Goal: Task Accomplishment & Management: Manage account settings

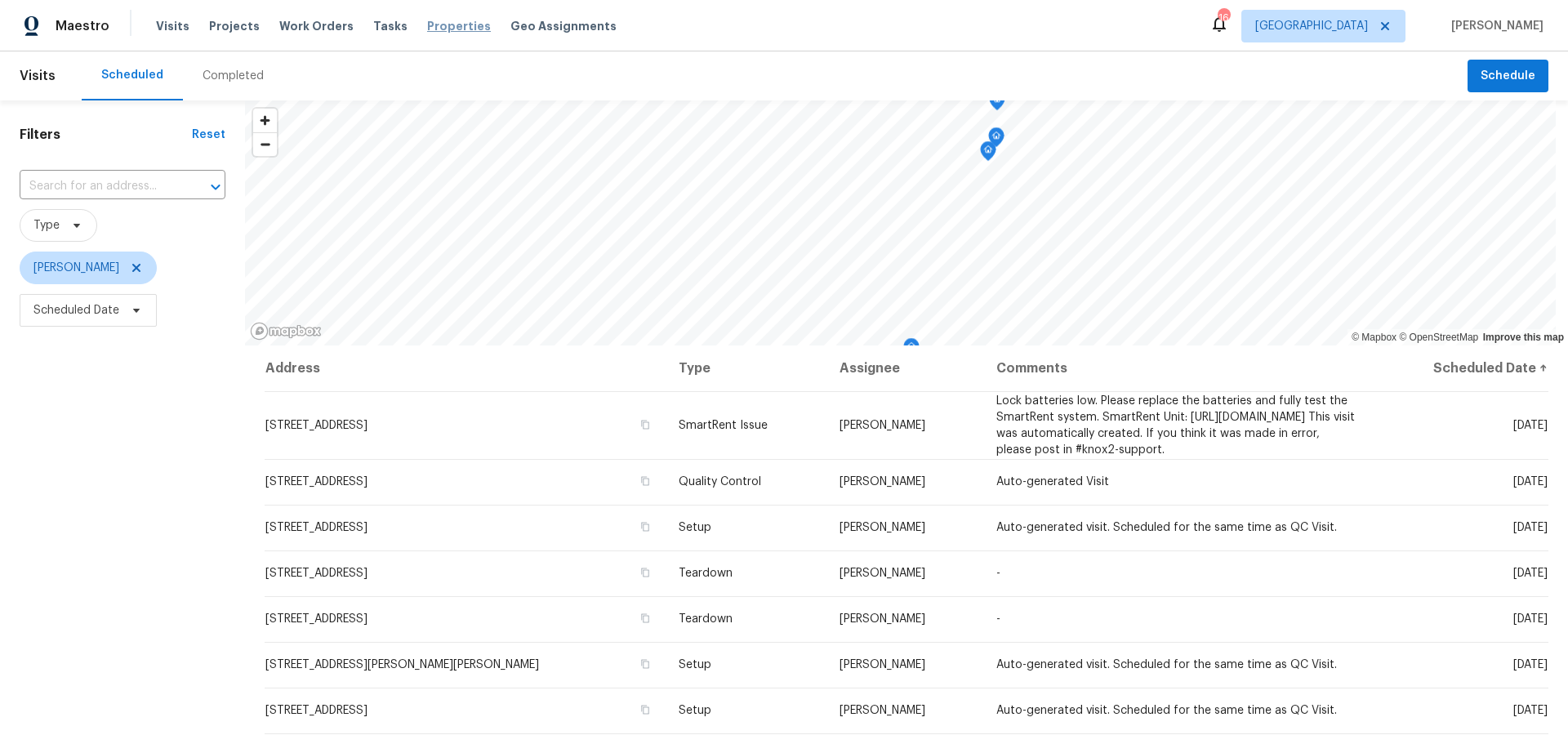
click at [446, 20] on span "Properties" at bounding box center [459, 26] width 64 height 17
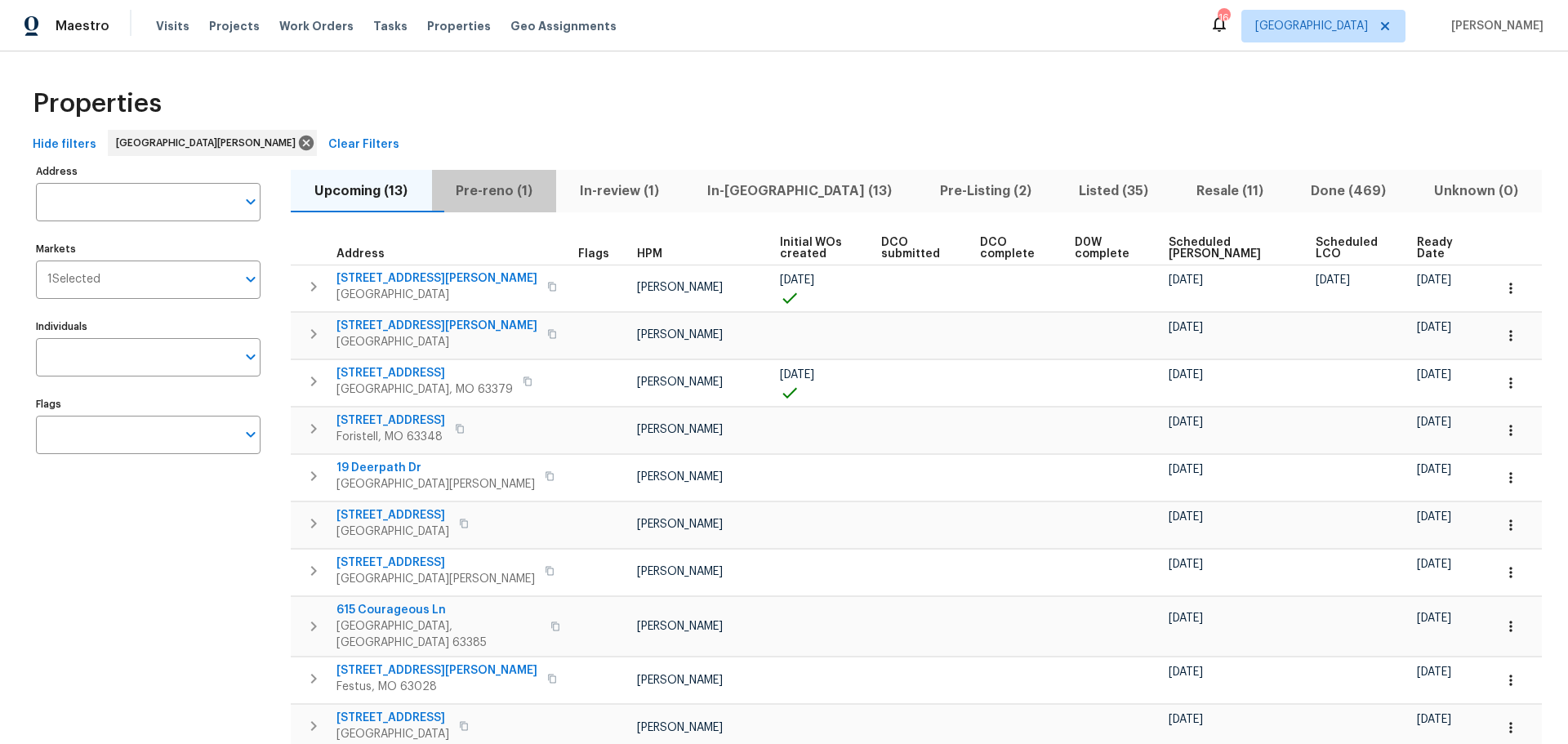
click at [527, 185] on span "Pre-reno (1)" at bounding box center [494, 191] width 105 height 23
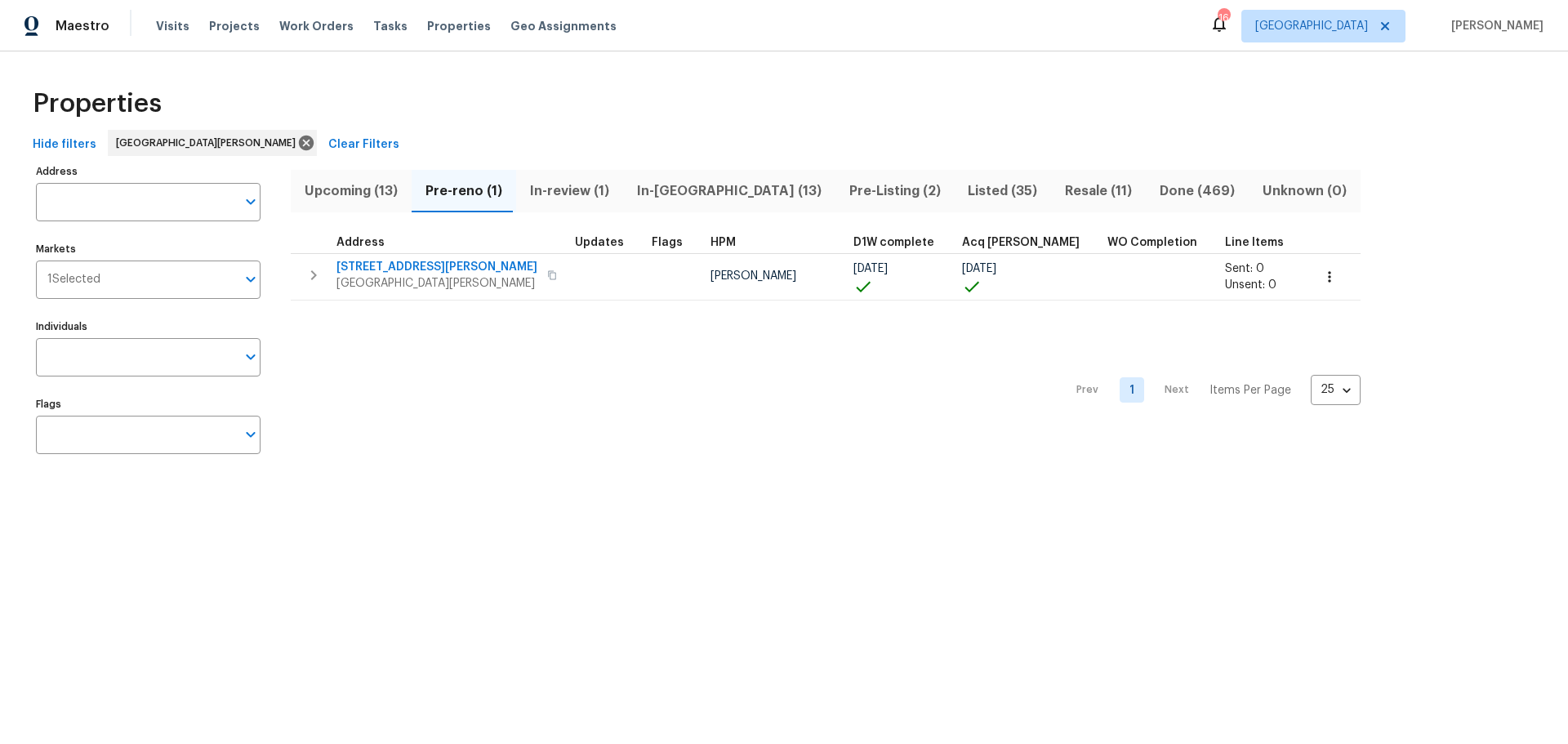
click at [372, 198] on span "Upcoming (13)" at bounding box center [351, 191] width 101 height 23
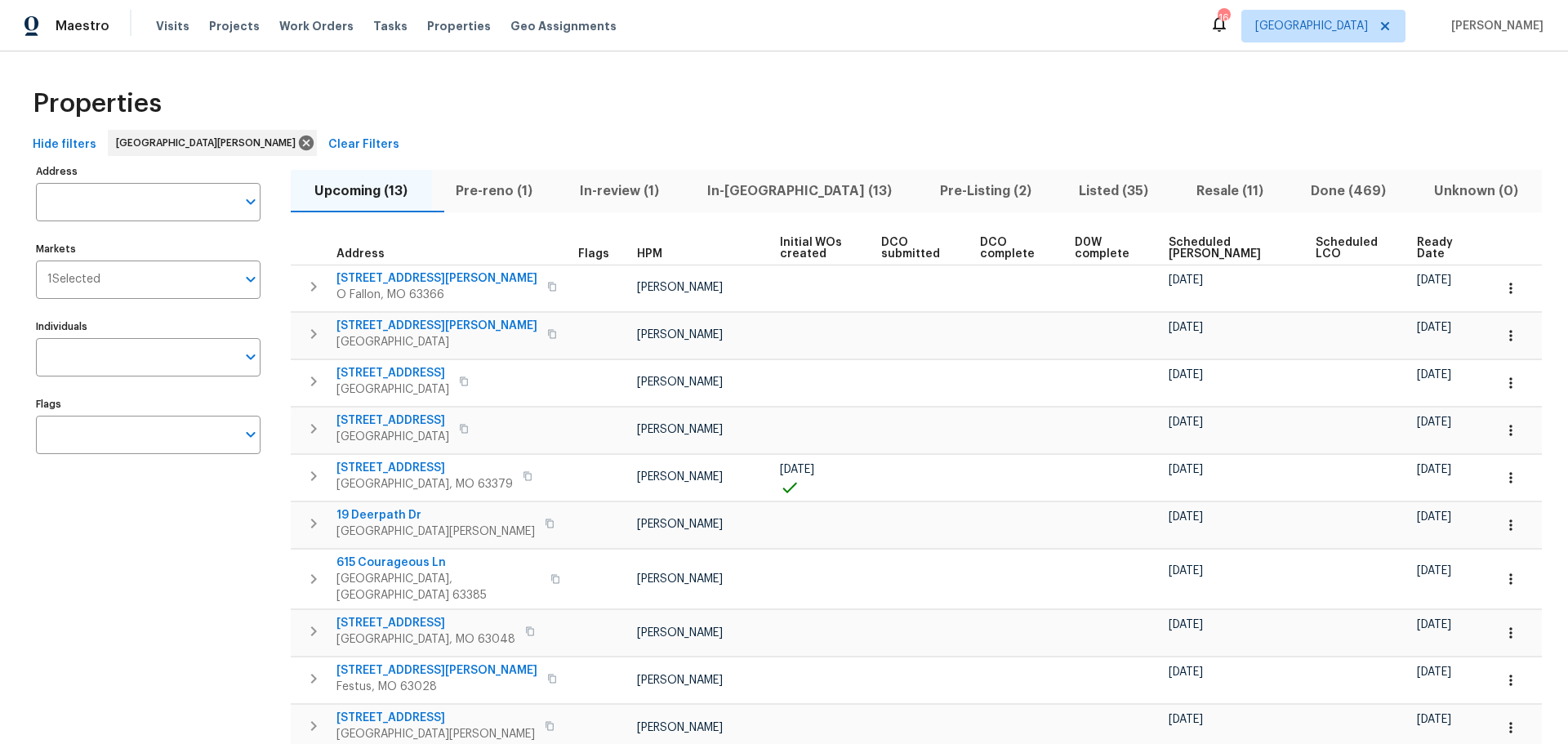
click at [1190, 250] on span "Scheduled COE" at bounding box center [1228, 248] width 119 height 23
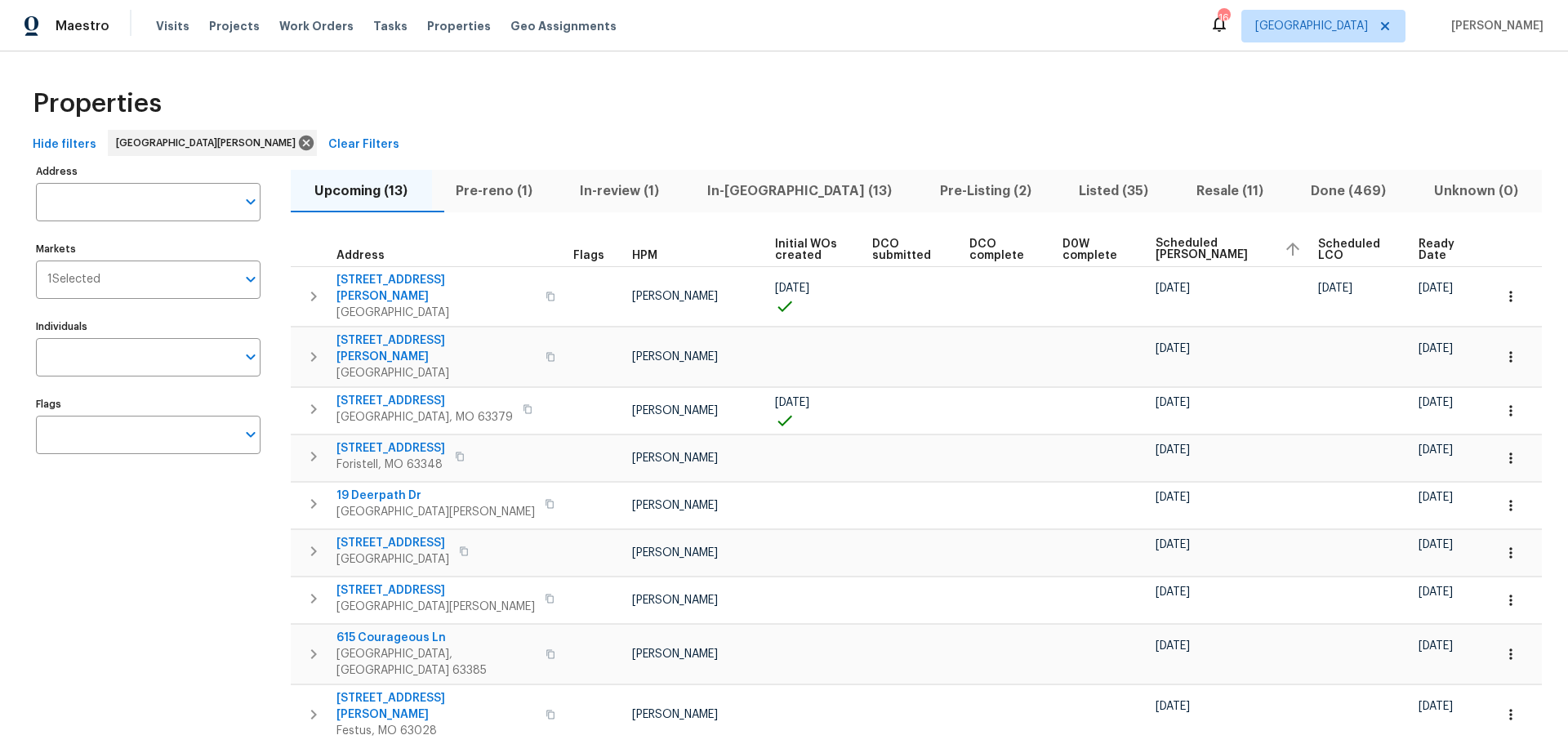
click at [955, 199] on span "Pre-Listing (2)" at bounding box center [985, 191] width 120 height 23
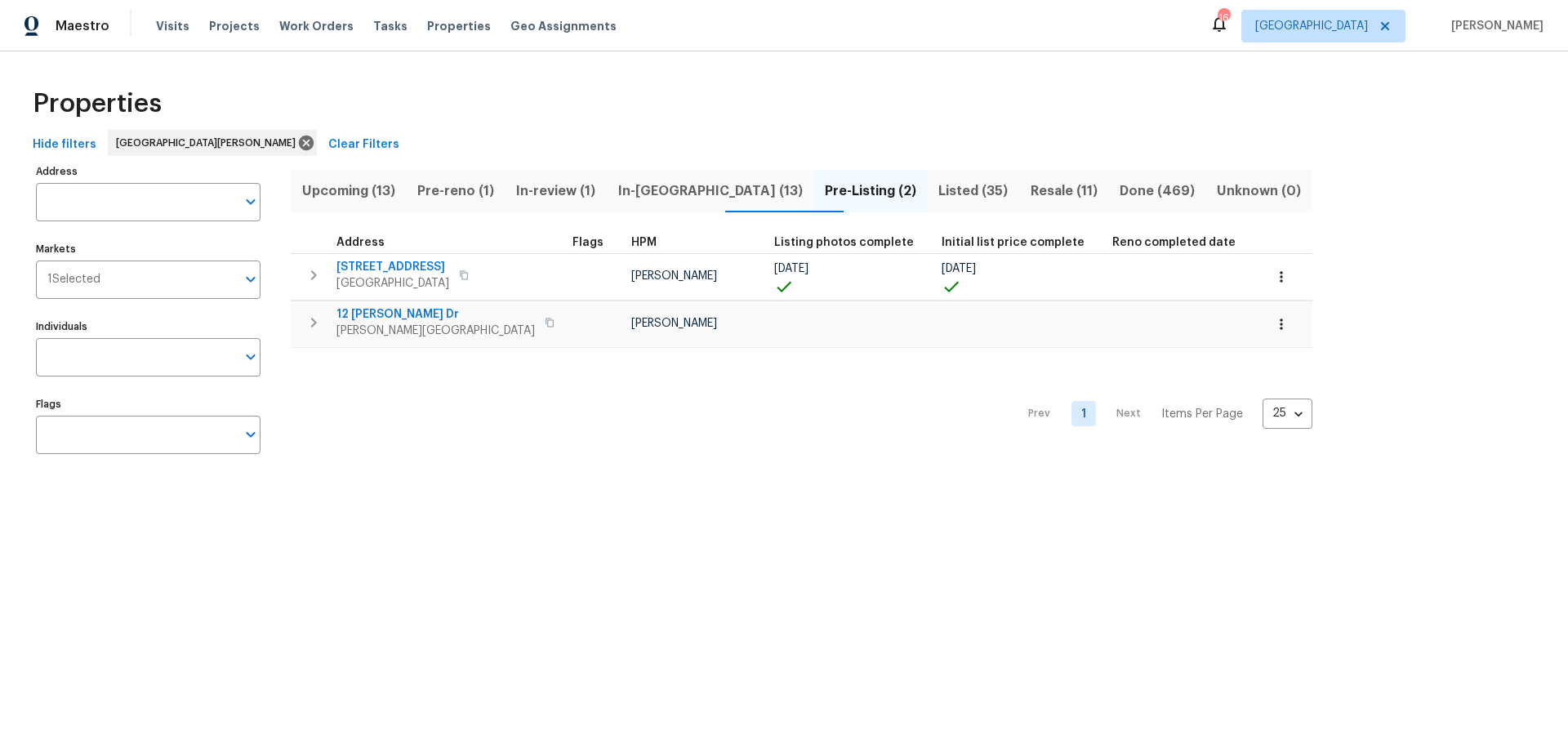
click at [667, 192] on span "In-reno (13)" at bounding box center [710, 191] width 187 height 23
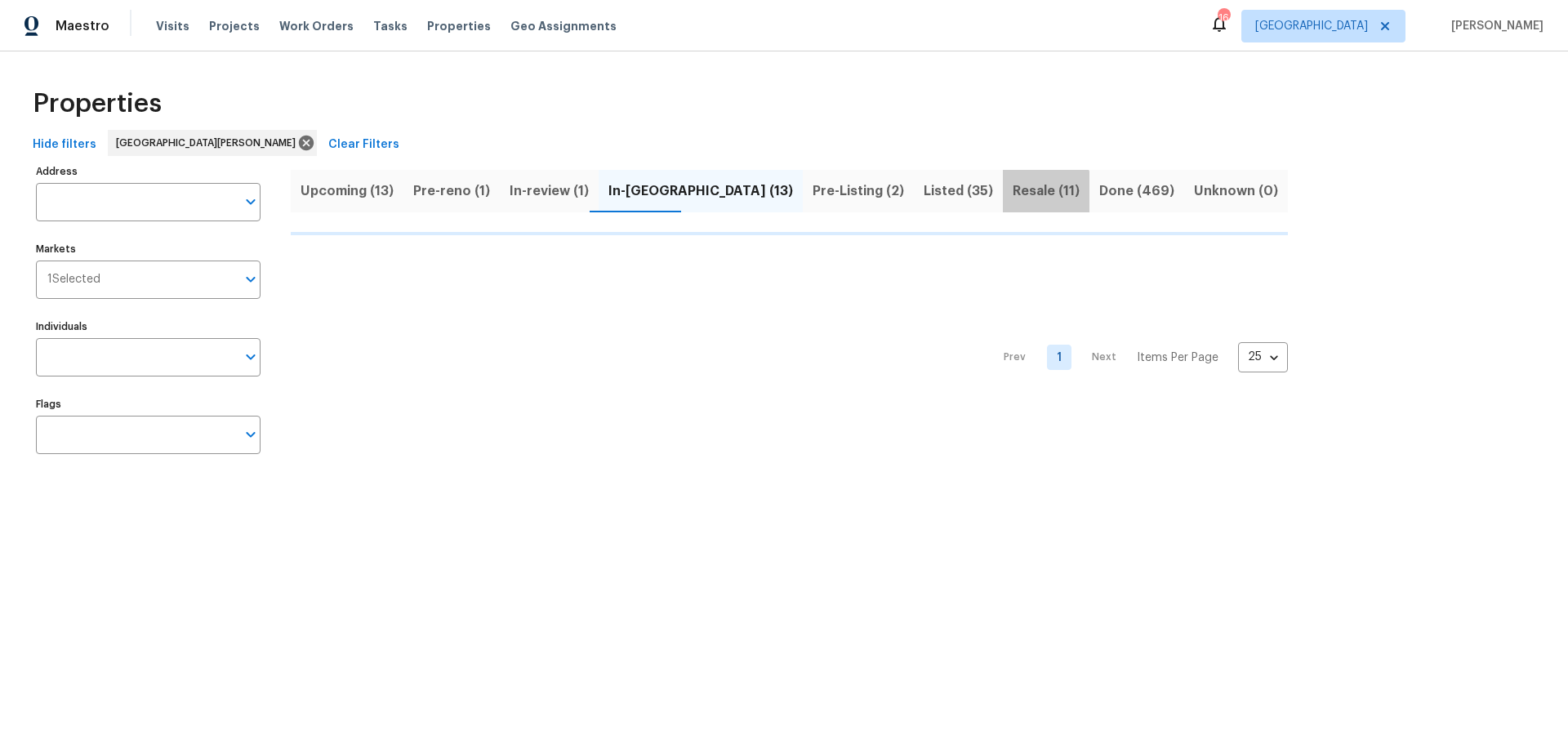
click at [1013, 199] on span "Resale (11)" at bounding box center [1046, 191] width 67 height 23
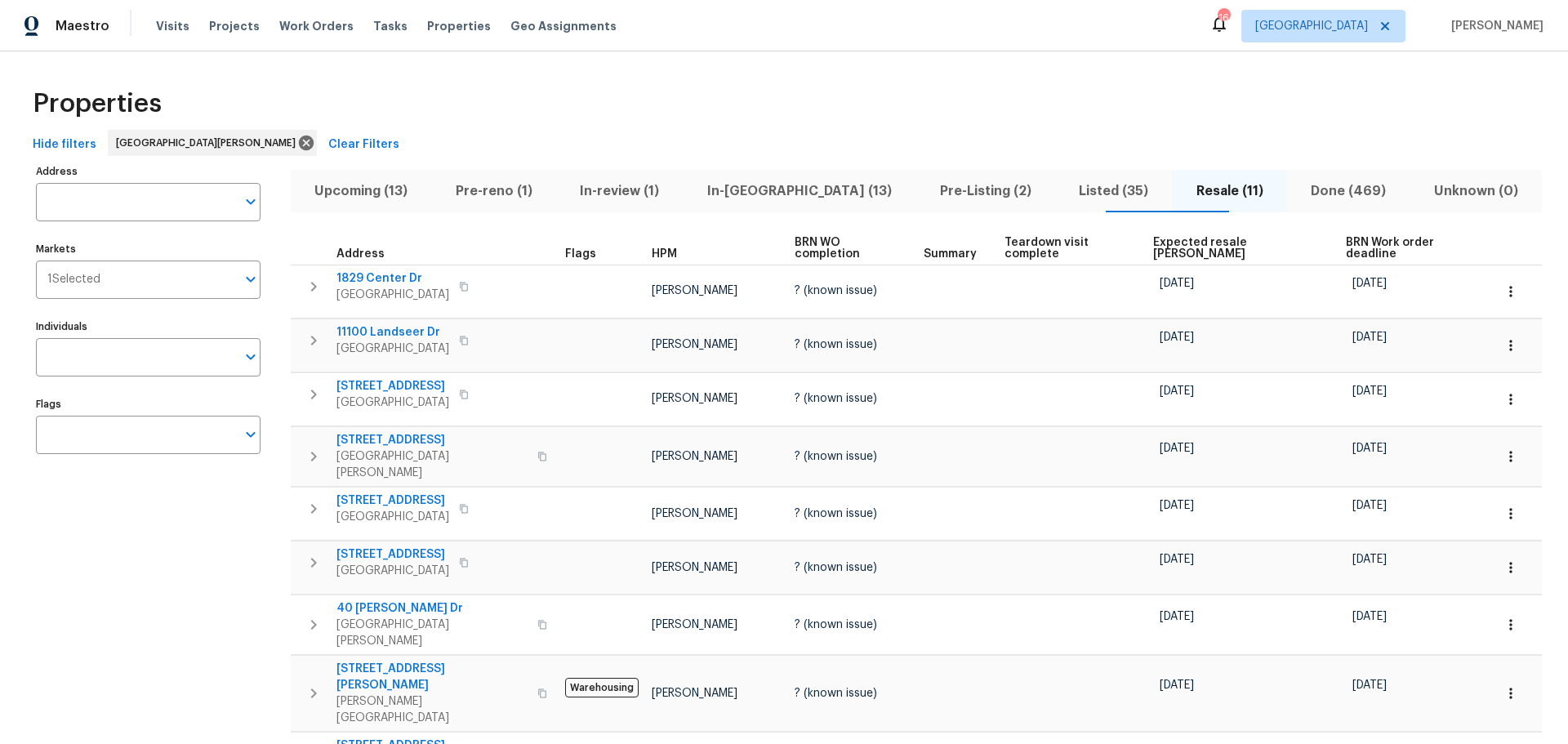
click at [772, 197] on span "In-reno (13)" at bounding box center [800, 191] width 213 height 23
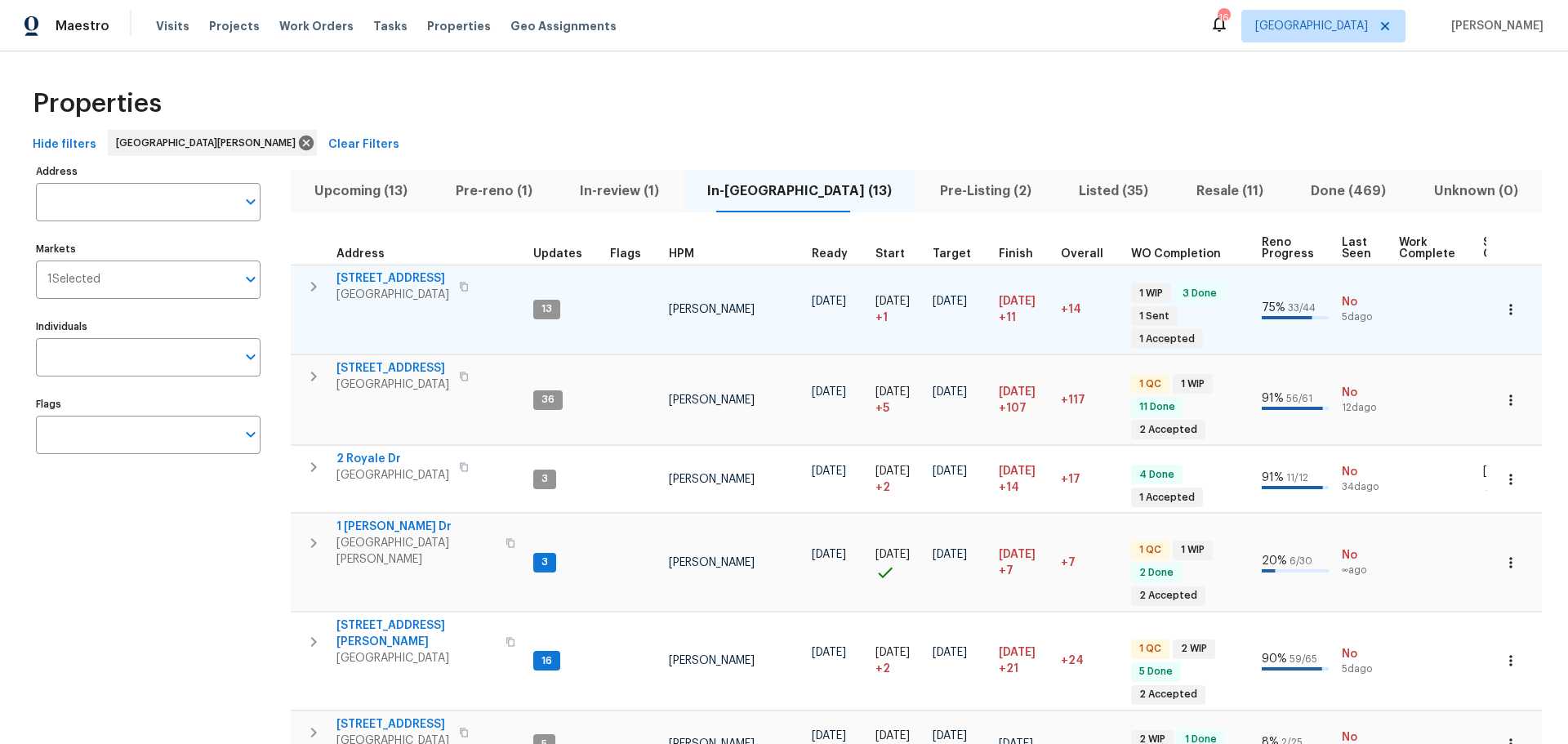
click at [405, 275] on span "[STREET_ADDRESS]" at bounding box center [393, 278] width 113 height 17
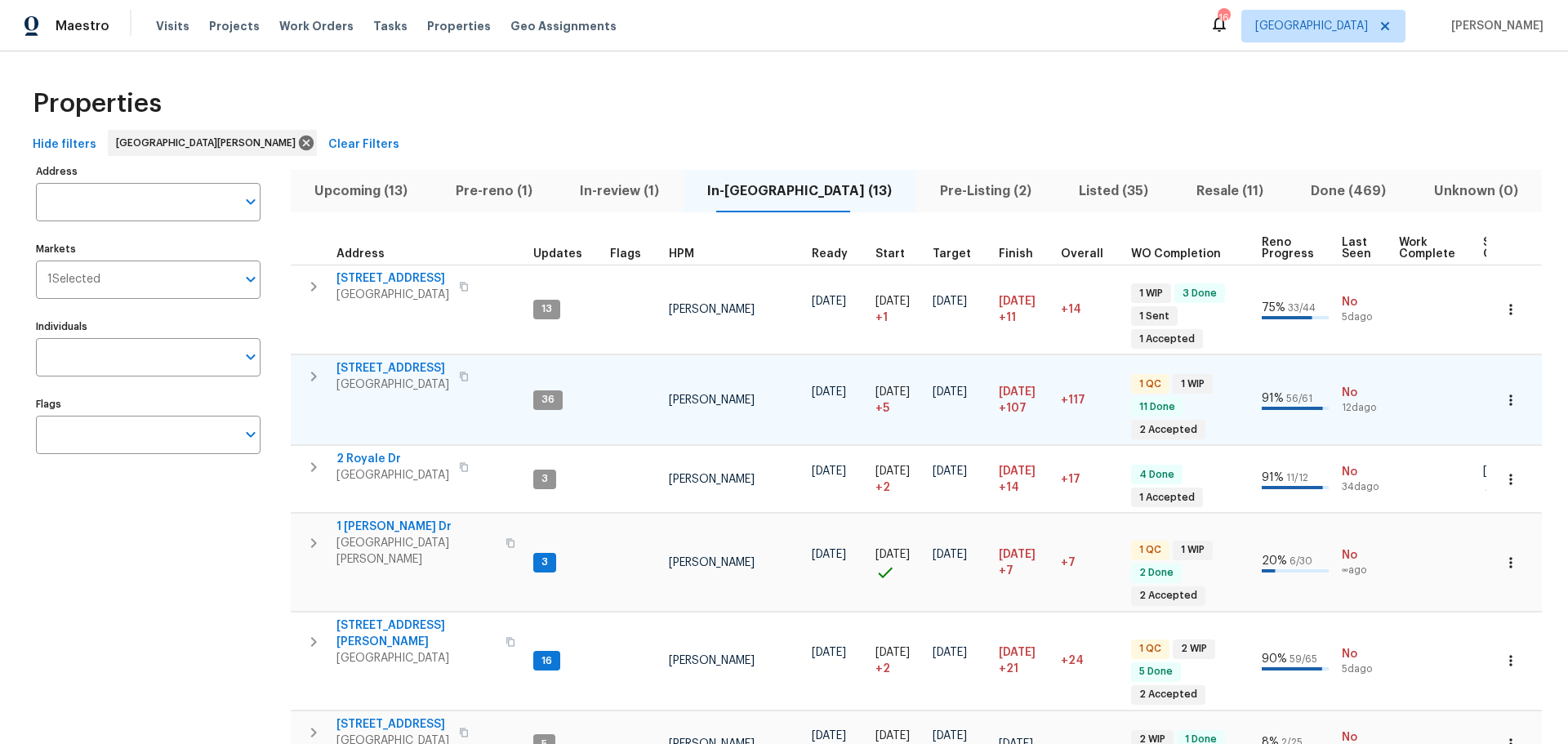
click at [400, 361] on span "120 Birchwood Dr" at bounding box center [393, 369] width 113 height 17
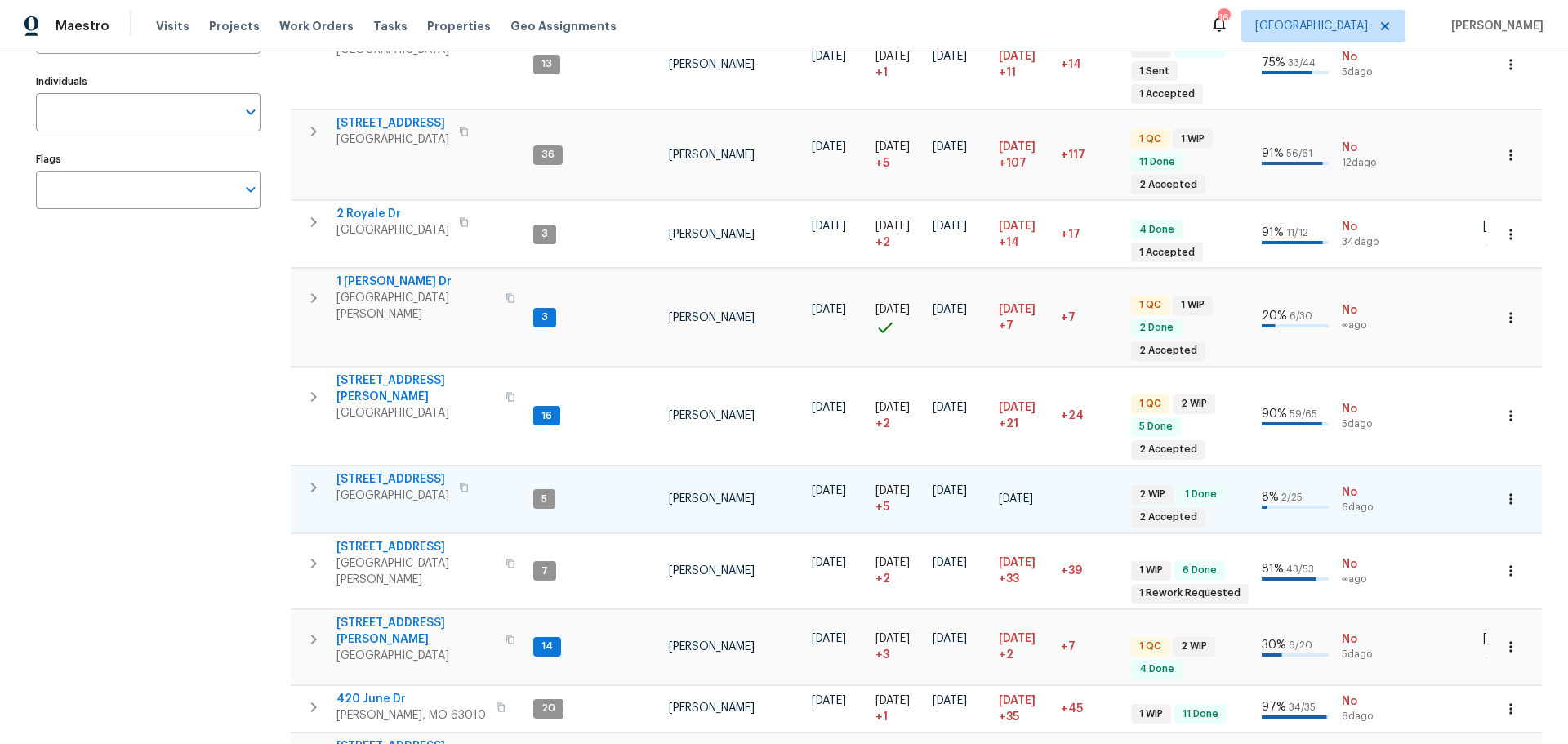
scroll to position [327, 0]
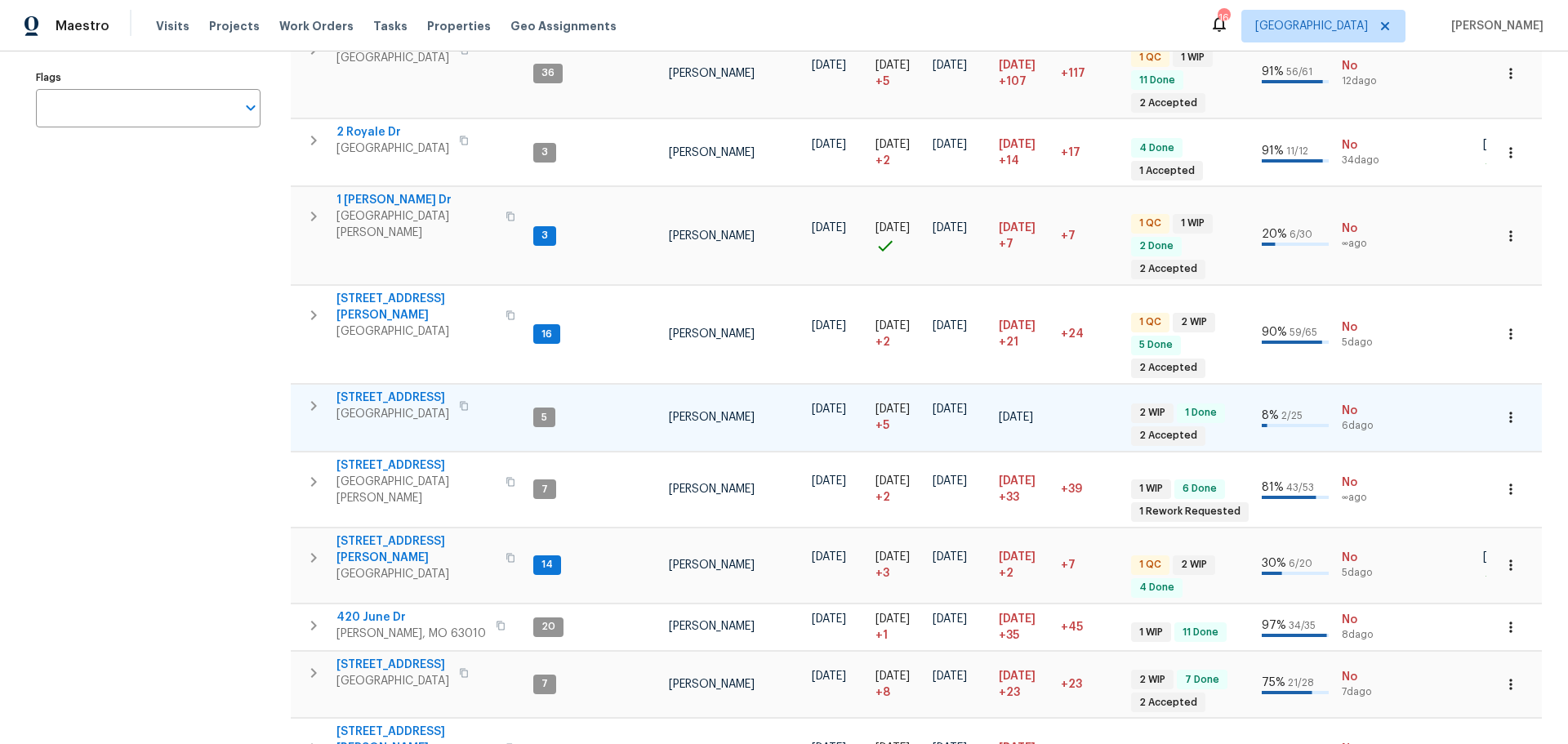
click at [390, 390] on span "5655 Chalet Hill Dr" at bounding box center [393, 398] width 113 height 17
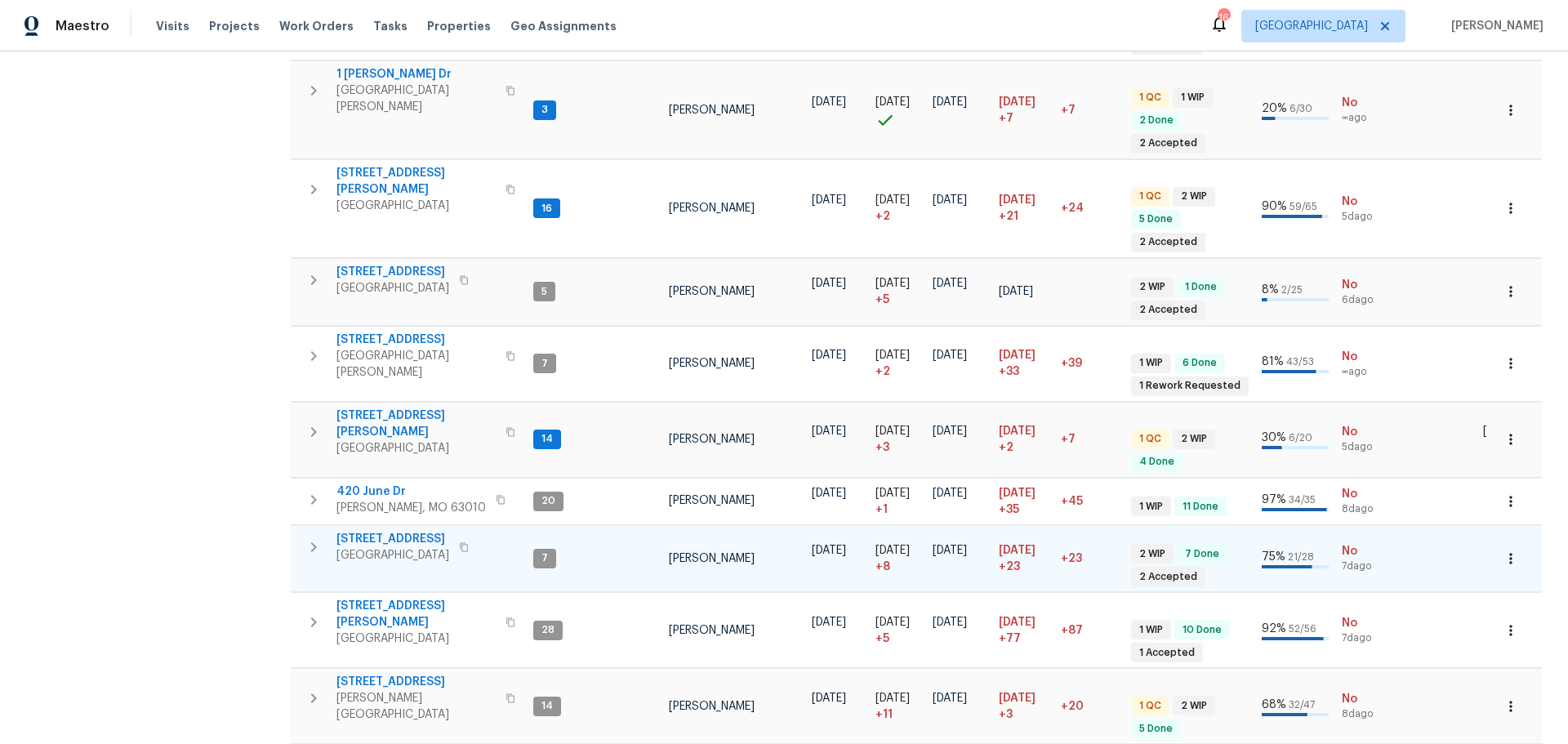
scroll to position [490, 0]
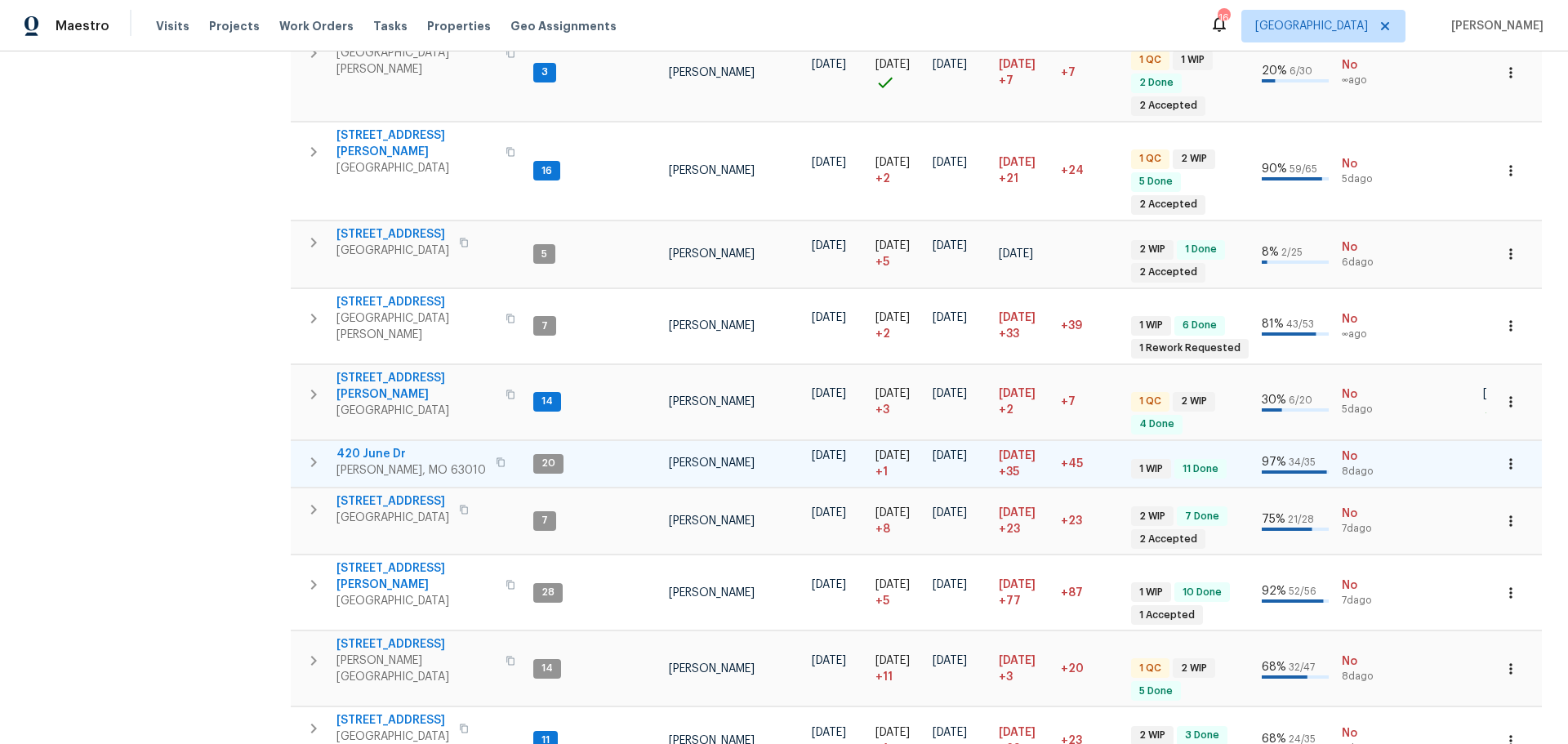
click at [375, 446] on span "420 June Dr" at bounding box center [412, 454] width 149 height 17
click at [1503, 456] on icon "button" at bounding box center [1511, 464] width 17 height 17
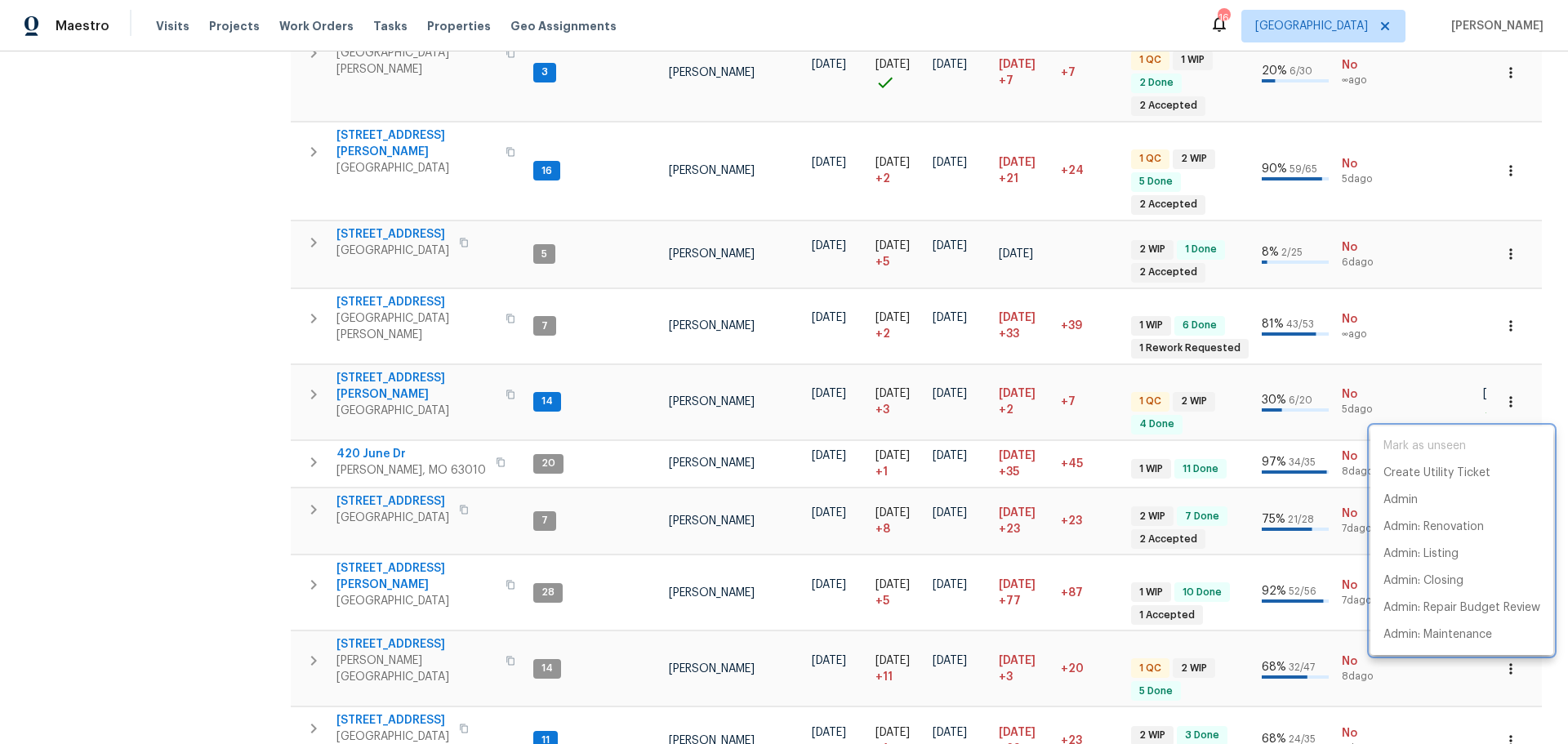
click at [455, 446] on div at bounding box center [784, 372] width 1568 height 744
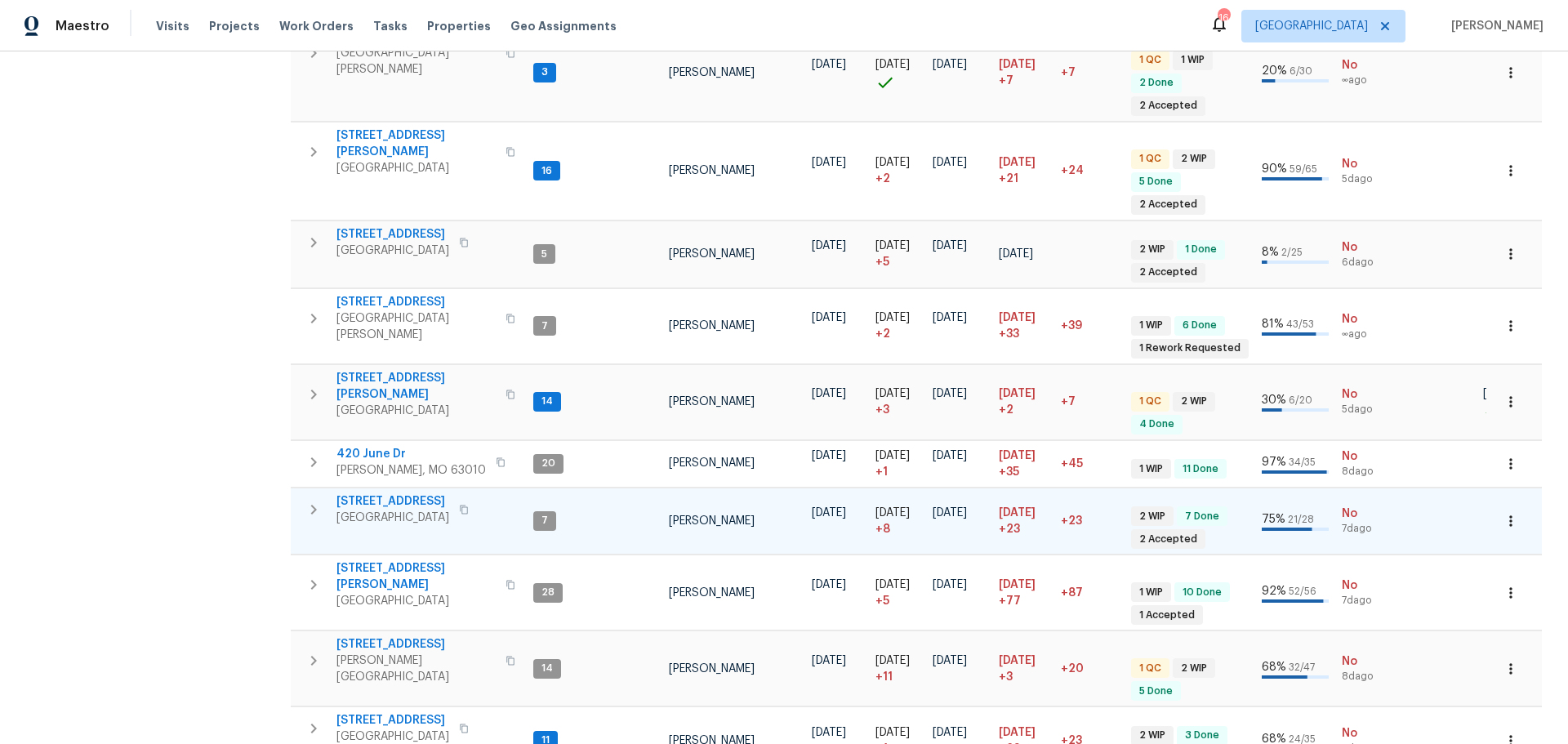
click at [449, 493] on span "3049 Summerfield Manor Dr" at bounding box center [393, 501] width 113 height 17
click at [375, 637] on span "611 S 3rd St" at bounding box center [417, 645] width 159 height 17
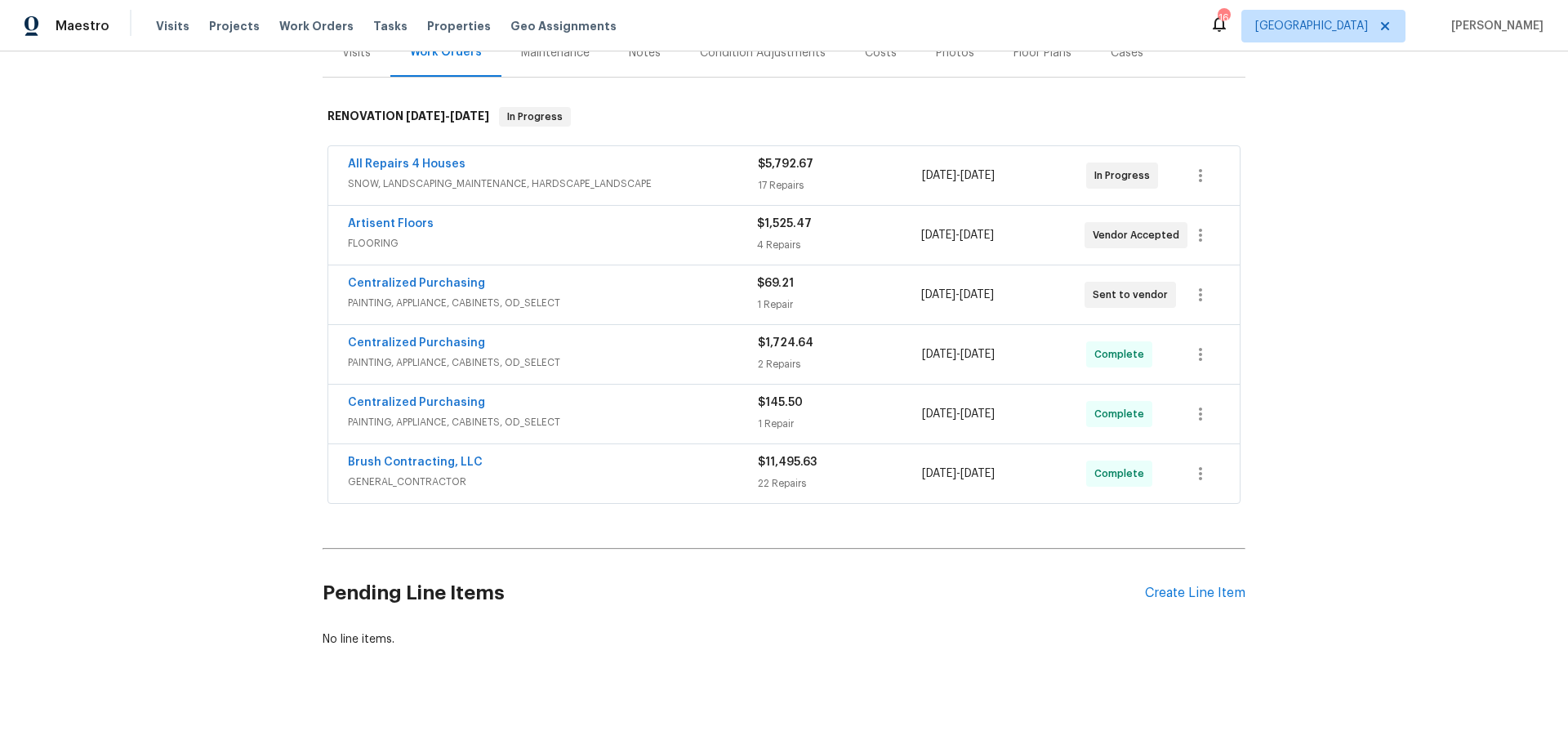
scroll to position [246, 0]
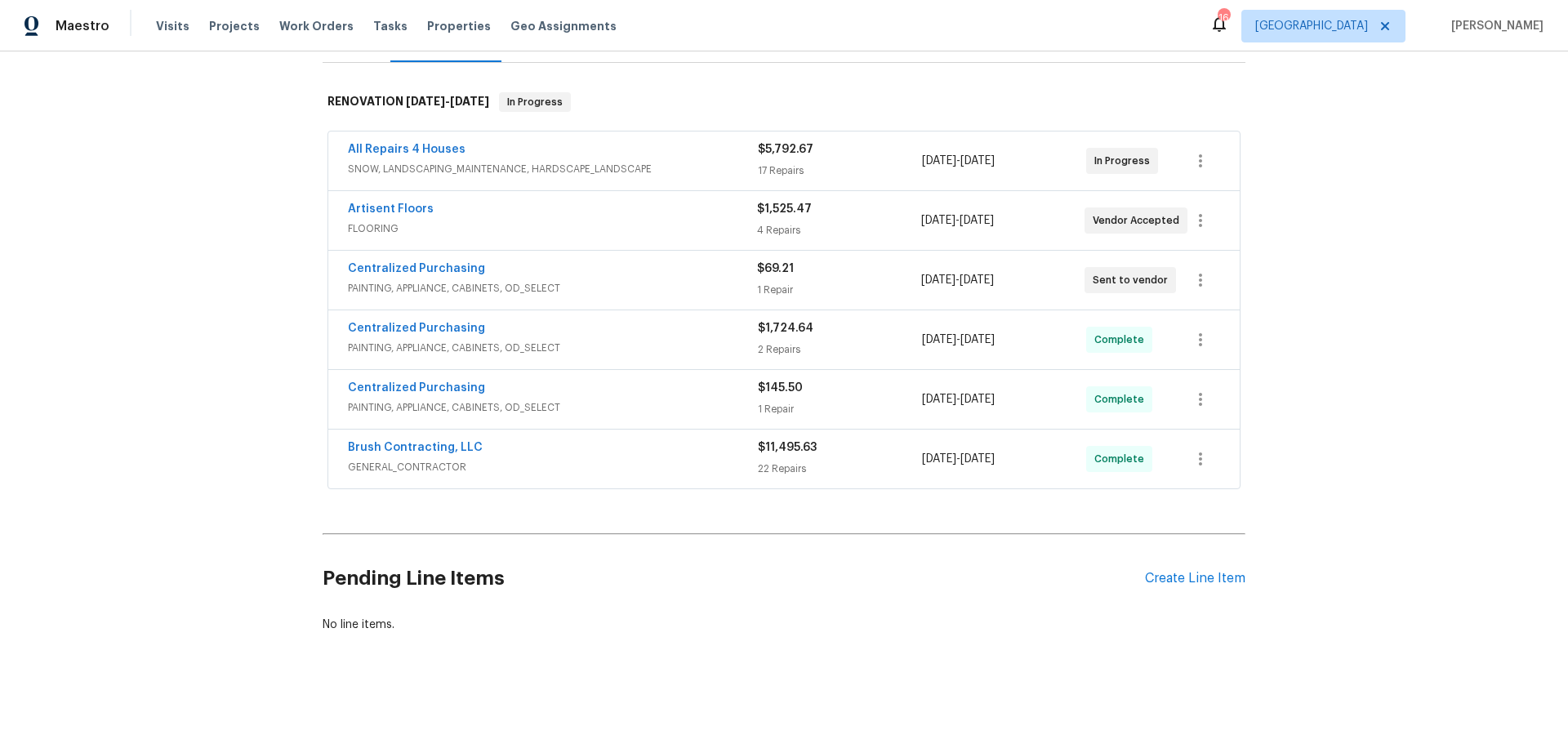
click at [1187, 576] on div "Pending Line Items Create Line Item" at bounding box center [783, 578] width 923 height 76
click at [1160, 571] on div "Create Line Item" at bounding box center [1196, 579] width 100 height 16
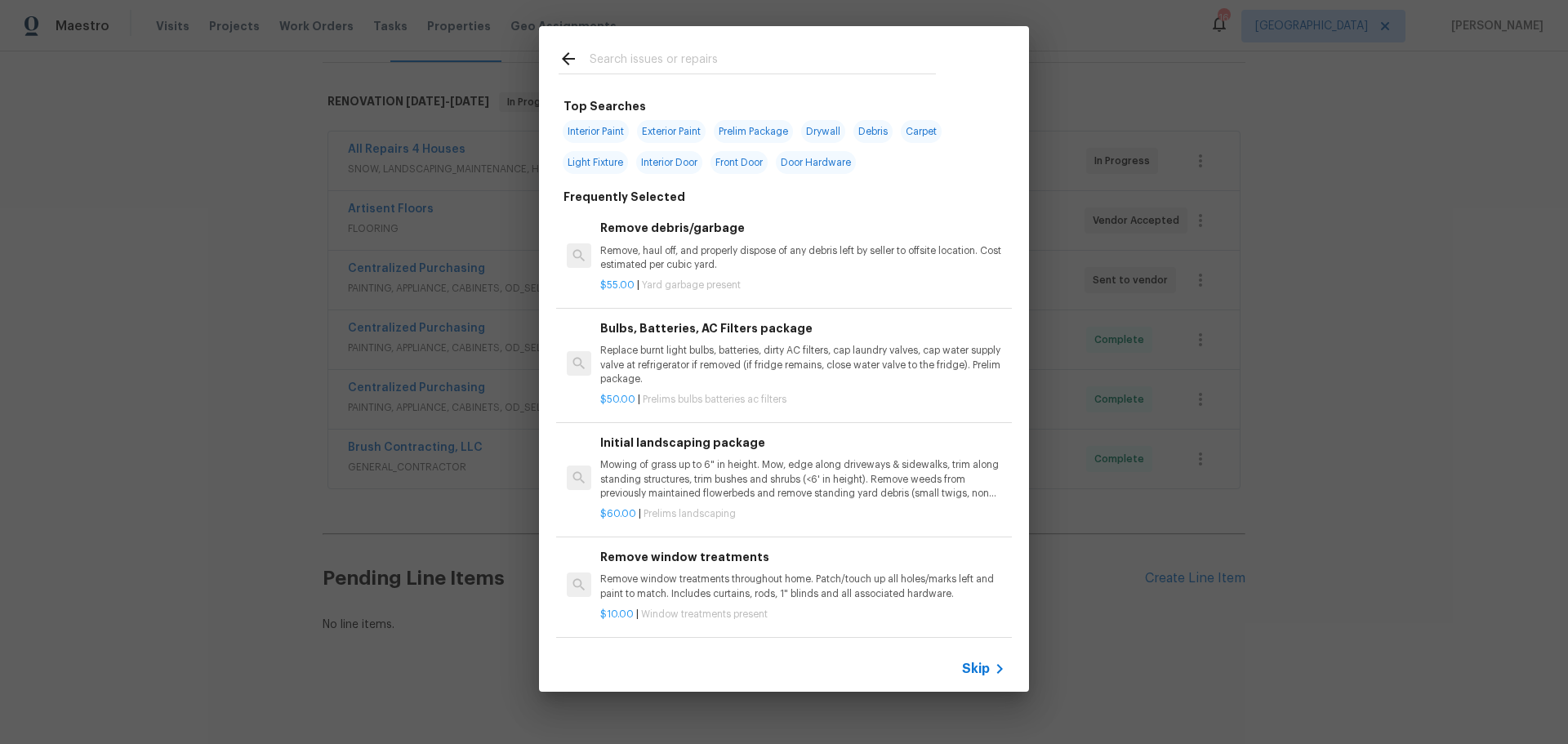
click at [646, 73] on input "text" at bounding box center [762, 61] width 346 height 25
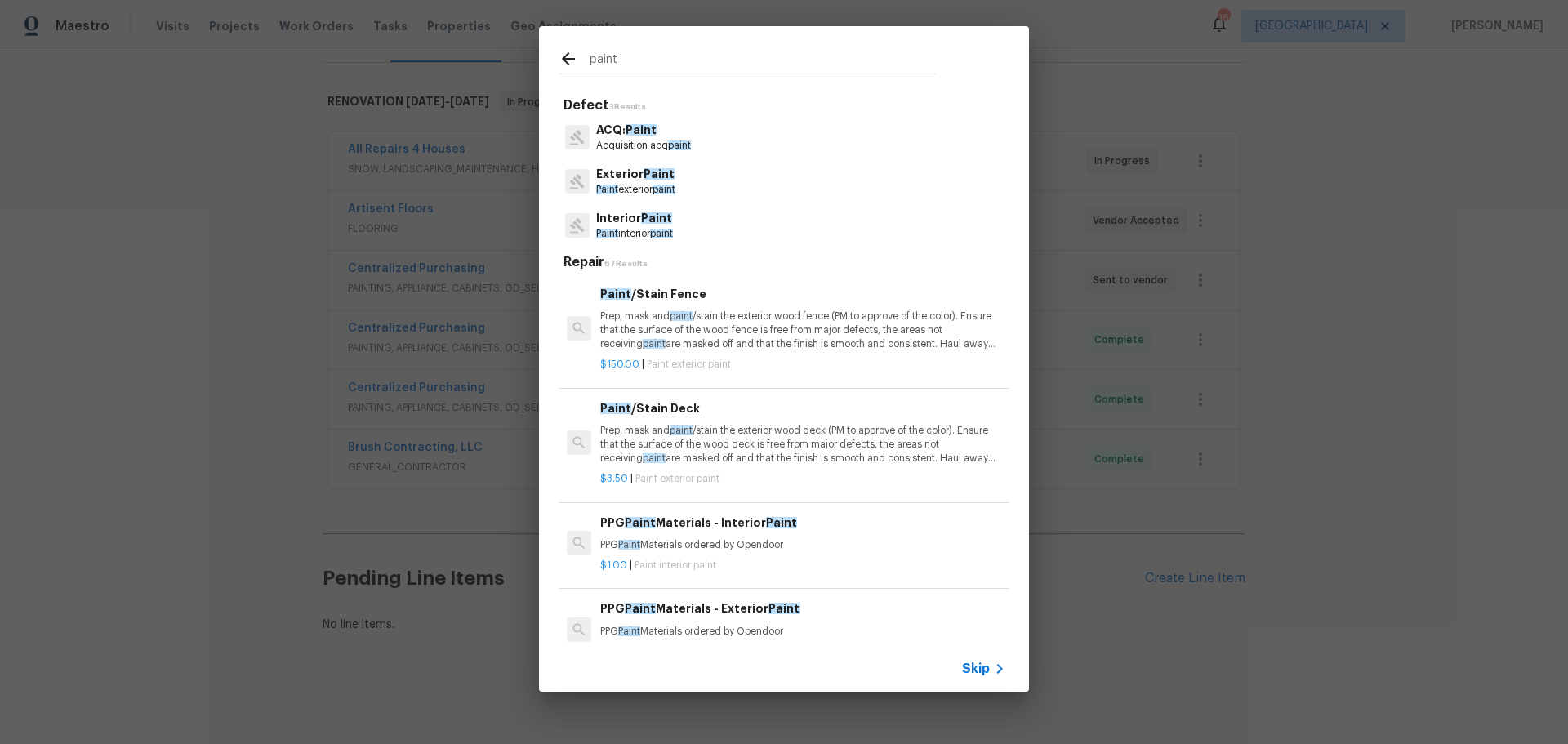
type input "paint"
click at [673, 229] on span "paint" at bounding box center [661, 234] width 23 height 10
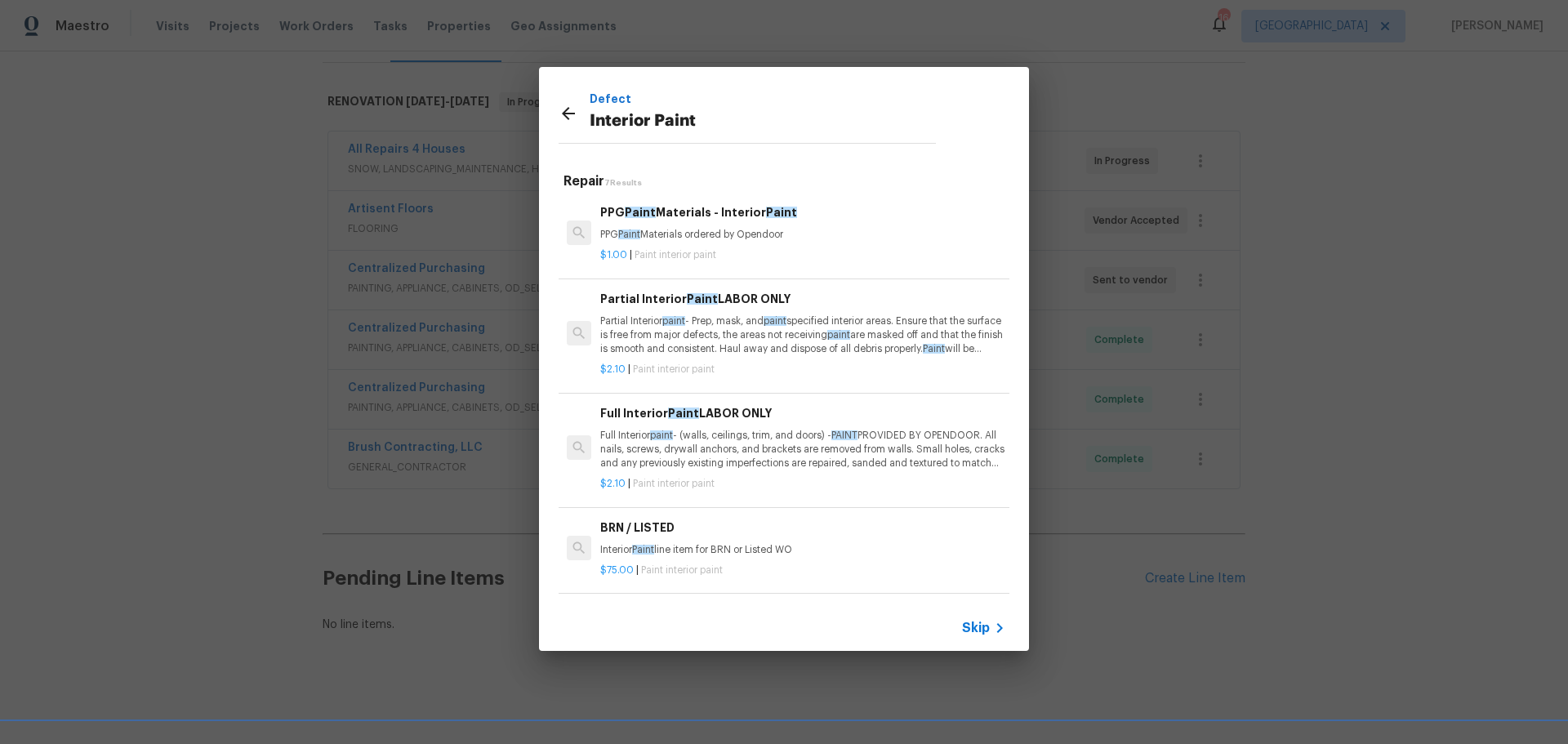
click at [700, 344] on p "Partial Interior paint - Prep, mask, and paint specified interior areas. Ensure…" at bounding box center [803, 335] width 405 height 41
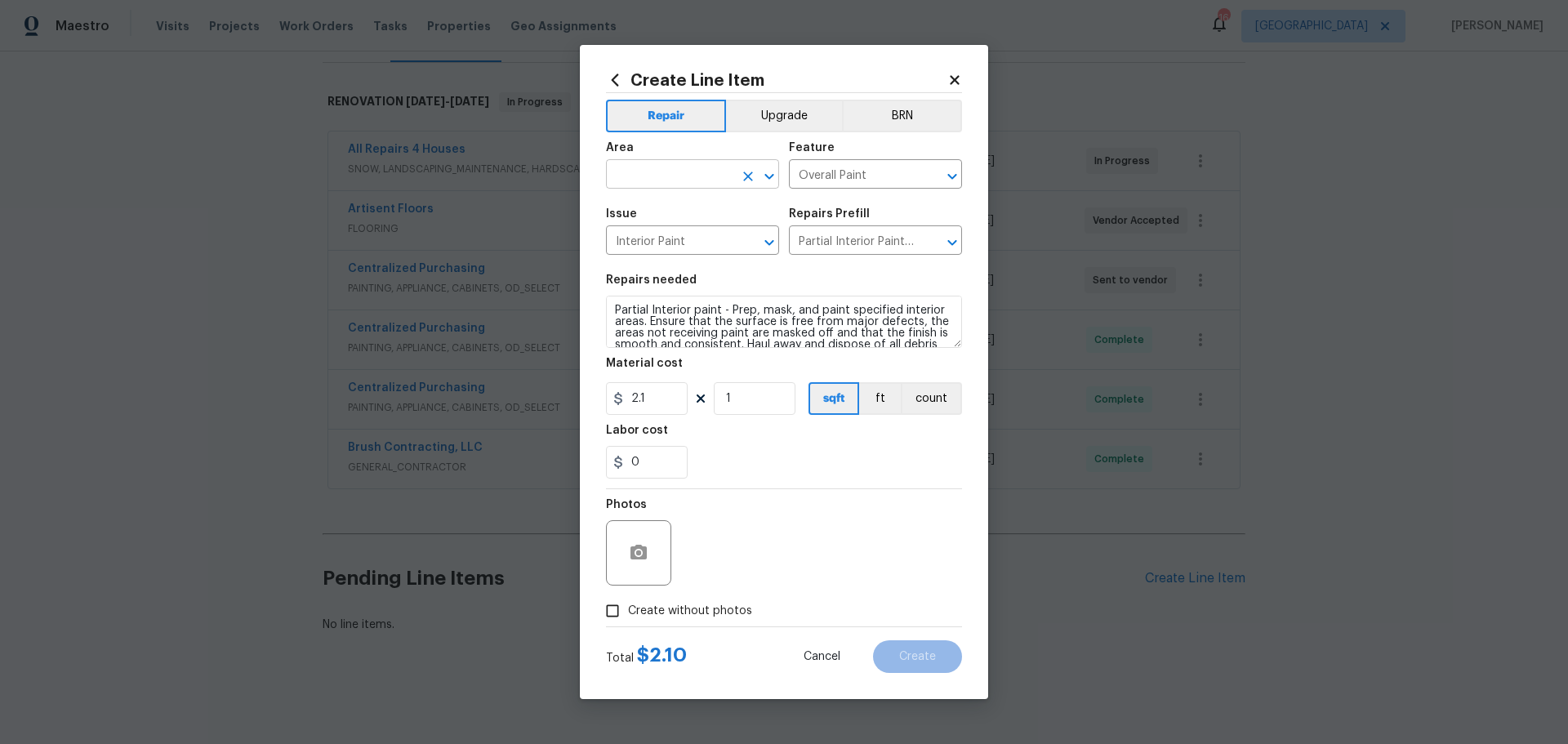
click at [769, 183] on icon "Open" at bounding box center [769, 177] width 20 height 20
click at [716, 270] on li "Unfinished basement" at bounding box center [693, 265] width 173 height 27
type input "Unfinished basement"
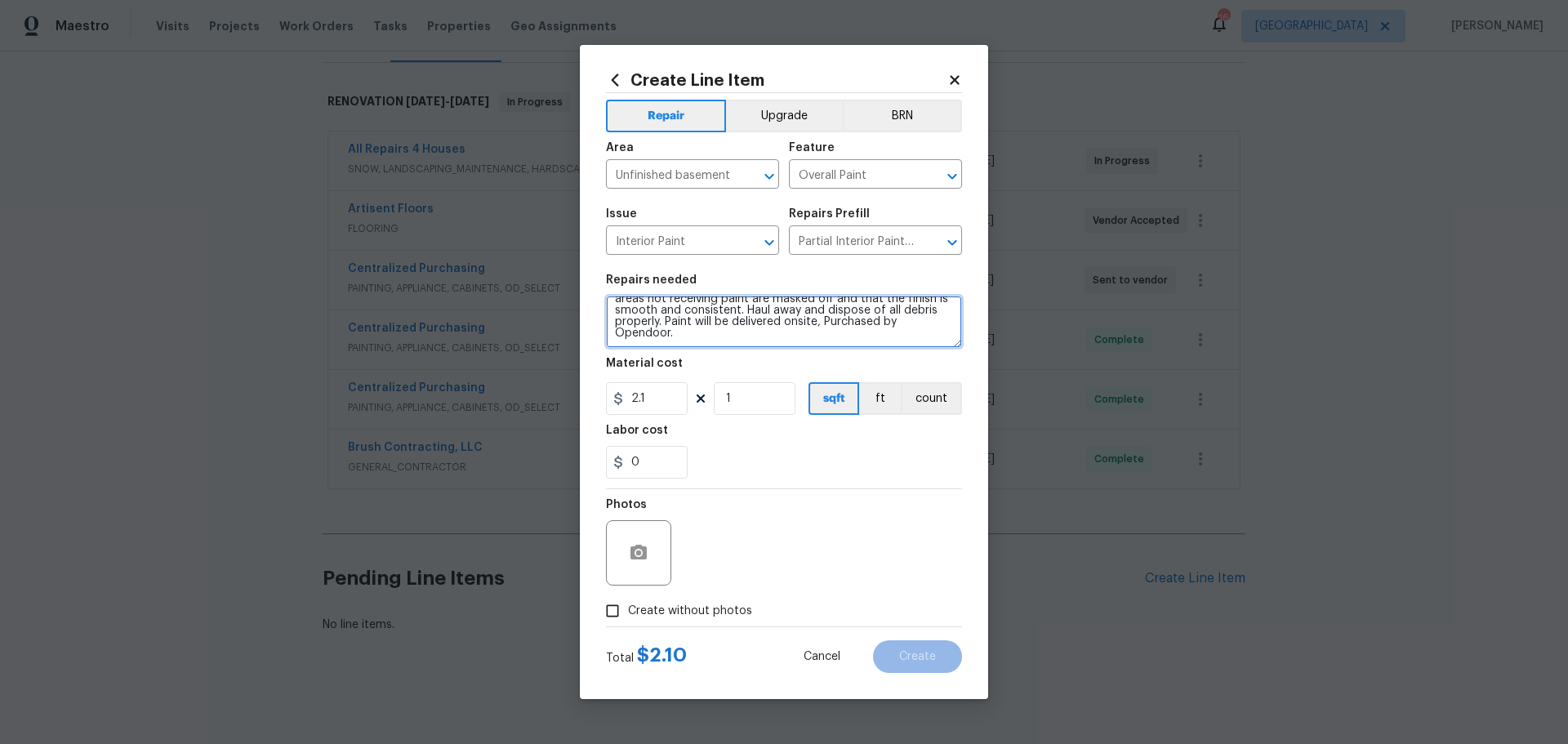
drag, startPoint x: 612, startPoint y: 314, endPoint x: 1042, endPoint y: 414, distance: 441.5
click at [1042, 414] on div "Create Line Item Repair Upgrade BRN Area Unfinished basement ​ Feature Overall …" at bounding box center [784, 372] width 1568 height 744
type textarea "Paint walls in unfinished basement 12-18 in off floor in basement grey"
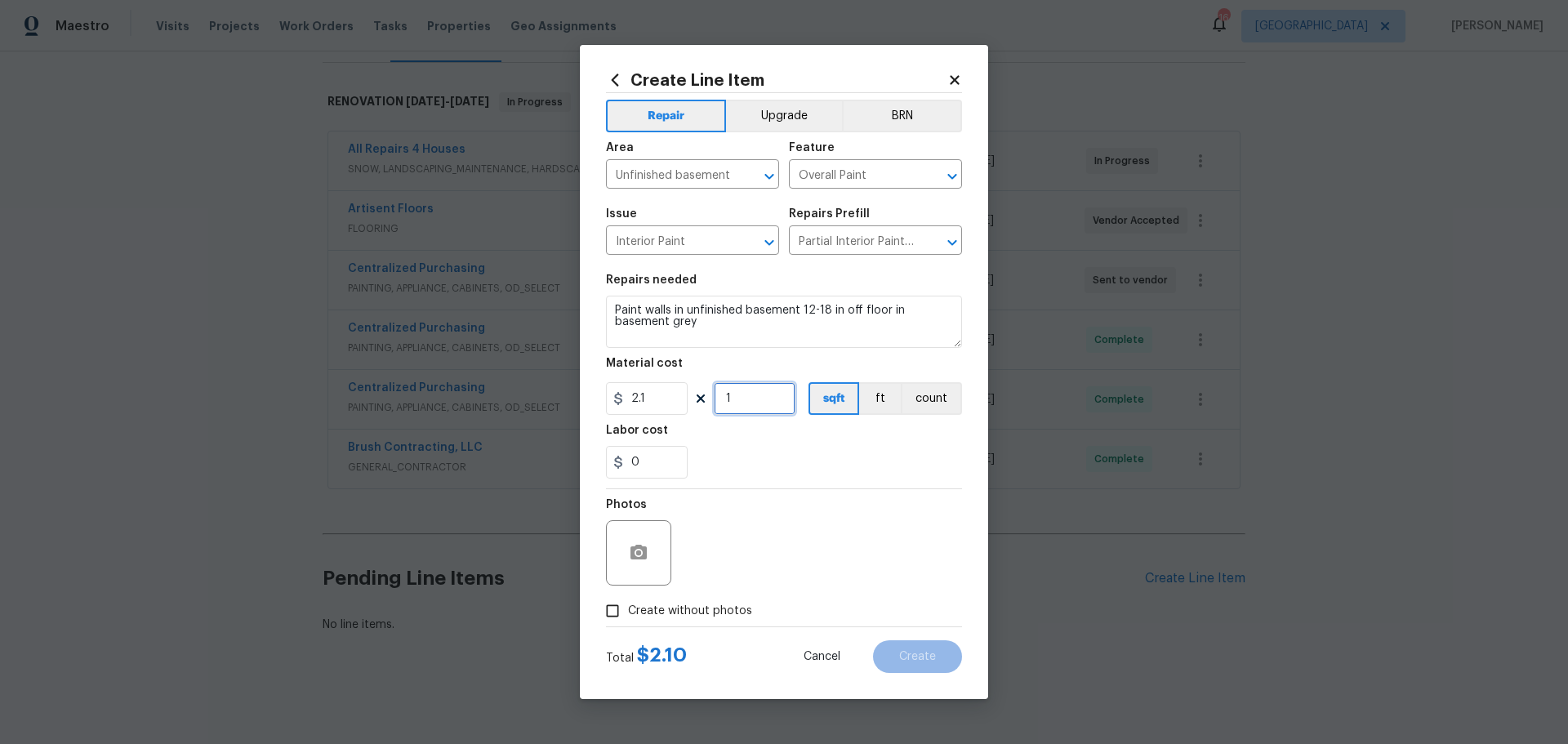
click at [780, 390] on input "1" at bounding box center [755, 398] width 82 height 32
type input "100"
click at [739, 451] on div "0" at bounding box center [784, 462] width 356 height 32
click at [646, 557] on icon "button" at bounding box center [639, 552] width 17 height 15
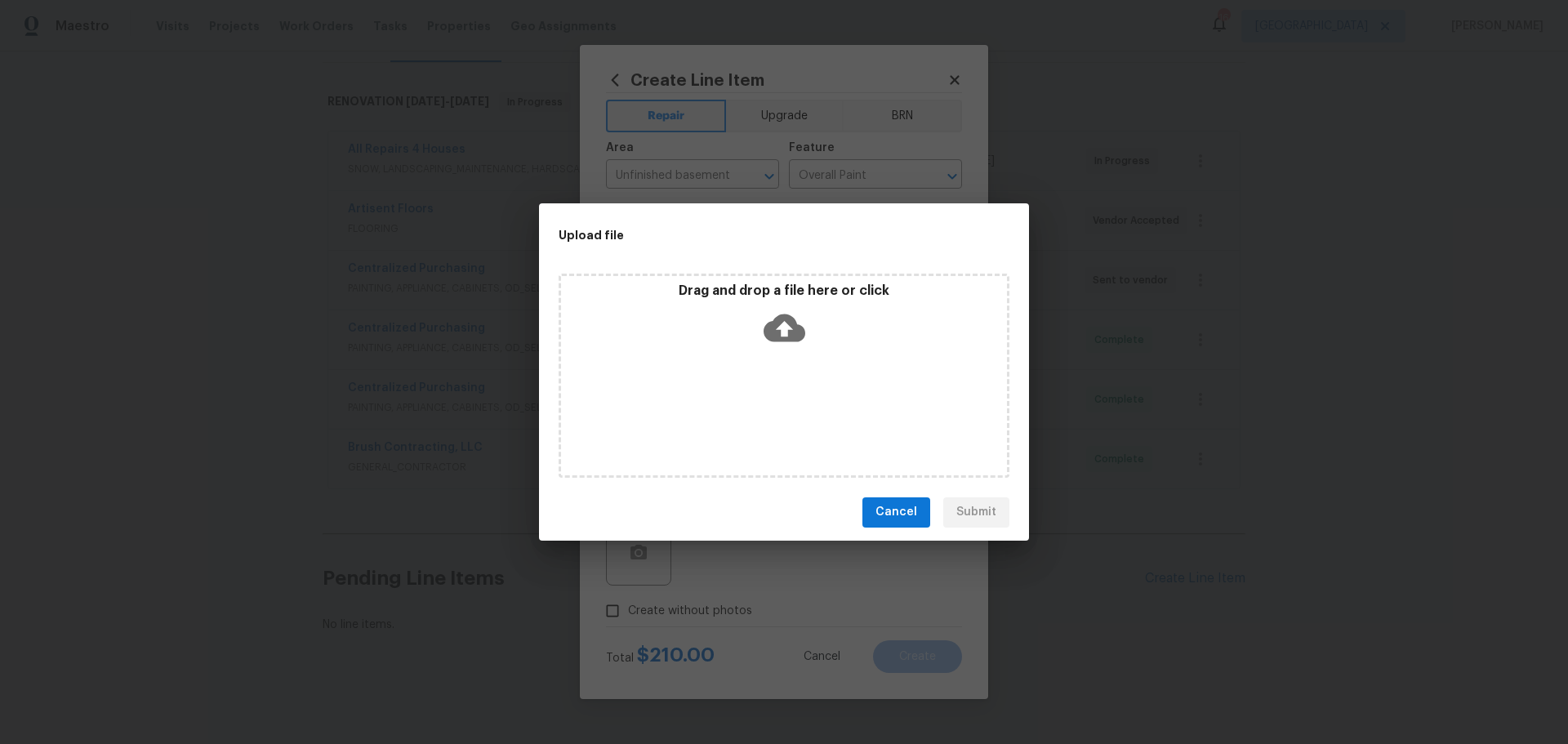
click at [700, 374] on div "Drag and drop a file here or click" at bounding box center [784, 376] width 451 height 204
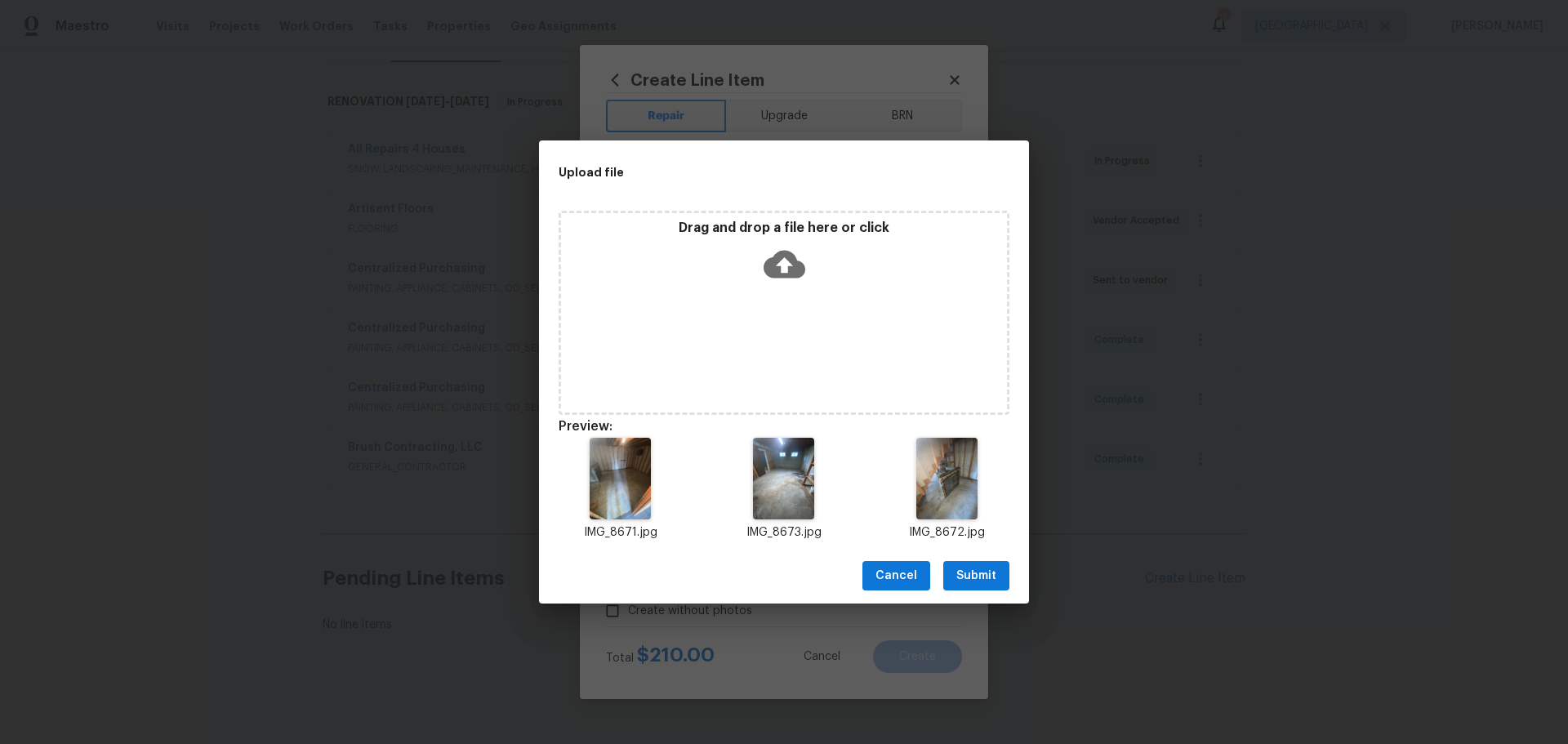
click at [975, 574] on span "Submit" at bounding box center [977, 576] width 40 height 21
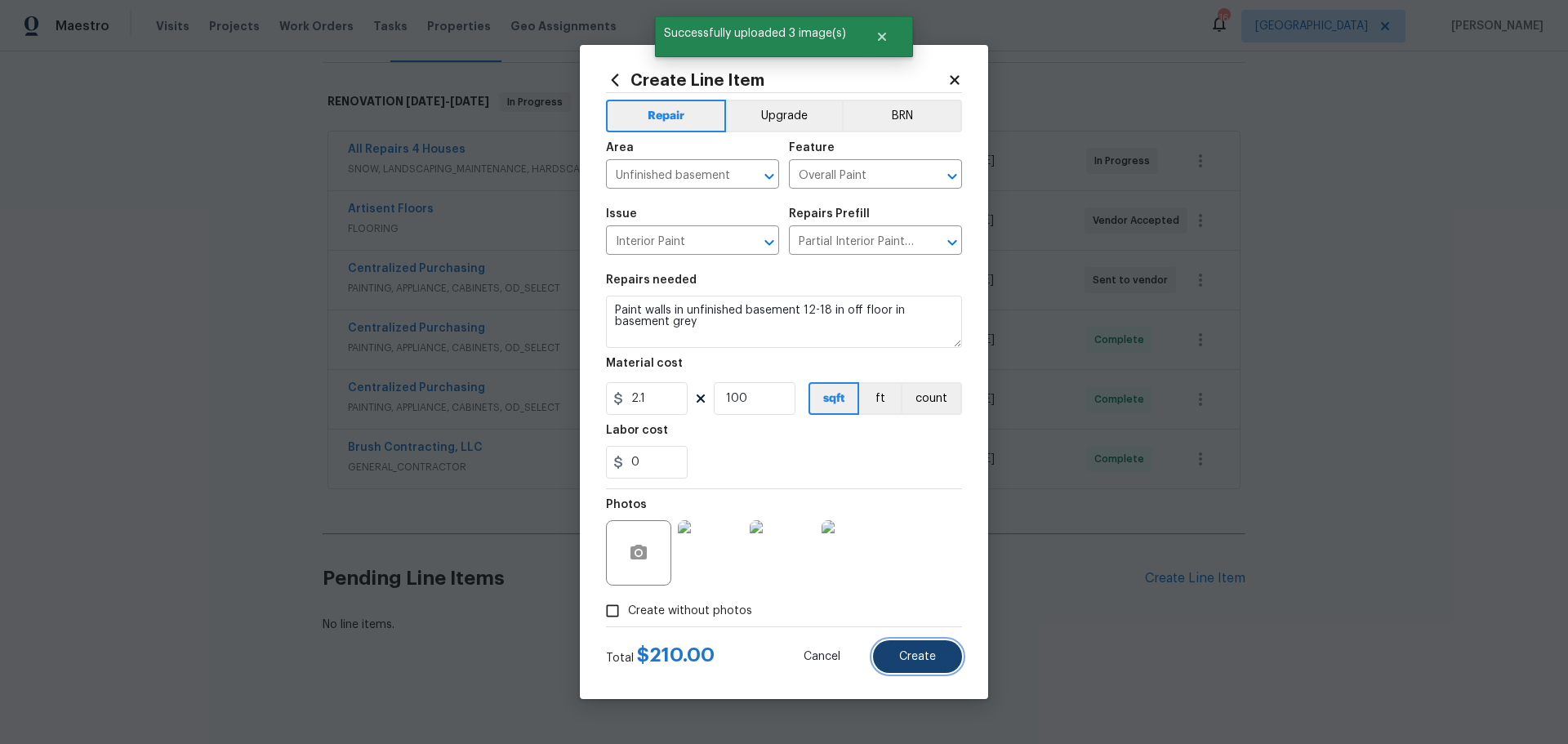
click at [918, 657] on span "Create" at bounding box center [917, 658] width 36 height 12
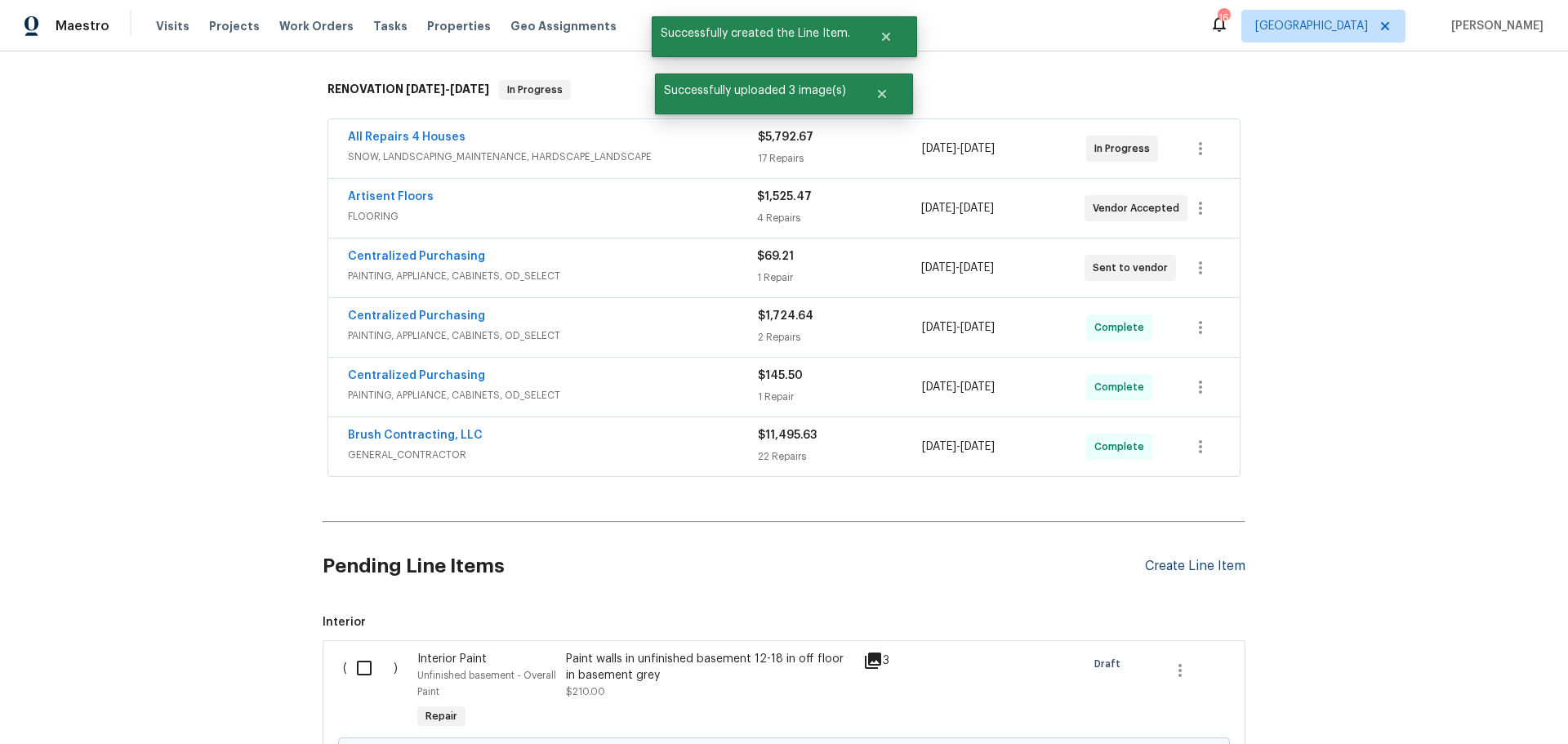
click at [1153, 567] on div "Create Line Item" at bounding box center [1196, 567] width 100 height 16
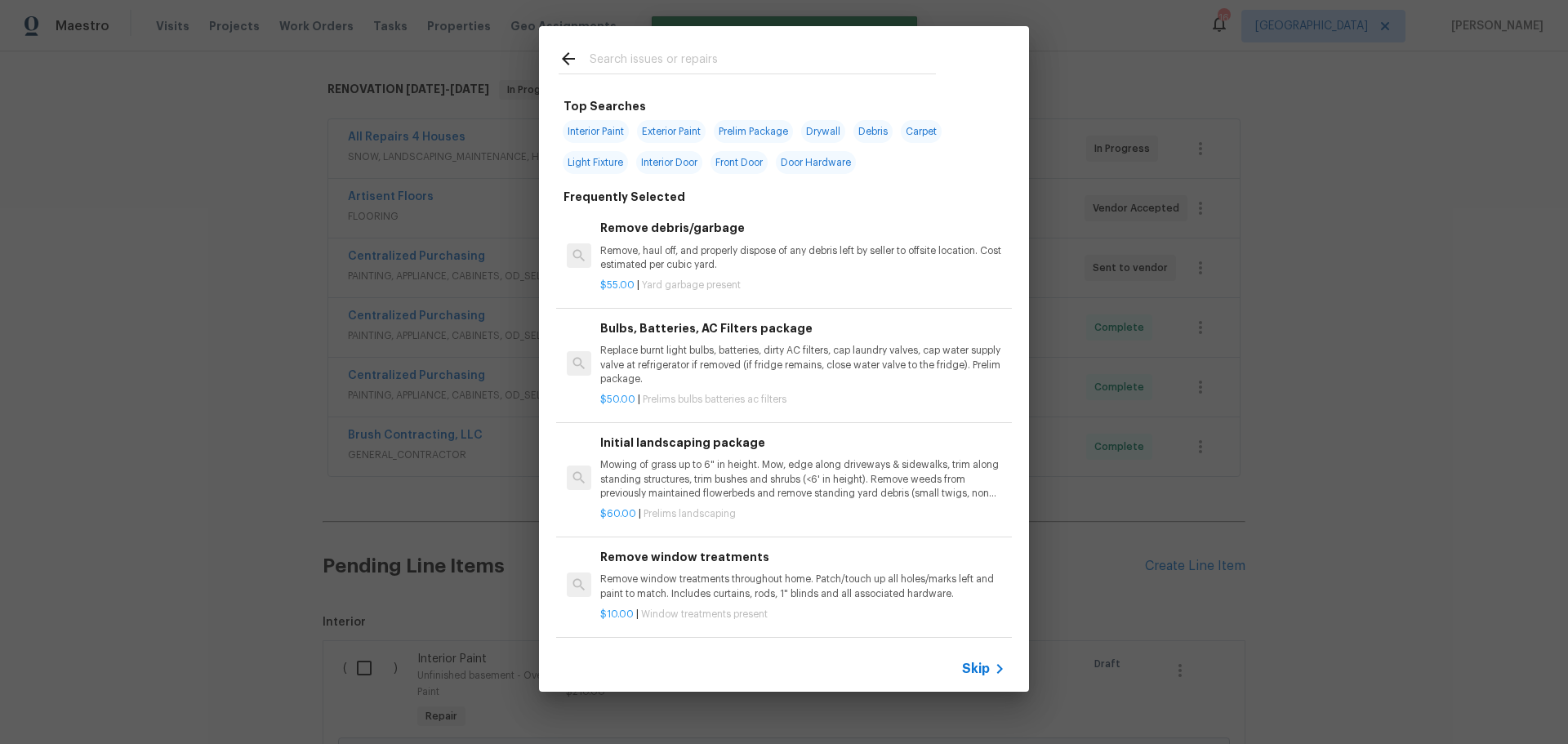
click at [630, 55] on input "text" at bounding box center [762, 61] width 346 height 25
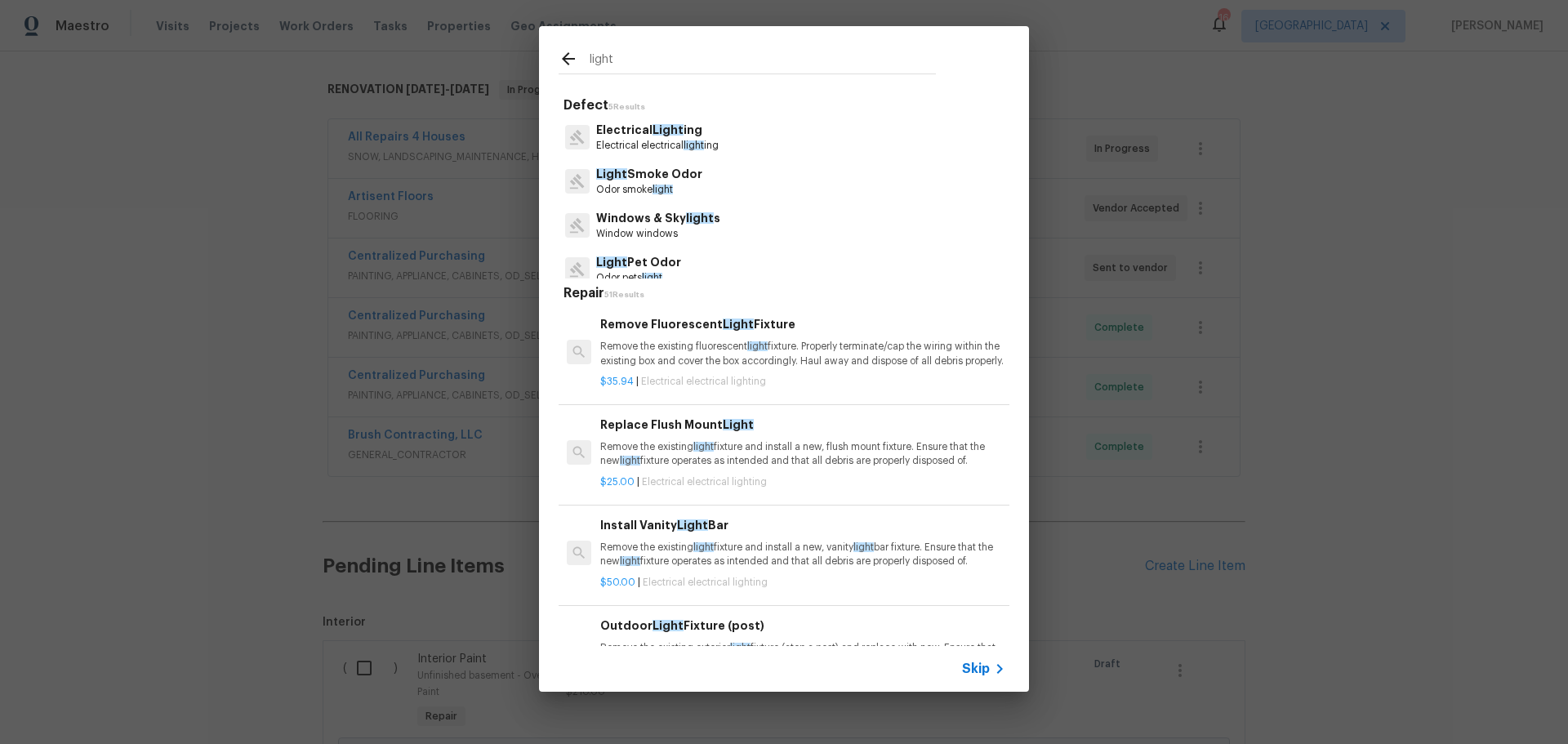
type input "light"
click at [637, 143] on p "Electrical electrical light ing" at bounding box center [657, 145] width 123 height 14
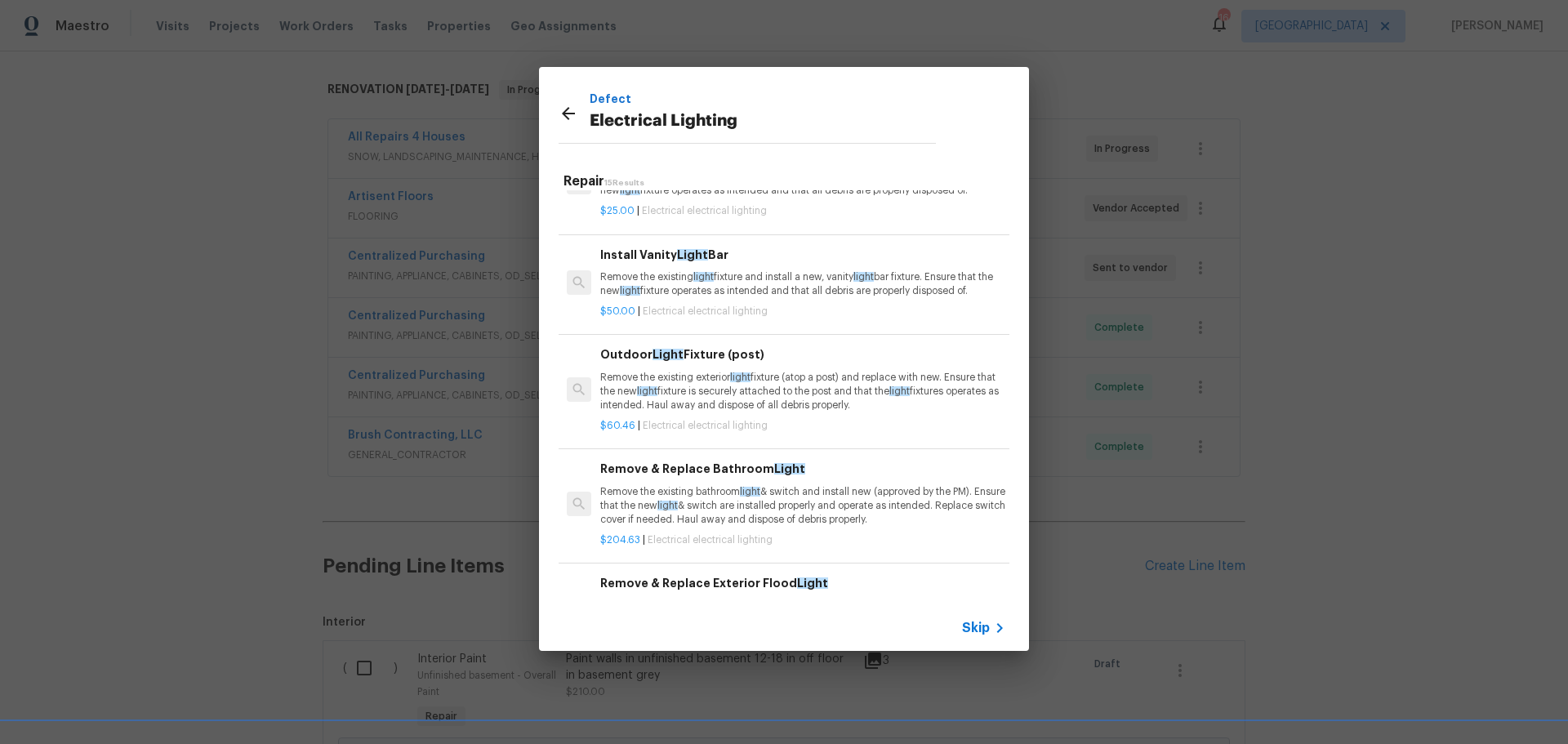
scroll to position [163, 0]
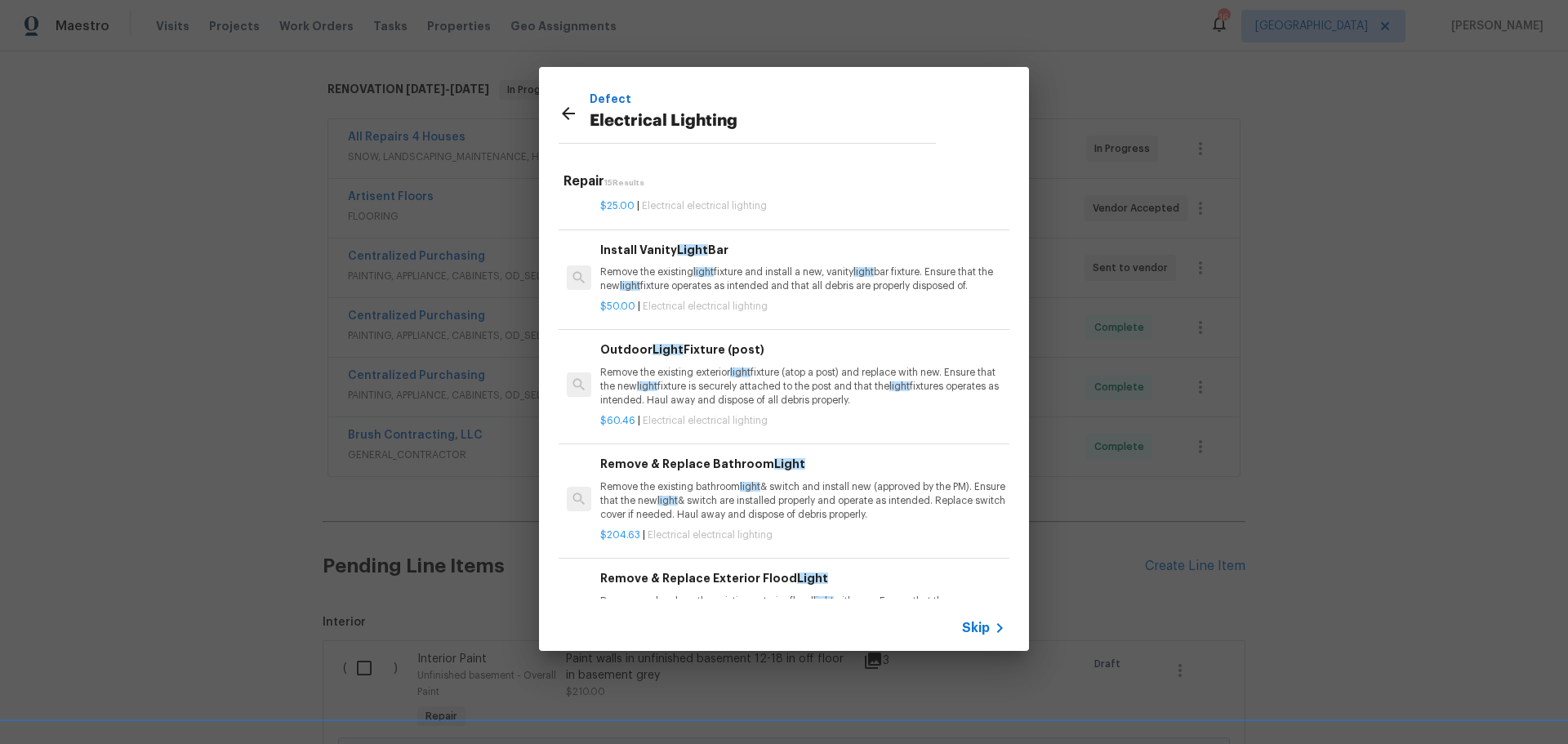
click at [752, 291] on p "Remove the existing light fixture and install a new, vanity light bar fixture. …" at bounding box center [803, 279] width 405 height 28
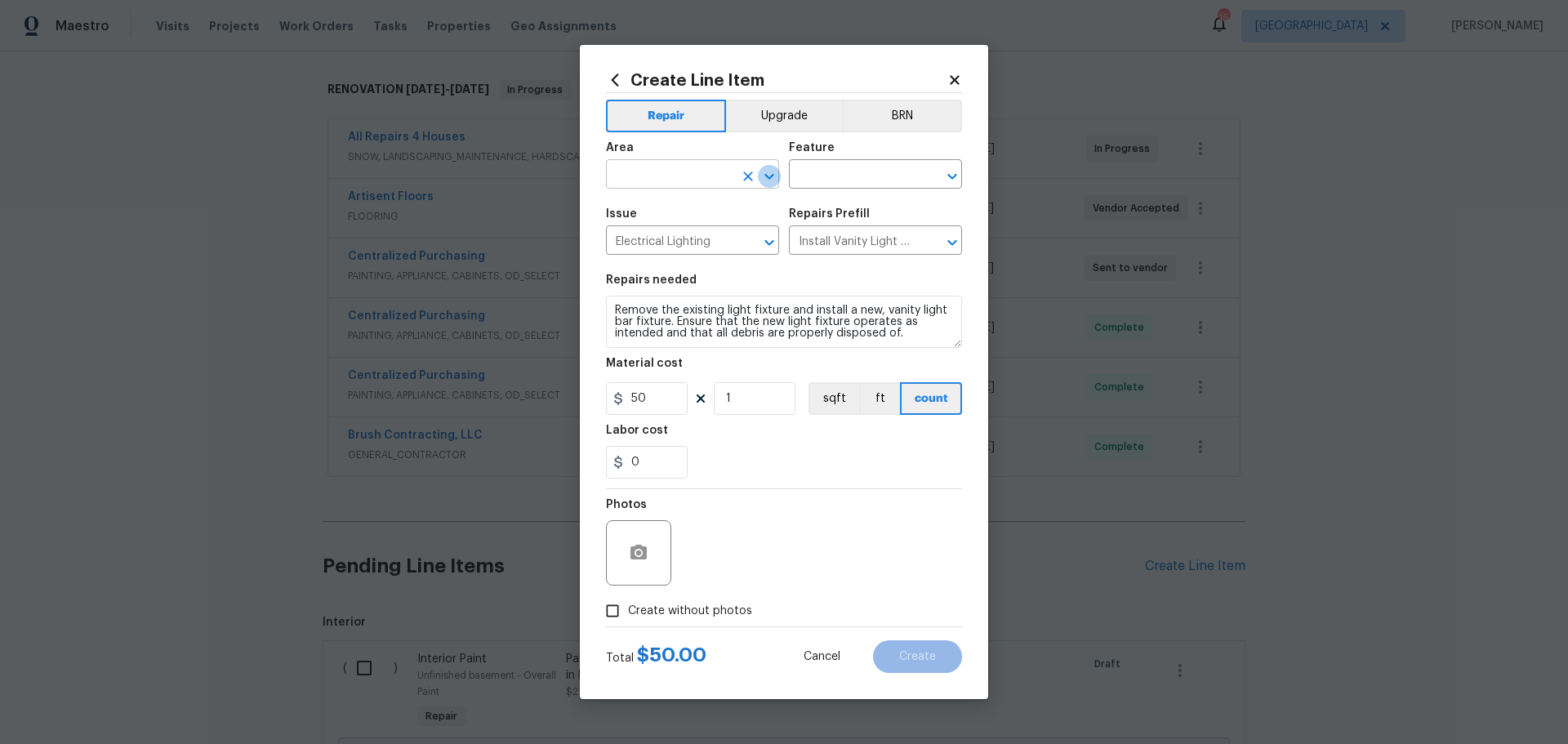
click at [759, 177] on icon "Open" at bounding box center [769, 177] width 20 height 20
click at [652, 208] on li "Bathroom" at bounding box center [693, 211] width 173 height 27
type input "Bathroom"
click at [798, 165] on input "text" at bounding box center [853, 176] width 128 height 26
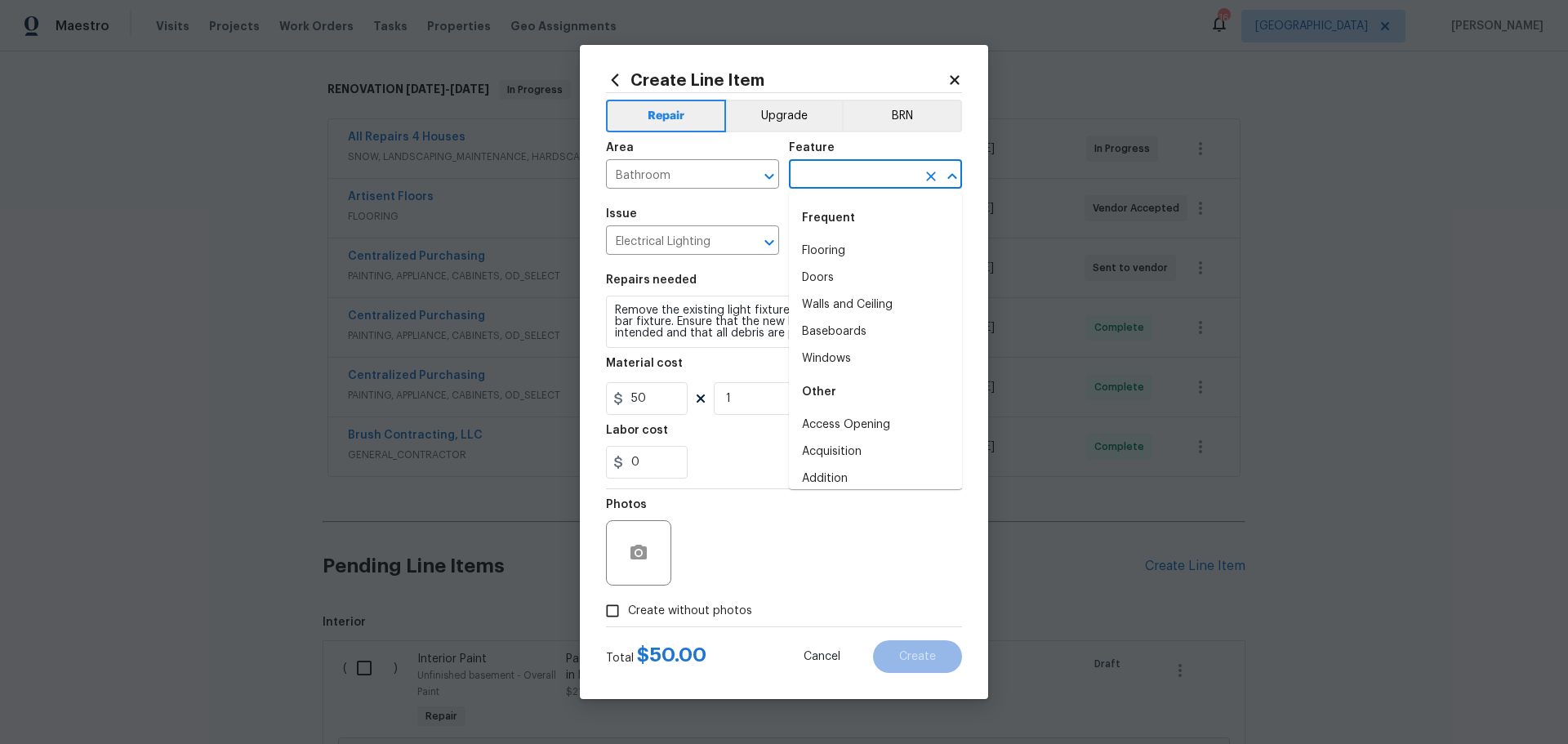
type input "k"
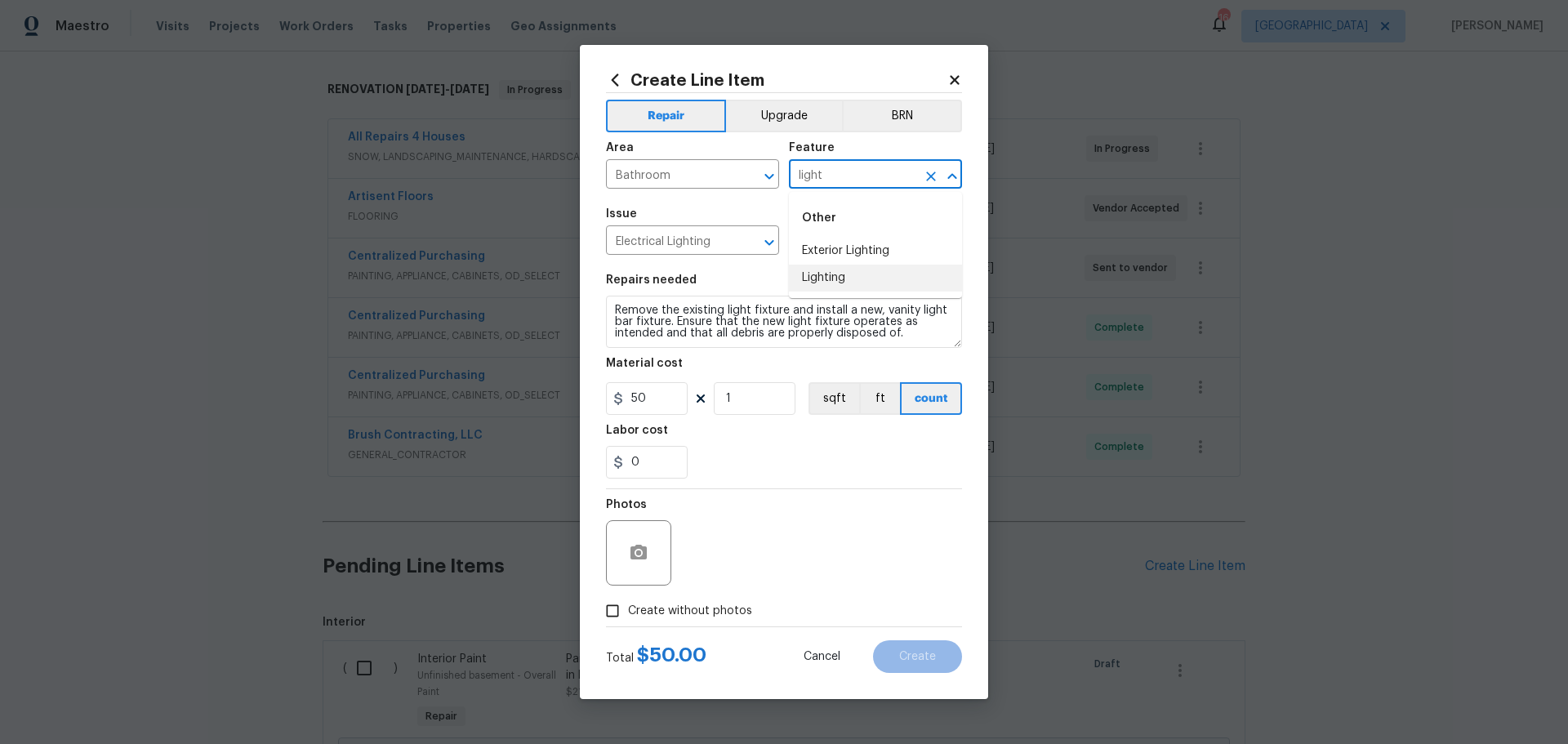
click at [795, 280] on li "Lighting" at bounding box center [875, 277] width 173 height 27
type input "Lighting"
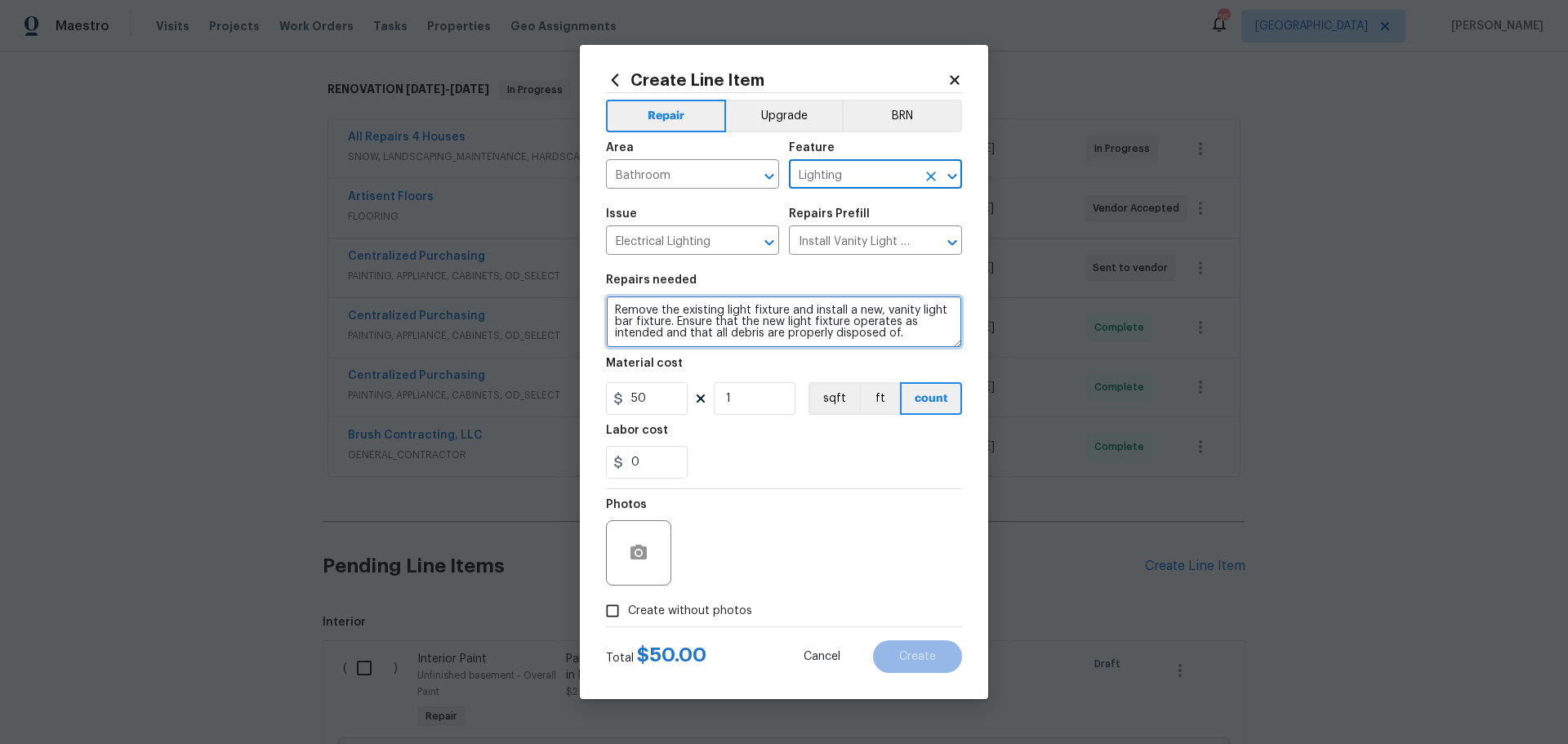
click at [672, 326] on textarea "Remove the existing light fixture and install a new, vanity light bar fixture. …" at bounding box center [784, 321] width 356 height 52
click at [748, 326] on textarea "Remove the existing light fixture and install a new, vanity light bar fixture @…" at bounding box center [784, 321] width 356 height 52
type textarea "Remove the existing light fixture and install a new, vanity light bar fixture @…"
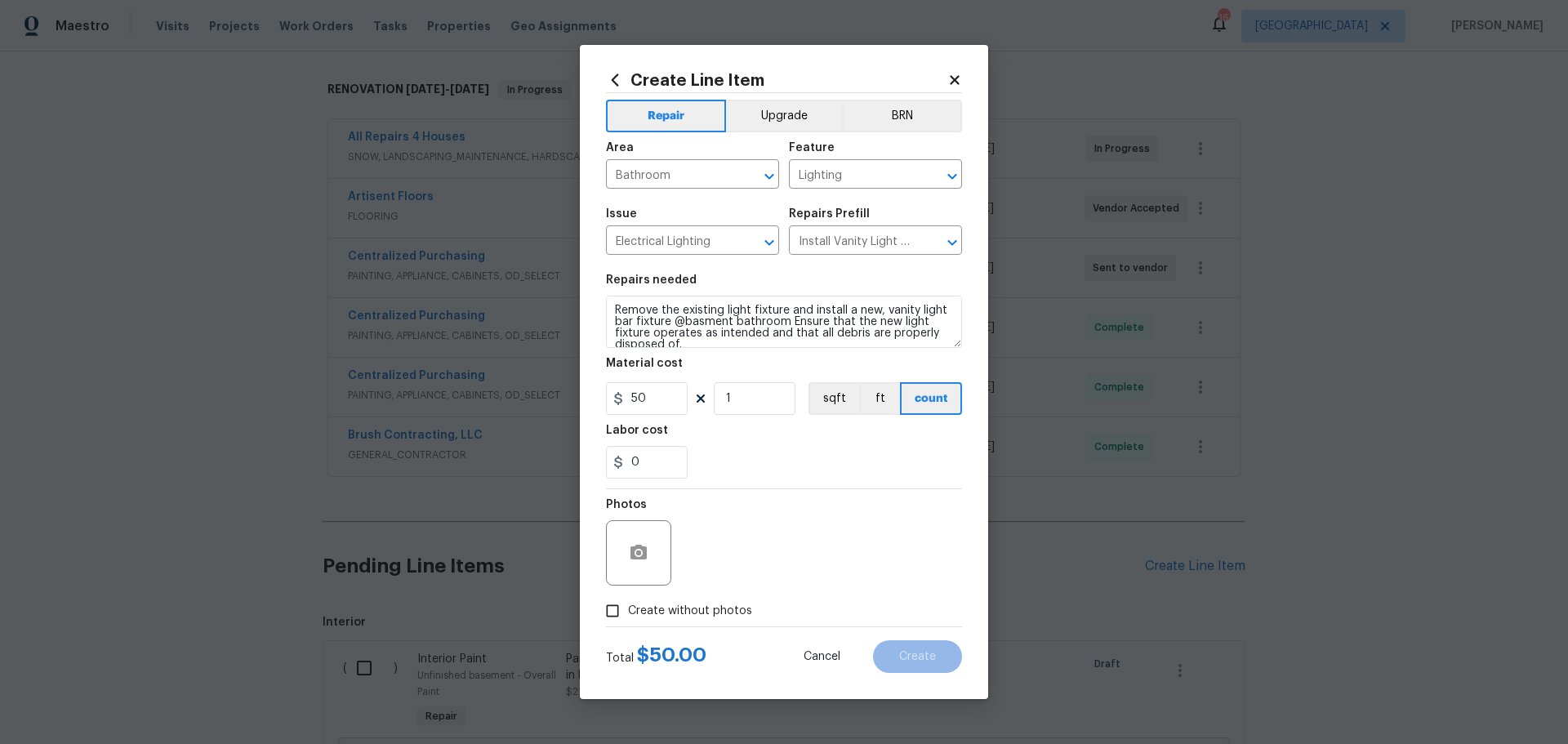
click at [750, 442] on div "Labor cost" at bounding box center [784, 435] width 356 height 22
click at [651, 572] on div at bounding box center [639, 553] width 66 height 66
click at [637, 546] on icon "button" at bounding box center [639, 552] width 17 height 15
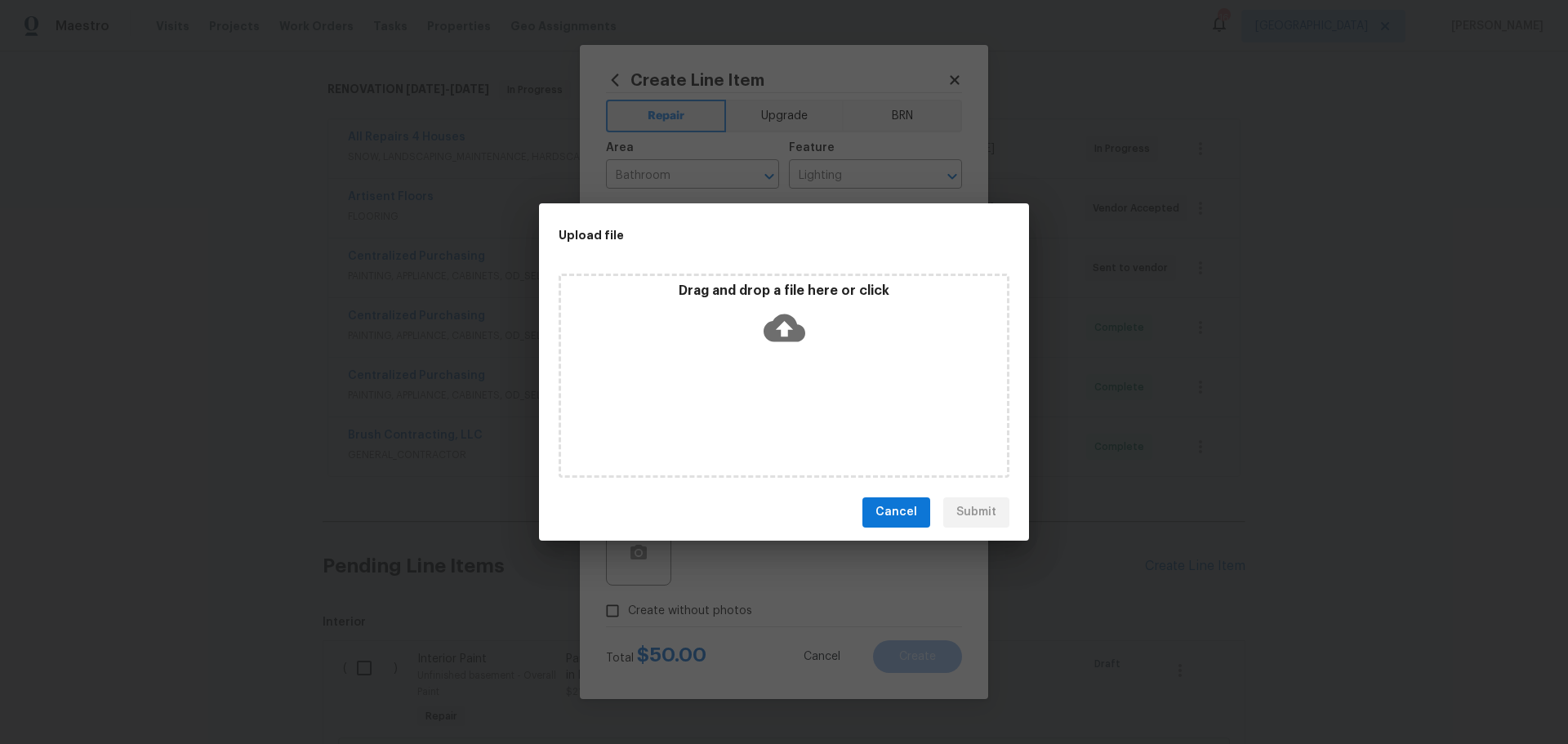
click at [665, 343] on div "Drag and drop a file here or click" at bounding box center [784, 317] width 446 height 70
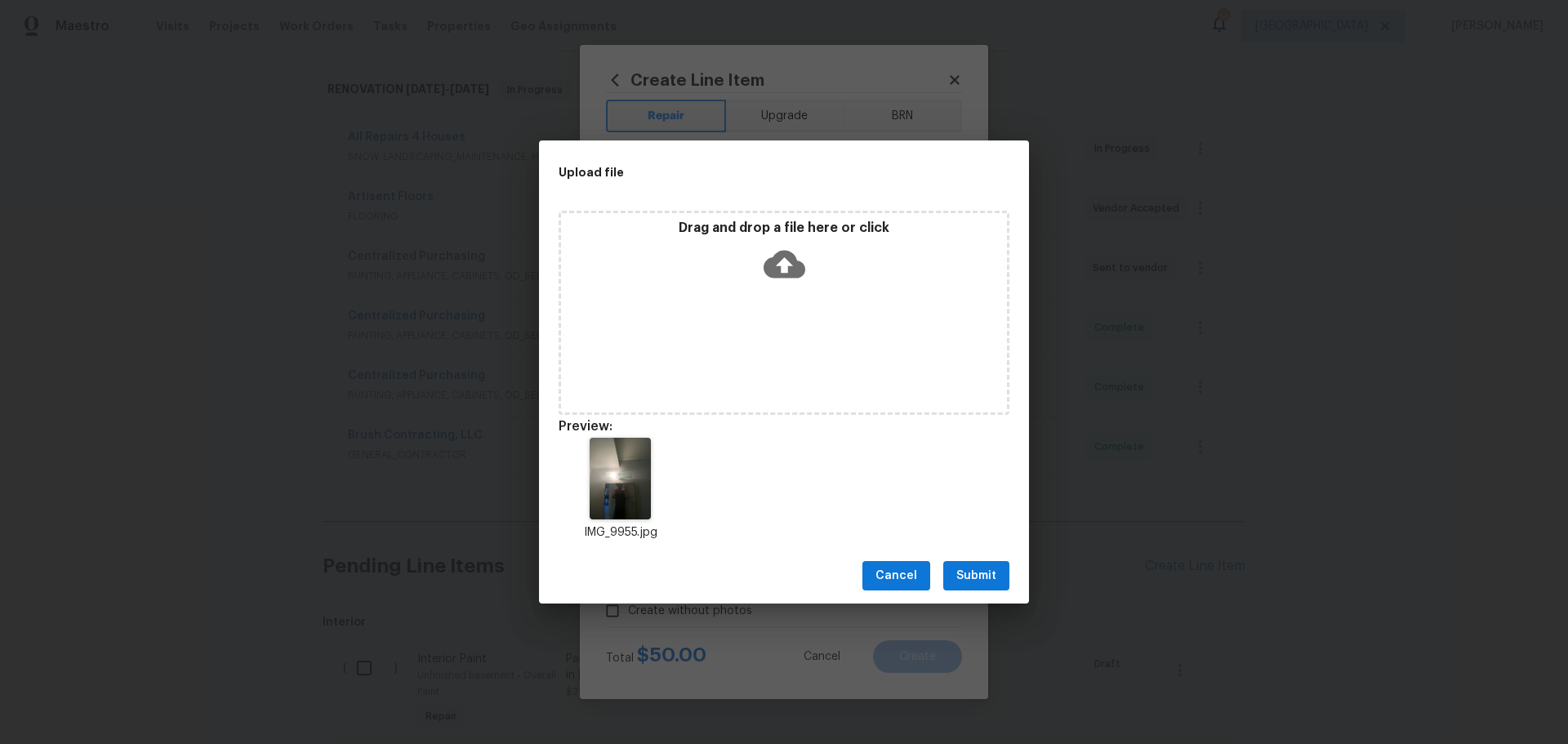
click at [977, 566] on span "Submit" at bounding box center [977, 576] width 40 height 21
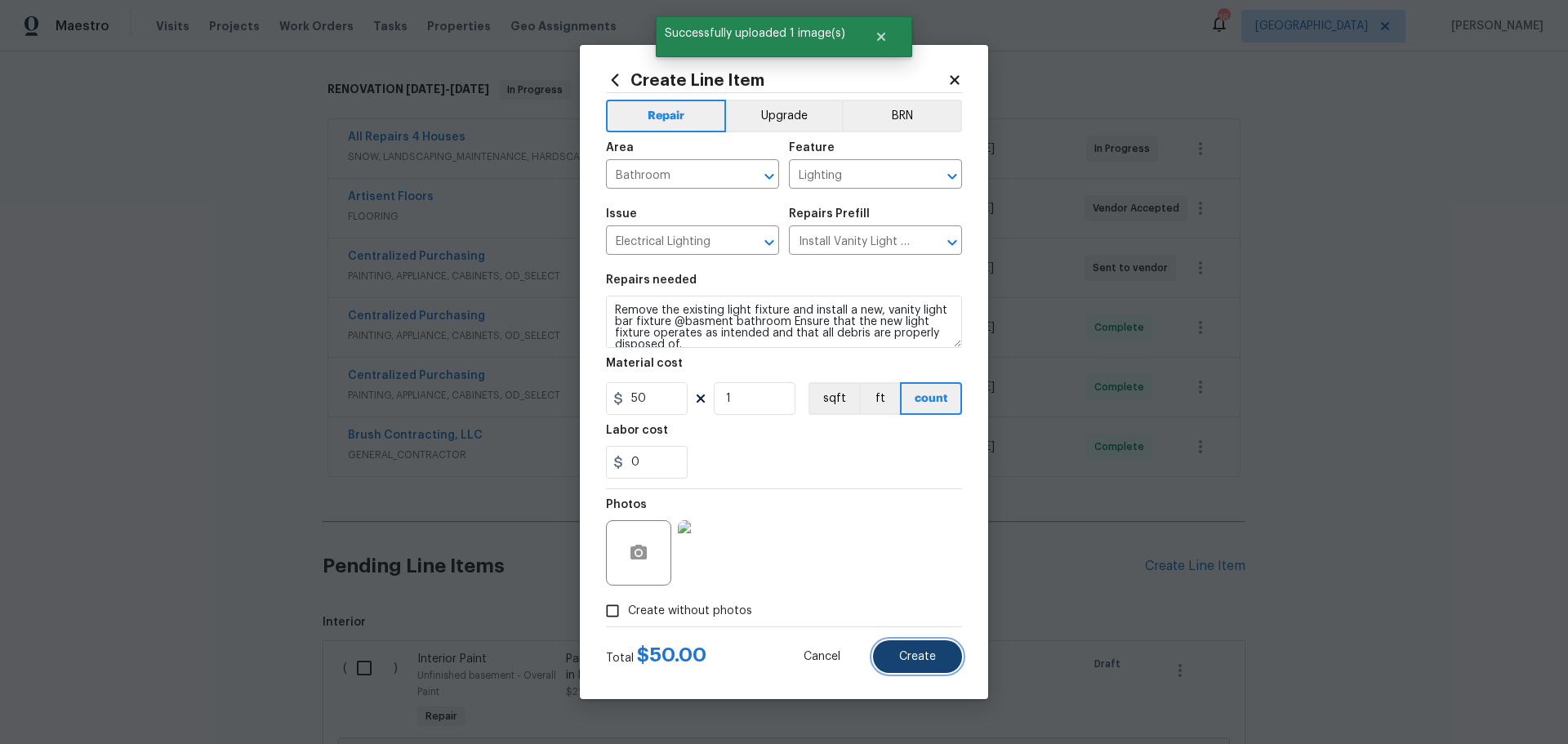
click at [927, 658] on span "Create" at bounding box center [917, 658] width 36 height 12
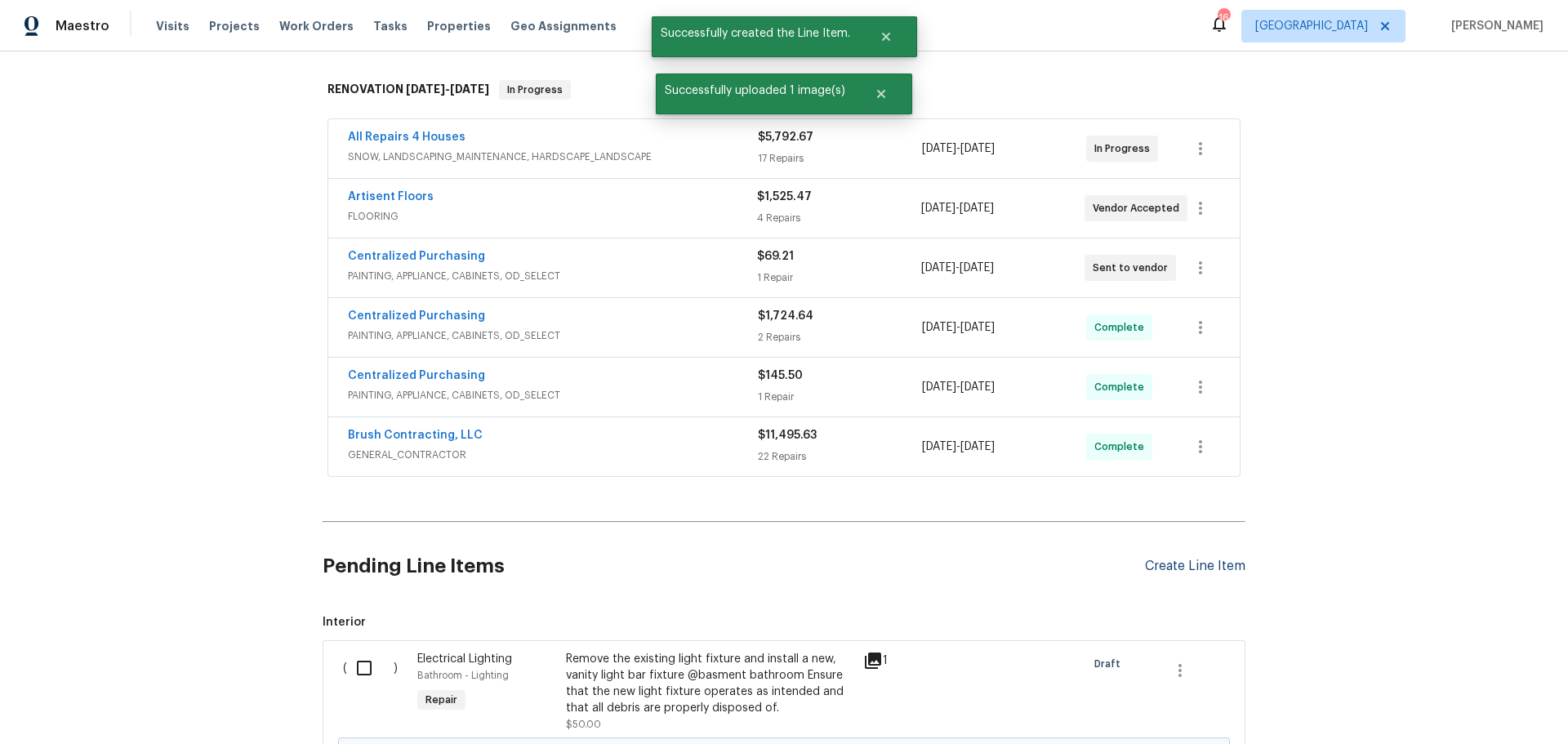
click at [1159, 559] on div "Create Line Item" at bounding box center [1196, 567] width 100 height 16
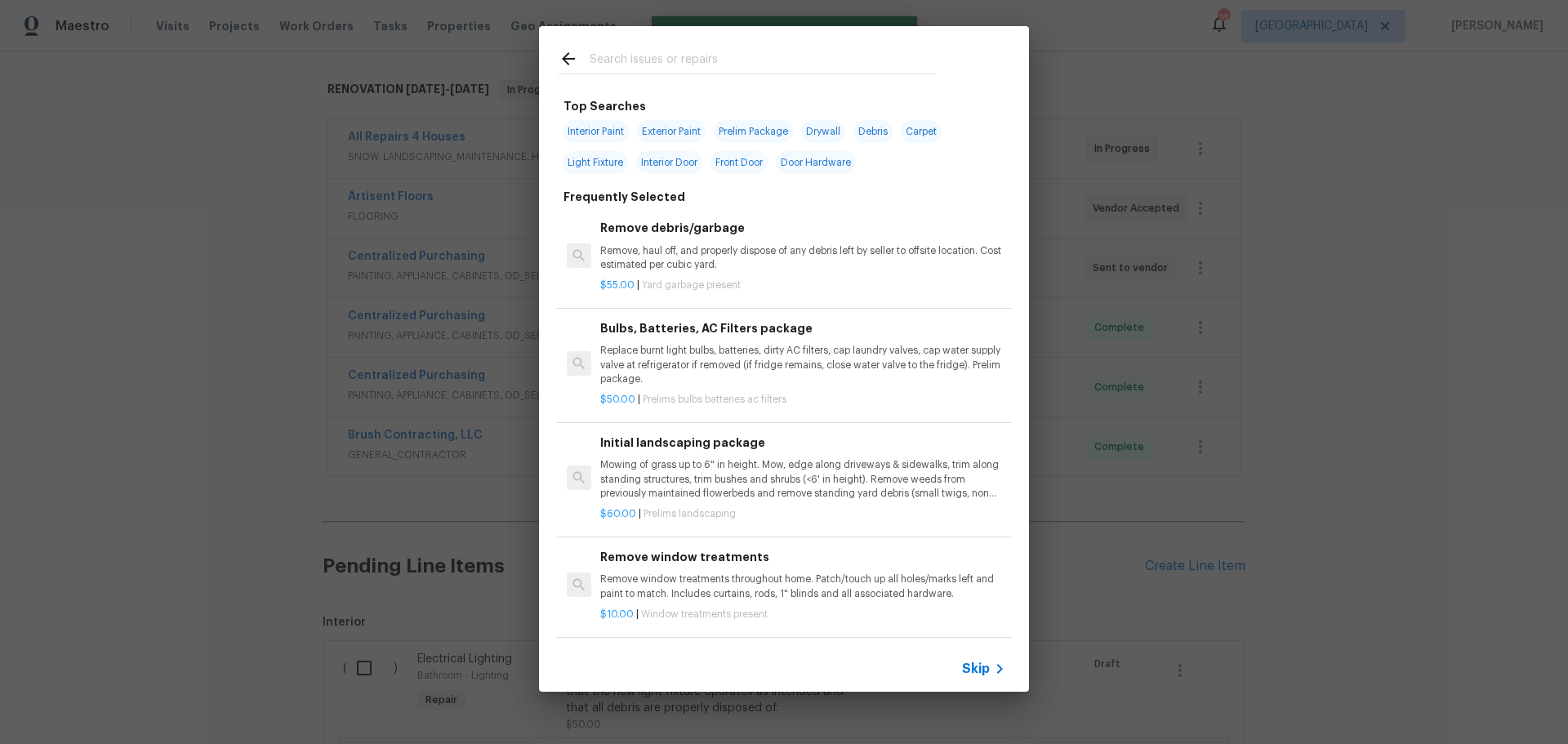
click at [641, 61] on input "text" at bounding box center [762, 61] width 346 height 25
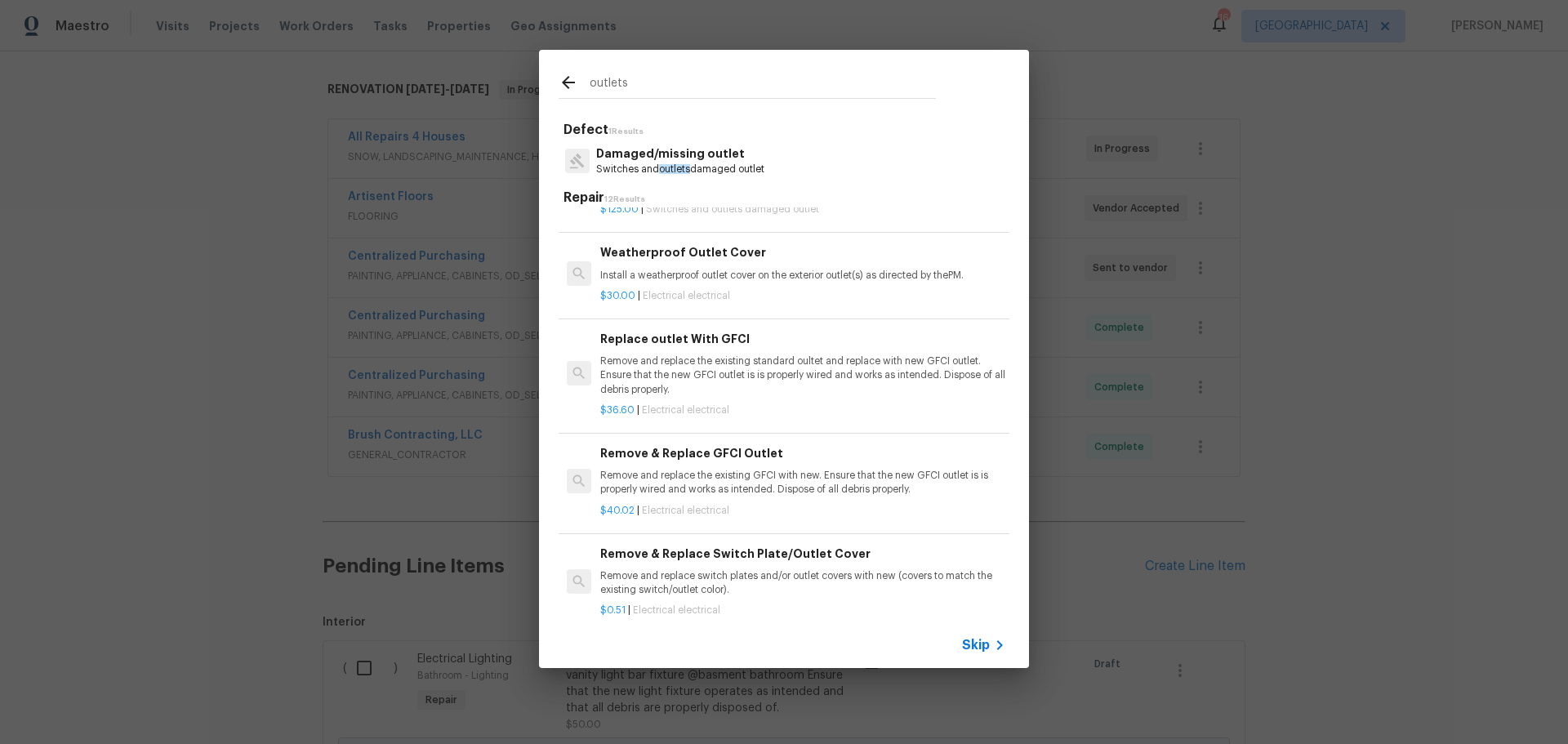
type input "outlets"
click at [743, 483] on p "Remove and replace the existing GFCI with new. Ensure that the new GFCI outlet …" at bounding box center [803, 483] width 405 height 28
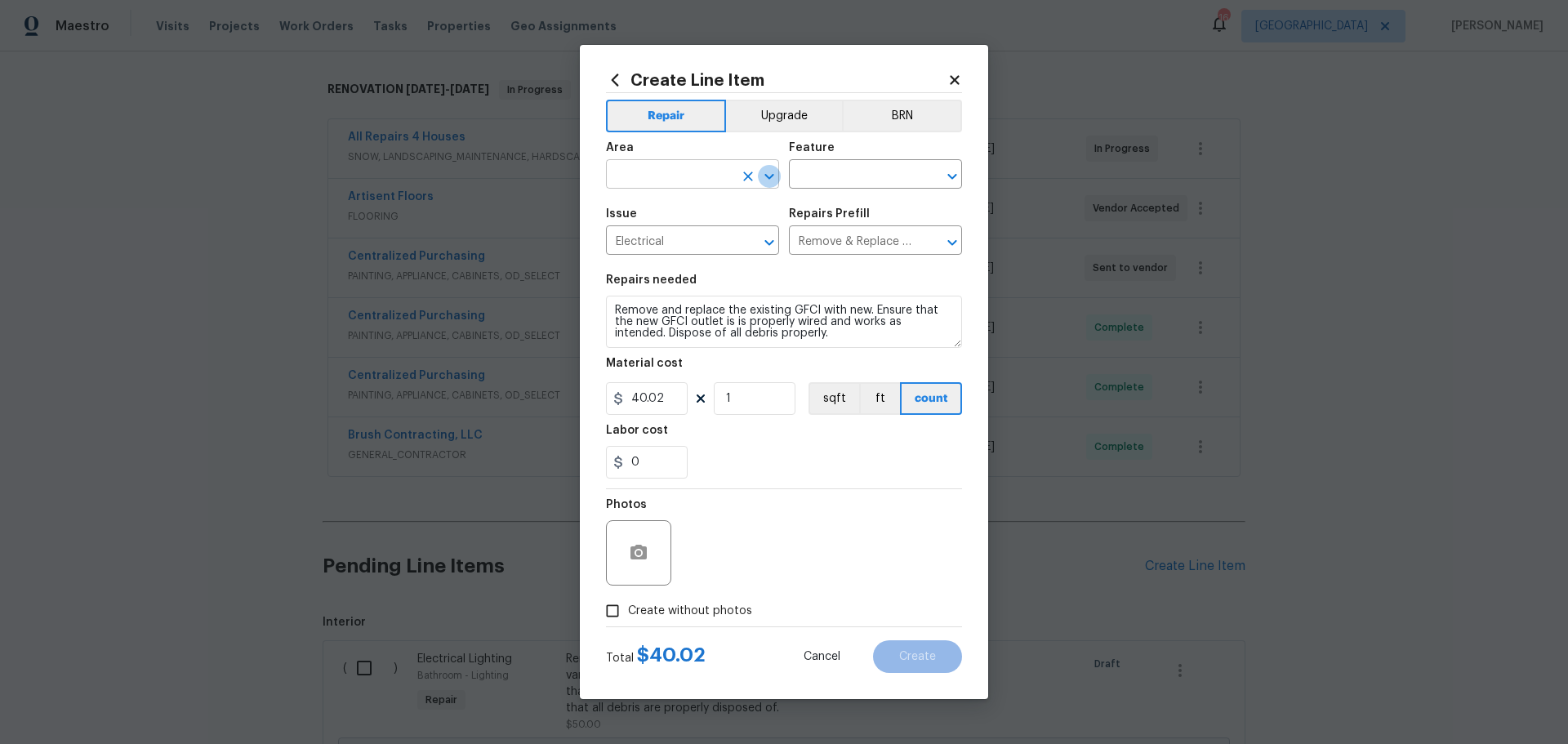
click at [761, 185] on icon "Open" at bounding box center [769, 177] width 20 height 20
click at [647, 209] on li "Kitchen" at bounding box center [693, 211] width 173 height 27
type input "Kitchen"
click at [846, 185] on input "text" at bounding box center [853, 176] width 128 height 26
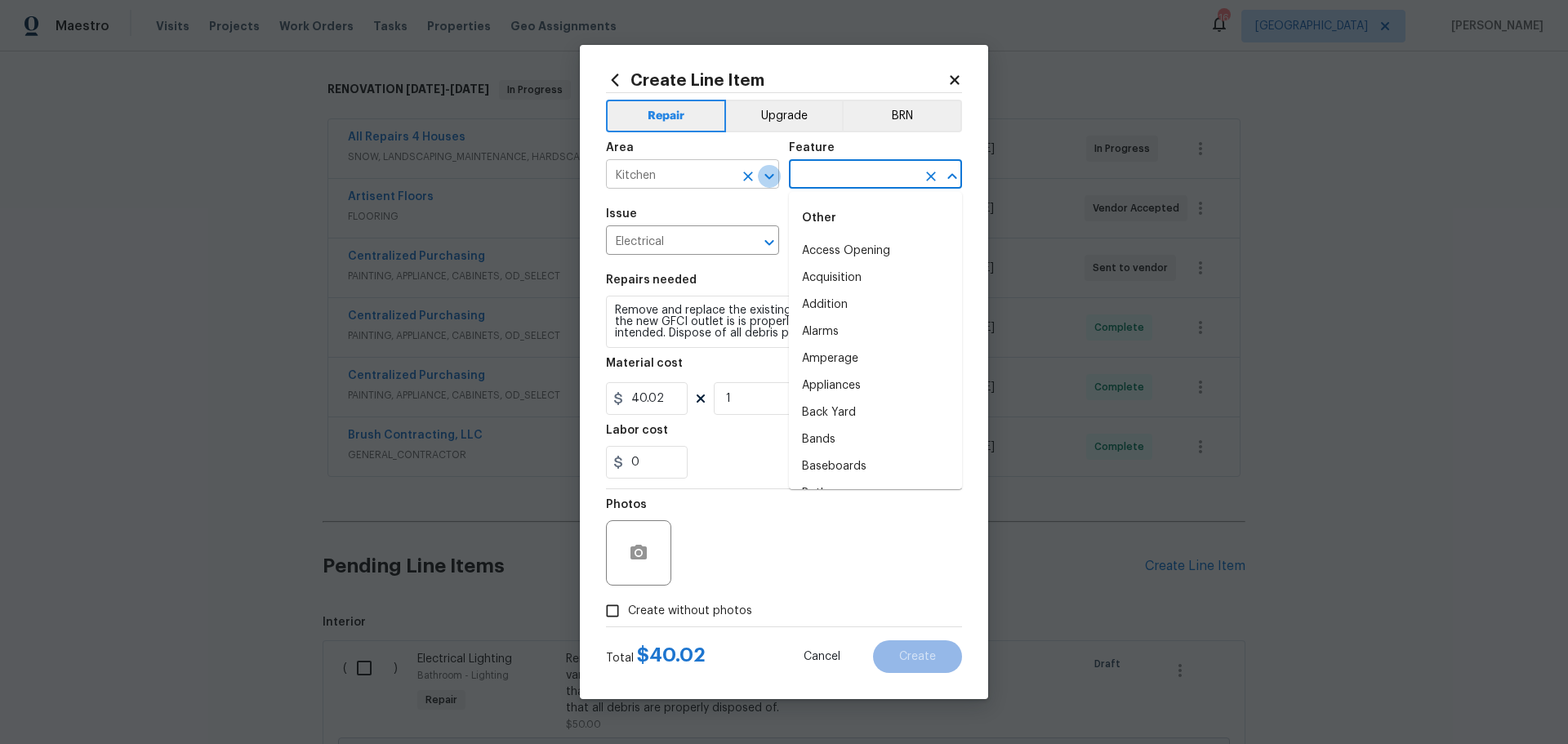
click at [766, 177] on icon "Open" at bounding box center [769, 177] width 20 height 20
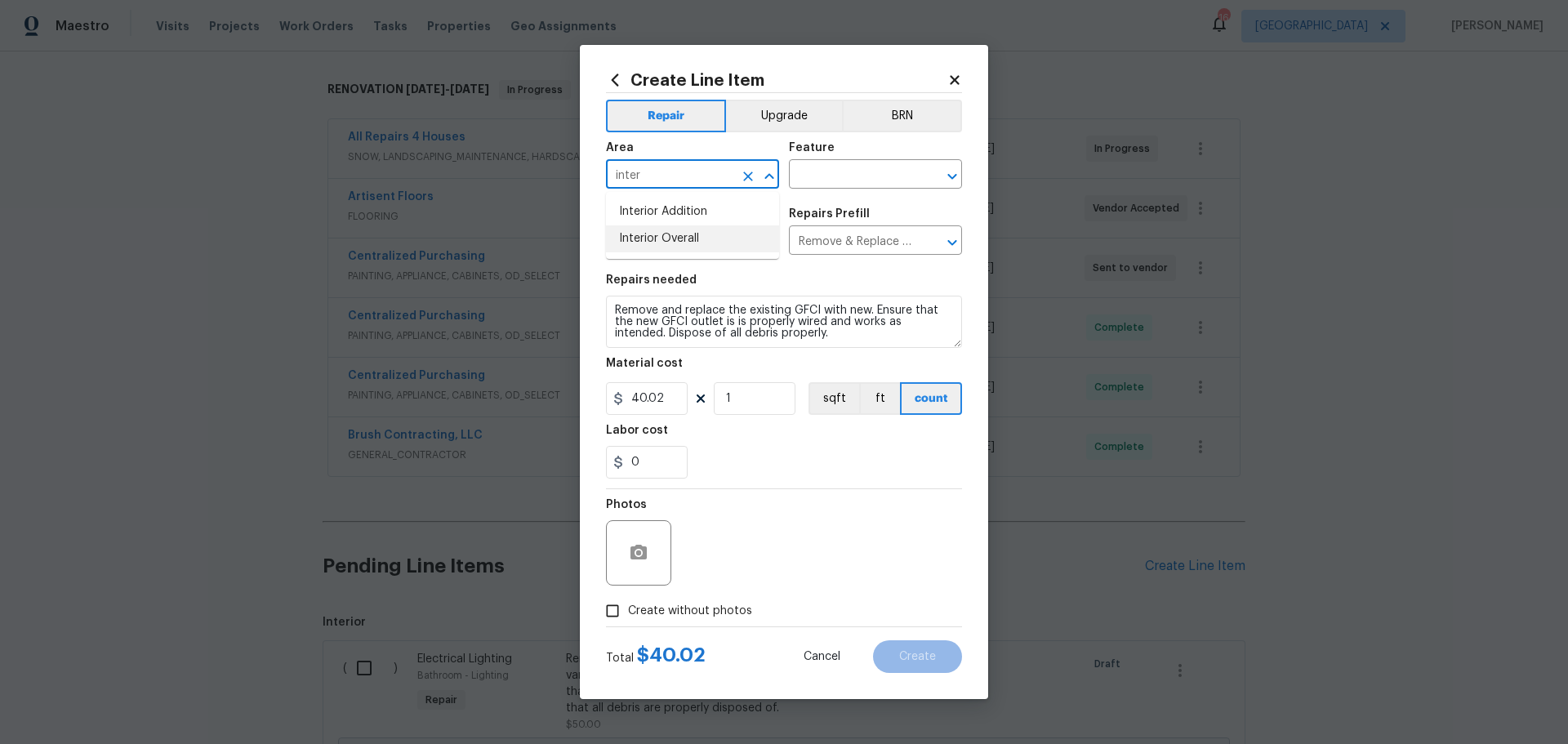
click at [695, 236] on li "Interior Overall" at bounding box center [693, 238] width 173 height 27
type input "Interior Overall"
click at [827, 176] on input "text" at bounding box center [853, 176] width 128 height 26
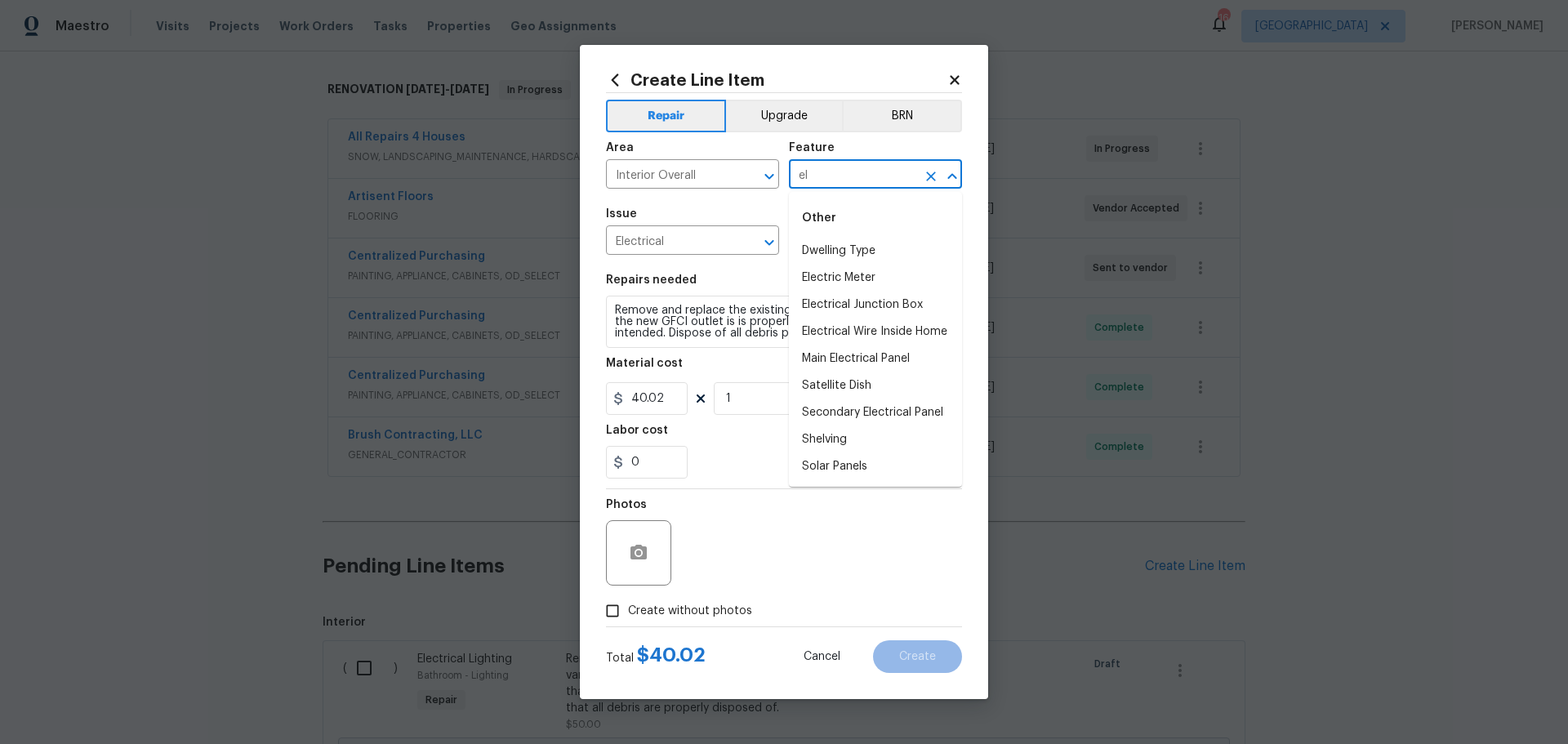
type input "e"
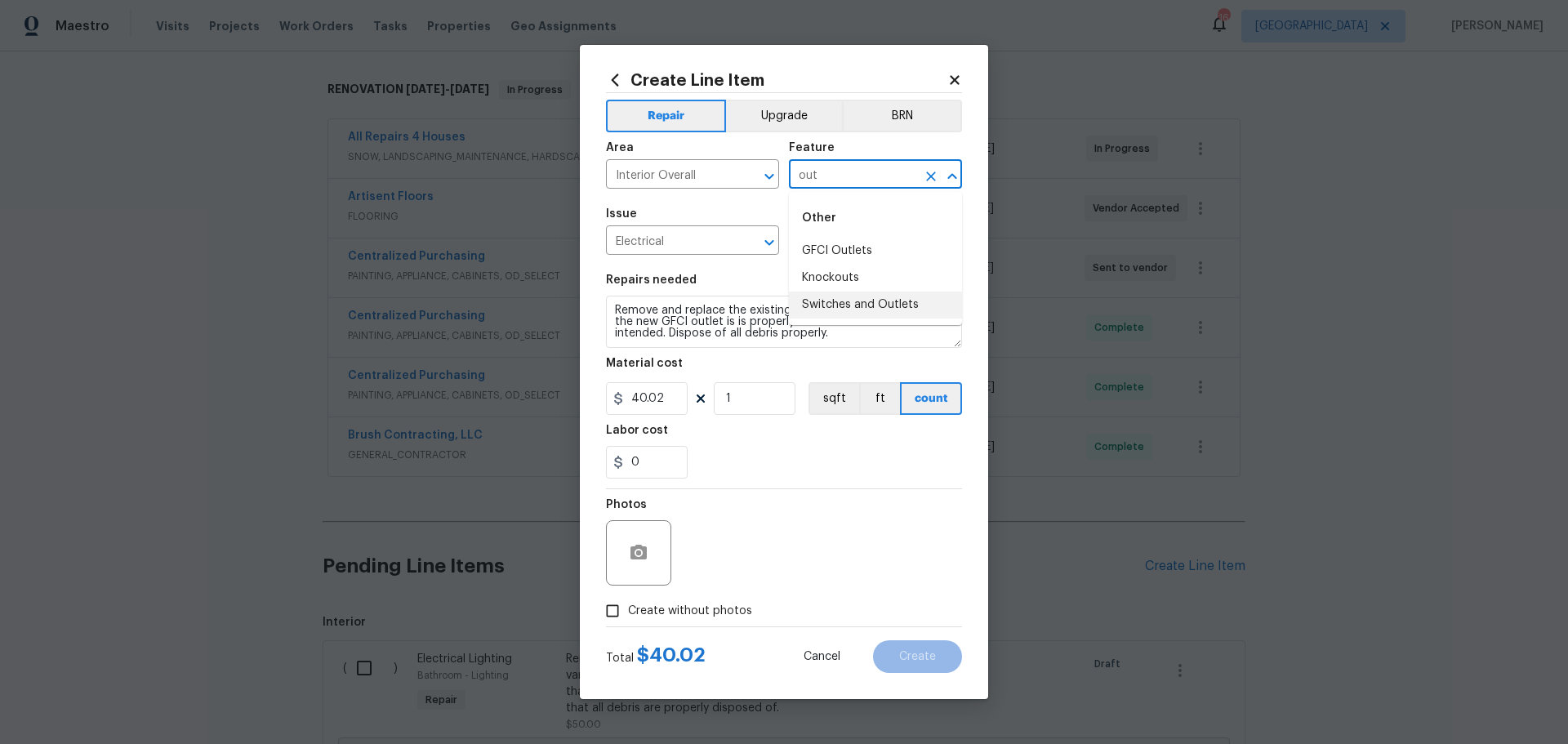
click at [860, 308] on li "Switches and Outlets" at bounding box center [875, 305] width 173 height 27
type input "Switches and Outlets"
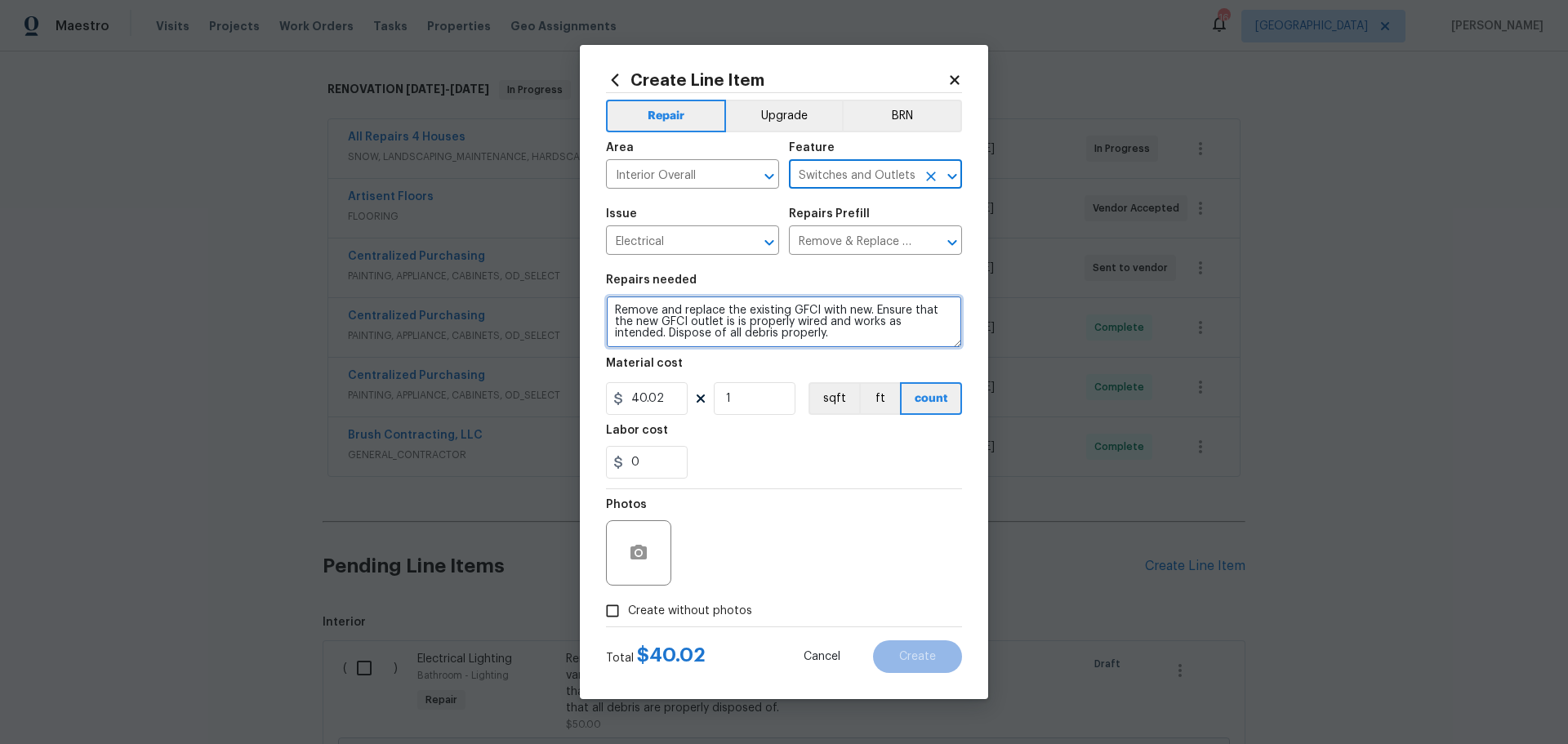
click at [871, 312] on textarea "Remove and replace the existing GFCI with new. Ensure that the new GFCI outlet …" at bounding box center [784, 321] width 356 height 52
click at [686, 306] on textarea "Remove and replace the existing GFCI with new. Ensure that the new GFCI outlet …" at bounding box center [784, 321] width 356 height 52
click at [683, 306] on textarea "Remove and replace the existing GFCI with new. Ensure that the new GFCI outlet …" at bounding box center [784, 321] width 356 height 52
click at [792, 311] on textarea "Remove and replace the existing GFCI with new. Ensure that the new GFCI outlet …" at bounding box center [784, 321] width 356 height 52
click at [911, 310] on textarea "Remove and replace the existing outlet GFCI with new. Ensure that the new GFCI …" at bounding box center [784, 321] width 356 height 52
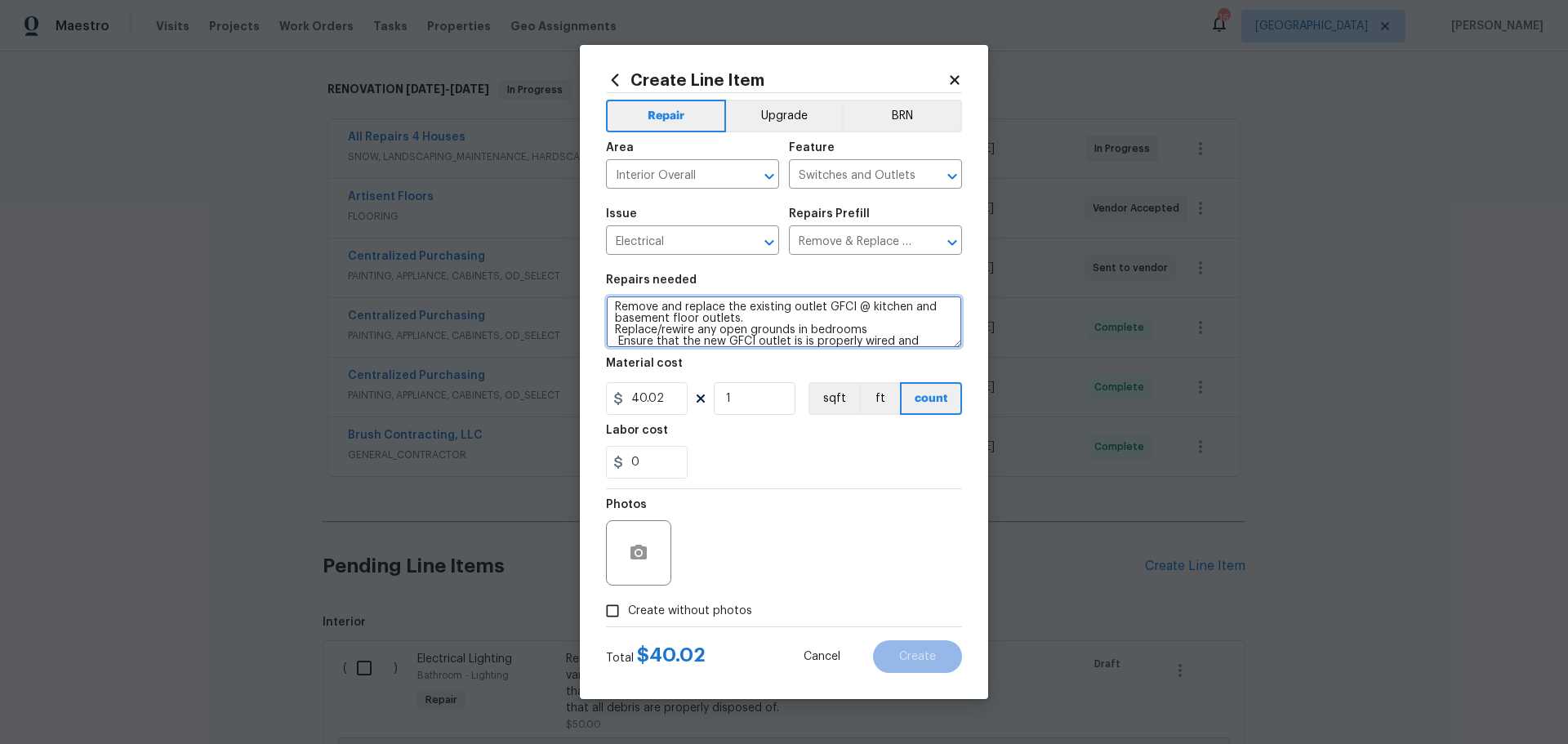
scroll to position [23, 0]
drag, startPoint x: 752, startPoint y: 323, endPoint x: 736, endPoint y: 336, distance: 20.6
click at [724, 337] on textarea "Remove and replace the existing outlet GFCI @ kitchen and basement floor outlet…" at bounding box center [784, 321] width 356 height 52
click at [746, 331] on textarea "Remove and replace the existing outlet GFCI @ kitchen and basement floor outlet…" at bounding box center [784, 321] width 356 height 52
drag, startPoint x: 753, startPoint y: 325, endPoint x: 723, endPoint y: 324, distance: 30.0
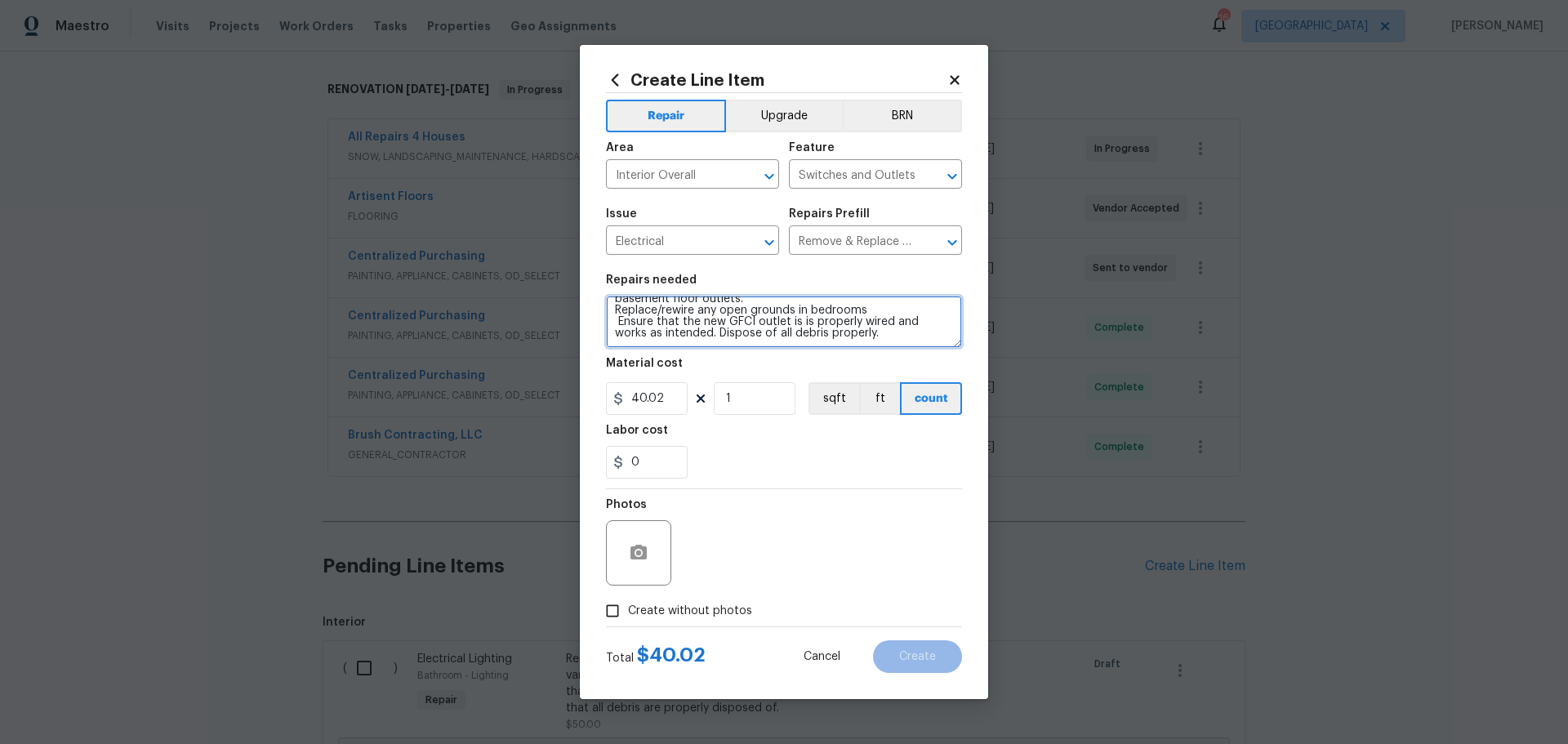
click at [723, 324] on textarea "Remove and replace the existing outlet GFCI @ kitchen and basement floor outlet…" at bounding box center [784, 321] width 356 height 52
click at [761, 327] on textarea "Remove and replace the existing outlet GFCI @ kitchen and basement floor outlet…" at bounding box center [784, 321] width 356 height 52
click at [781, 324] on textarea "Remove and replace the existing outlet GFCI @ kitchen and basement floor outlet…" at bounding box center [784, 321] width 356 height 52
type textarea "Remove and replace the existing outlet GFCI @ kitchen and basement floor outlet…"
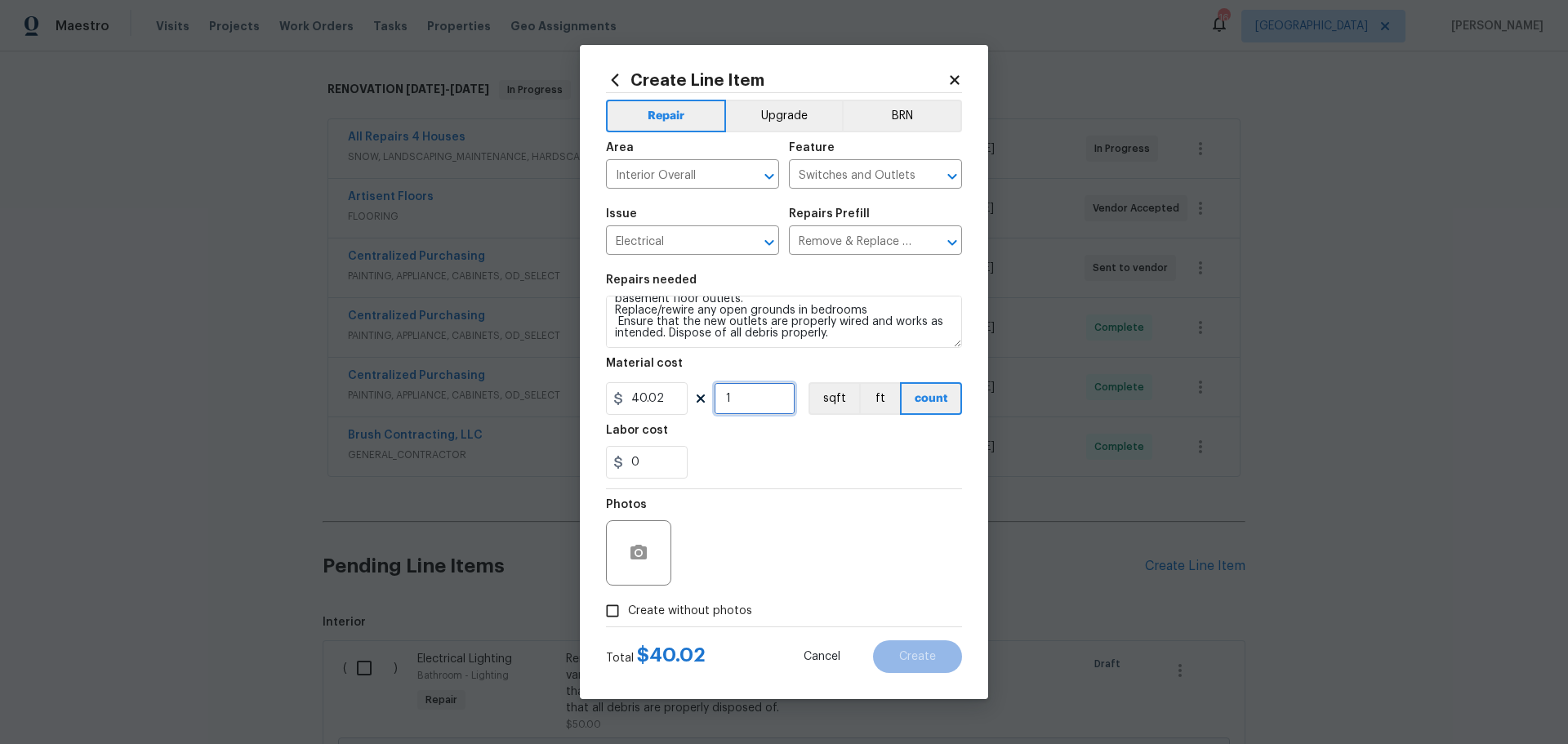
click at [758, 405] on input "1" at bounding box center [755, 398] width 82 height 32
type input "6"
click at [726, 438] on div "Labor cost" at bounding box center [784, 435] width 356 height 22
click at [659, 447] on input "0" at bounding box center [646, 462] width 82 height 32
type input "60"
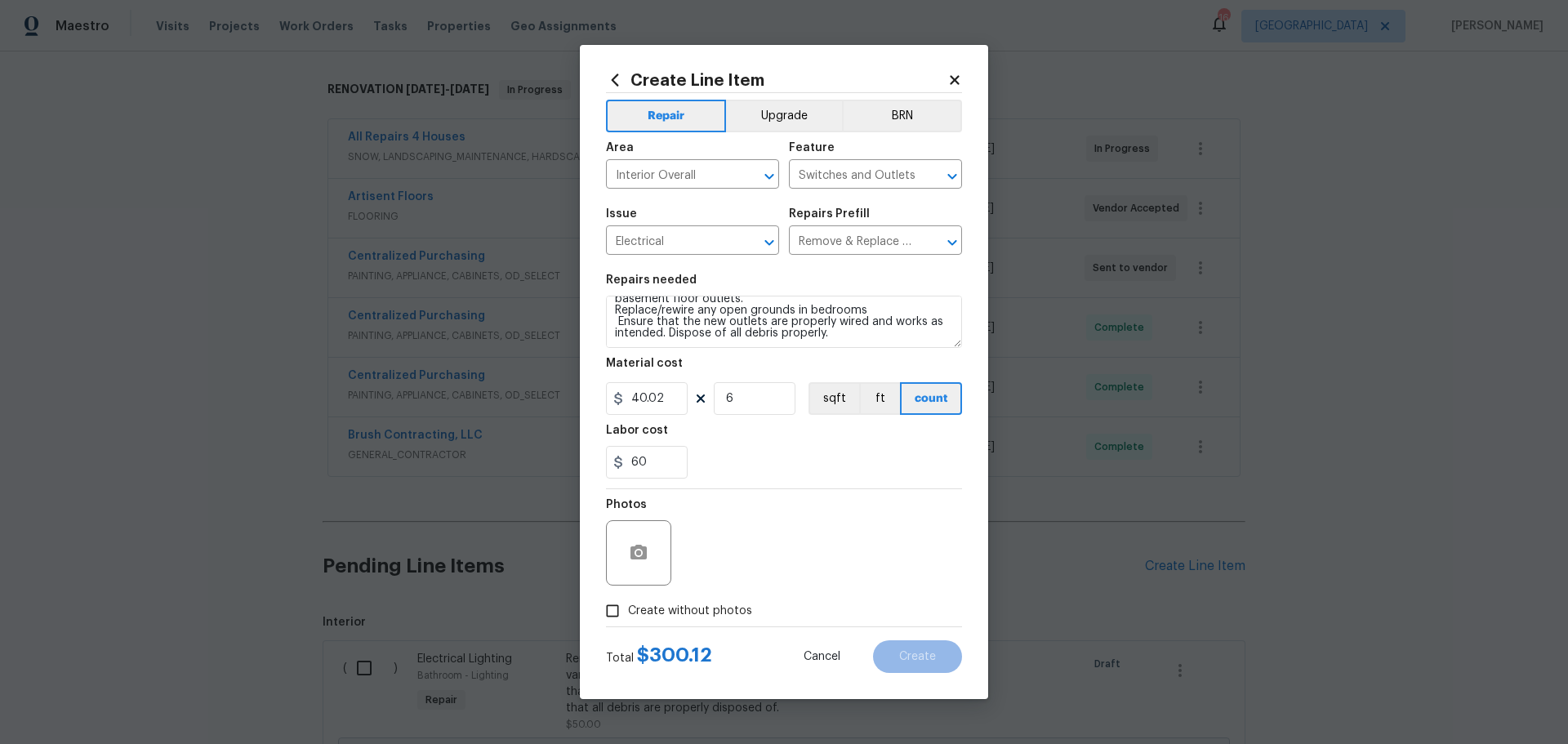
click at [777, 461] on div "60" at bounding box center [784, 462] width 356 height 32
click at [644, 554] on icon "button" at bounding box center [639, 552] width 17 height 15
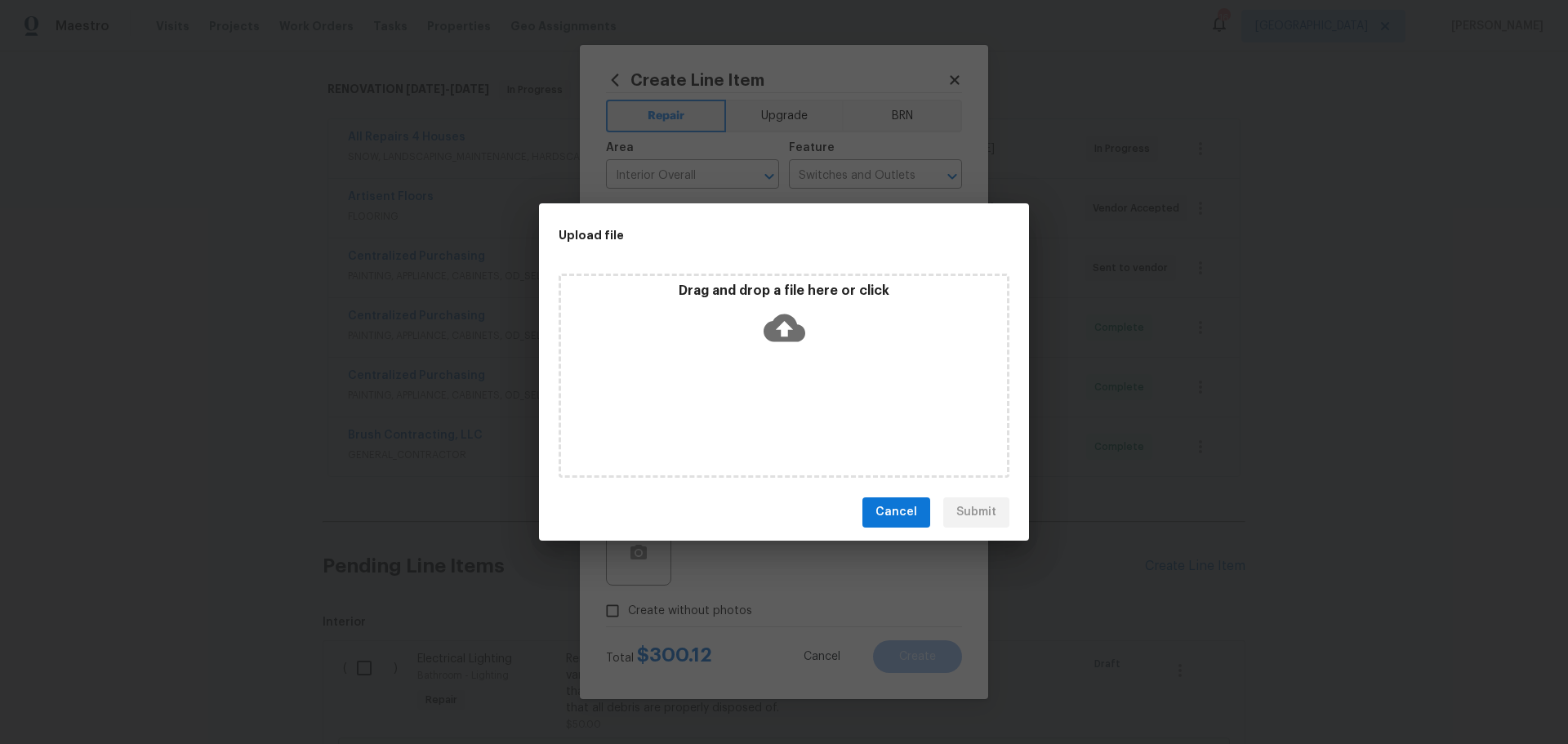
click at [777, 342] on icon at bounding box center [784, 327] width 41 height 28
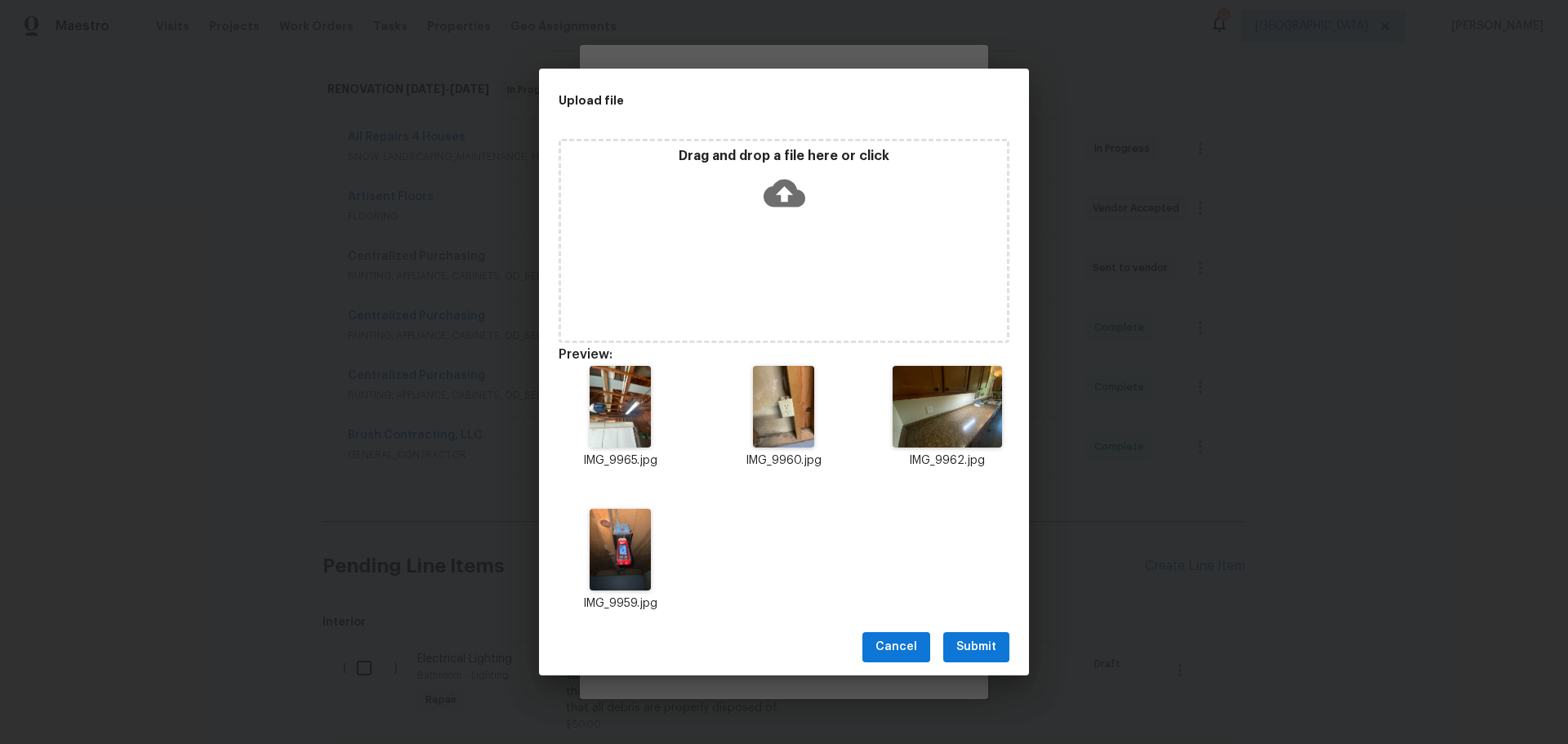
click at [689, 220] on div "Drag and drop a file here or click" at bounding box center [784, 241] width 451 height 204
click at [963, 657] on span "Submit" at bounding box center [977, 647] width 40 height 21
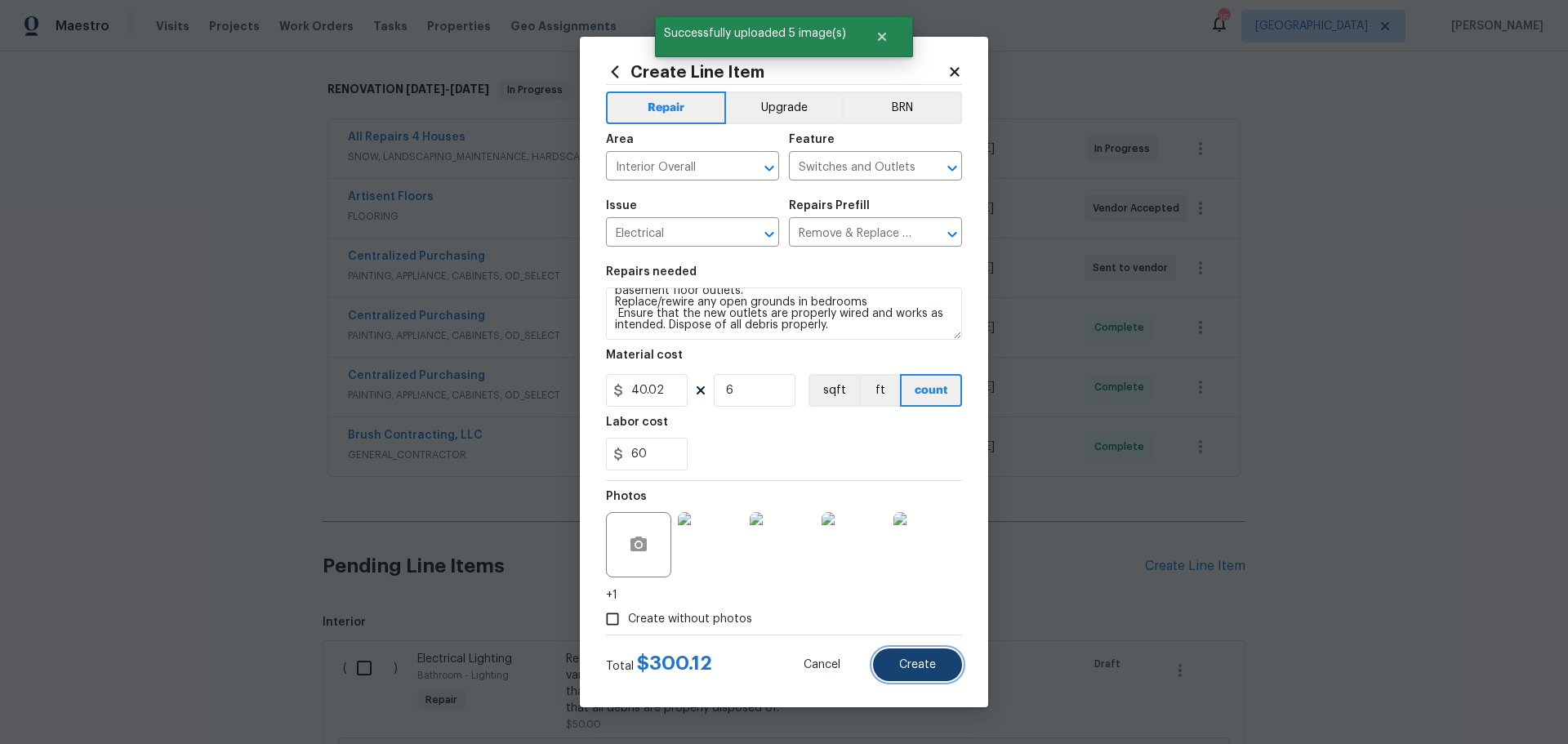
click at [908, 661] on span "Create" at bounding box center [917, 665] width 36 height 12
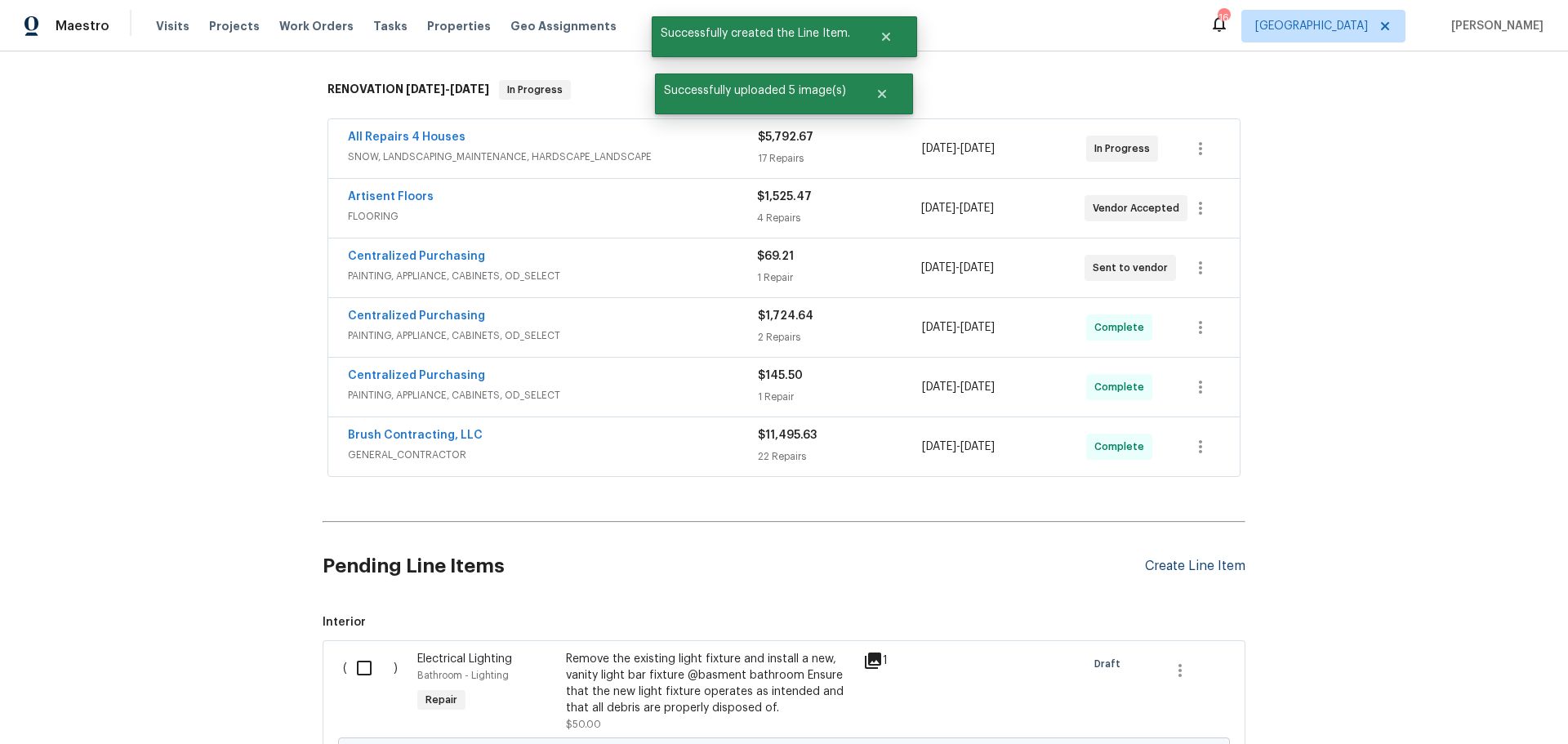
click at [1183, 559] on div "Create Line Item" at bounding box center [1196, 567] width 100 height 16
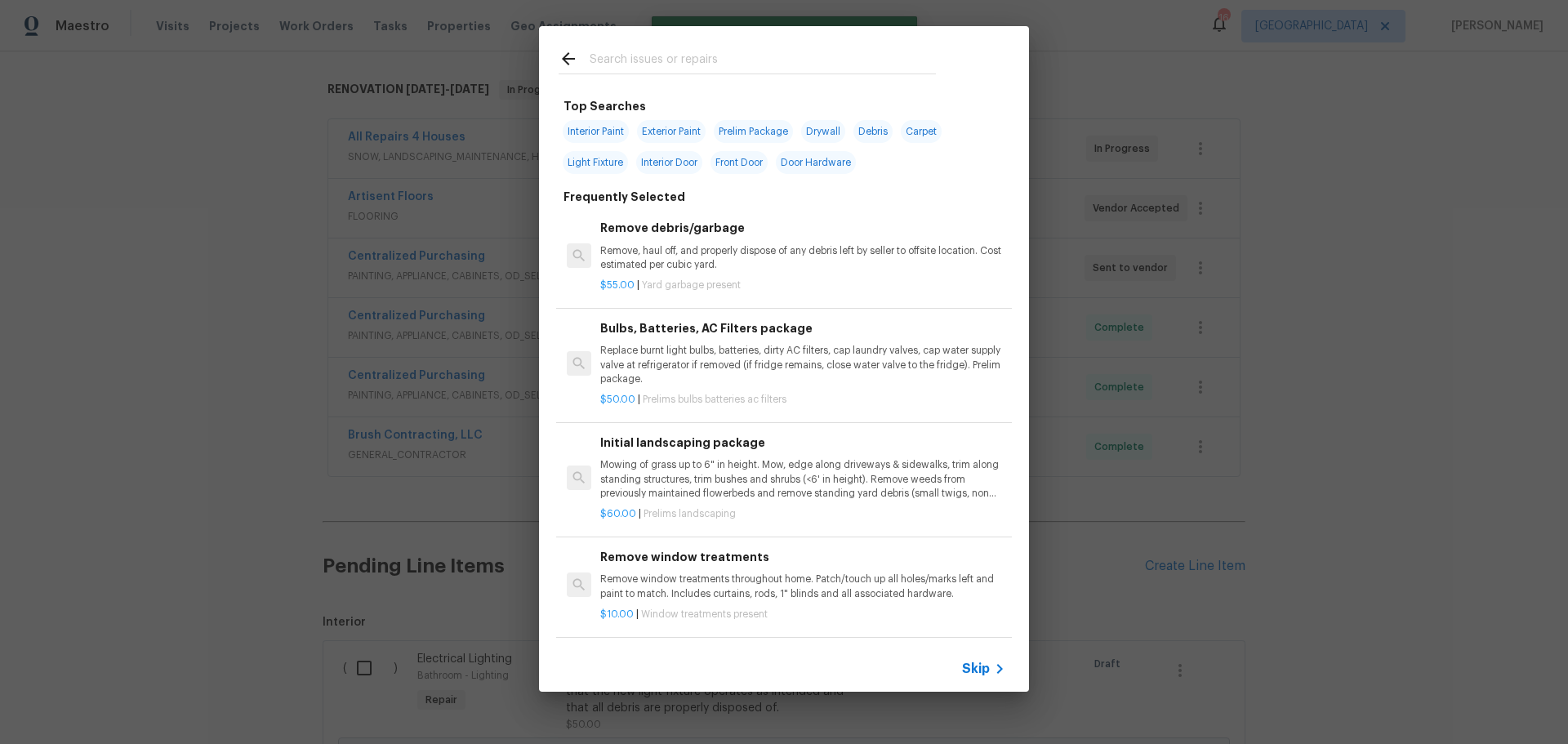
click at [609, 70] on input "text" at bounding box center [762, 61] width 346 height 25
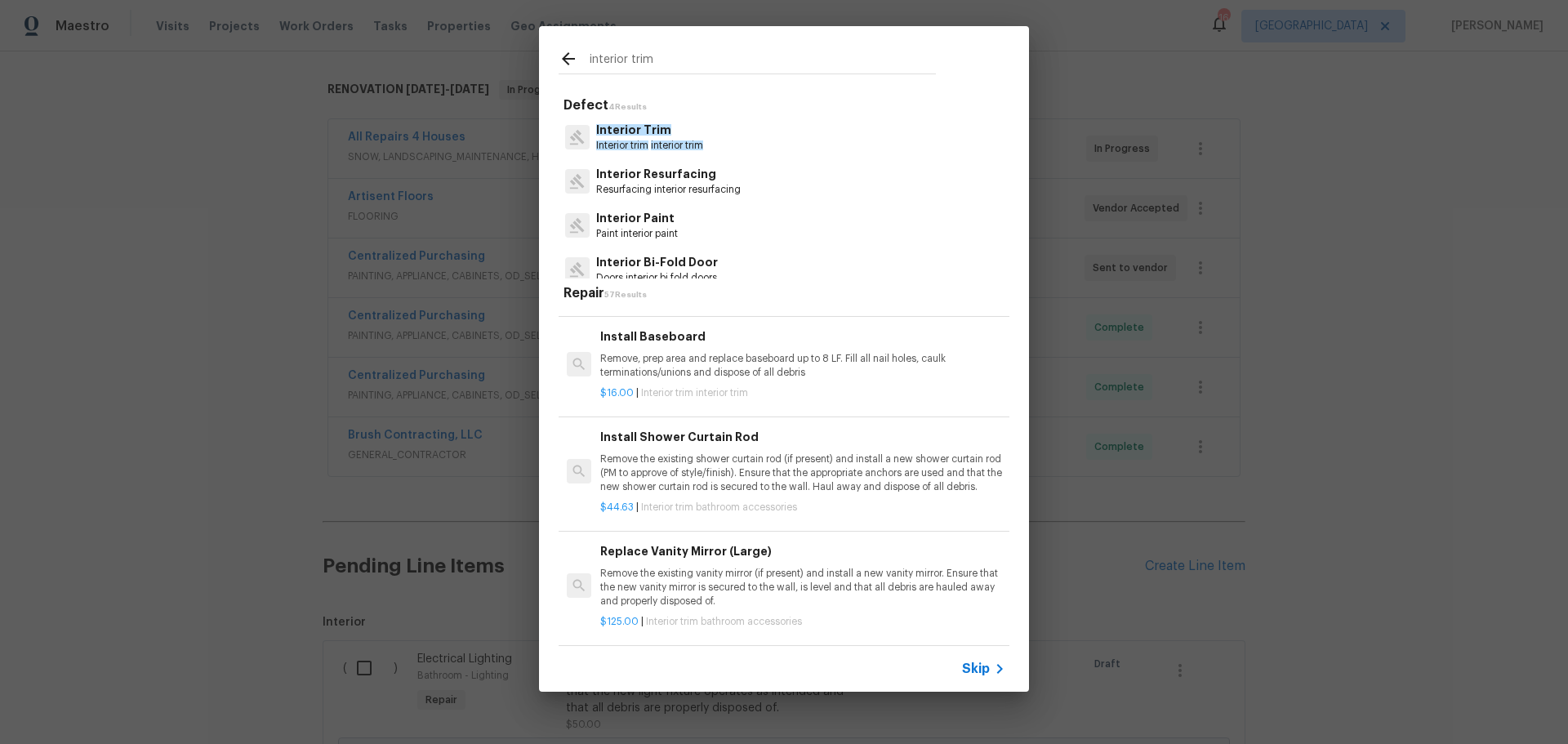
scroll to position [490, 0]
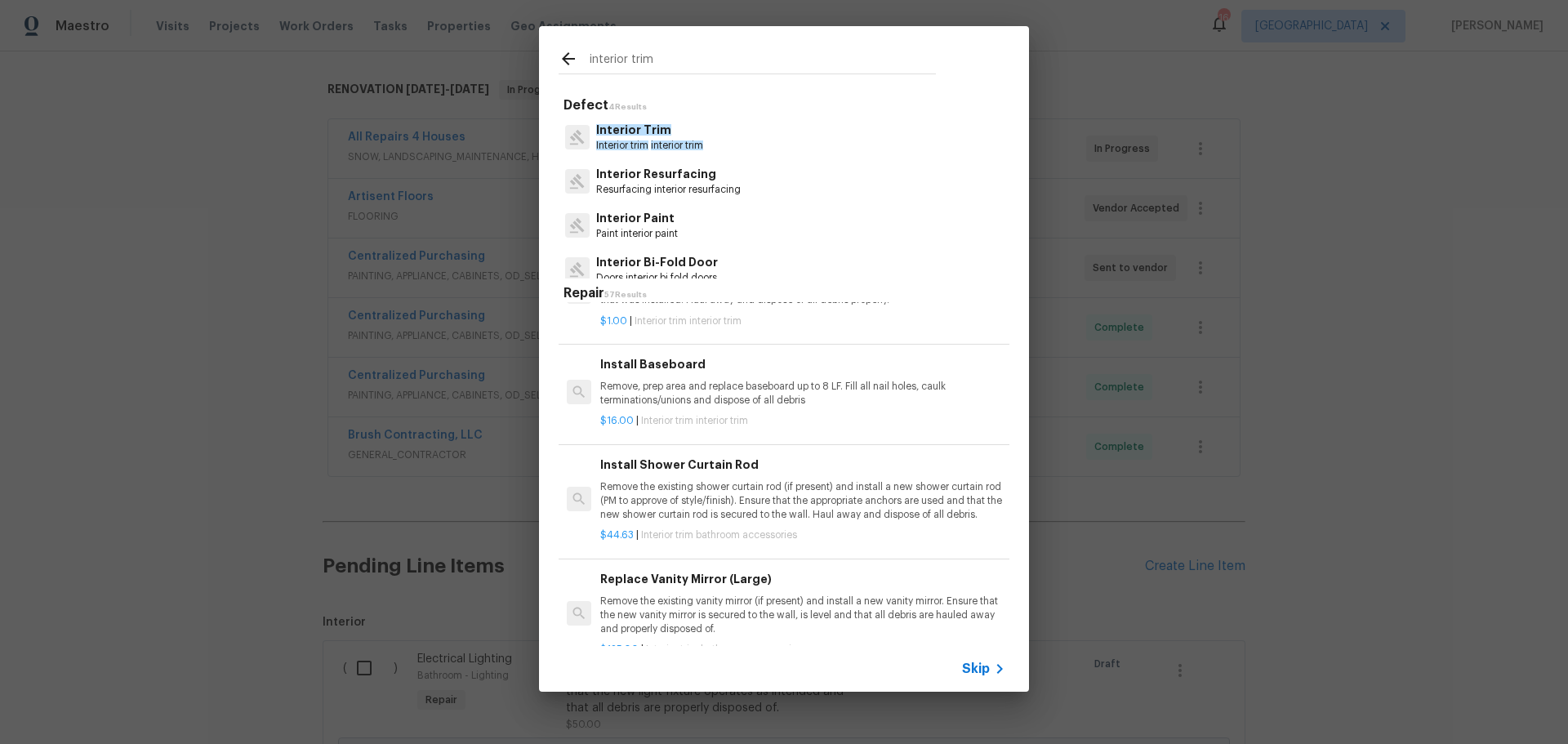
type input "interior trim"
click at [739, 408] on p "Remove, prep area and replace baseboard up to 8 LF. Fill all nail holes, caulk …" at bounding box center [803, 394] width 405 height 28
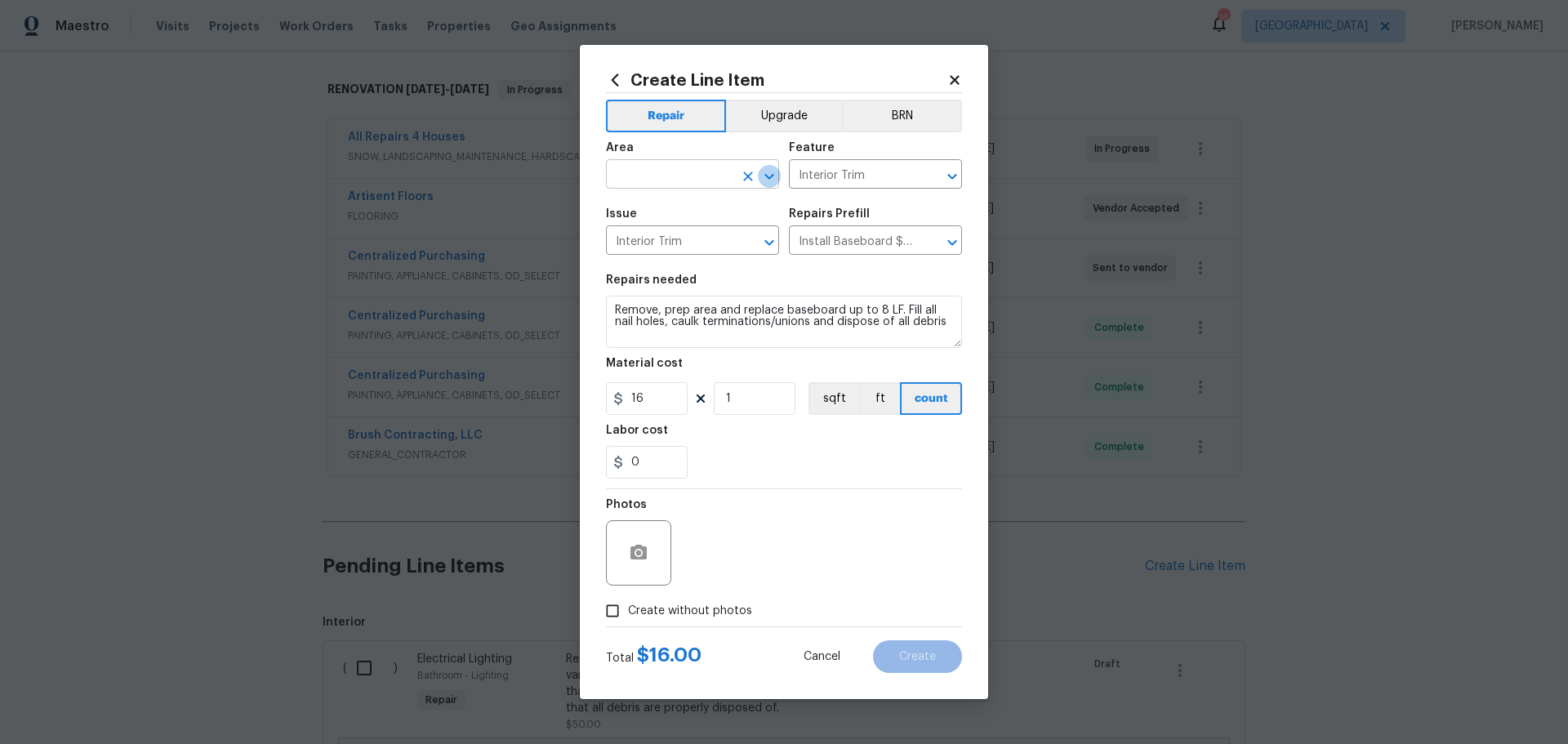
click at [766, 169] on icon "Open" at bounding box center [769, 177] width 20 height 20
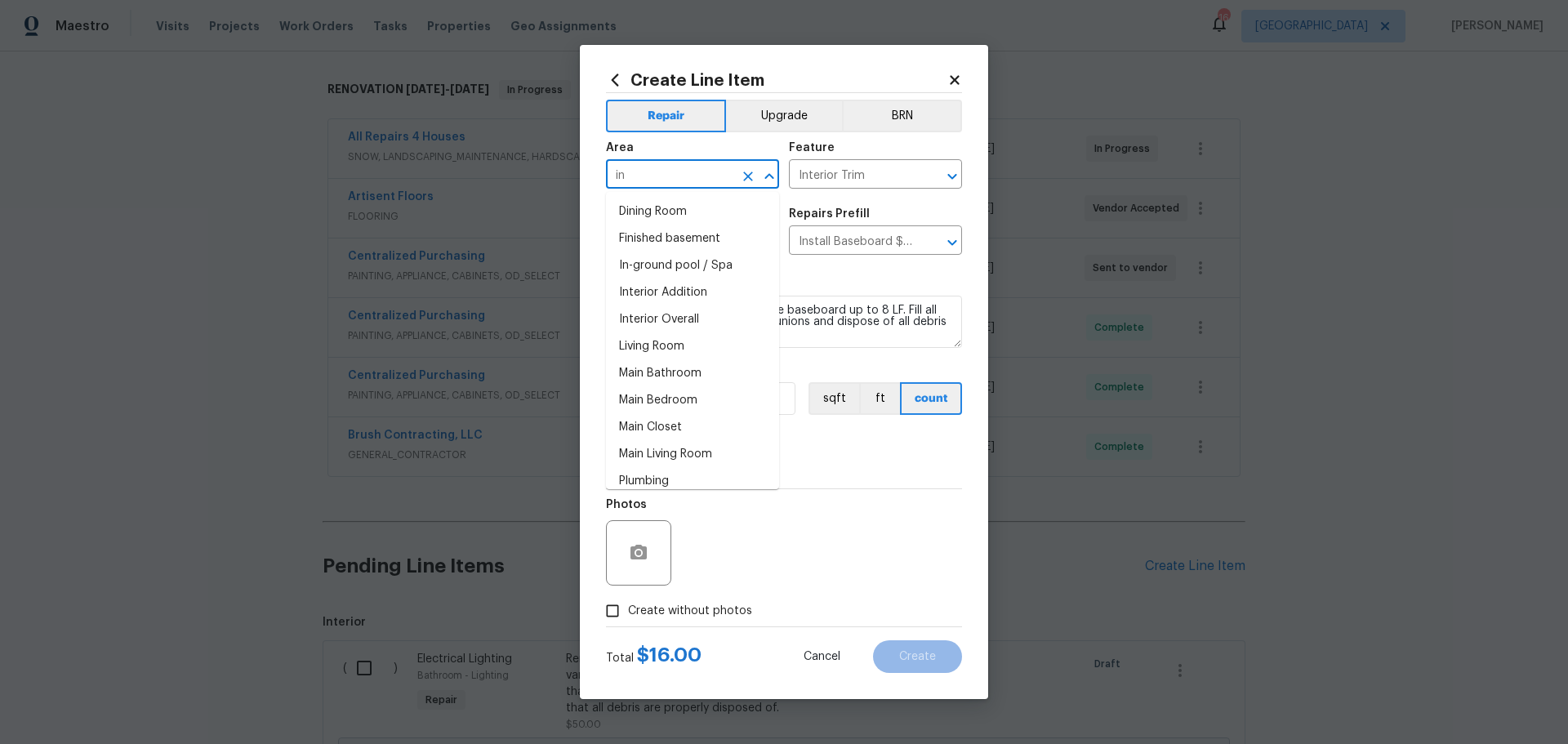
type input "i"
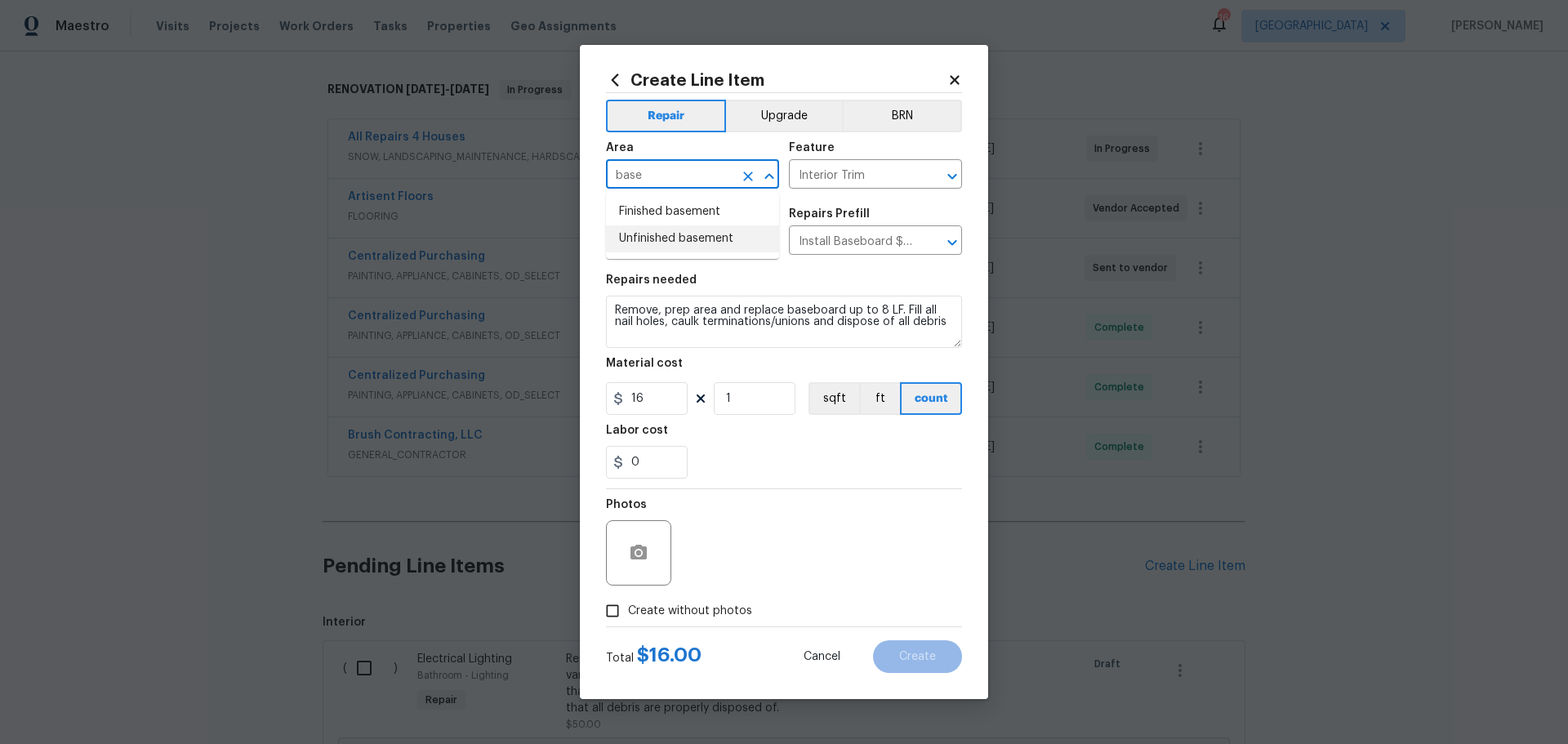
click at [697, 237] on li "Unfinished basement" at bounding box center [693, 238] width 173 height 27
type input "Unfinished basement"
click at [756, 177] on button "Clear" at bounding box center [748, 176] width 23 height 23
click at [660, 209] on li "Finished basement" at bounding box center [693, 211] width 173 height 27
type input "Finished basement"
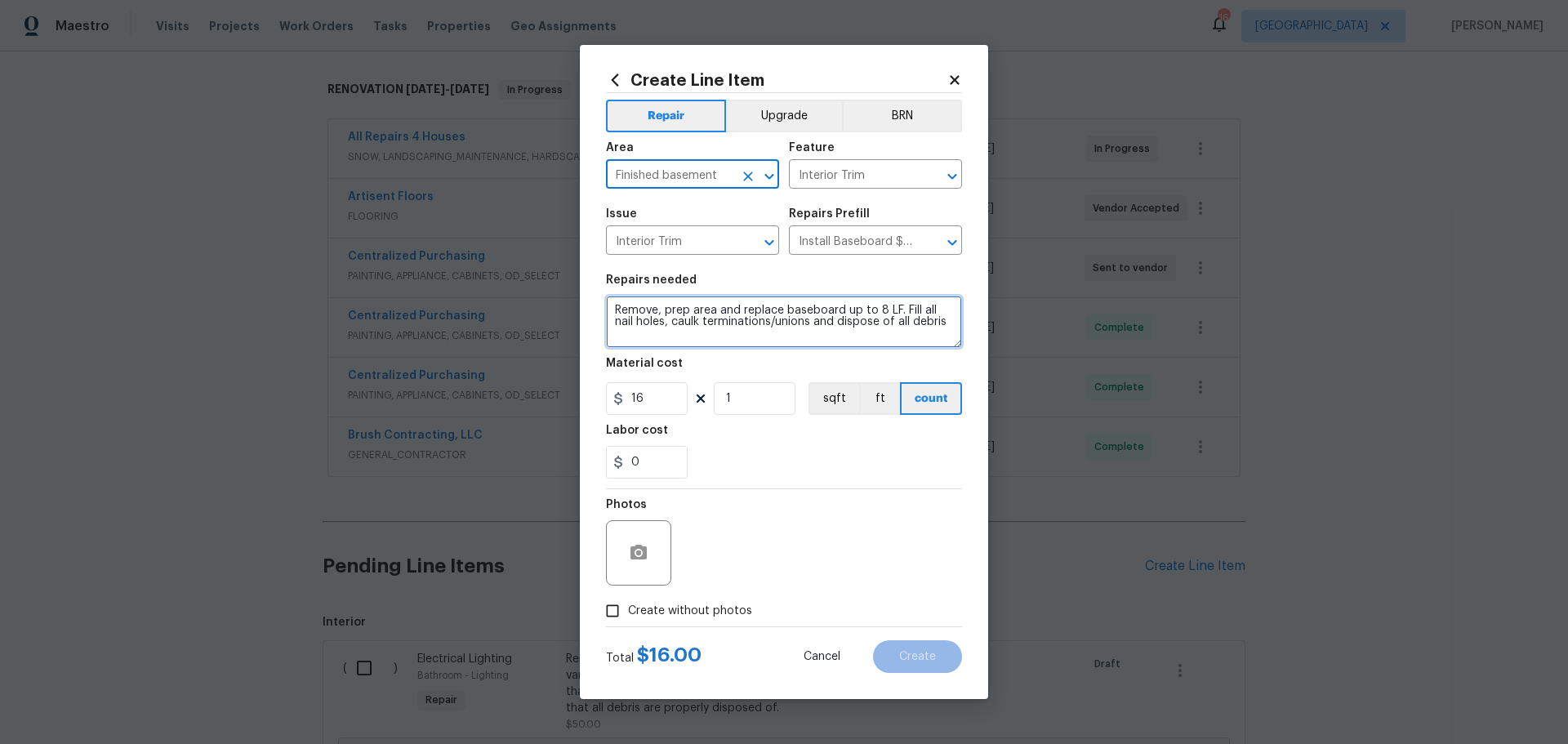
click at [883, 312] on textarea "Remove, prep area and replace baseboard up to 8 LF. Fill all nail holes, caulk …" at bounding box center [784, 321] width 356 height 52
click at [708, 334] on textarea "Remove, prep area and replace baseboard up to 32 LF. Fill all nail holes, caulk…" at bounding box center [784, 321] width 356 height 52
click at [662, 334] on textarea "Remove, prep area and replace baseboard up to 32 LF. Fill all nail holes, caulk…" at bounding box center [784, 321] width 356 height 52
click at [940, 322] on textarea "Remove, prep area and replace baseboard up to 32 LF. Fill all nail holes, caulk…" at bounding box center [784, 321] width 356 height 52
click at [941, 321] on textarea "Remove, prep area and replace baseboard up to 32 LF. Fill all nail holes, caulk…" at bounding box center [784, 321] width 356 height 52
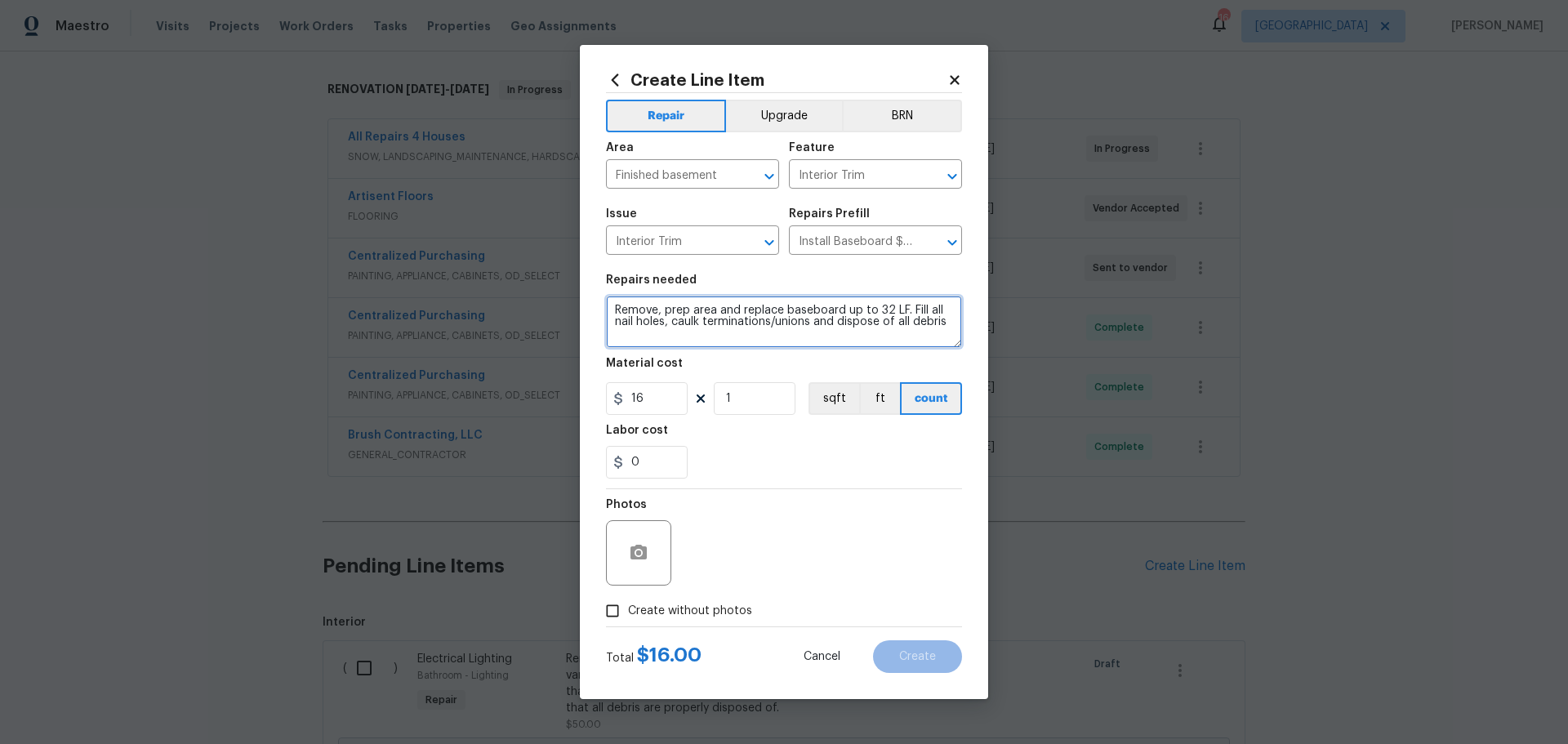
click at [941, 321] on textarea "Remove, prep area and replace baseboard up to 32 LF. Fill all nail holes, caulk…" at bounding box center [784, 321] width 356 height 52
click at [942, 325] on textarea "Remove, prep area and replace baseboard up to 32 LF. Fill all nail holes, caulk…" at bounding box center [784, 321] width 356 height 52
click at [748, 336] on textarea "Remove, prep area and replace baseboard up to 32 LF. Fill all nail holes, caulk…" at bounding box center [784, 321] width 356 height 52
type textarea "Remove, prep area and replace baseboard up to 32 LF. Fill all nail holes, caulk…"
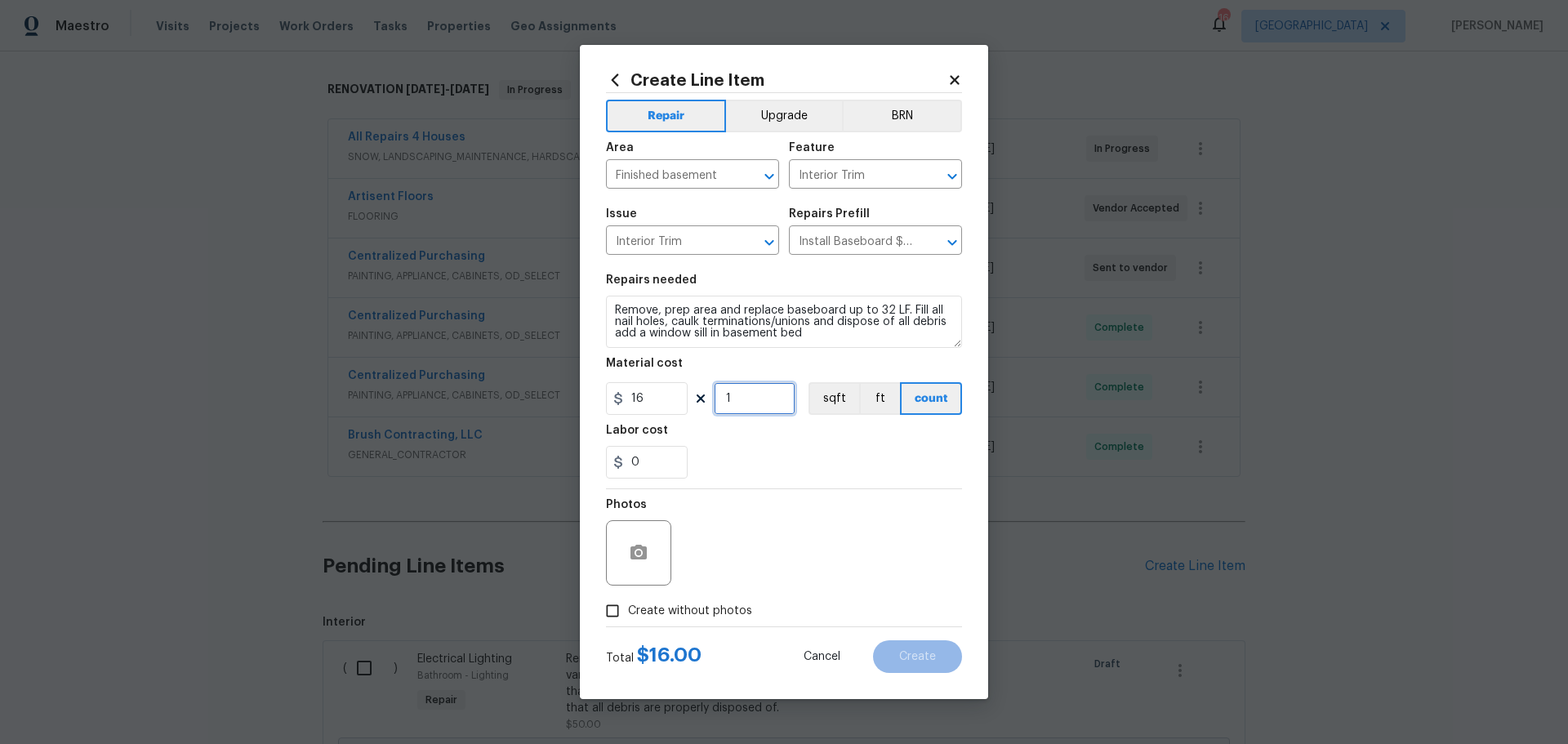
click at [739, 401] on input "1" at bounding box center [755, 398] width 82 height 32
click at [660, 410] on input "16" at bounding box center [646, 398] width 82 height 32
type input "50"
click at [769, 454] on div "0" at bounding box center [784, 462] width 356 height 32
click at [665, 453] on input "0" at bounding box center [646, 462] width 82 height 32
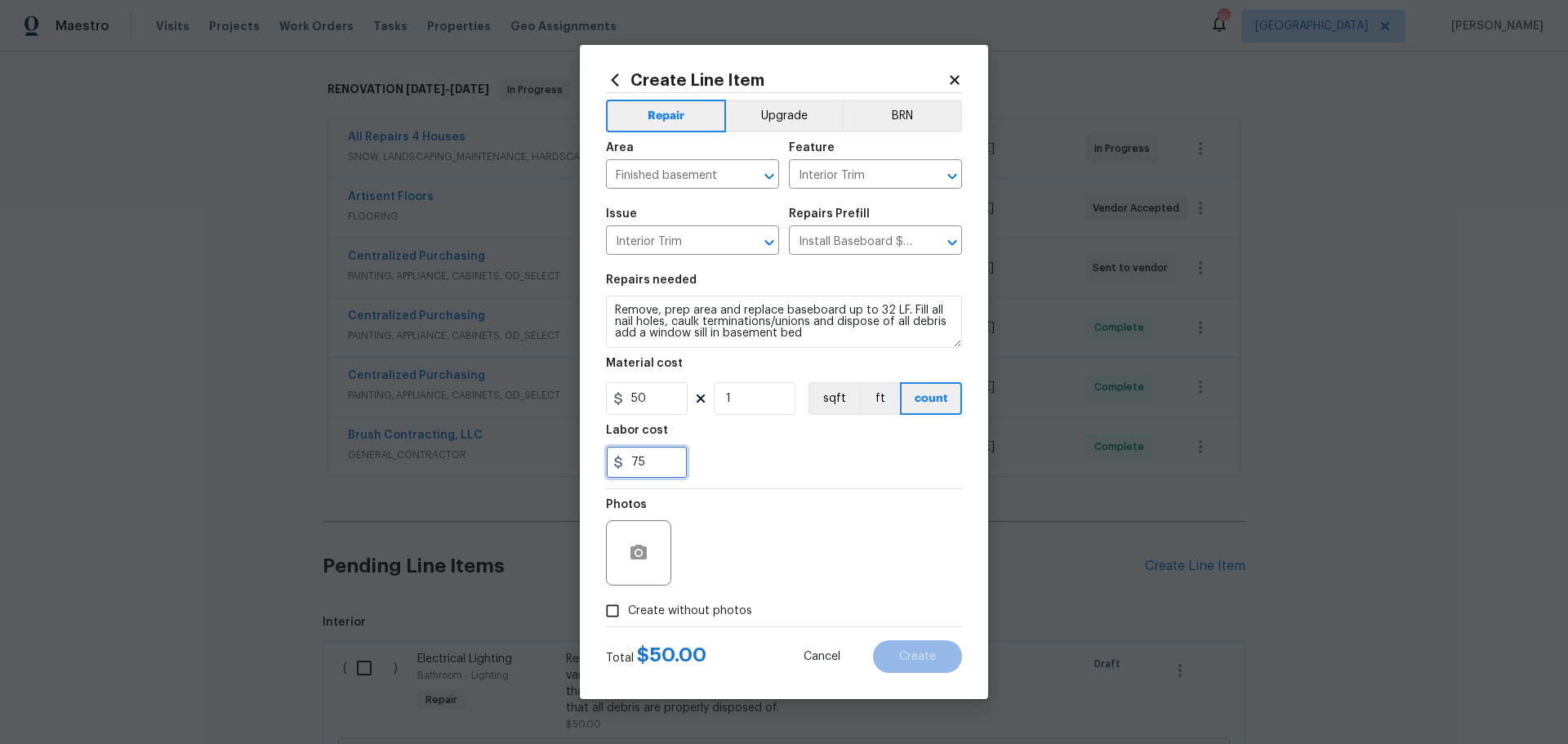
type input "75"
click at [763, 478] on div "75" at bounding box center [784, 462] width 356 height 32
click at [644, 522] on div at bounding box center [639, 553] width 66 height 66
click at [646, 534] on div at bounding box center [639, 553] width 66 height 66
click at [644, 569] on button "button" at bounding box center [639, 553] width 39 height 39
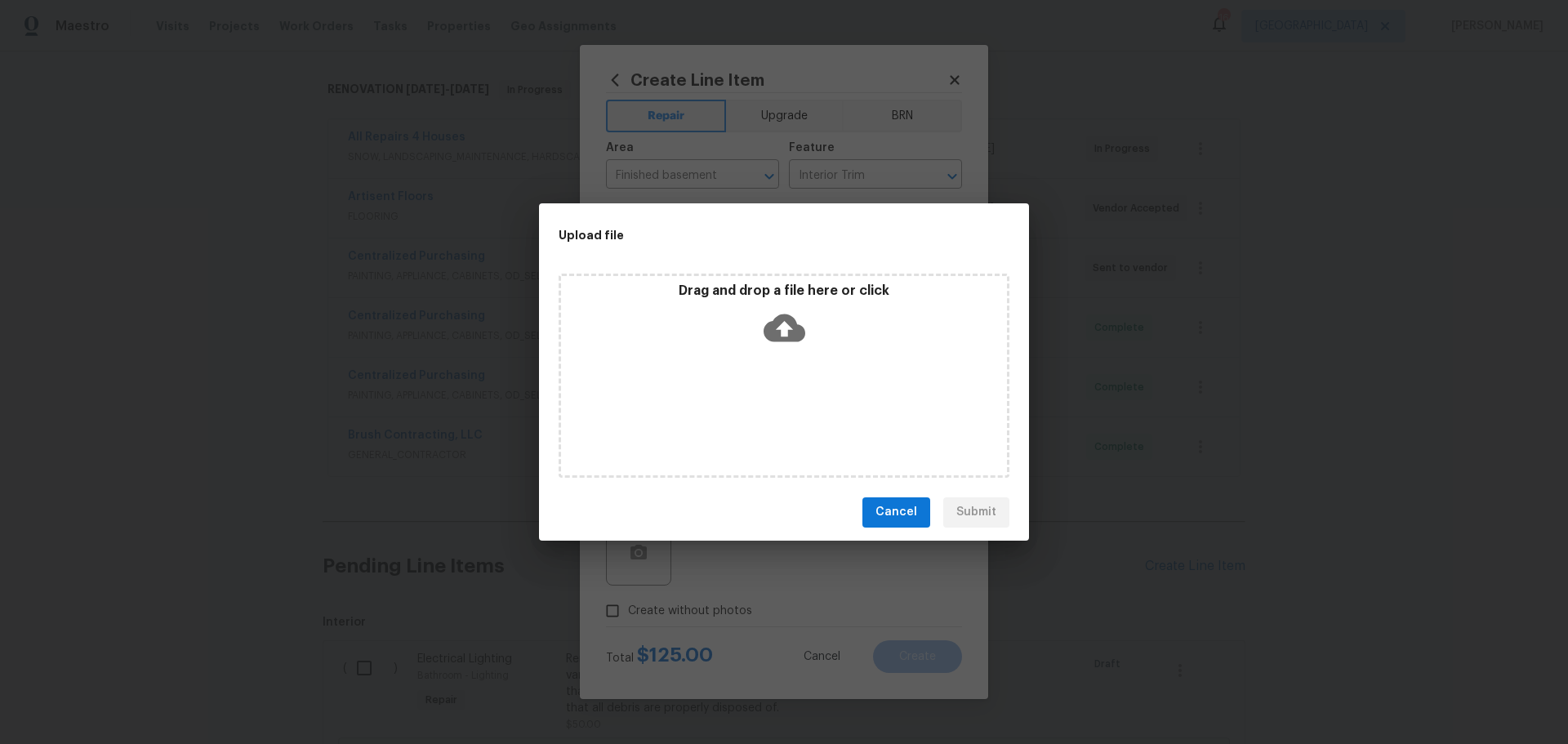
click at [840, 356] on div "Drag and drop a file here or click" at bounding box center [784, 376] width 451 height 204
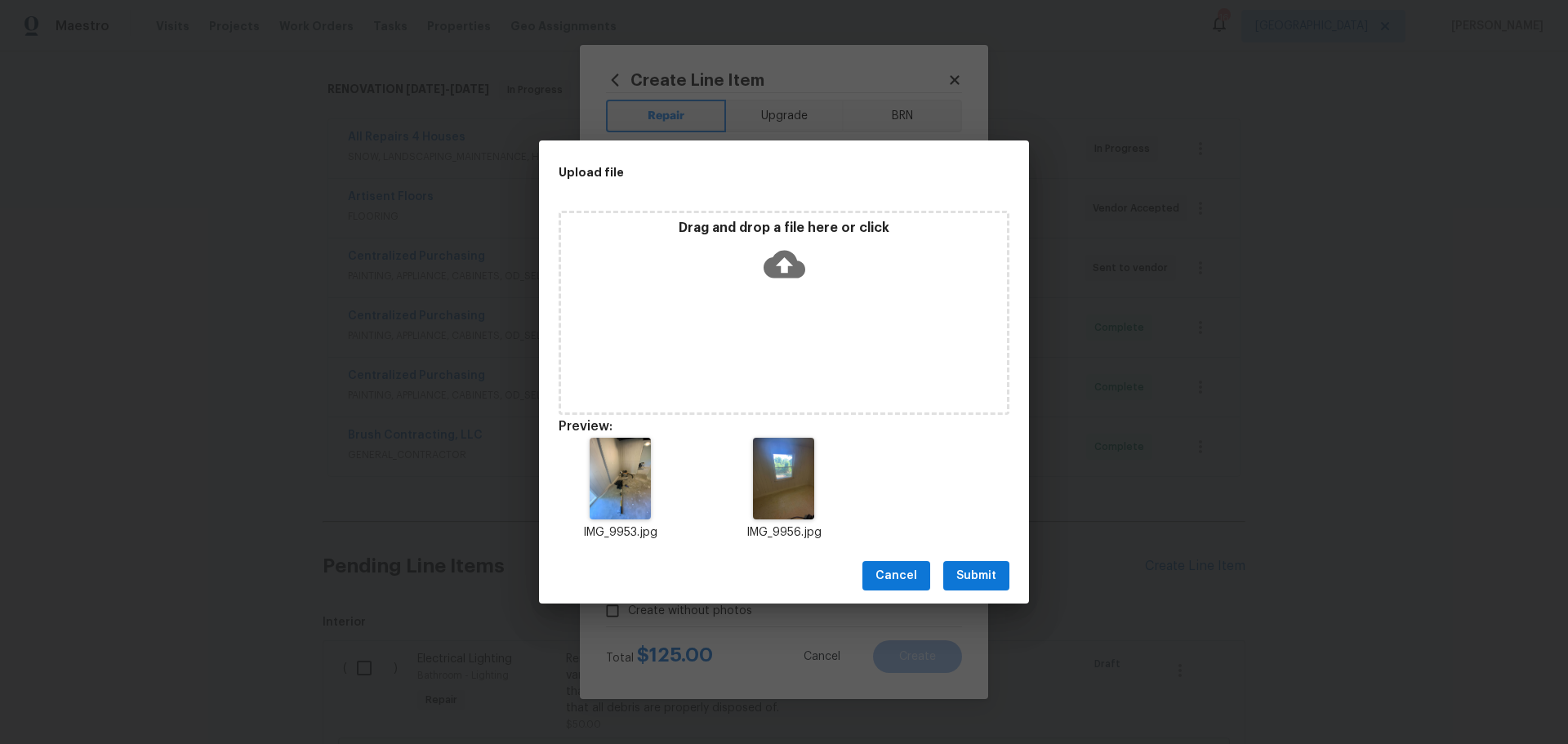
click at [973, 574] on span "Submit" at bounding box center [977, 576] width 40 height 21
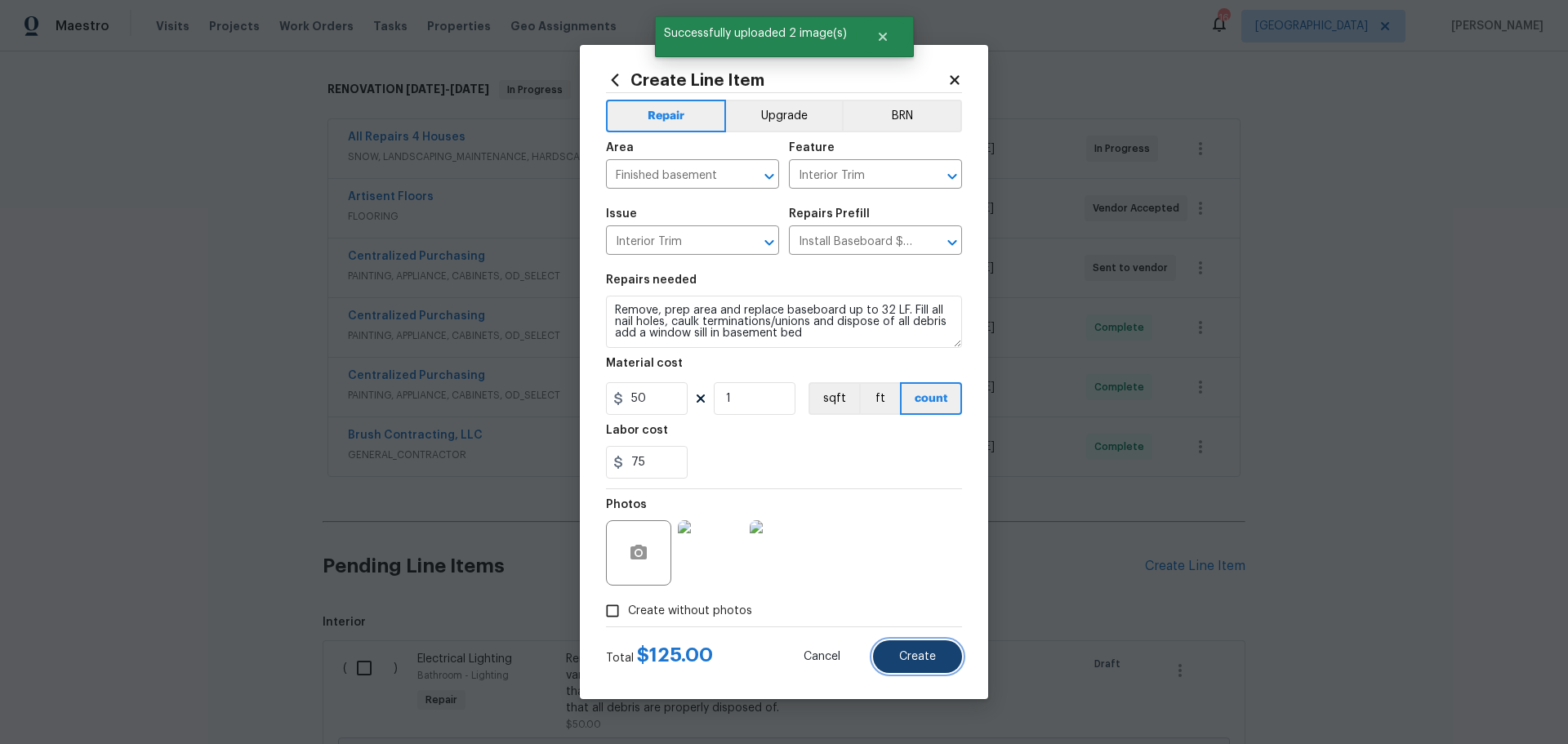
click at [898, 650] on button "Create" at bounding box center [918, 657] width 89 height 32
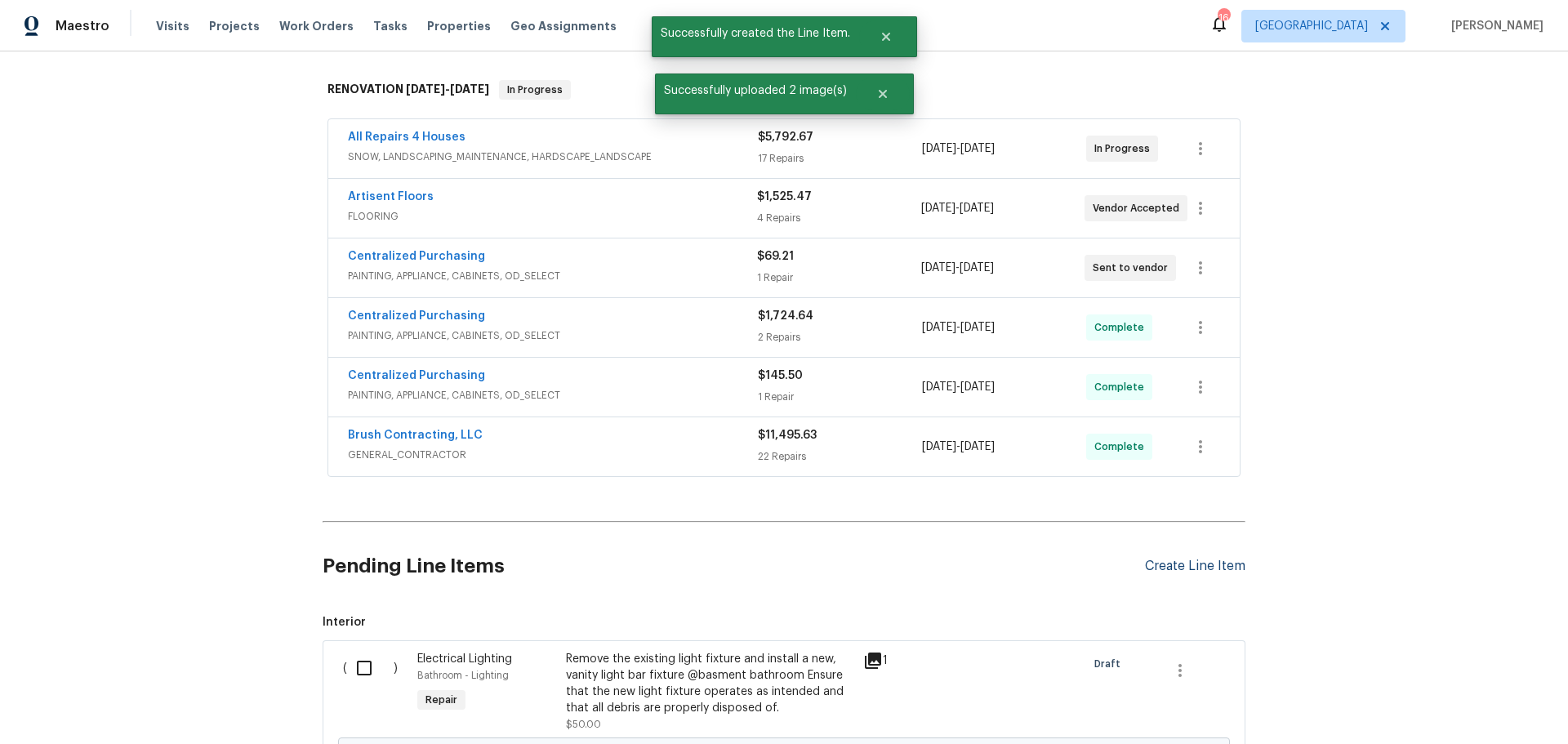
click at [1206, 559] on div "Create Line Item" at bounding box center [1196, 567] width 100 height 16
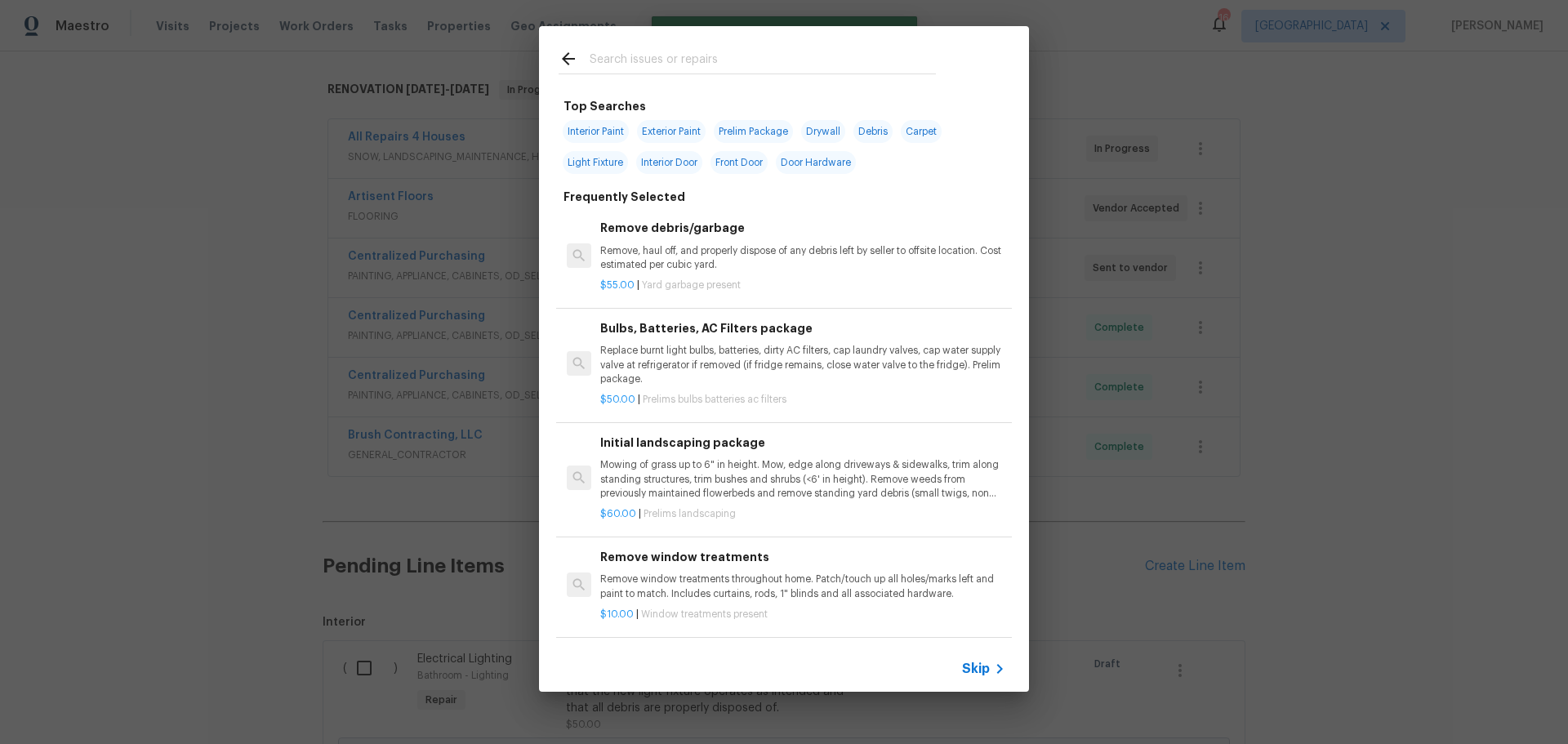
click at [673, 62] on input "text" at bounding box center [762, 61] width 346 height 25
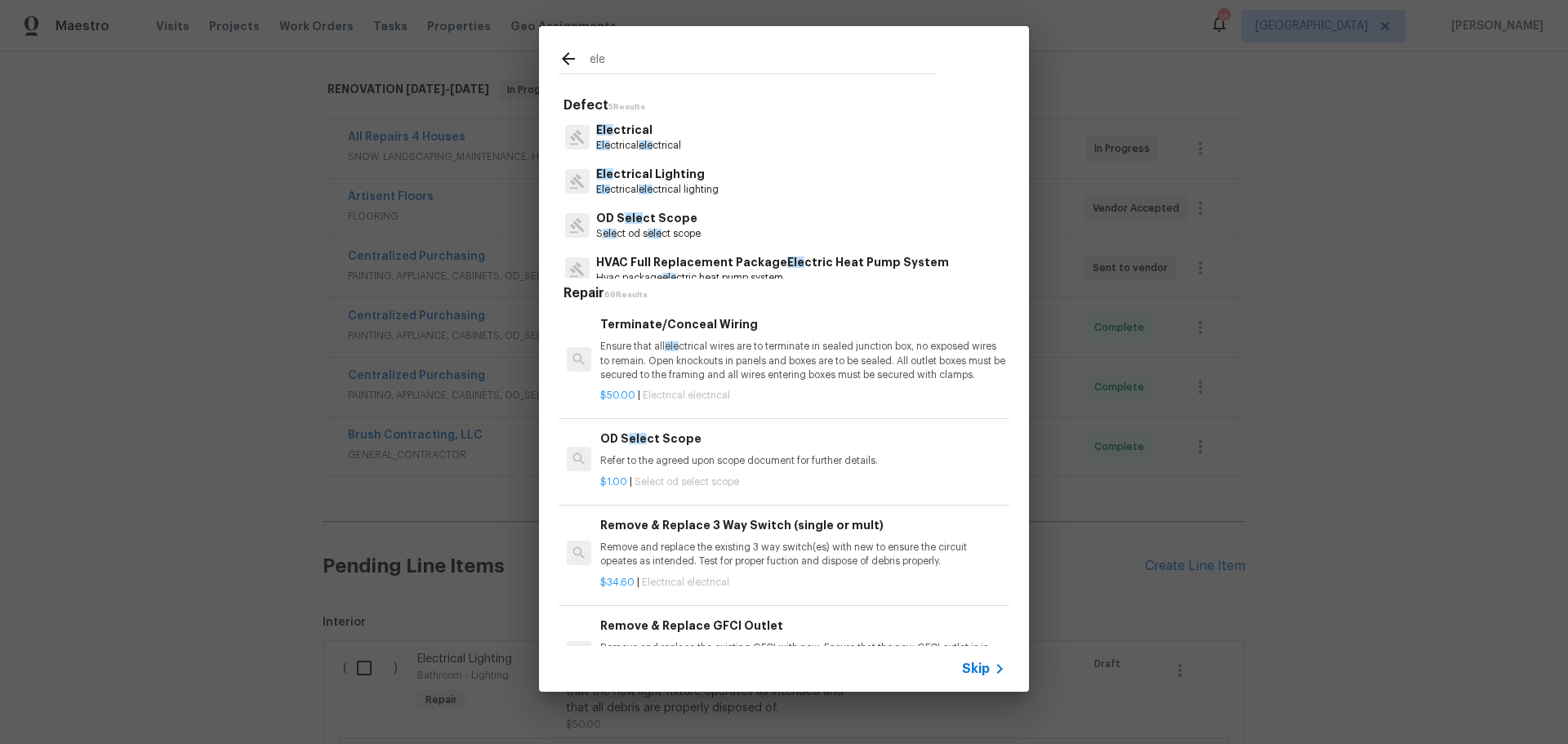
type input "ele"
click at [749, 354] on p "Ensure that all ele ctrical wires are to terminate in sealed junction box, no e…" at bounding box center [803, 361] width 405 height 41
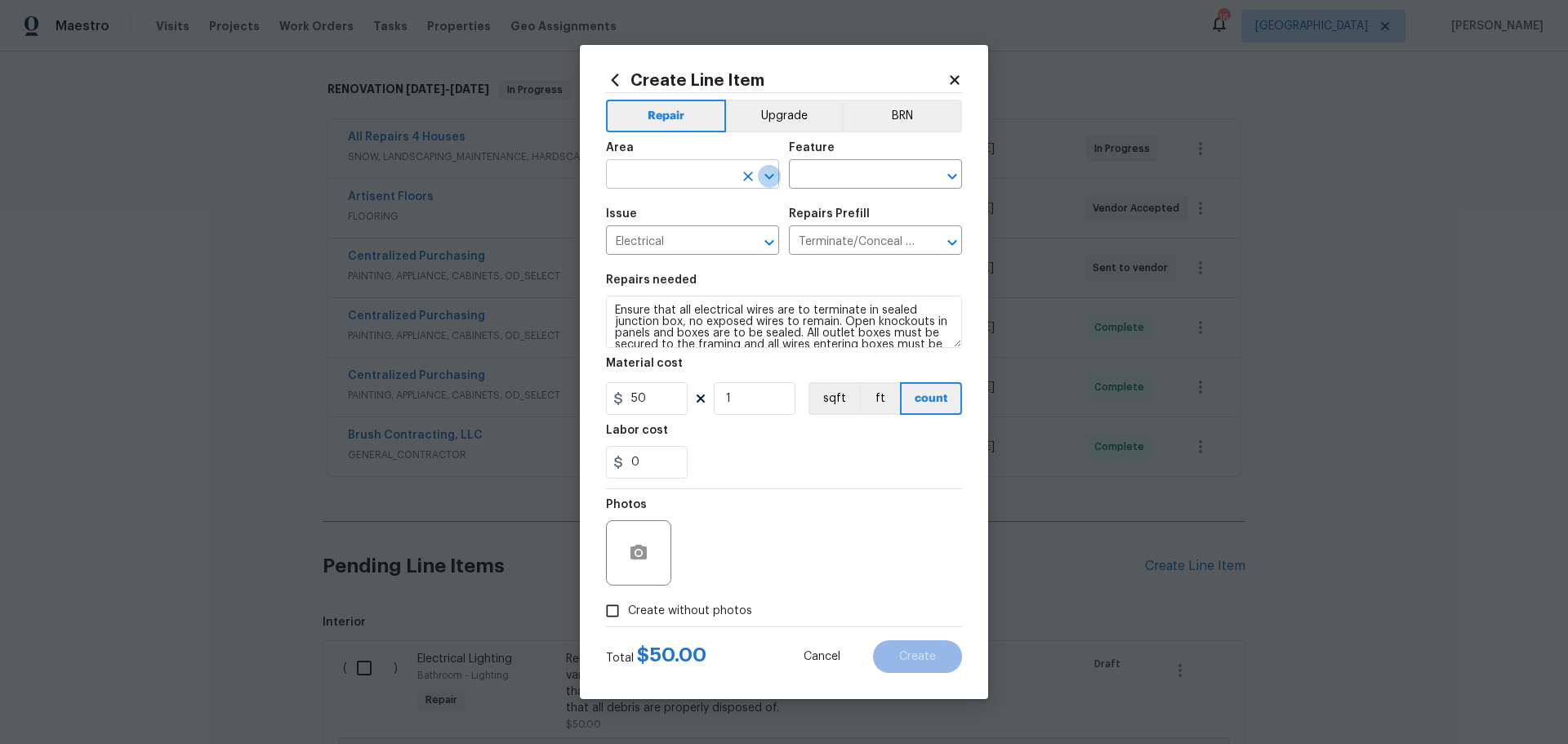
click at [759, 175] on icon "Open" at bounding box center [769, 177] width 20 height 20
click at [705, 205] on li "HVAC" at bounding box center [693, 211] width 173 height 27
type input "HVAC"
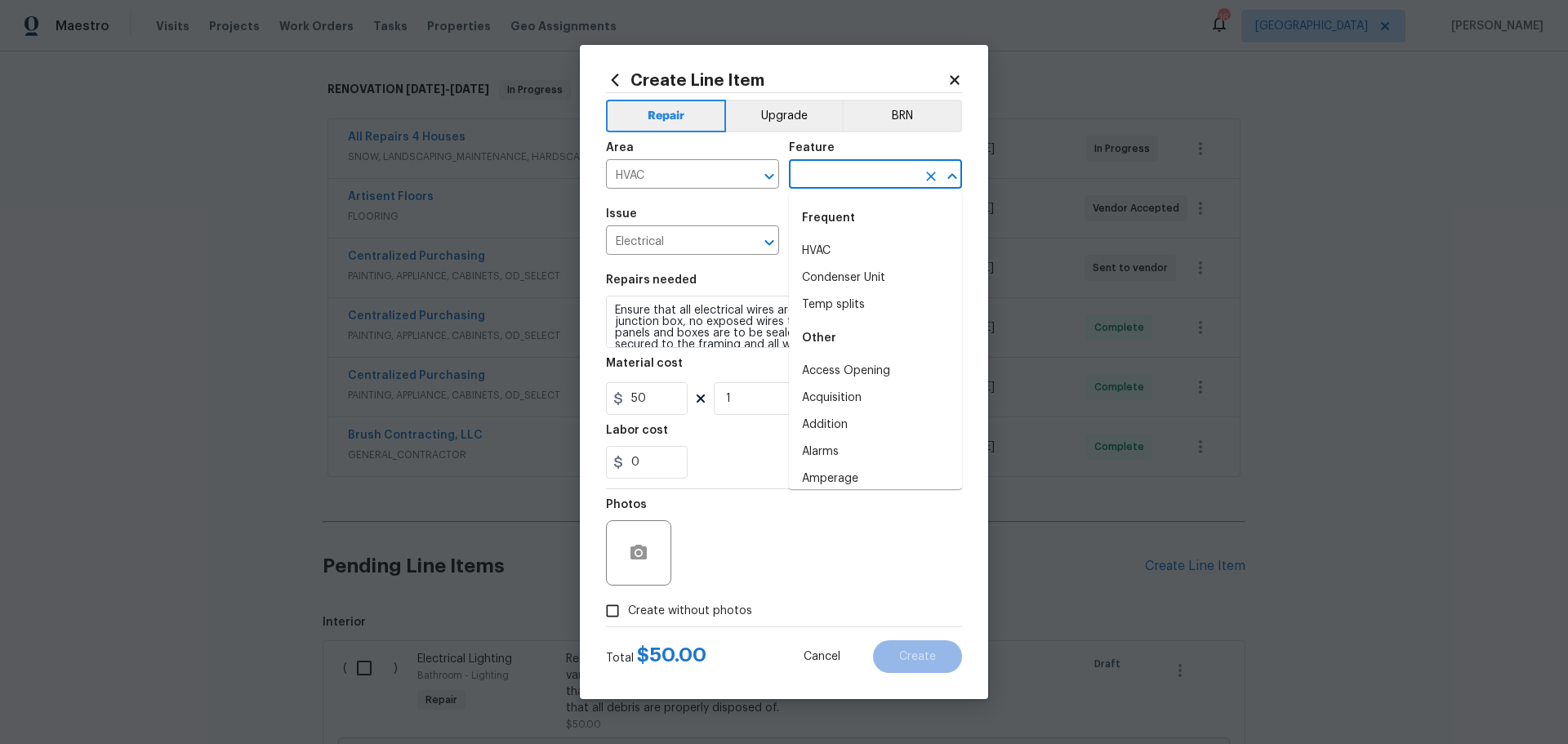
click at [811, 168] on input "text" at bounding box center [853, 176] width 128 height 26
click at [841, 270] on li "Condenser Unit" at bounding box center [875, 277] width 173 height 27
type input "Condenser Unit"
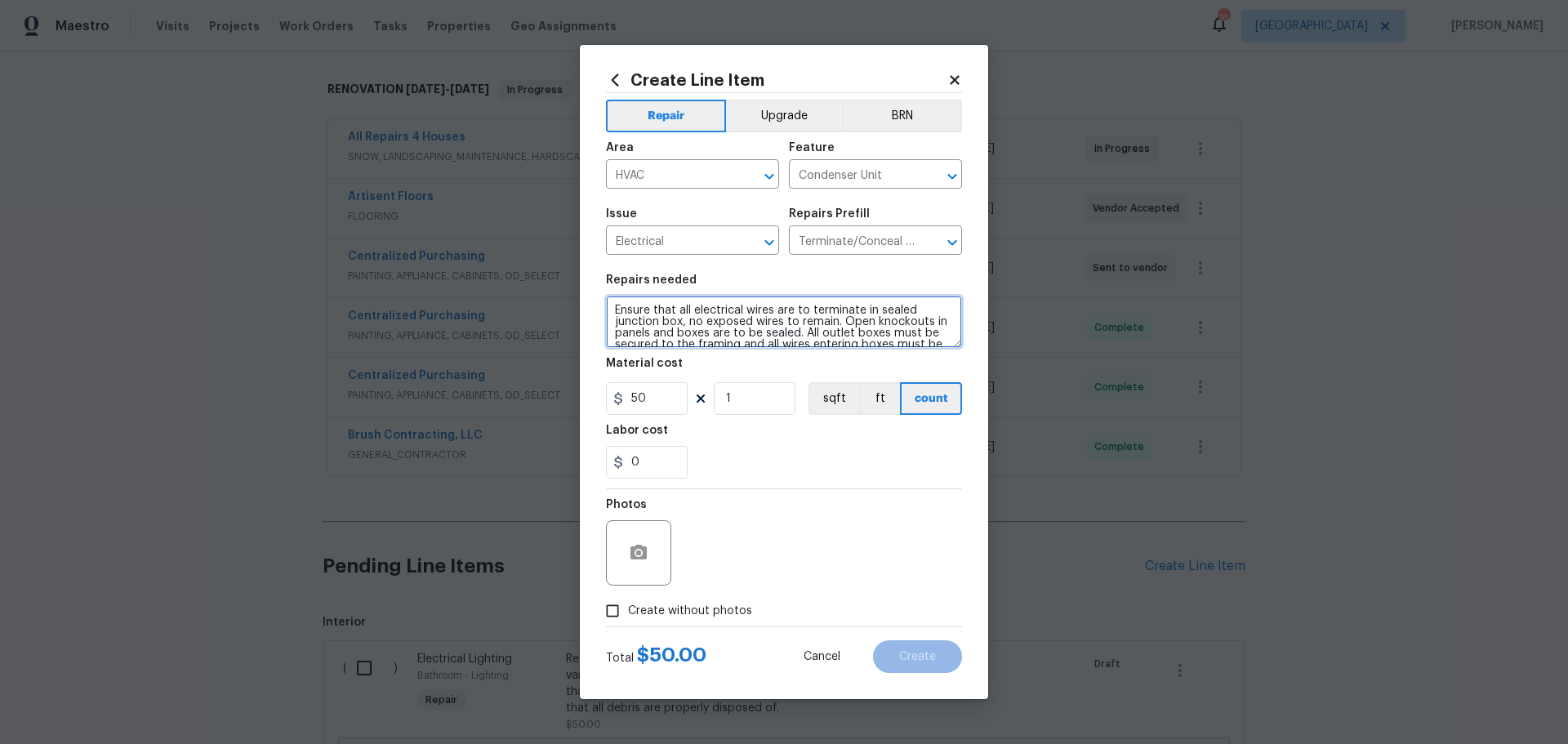
scroll to position [23, 0]
drag, startPoint x: 609, startPoint y: 301, endPoint x: 965, endPoint y: 412, distance: 372.9
click at [965, 412] on div "Create Line Item Repair Upgrade BRN Area HVAC ​ Feature Condenser Unit ​ Issue …" at bounding box center [784, 372] width 409 height 655
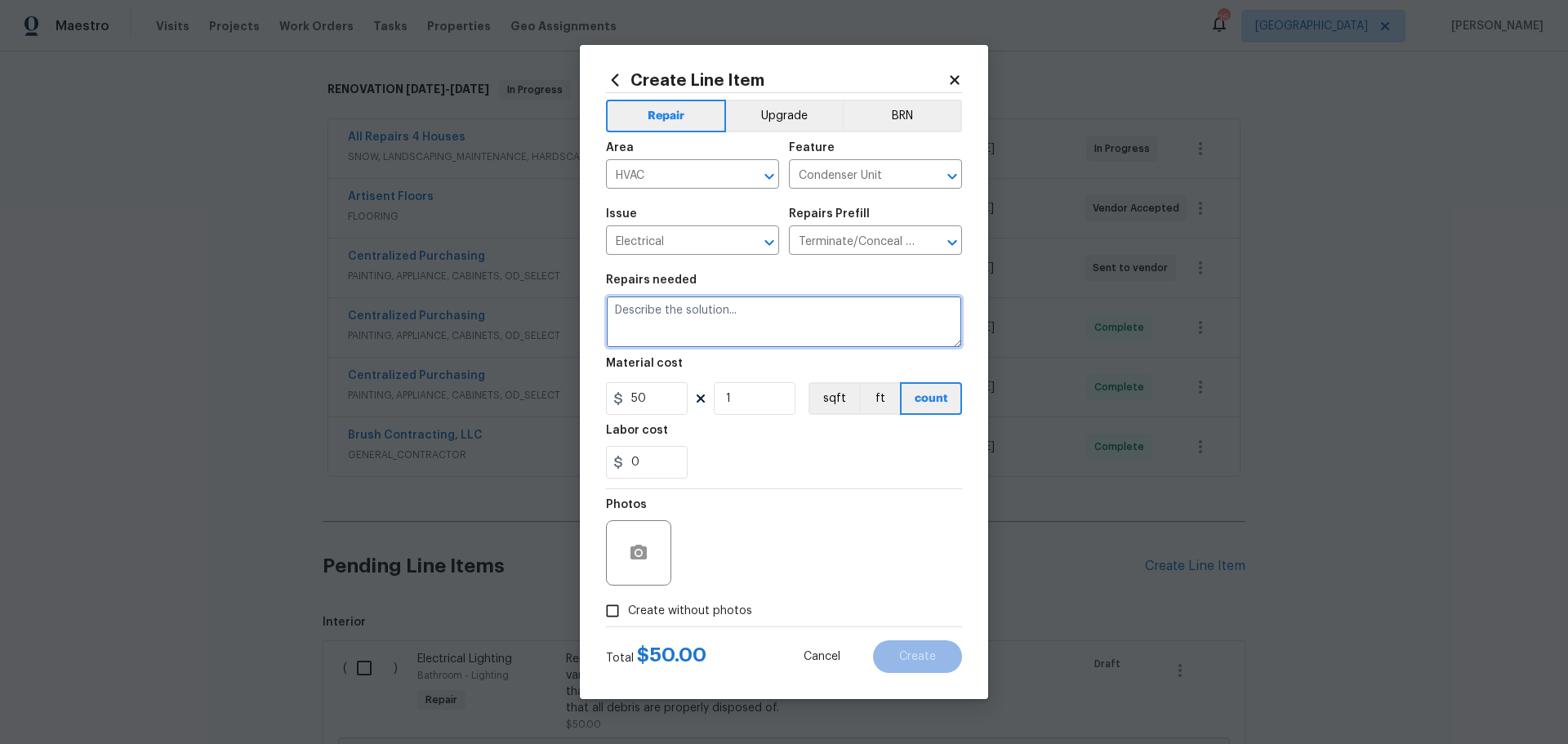
scroll to position [0, 0]
type textarea "replace outdated fuse box with code compliant box"
click at [754, 404] on input "1" at bounding box center [755, 398] width 82 height 32
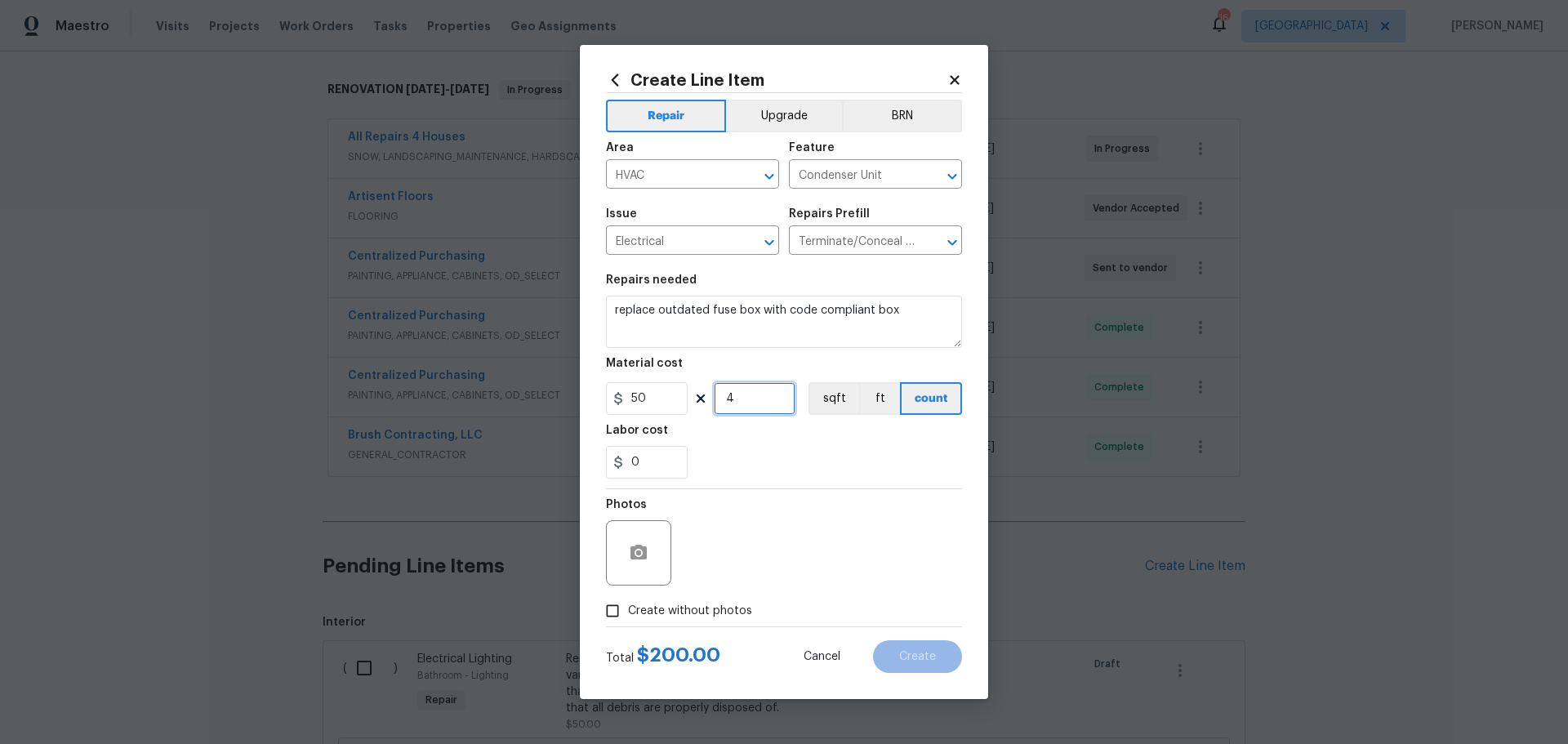
type input "4"
click at [669, 469] on input "0" at bounding box center [646, 462] width 82 height 32
type input "100"
click at [872, 476] on div "100" at bounding box center [784, 462] width 356 height 32
click at [646, 555] on icon "button" at bounding box center [639, 552] width 17 height 15
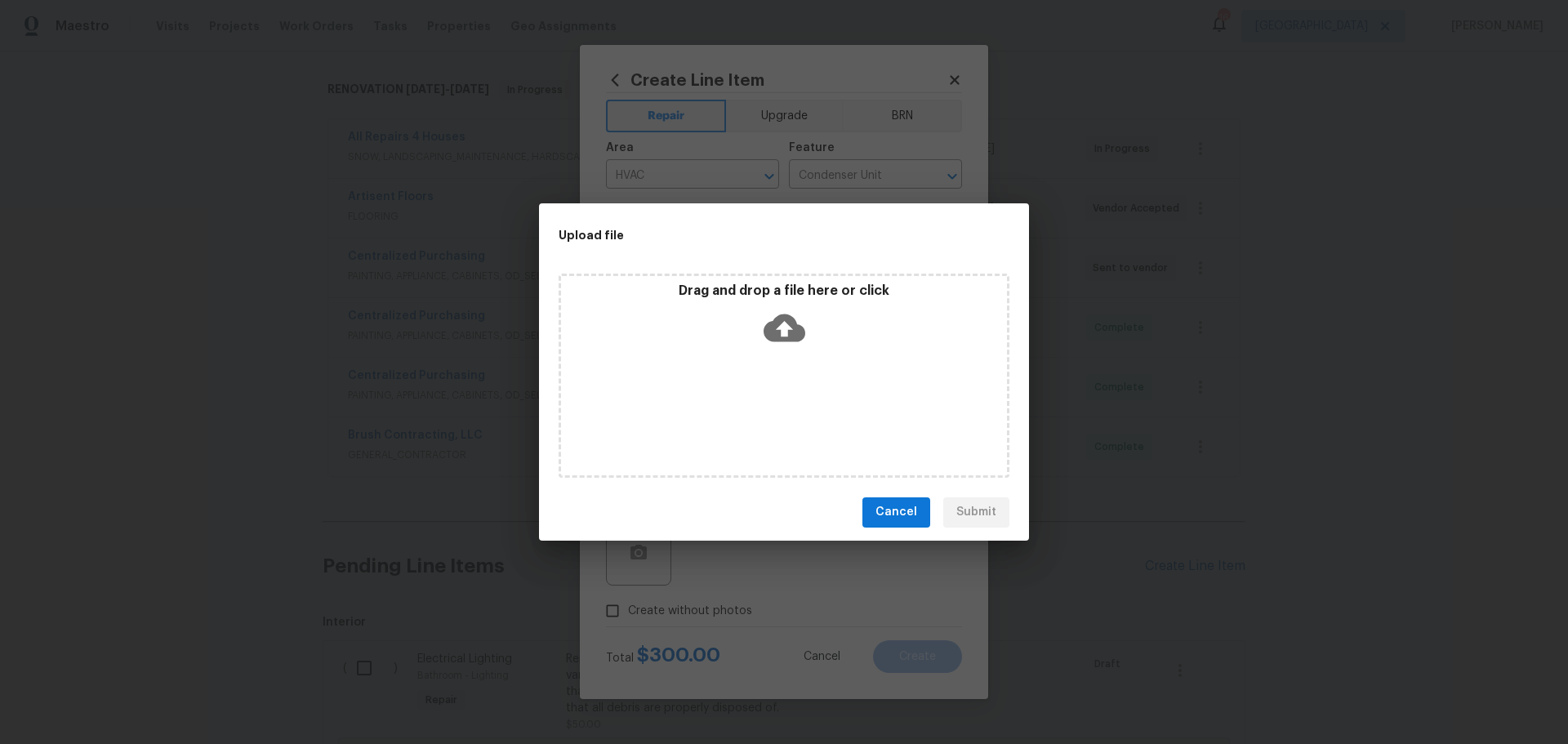
click at [751, 334] on div "Drag and drop a file here or click" at bounding box center [784, 317] width 446 height 70
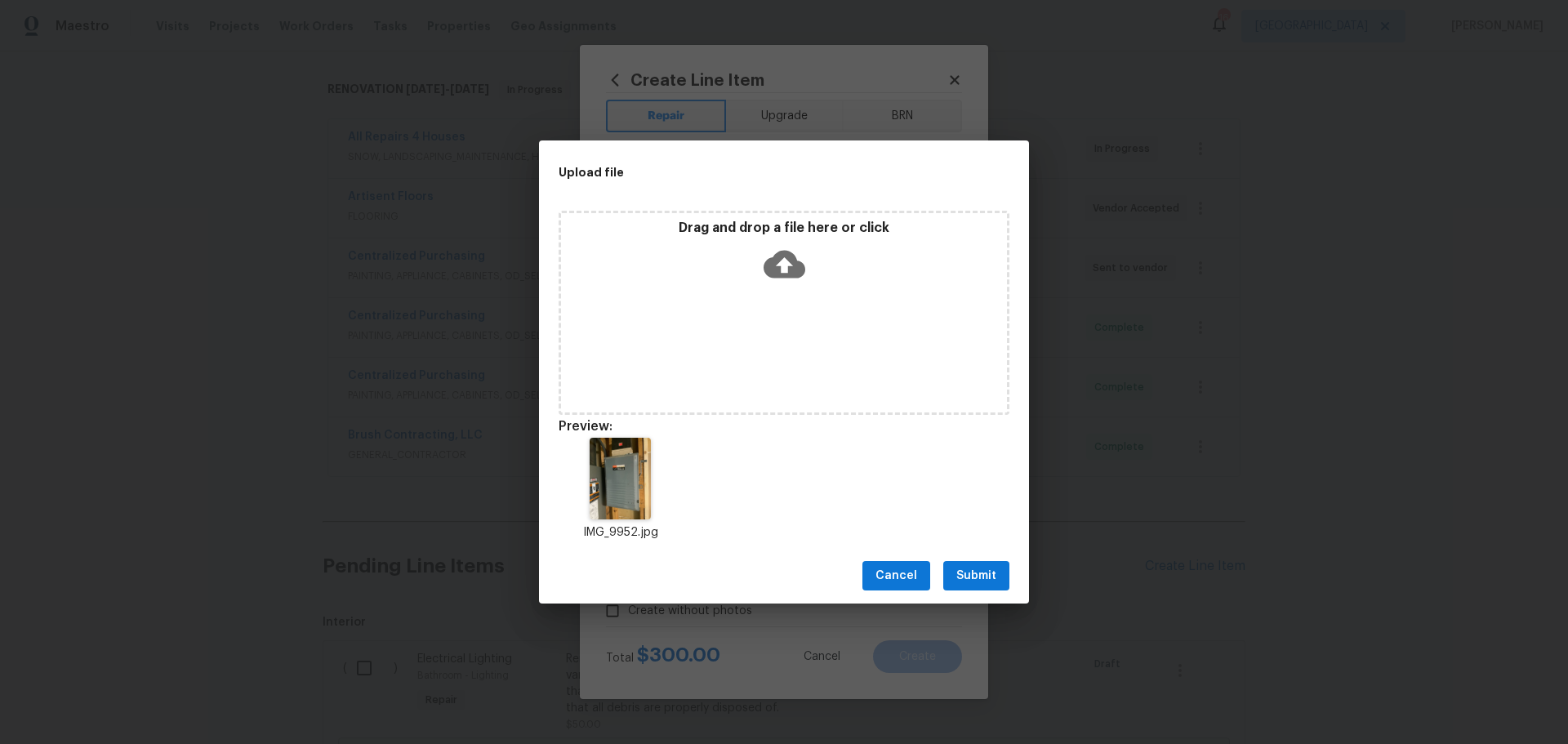
click at [980, 578] on span "Submit" at bounding box center [977, 576] width 40 height 21
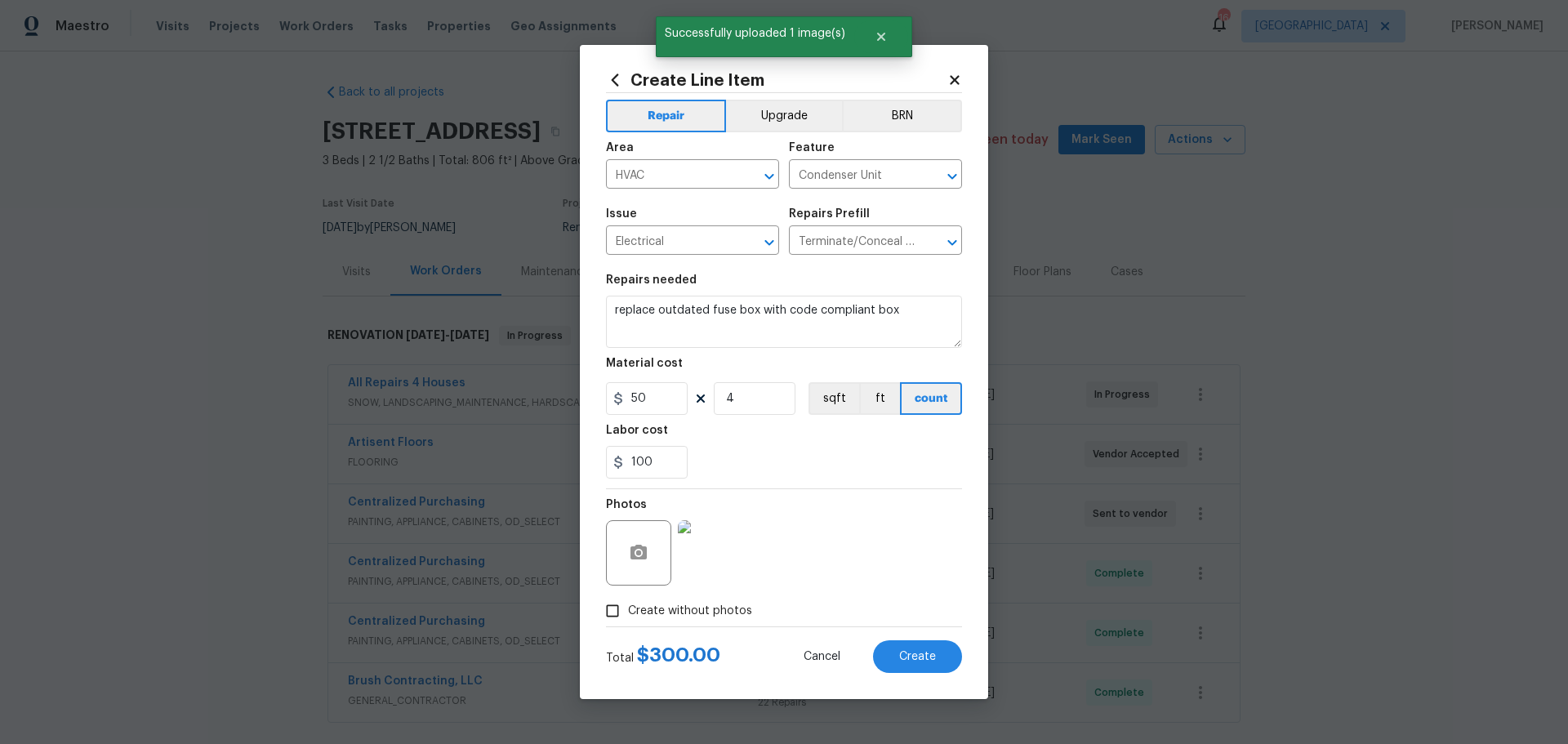
scroll to position [246, 0]
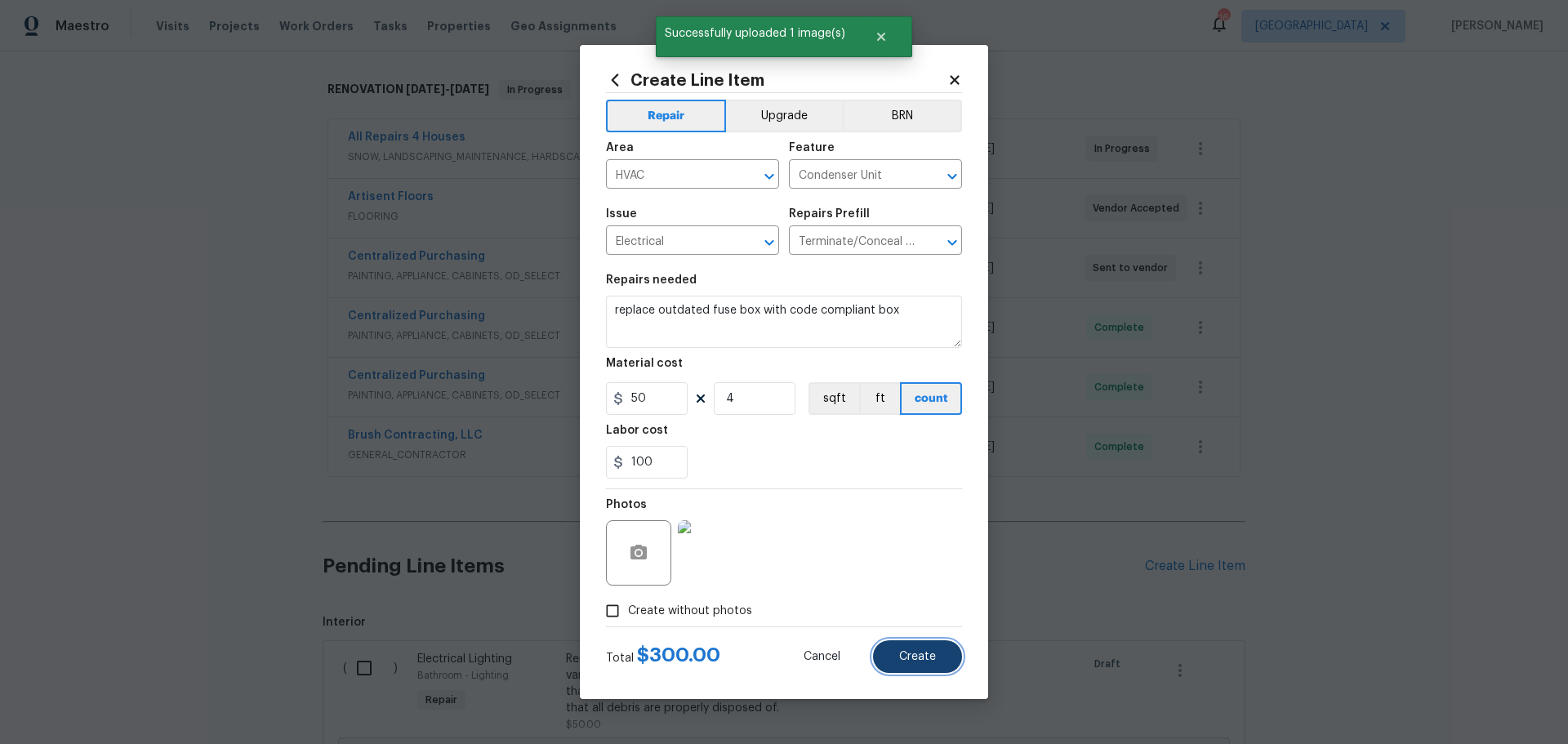
click at [923, 650] on button "Create" at bounding box center [918, 657] width 89 height 32
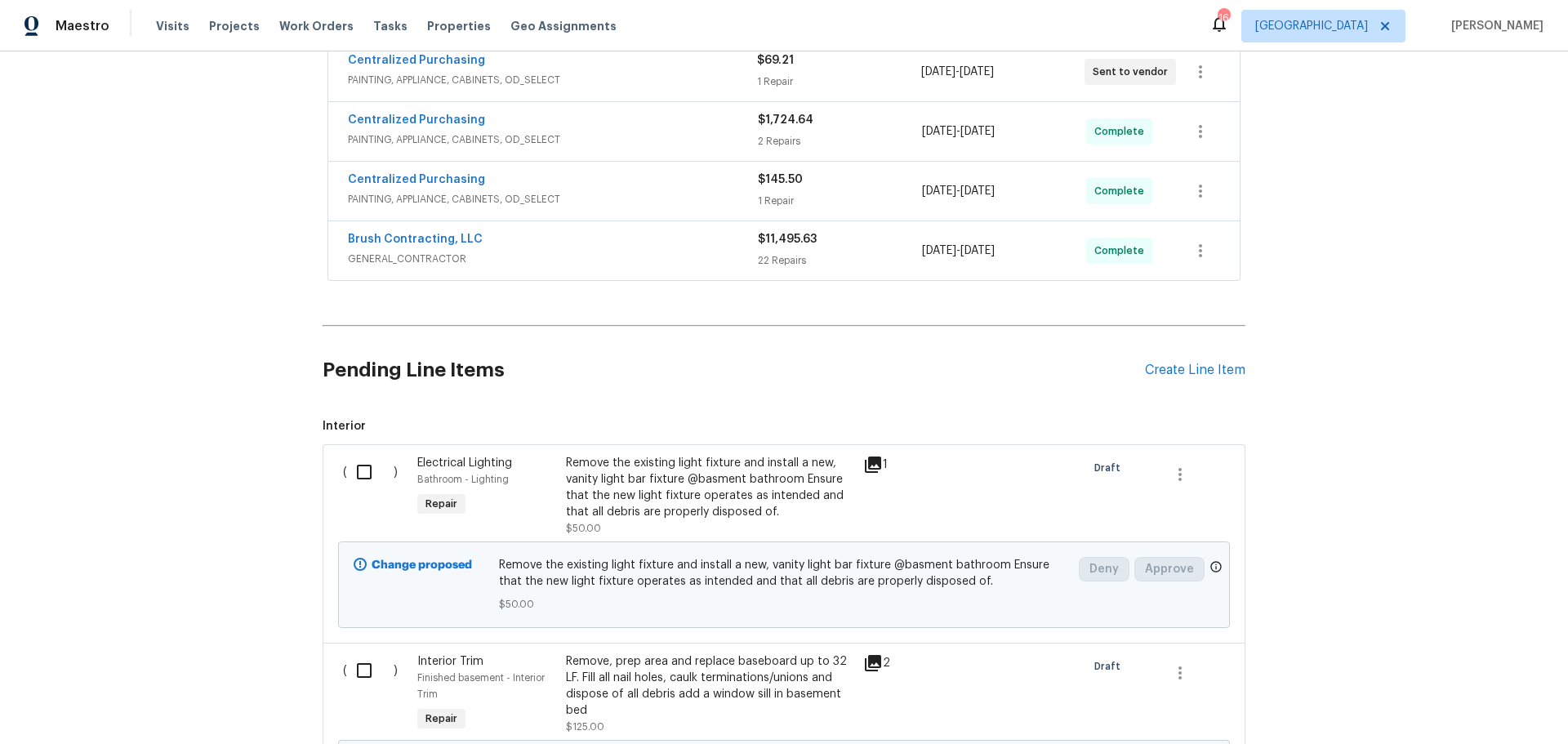
scroll to position [573, 0]
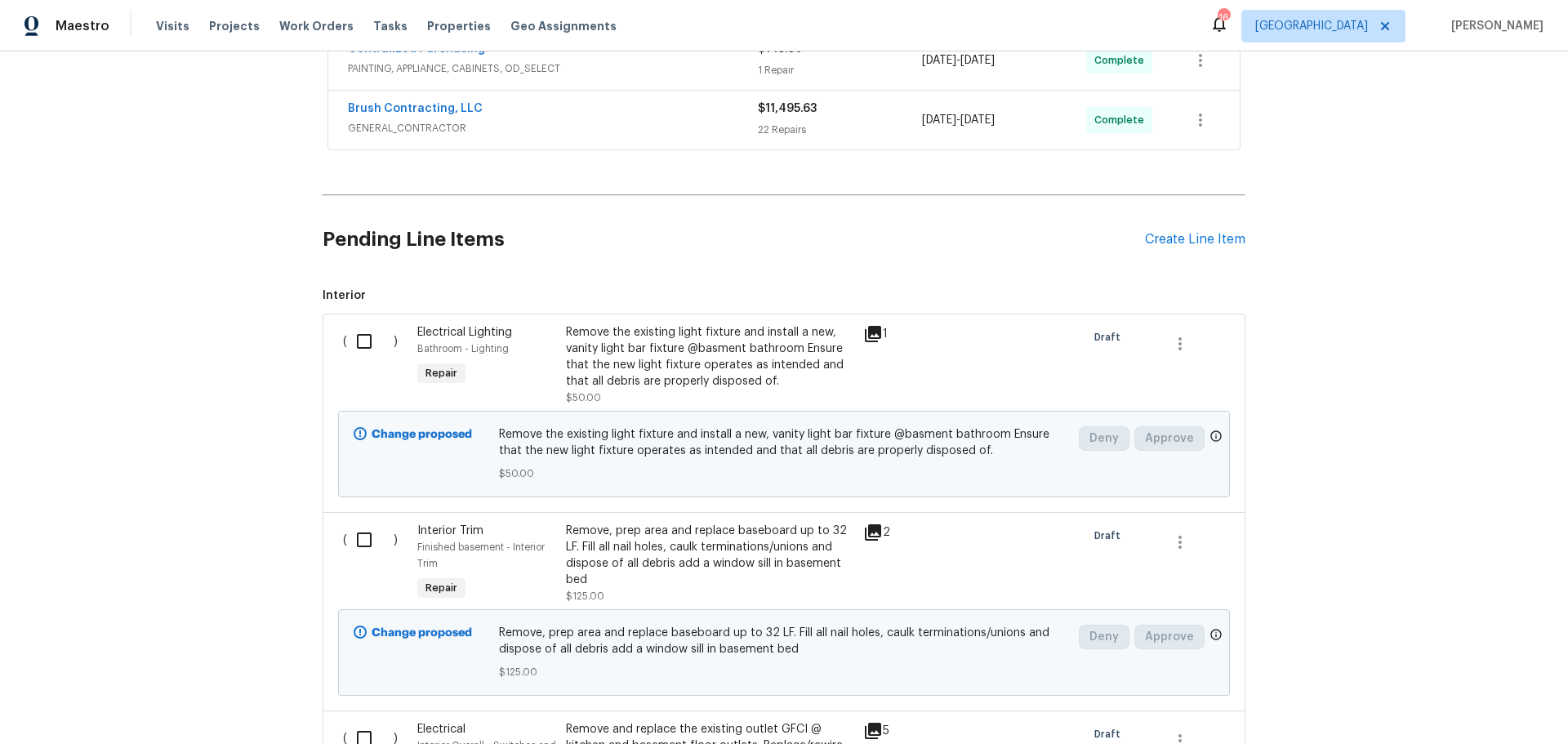
click at [360, 337] on input "checkbox" at bounding box center [369, 341] width 46 height 34
checkbox input "true"
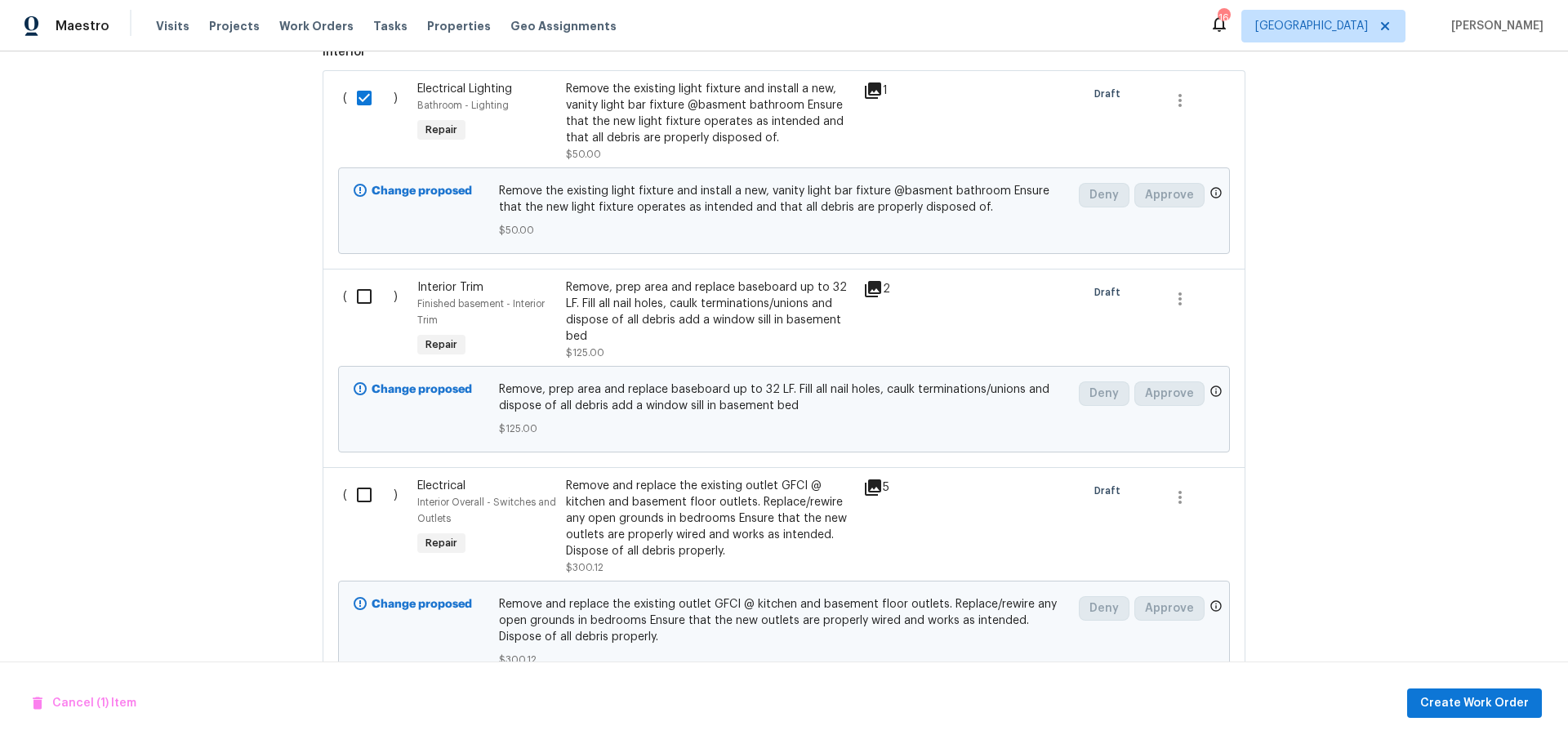
scroll to position [818, 0]
click at [354, 288] on input "checkbox" at bounding box center [369, 295] width 46 height 34
checkbox input "true"
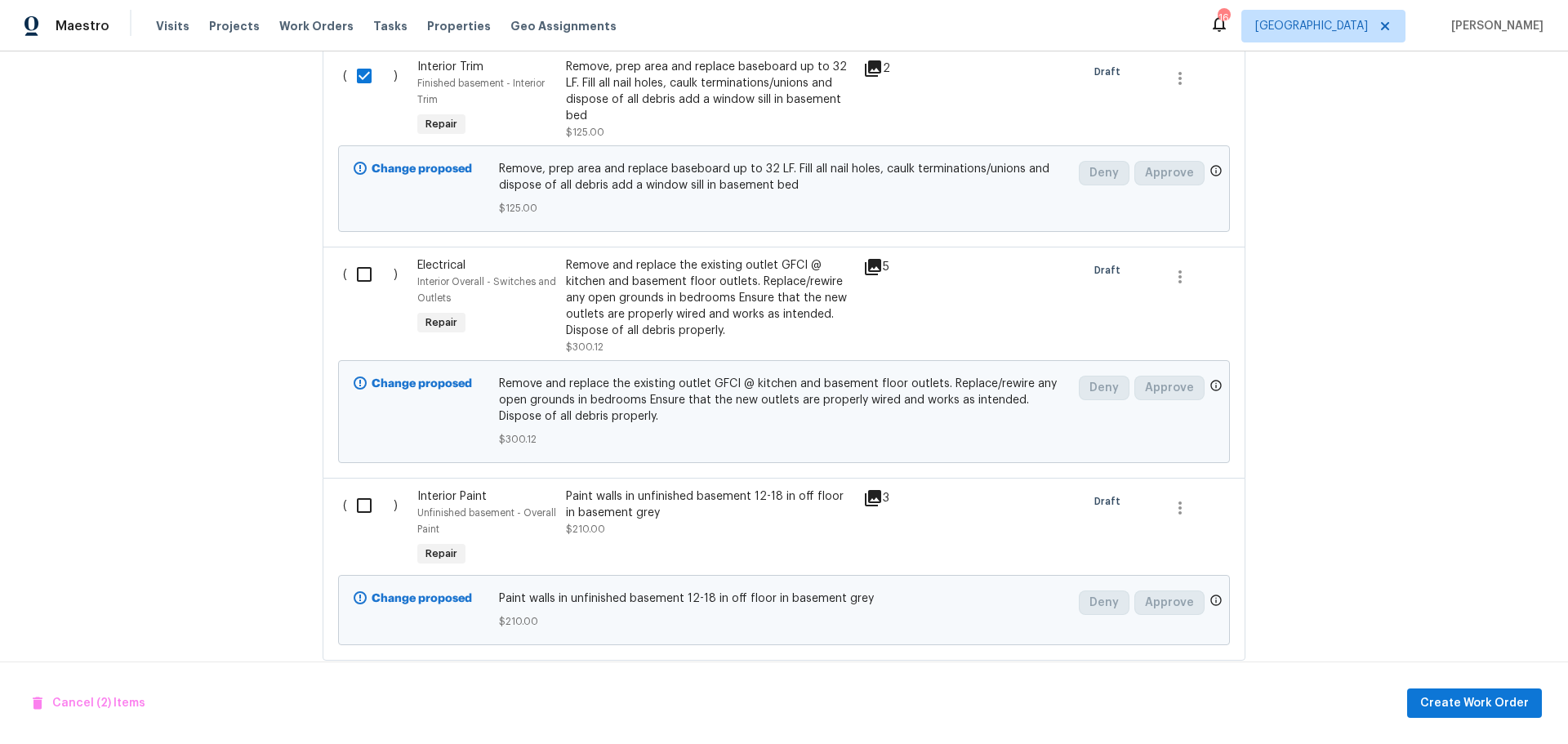
scroll to position [1145, 0]
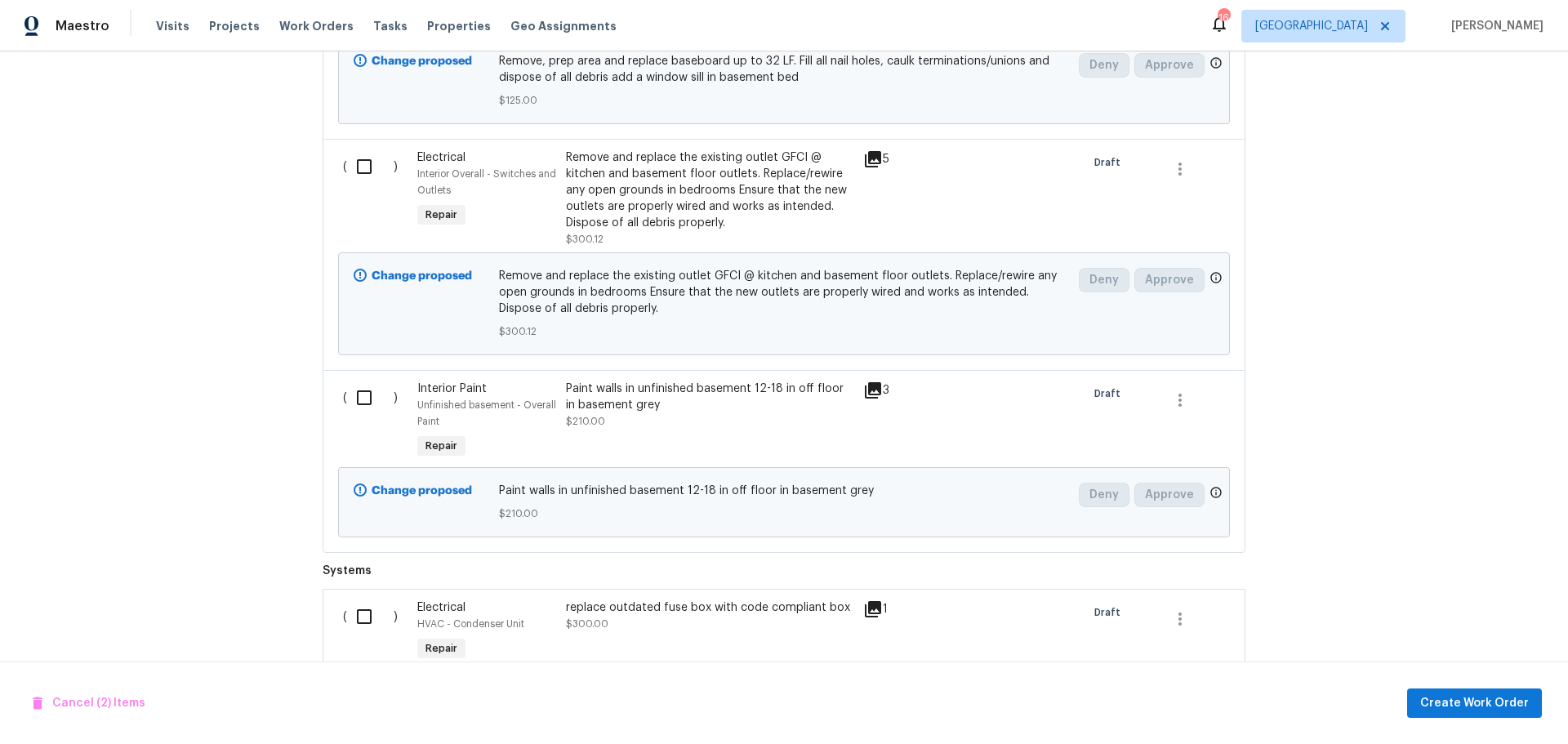
click at [347, 173] on input "checkbox" at bounding box center [369, 166] width 46 height 34
checkbox input "true"
click at [368, 410] on input "checkbox" at bounding box center [369, 397] width 46 height 34
checkbox input "true"
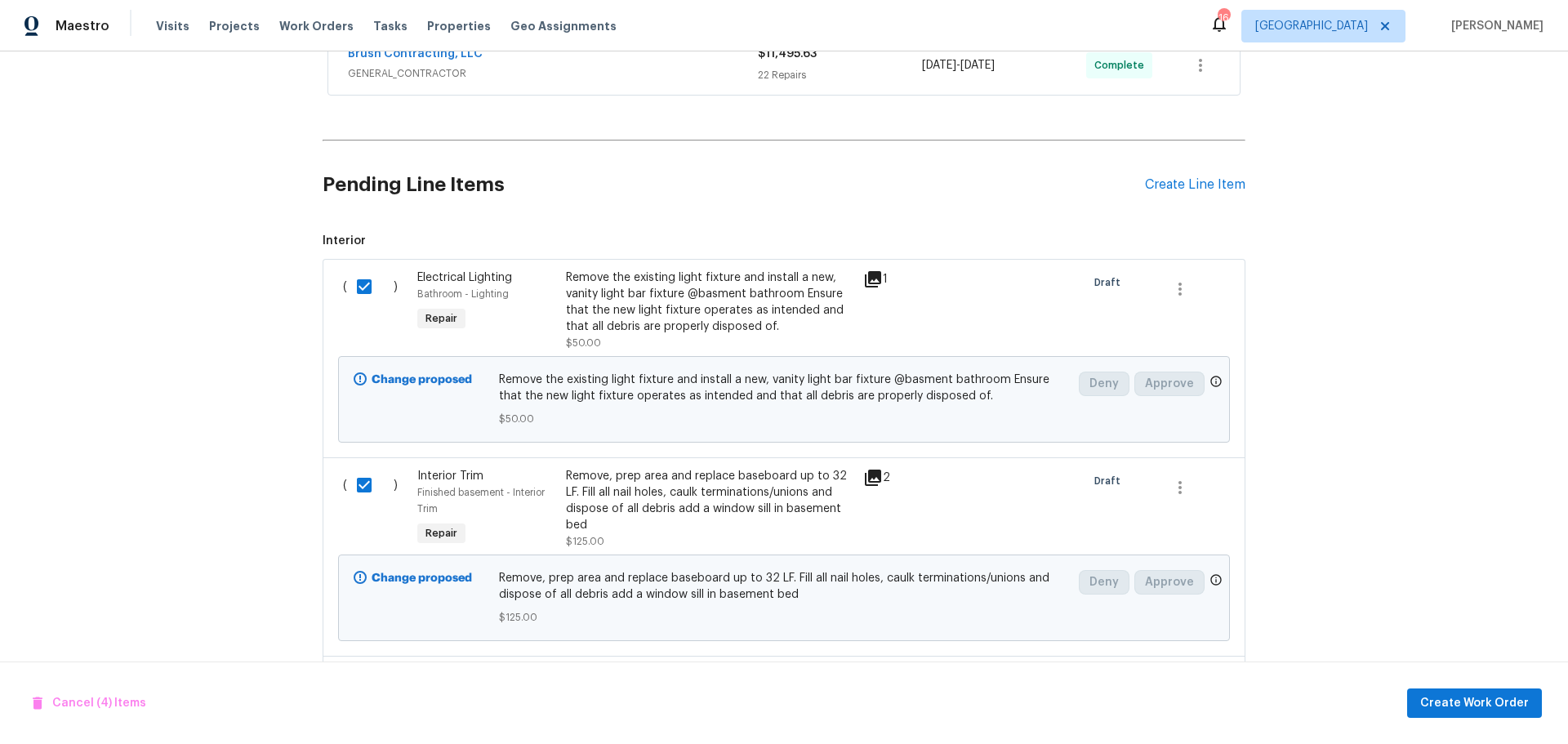
scroll to position [626, 0]
click at [1208, 191] on div "Create Line Item" at bounding box center [1196, 187] width 100 height 16
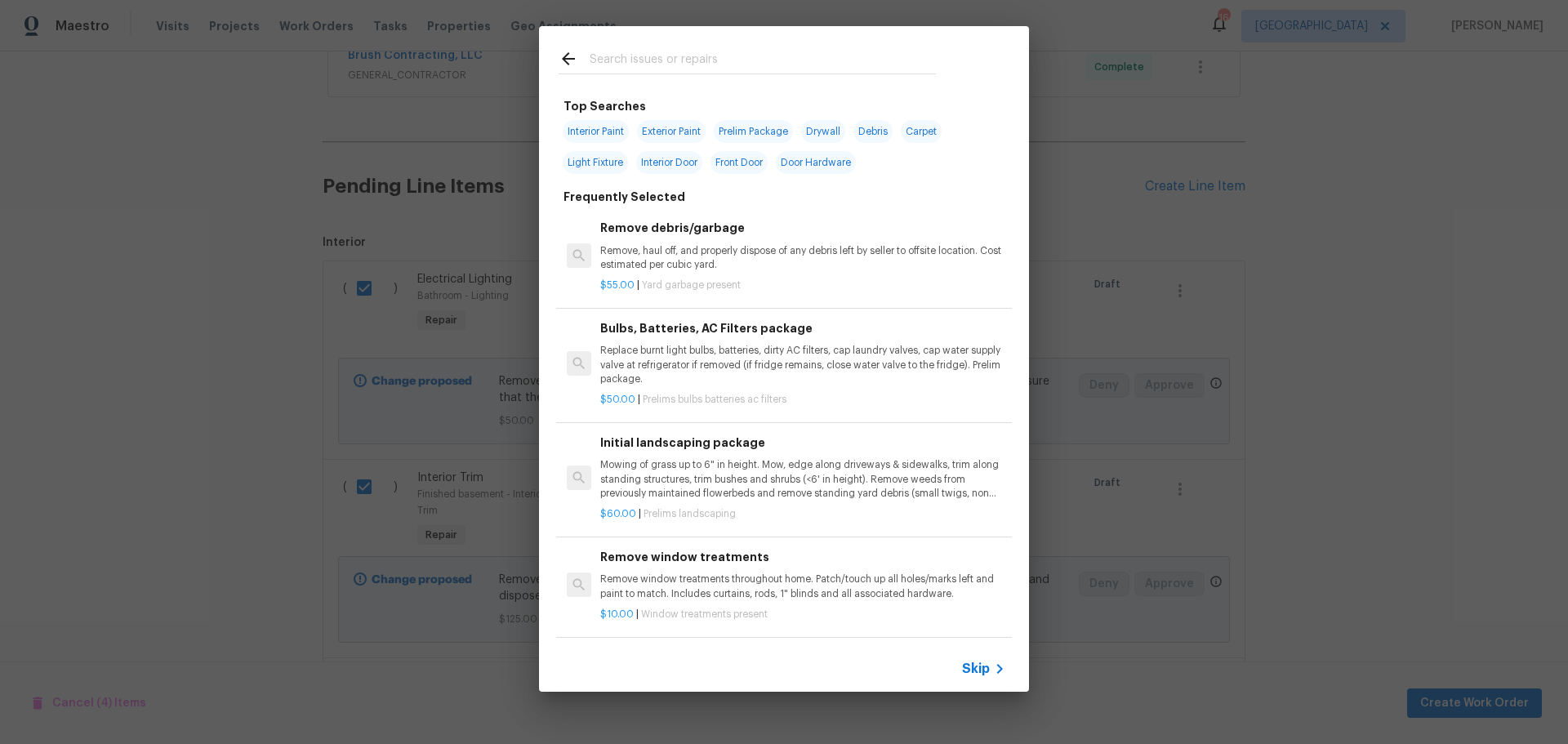
click at [688, 72] on input "text" at bounding box center [762, 61] width 346 height 25
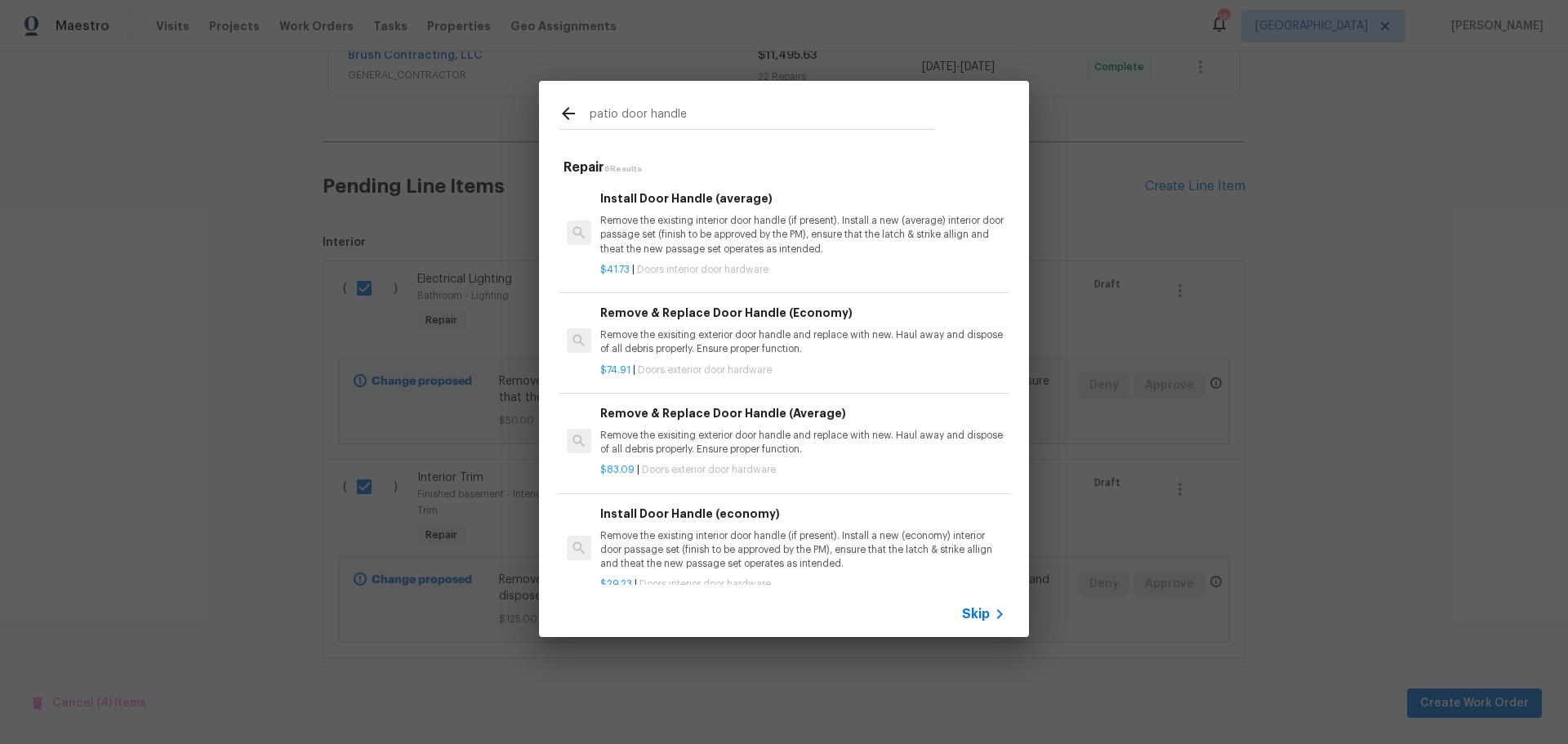
type input "patio door handle"
click at [729, 332] on p "Remove the exisiting exterior door handle and replace with new. Haul away and d…" at bounding box center [803, 342] width 405 height 28
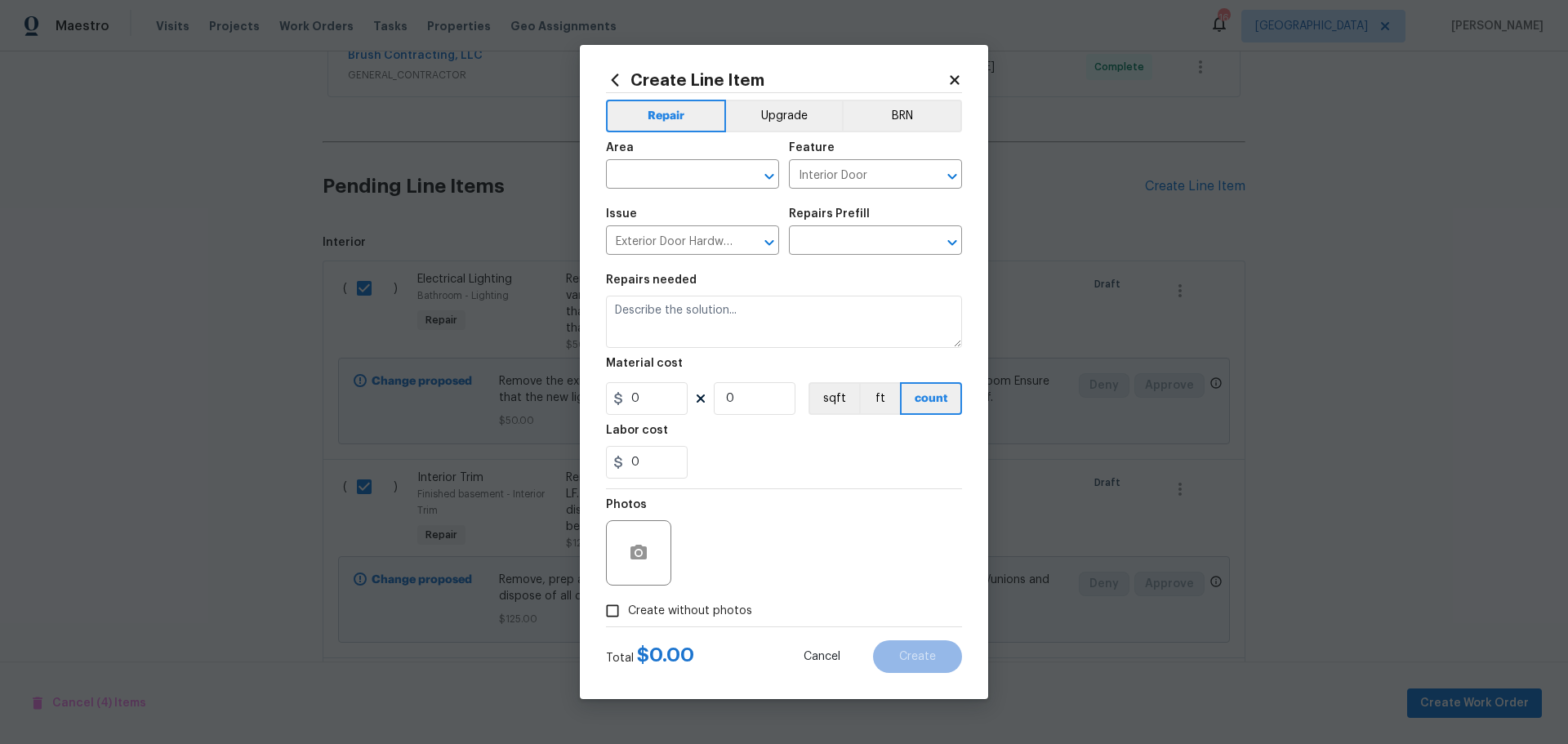
type input "Remove & Replace Door Handle (Economy) $74.91"
type textarea "Remove the exisiting exterior door handle and replace with new. Haul away and d…"
type input "74.91"
type input "1"
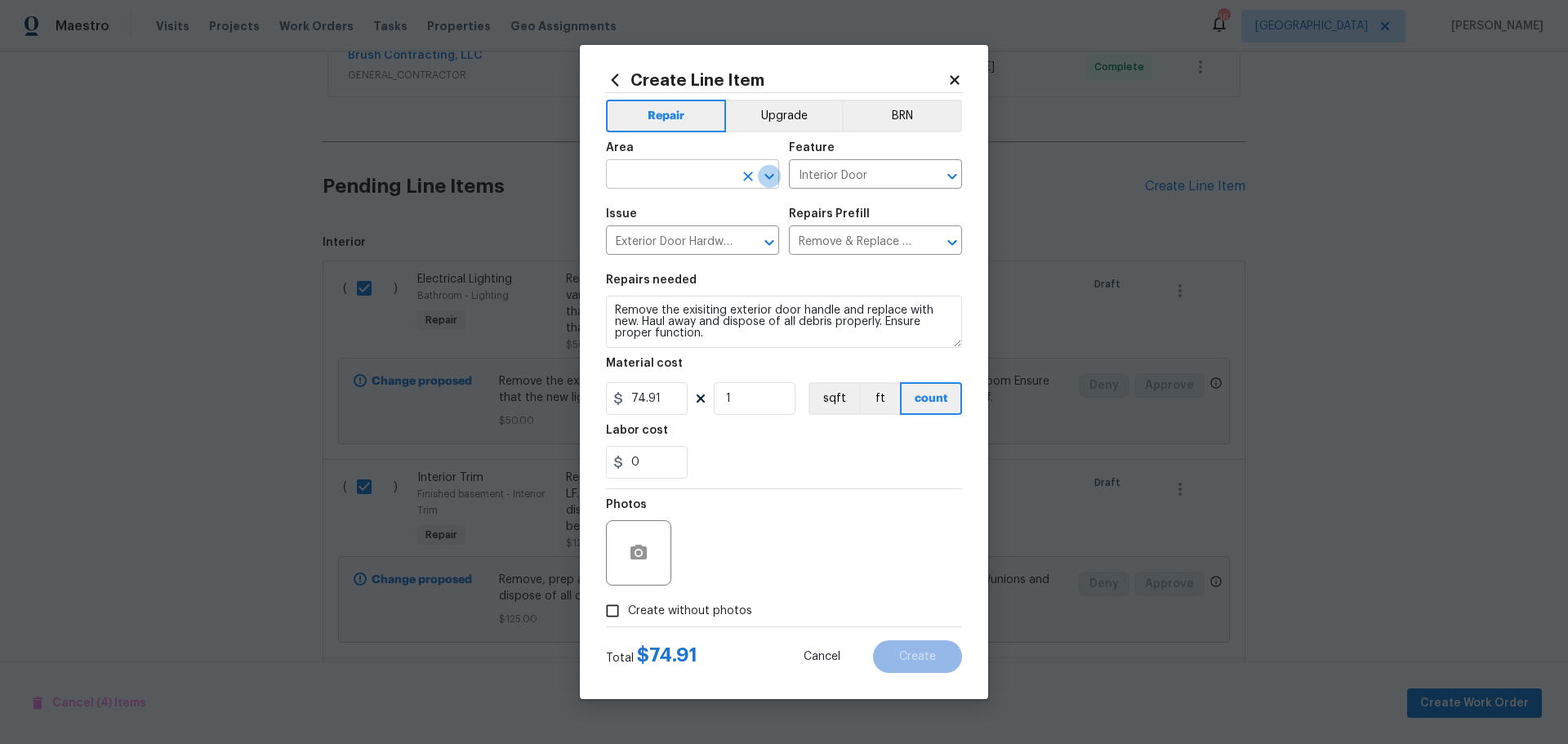
click at [762, 181] on icon "Open" at bounding box center [769, 177] width 20 height 20
click at [656, 213] on li "Patio" at bounding box center [693, 211] width 173 height 27
type input "Patio"
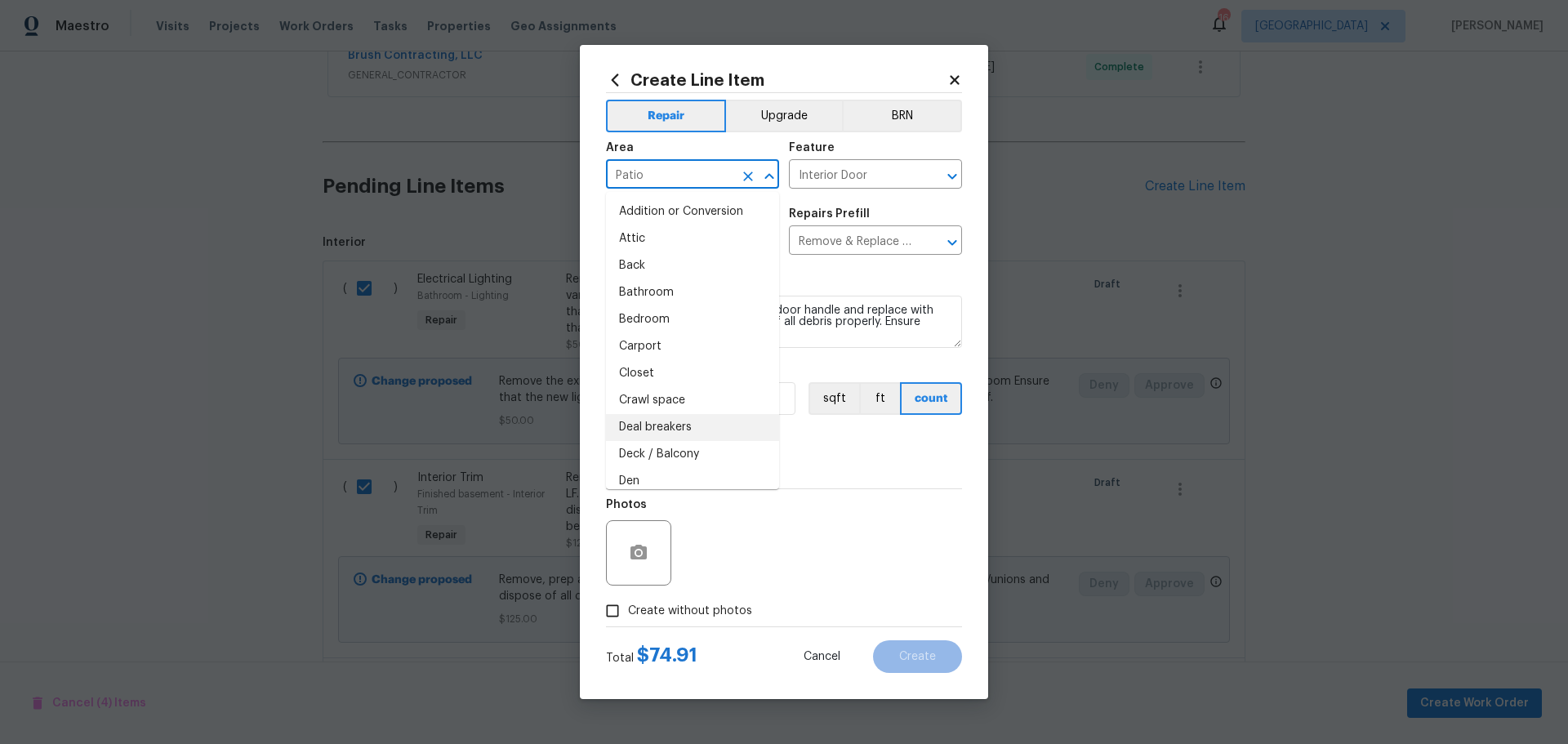
click at [821, 475] on div "0" at bounding box center [784, 462] width 356 height 32
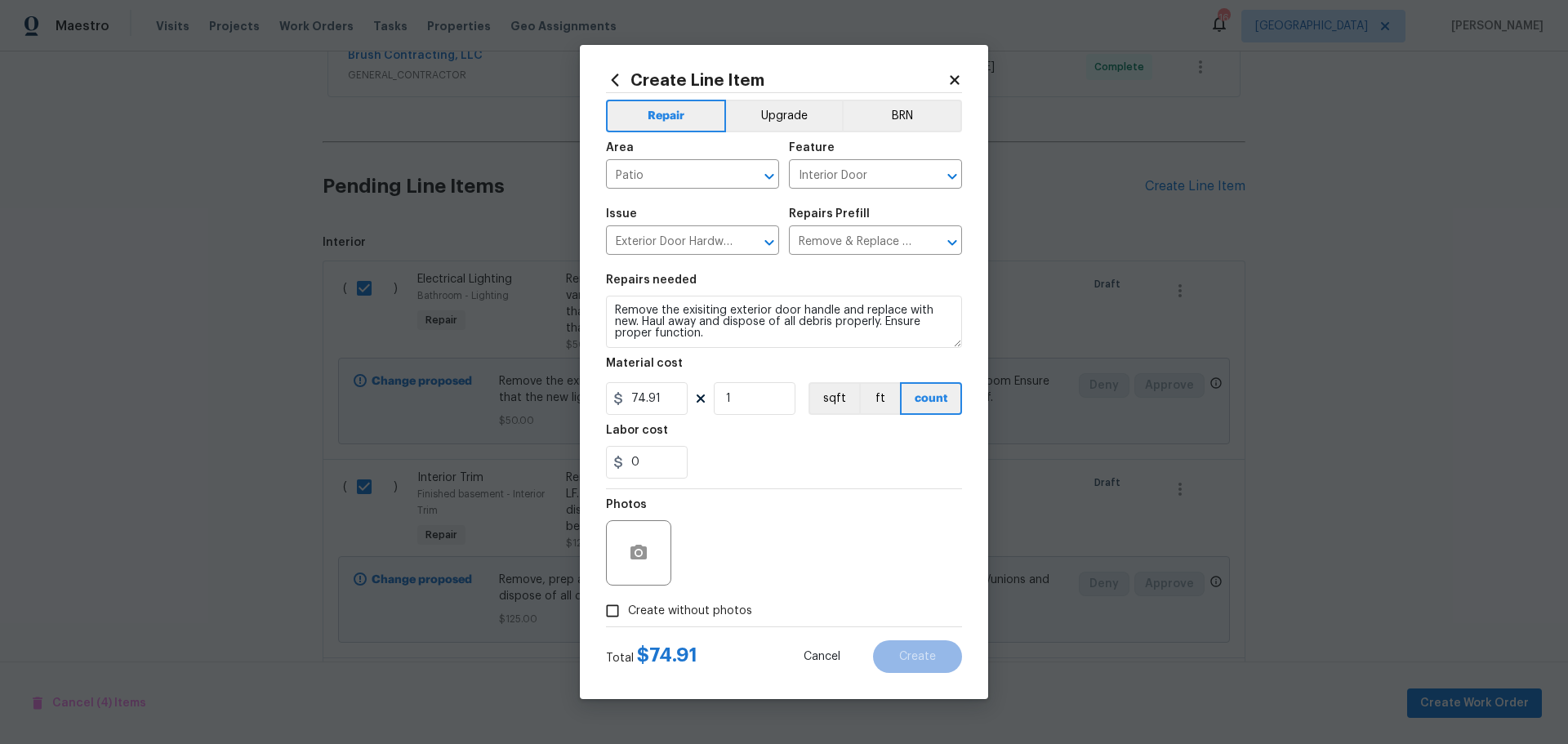
click at [622, 613] on input "Create without photos" at bounding box center [613, 611] width 31 height 31
checkbox input "true"
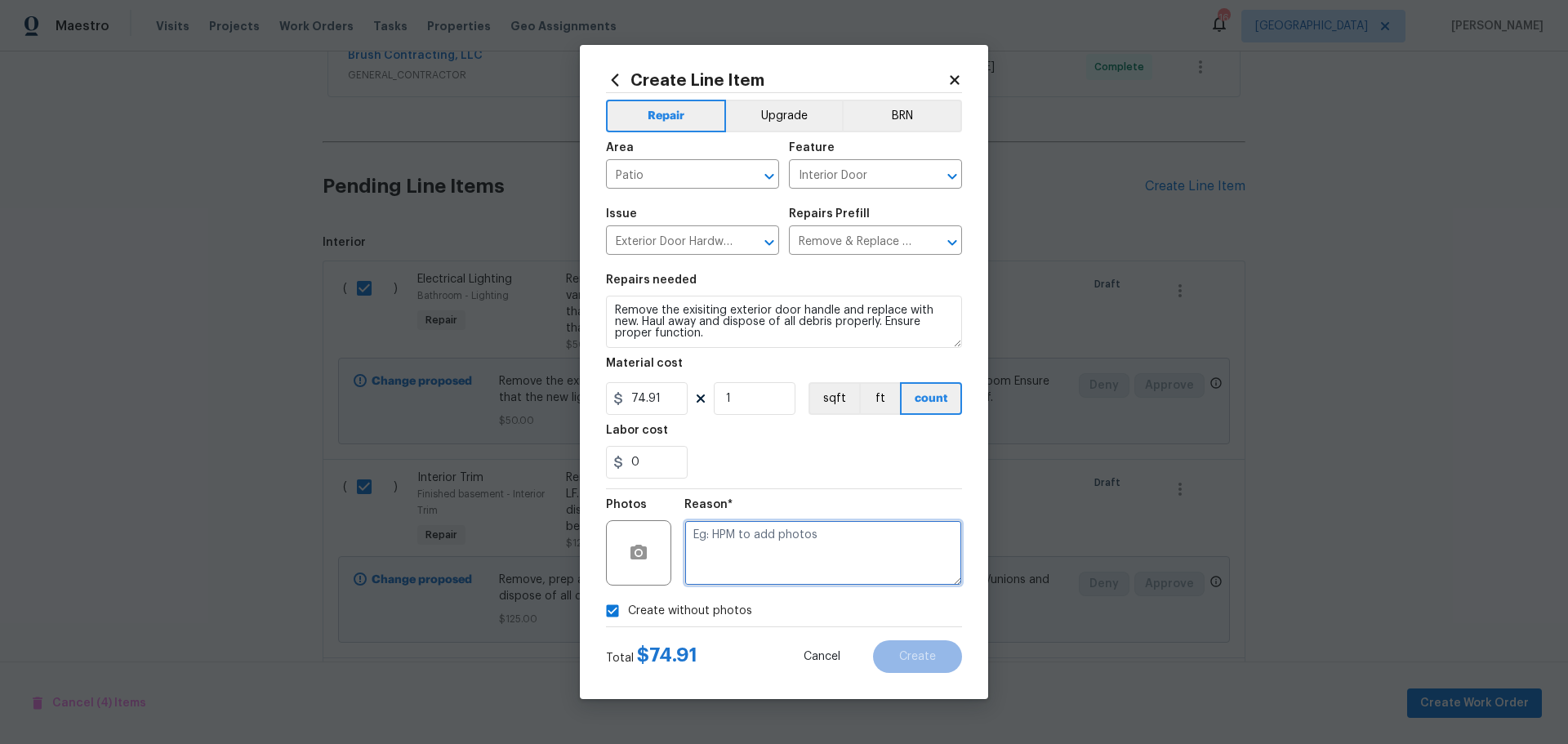
click at [734, 540] on textarea at bounding box center [823, 553] width 278 height 66
type textarea "1"
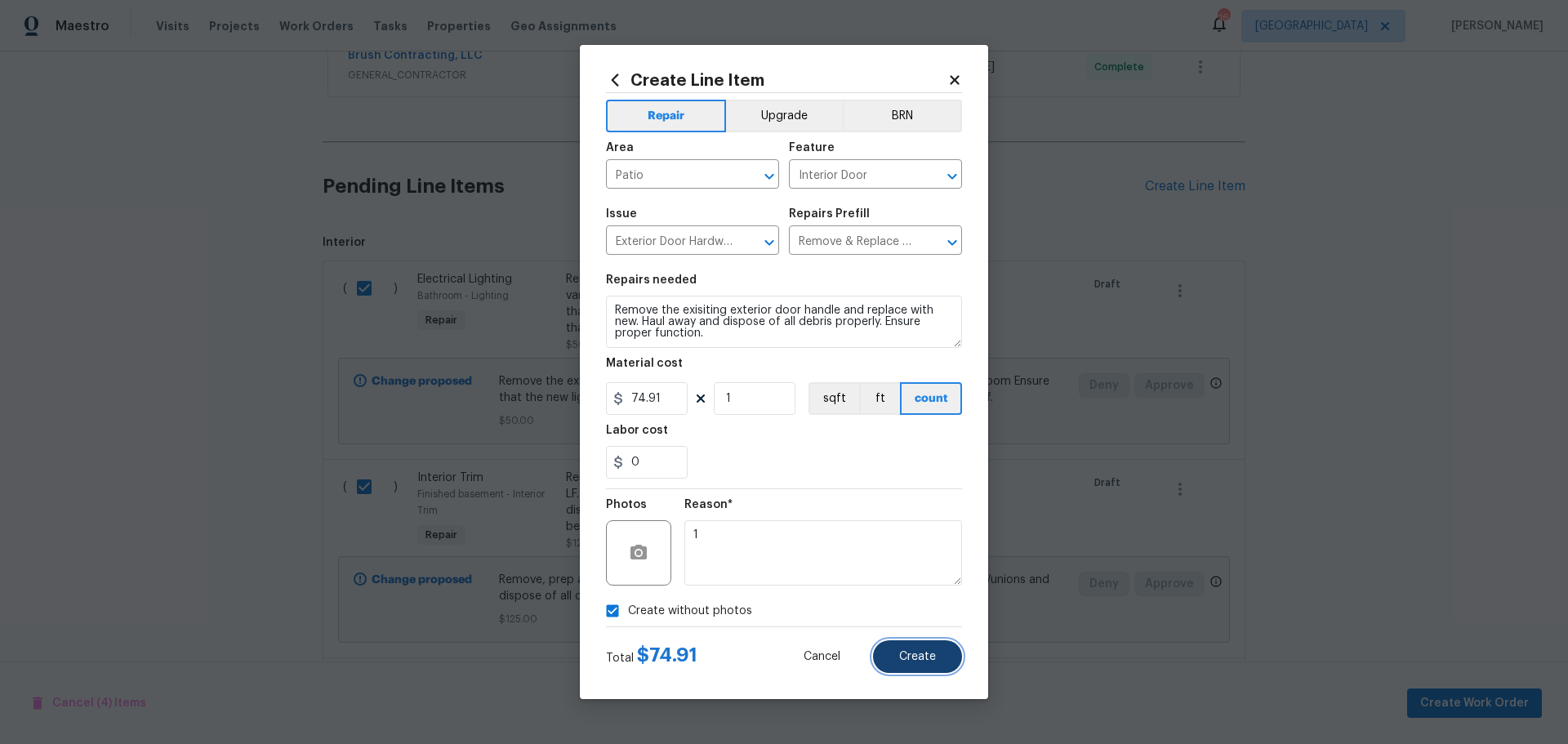
click at [942, 650] on button "Create" at bounding box center [918, 657] width 89 height 32
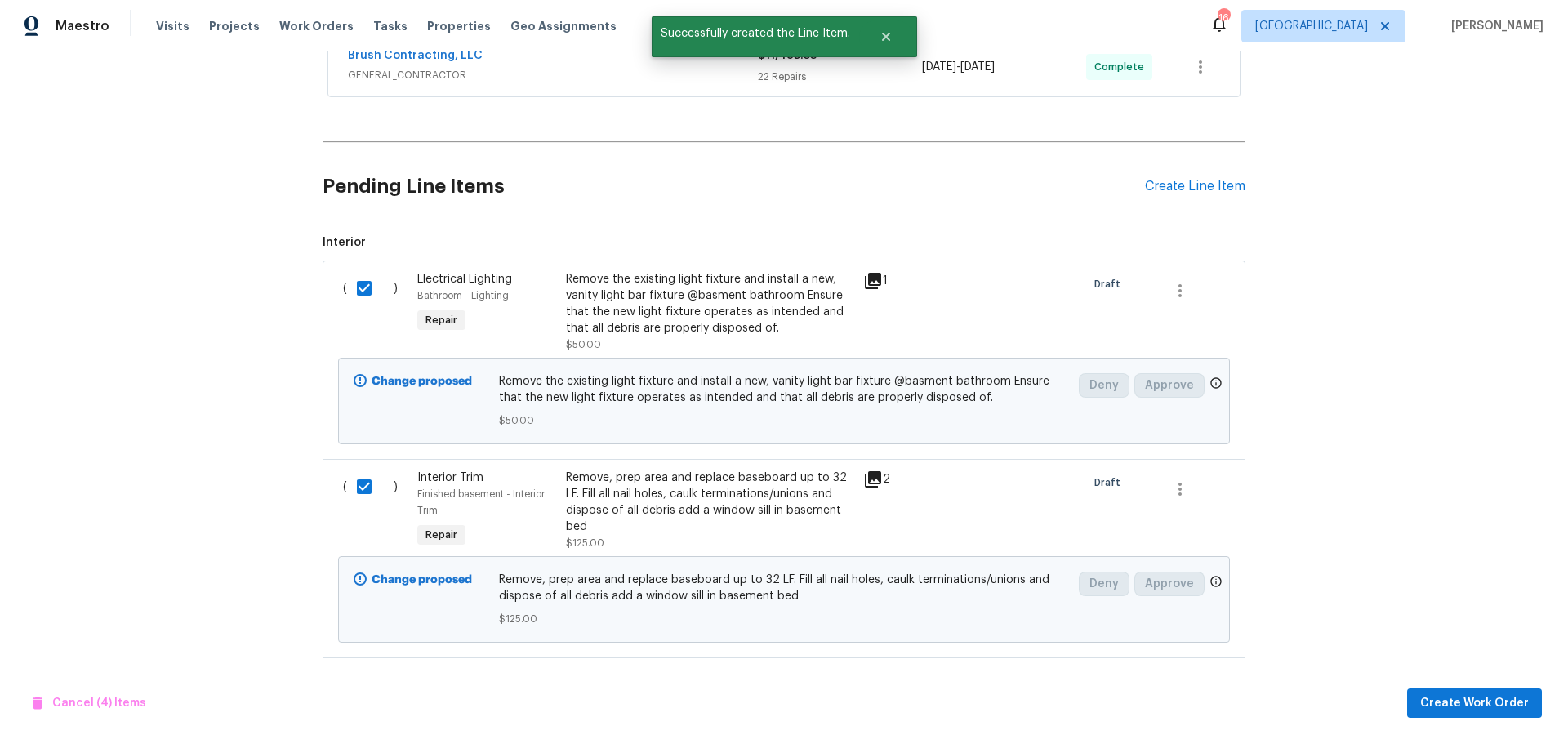
checkbox input "false"
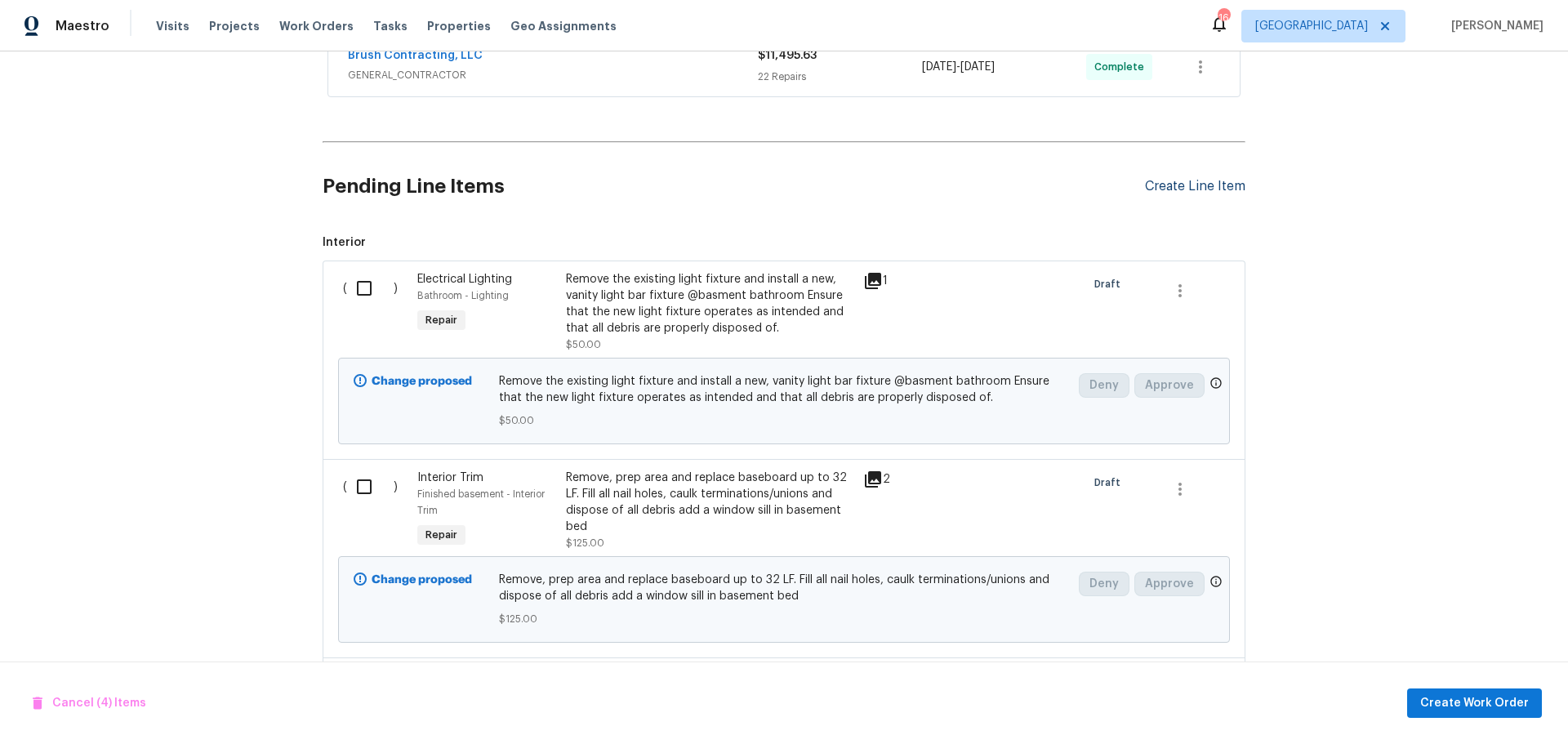
click at [1184, 188] on div "Create Line Item" at bounding box center [1196, 187] width 100 height 16
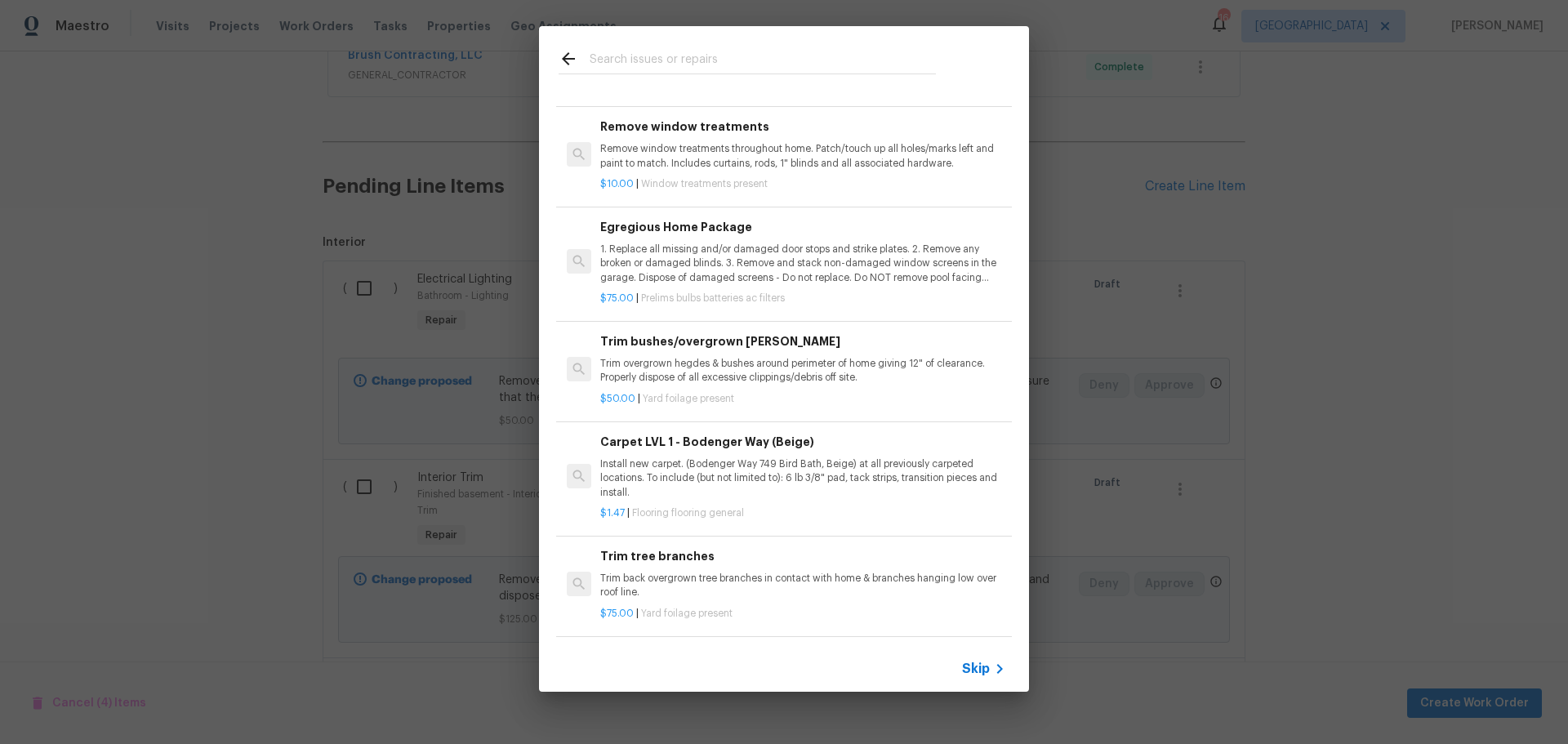
scroll to position [409, 0]
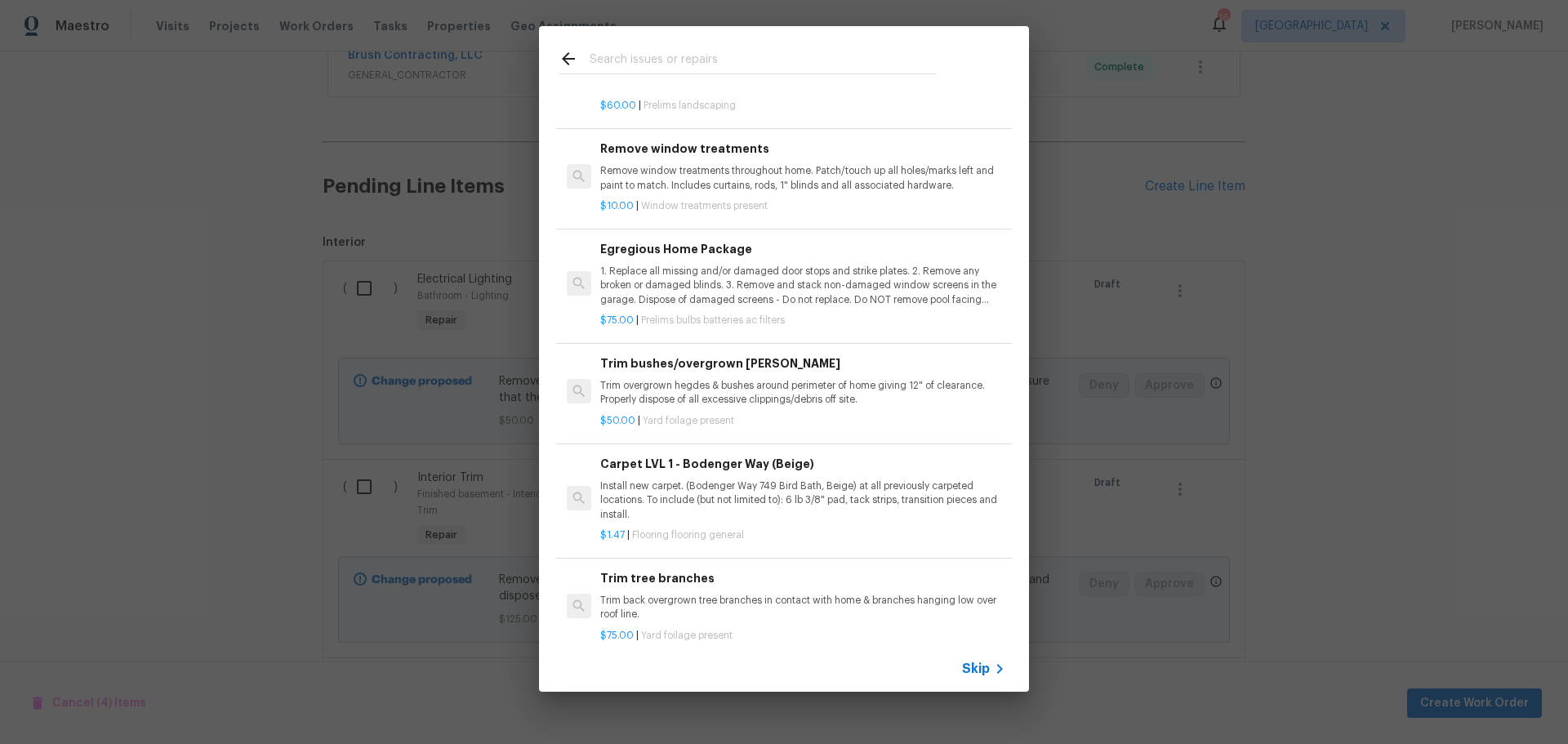
click at [739, 284] on p "1. Replace all missing and/or damaged door stops and strike plates. 2. Remove a…" at bounding box center [803, 285] width 405 height 41
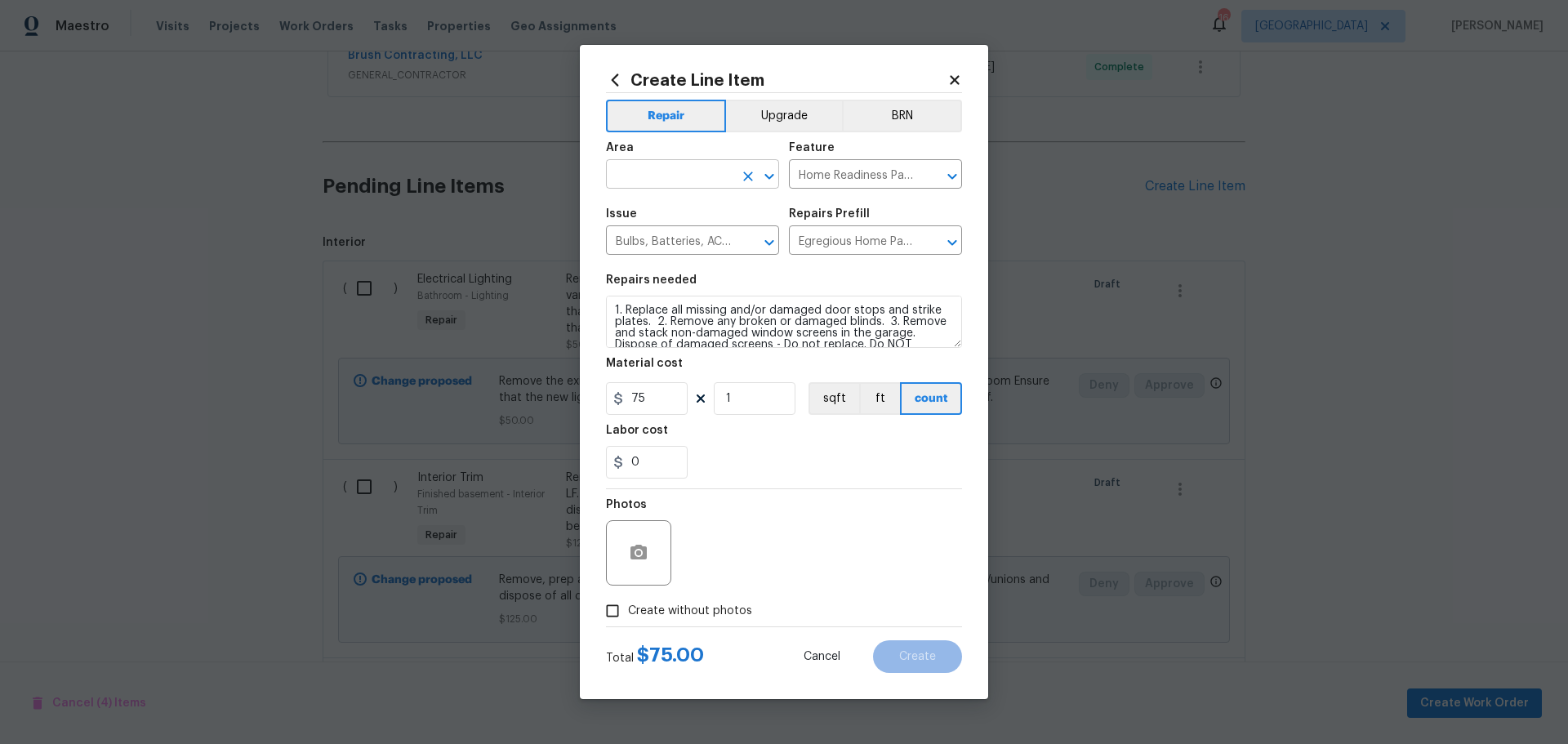
click at [759, 181] on icon "Open" at bounding box center [769, 177] width 20 height 20
click at [735, 240] on li "Interior Overall" at bounding box center [693, 238] width 173 height 27
type input "Interior Overall"
click at [636, 613] on span "Create without photos" at bounding box center [690, 611] width 124 height 17
click at [628, 613] on input "Create without photos" at bounding box center [613, 611] width 31 height 31
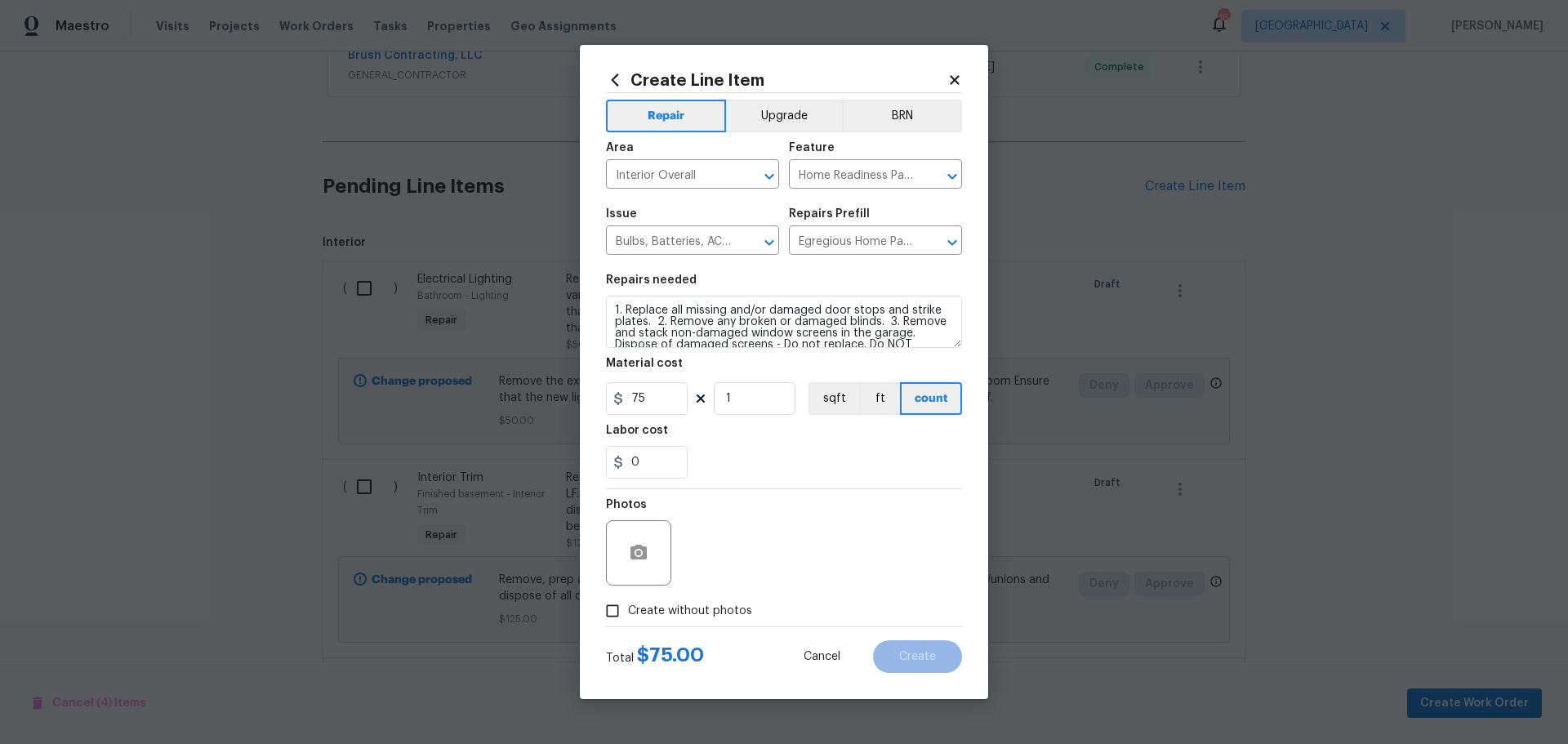
checkbox input "true"
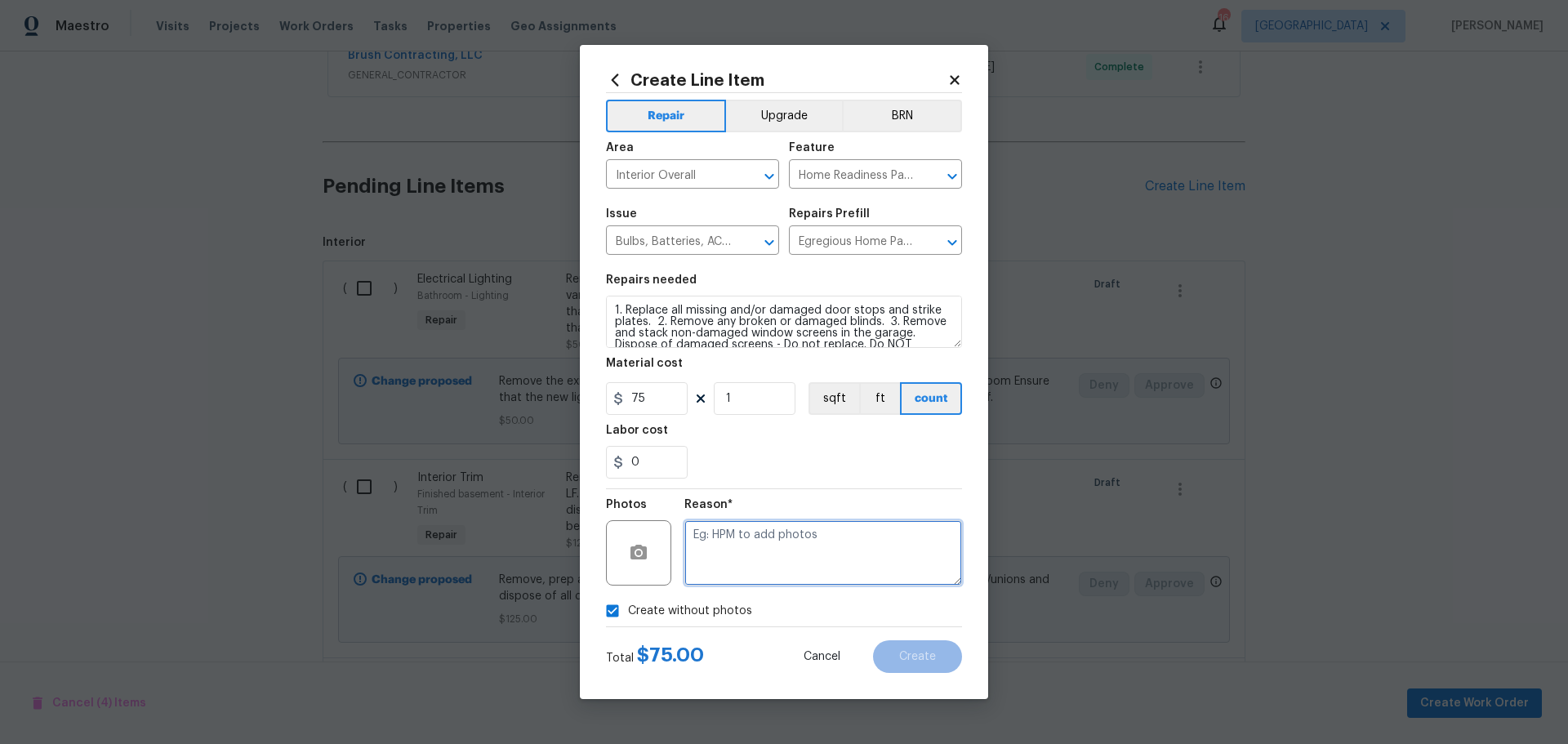
click at [763, 548] on textarea at bounding box center [823, 553] width 278 height 66
type textarea "1"
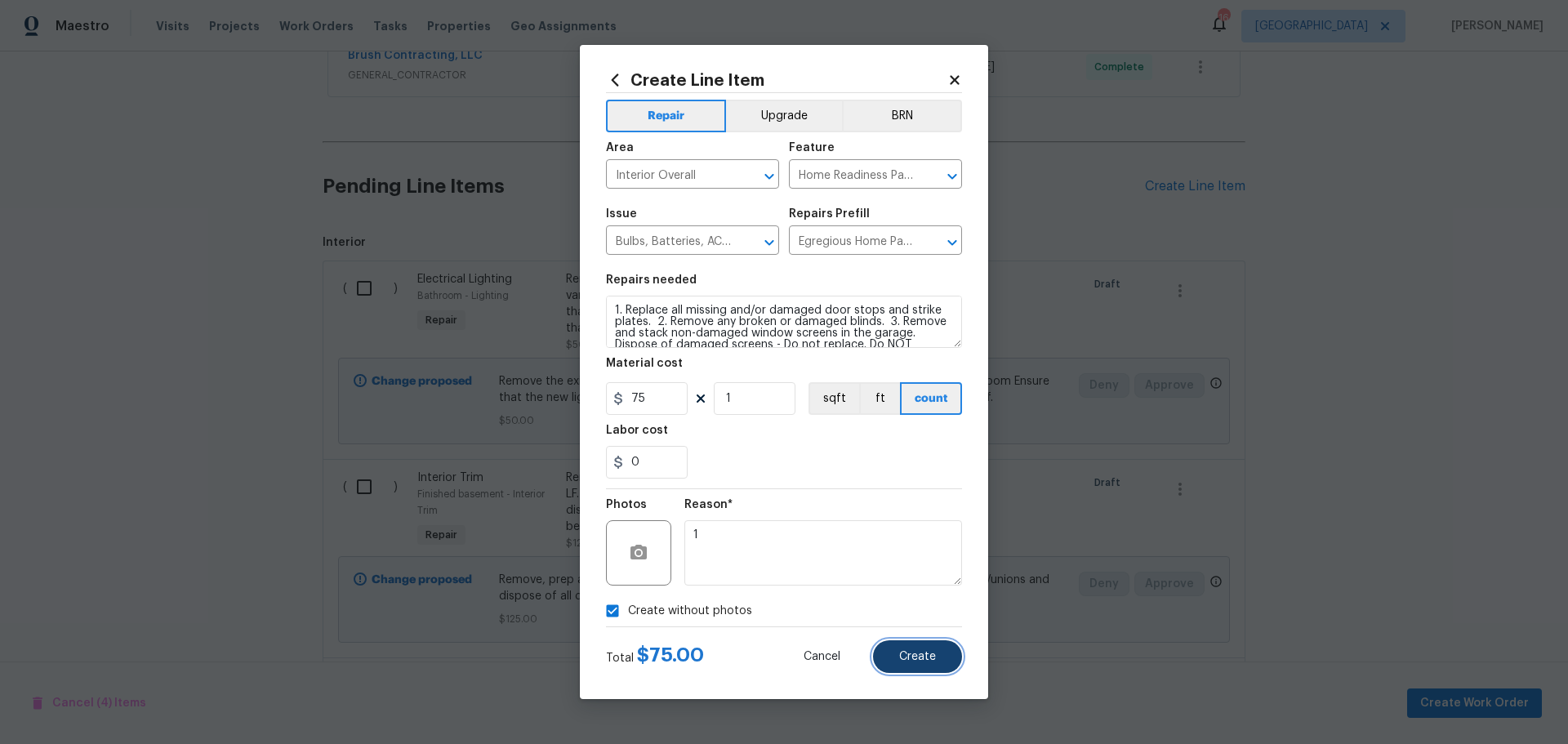
click at [942, 658] on button "Create" at bounding box center [918, 657] width 89 height 32
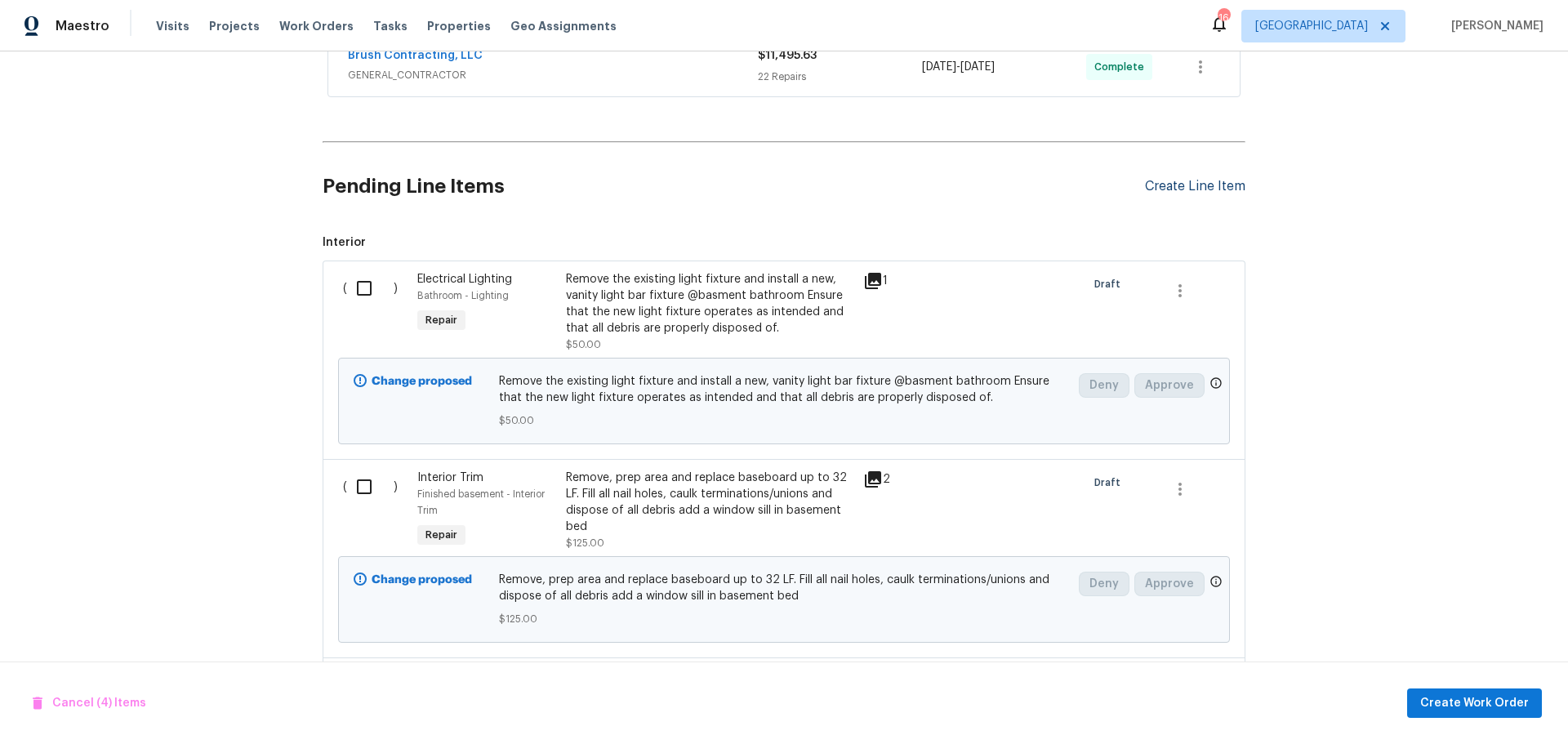
click at [1159, 187] on div "Create Line Item" at bounding box center [1196, 187] width 100 height 16
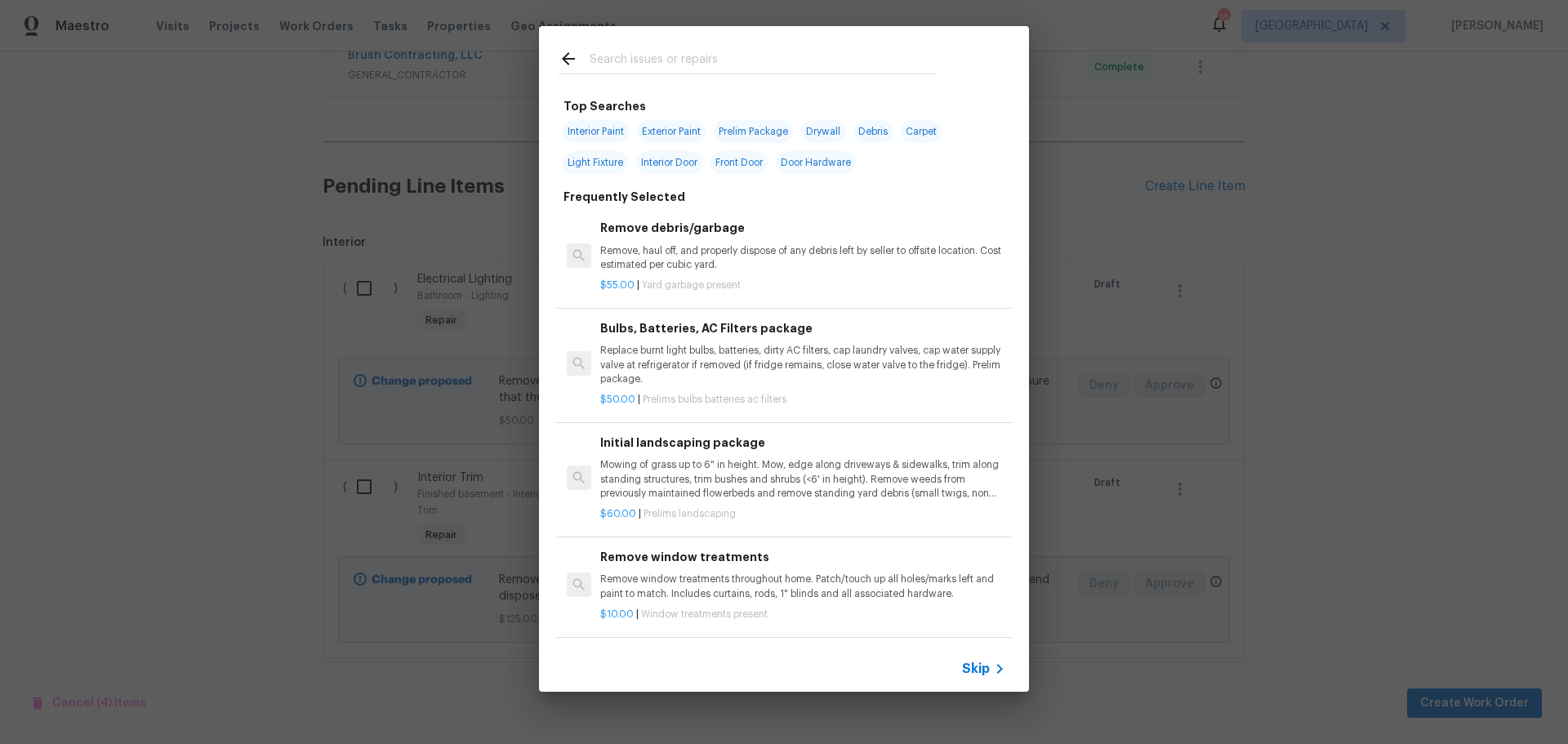
click at [632, 58] on input "text" at bounding box center [762, 61] width 346 height 25
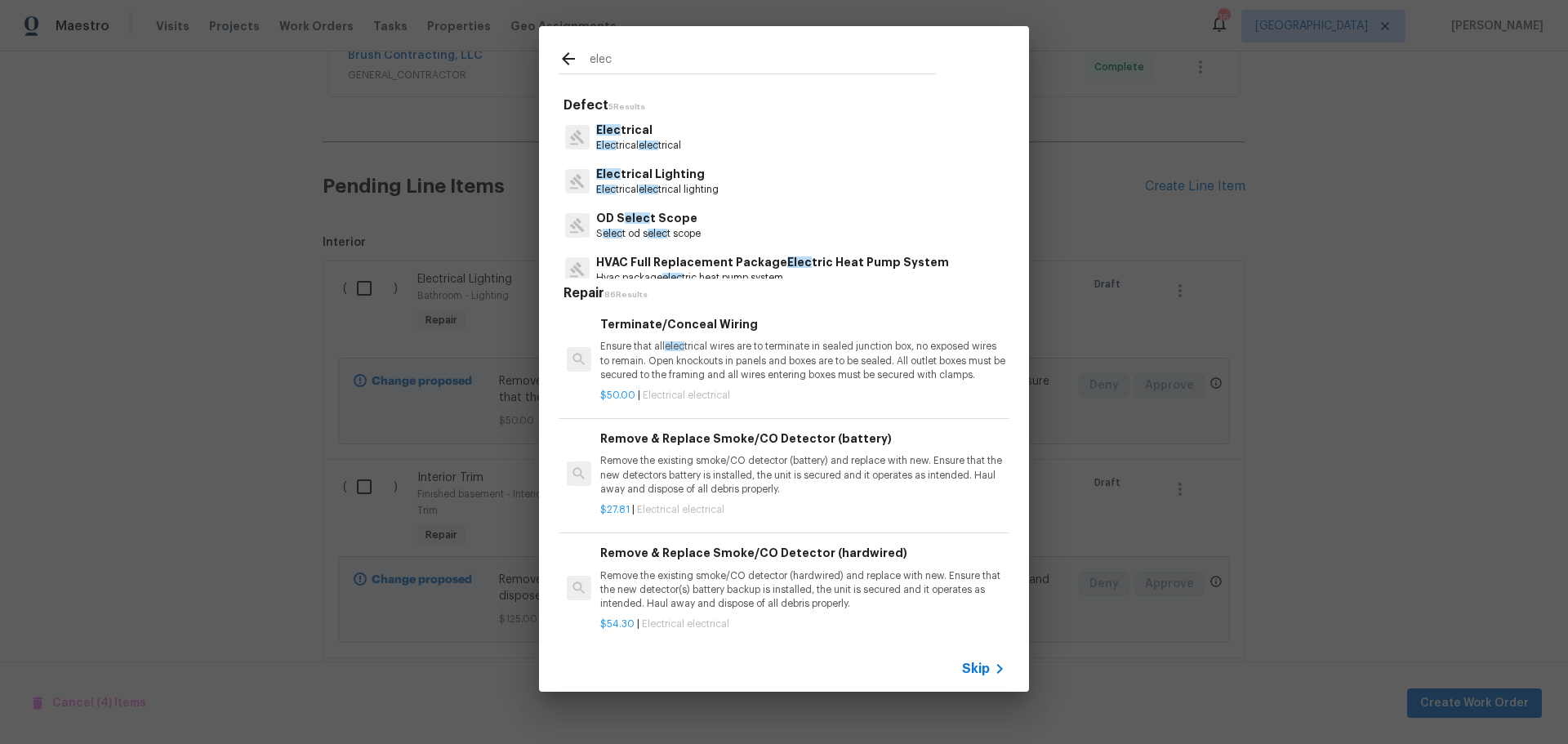
type input "elec"
click at [688, 136] on div "Elec trical Elec trical elec trical" at bounding box center [784, 137] width 451 height 44
click at [660, 140] on p "Elec trical elec trical" at bounding box center [639, 145] width 84 height 14
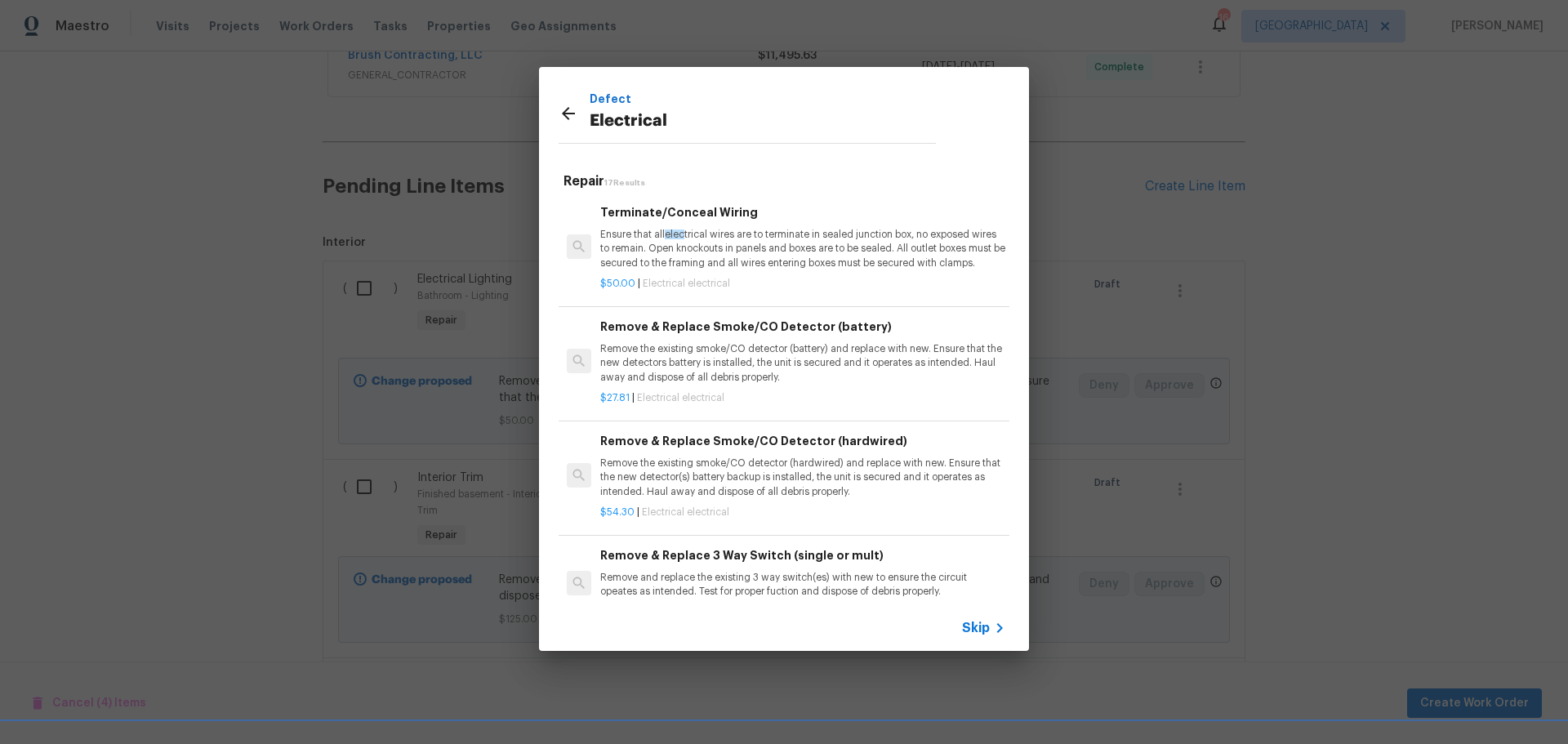
click at [702, 242] on p "Ensure that all elec trical wires are to terminate in sealed junction box, no e…" at bounding box center [803, 249] width 405 height 41
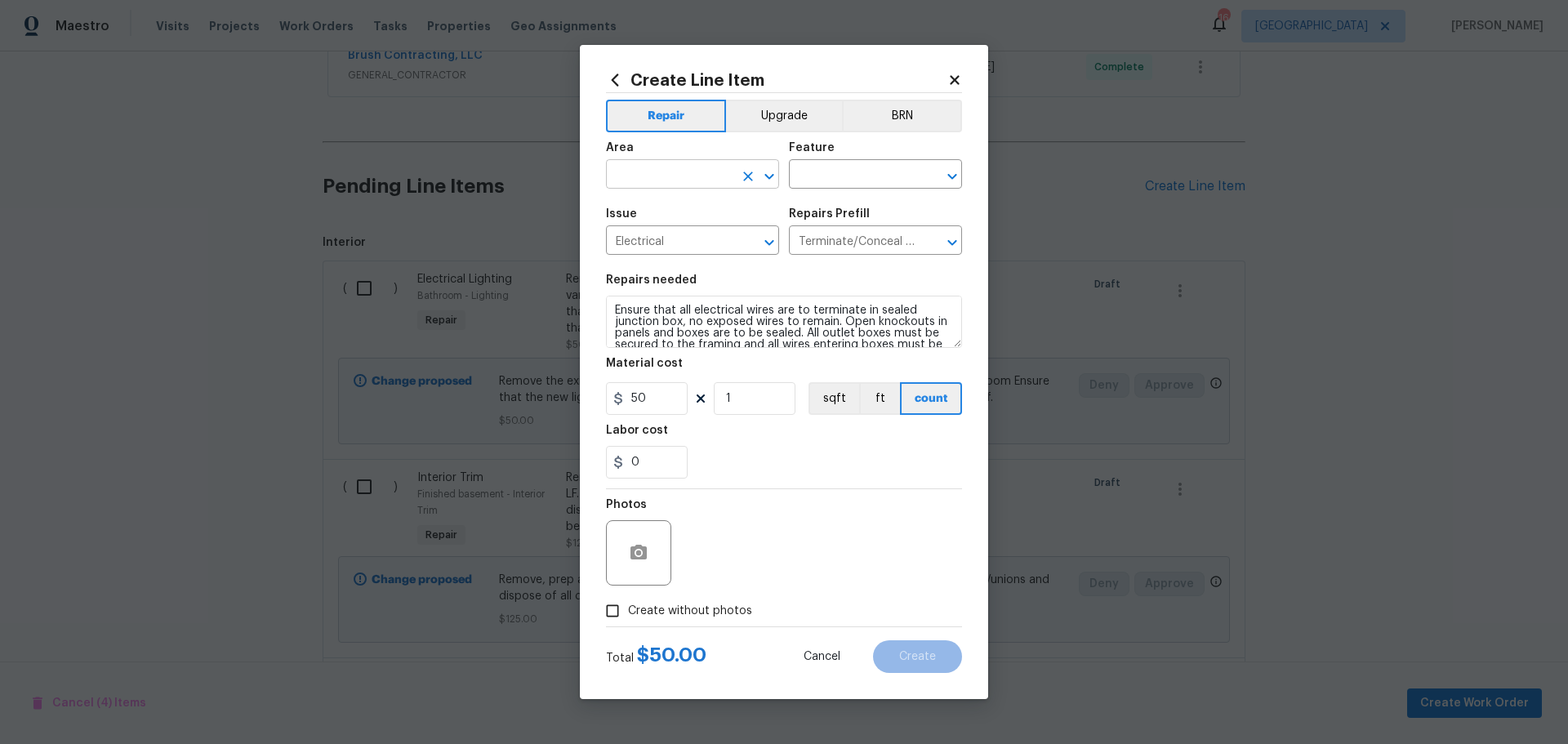
click at [767, 170] on icon "Open" at bounding box center [769, 177] width 20 height 20
click at [703, 206] on li "Unfinished basement" at bounding box center [693, 211] width 173 height 27
type input "Unfinished basement"
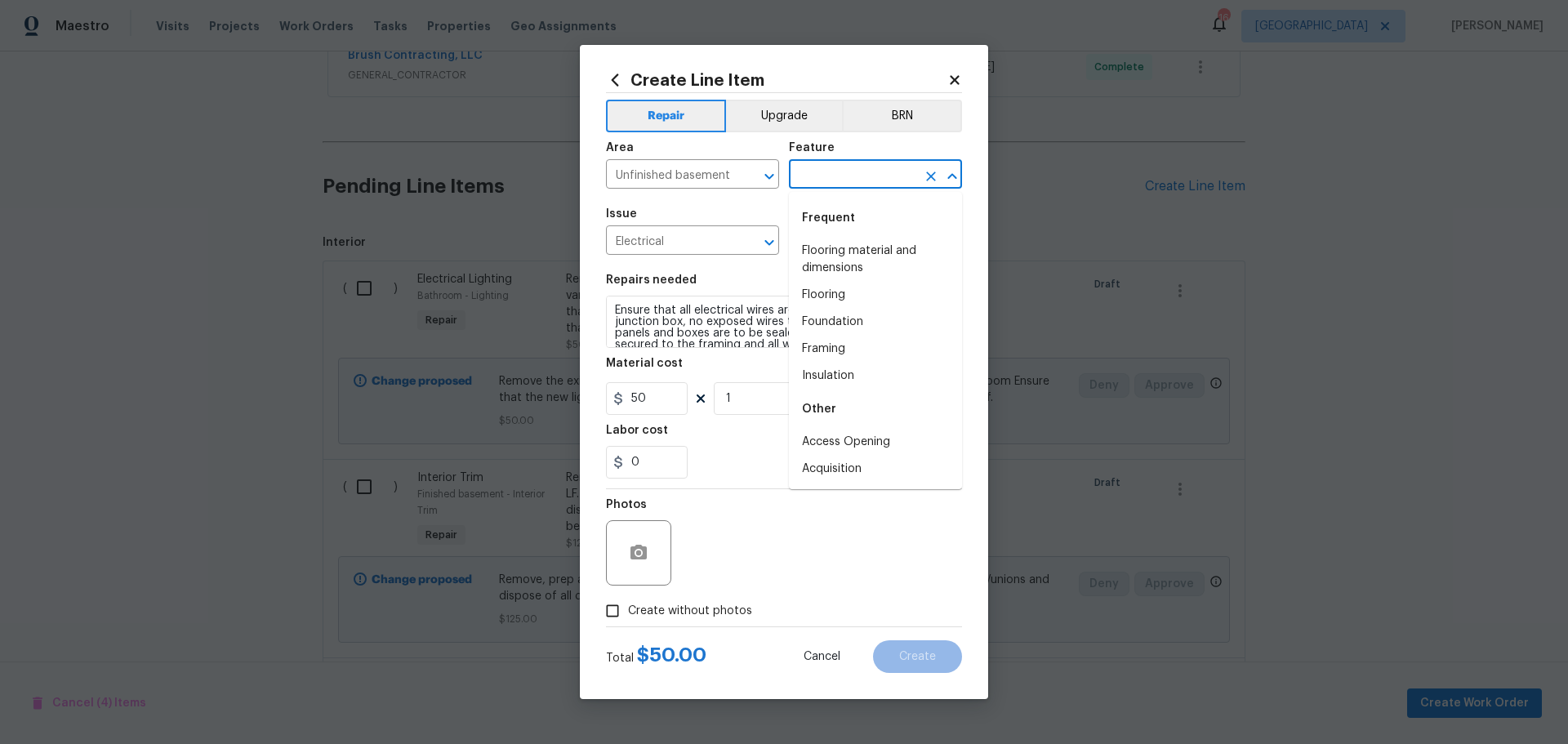
click at [872, 175] on input "text" at bounding box center [853, 176] width 128 height 26
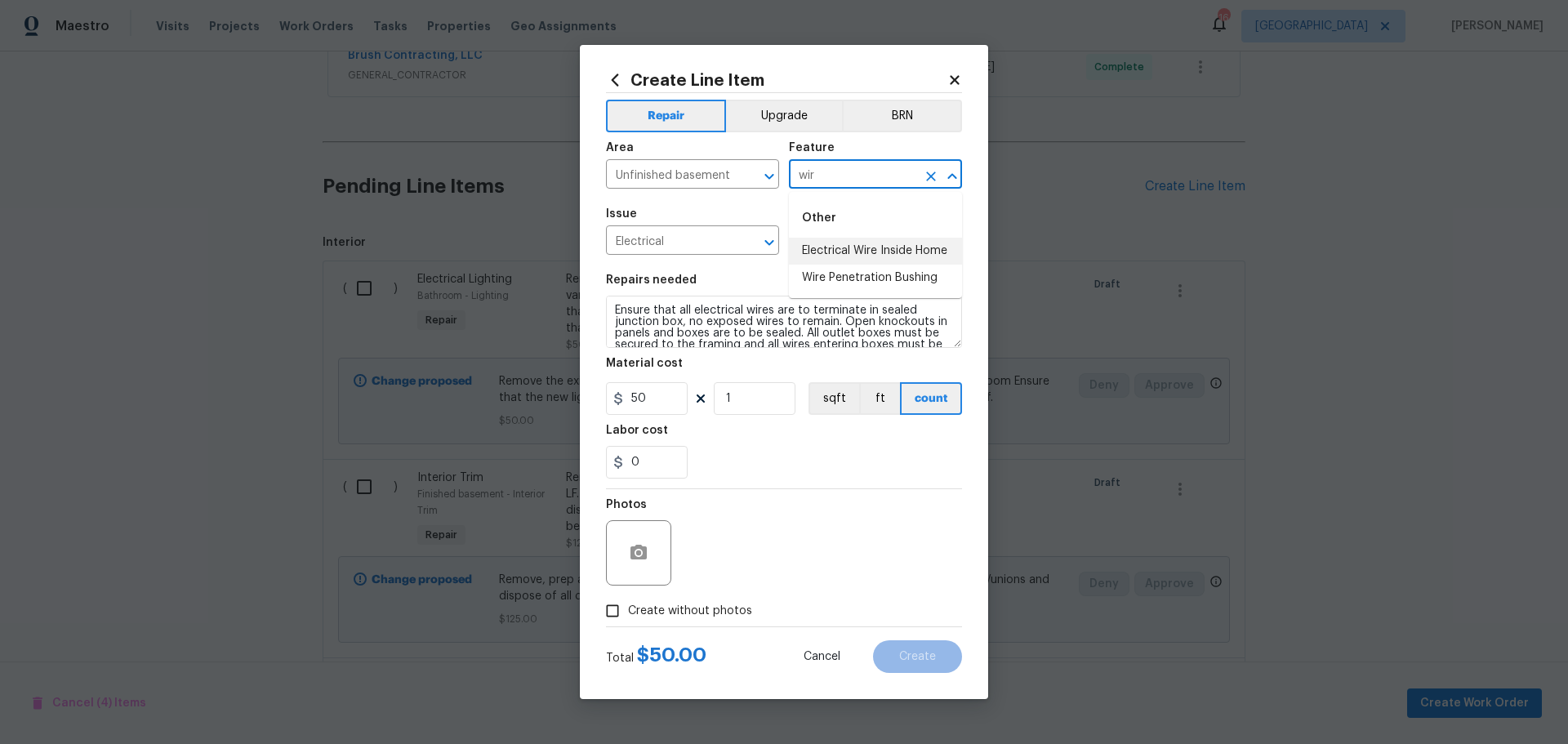
click at [866, 259] on li "Electrical Wire Inside Home" at bounding box center [875, 251] width 173 height 27
type input "Electrical Wire Inside Home"
click at [624, 614] on input "Create without photos" at bounding box center [613, 611] width 31 height 31
checkbox input "true"
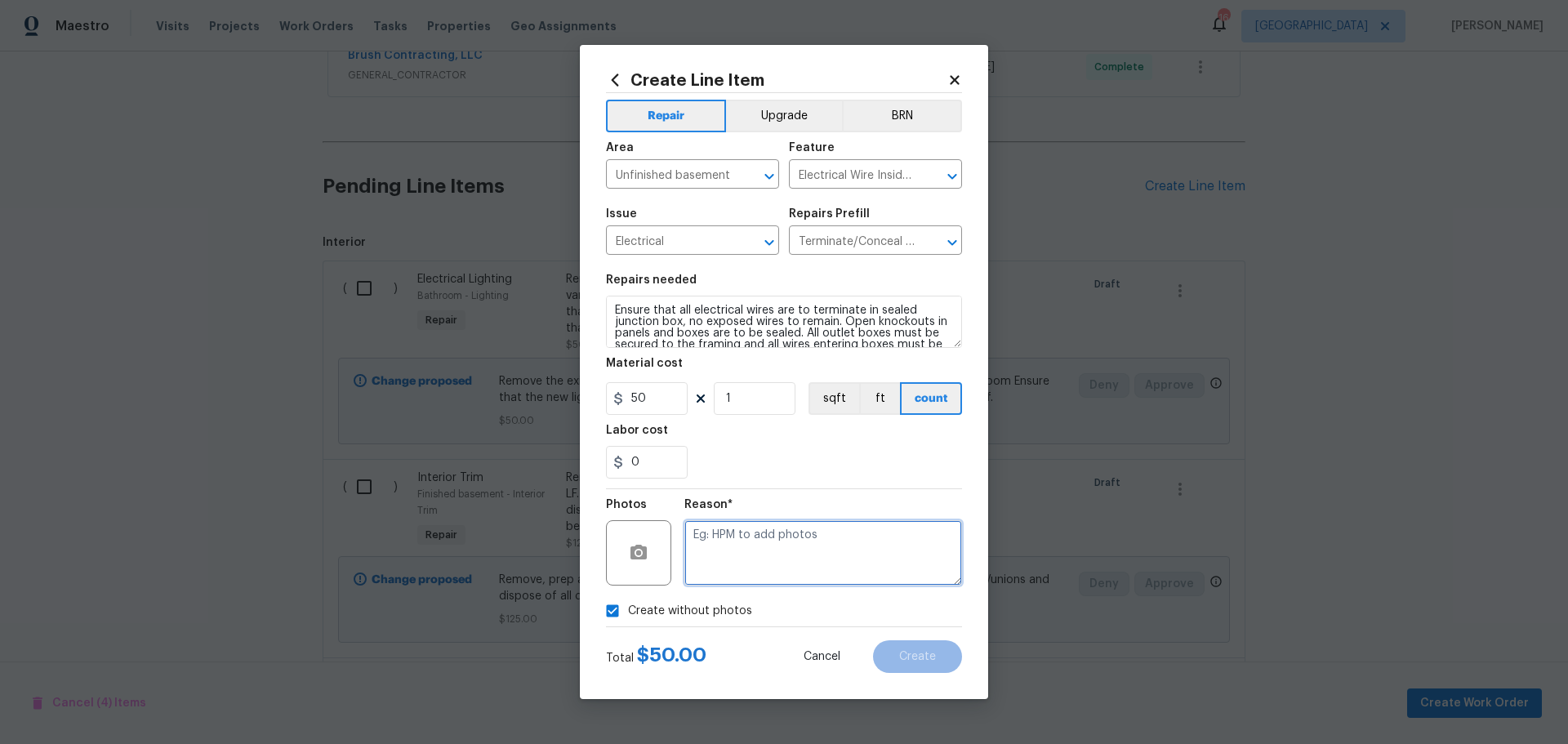
click at [743, 577] on textarea at bounding box center [823, 553] width 278 height 66
type textarea "1"
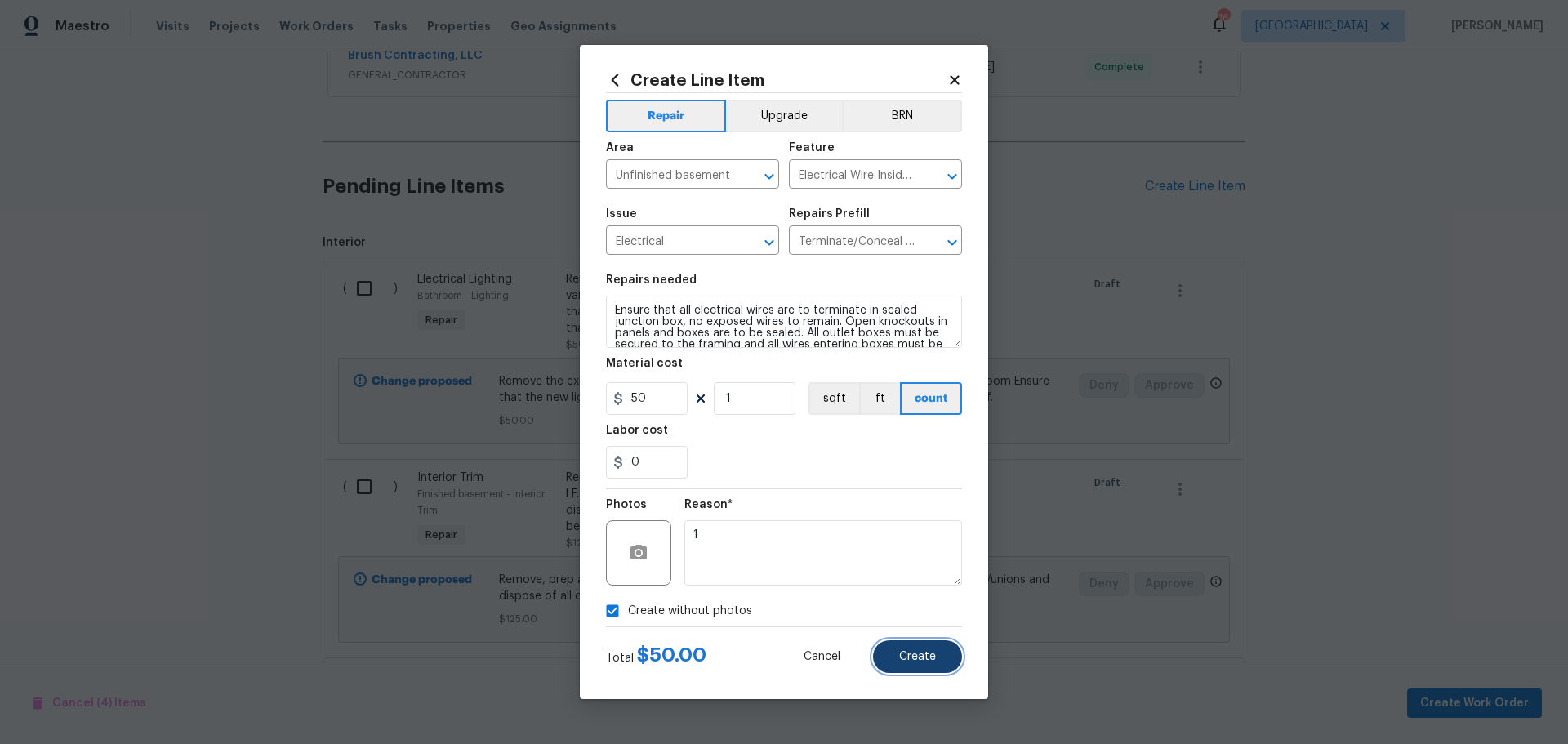
click at [898, 662] on button "Create" at bounding box center [918, 657] width 89 height 32
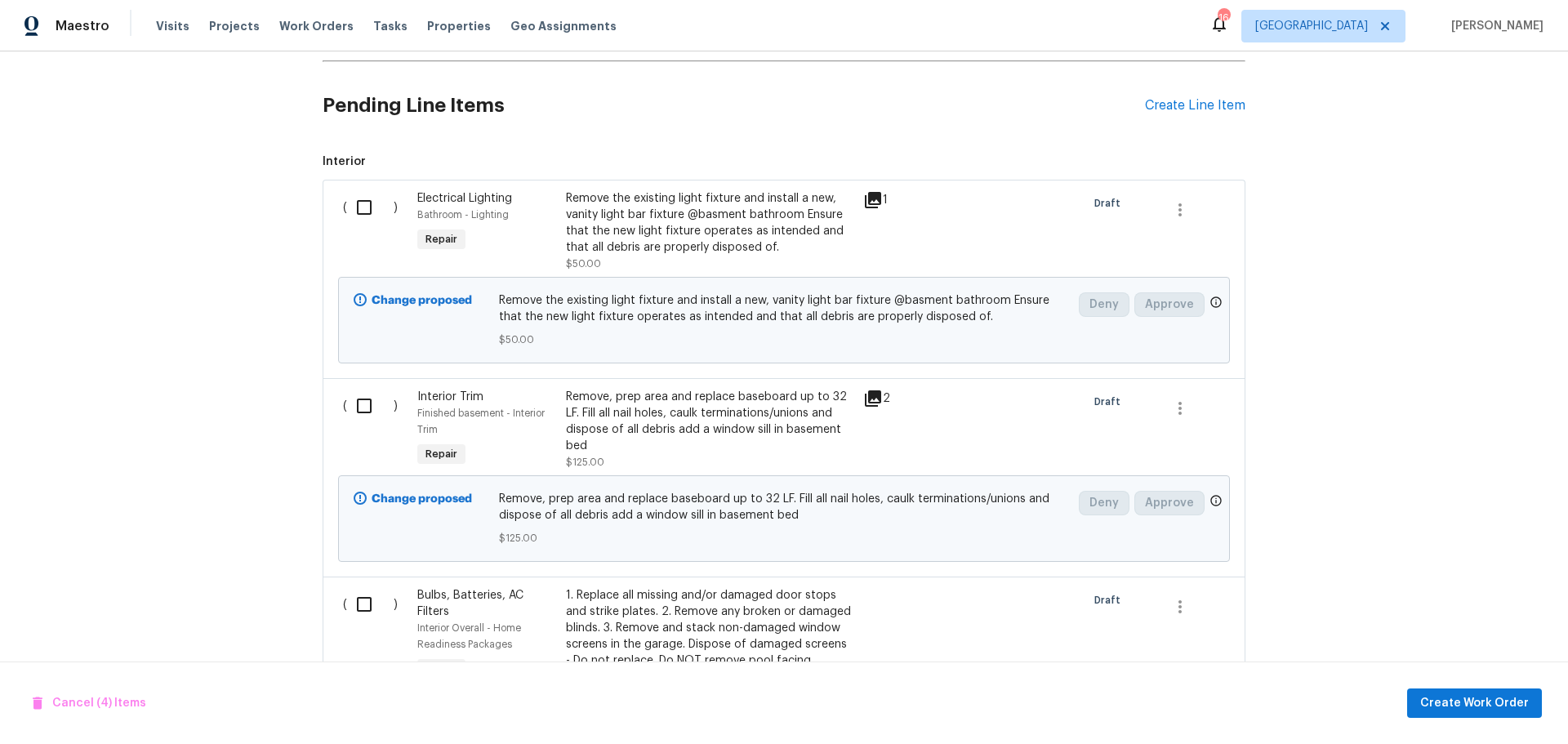
scroll to position [708, 0]
click at [347, 213] on input "checkbox" at bounding box center [369, 206] width 46 height 34
checkbox input "true"
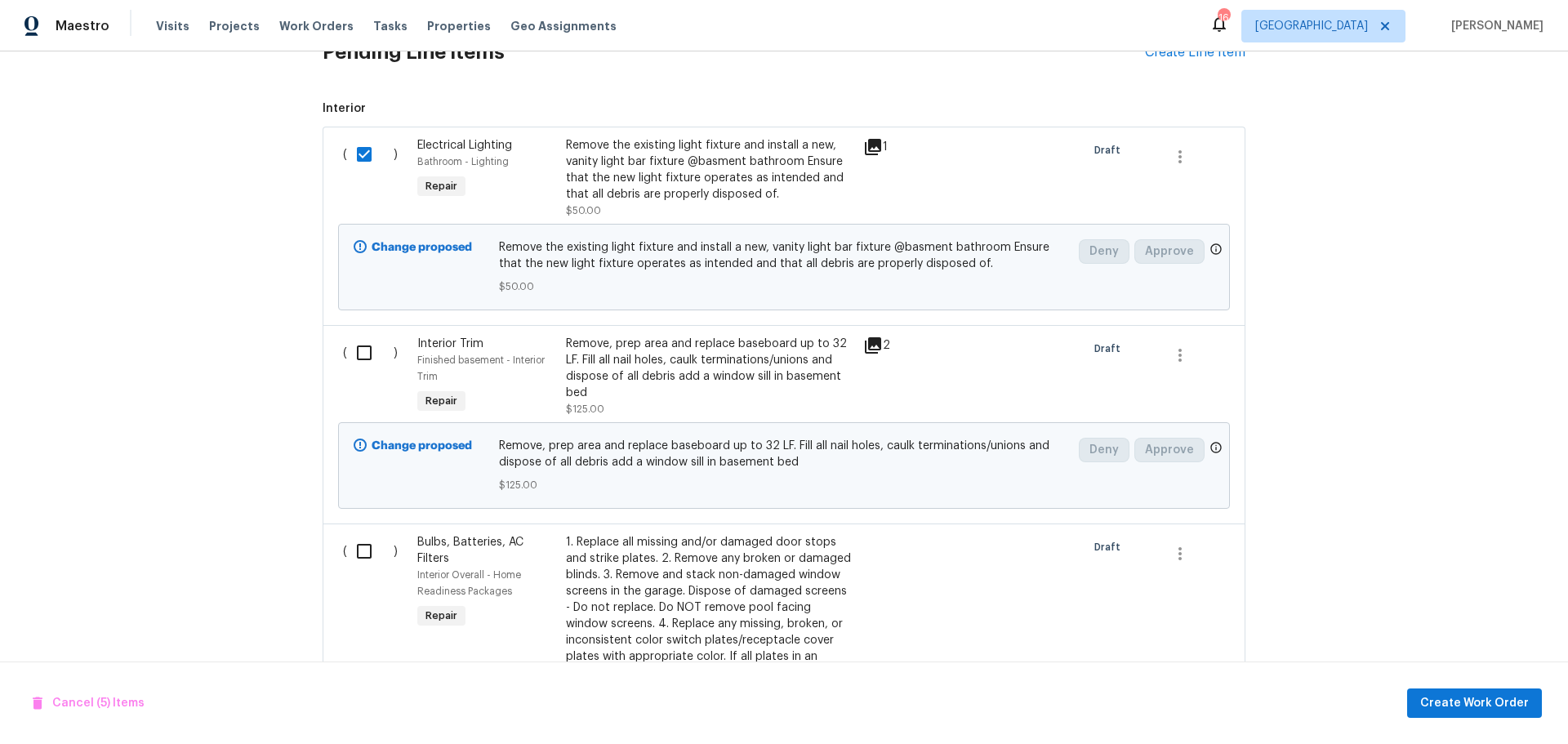
scroll to position [789, 0]
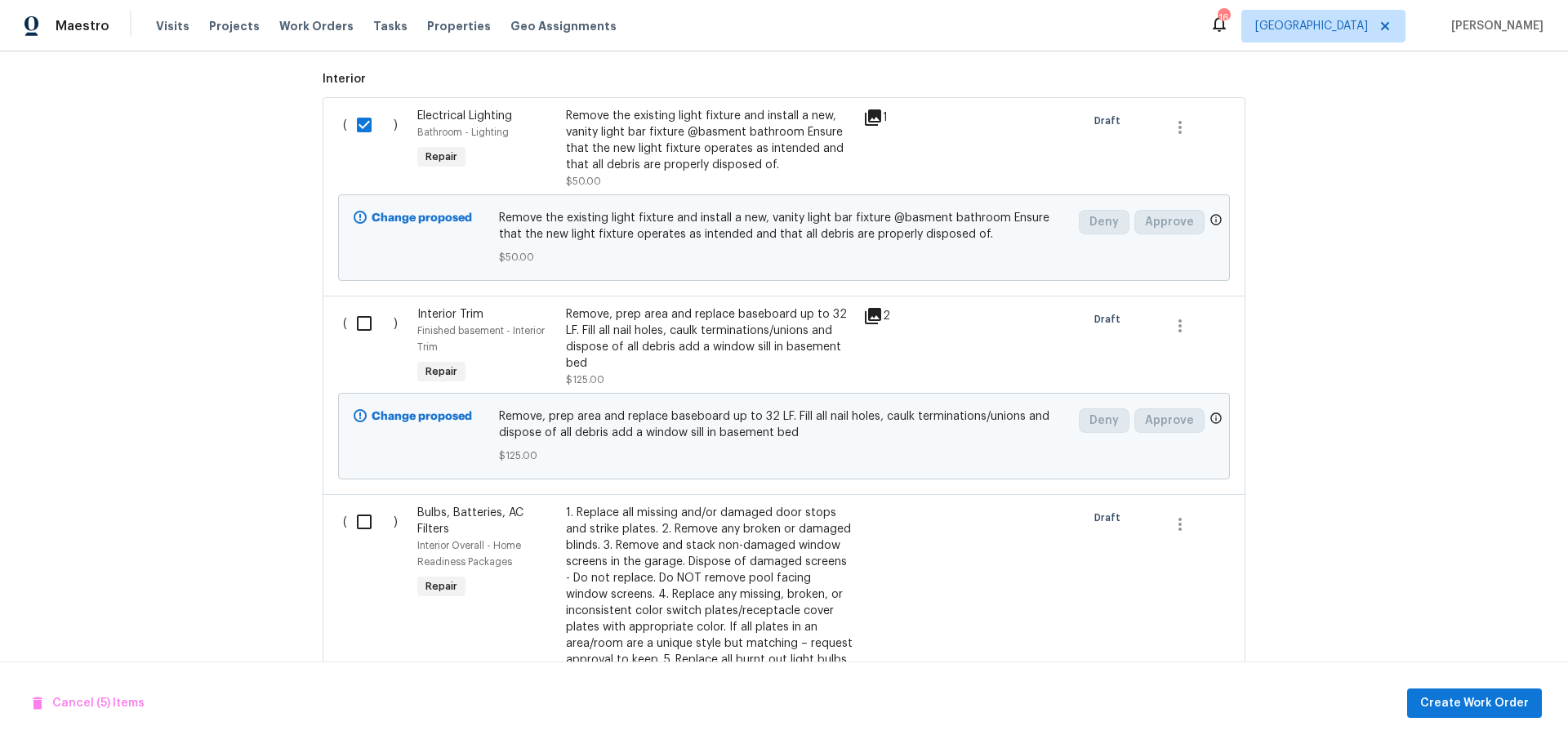
click at [347, 319] on input "checkbox" at bounding box center [369, 323] width 46 height 34
checkbox input "true"
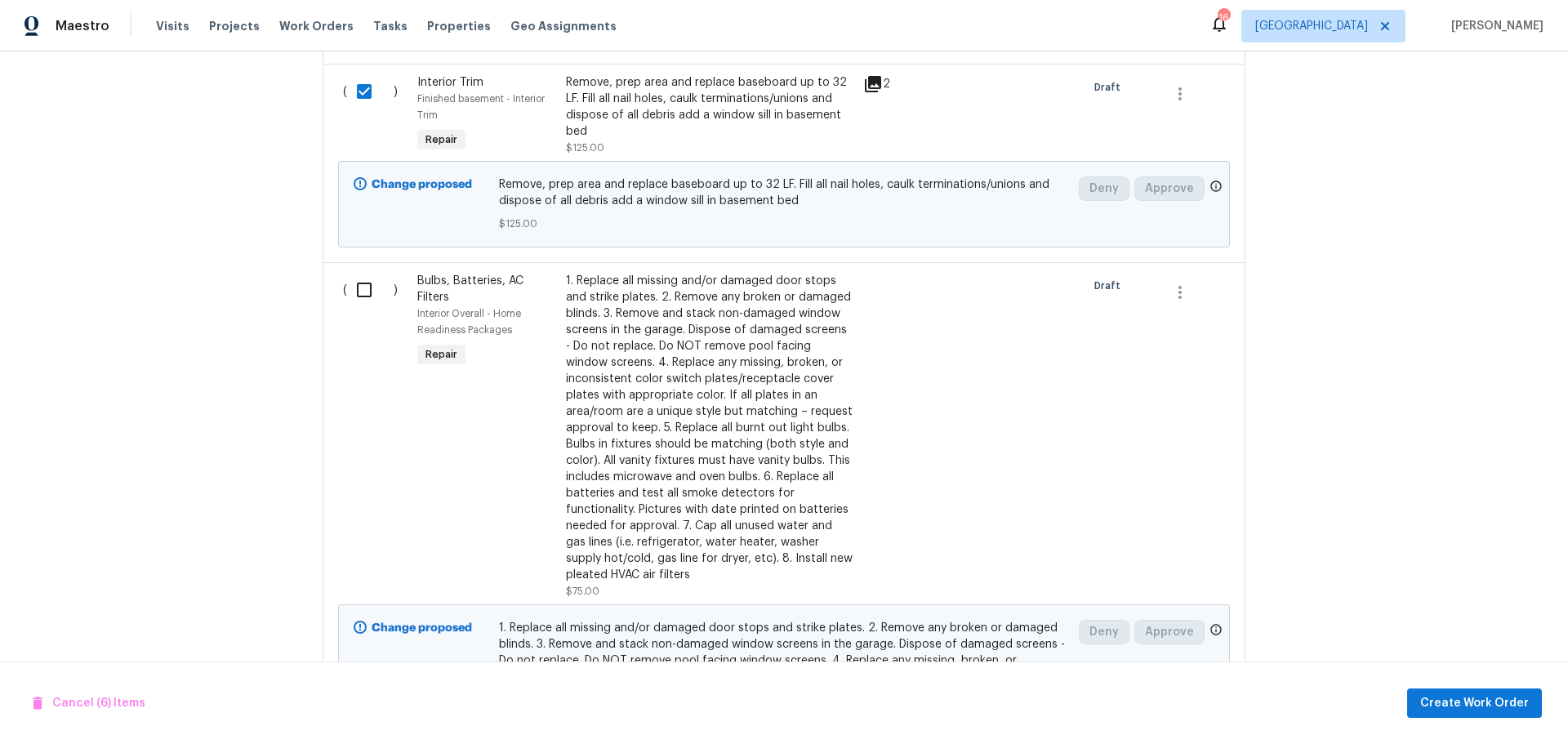
scroll to position [1116, 0]
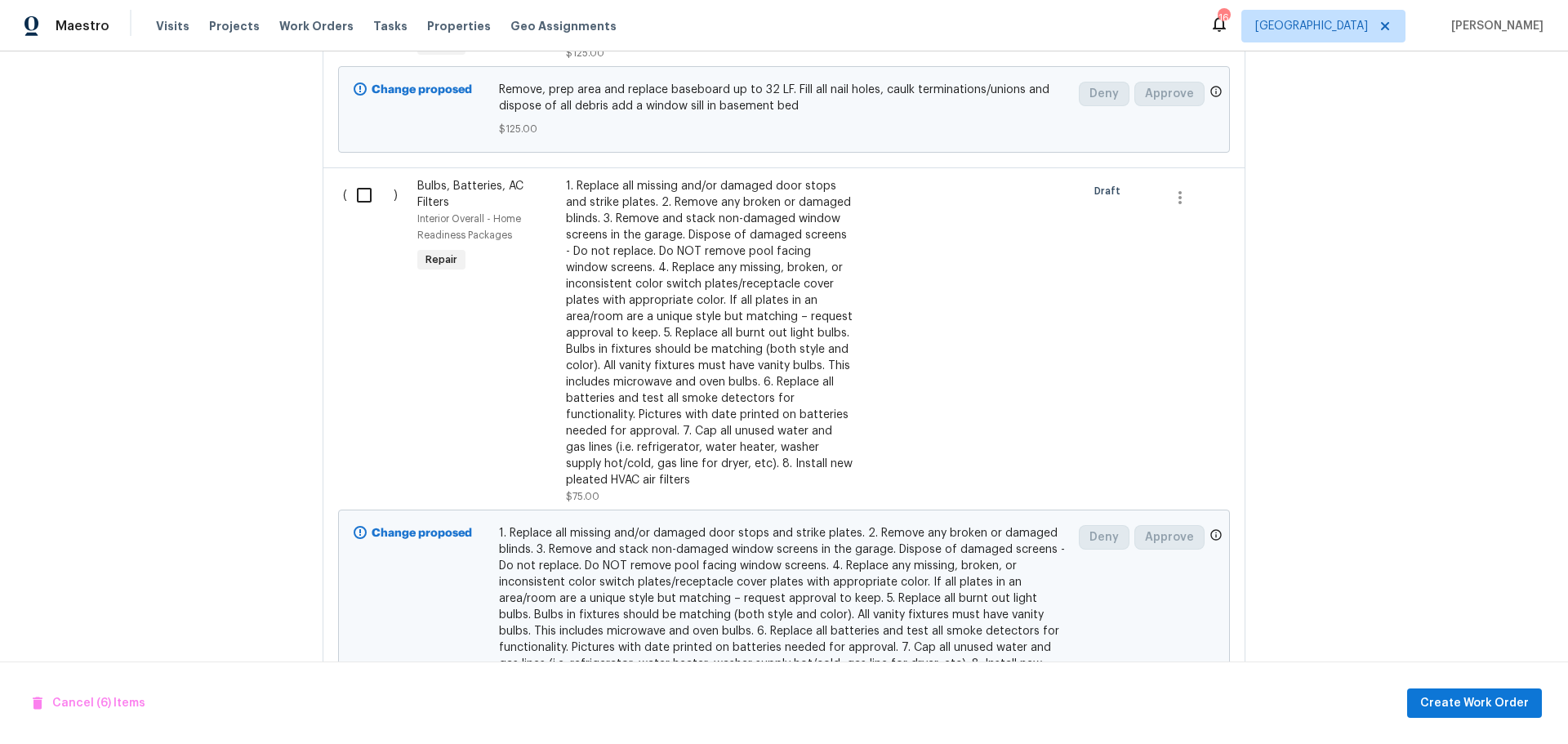
click at [352, 199] on input "checkbox" at bounding box center [369, 195] width 46 height 34
checkbox input "true"
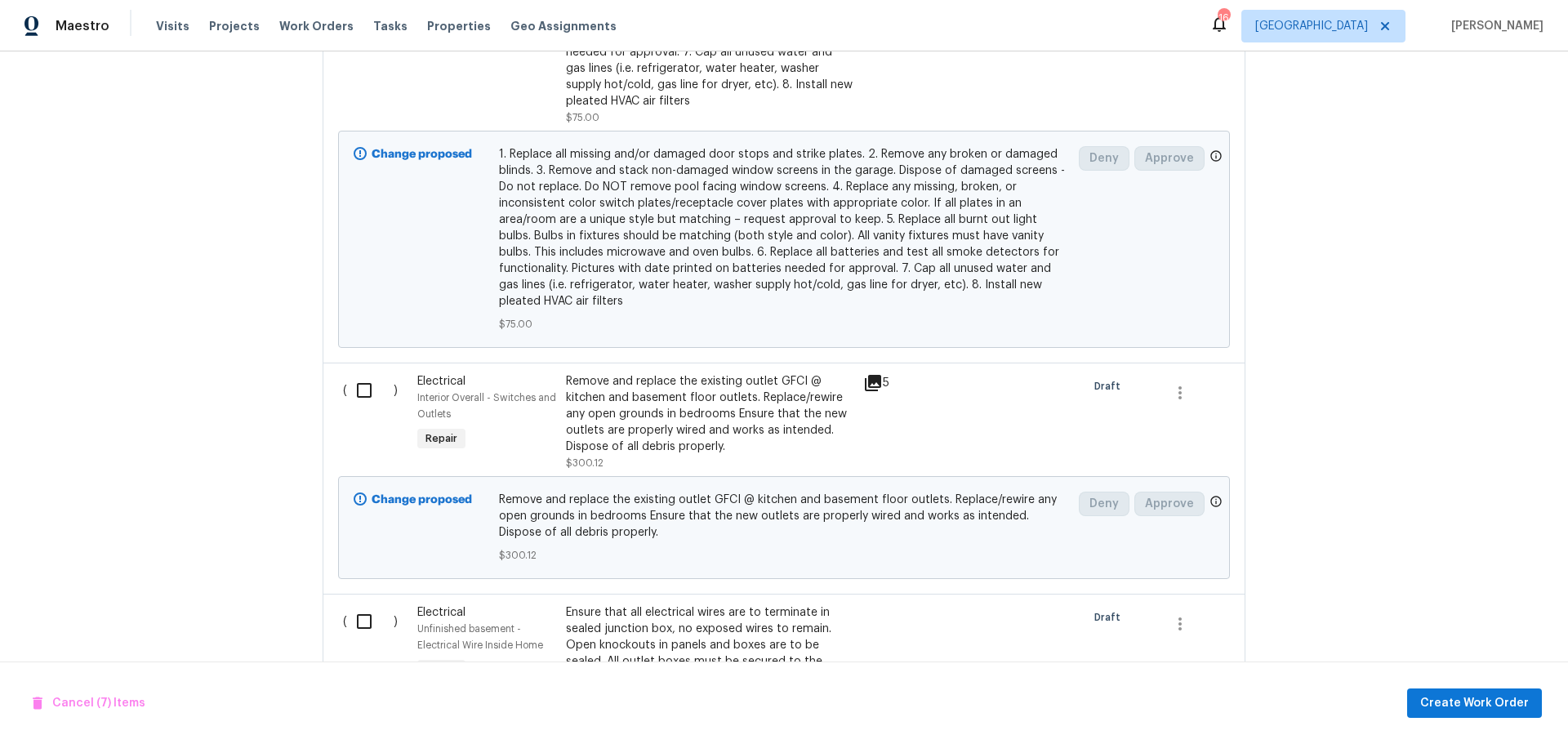
scroll to position [1524, 0]
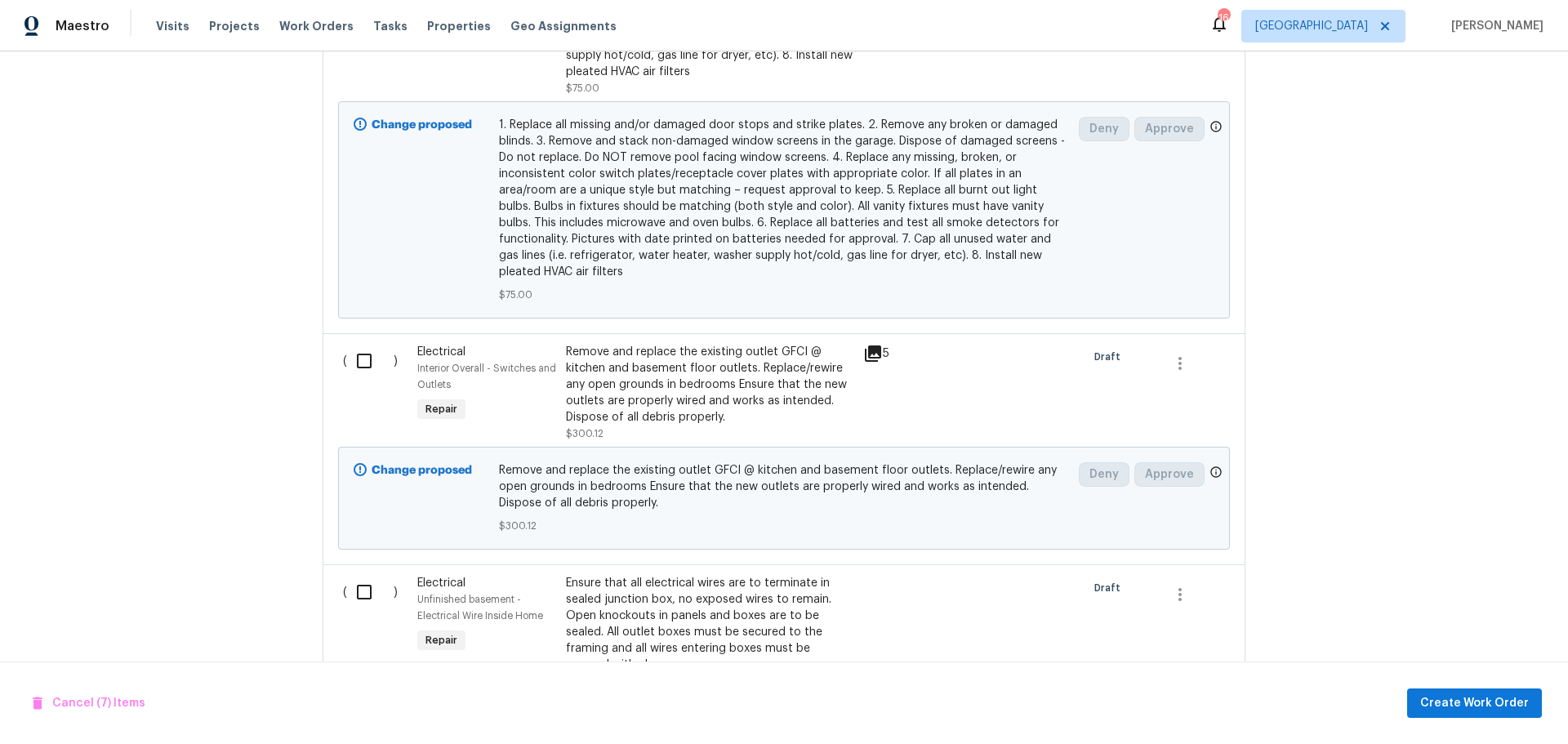
click at [355, 371] on input "checkbox" at bounding box center [369, 361] width 46 height 34
checkbox input "true"
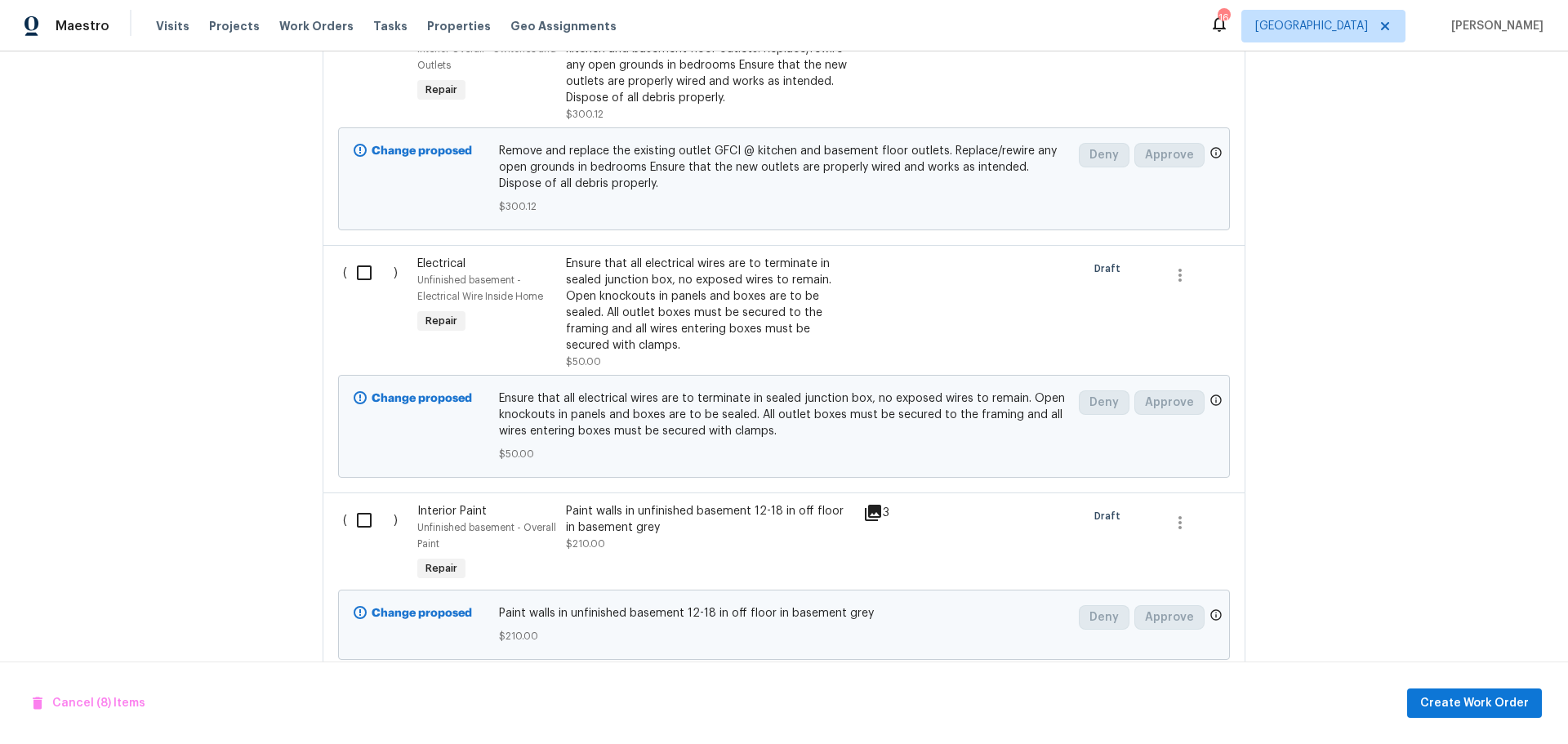
scroll to position [1852, 0]
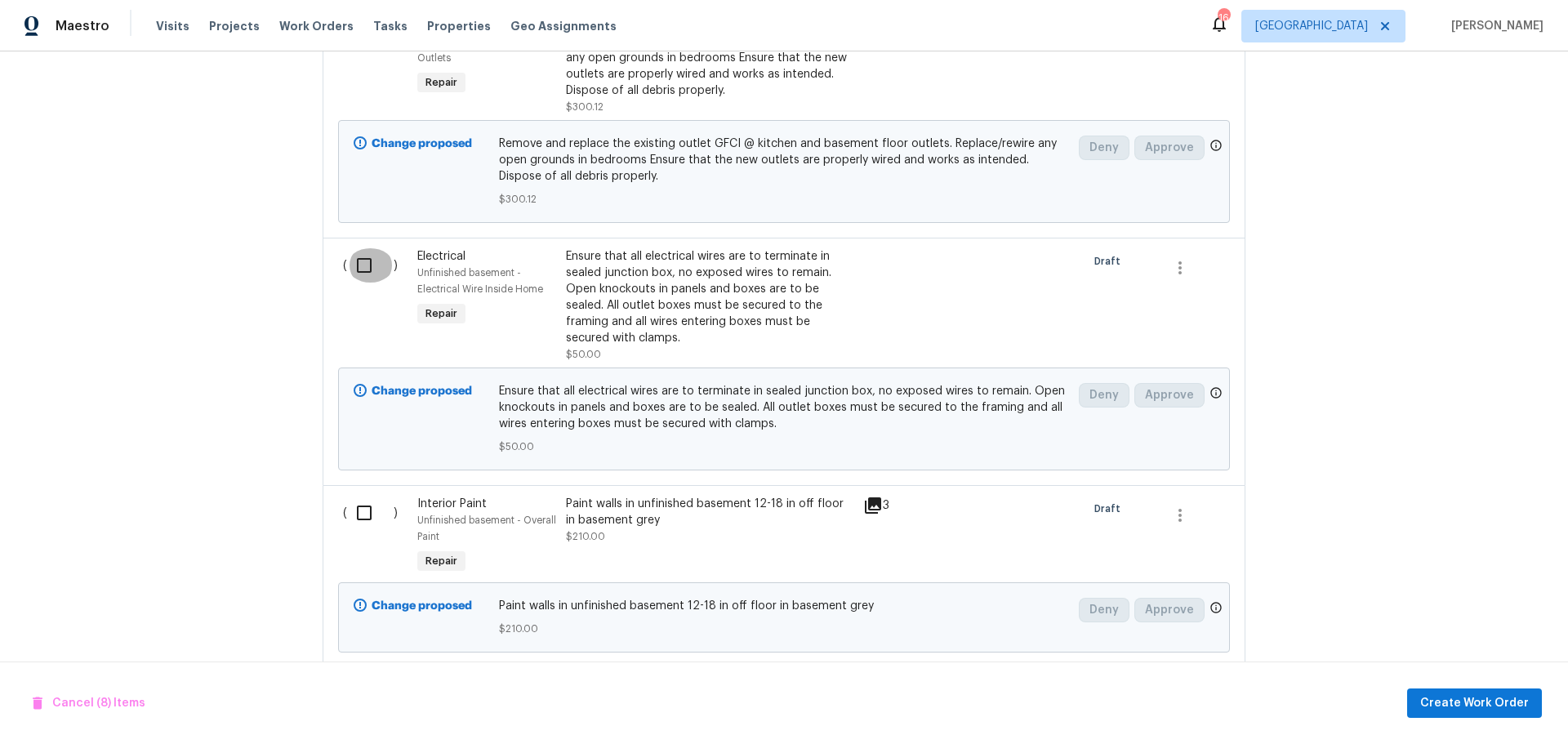
click at [359, 273] on input "checkbox" at bounding box center [369, 265] width 46 height 34
checkbox input "true"
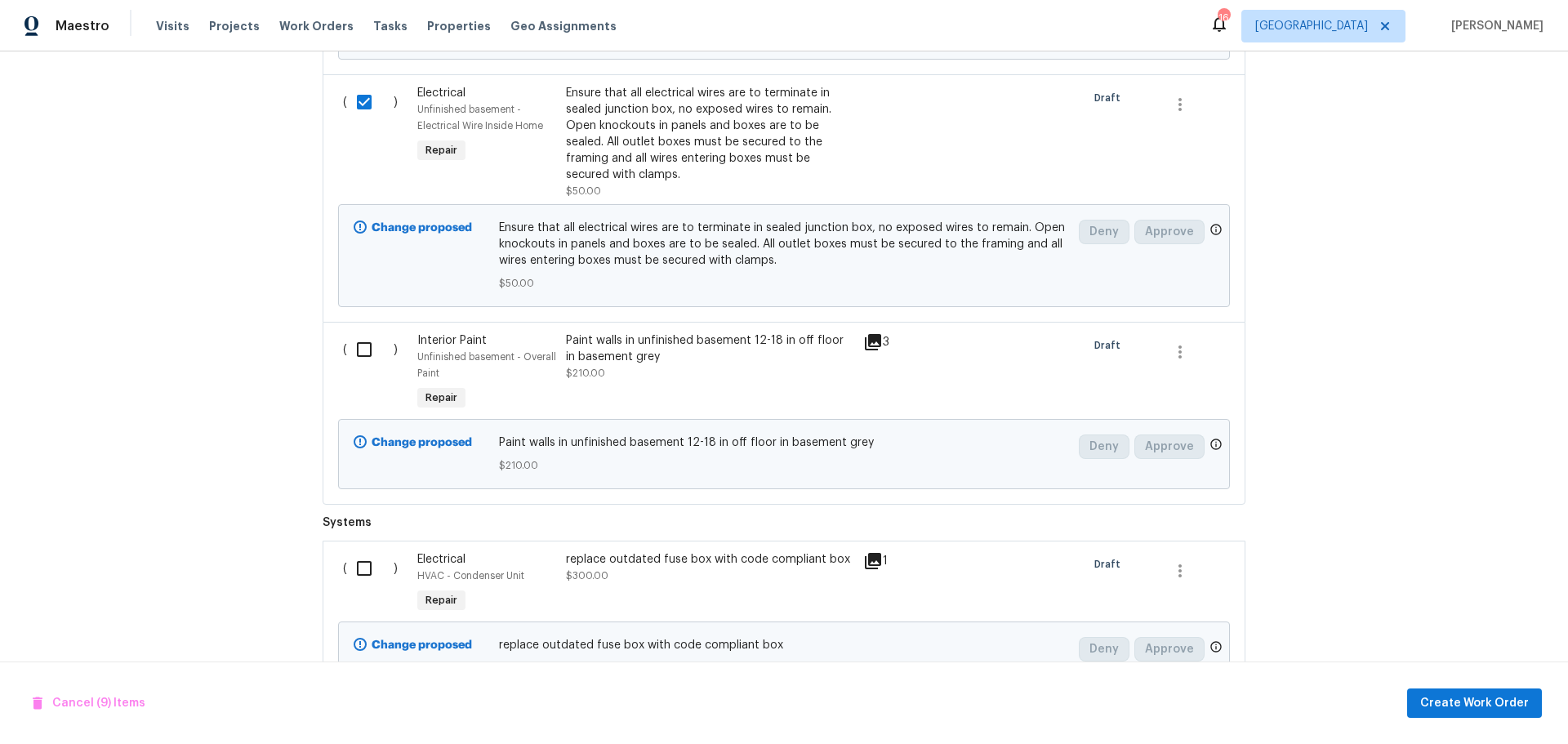
click at [353, 342] on input "checkbox" at bounding box center [369, 349] width 46 height 34
checkbox input "true"
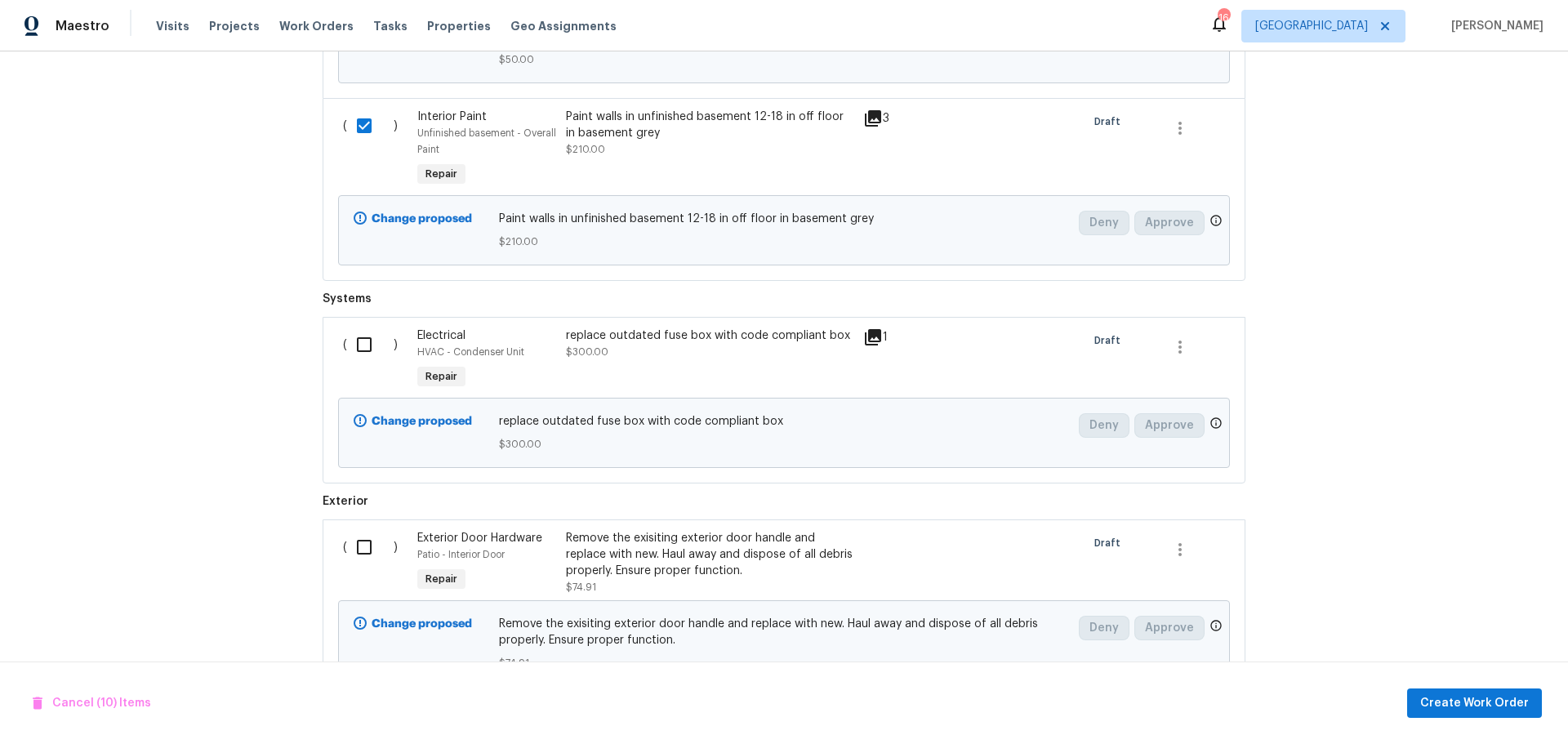
scroll to position [2320, 0]
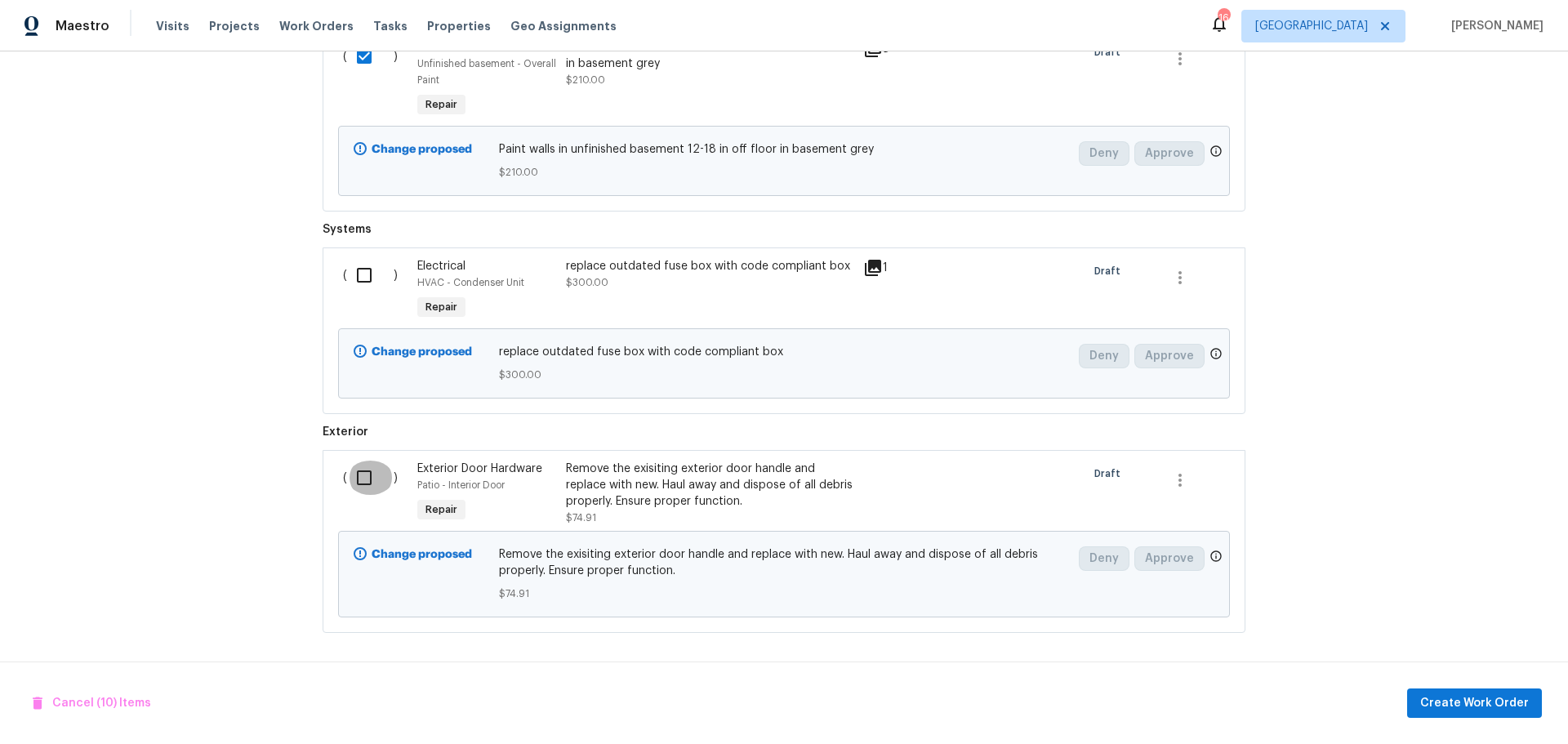
click at [361, 463] on input "checkbox" at bounding box center [369, 478] width 46 height 34
click at [1480, 710] on span "Create Work Order" at bounding box center [1475, 704] width 109 height 21
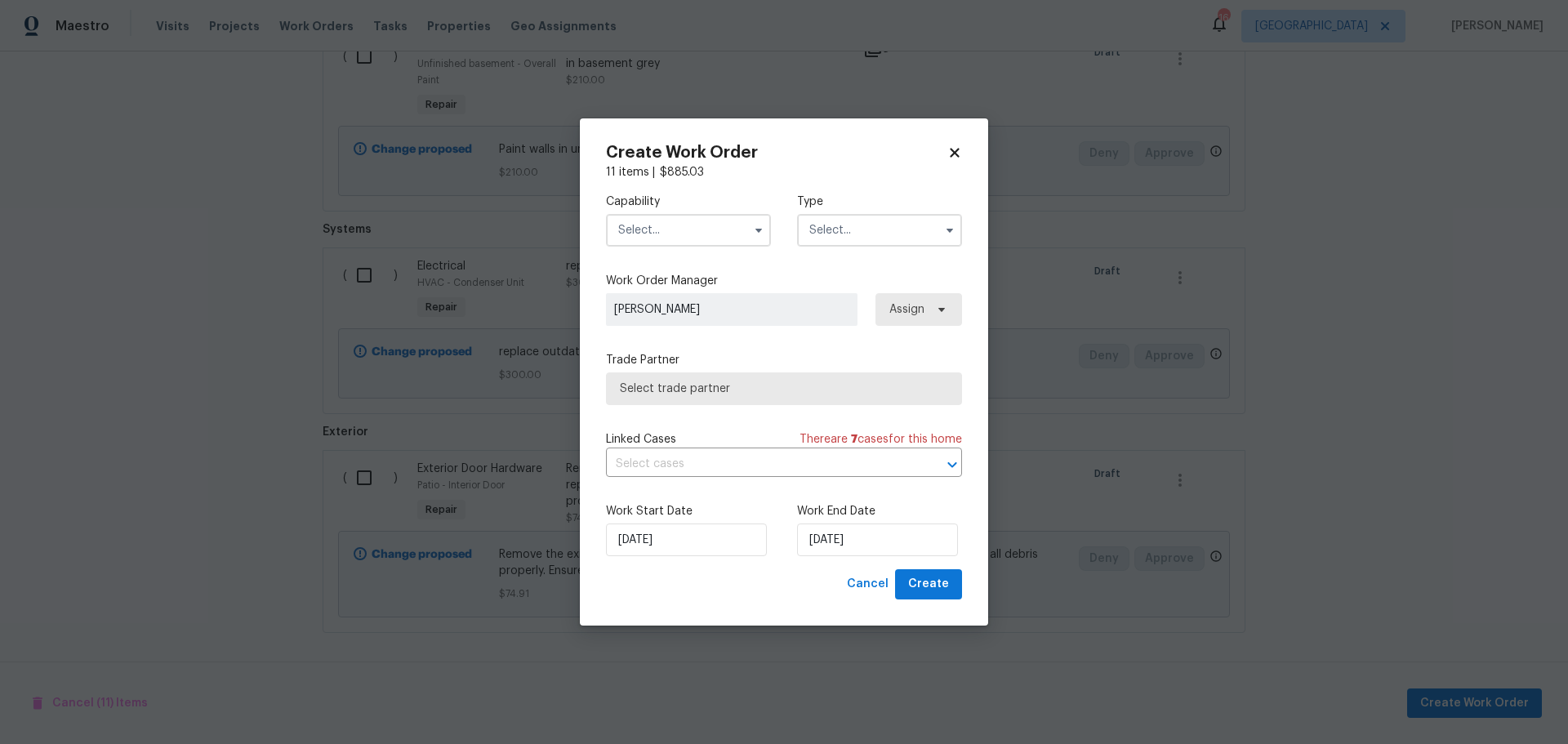
checkbox input "false"
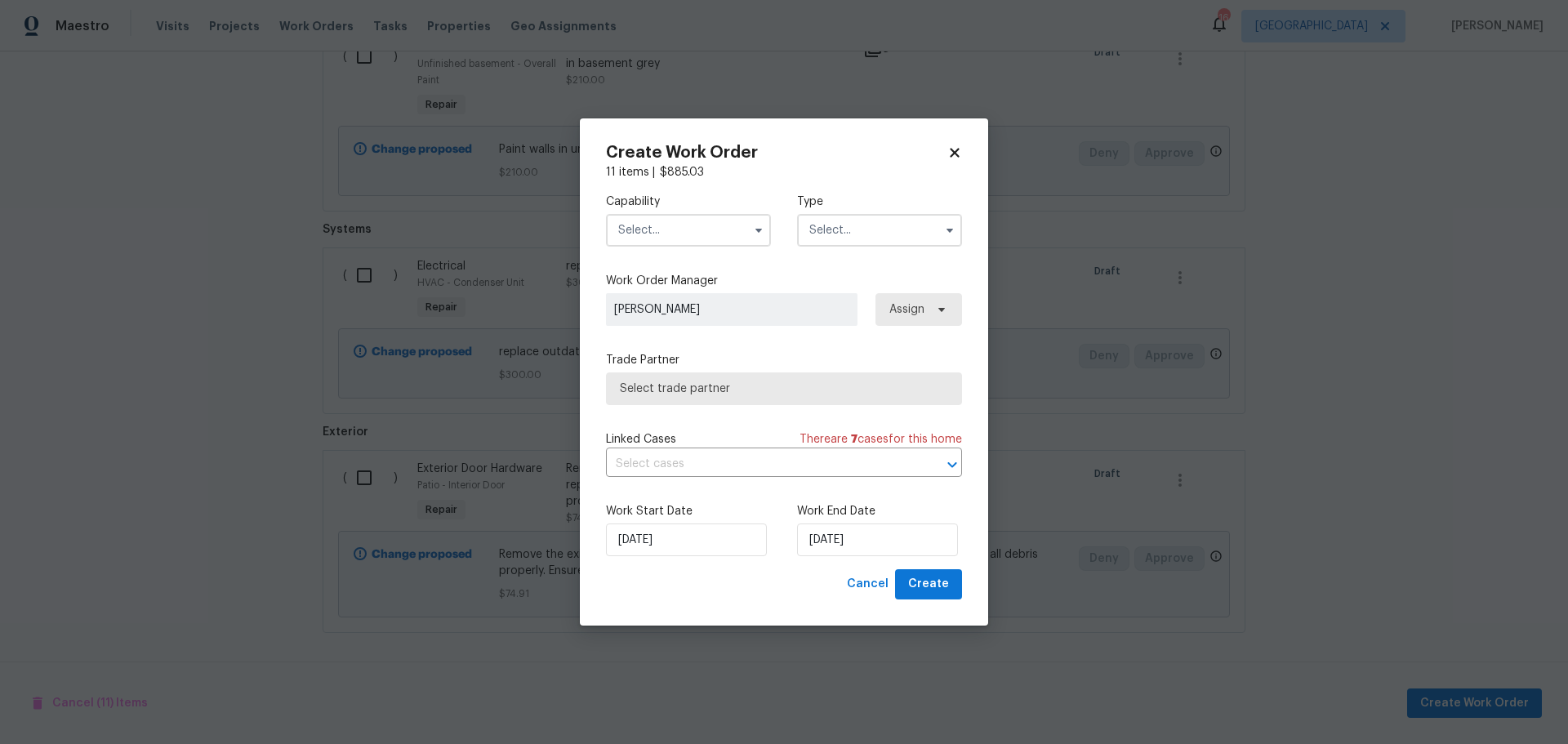
checkbox input "false"
click at [694, 244] on input "text" at bounding box center [689, 230] width 165 height 32
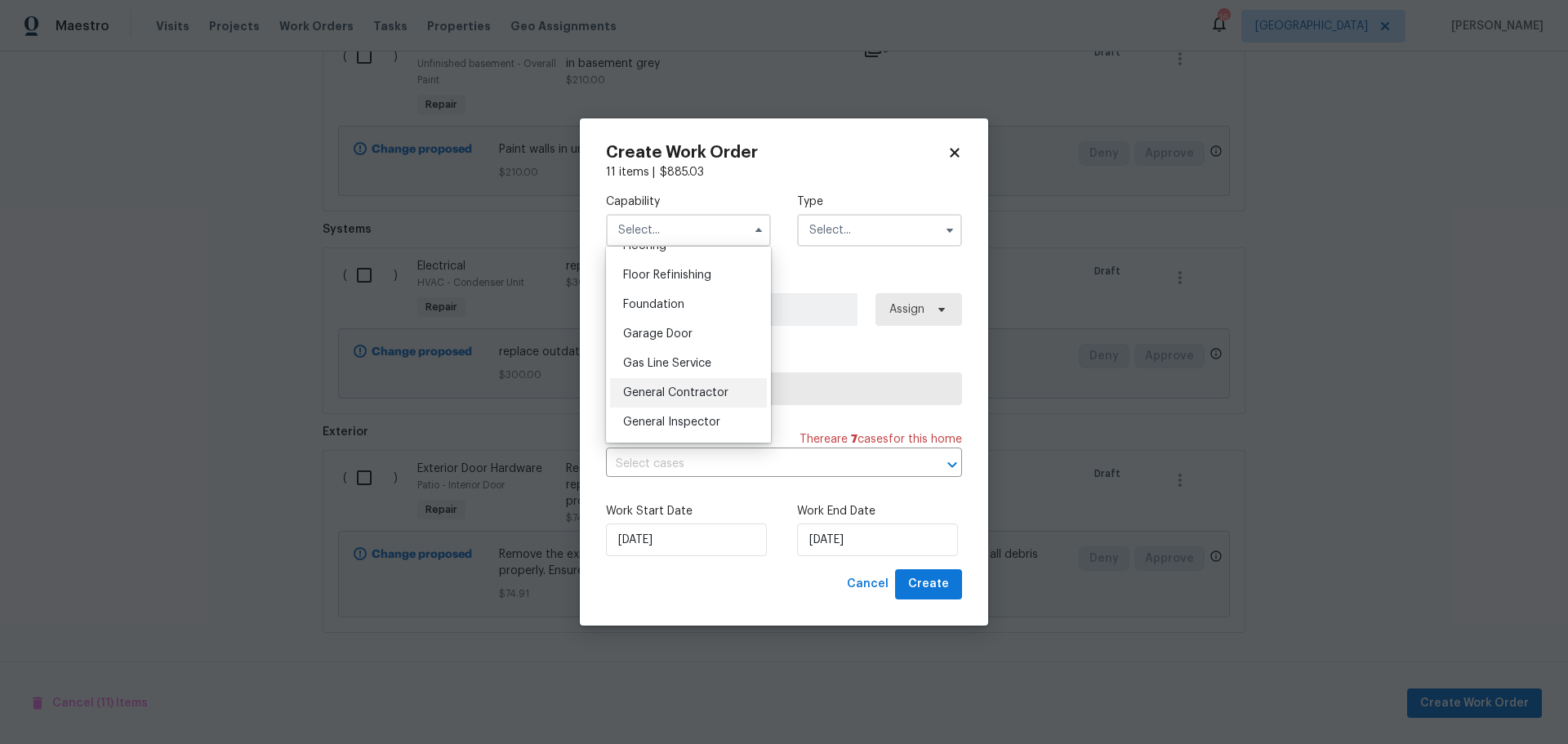
click at [705, 399] on span "General Contractor" at bounding box center [675, 393] width 105 height 12
type input "General Contractor"
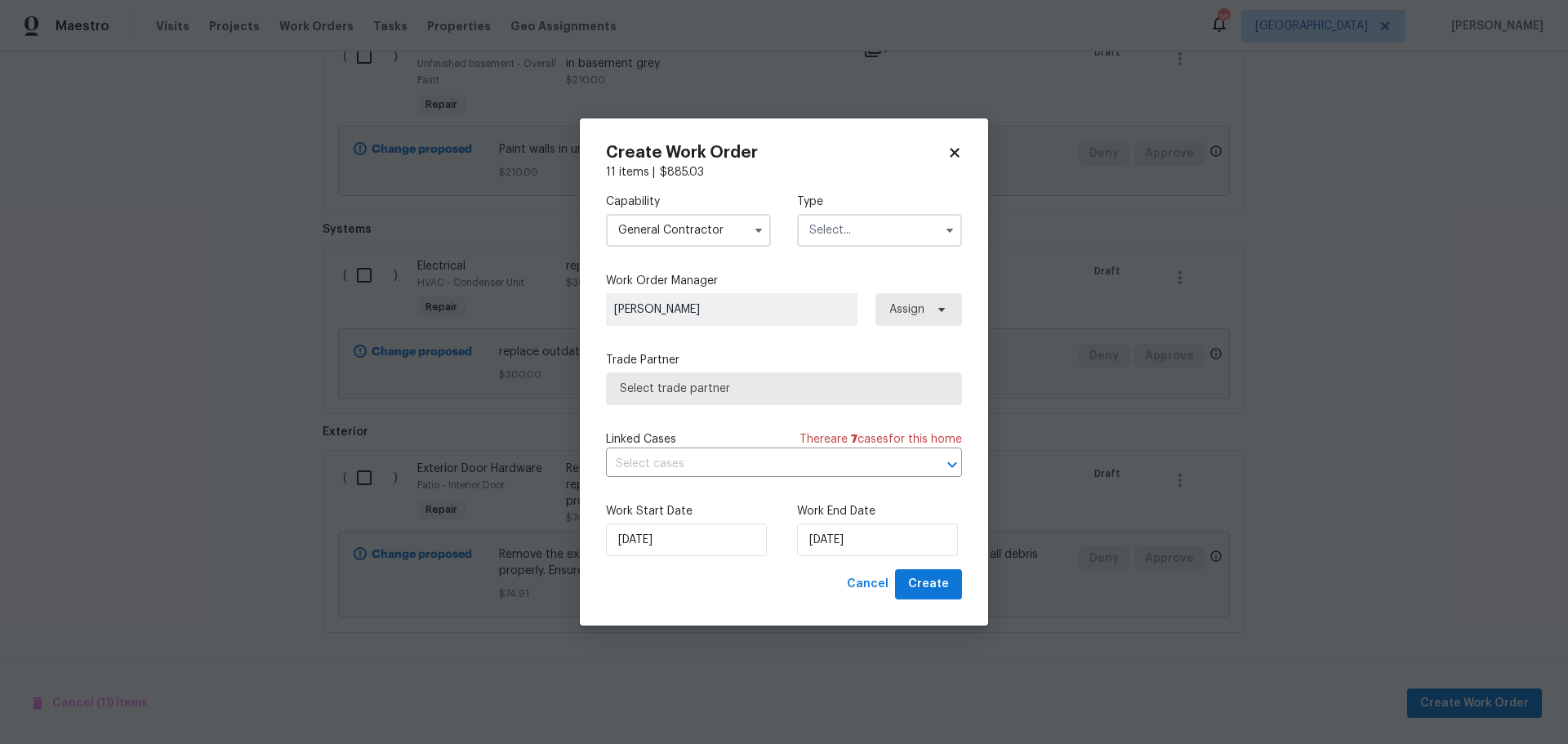
click at [861, 231] on input "text" at bounding box center [879, 230] width 165 height 32
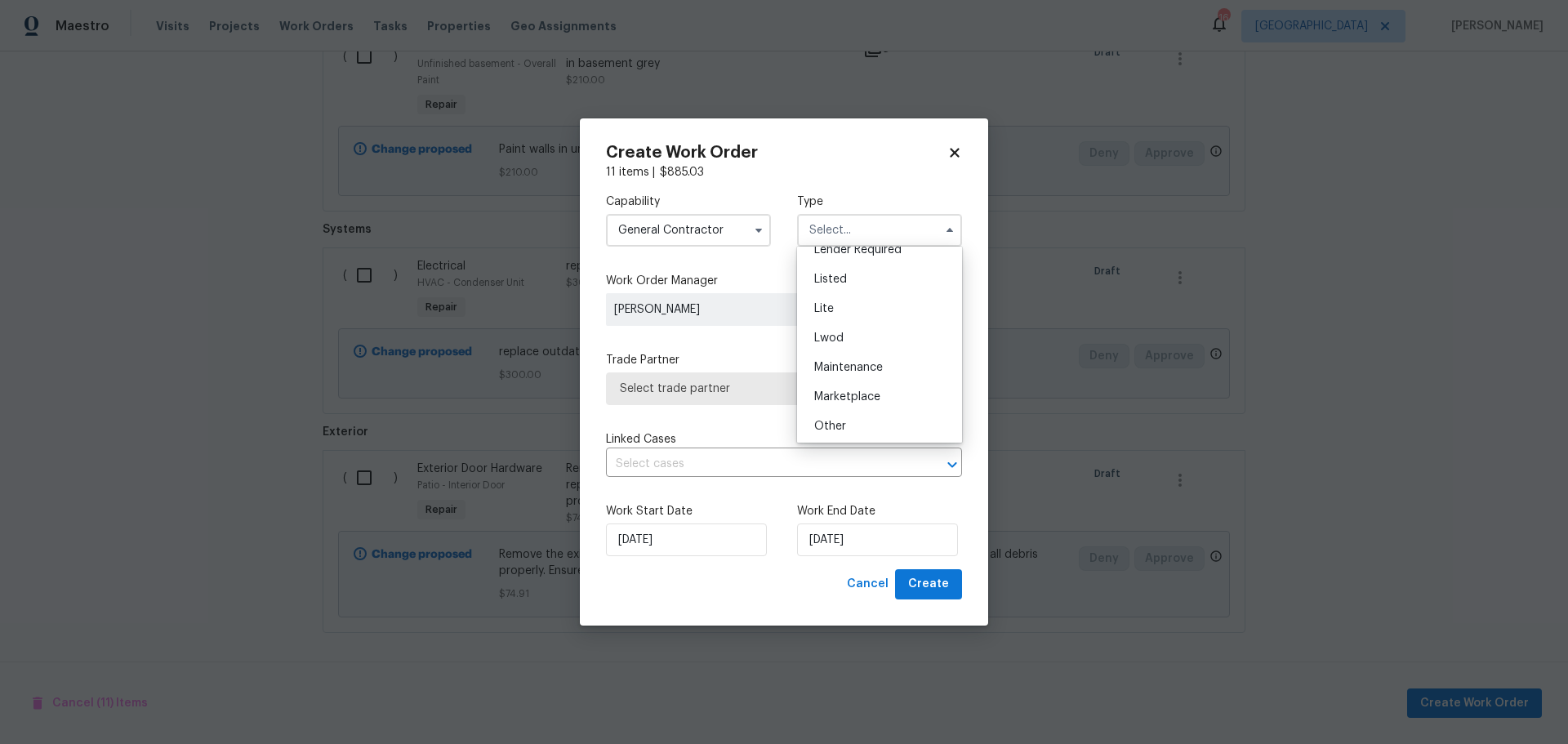
scroll to position [163, 0]
click at [860, 405] on div "Marketplace" at bounding box center [880, 396] width 157 height 29
type input "Marketplace"
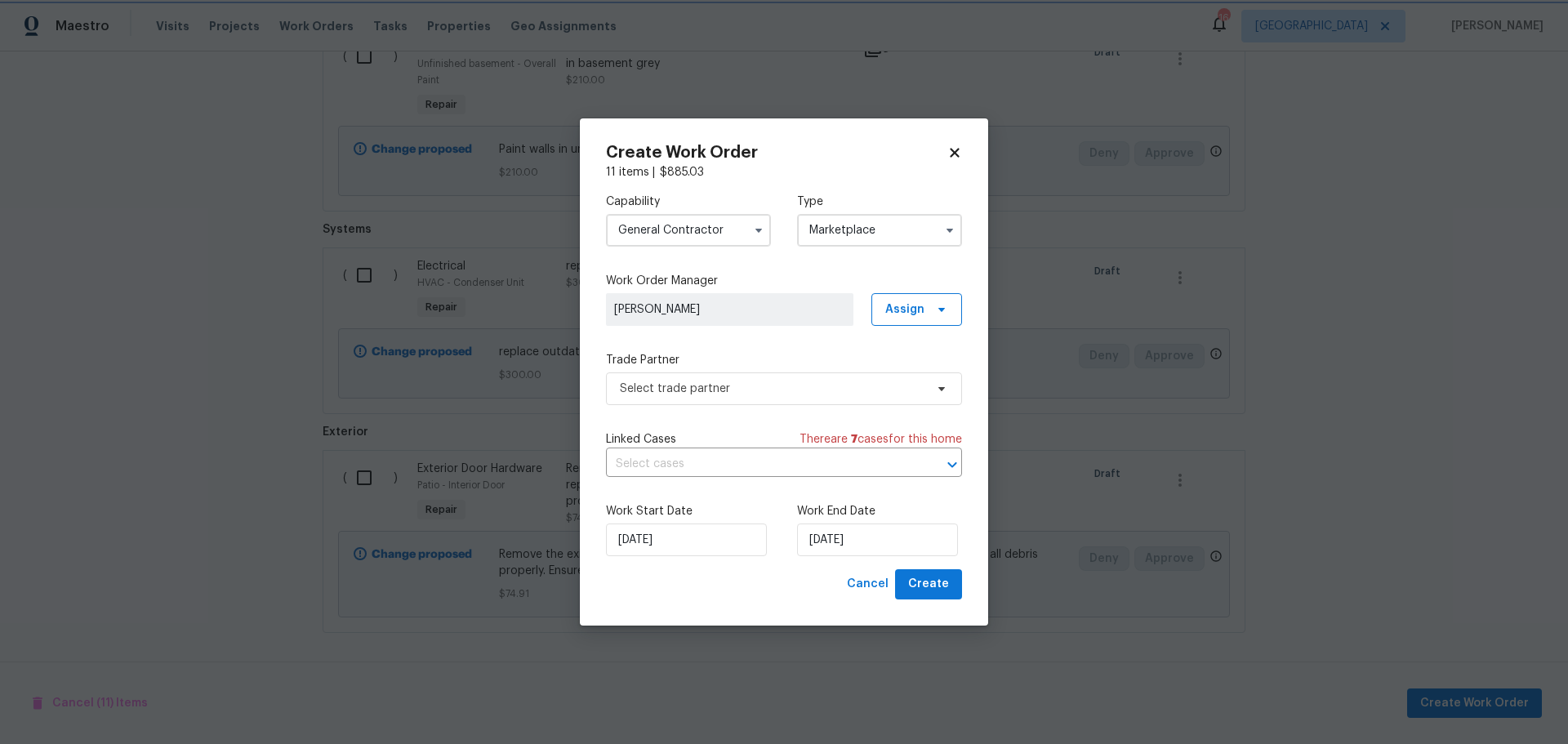
scroll to position [0, 0]
click at [817, 392] on span "Select trade partner" at bounding box center [772, 388] width 305 height 17
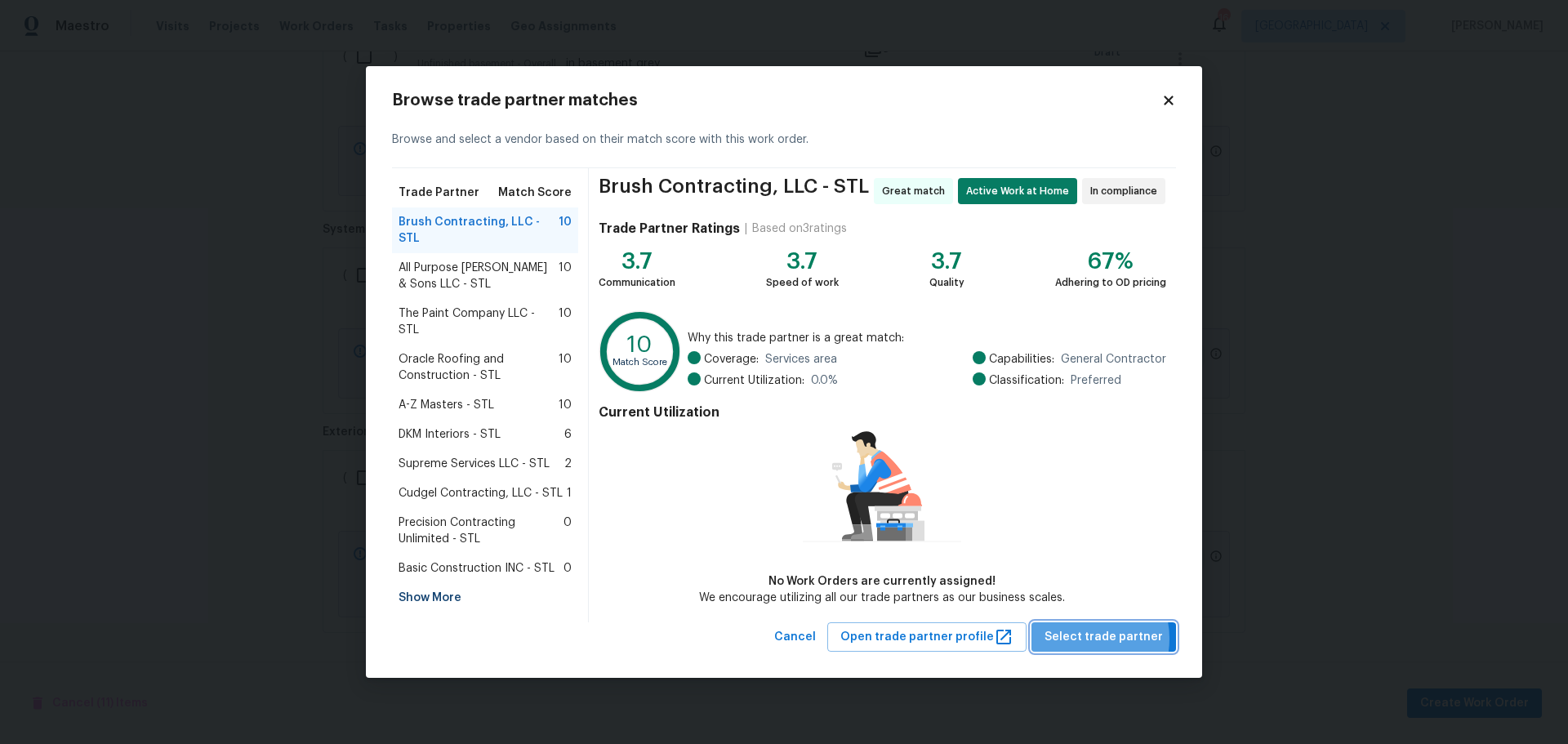
click at [1085, 636] on span "Select trade partner" at bounding box center [1103, 637] width 119 height 21
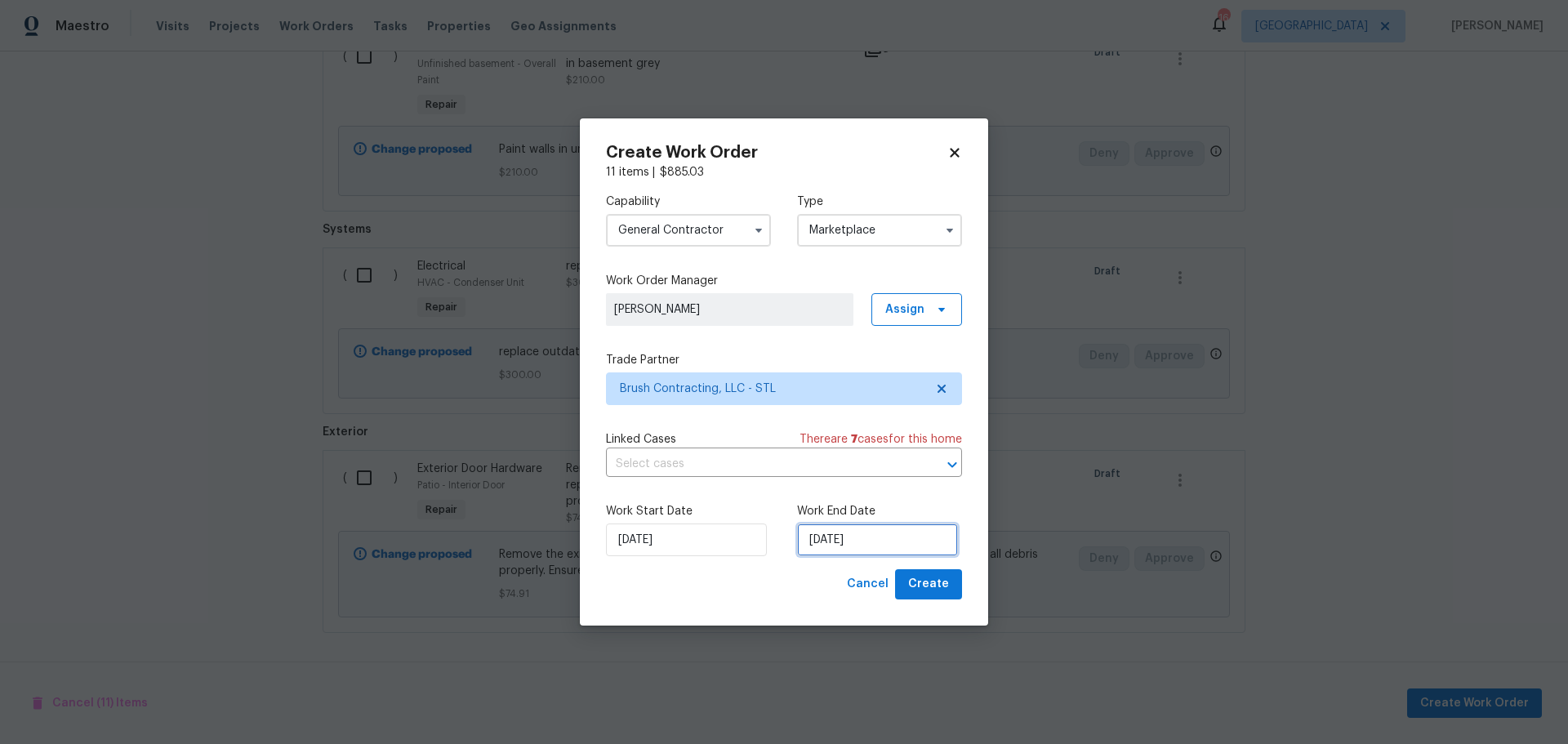
click at [809, 546] on input "[DATE]" at bounding box center [877, 540] width 161 height 32
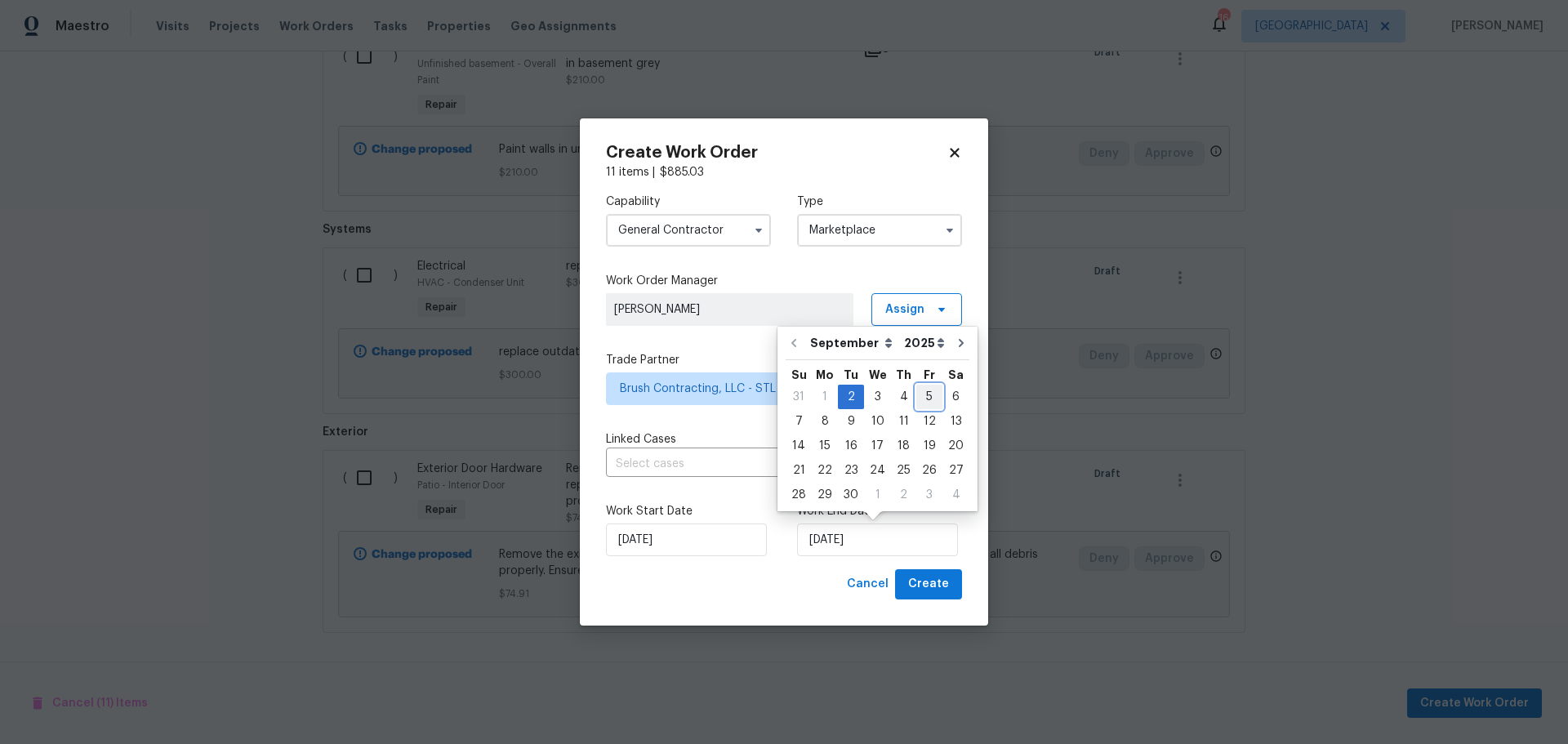
click at [927, 395] on div "5" at bounding box center [929, 396] width 27 height 23
type input "[DATE]"
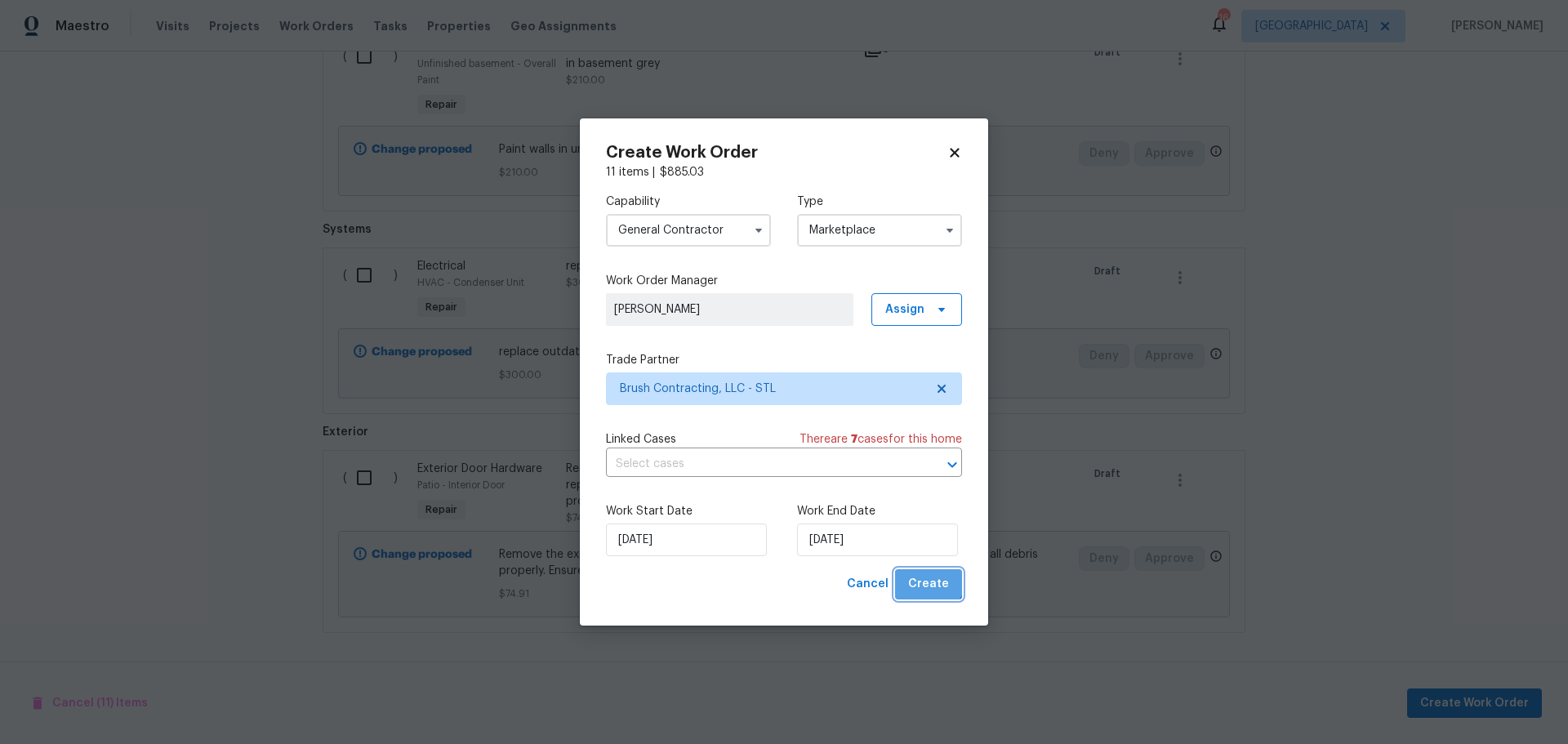
click at [930, 577] on span "Create" at bounding box center [928, 584] width 41 height 21
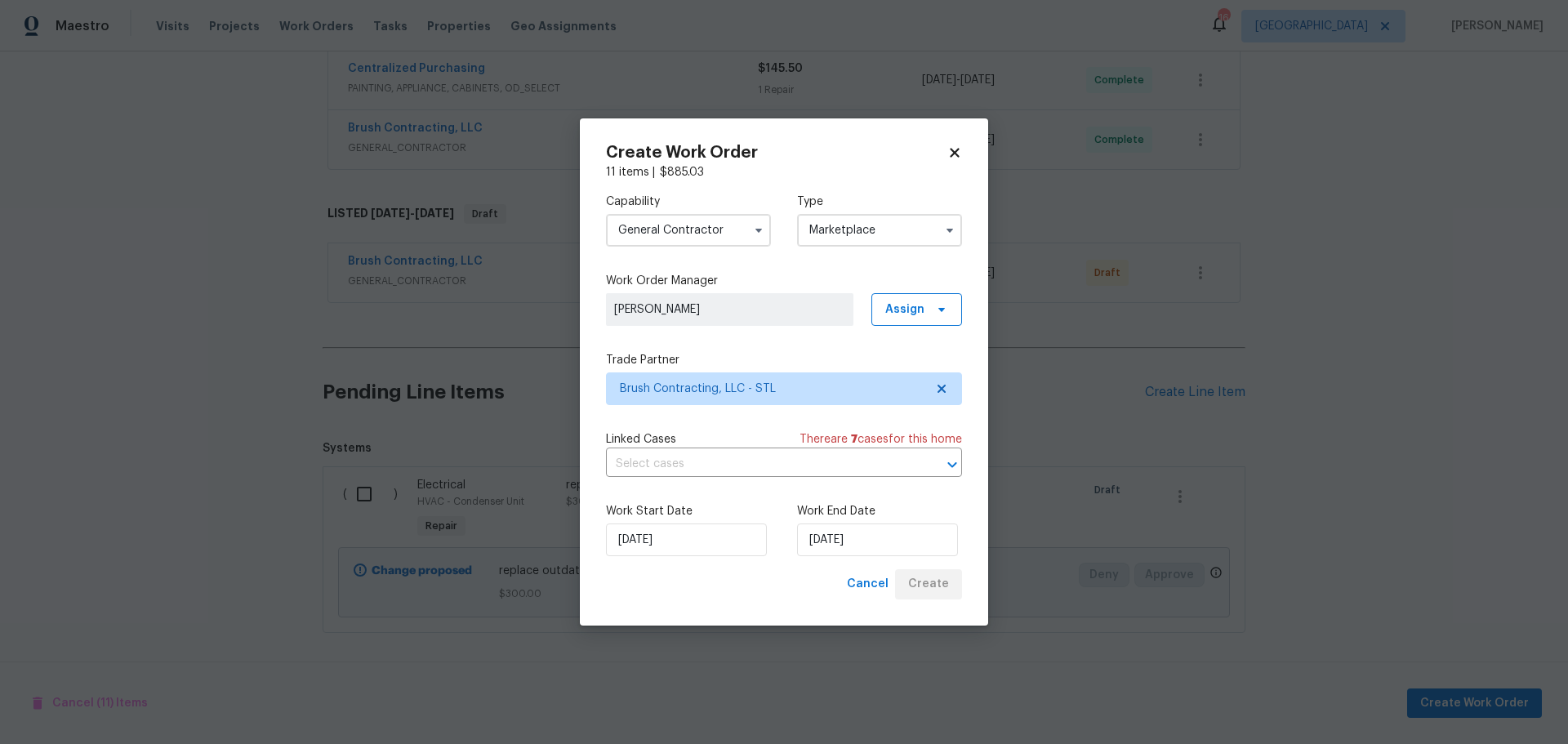
scroll to position [565, 0]
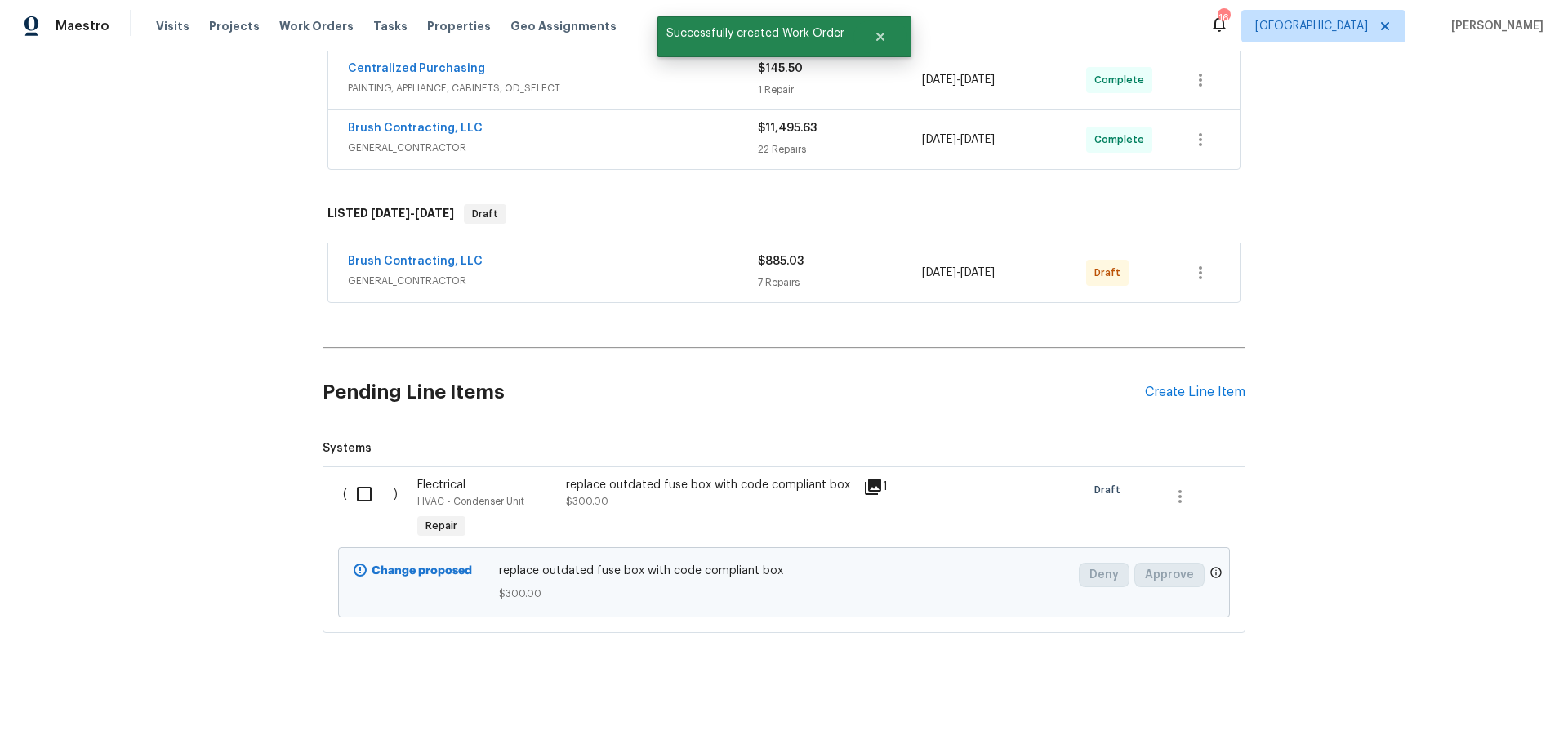
click at [347, 483] on input "checkbox" at bounding box center [369, 494] width 46 height 34
click at [1421, 698] on button "Create Work Order" at bounding box center [1474, 704] width 135 height 30
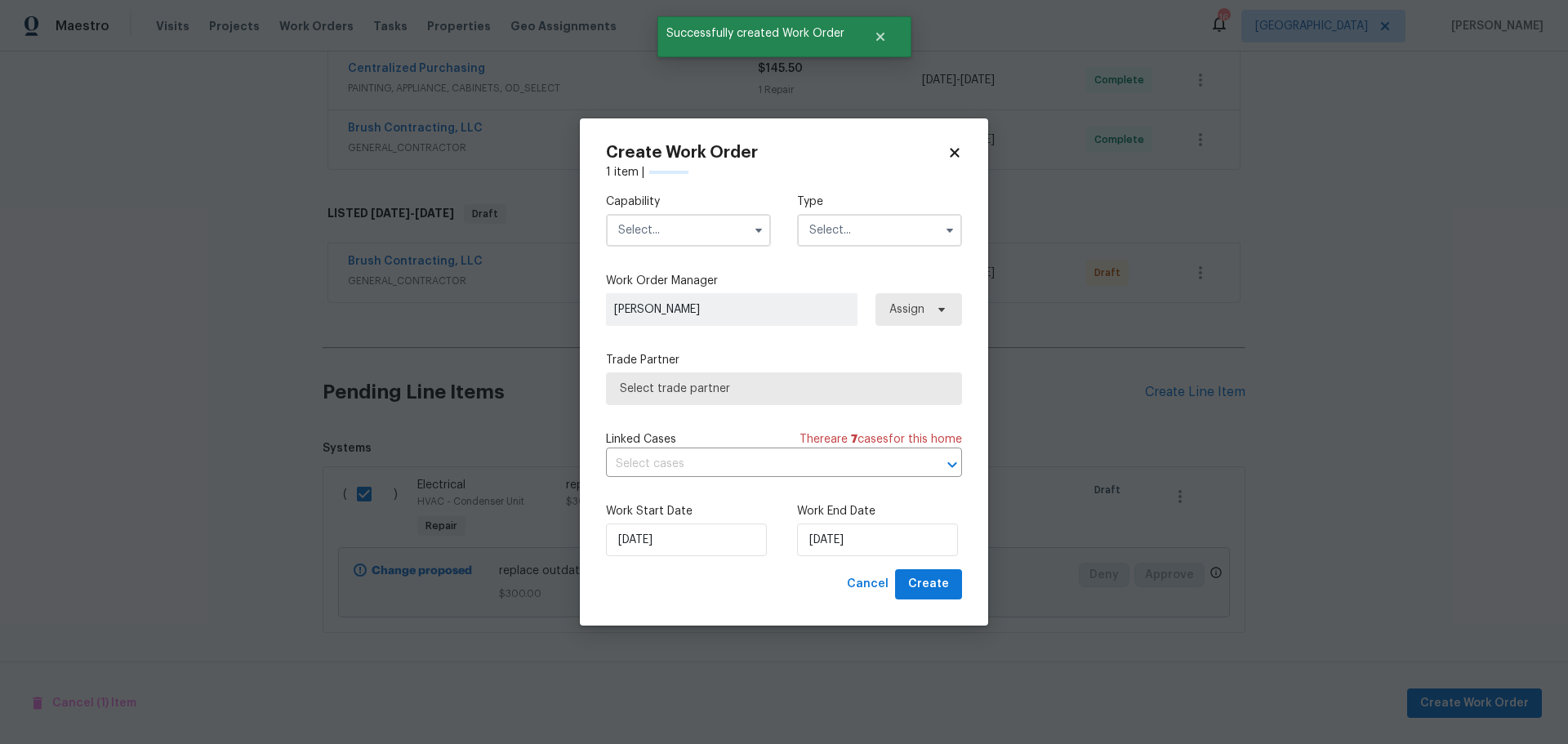
checkbox input "false"
click at [729, 228] on input "text" at bounding box center [689, 230] width 165 height 32
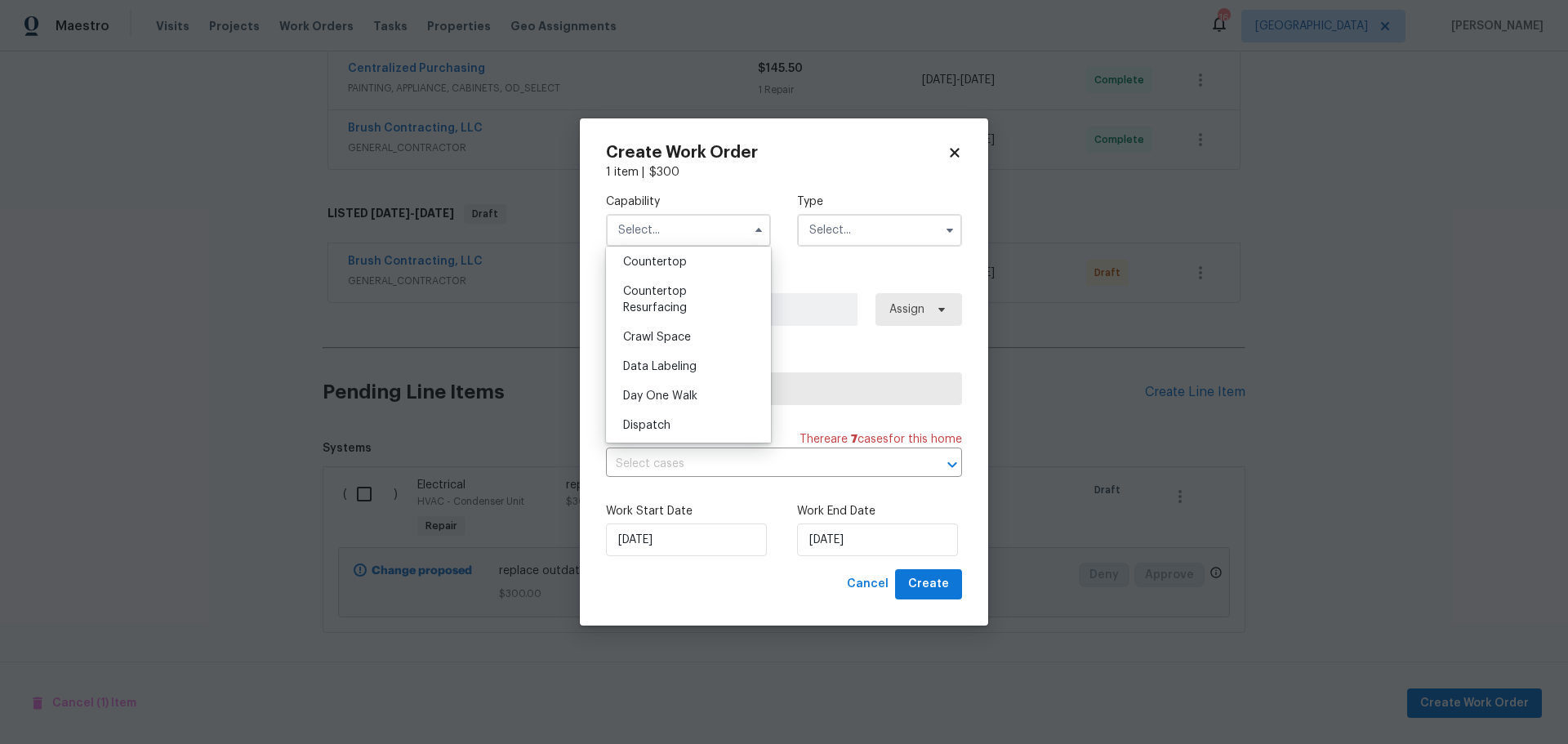
scroll to position [409, 0]
click at [710, 383] on div "Electrical" at bounding box center [689, 373] width 157 height 29
type input "Electrical"
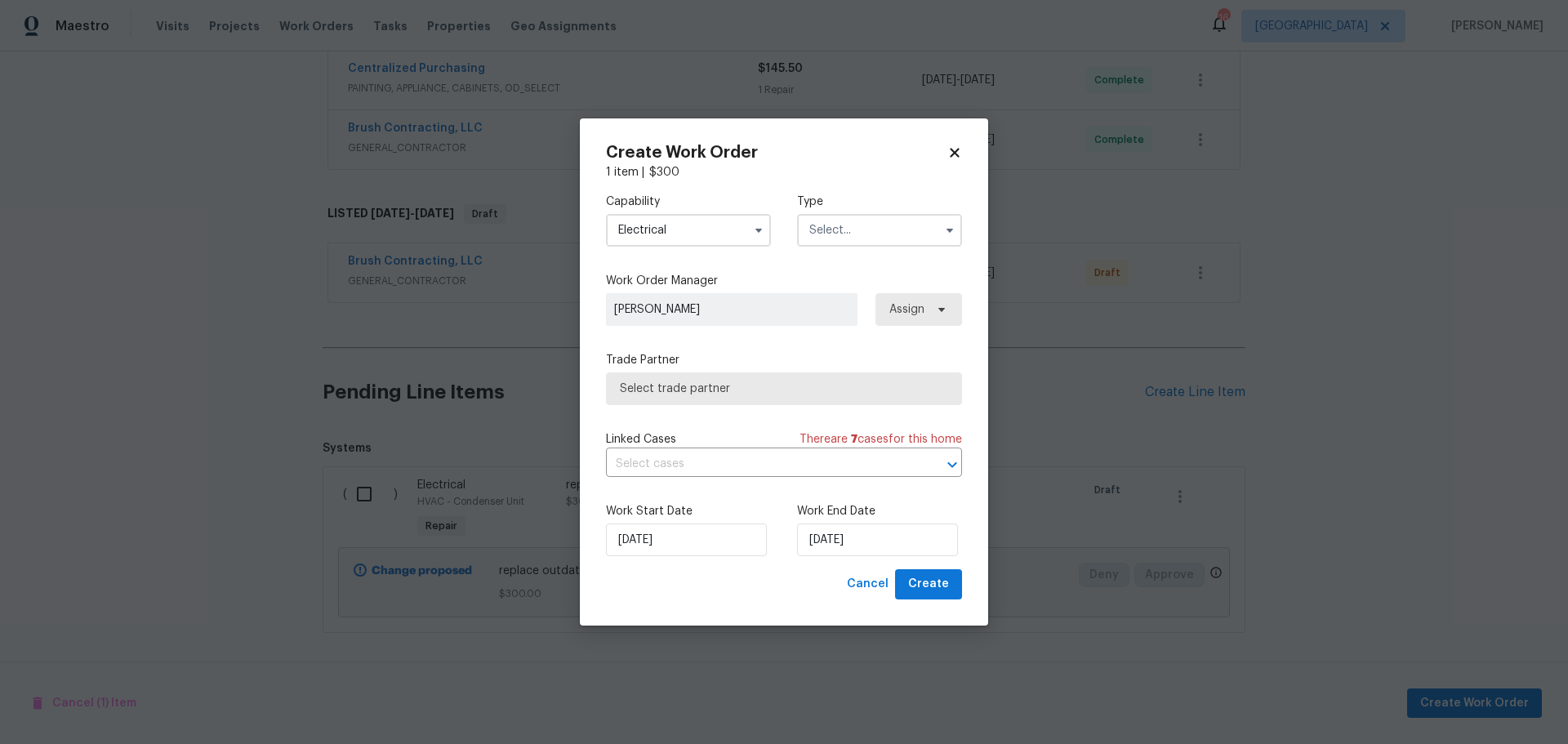
click at [845, 240] on input "text" at bounding box center [879, 230] width 165 height 32
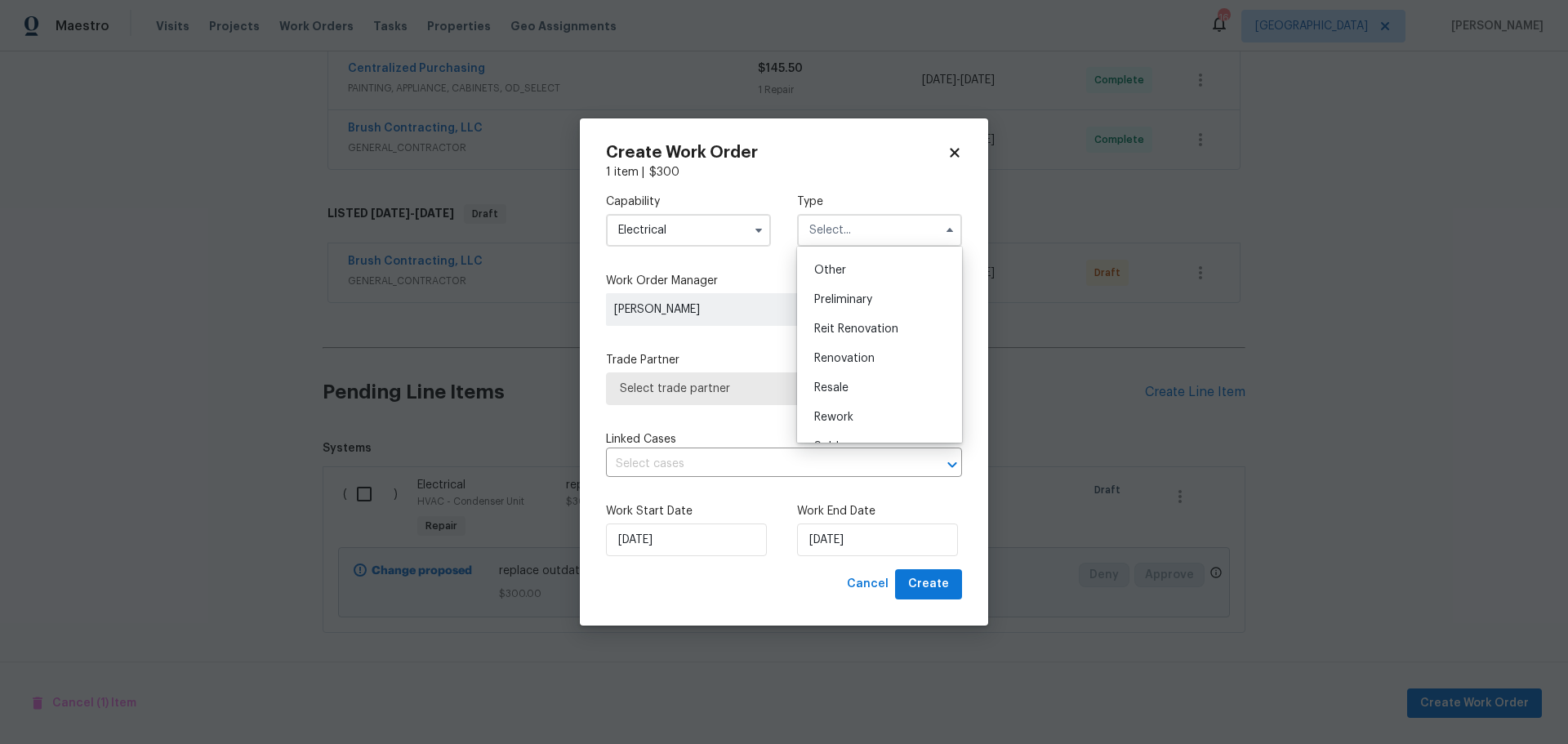
scroll to position [371, 0]
click at [864, 300] on div "Renovation" at bounding box center [880, 307] width 157 height 29
type input "Renovation"
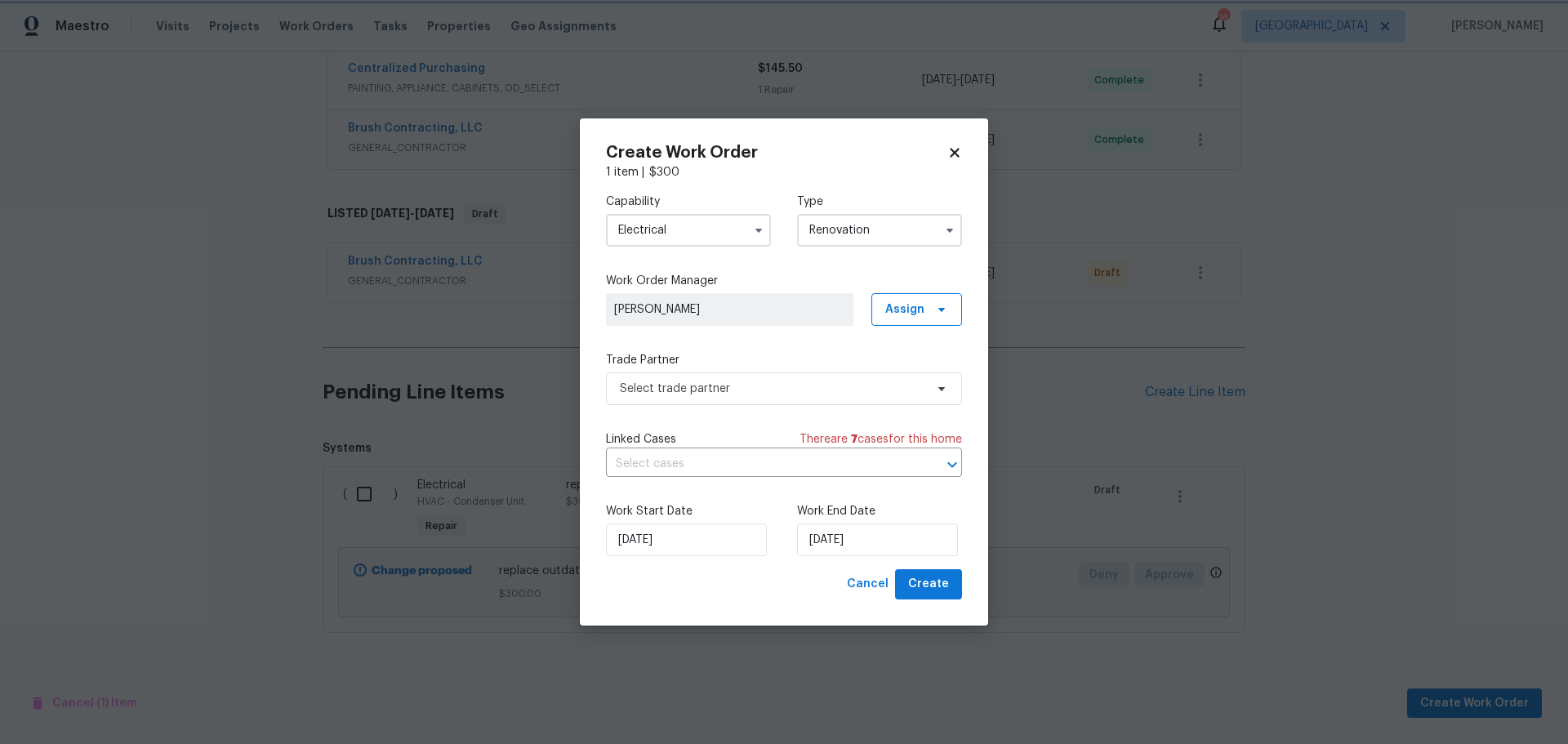
scroll to position [0, 0]
click at [827, 390] on span "Select trade partner" at bounding box center [772, 388] width 305 height 17
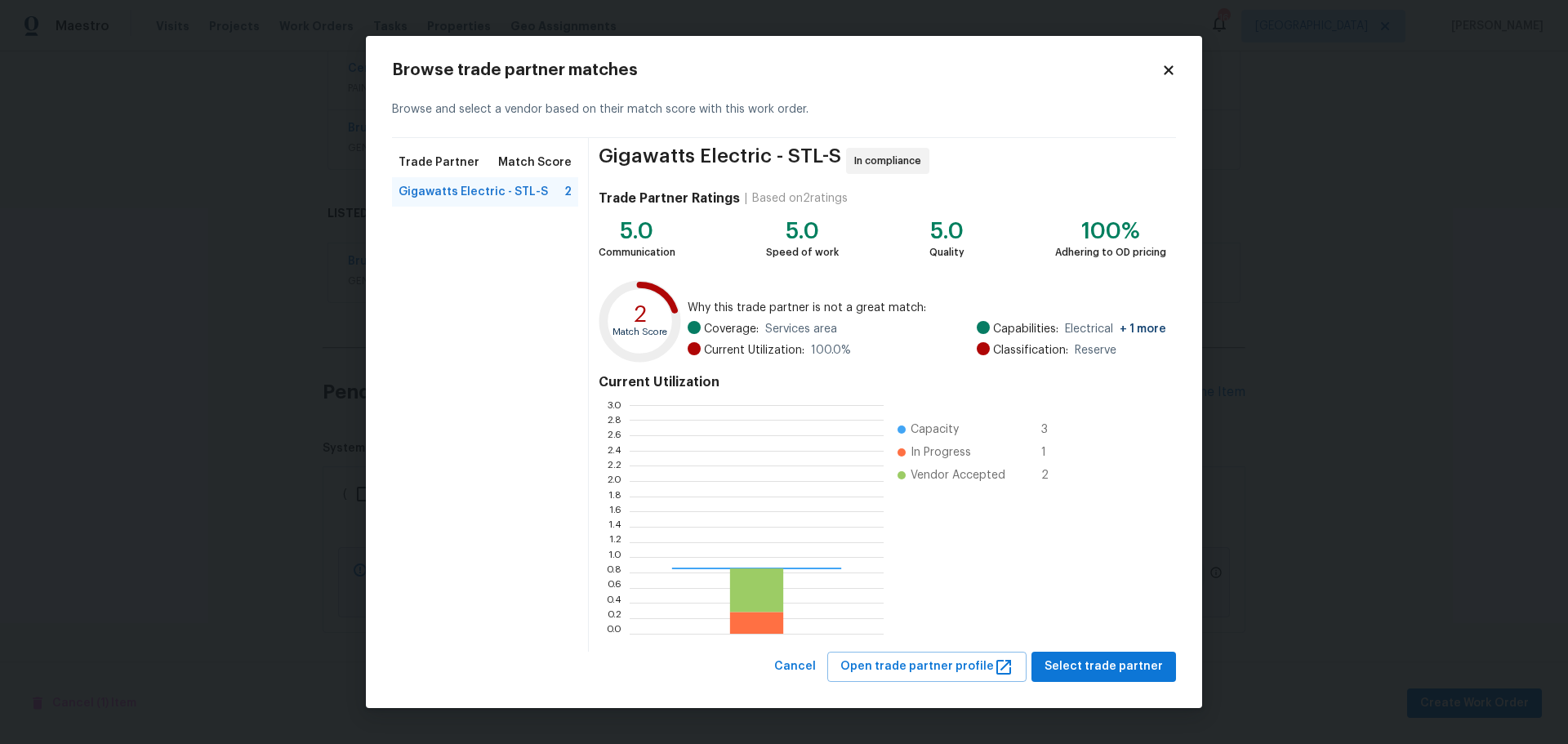
scroll to position [216, 243]
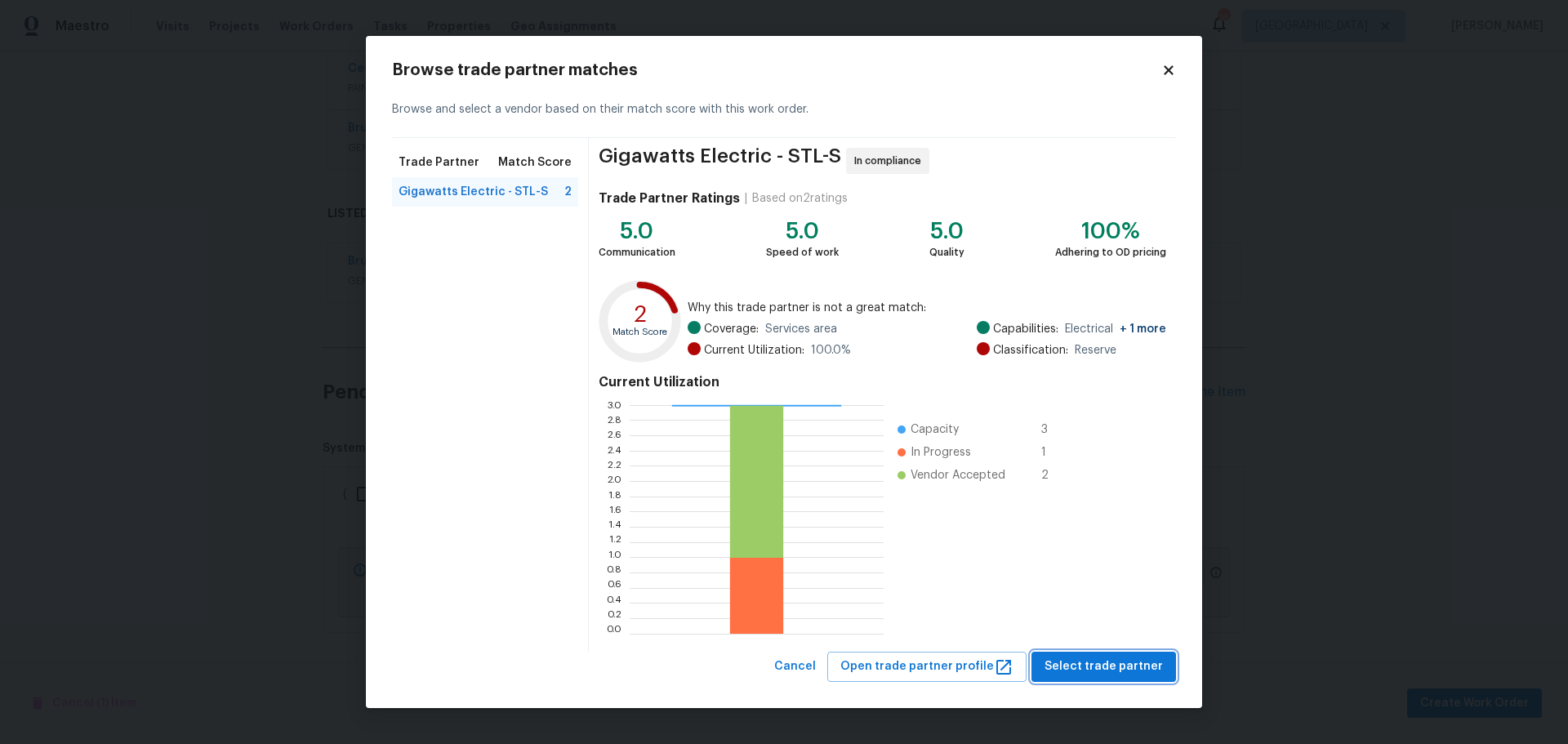
click at [1087, 662] on span "Select trade partner" at bounding box center [1103, 666] width 119 height 21
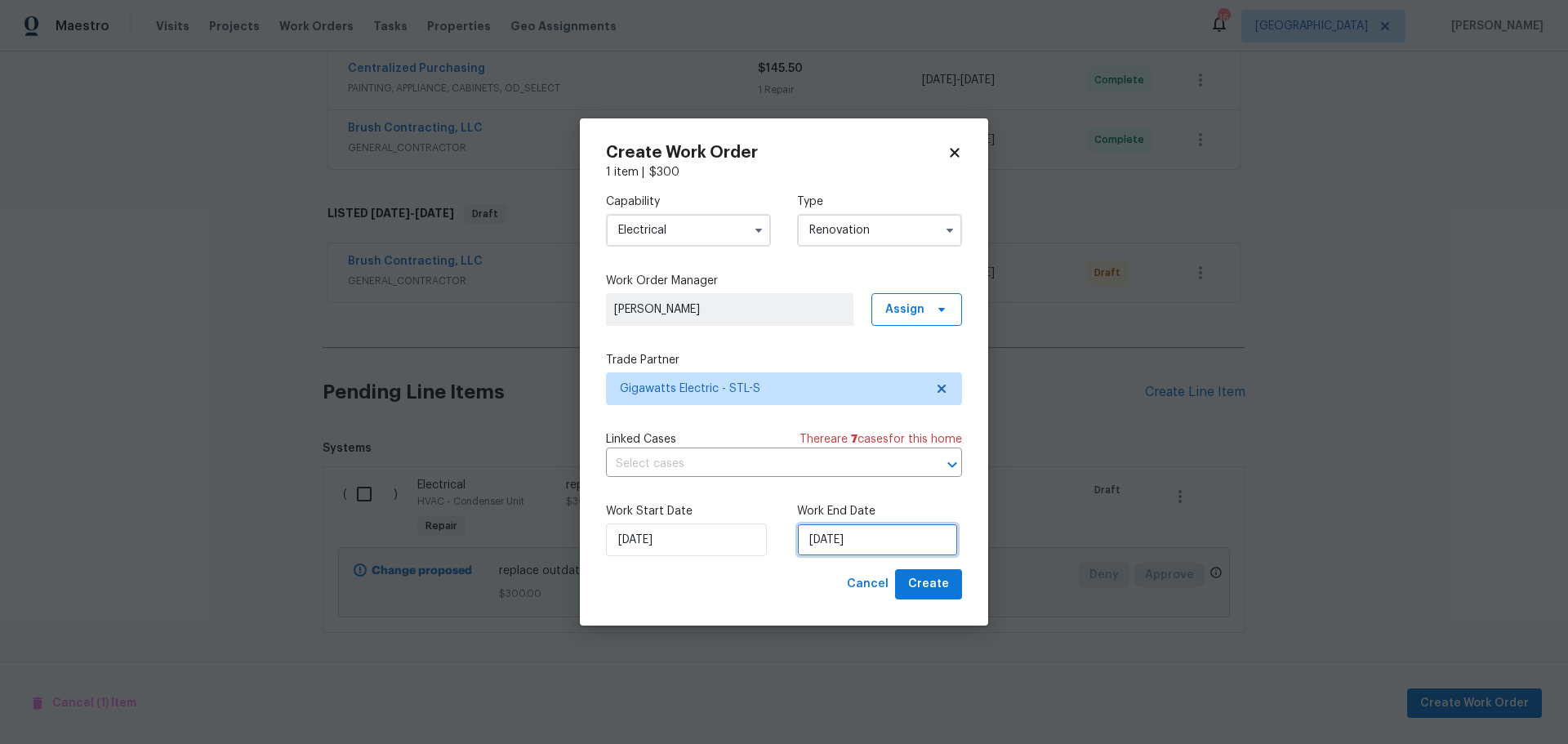
click at [869, 541] on input "[DATE]" at bounding box center [877, 540] width 161 height 32
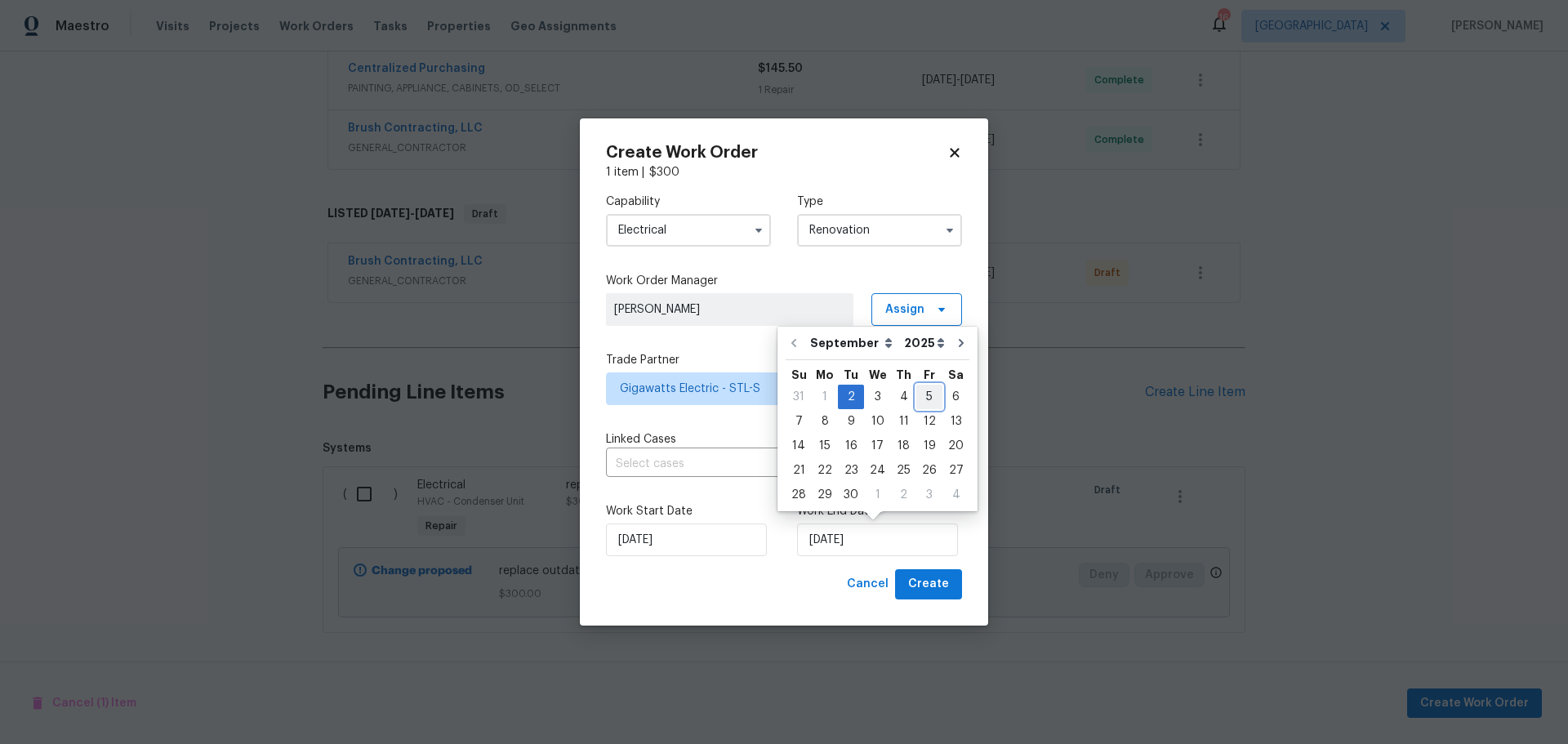
click at [917, 391] on div "5" at bounding box center [929, 396] width 27 height 23
type input "[DATE]"
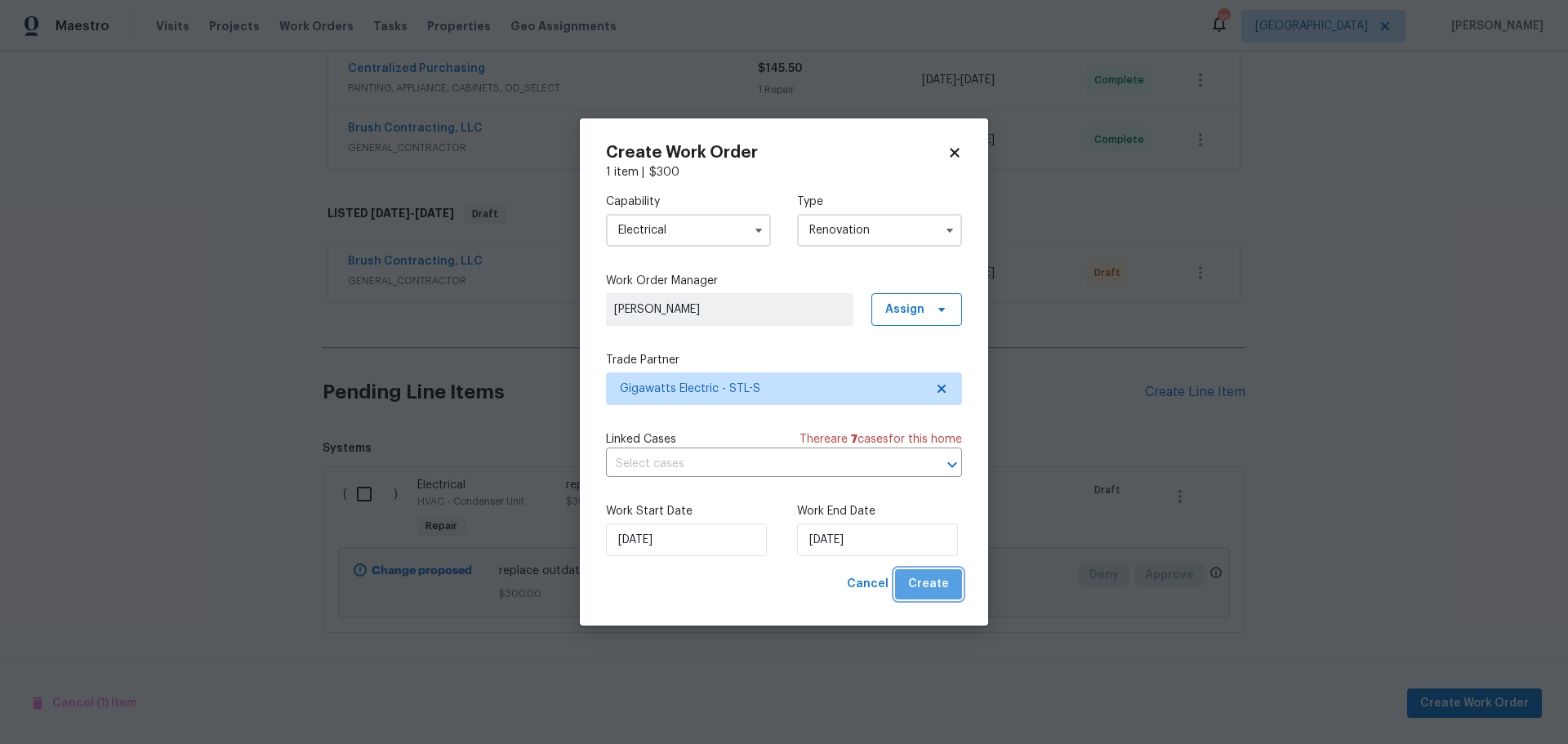
drag, startPoint x: 946, startPoint y: 597, endPoint x: 943, endPoint y: 589, distance: 8.5
click at [945, 597] on button "Create" at bounding box center [928, 584] width 67 height 30
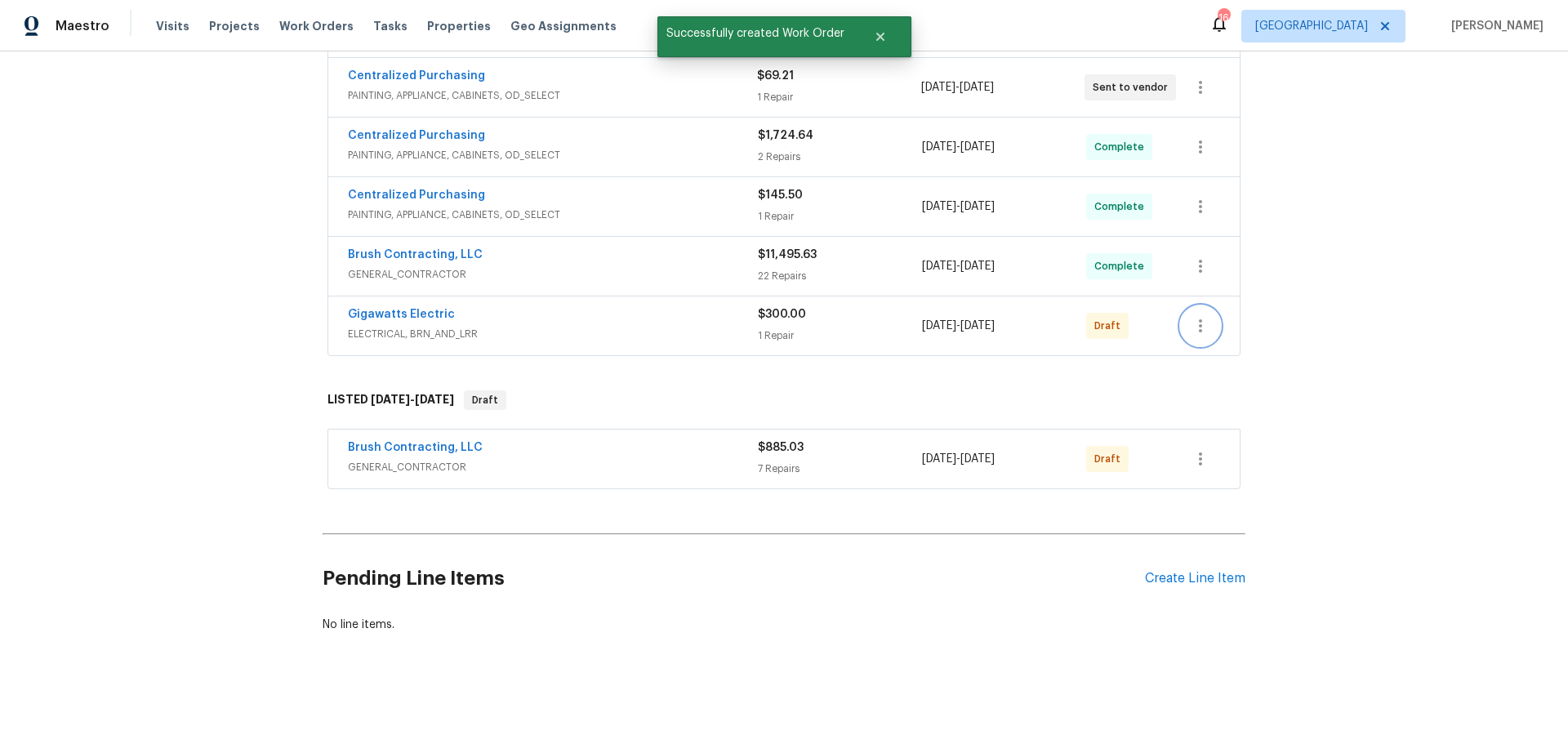
click at [1191, 322] on icon "button" at bounding box center [1201, 326] width 20 height 20
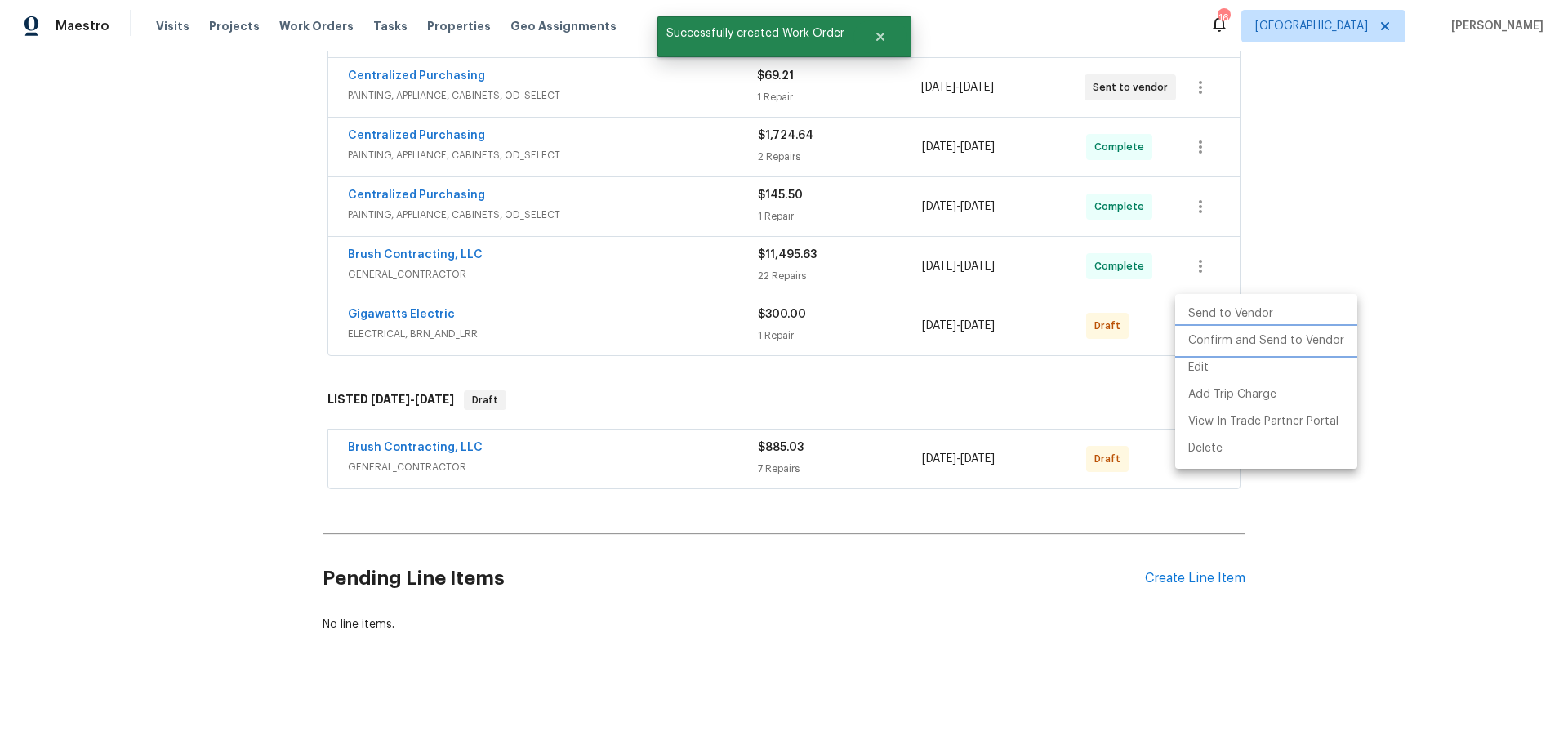
click at [1234, 343] on li "Confirm and Send to Vendor" at bounding box center [1265, 340] width 182 height 27
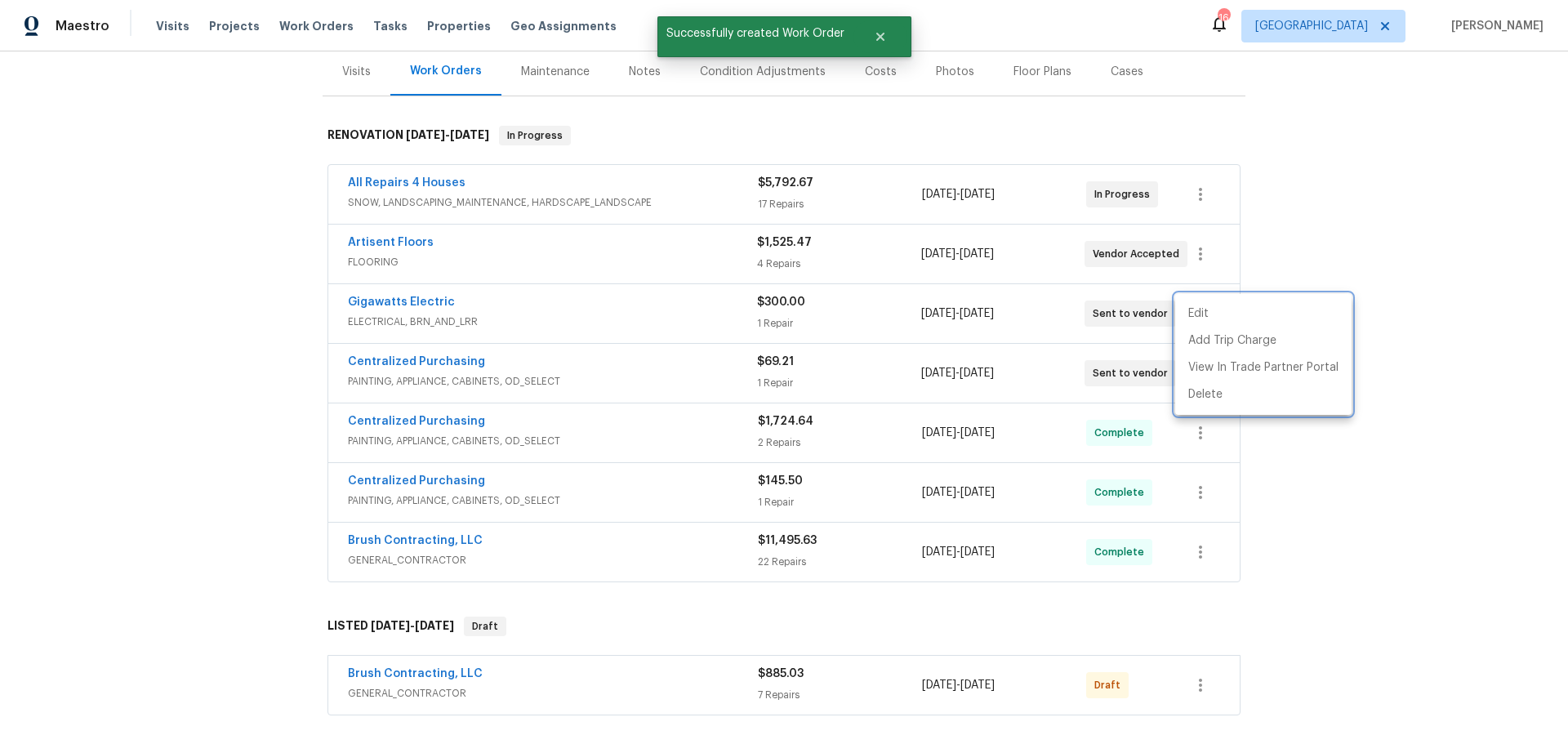
click at [1260, 568] on div at bounding box center [784, 372] width 1568 height 744
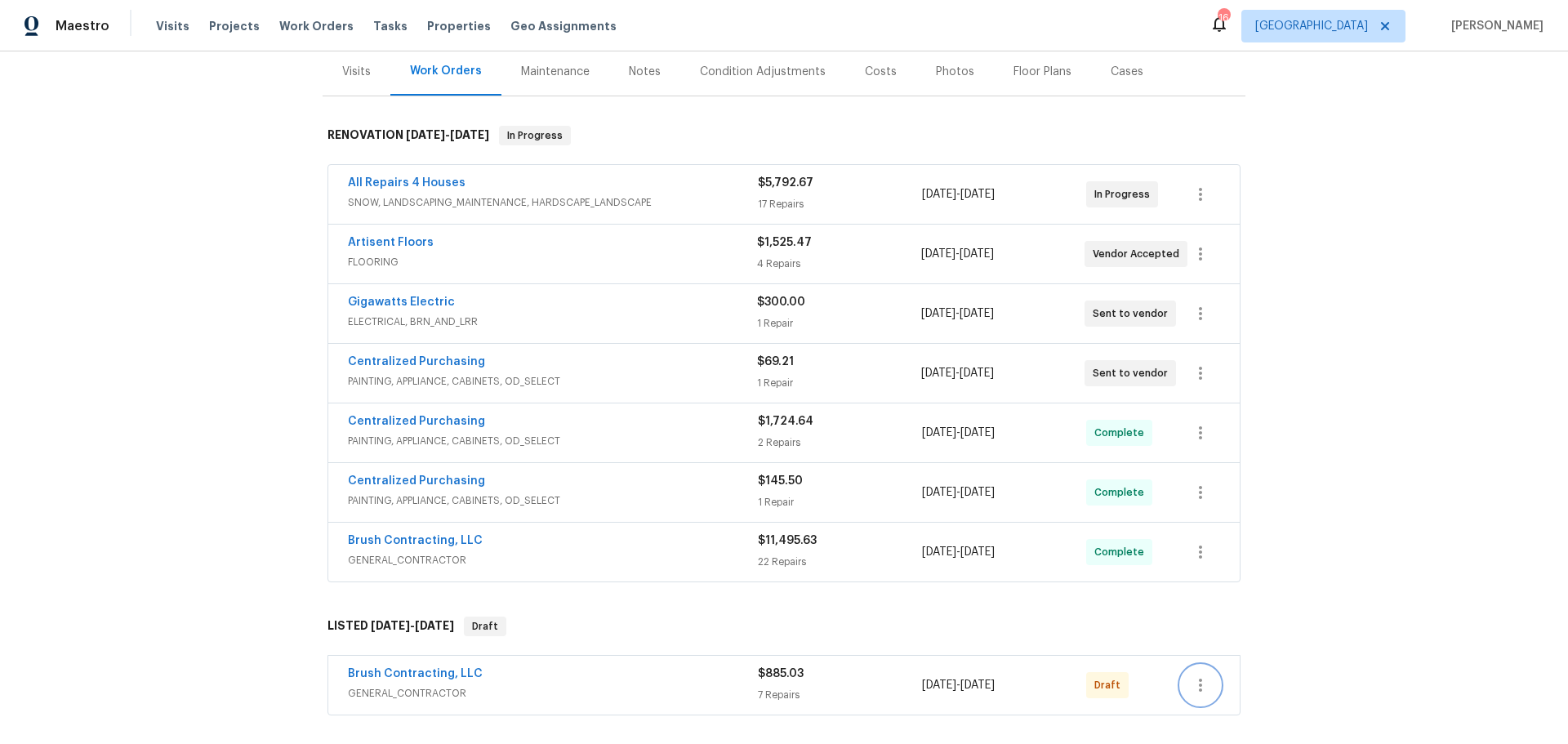
click at [1181, 685] on button "button" at bounding box center [1201, 686] width 39 height 39
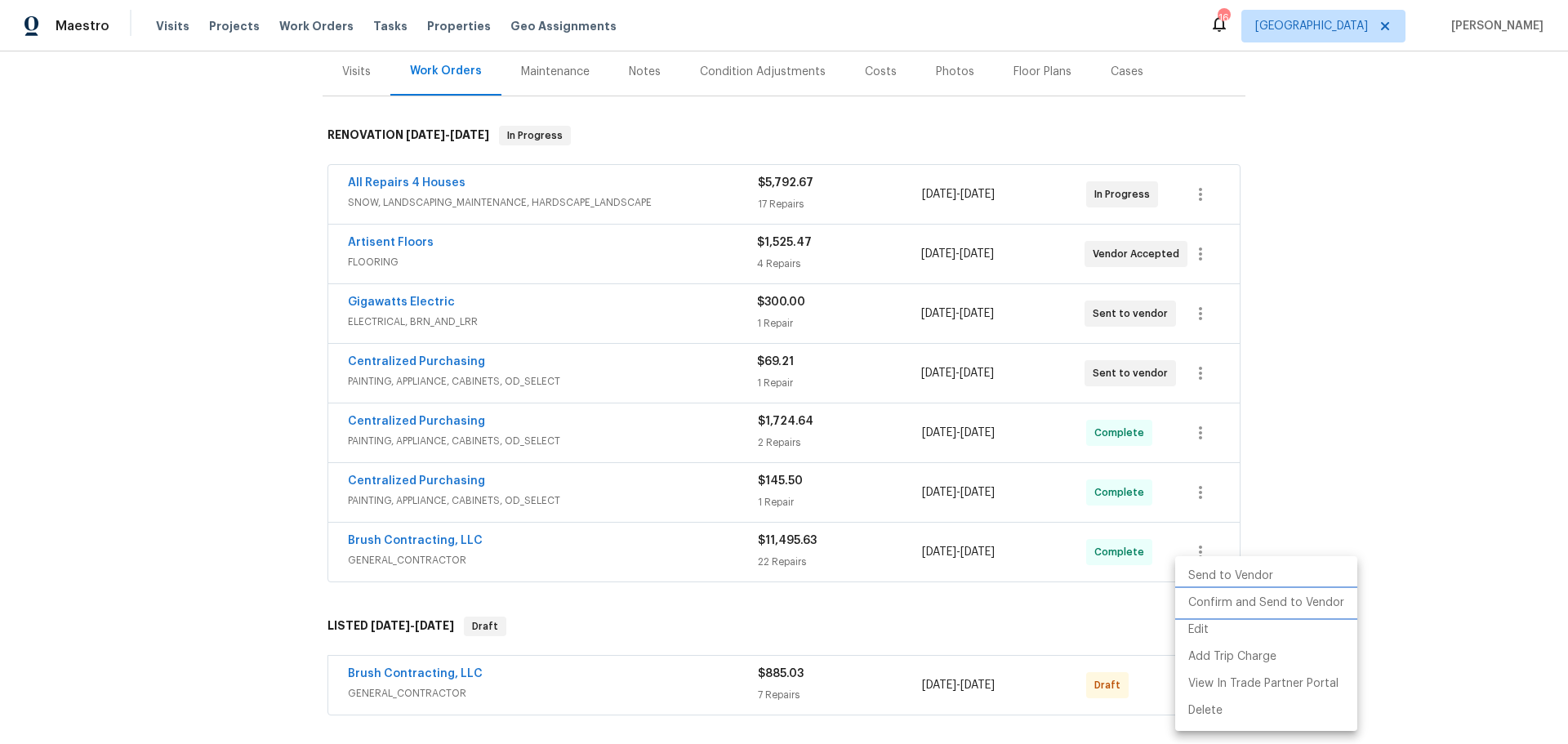
click at [1240, 597] on li "Confirm and Send to Vendor" at bounding box center [1265, 602] width 182 height 27
click at [1315, 557] on div at bounding box center [784, 372] width 1568 height 744
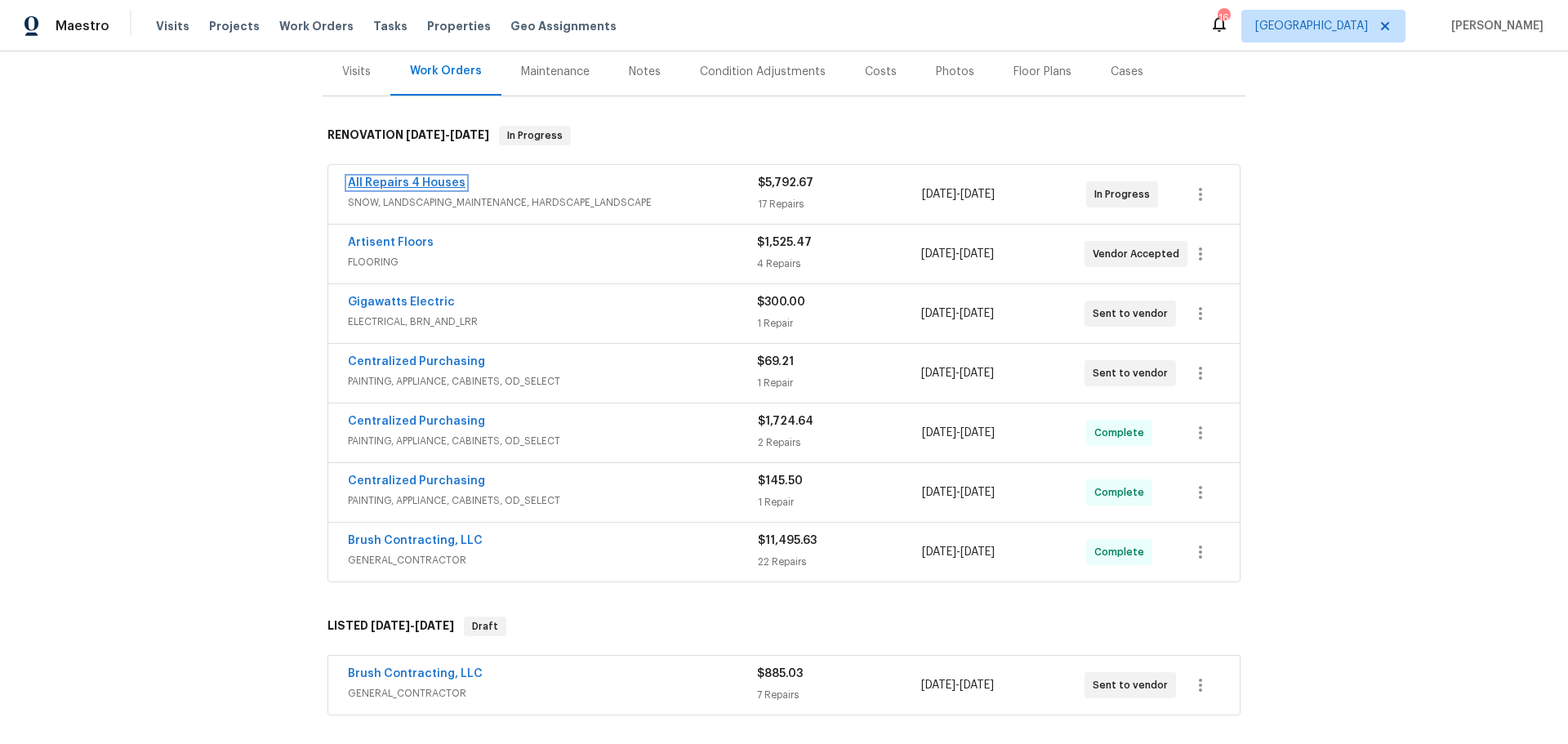
click at [434, 187] on link "All Repairs 4 Houses" at bounding box center [407, 183] width 118 height 12
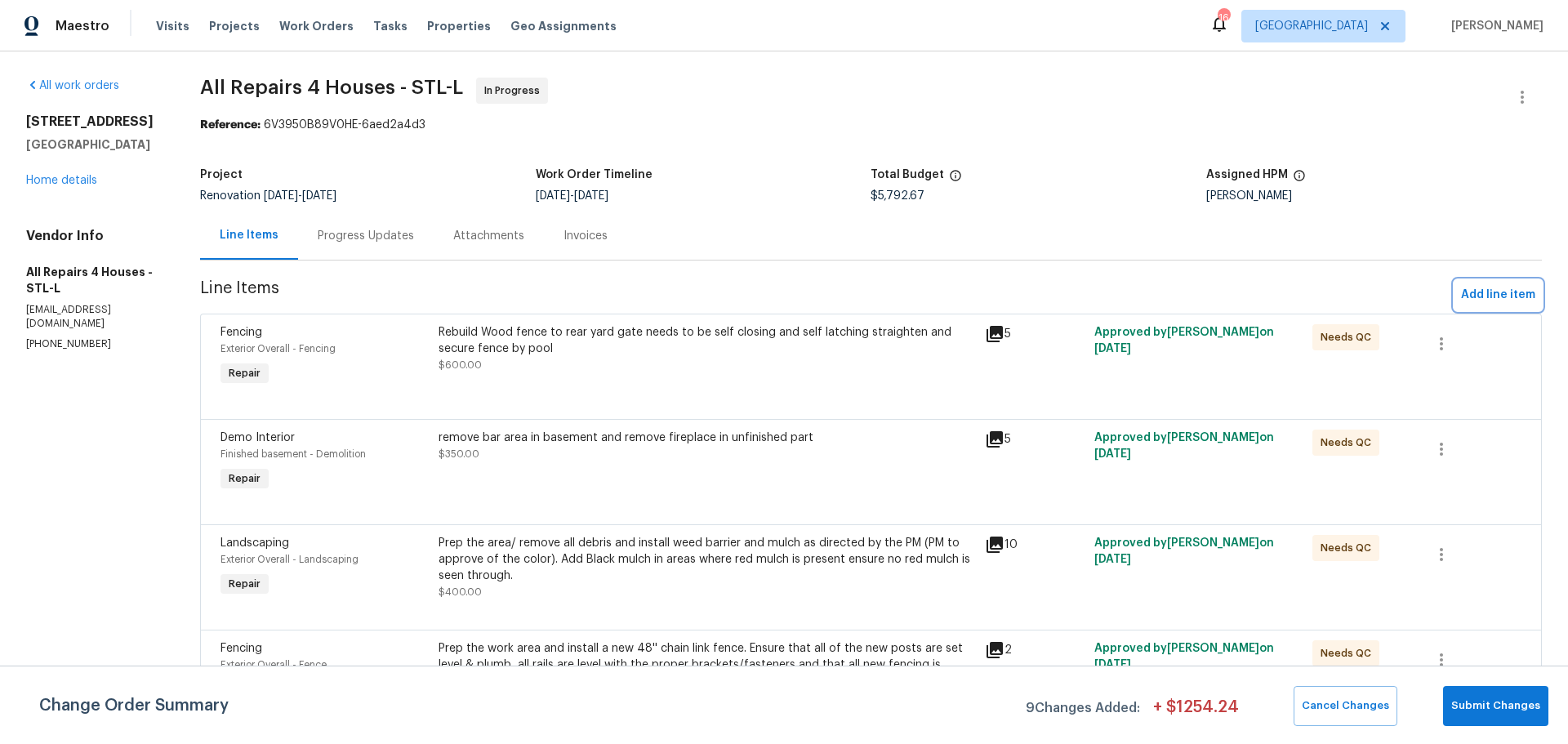
click at [1482, 289] on span "Add line item" at bounding box center [1498, 295] width 75 height 21
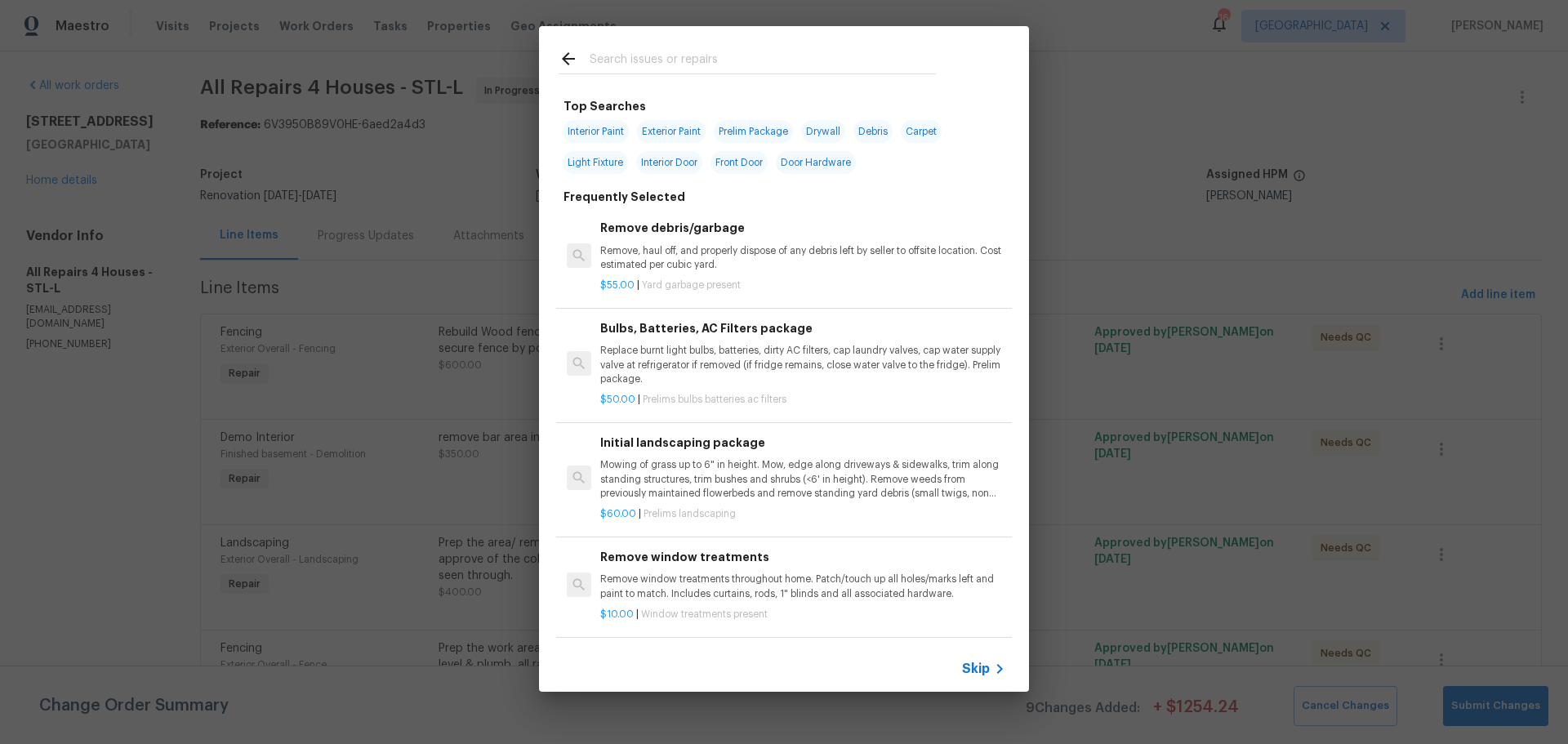
click at [696, 63] on input "text" at bounding box center [762, 61] width 346 height 25
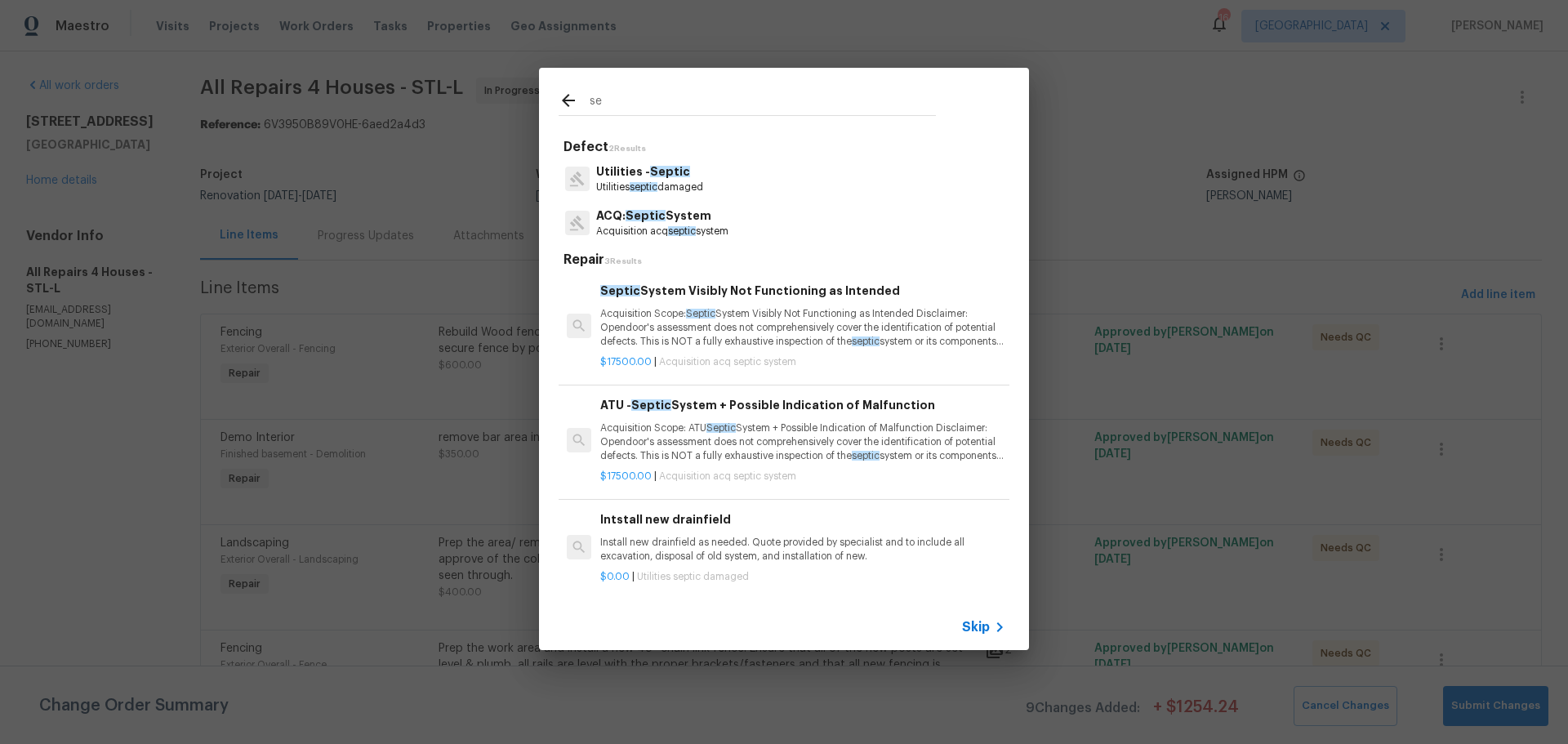
type input "s"
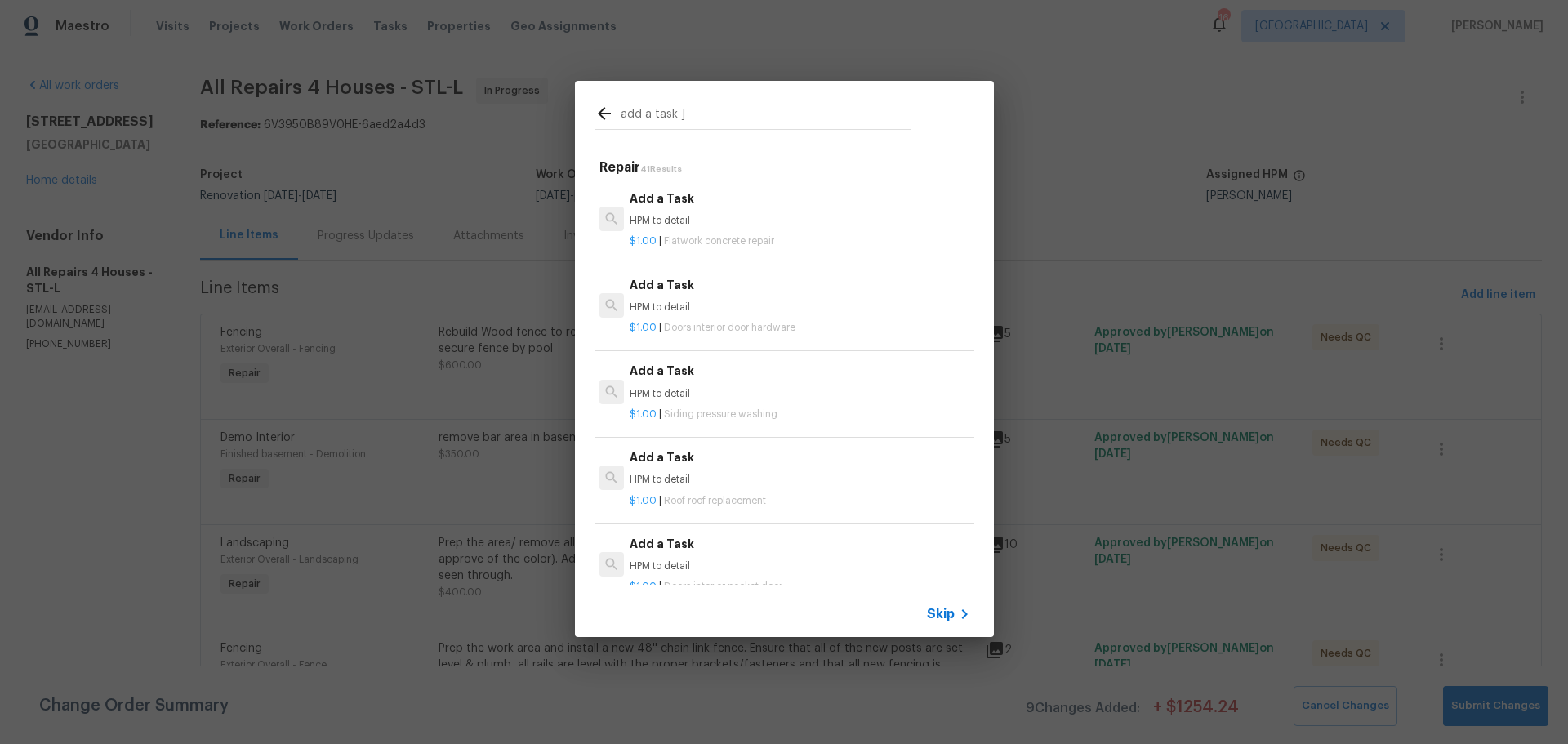
type input "add a task ]"
click at [731, 225] on p "HPM to detail" at bounding box center [800, 221] width 341 height 14
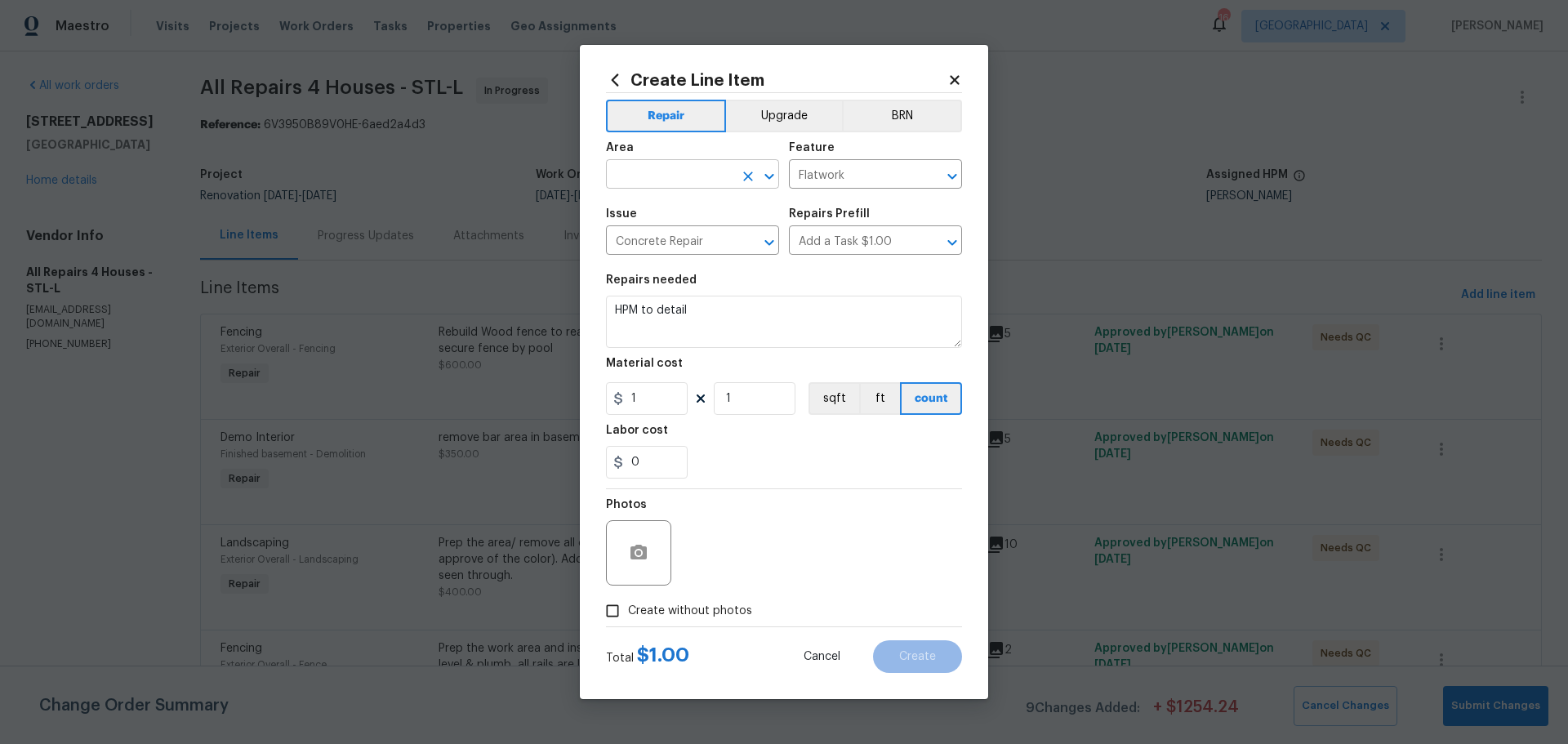
drag, startPoint x: 758, startPoint y: 167, endPoint x: 767, endPoint y: 167, distance: 9.0
click at [760, 167] on div at bounding box center [757, 176] width 42 height 23
click at [700, 233] on li "Exterior Overall" at bounding box center [693, 238] width 173 height 27
type input "Exterior Overall"
drag, startPoint x: 712, startPoint y: 314, endPoint x: 549, endPoint y: 331, distance: 163.9
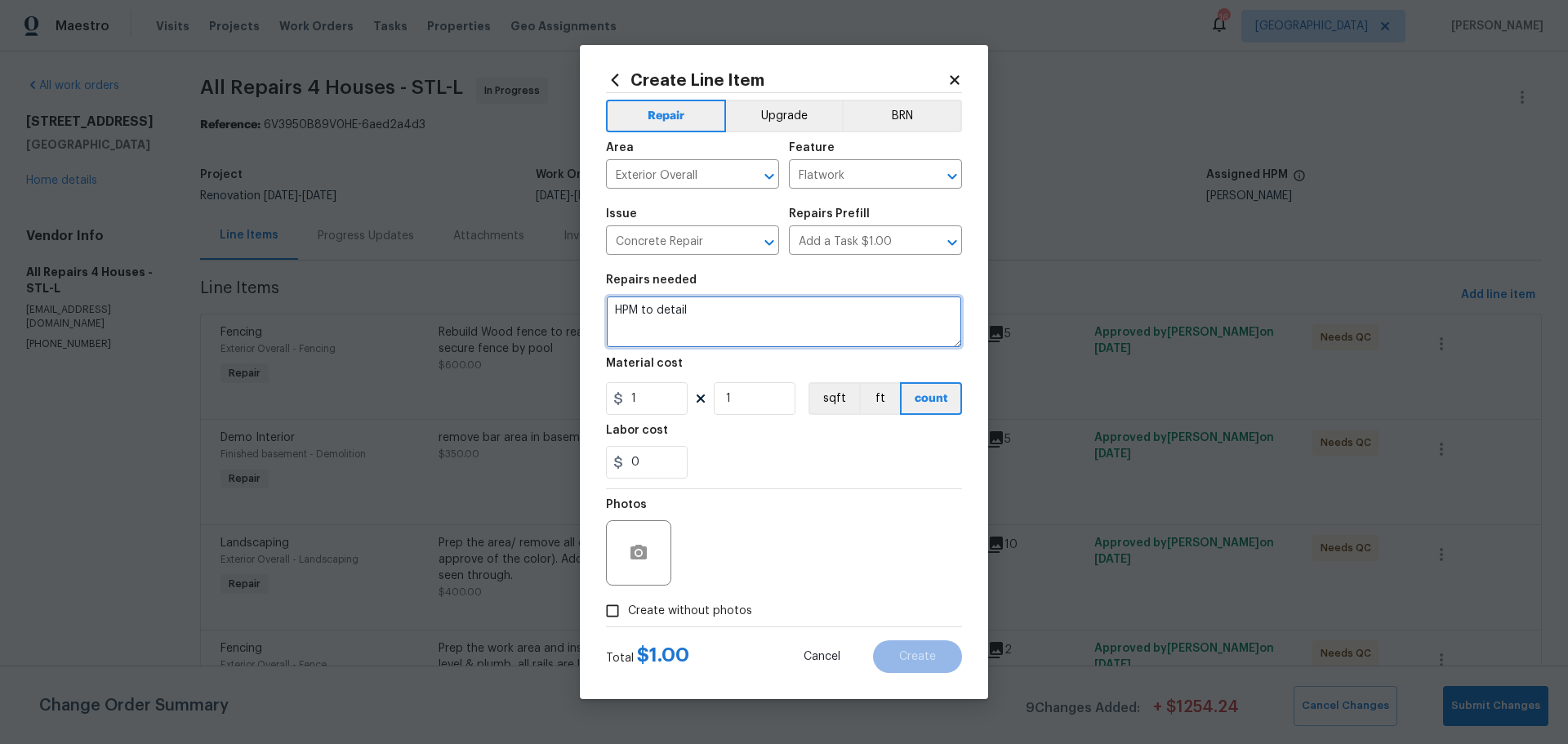
click at [549, 331] on div "Create Line Item Repair Upgrade BRN Area Exterior Overall ​ Feature Flatwork ​ …" at bounding box center [784, 372] width 1568 height 744
type textarea "repair septic riser"
click at [750, 410] on input "1" at bounding box center [755, 398] width 82 height 32
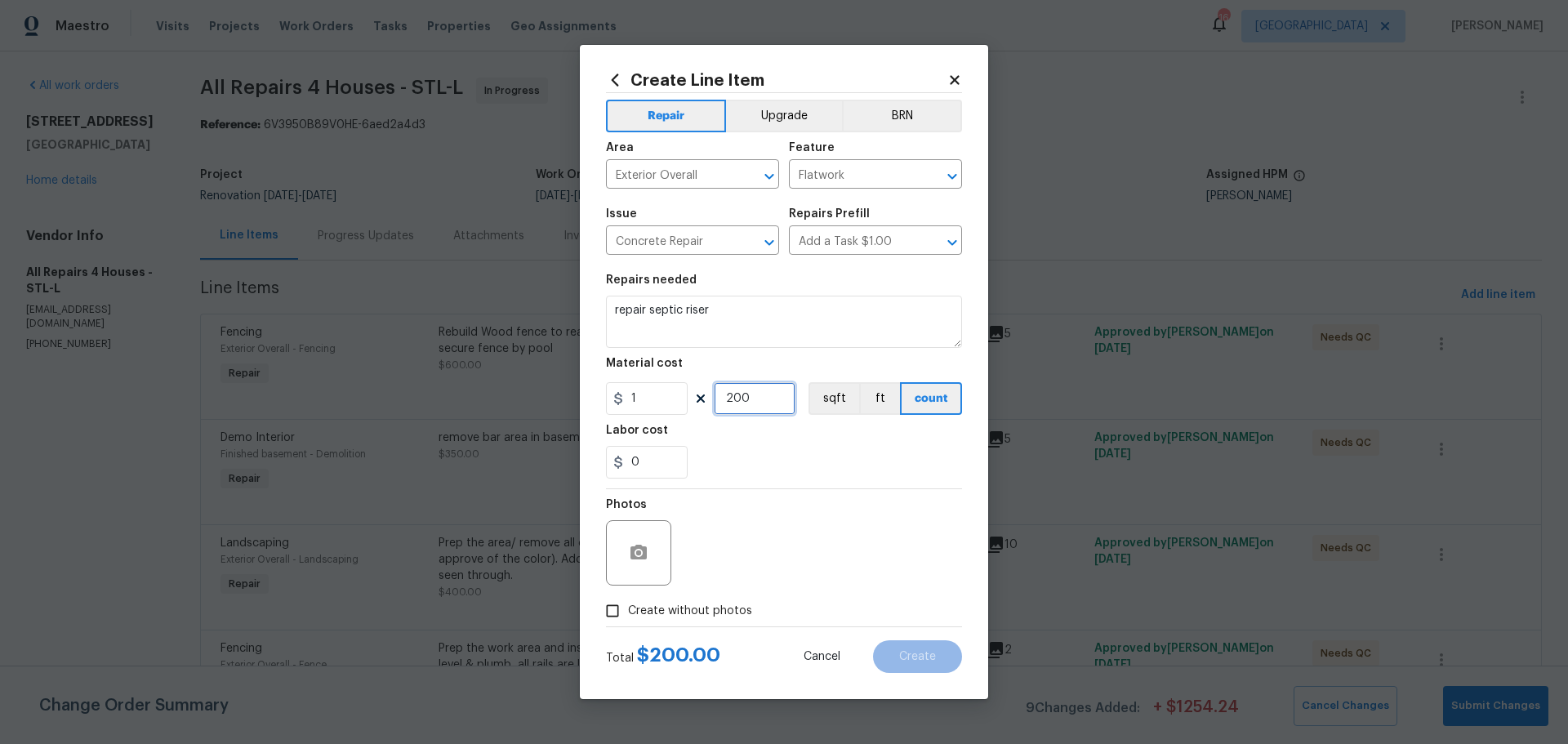
type input "200"
click at [734, 449] on div "0" at bounding box center [784, 462] width 356 height 32
click at [646, 563] on button "button" at bounding box center [639, 553] width 39 height 39
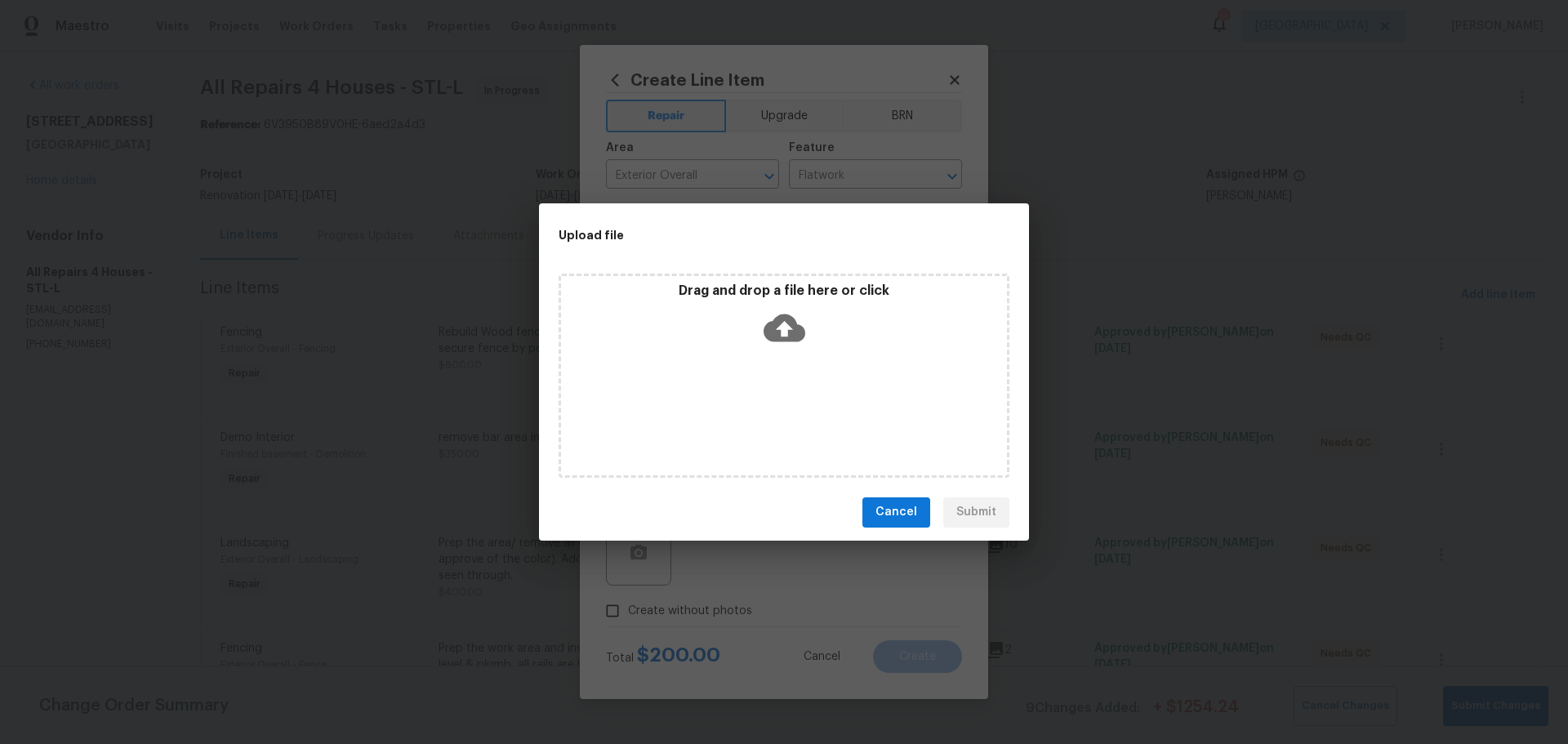
click at [729, 354] on div "Drag and drop a file here or click" at bounding box center [784, 376] width 451 height 204
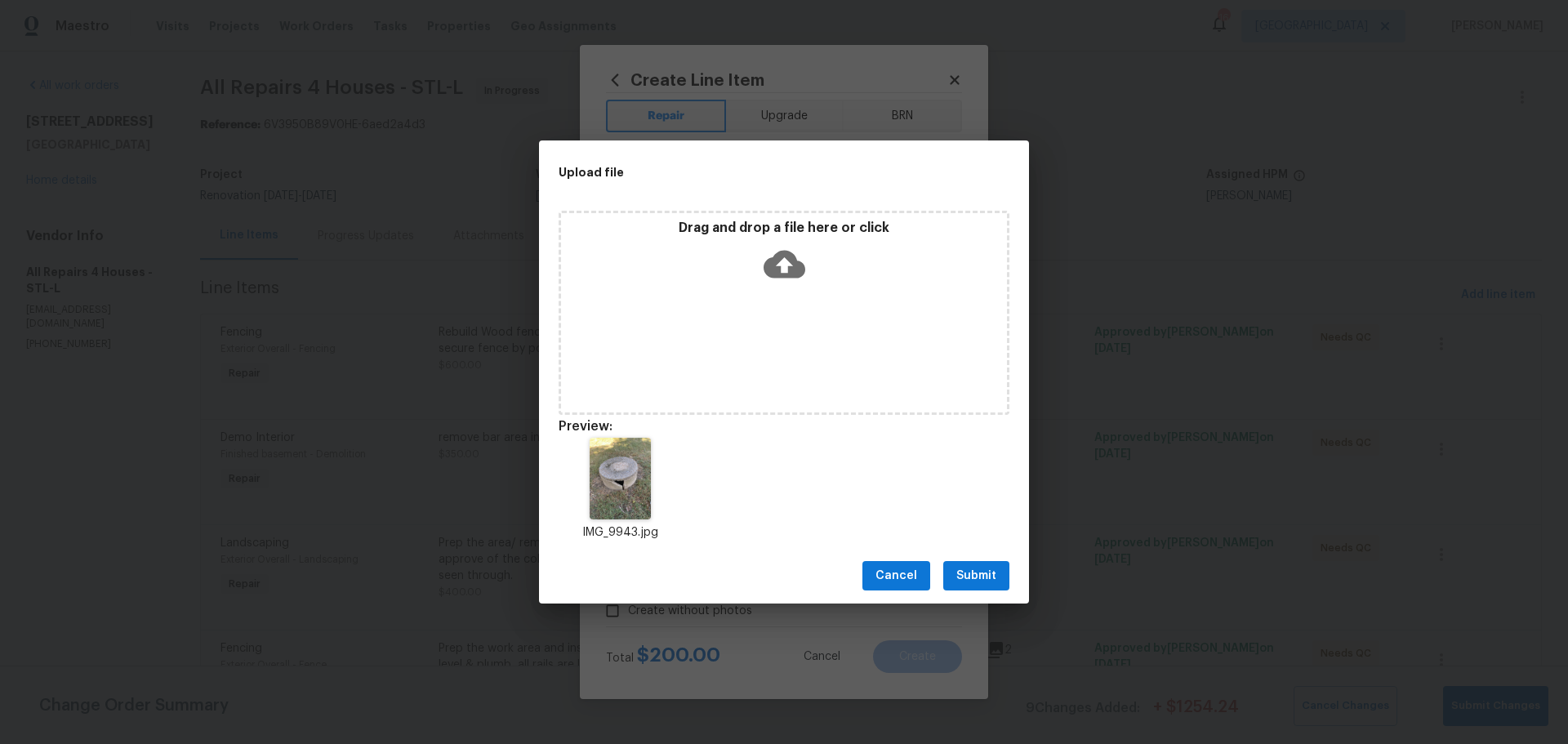
click at [980, 564] on button "Submit" at bounding box center [976, 576] width 66 height 30
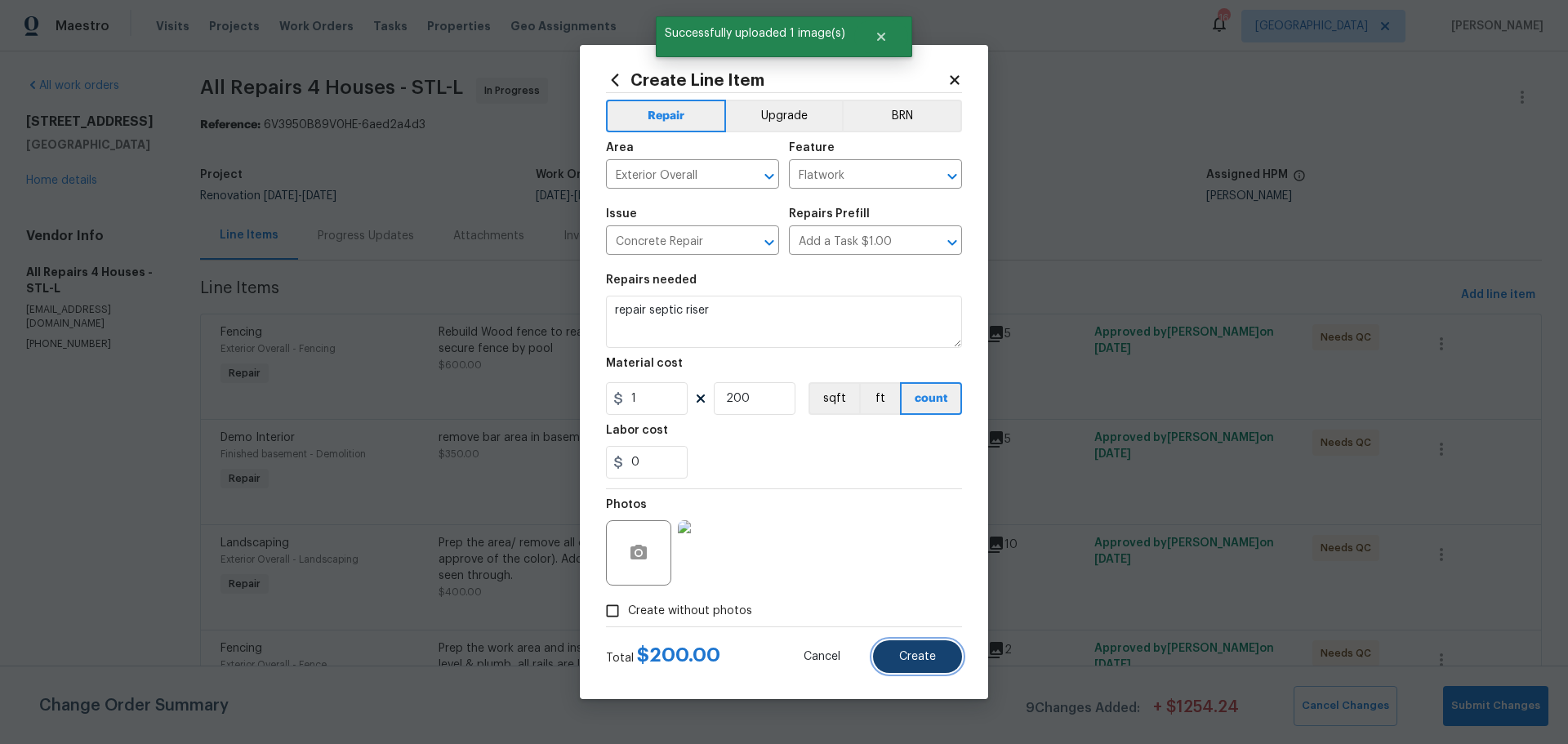
click at [903, 660] on span "Create" at bounding box center [917, 658] width 36 height 12
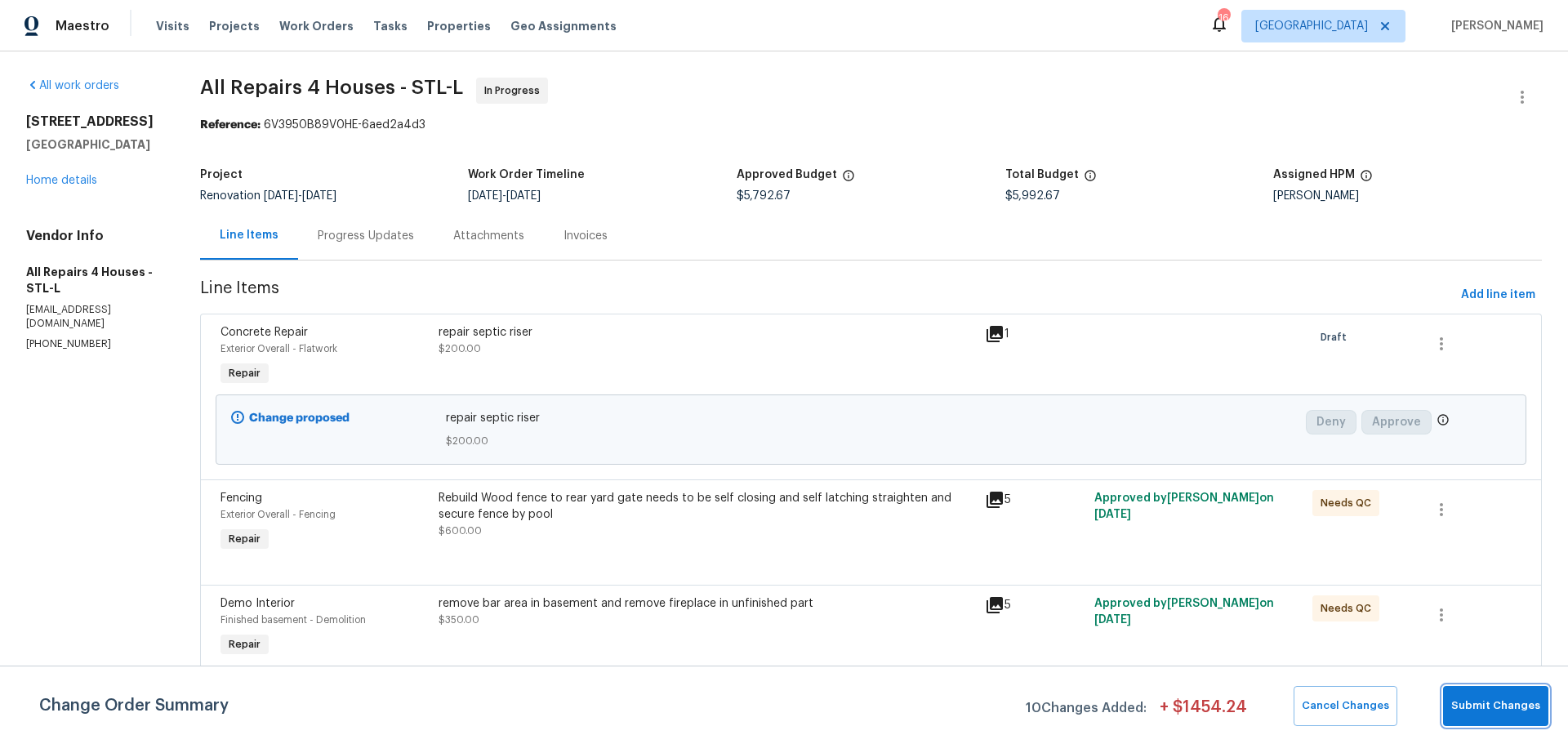
click at [1523, 715] on button "Submit Changes" at bounding box center [1495, 706] width 105 height 40
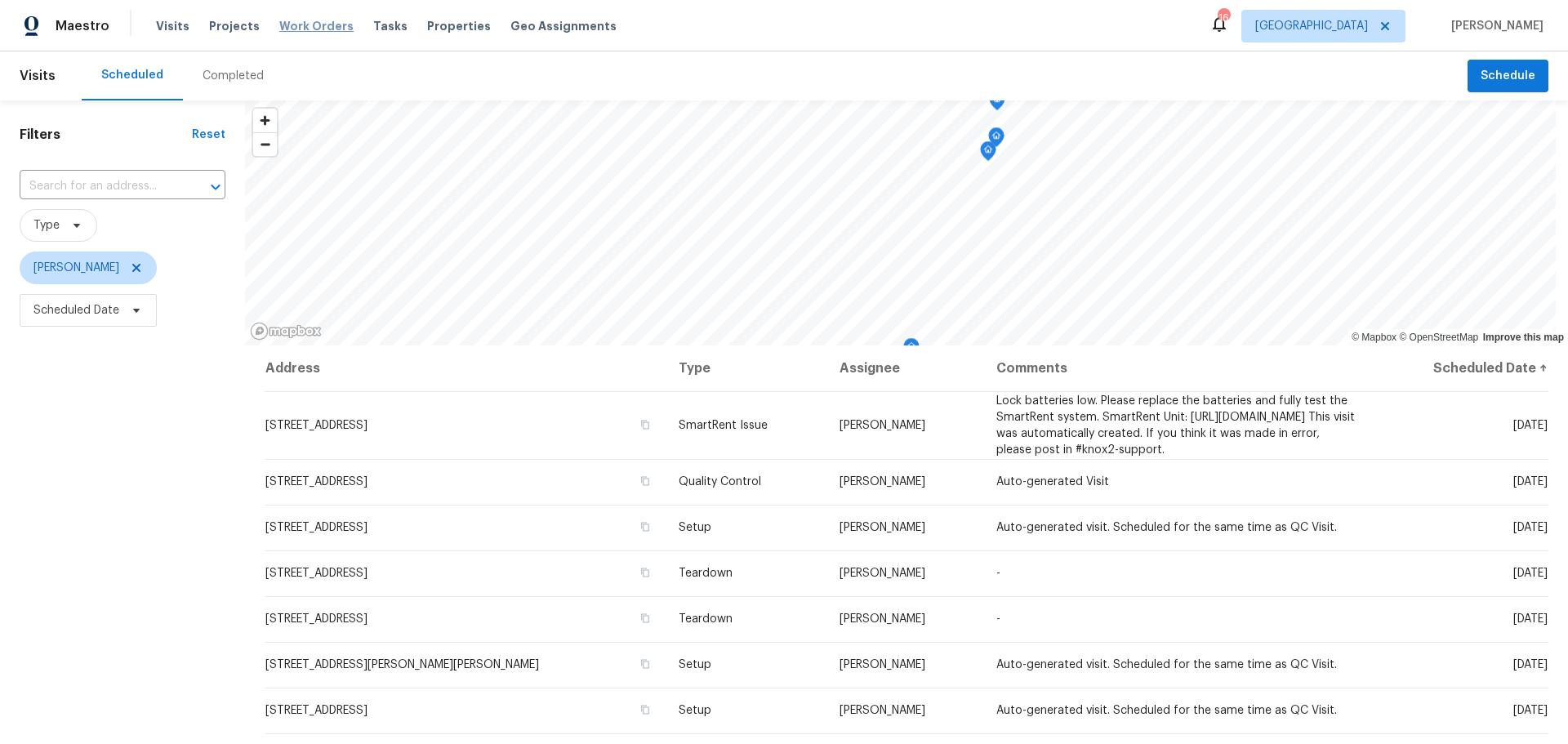
click at [308, 32] on span "Work Orders" at bounding box center [316, 26] width 75 height 17
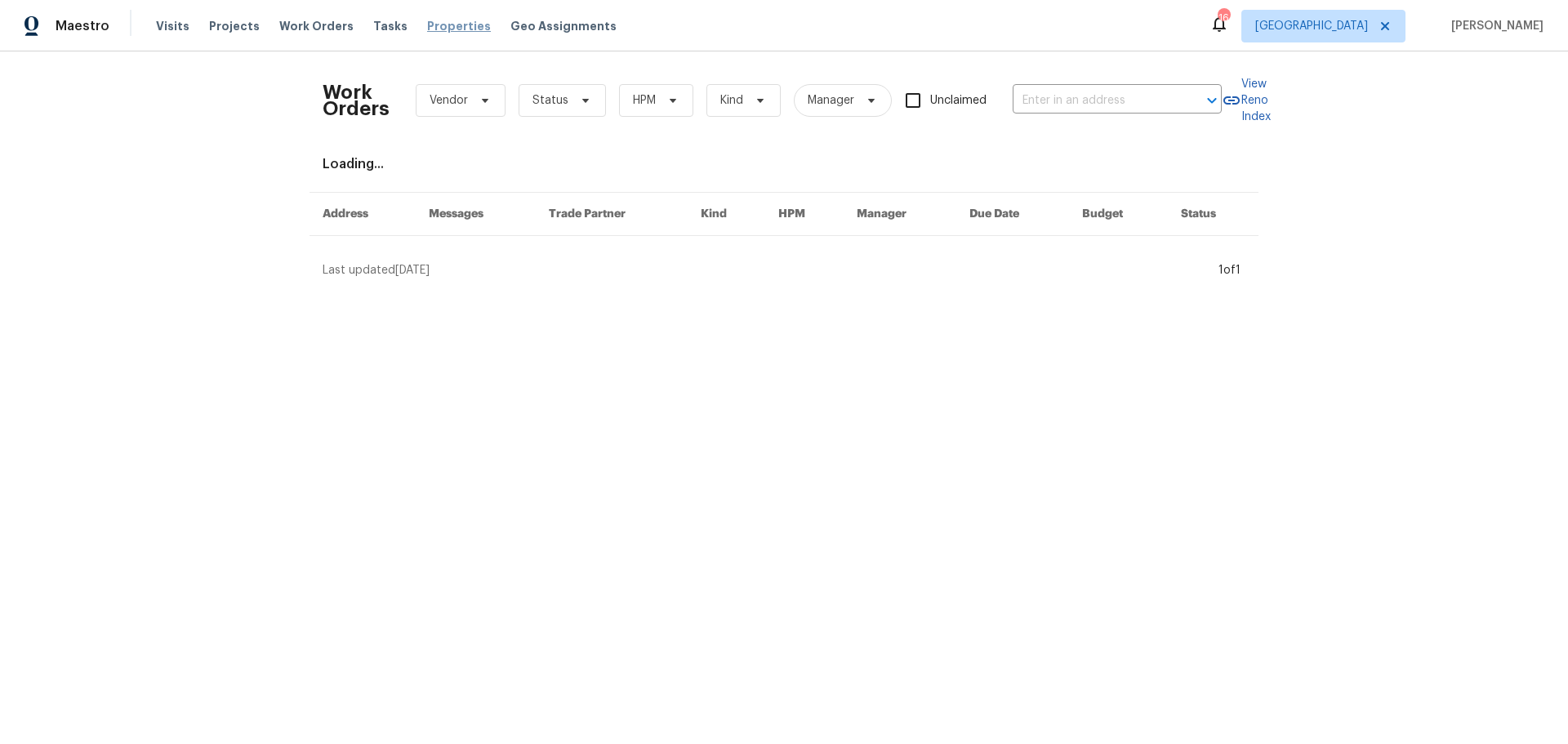
click at [446, 24] on span "Properties" at bounding box center [459, 26] width 64 height 17
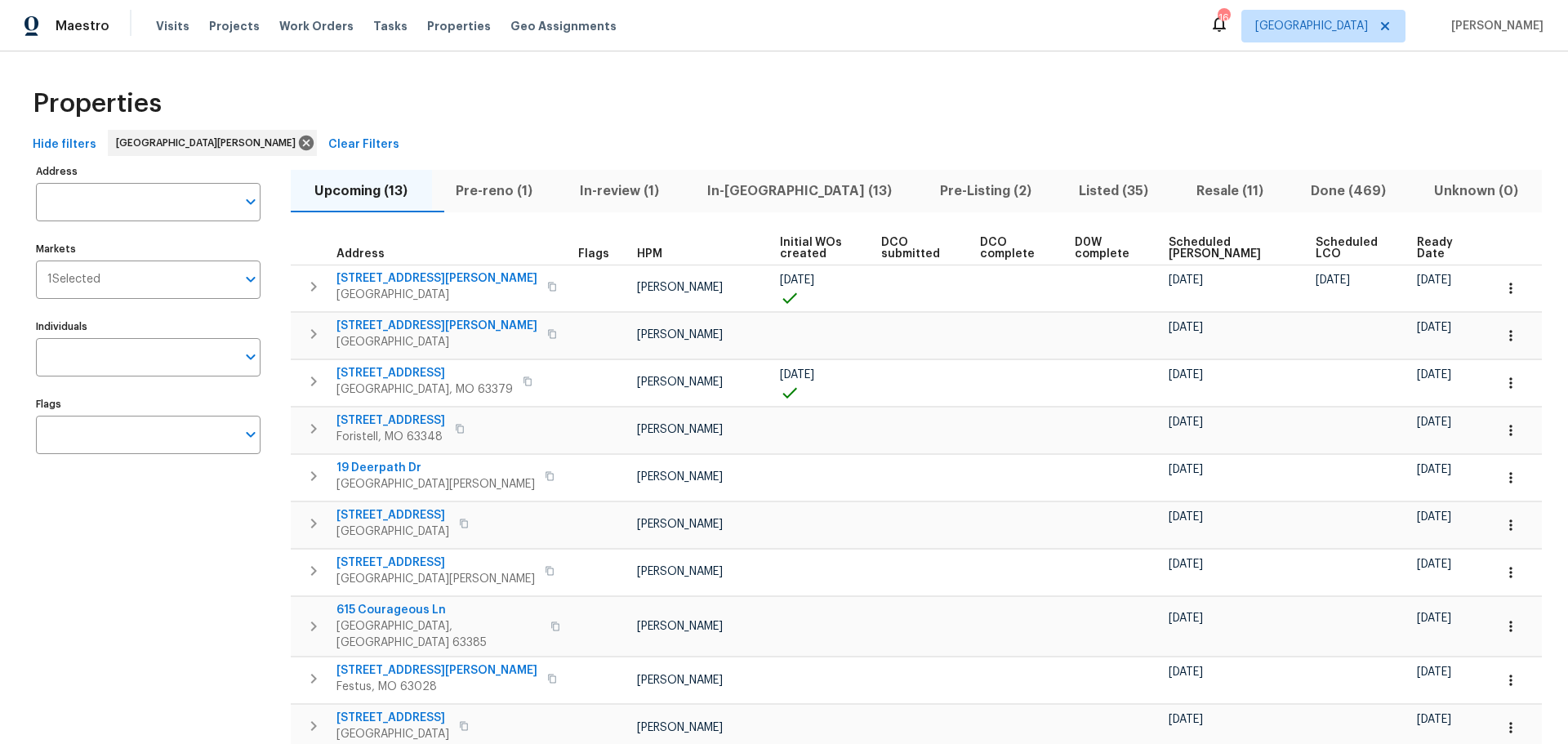
click at [773, 190] on span "In-reno (13)" at bounding box center [800, 191] width 213 height 23
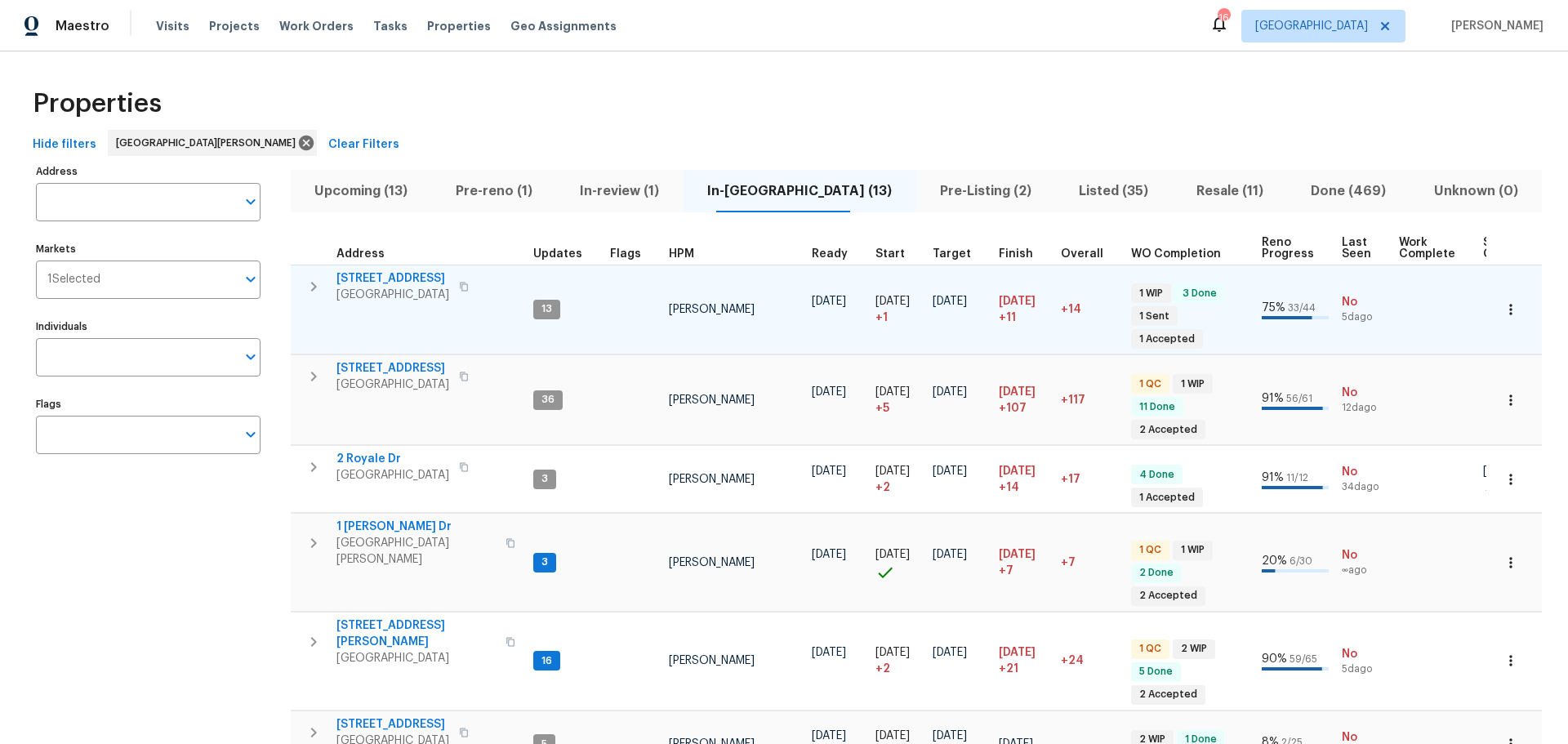
click at [423, 282] on span "2132 Ridgedale Dr" at bounding box center [393, 278] width 113 height 17
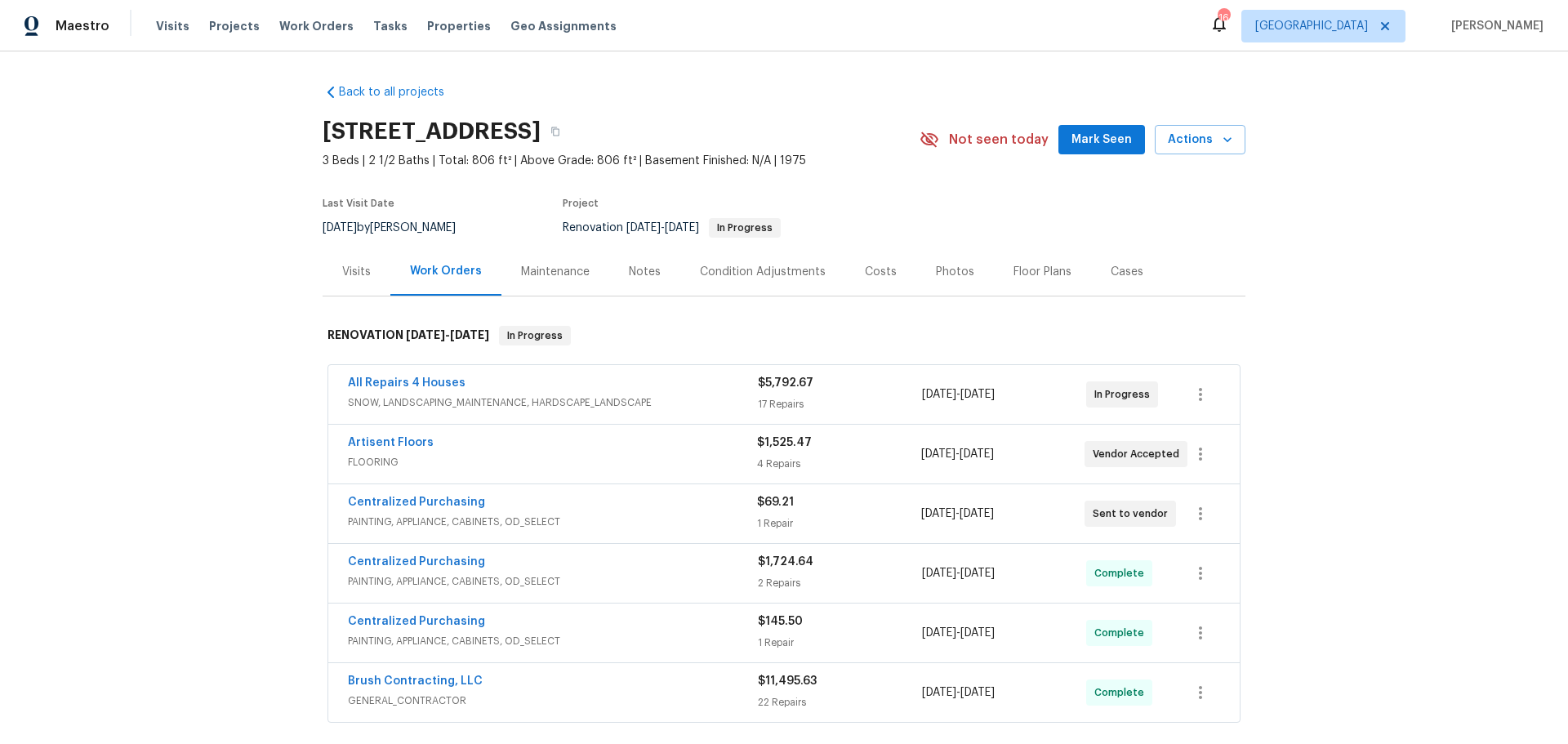
click at [609, 277] on div "Notes" at bounding box center [644, 271] width 71 height 48
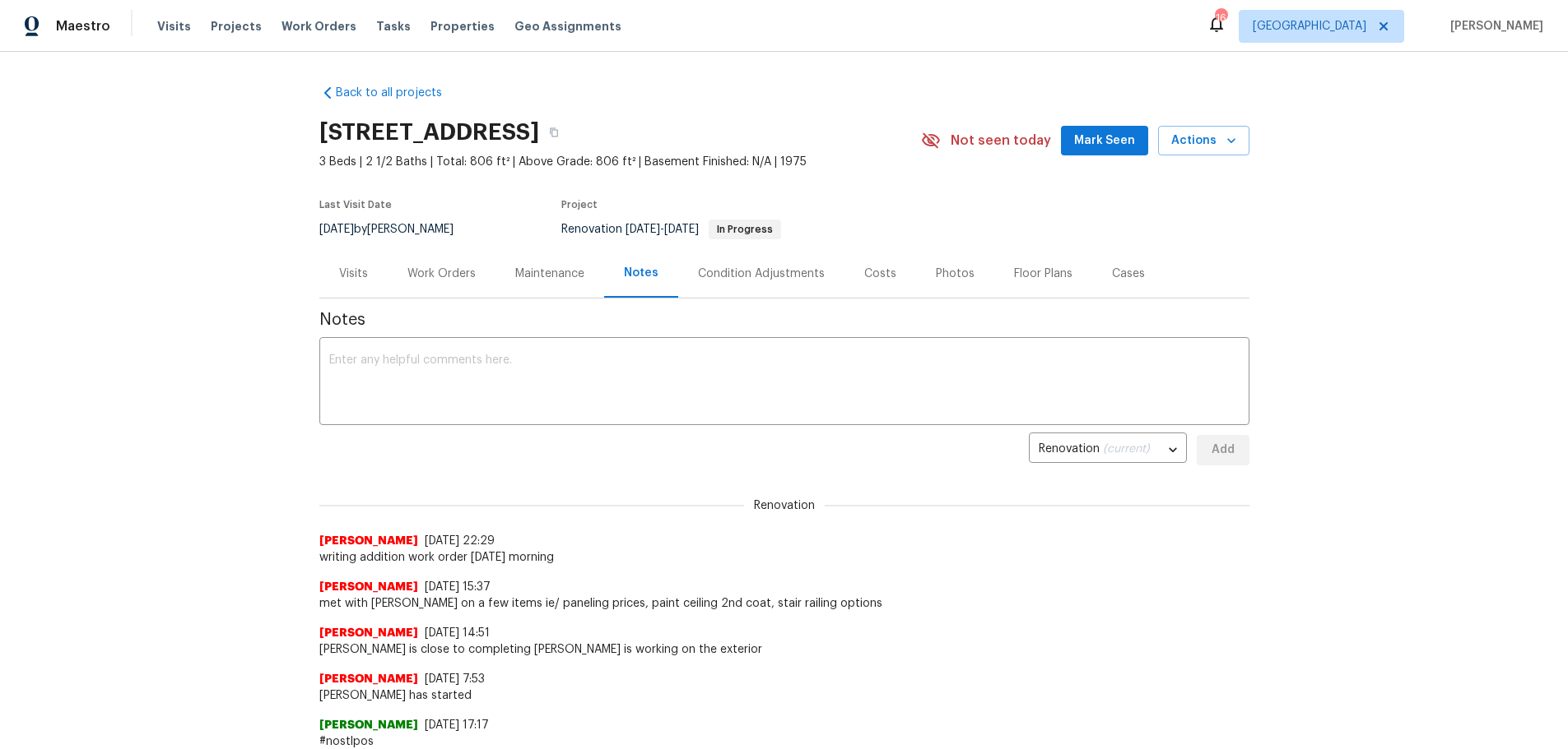
click at [519, 290] on div "Maintenance" at bounding box center [549, 273] width 109 height 48
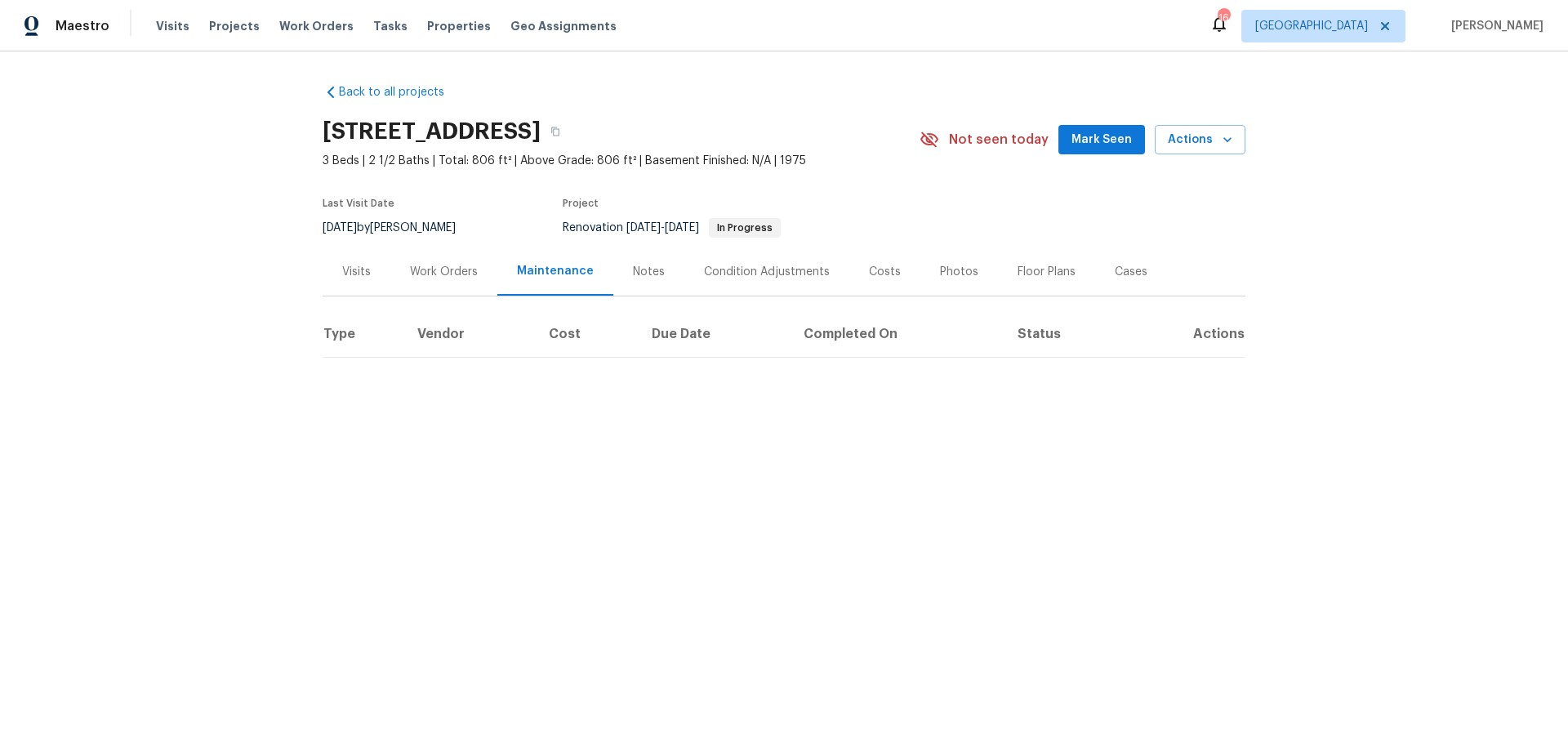
click at [459, 285] on div "Work Orders" at bounding box center [443, 271] width 107 height 48
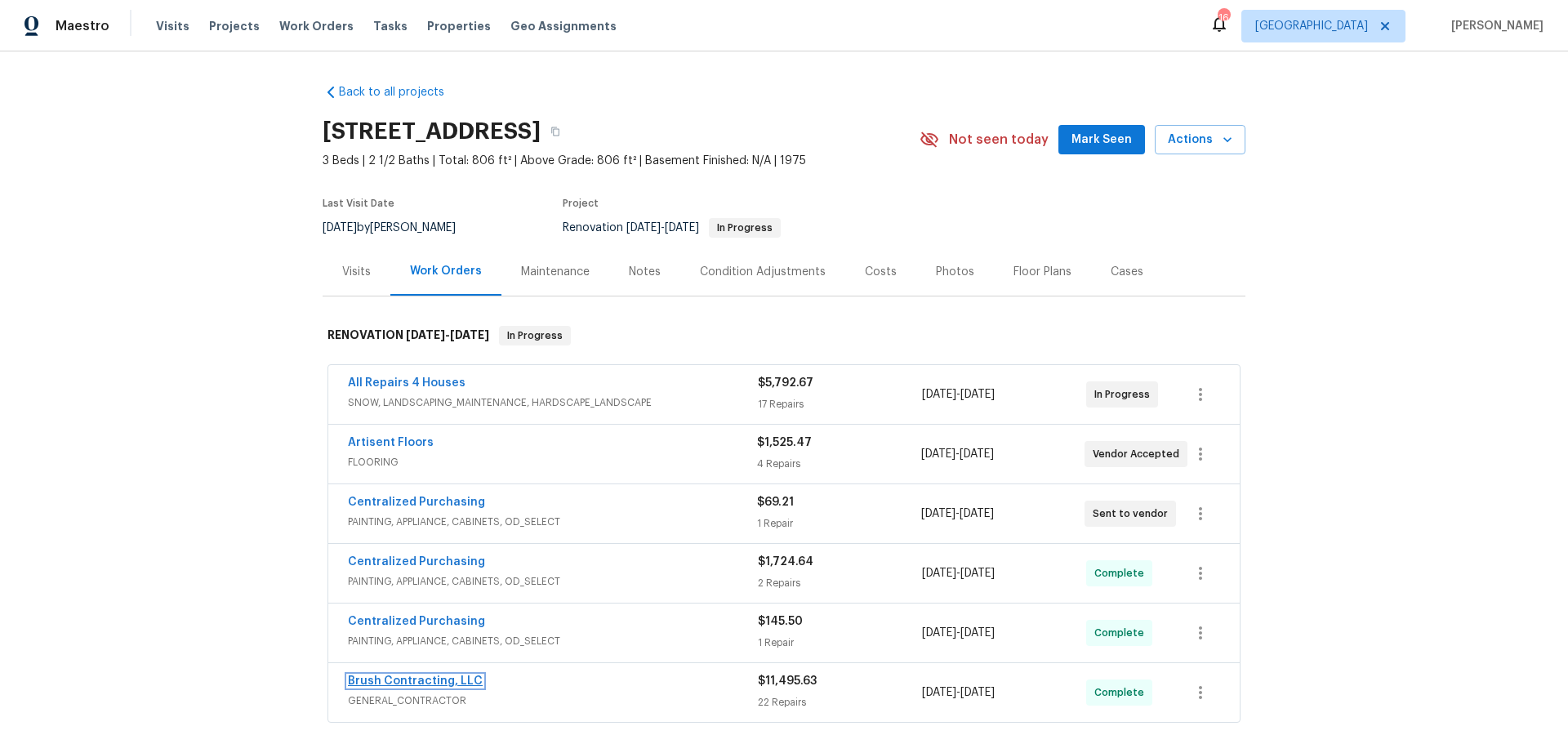
click at [446, 684] on link "Brush Contracting, LLC" at bounding box center [415, 682] width 135 height 12
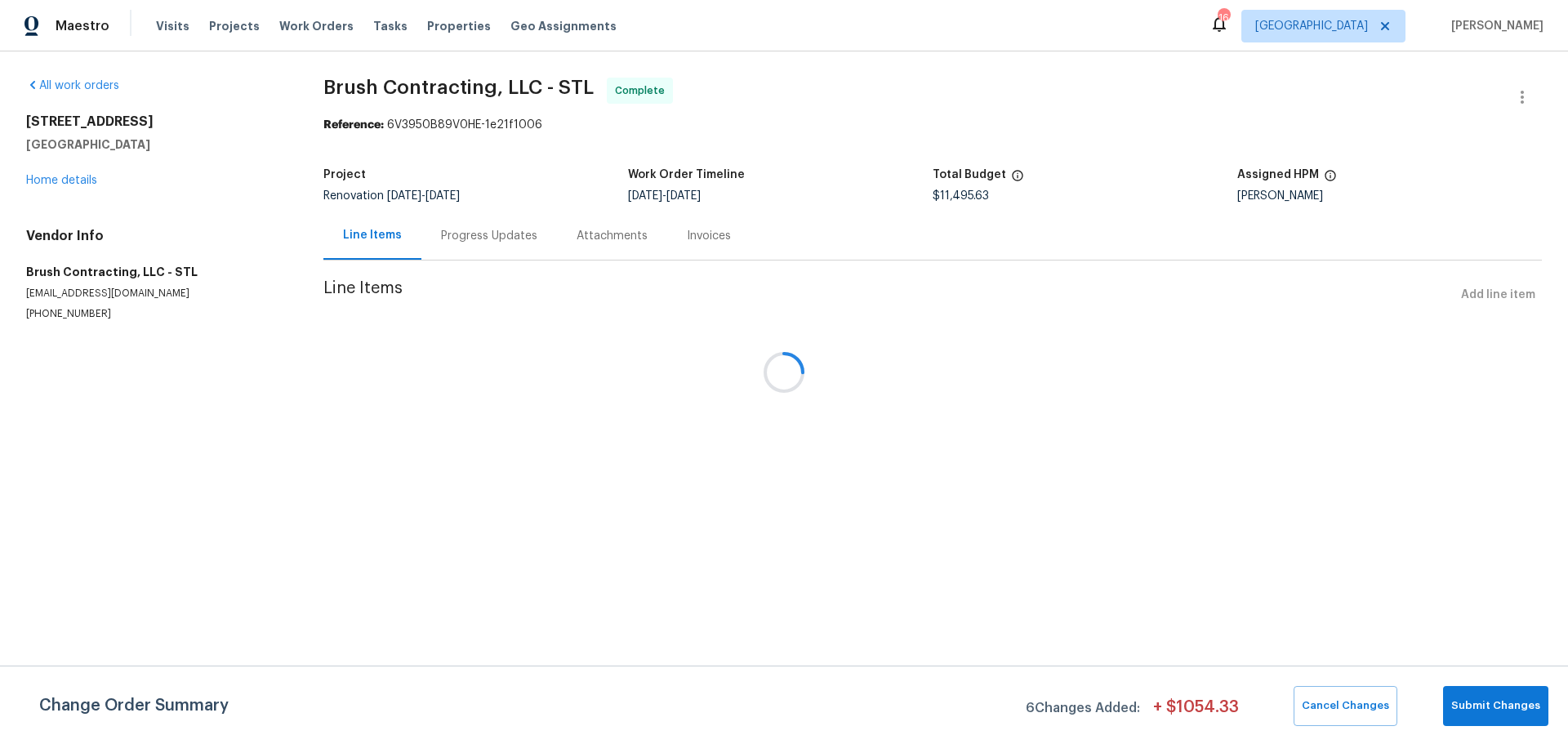
click at [470, 250] on div at bounding box center [784, 372] width 1568 height 744
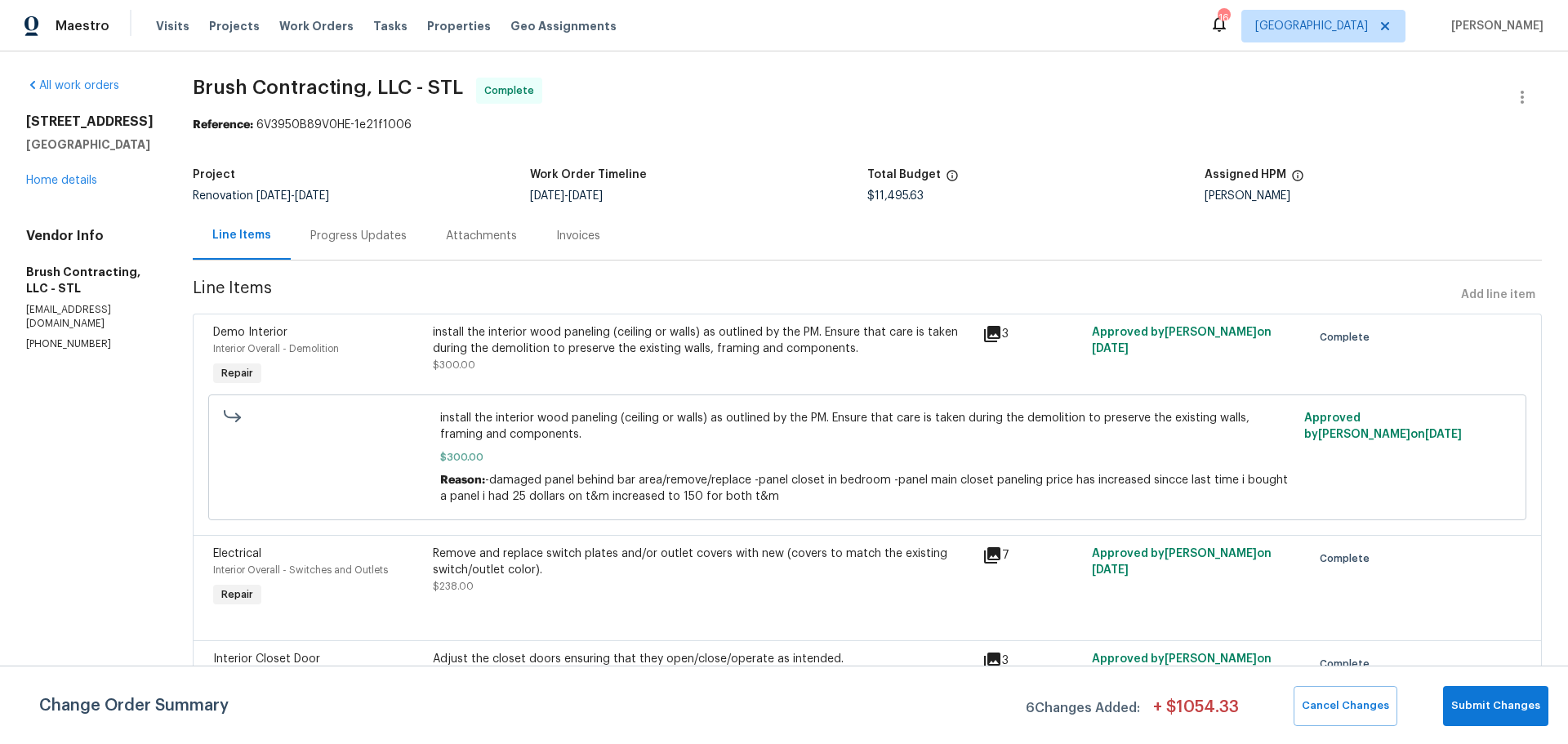
click at [331, 240] on div "Progress Updates" at bounding box center [359, 236] width 96 height 17
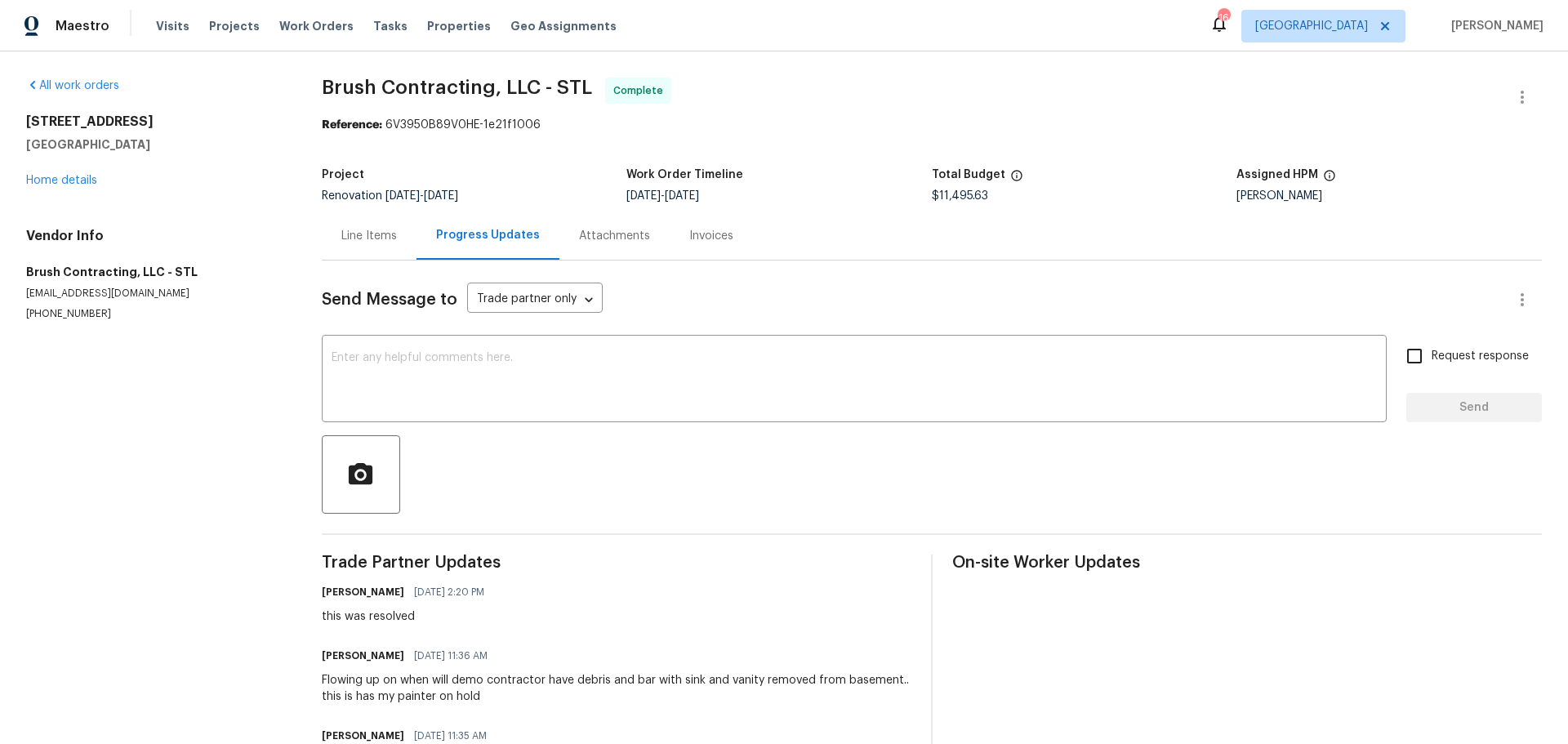
click at [360, 251] on div "Line Items" at bounding box center [369, 235] width 94 height 48
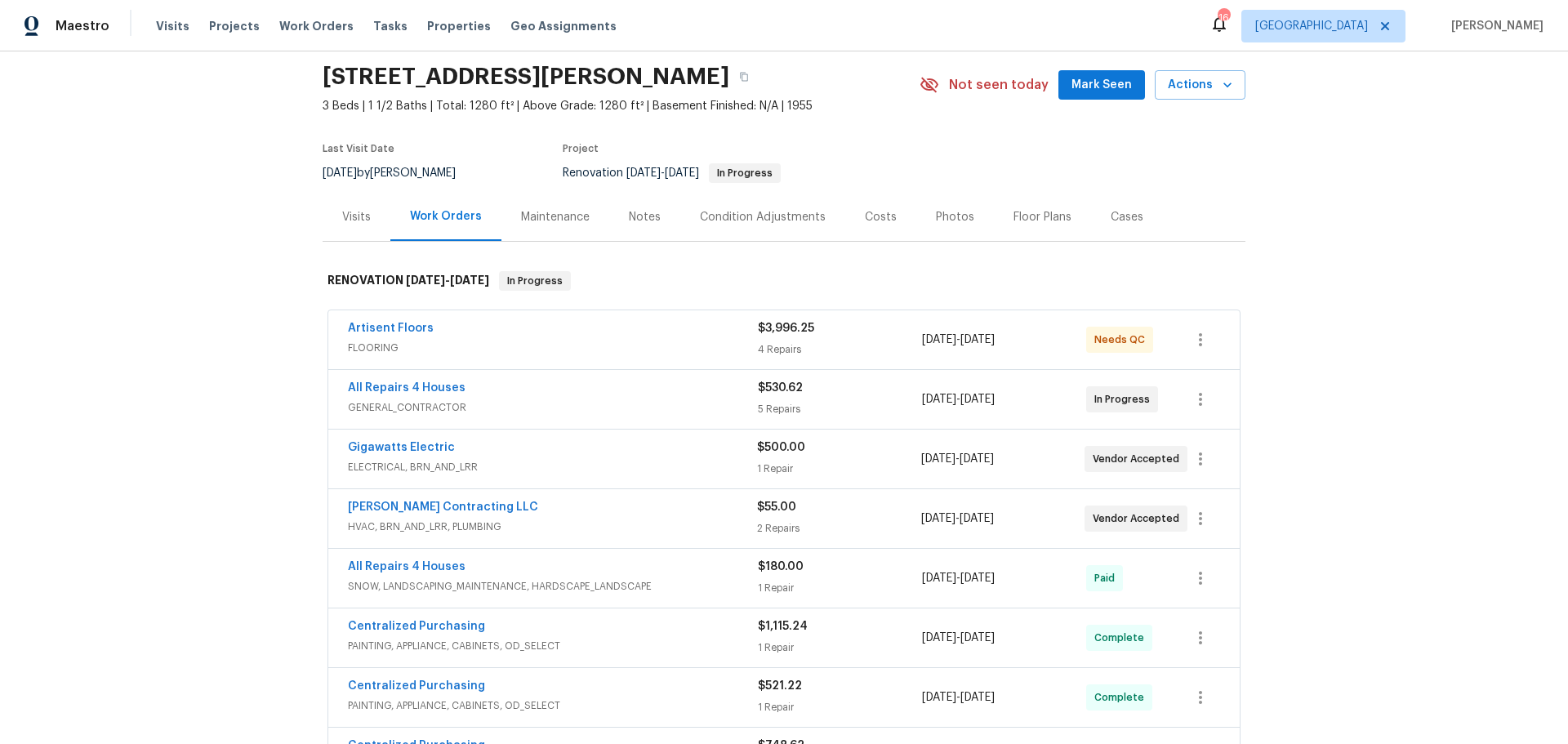
scroll to position [82, 0]
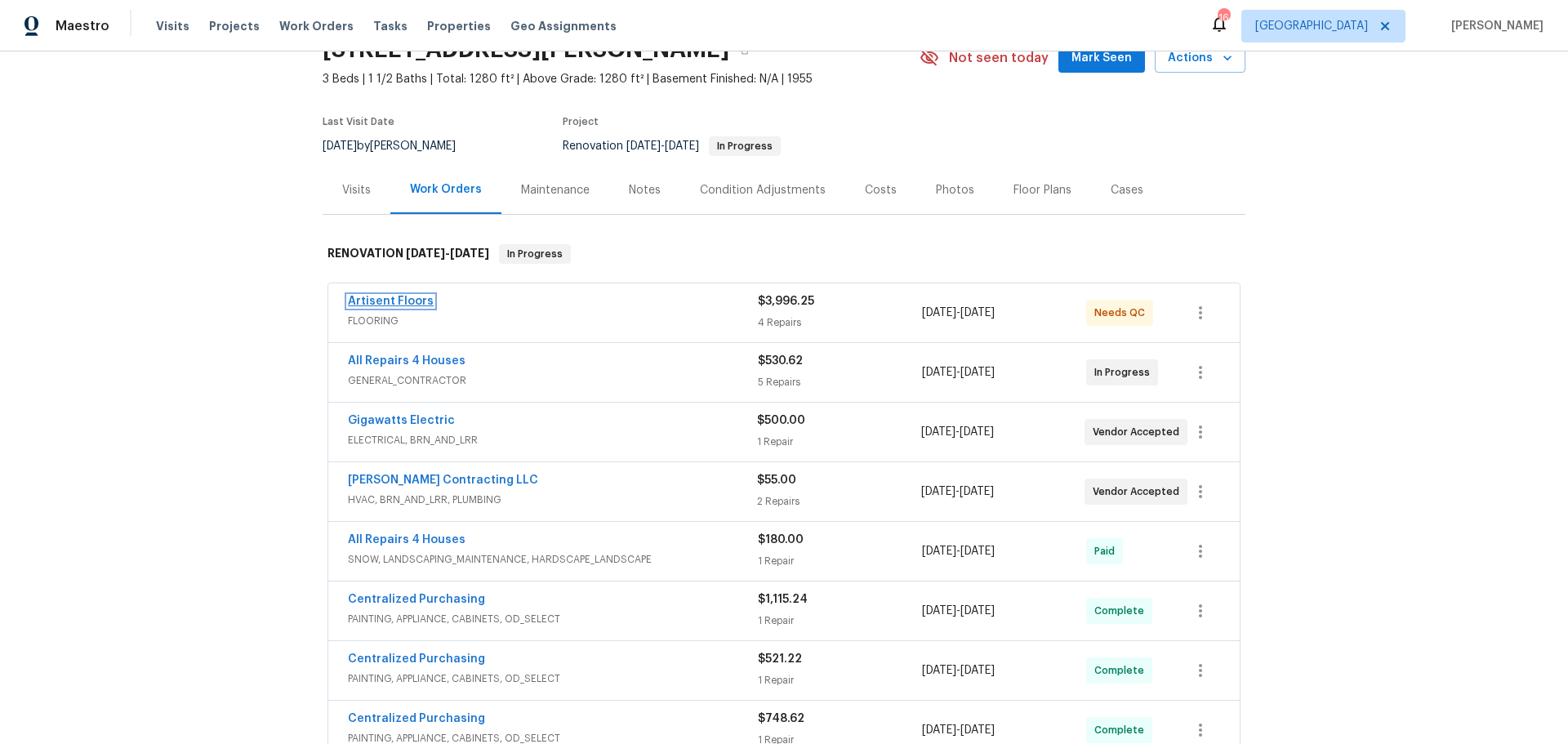
click at [391, 304] on link "Artisent Floors" at bounding box center [390, 302] width 85 height 12
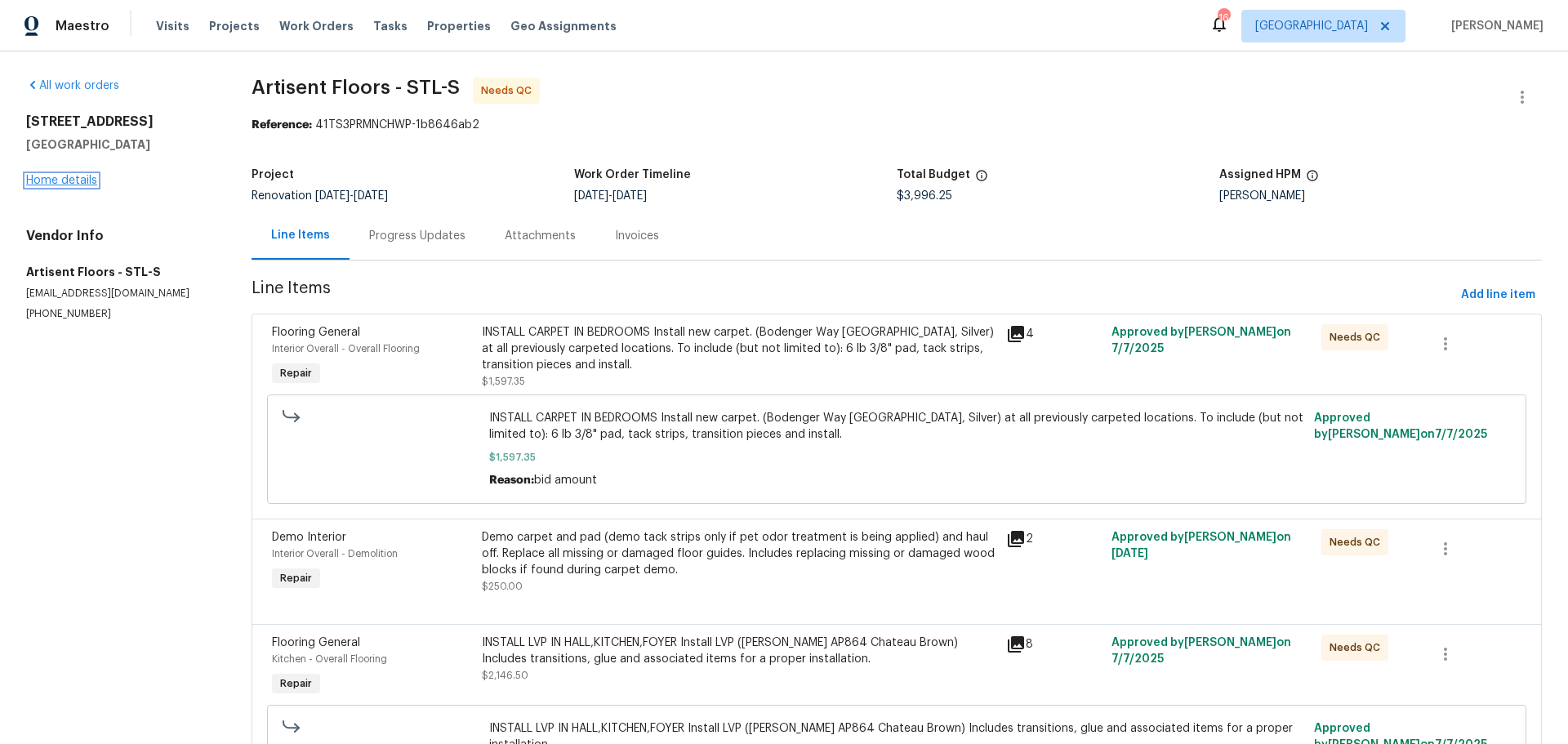
click at [85, 176] on link "Home details" at bounding box center [62, 181] width 71 height 12
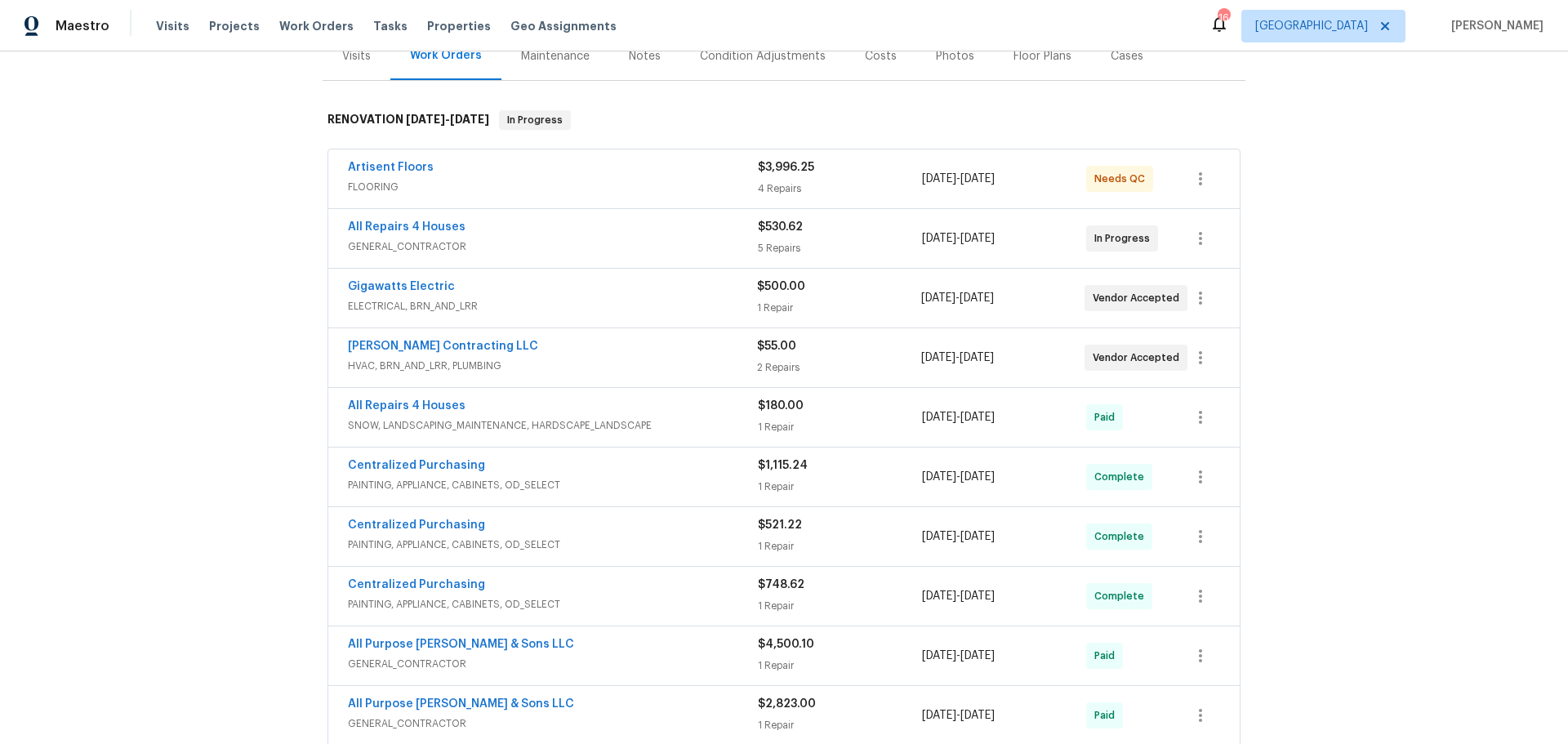
scroll to position [245, 0]
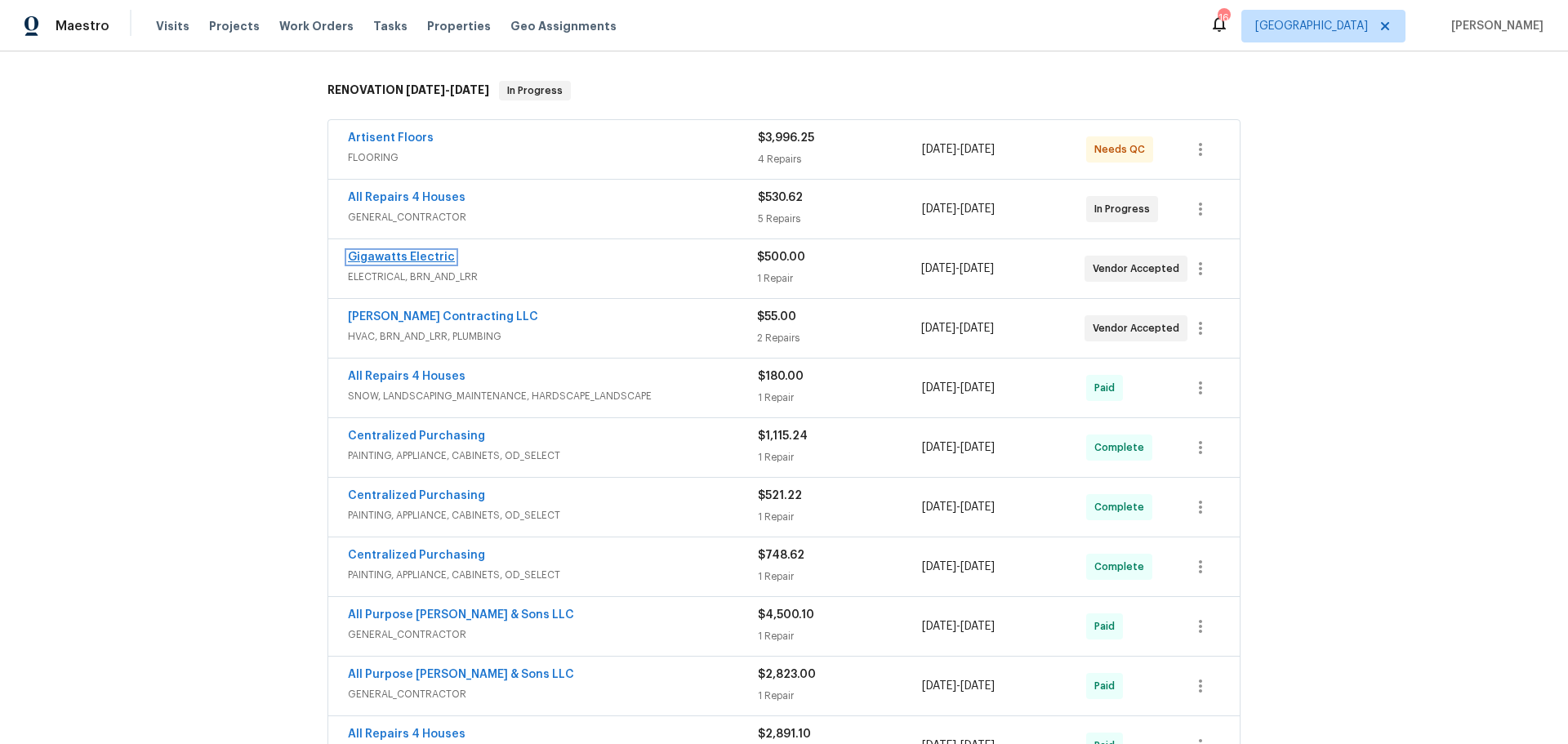
click at [429, 257] on link "Gigawatts Electric" at bounding box center [401, 258] width 107 height 12
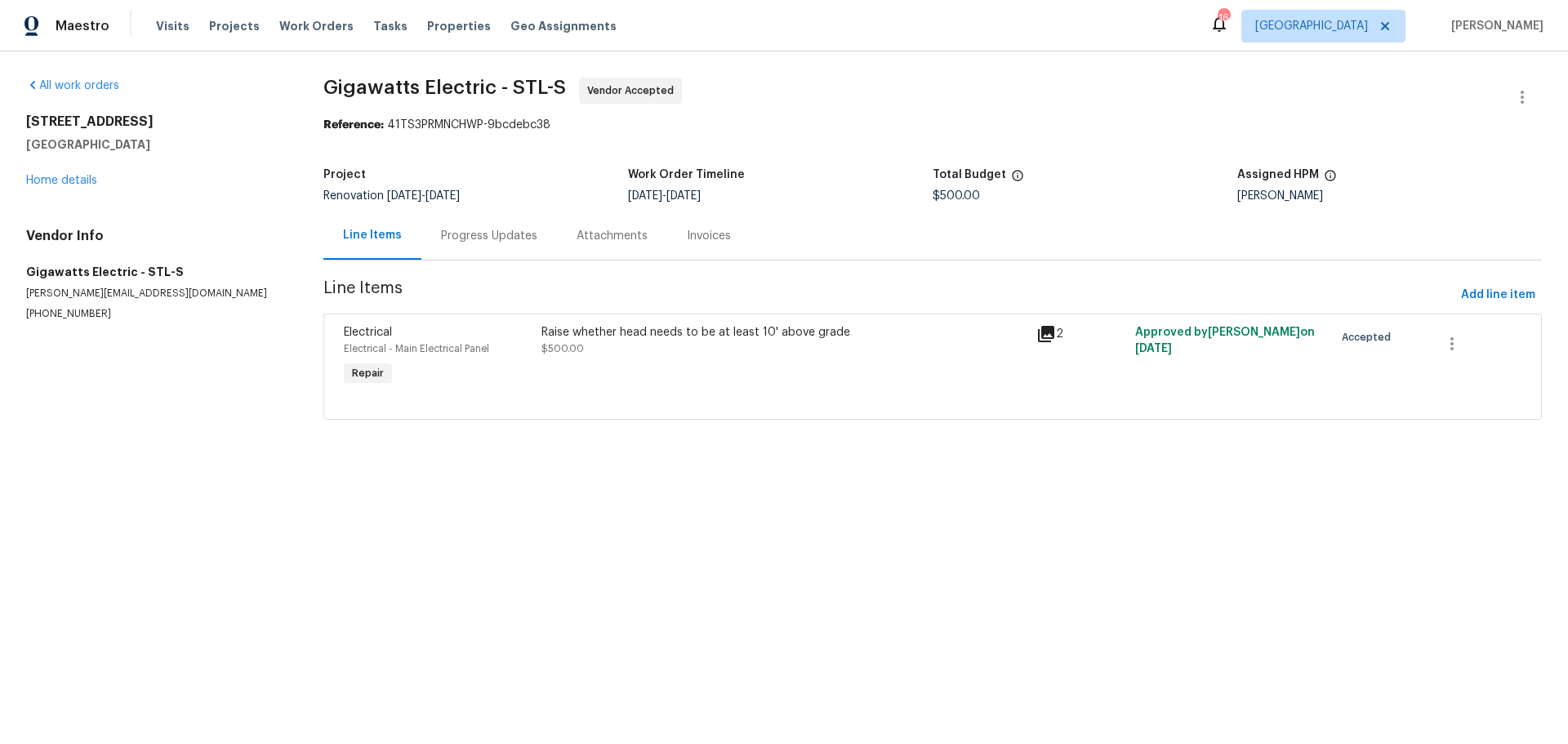
click at [474, 228] on div "Progress Updates" at bounding box center [489, 236] width 96 height 17
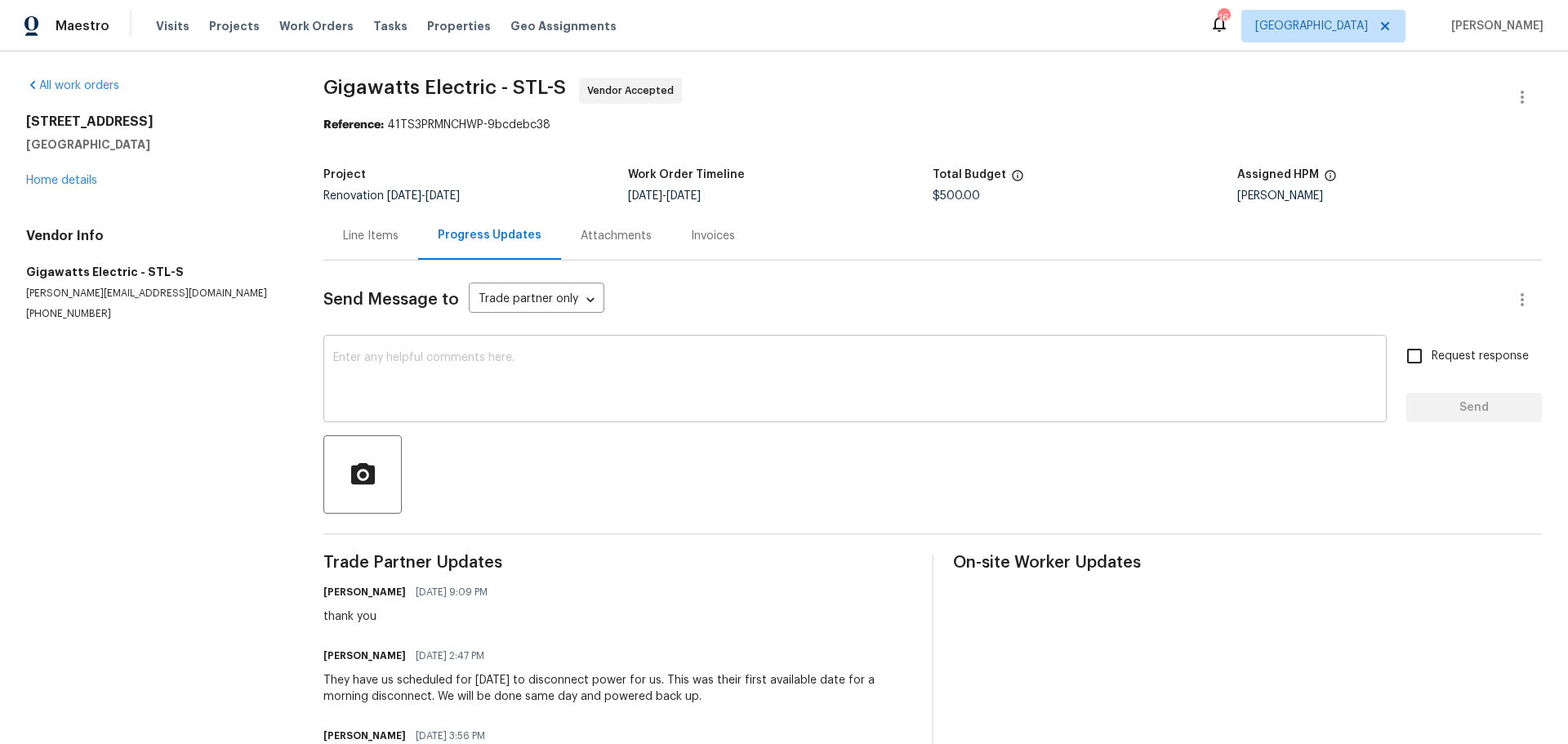
click at [545, 352] on textarea at bounding box center [855, 380] width 1043 height 57
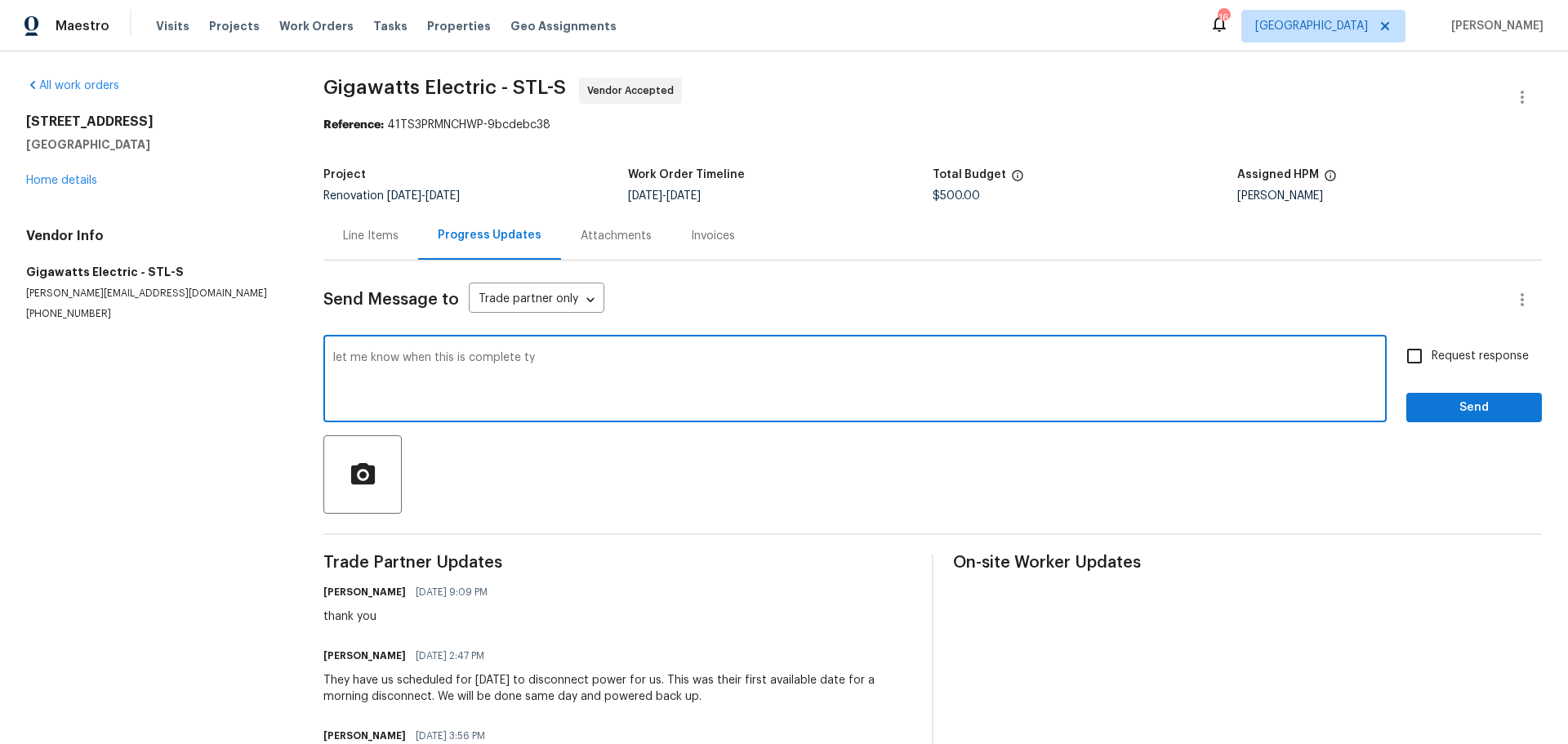
type textarea "let me know when this is complete ty"
click at [1414, 366] on input "Request response" at bounding box center [1414, 356] width 34 height 34
checkbox input "true"
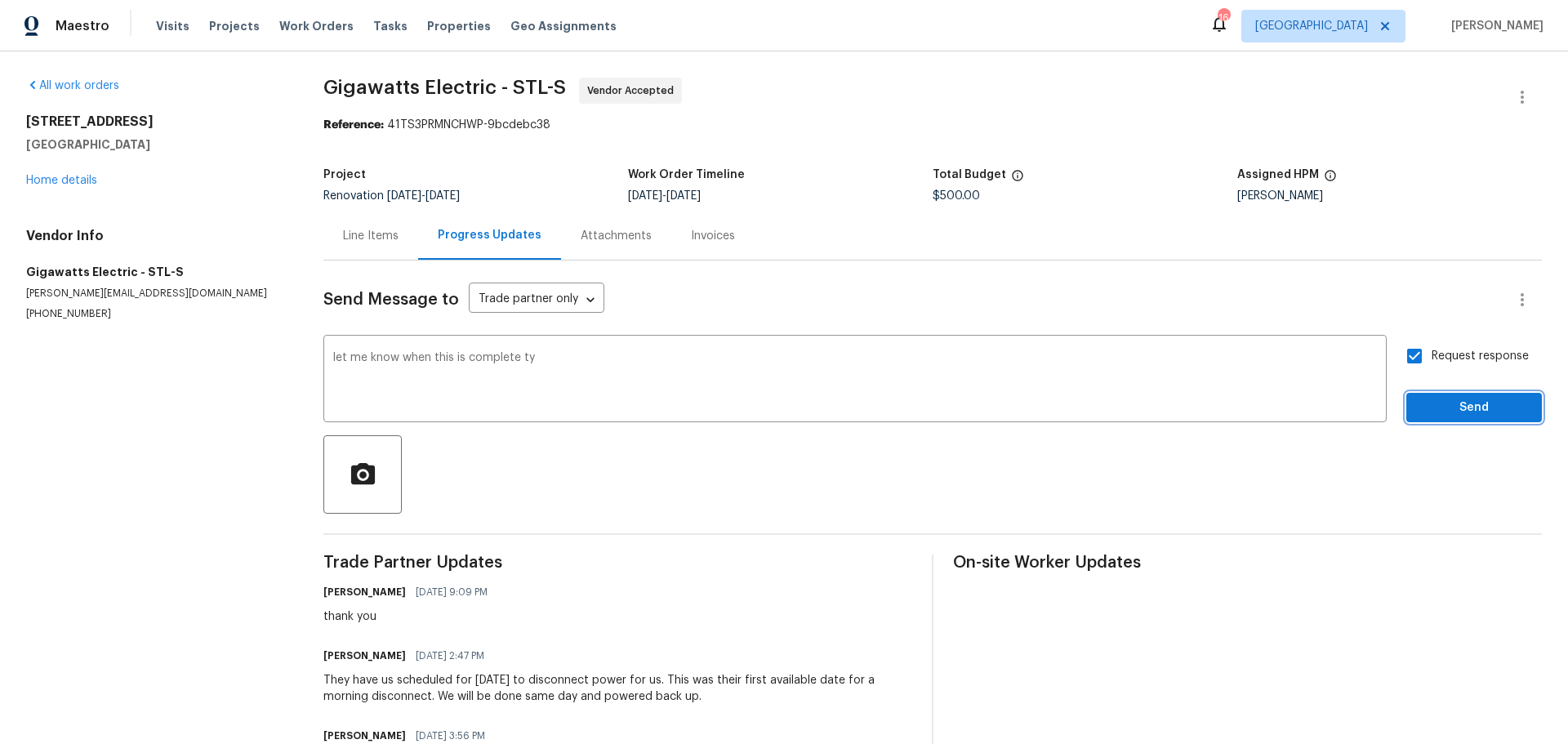
click at [1420, 411] on span "Send" at bounding box center [1474, 408] width 109 height 21
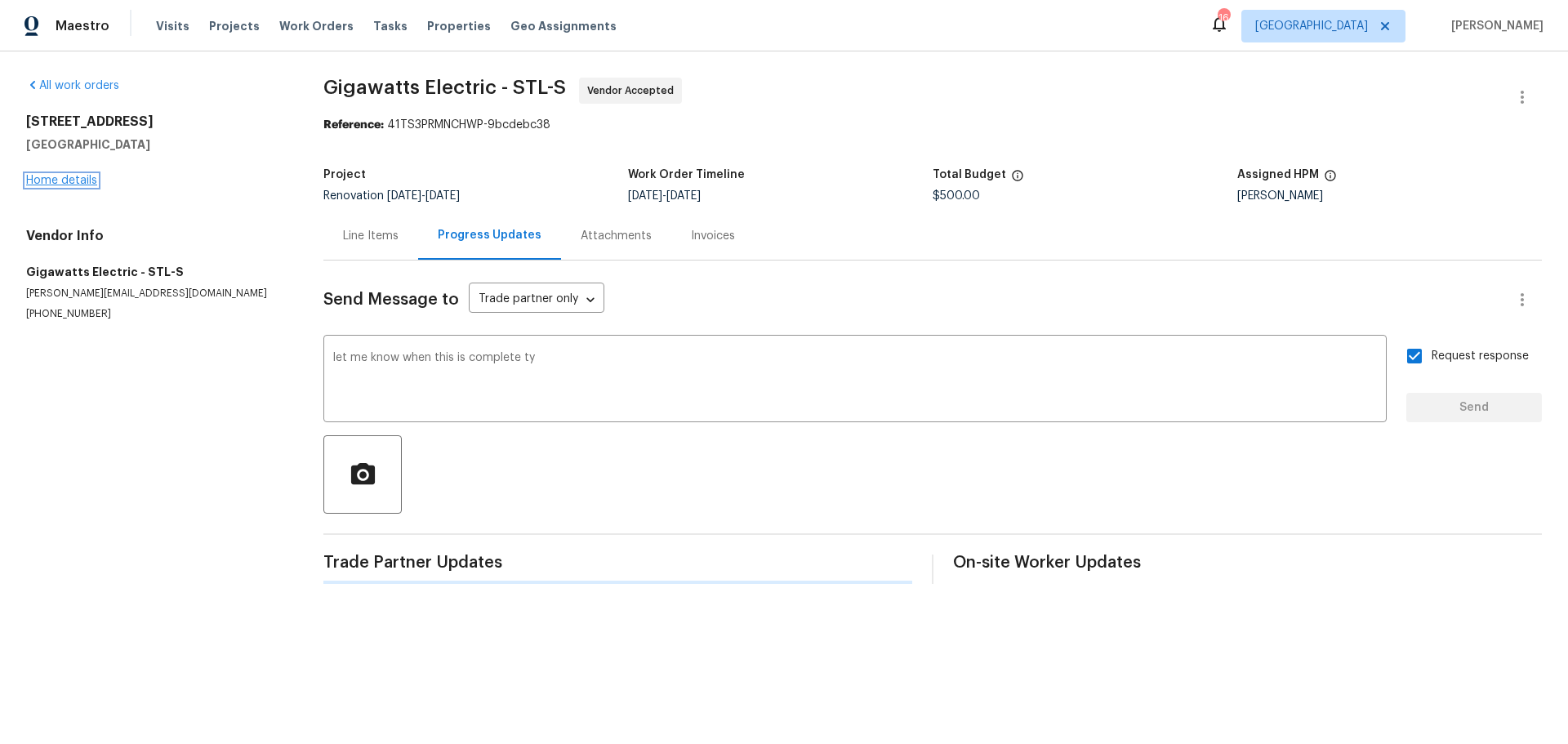
click at [75, 184] on link "Home details" at bounding box center [62, 181] width 71 height 12
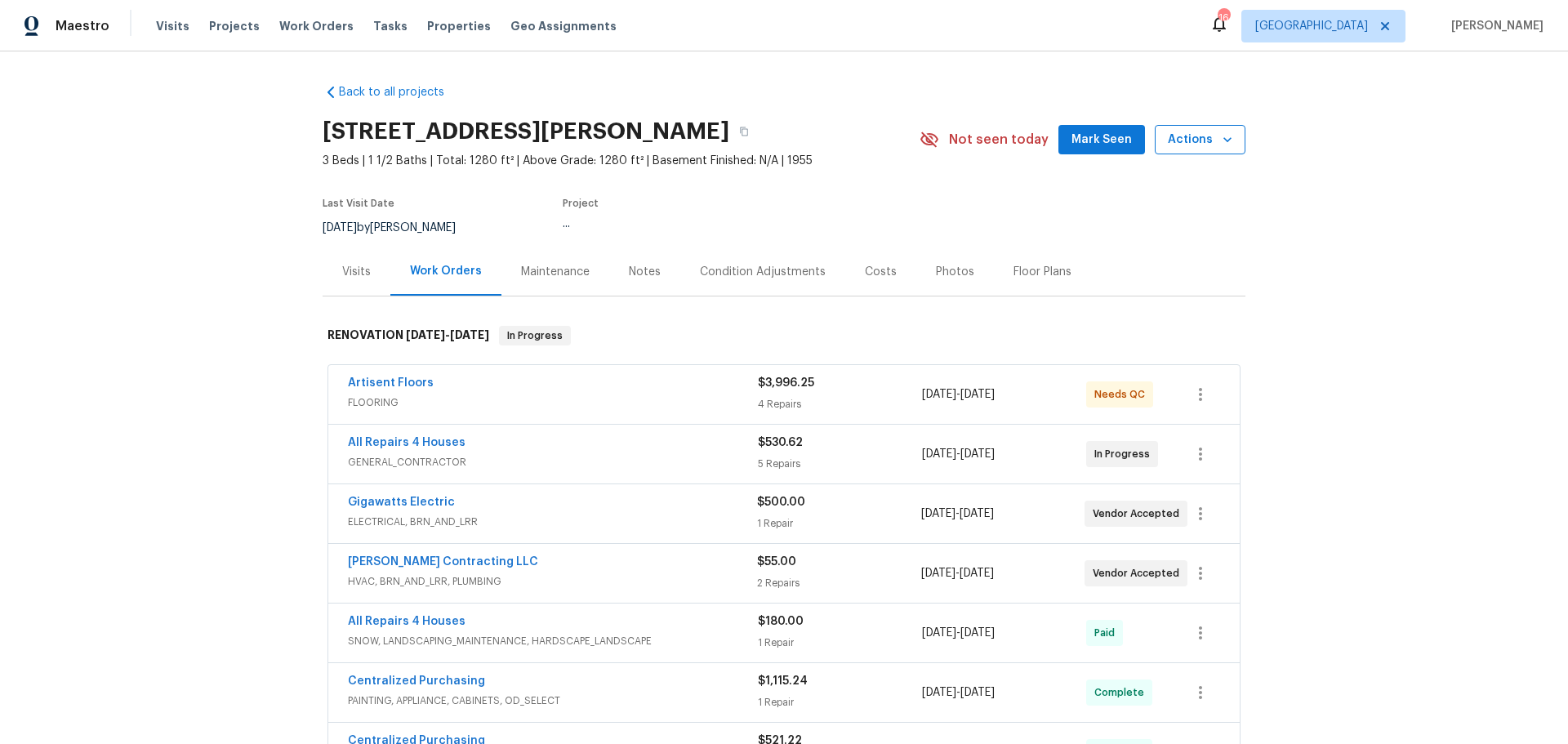
click at [1238, 129] on button "Actions" at bounding box center [1201, 140] width 90 height 30
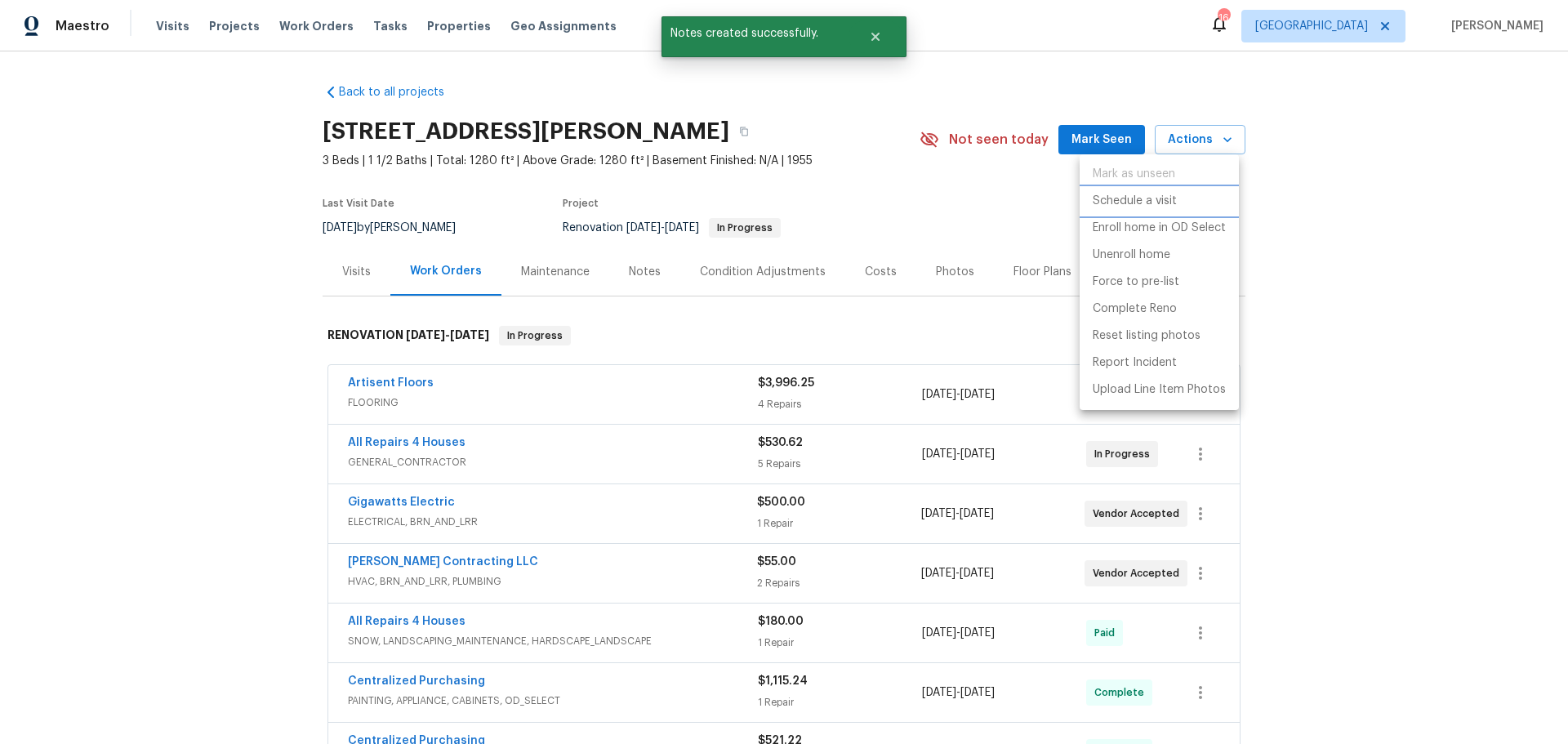
click at [1179, 203] on li "Schedule a visit" at bounding box center [1159, 200] width 159 height 27
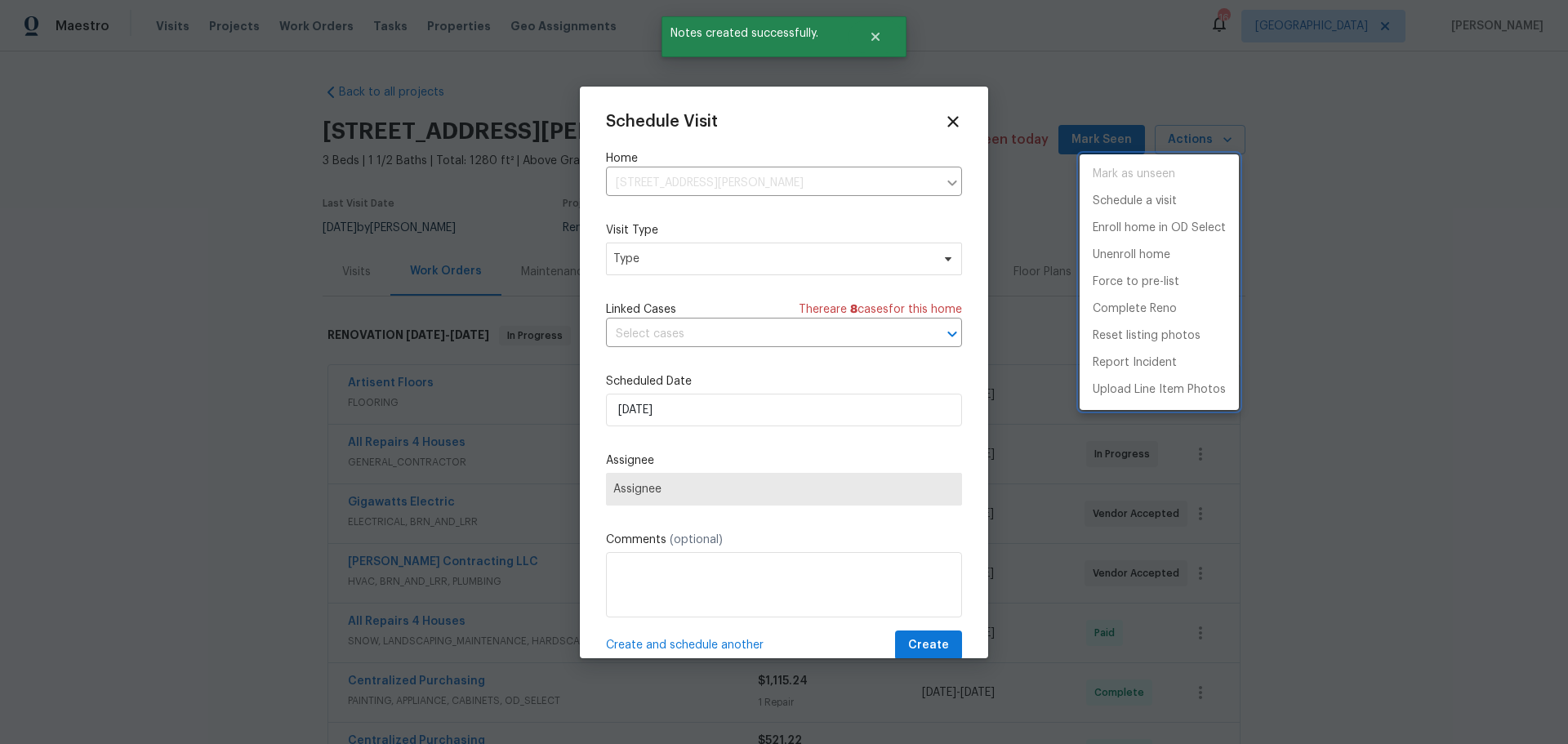
click at [686, 322] on div at bounding box center [784, 372] width 1568 height 744
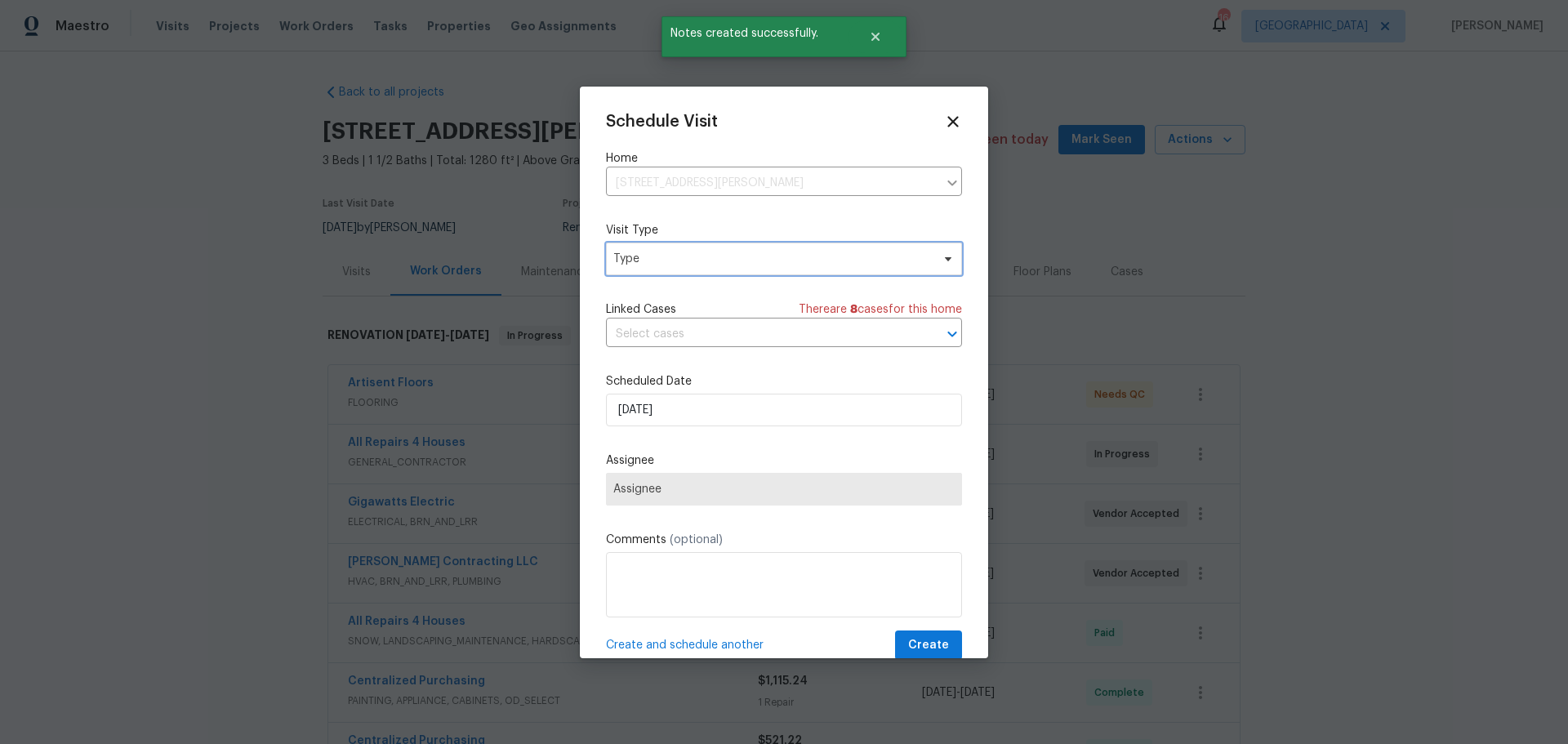
click at [718, 262] on span "Type" at bounding box center [771, 258] width 317 height 17
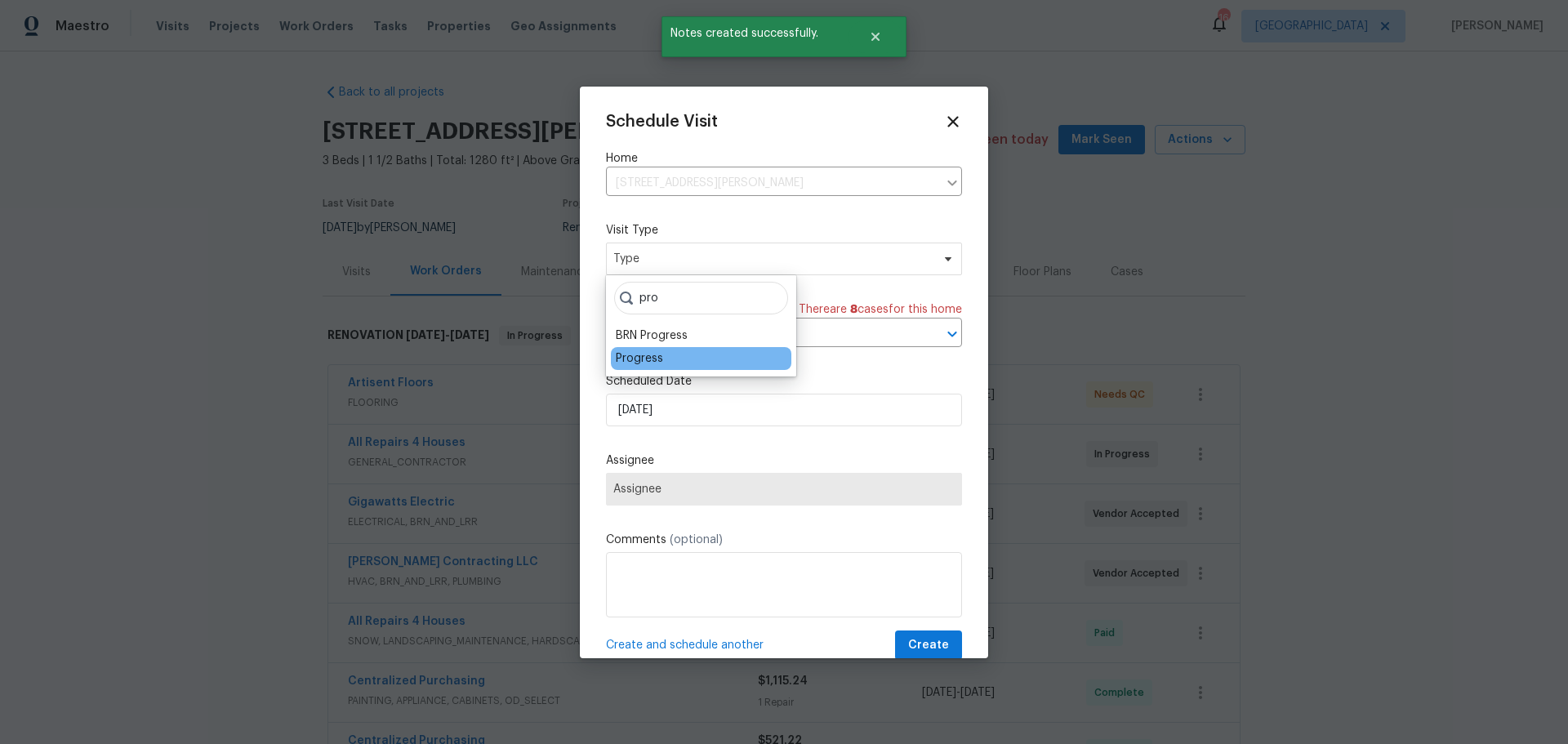
type input "pro"
click at [631, 364] on div "Progress" at bounding box center [640, 359] width 47 height 17
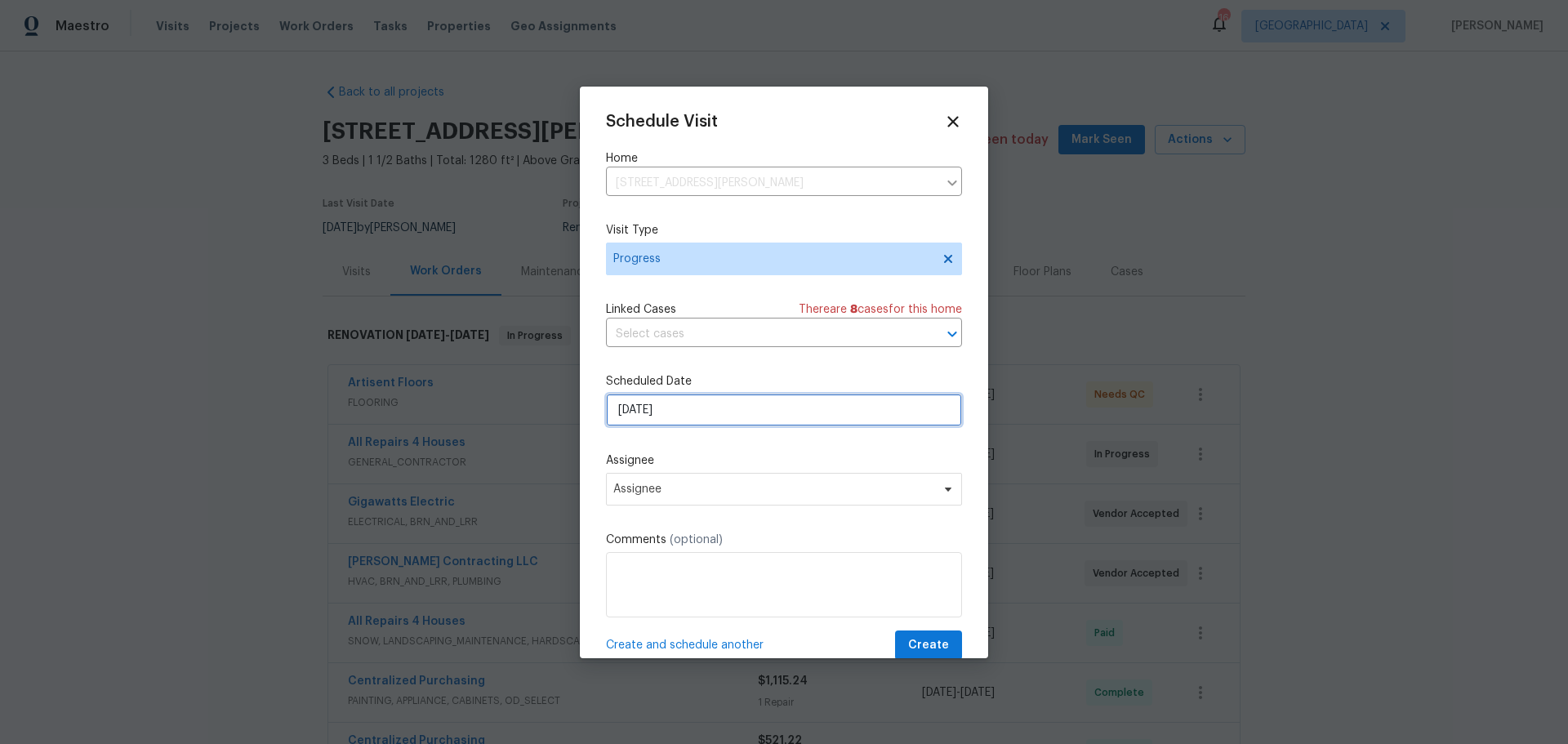
click at [678, 419] on input "9/2/2025" at bounding box center [784, 410] width 356 height 32
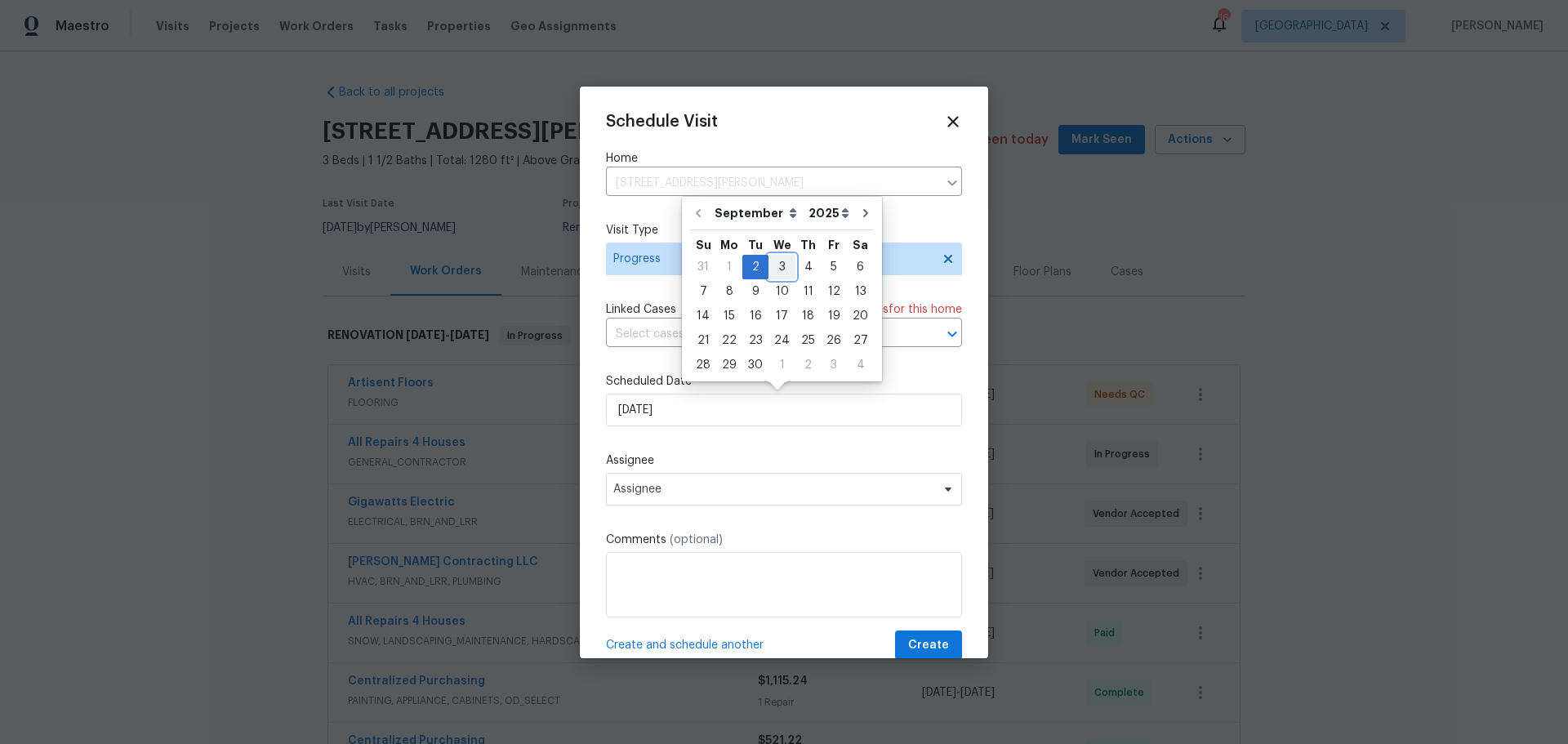
click at [782, 269] on div "3" at bounding box center [781, 266] width 27 height 23
type input "[DATE]"
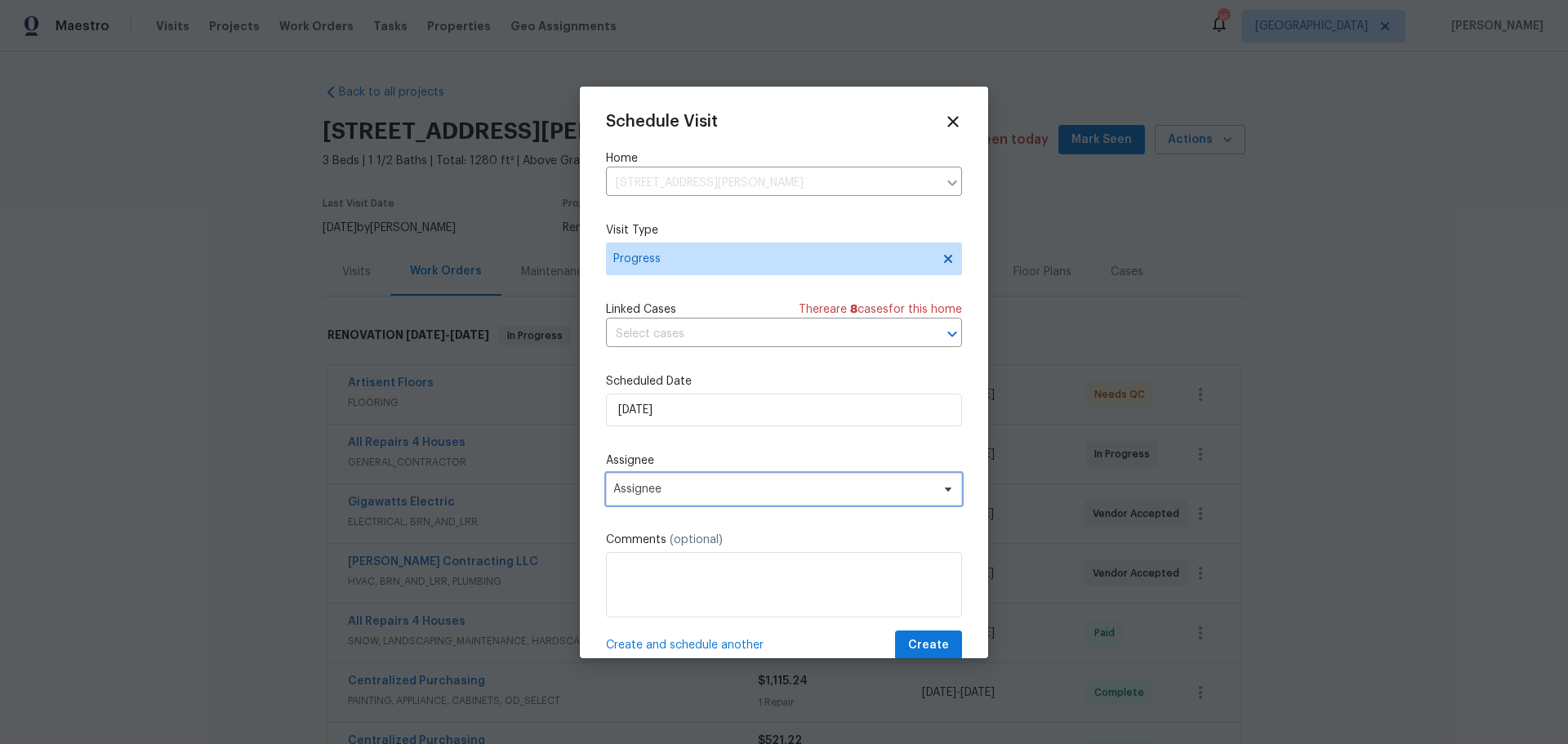
click at [709, 491] on span "Assignee" at bounding box center [773, 488] width 320 height 13
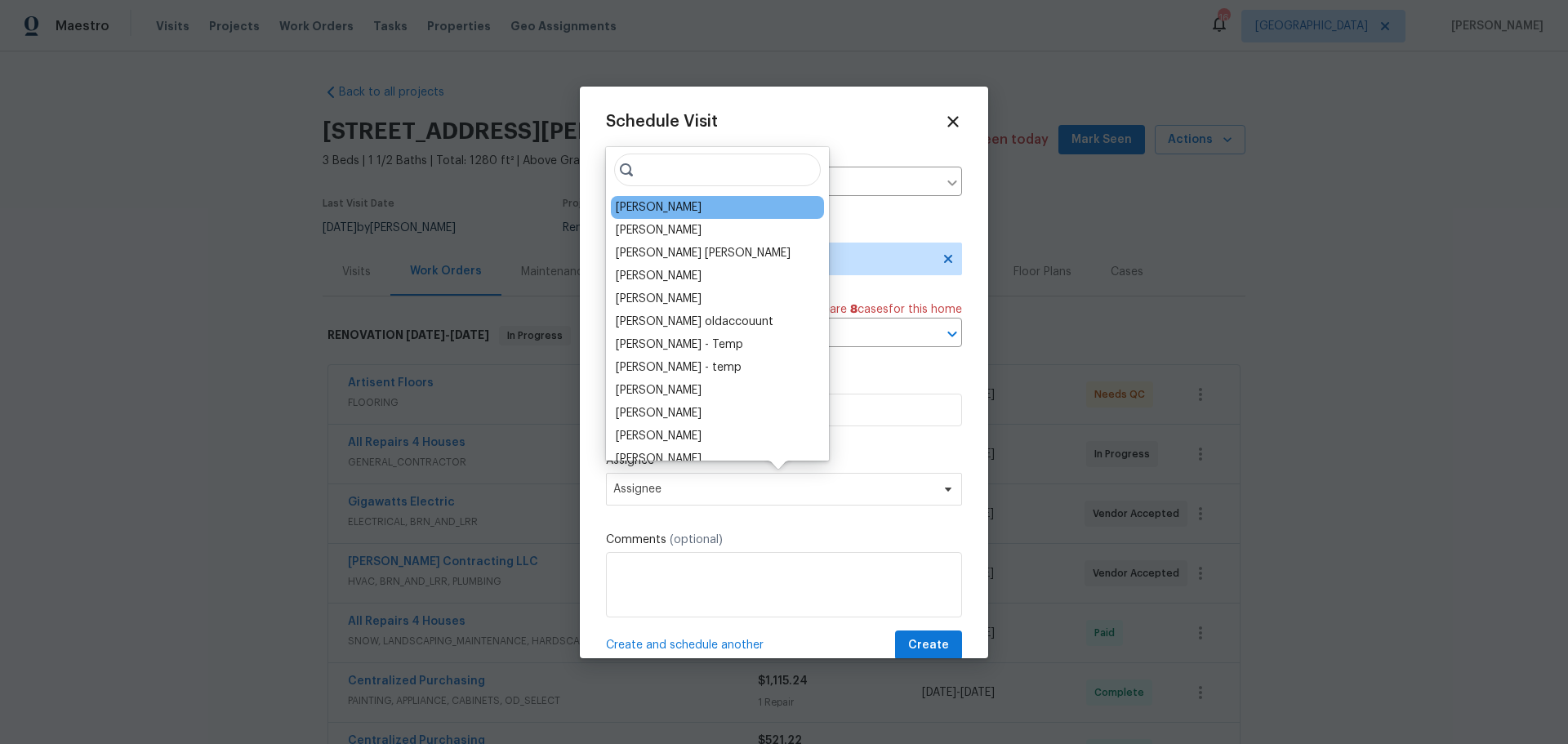
click at [673, 201] on div "[PERSON_NAME]" at bounding box center [658, 207] width 85 height 17
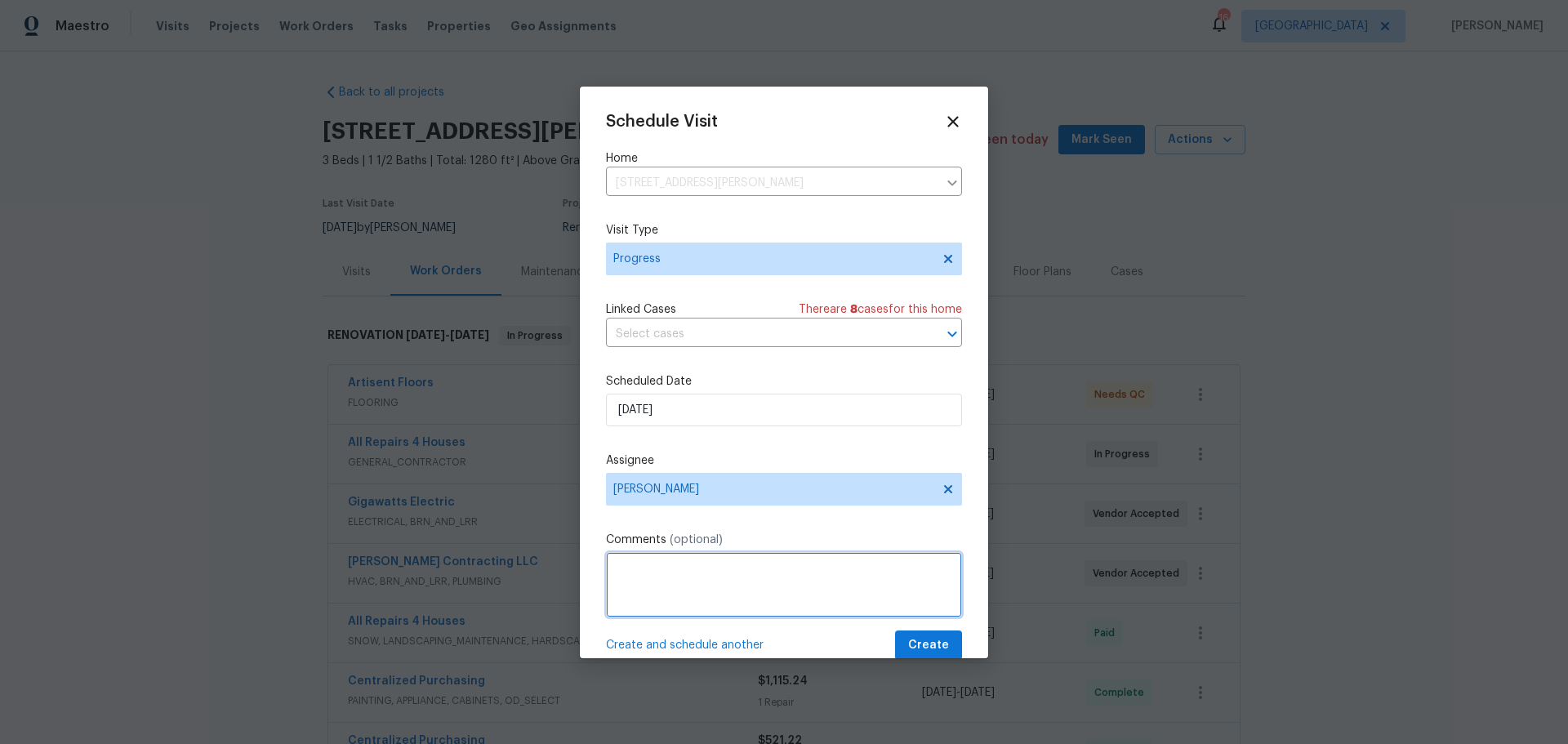
click at [642, 594] on textarea at bounding box center [784, 585] width 356 height 66
type textarea "check oi list"
click at [928, 644] on span "Create" at bounding box center [928, 646] width 41 height 21
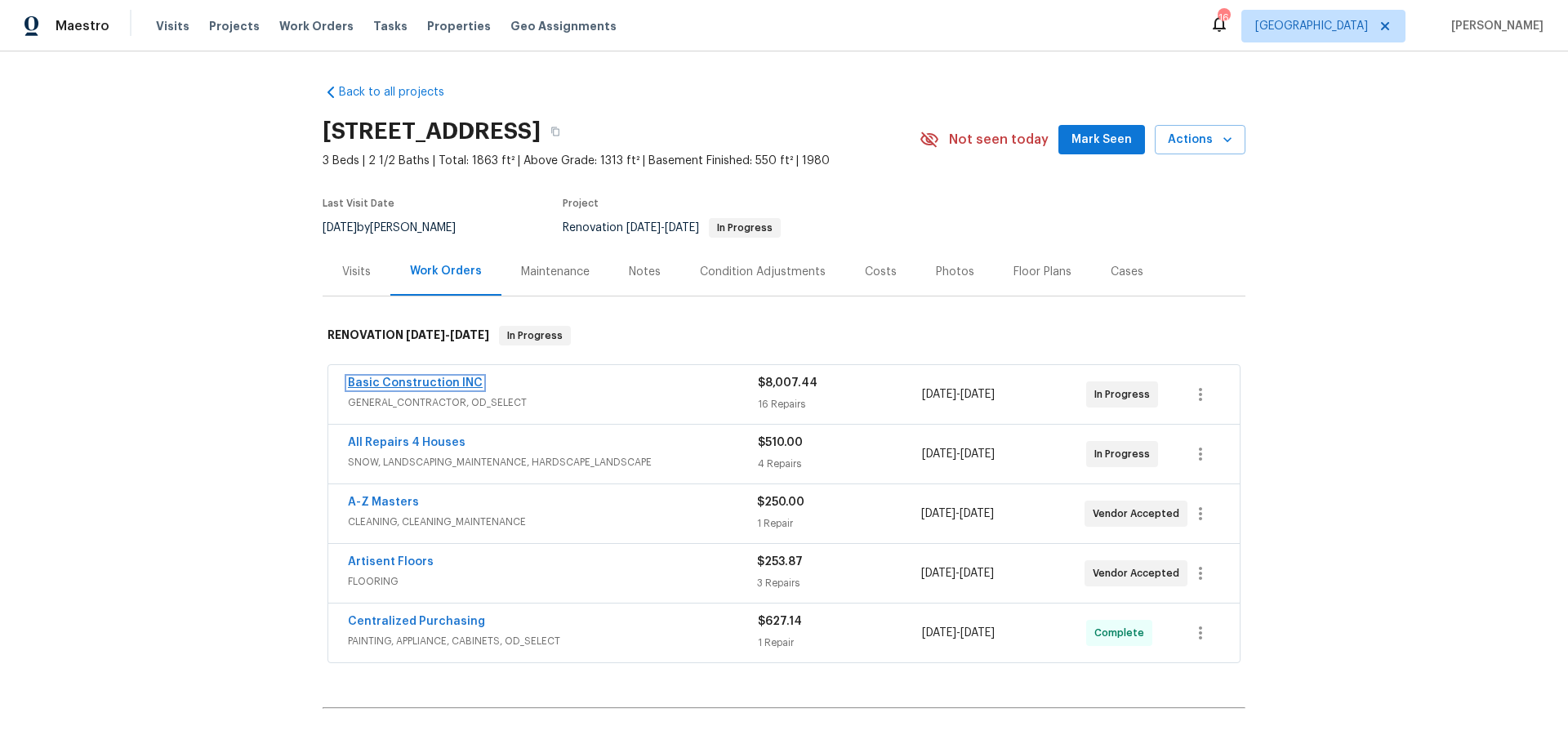
click at [429, 382] on link "Basic Construction INC" at bounding box center [415, 383] width 135 height 12
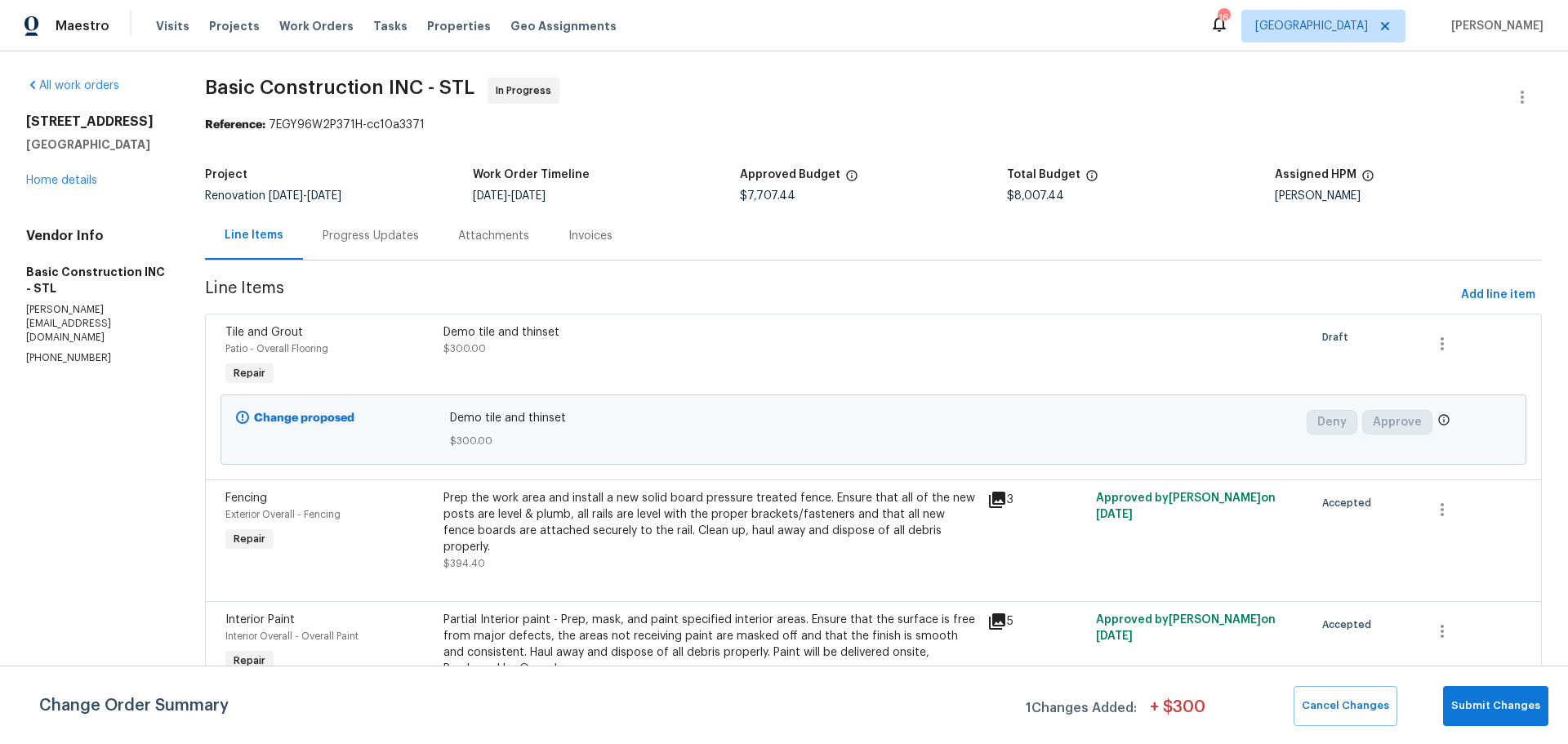
click at [1293, 342] on div at bounding box center [1200, 357] width 217 height 75
click at [587, 371] on div "Demo tile and thinset $300.00" at bounding box center [710, 357] width 544 height 75
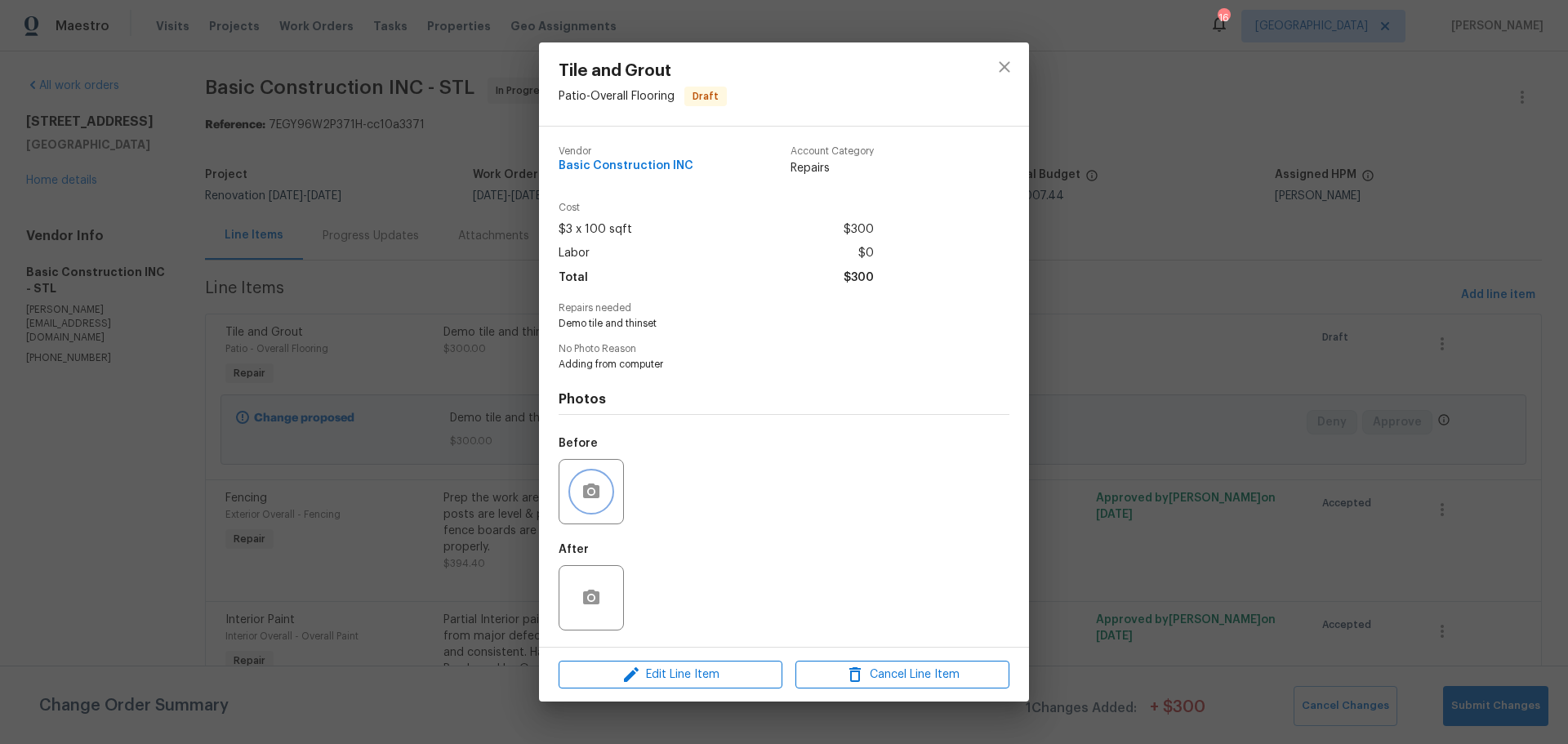
click at [572, 491] on button "button" at bounding box center [591, 492] width 39 height 39
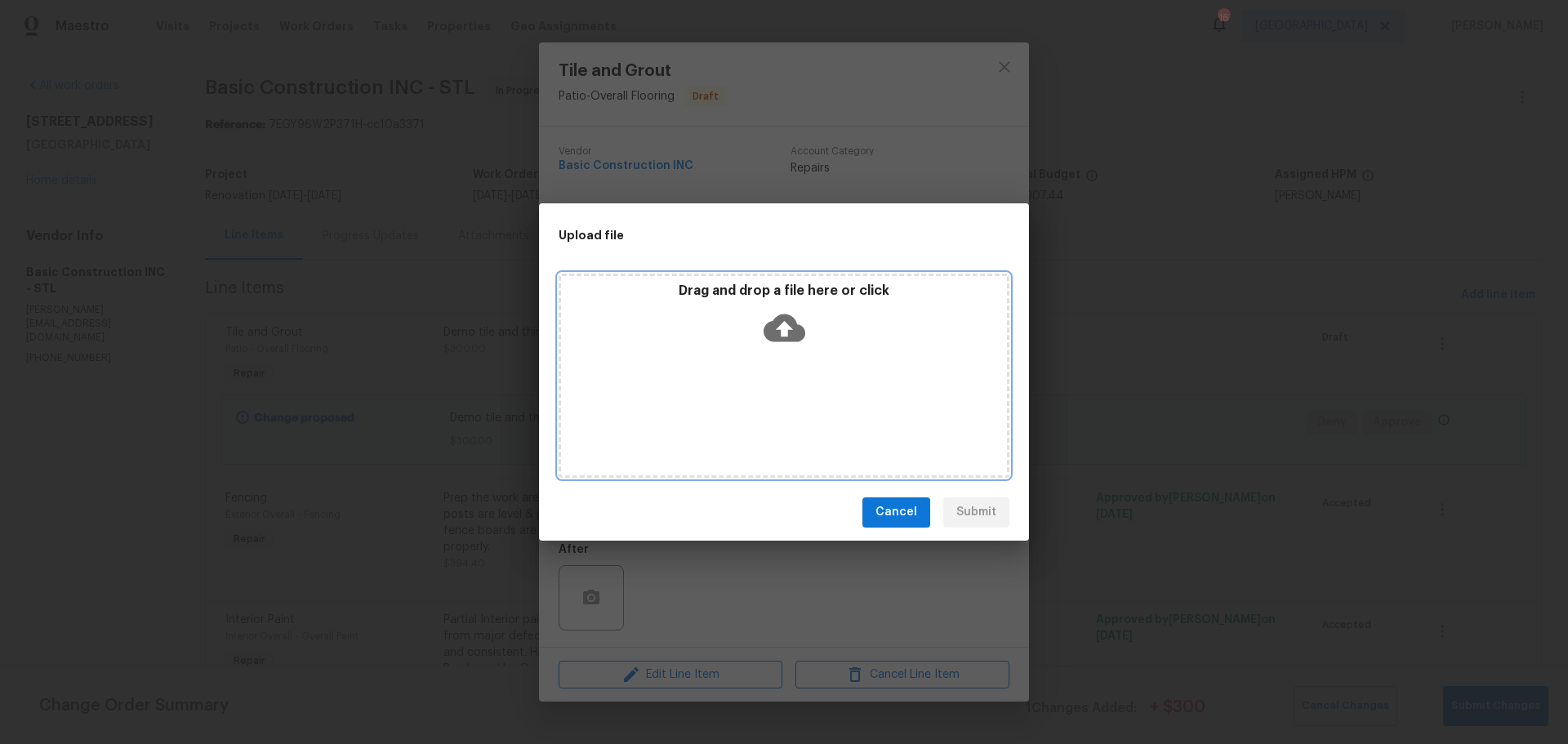
click at [723, 371] on div "Drag and drop a file here or click" at bounding box center [784, 376] width 451 height 204
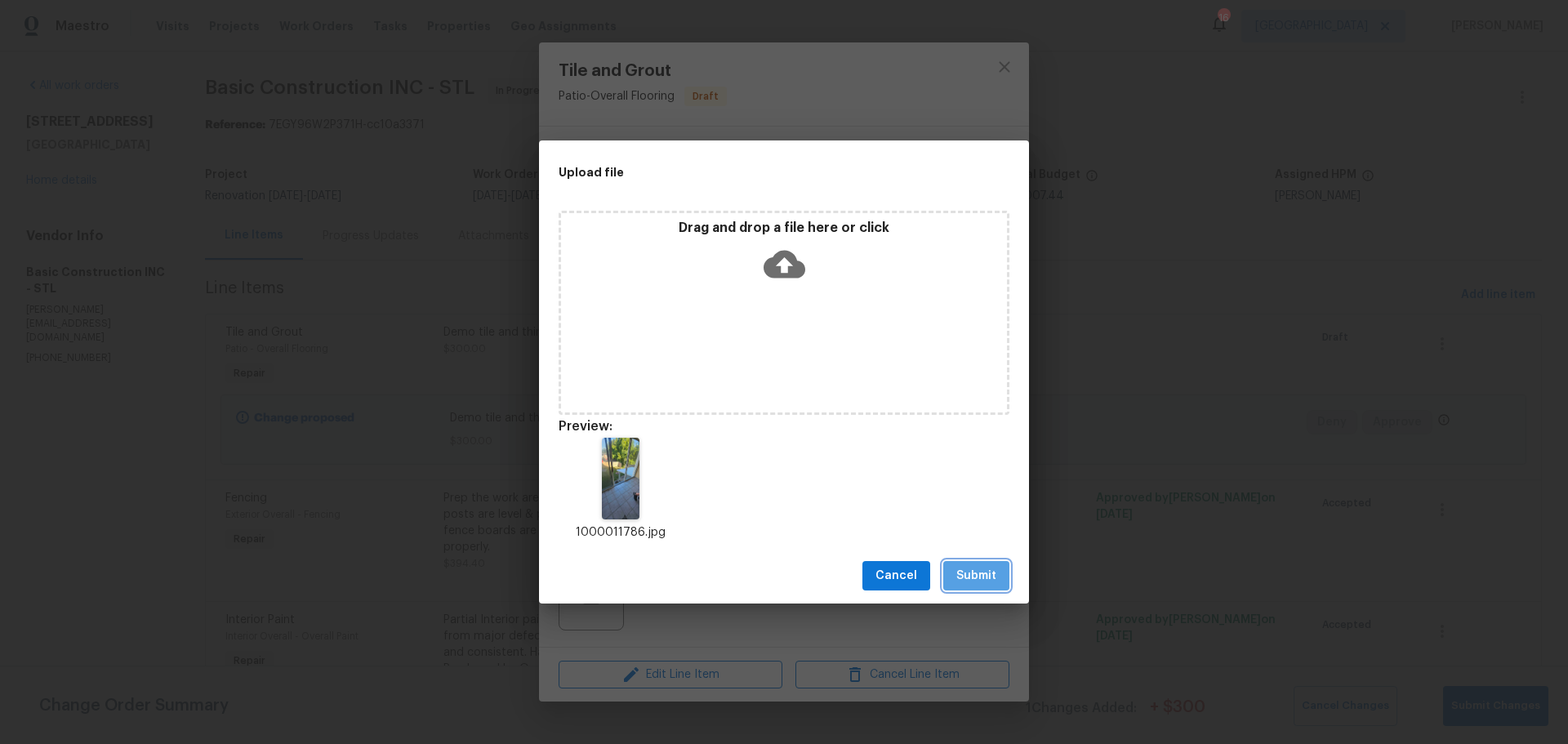
click at [966, 590] on button "Submit" at bounding box center [976, 576] width 66 height 30
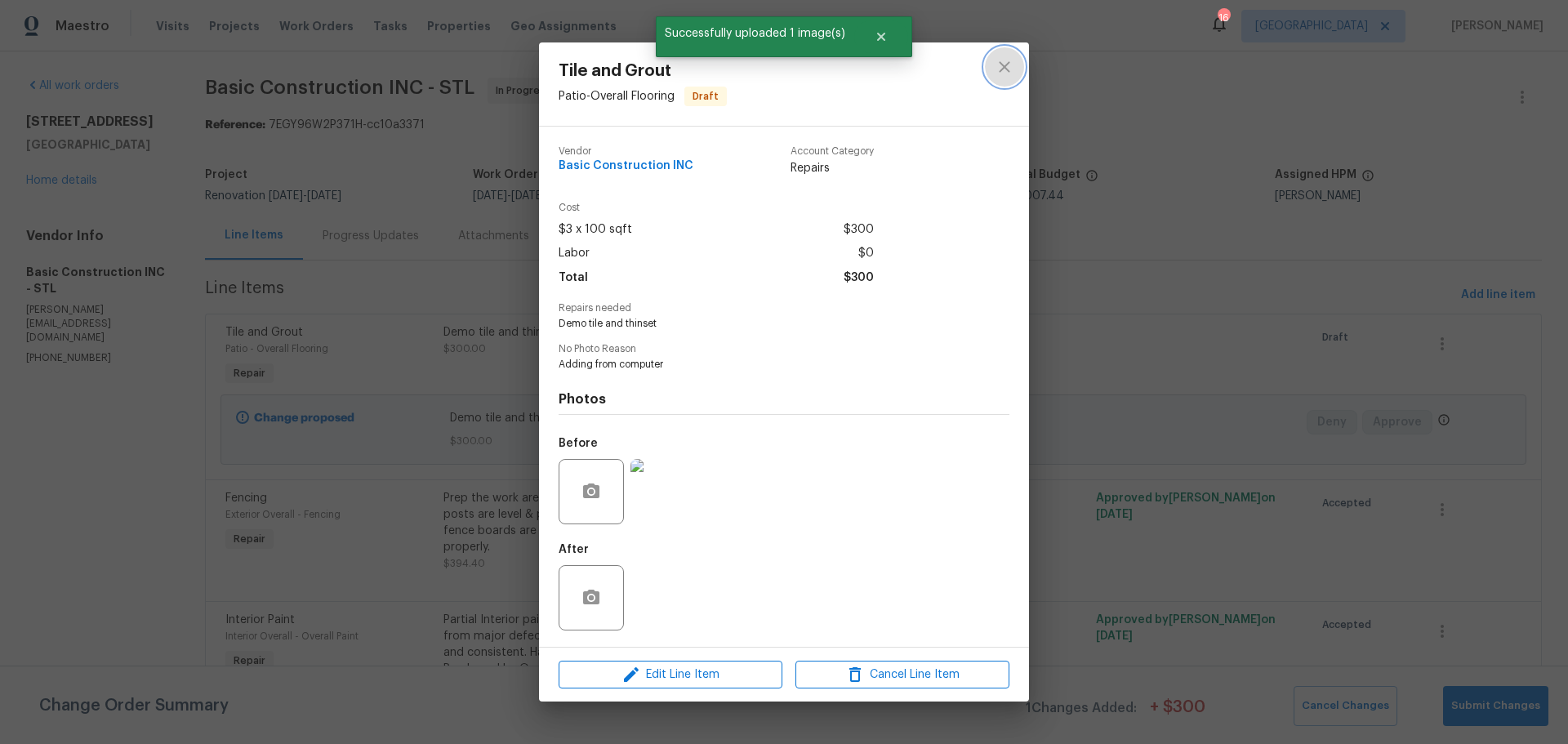
click at [1011, 70] on icon "close" at bounding box center [1005, 67] width 20 height 20
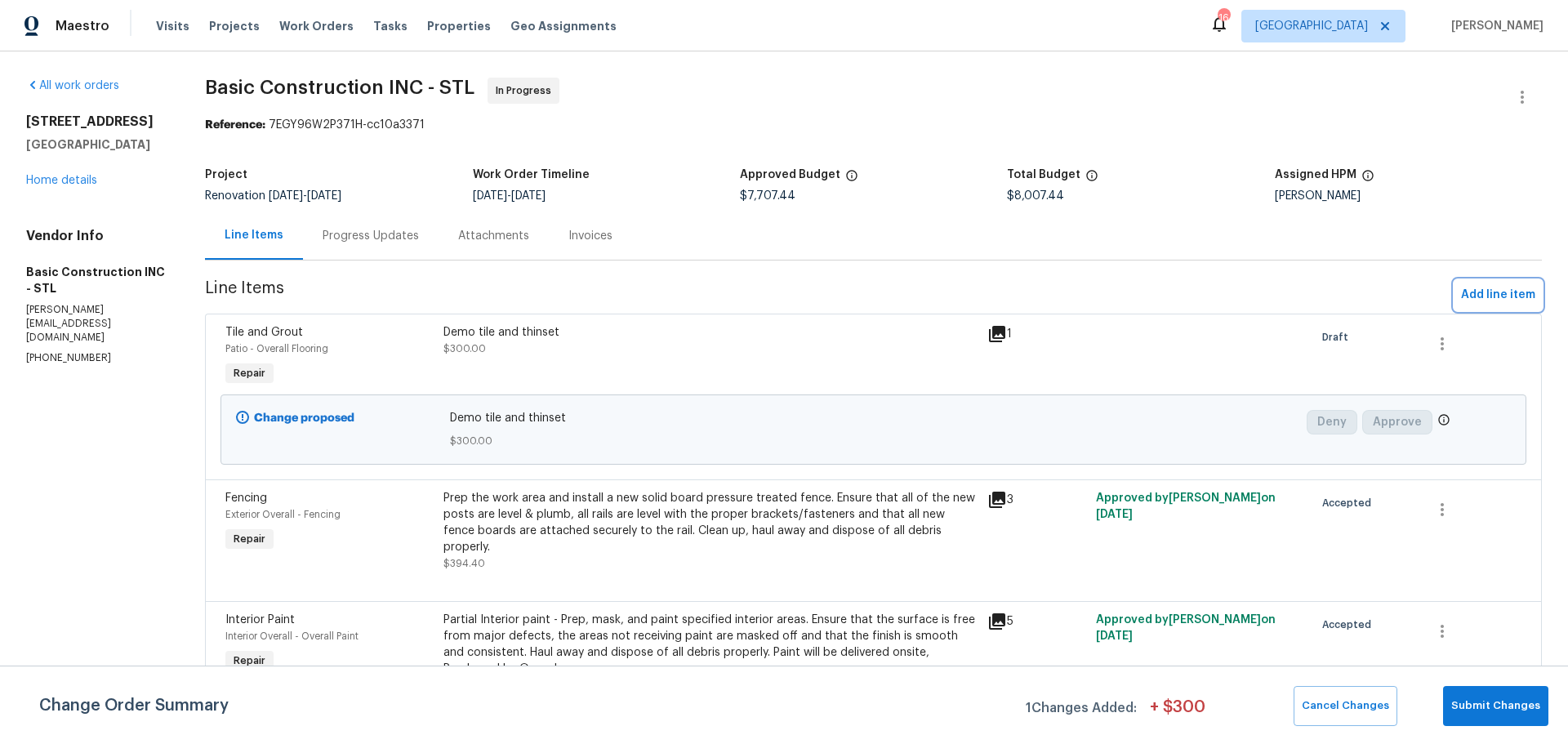
click at [1461, 294] on span "Add line item" at bounding box center [1498, 295] width 75 height 21
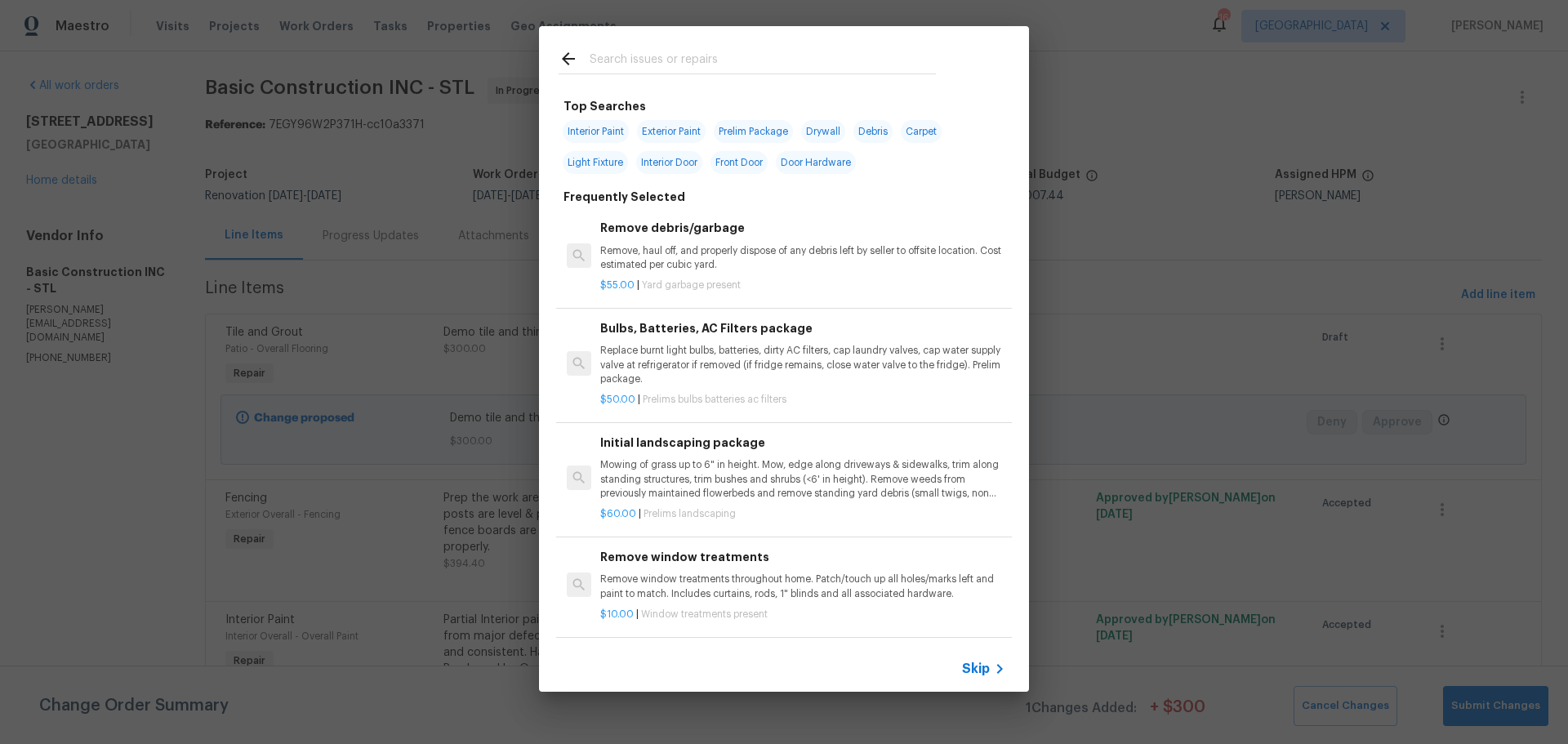
click at [762, 59] on input "text" at bounding box center [762, 61] width 346 height 25
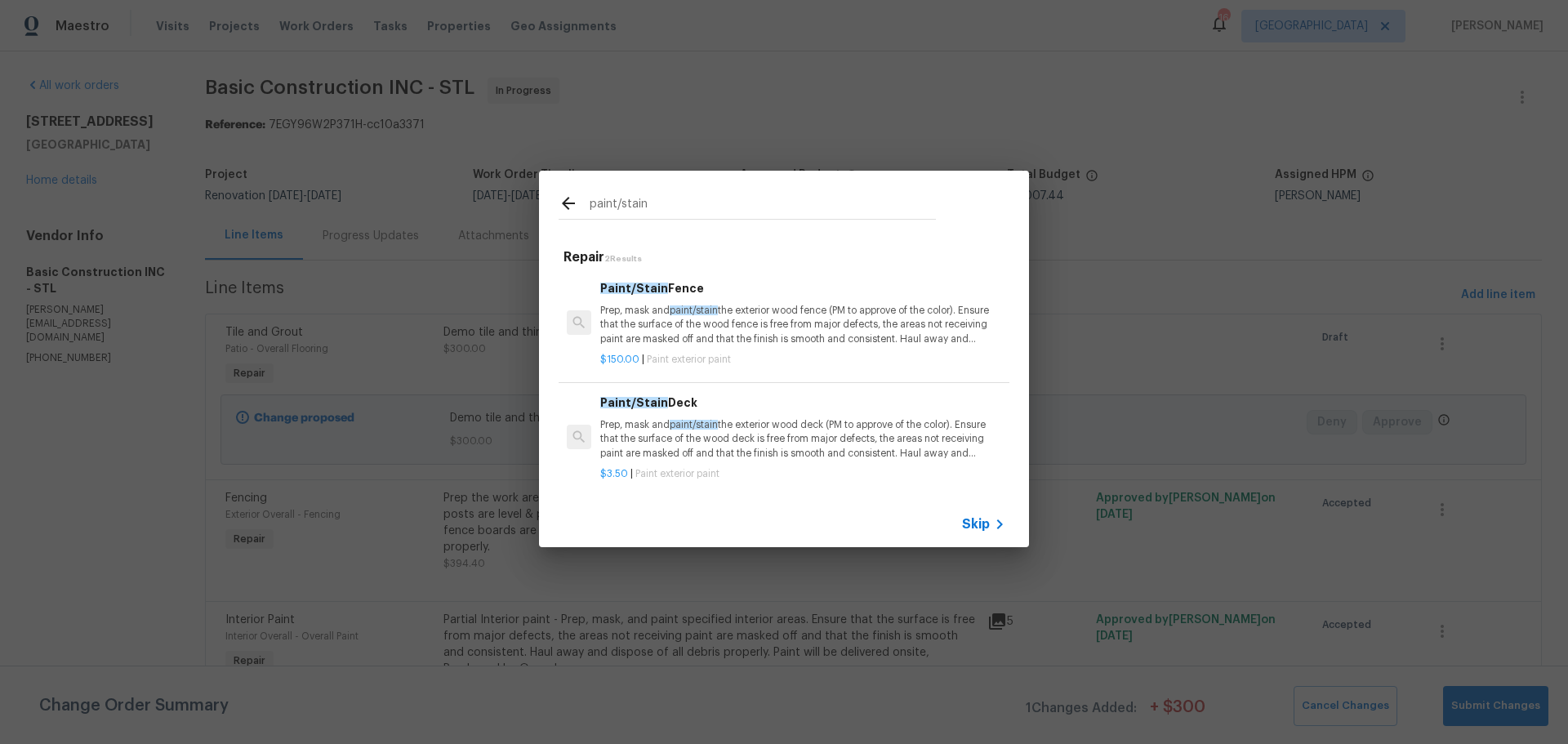
type input "paint/stain"
click at [776, 318] on p "Prep, mask and paint/stain the exterior wood fence (PM to approve of the color)…" at bounding box center [803, 324] width 405 height 41
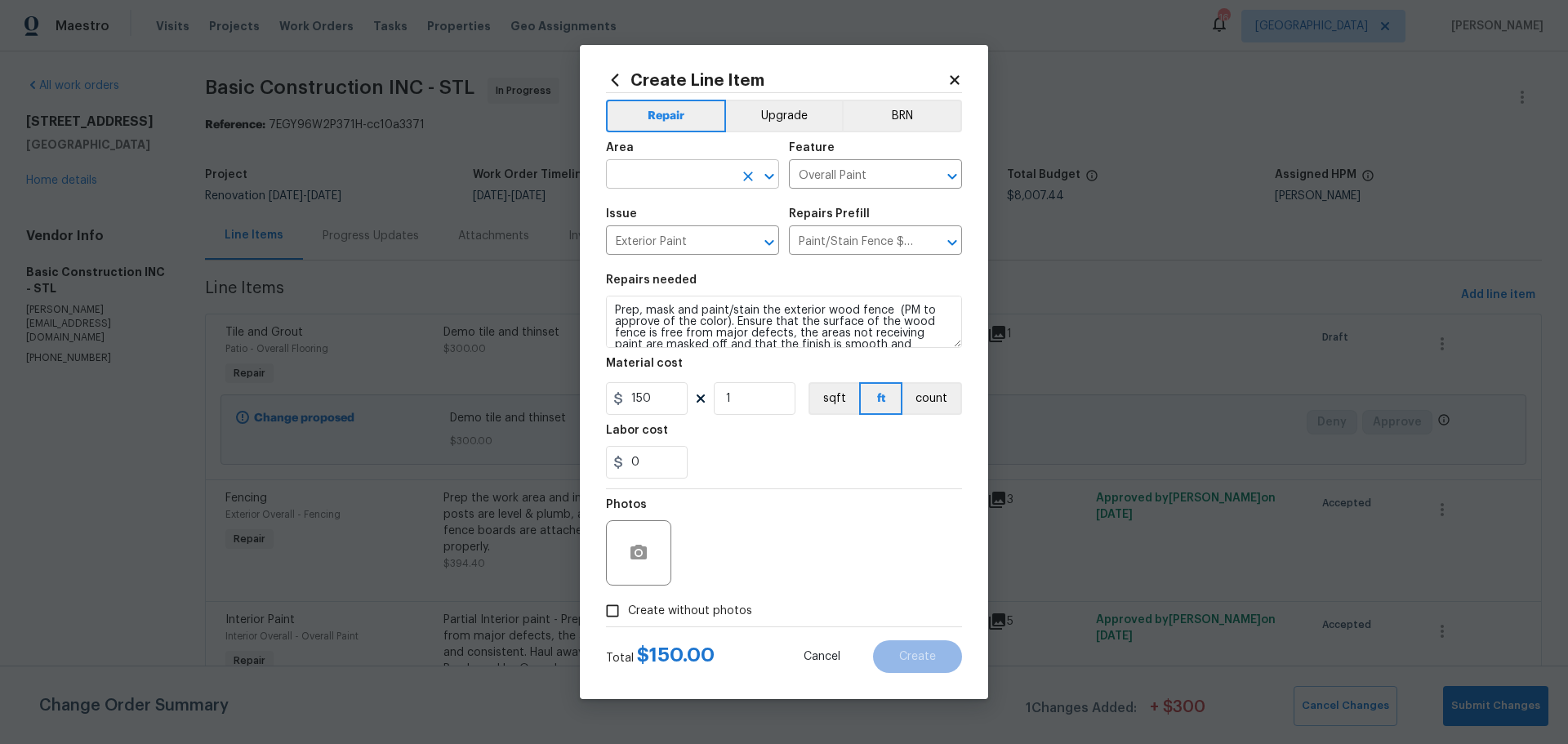
click at [772, 167] on icon "Open" at bounding box center [769, 177] width 20 height 20
click at [678, 246] on li "Exterior Overall" at bounding box center [693, 238] width 173 height 27
type input "Exterior Overall"
click at [766, 398] on input "1" at bounding box center [755, 398] width 82 height 32
click at [667, 397] on input "150" at bounding box center [646, 398] width 82 height 32
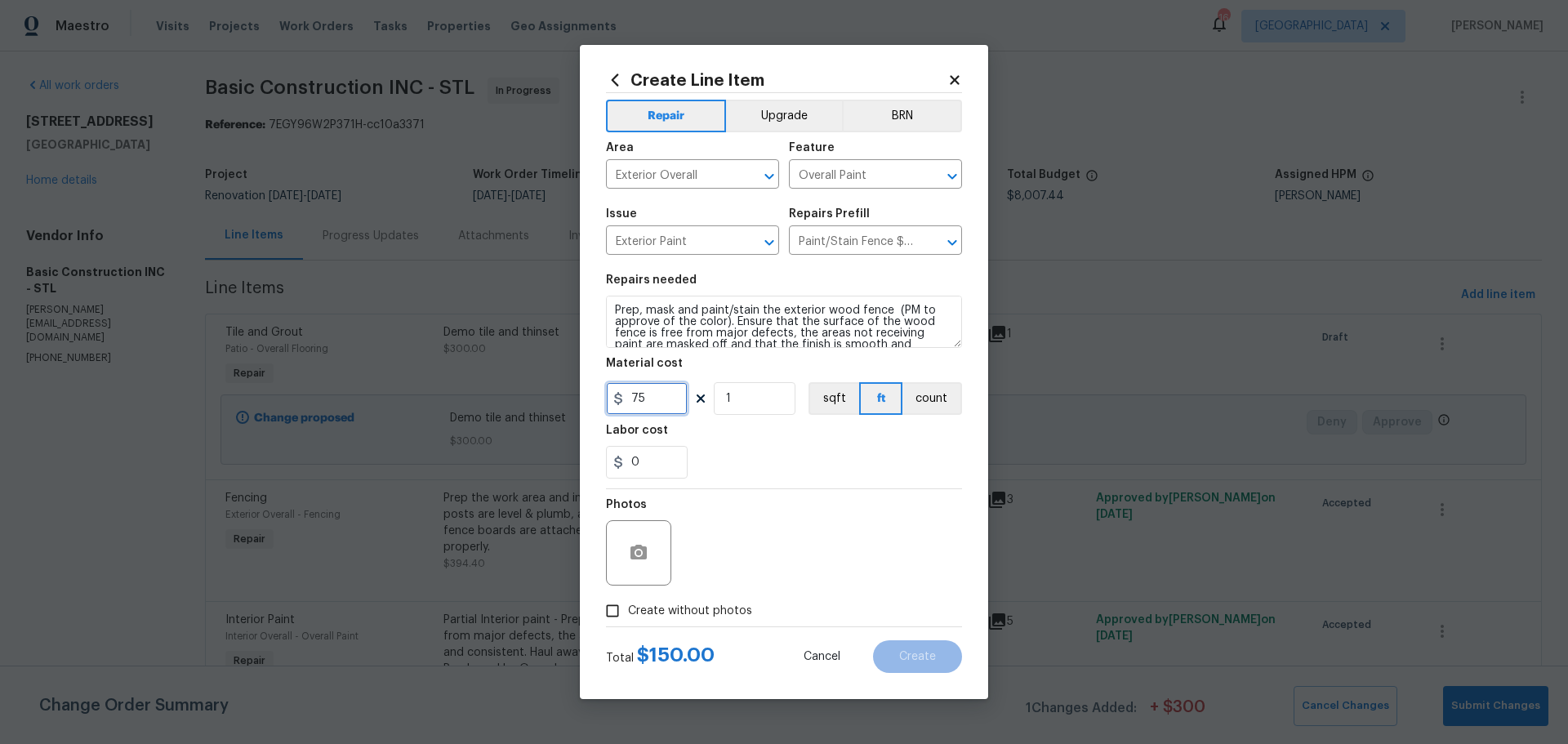
type input "75"
click at [740, 404] on input "1" at bounding box center [755, 398] width 82 height 32
type input "10"
click at [707, 465] on div "0" at bounding box center [784, 462] width 356 height 32
click at [606, 551] on div at bounding box center [639, 553] width 66 height 66
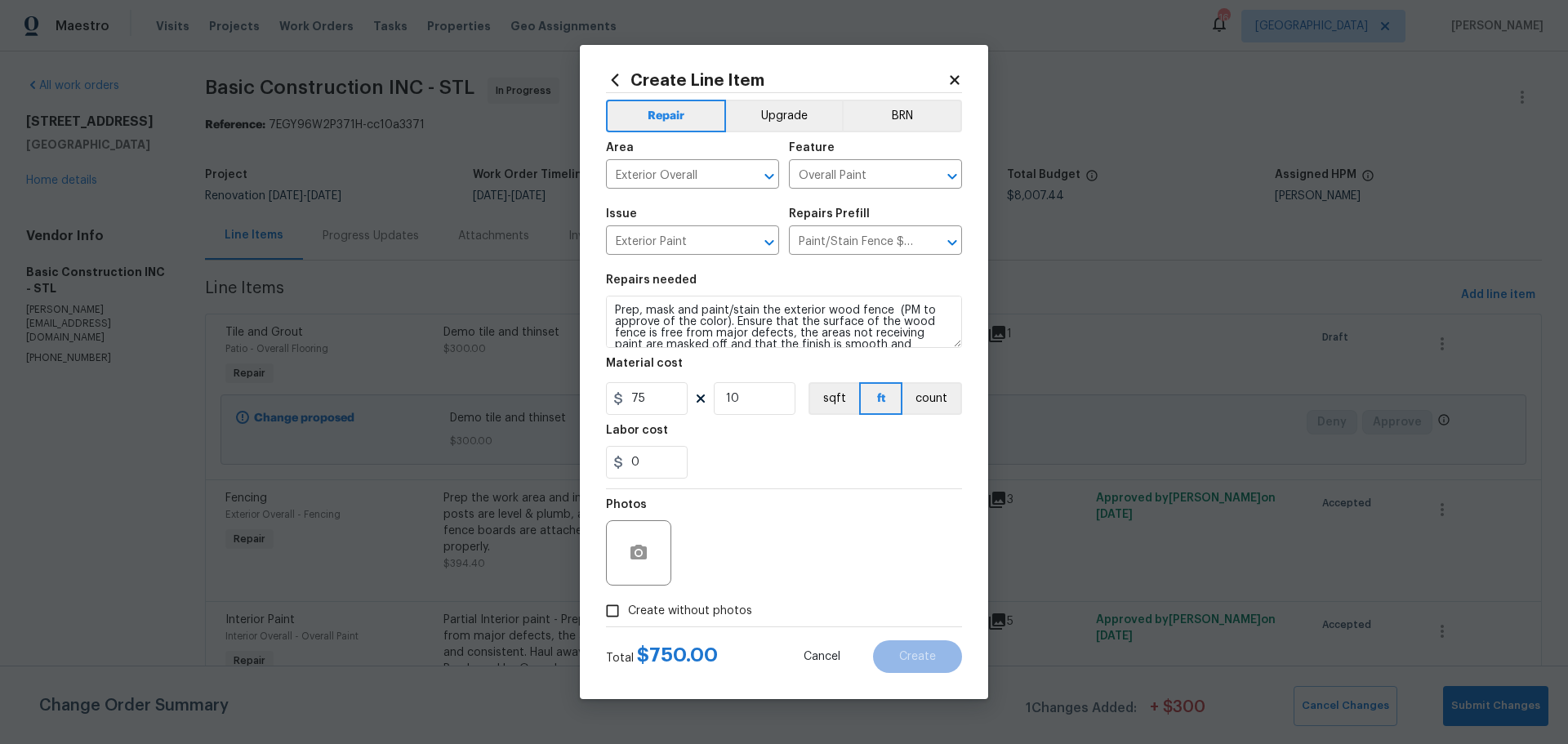
click at [618, 545] on div at bounding box center [639, 553] width 66 height 66
click at [647, 553] on icon "button" at bounding box center [639, 553] width 20 height 20
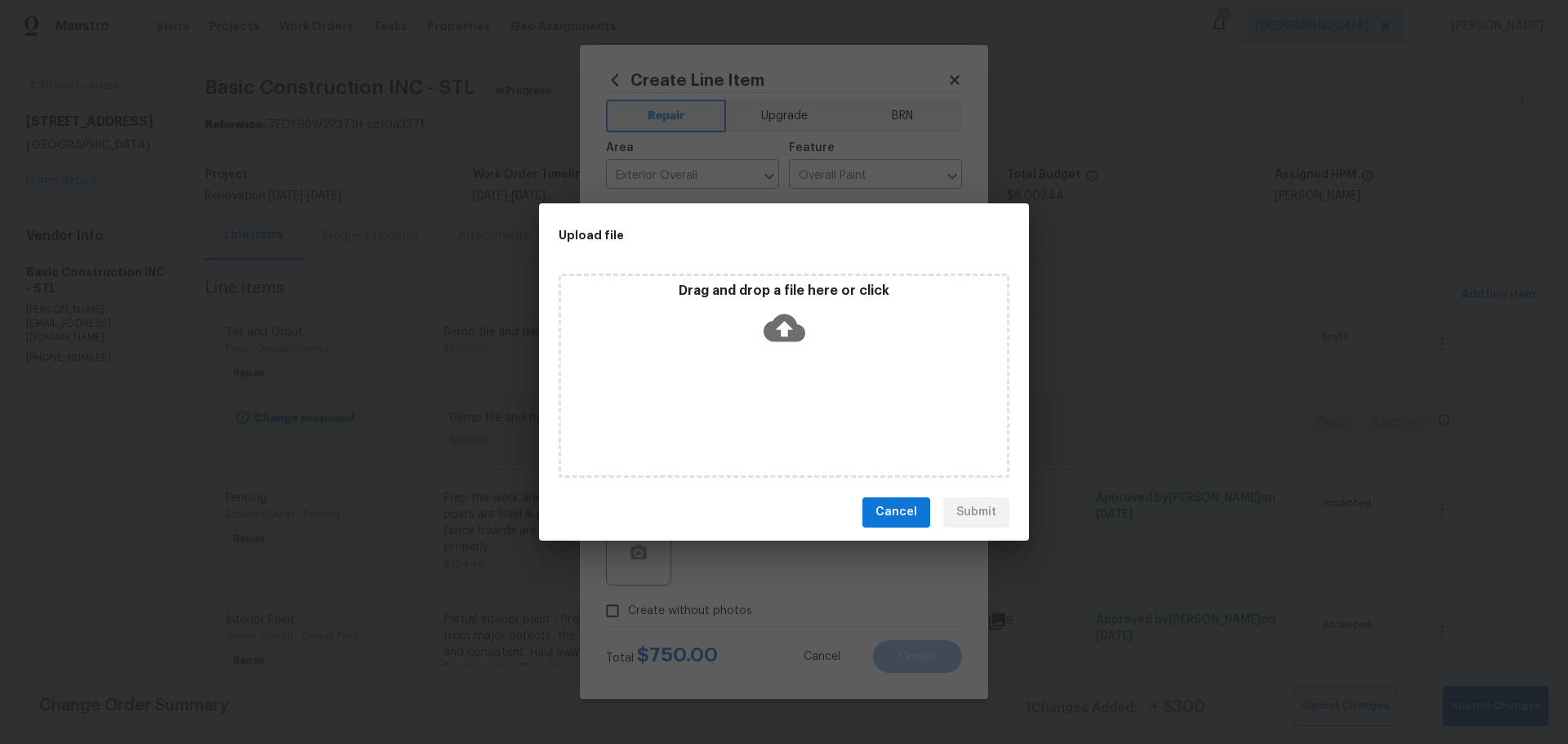
click at [700, 299] on p "Drag and drop a file here or click" at bounding box center [784, 291] width 446 height 17
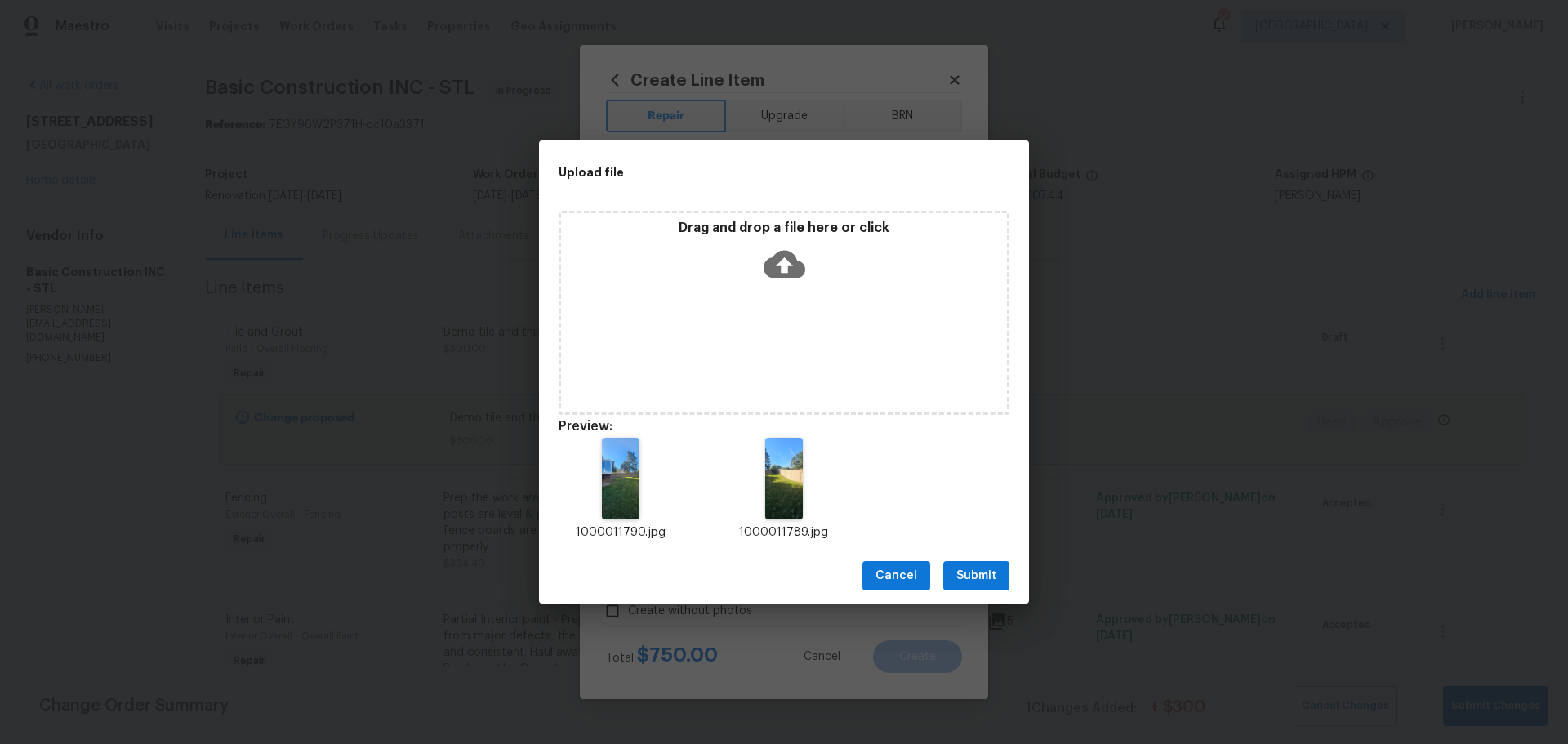
click at [982, 582] on span "Submit" at bounding box center [977, 576] width 40 height 21
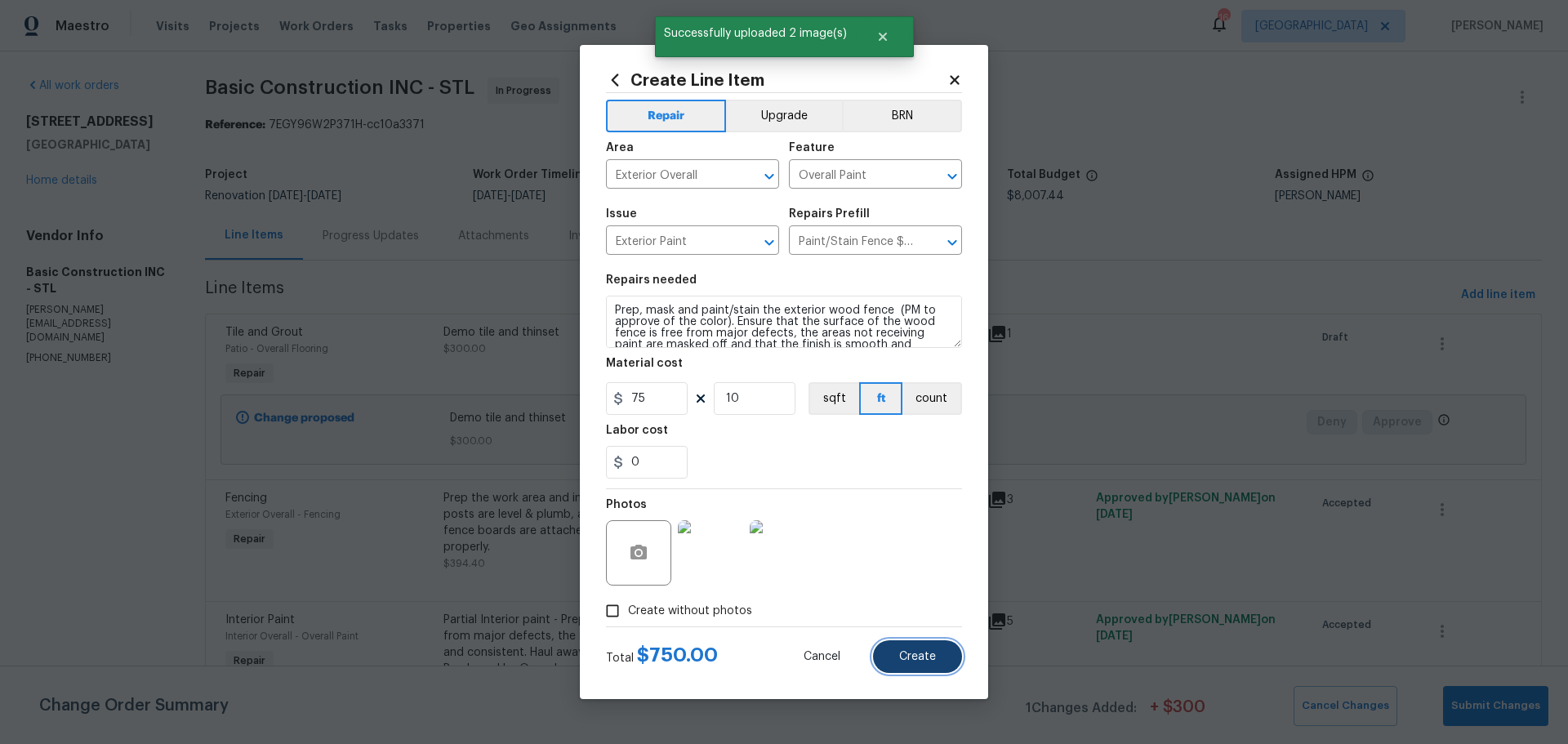
click at [901, 664] on button "Create" at bounding box center [918, 657] width 89 height 32
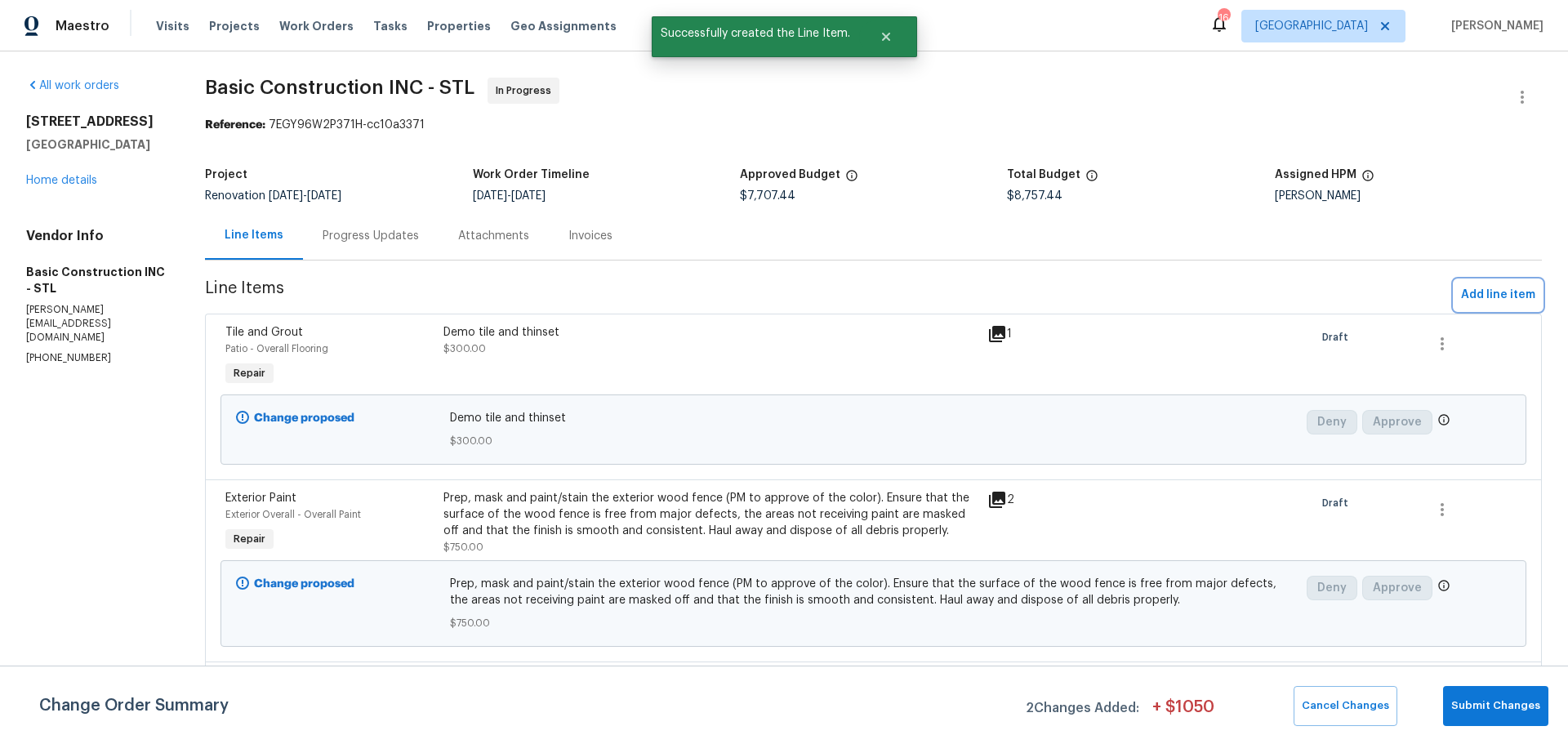
click at [1474, 292] on span "Add line item" at bounding box center [1498, 295] width 75 height 21
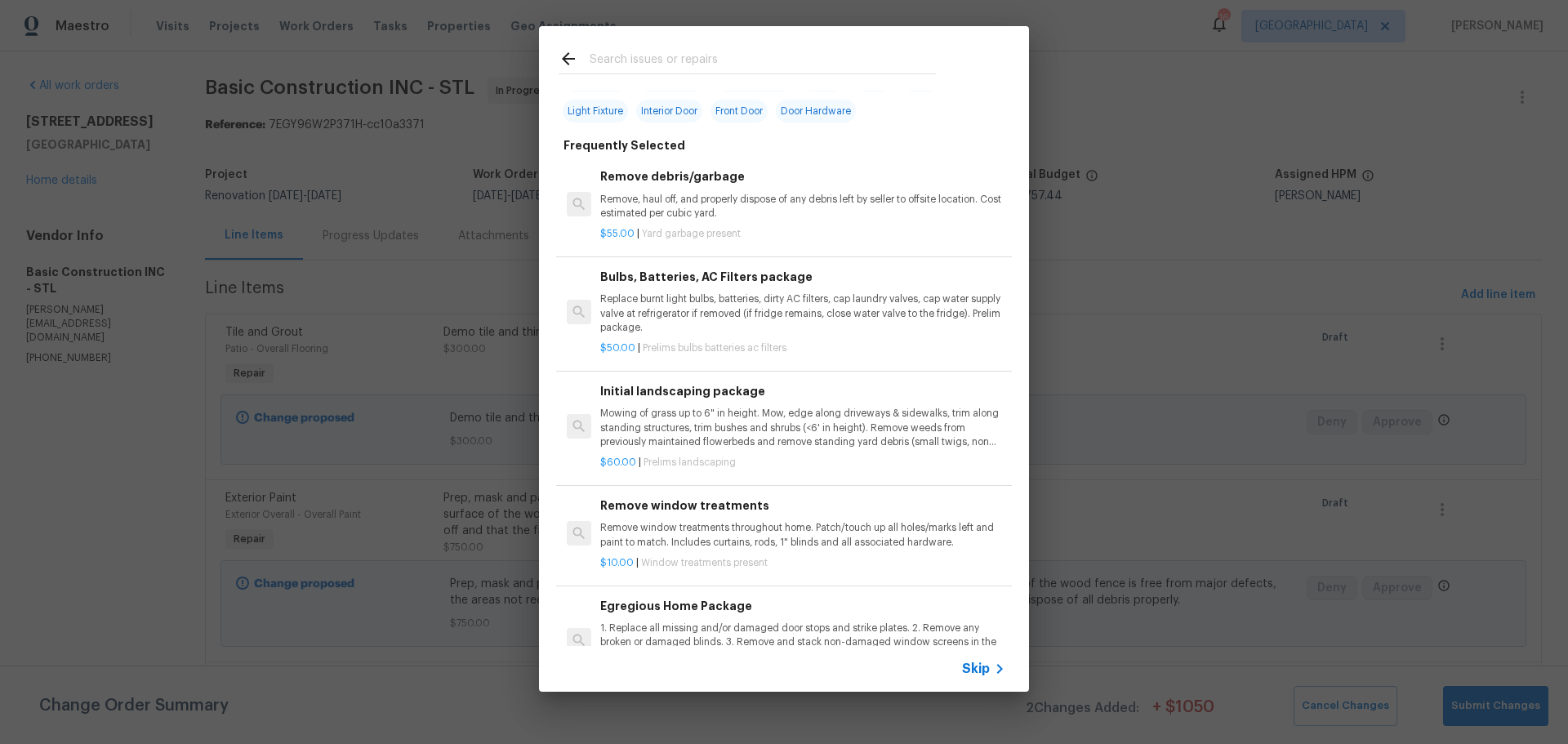
scroll to position [82, 0]
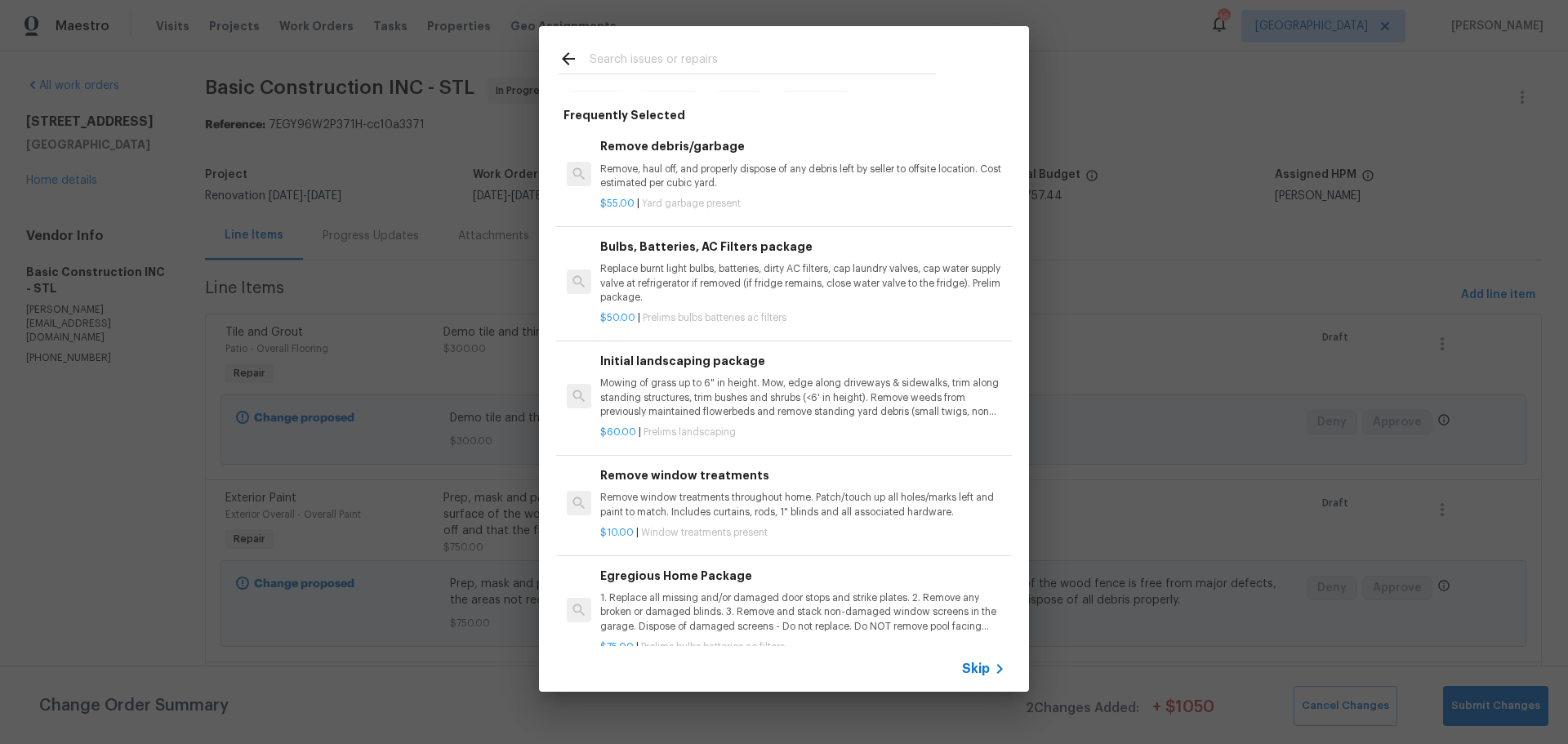
click at [564, 56] on icon at bounding box center [569, 59] width 20 height 20
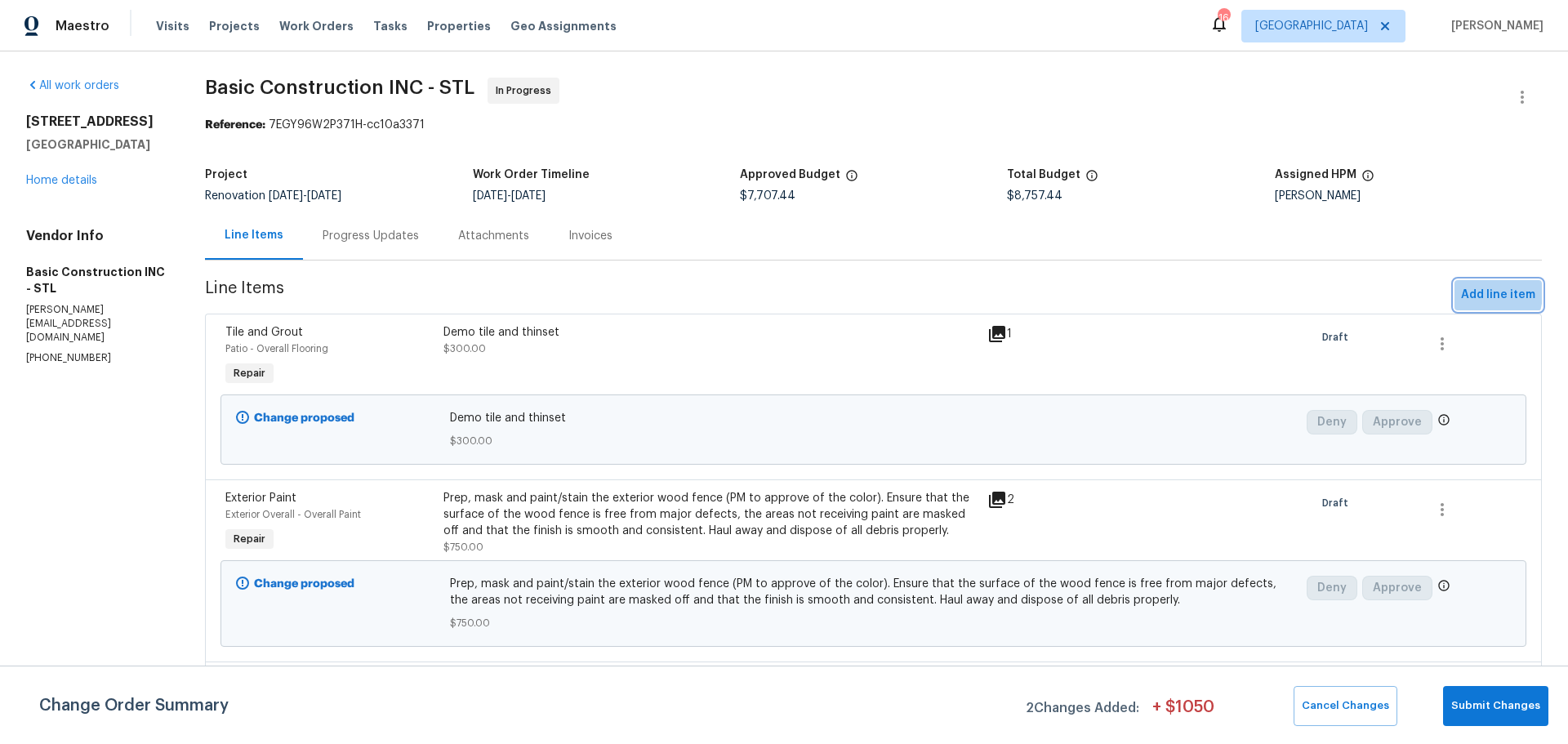
click at [1468, 293] on span "Add line item" at bounding box center [1498, 295] width 75 height 21
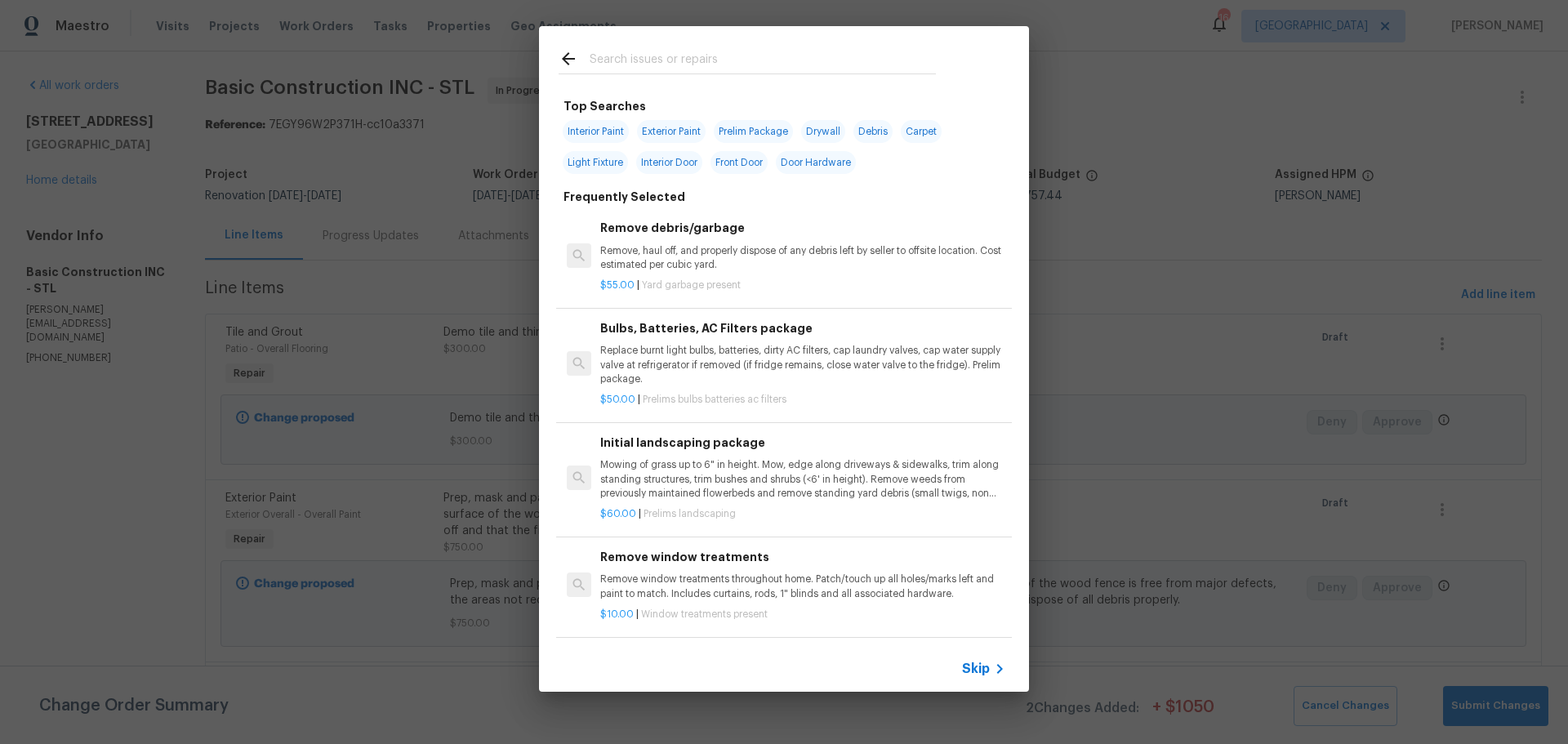
click at [749, 61] on input "text" at bounding box center [762, 61] width 346 height 25
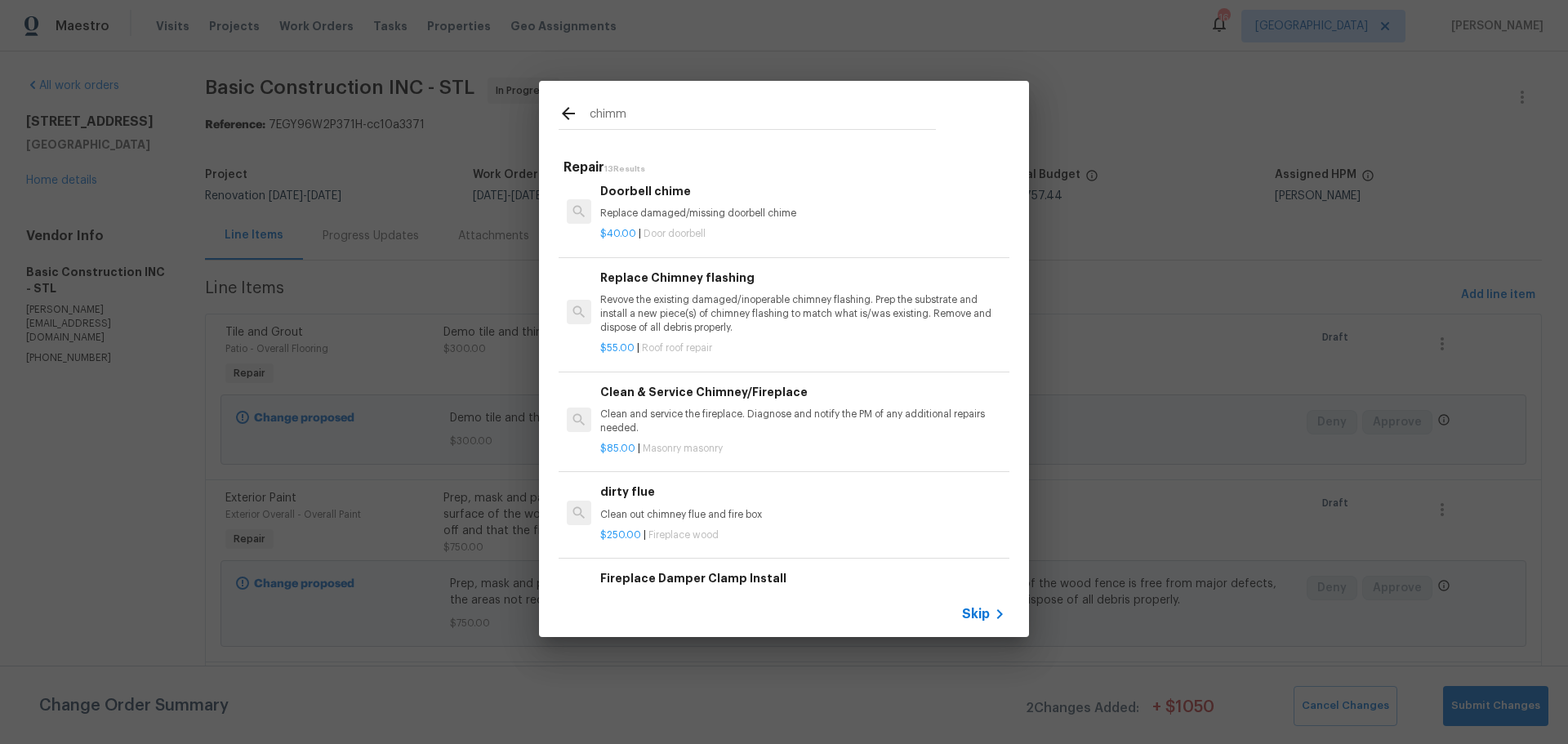
scroll to position [0, 0]
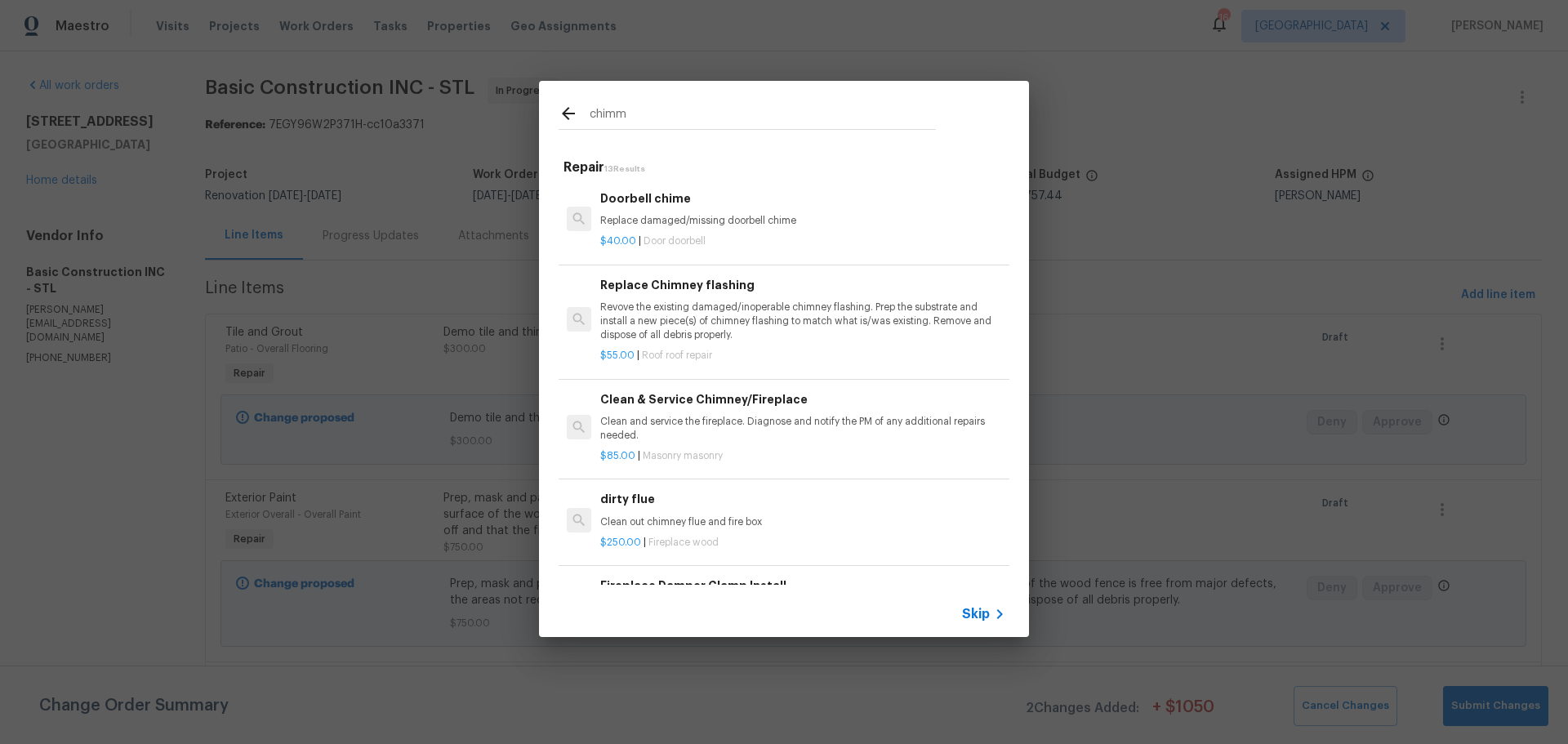
type input "chimm"
click at [724, 315] on p "Revove the existing damaged/inoperable chimney flashing. Prep the substrate and…" at bounding box center [803, 321] width 405 height 41
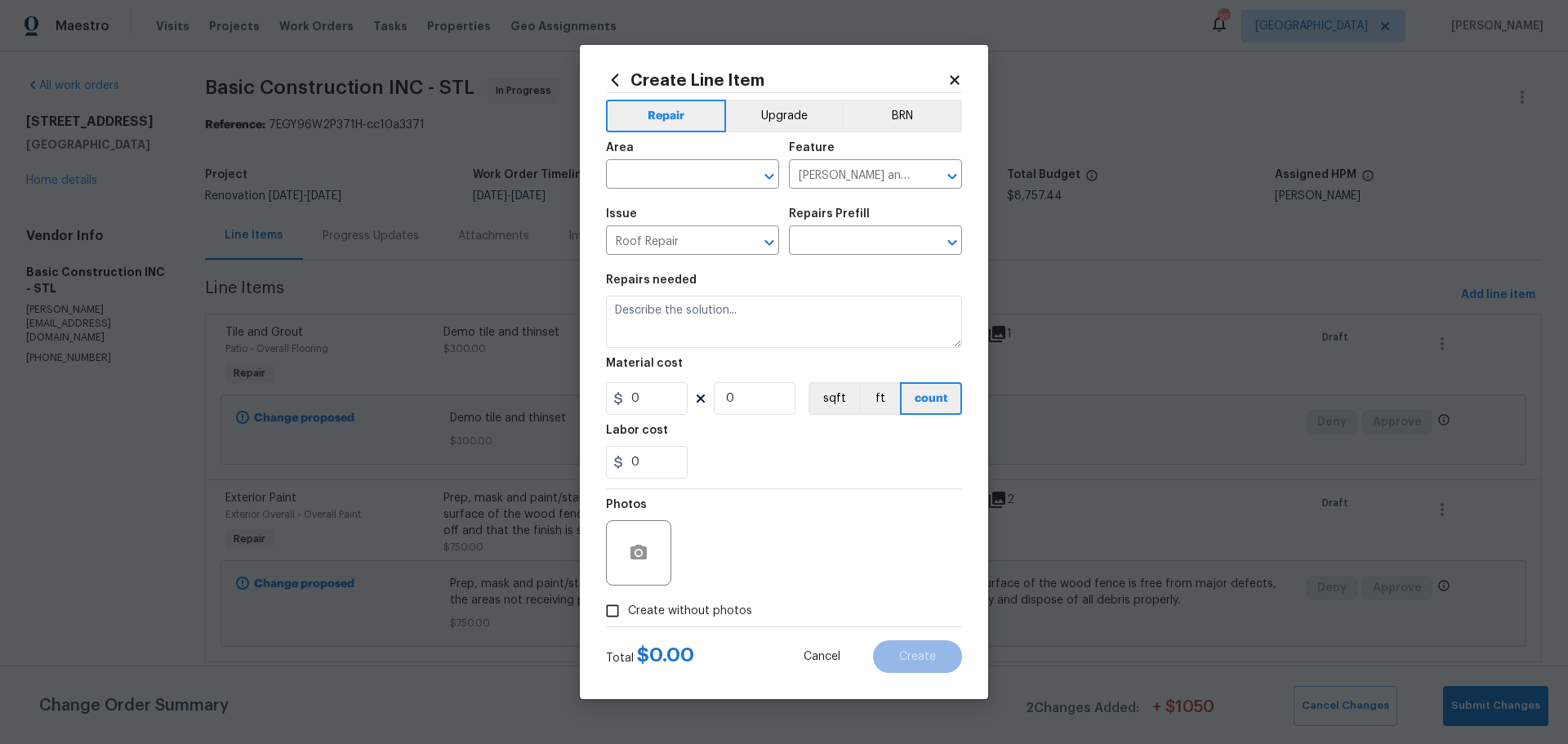
type input "Replace Chimney flashing $55.00"
type textarea "Revove the existing damaged/inoperable chimney flashing. Prep the substrate and…"
type input "55"
type input "1"
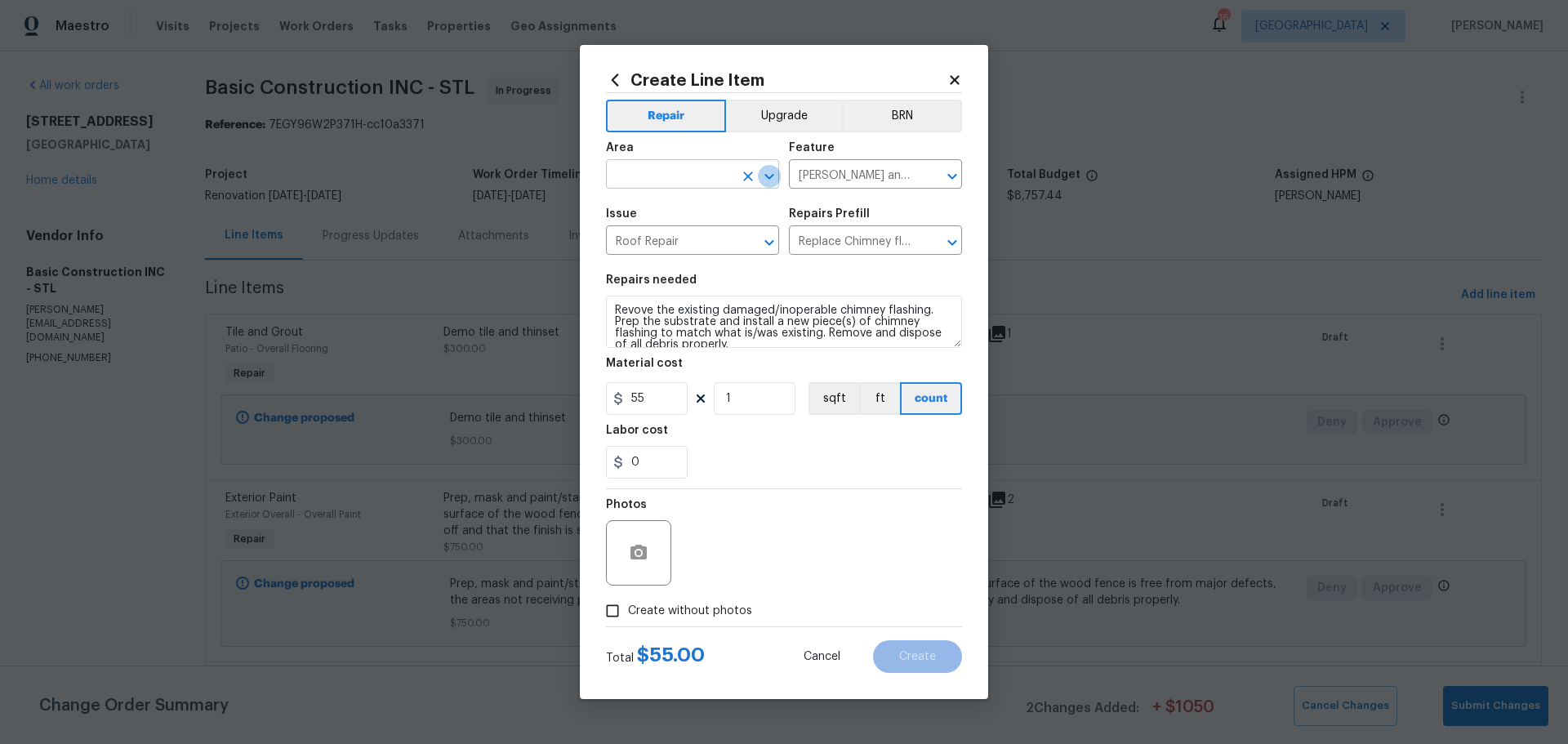
click at [767, 182] on icon "Open" at bounding box center [769, 177] width 20 height 20
type input "c"
click at [708, 235] on li "Exterior Overall" at bounding box center [693, 238] width 173 height 27
type input "Exterior Overall"
click at [932, 311] on textarea "Revove the existing damaged/inoperable chimney flashing. Prep the substrate and…" at bounding box center [784, 321] width 356 height 52
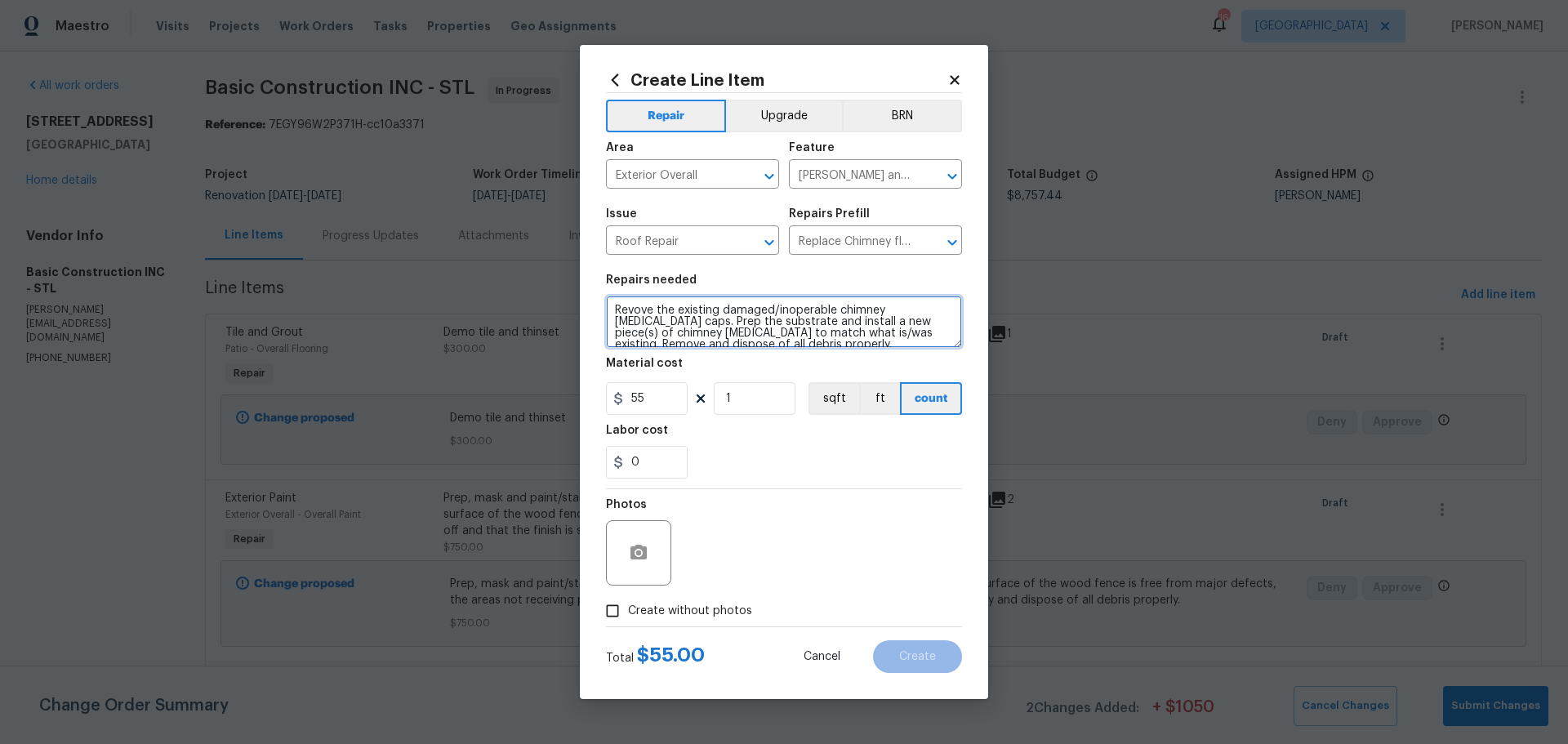
type textarea "Revove the existing damaged/inoperable chimney flashing caps. Prep the substrat…"
click at [649, 558] on button "button" at bounding box center [639, 553] width 39 height 39
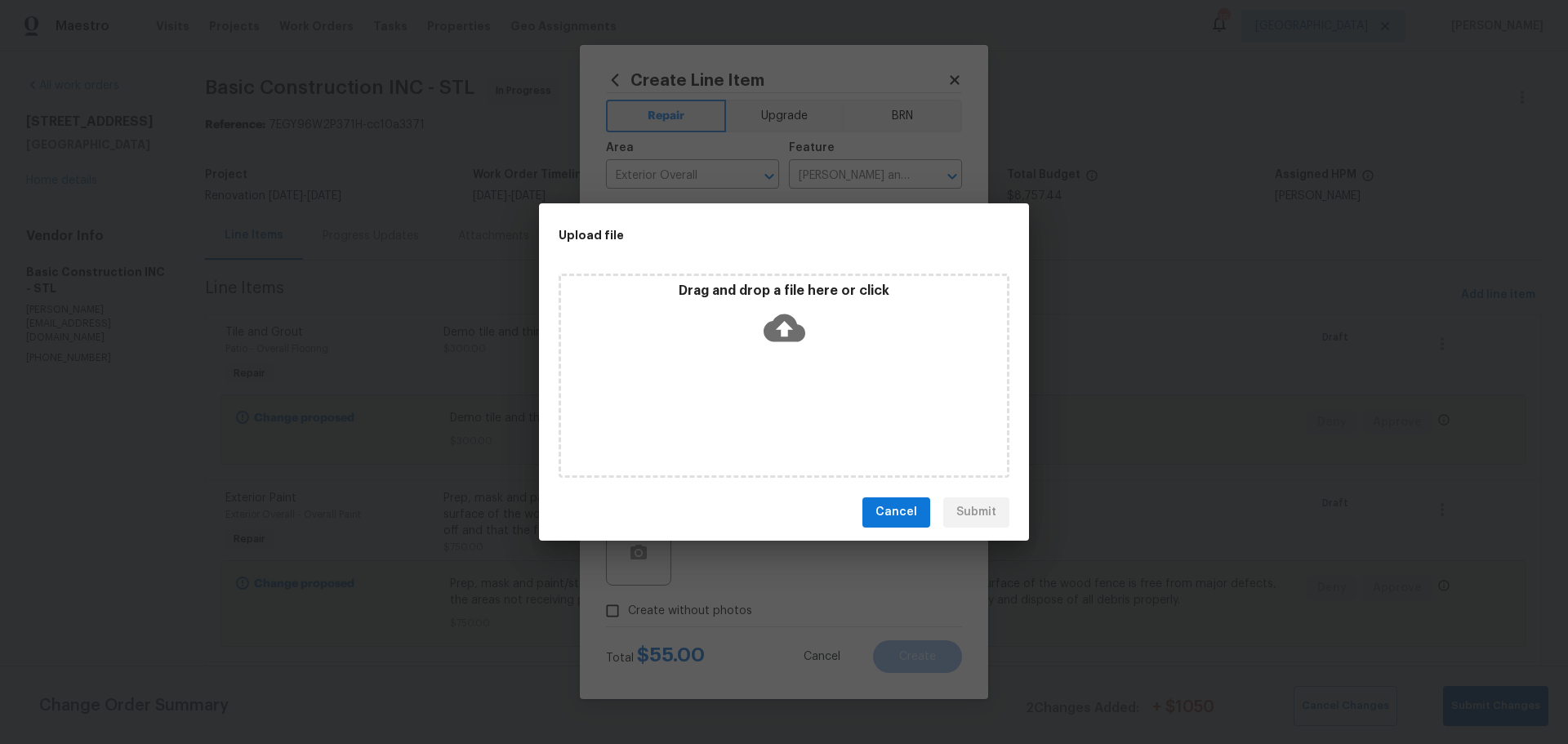
click at [685, 388] on div "Drag and drop a file here or click" at bounding box center [784, 376] width 451 height 204
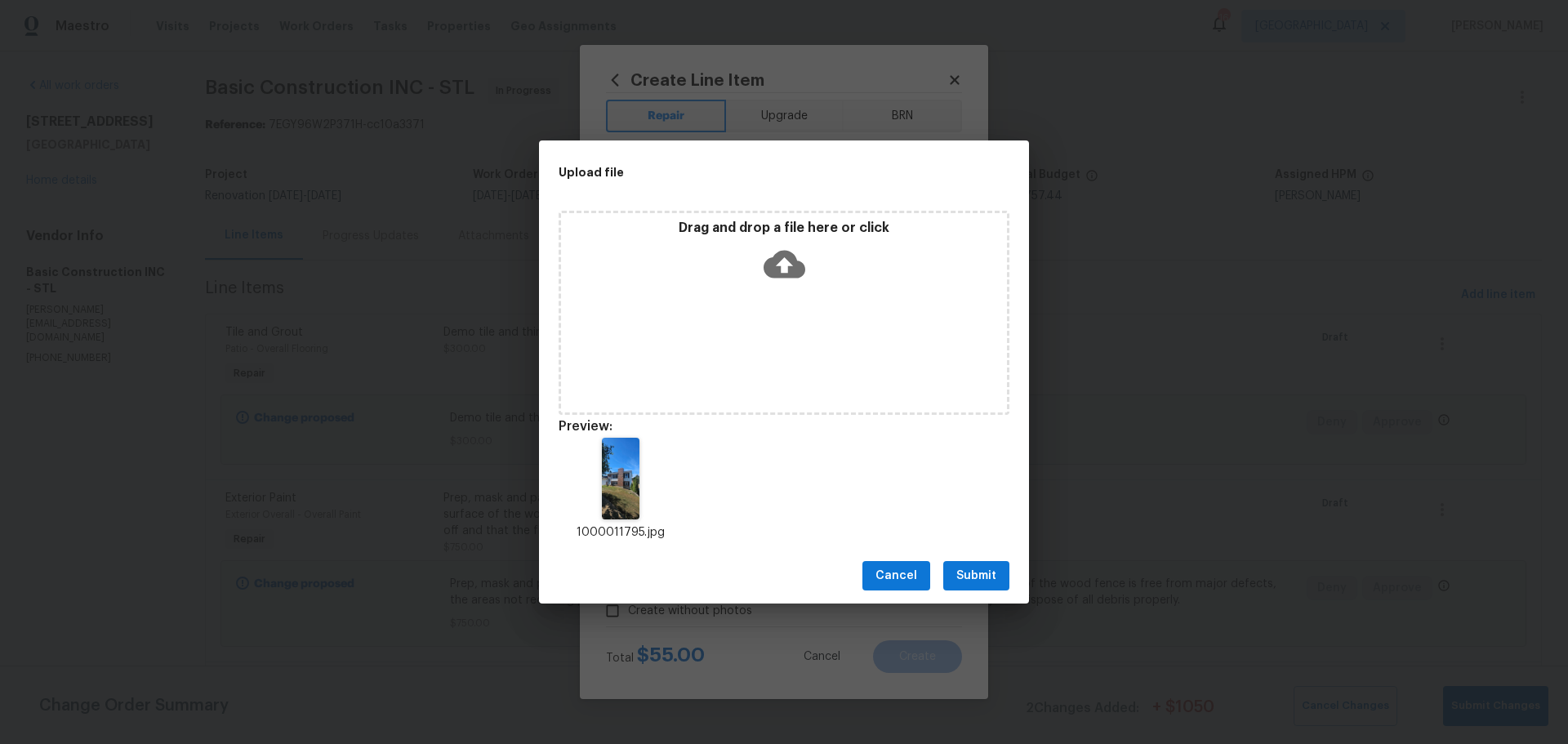
click at [985, 570] on span "Submit" at bounding box center [977, 576] width 40 height 21
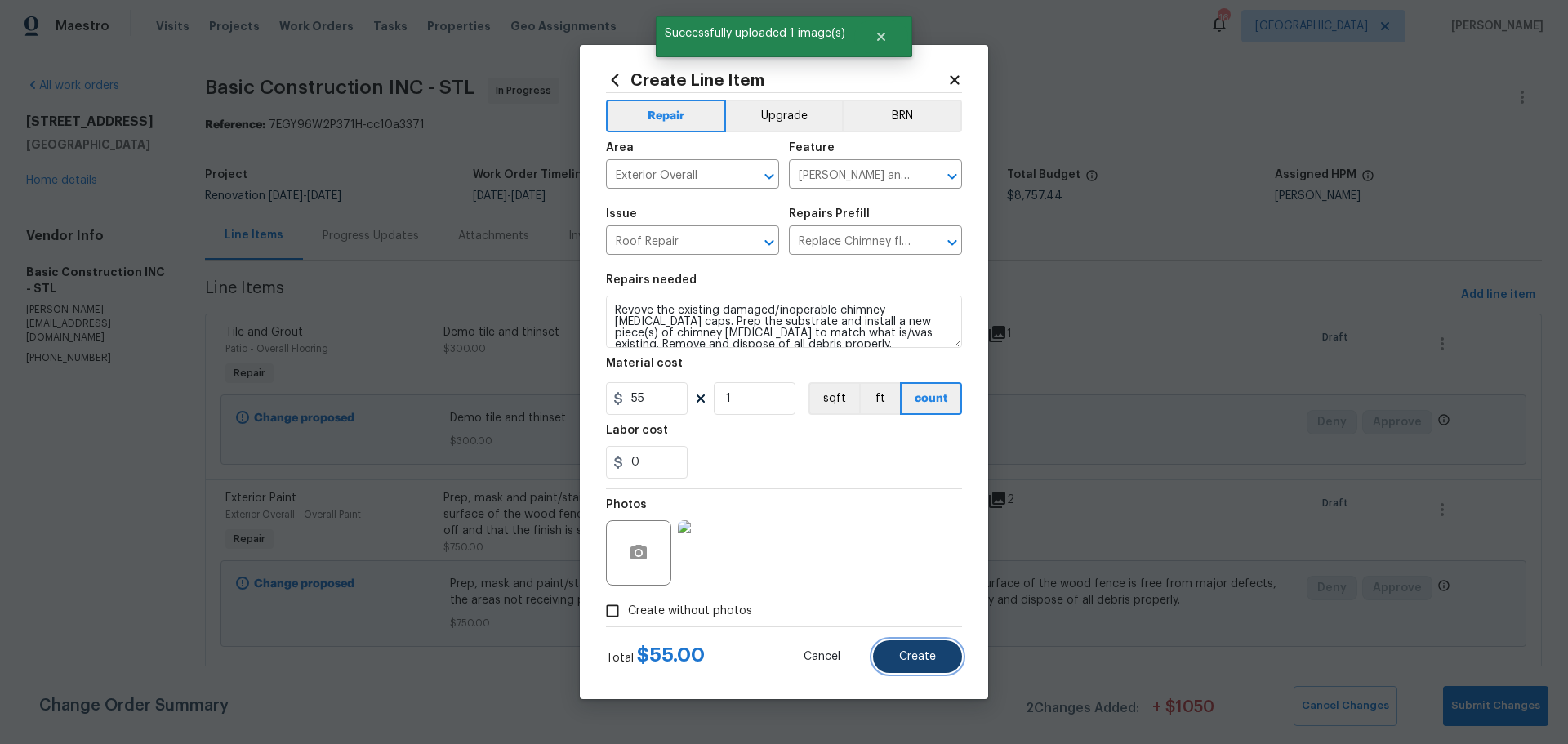
click at [917, 647] on button "Create" at bounding box center [918, 657] width 89 height 32
type input "0"
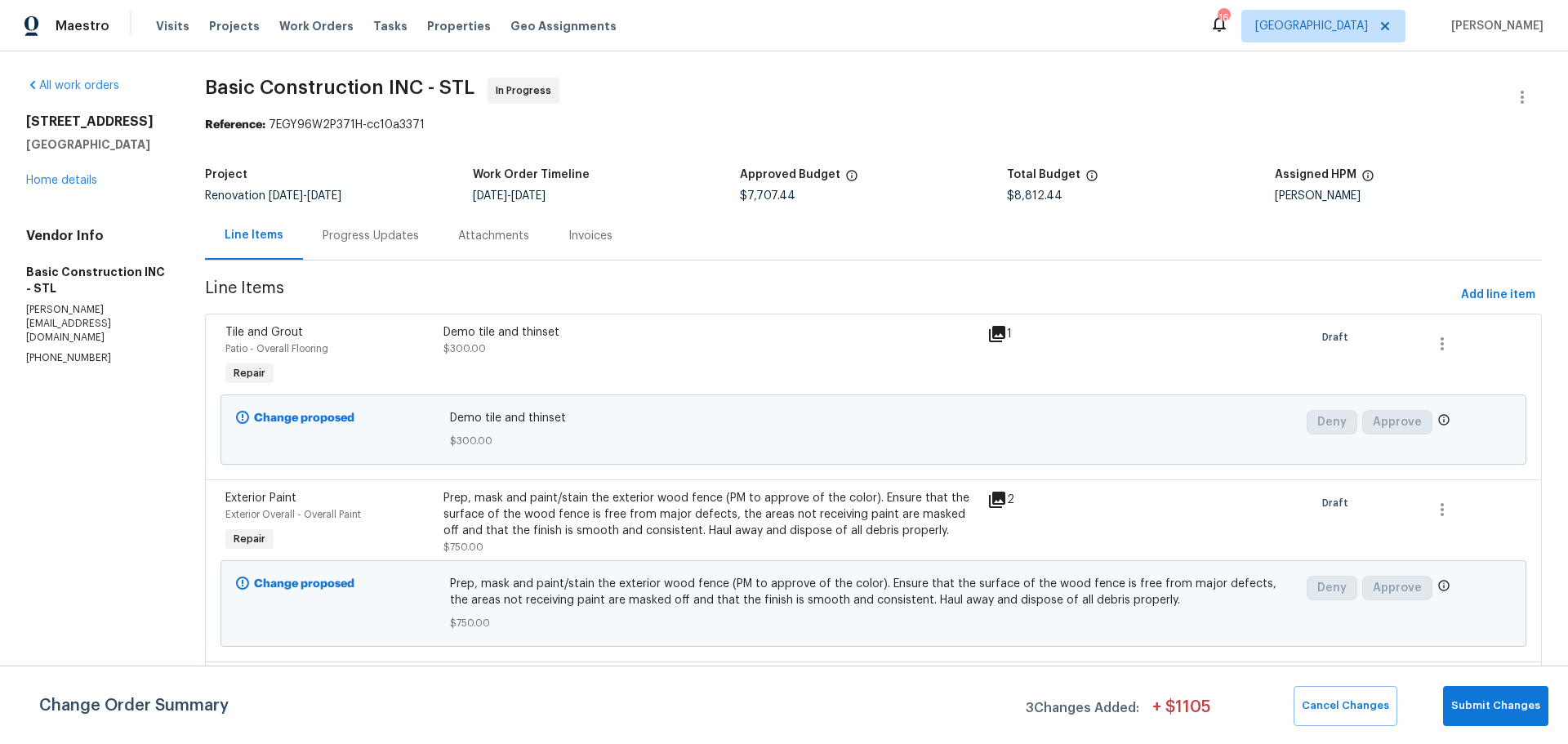
drag, startPoint x: 147, startPoint y: 141, endPoint x: 29, endPoint y: 116, distance: 120.6
click at [29, 116] on div "5655 Chalet Hill Dr Saint Louis, MO 63129" at bounding box center [96, 134] width 140 height 39
copy div "5655 Chalet Hill Dr Saint Louis, MO 63129"
click at [427, 23] on span "Properties" at bounding box center [459, 26] width 64 height 17
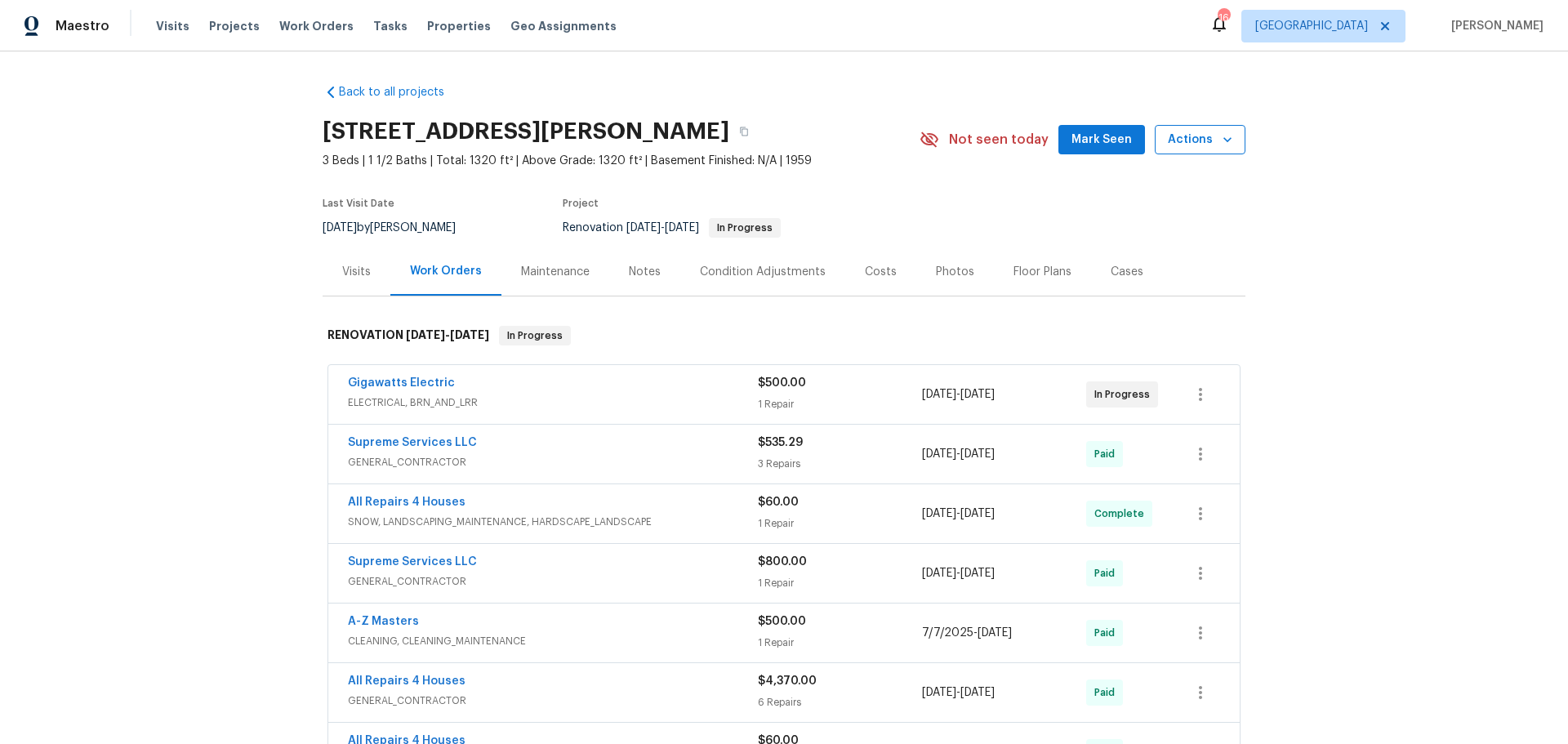
click at [1210, 139] on span "Actions" at bounding box center [1201, 140] width 65 height 21
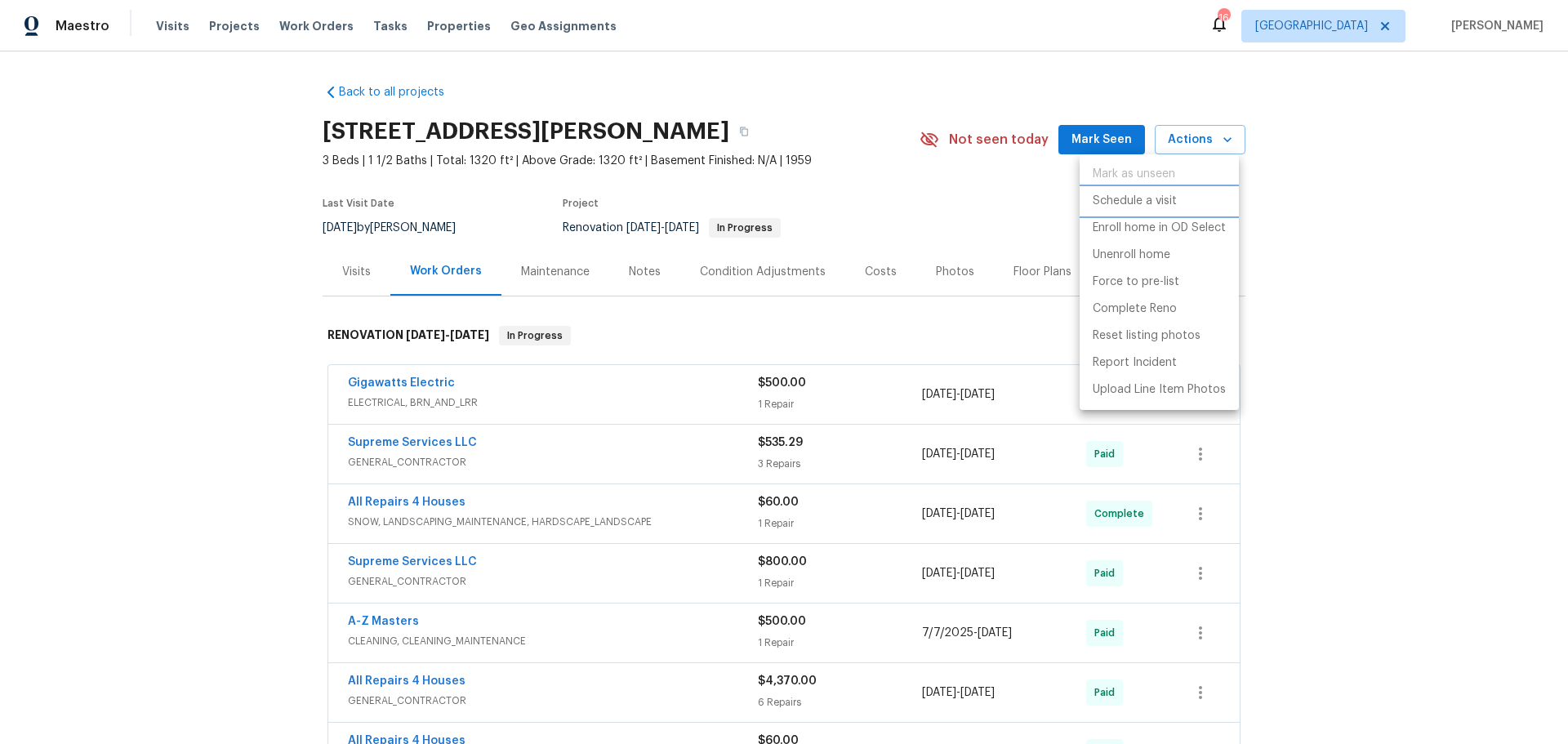
click at [1174, 203] on p "Schedule a visit" at bounding box center [1135, 200] width 84 height 17
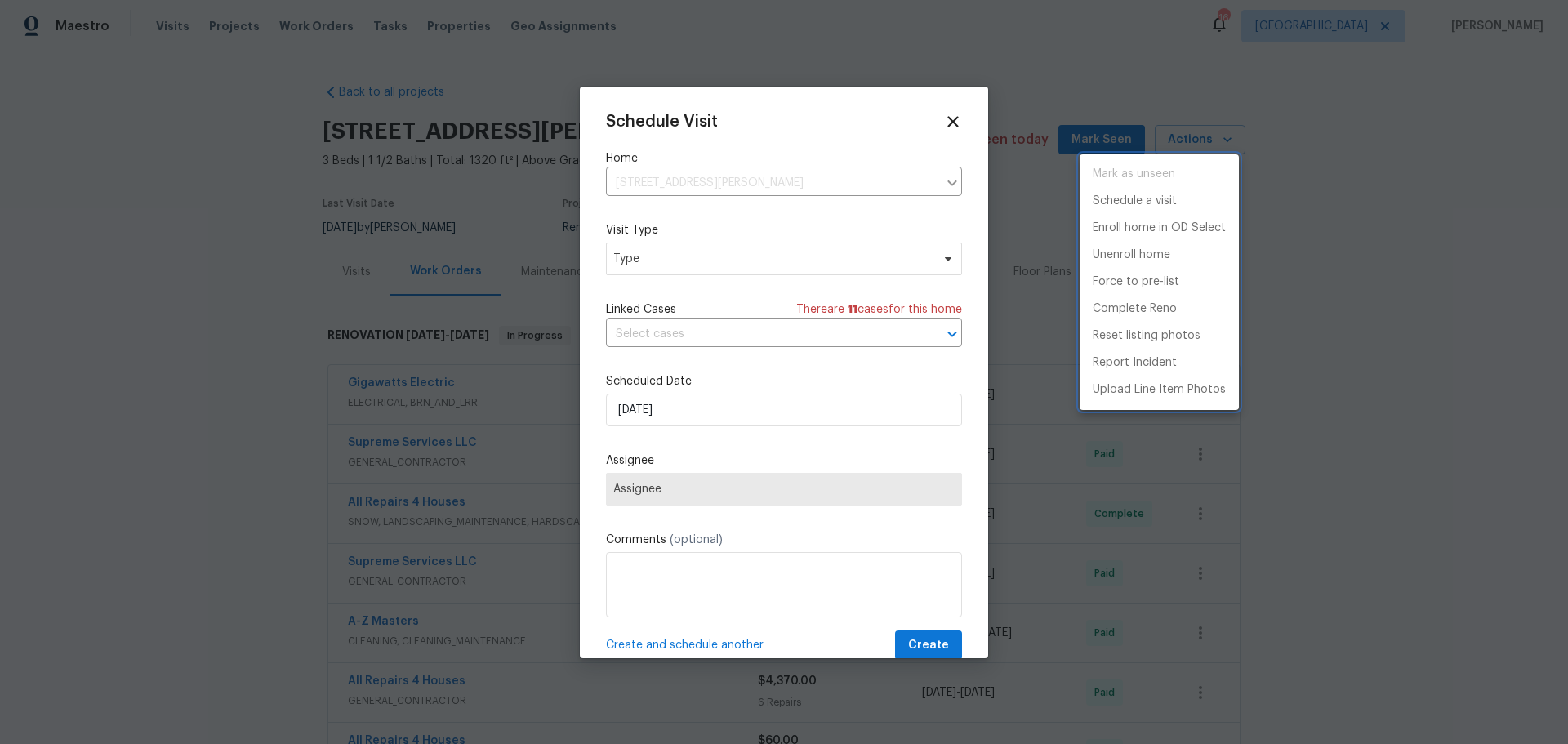
click at [868, 274] on div at bounding box center [784, 372] width 1568 height 744
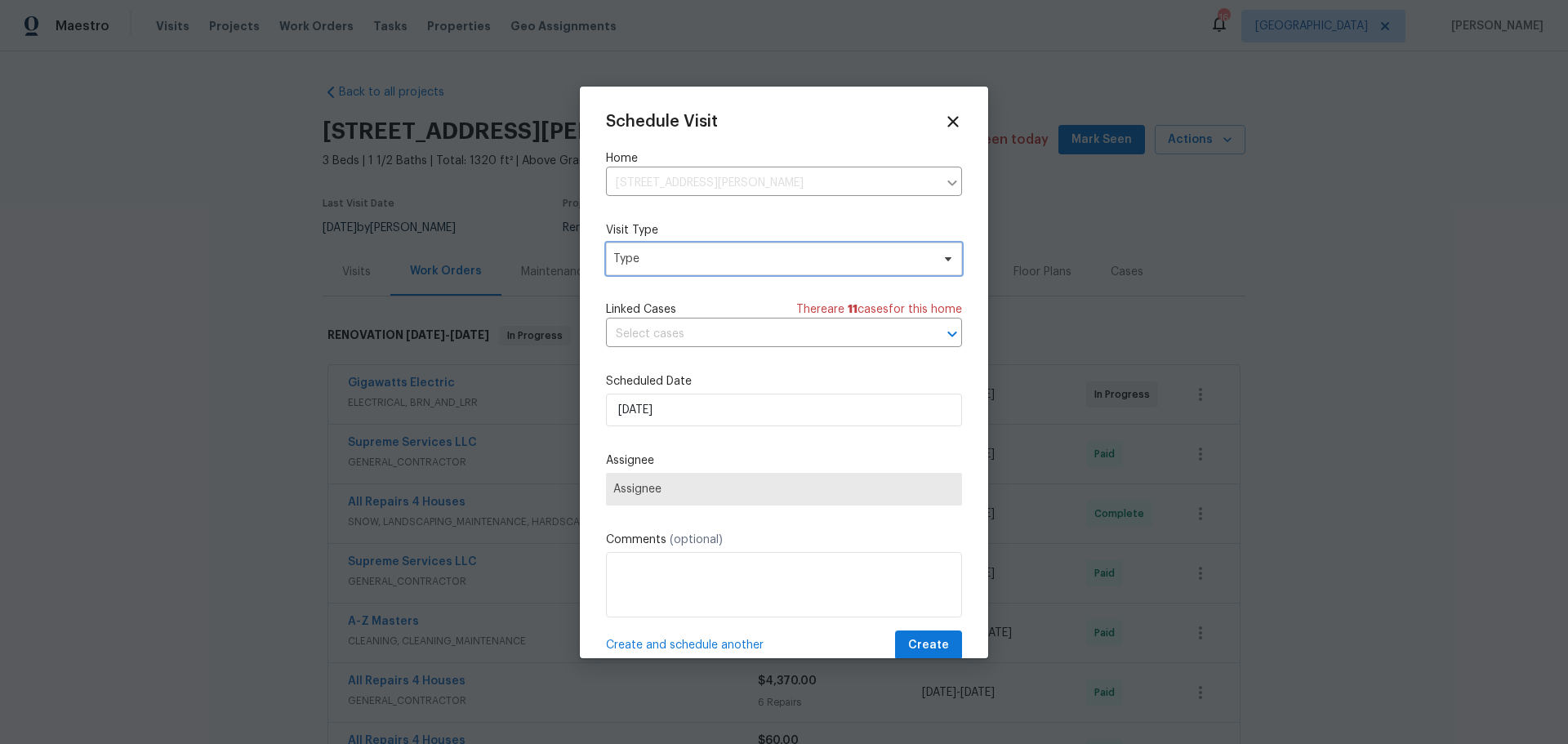
click at [867, 272] on span "Type" at bounding box center [784, 258] width 356 height 32
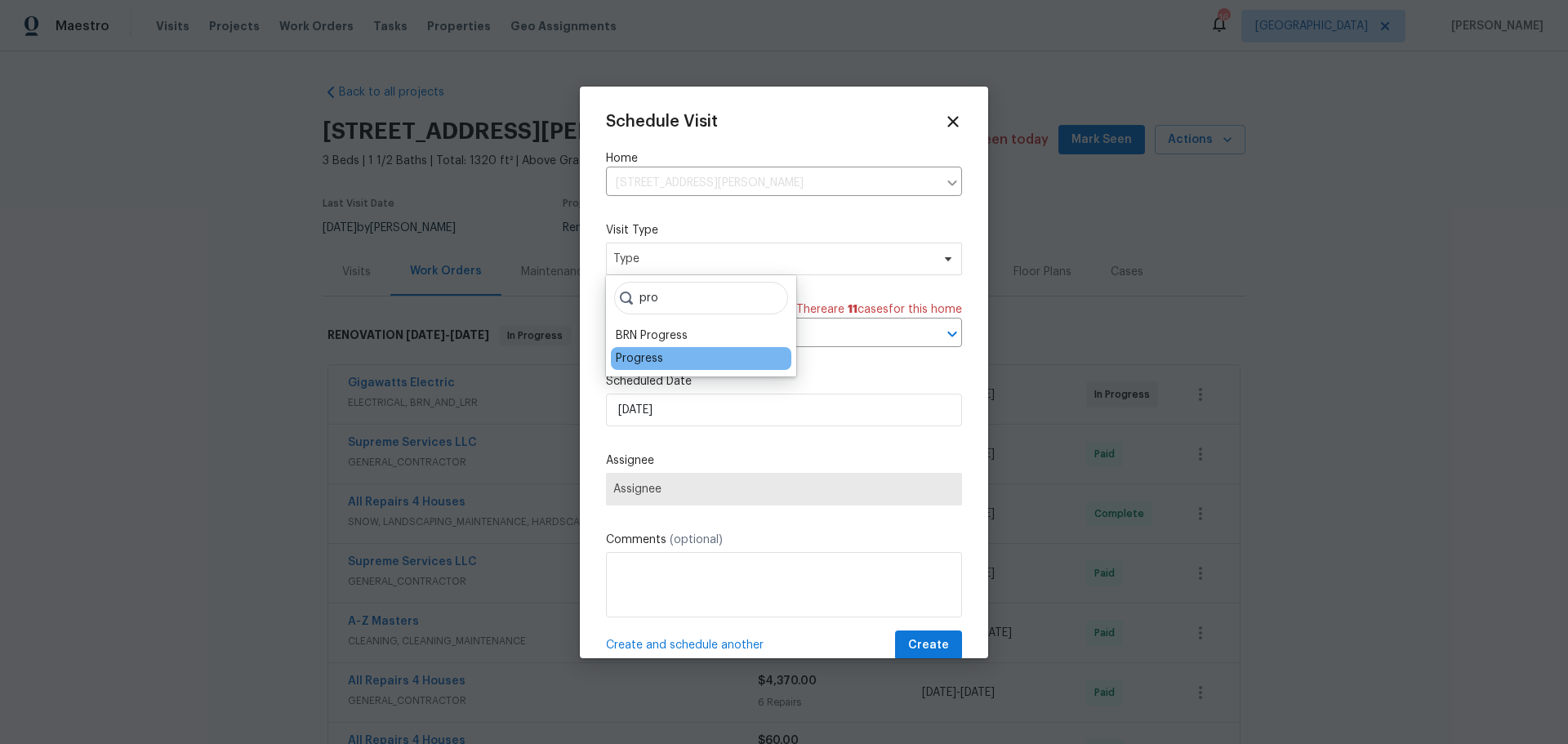
type input "pro"
click at [626, 366] on div "Progress" at bounding box center [640, 359] width 47 height 17
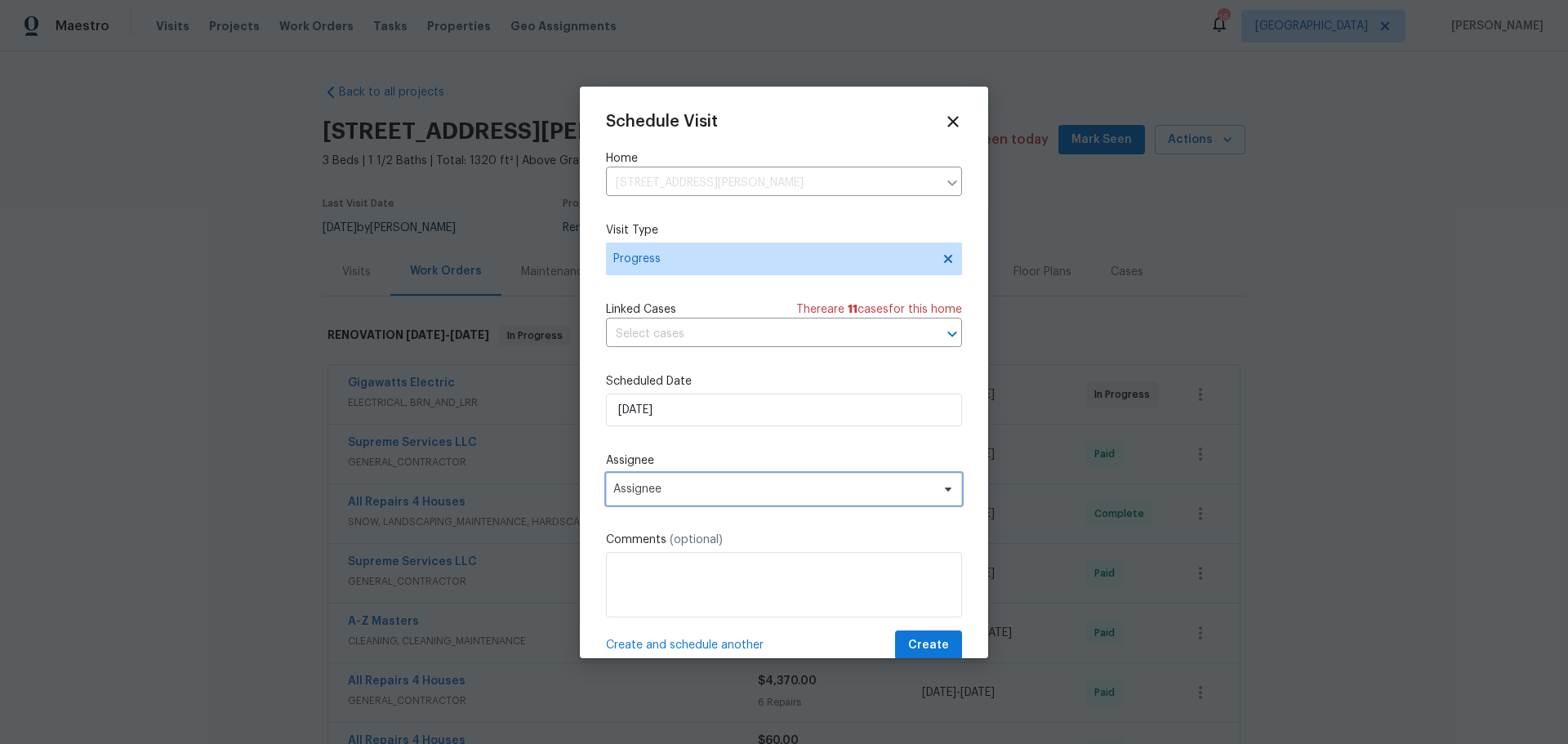
click at [673, 483] on span "Assignee" at bounding box center [773, 488] width 320 height 13
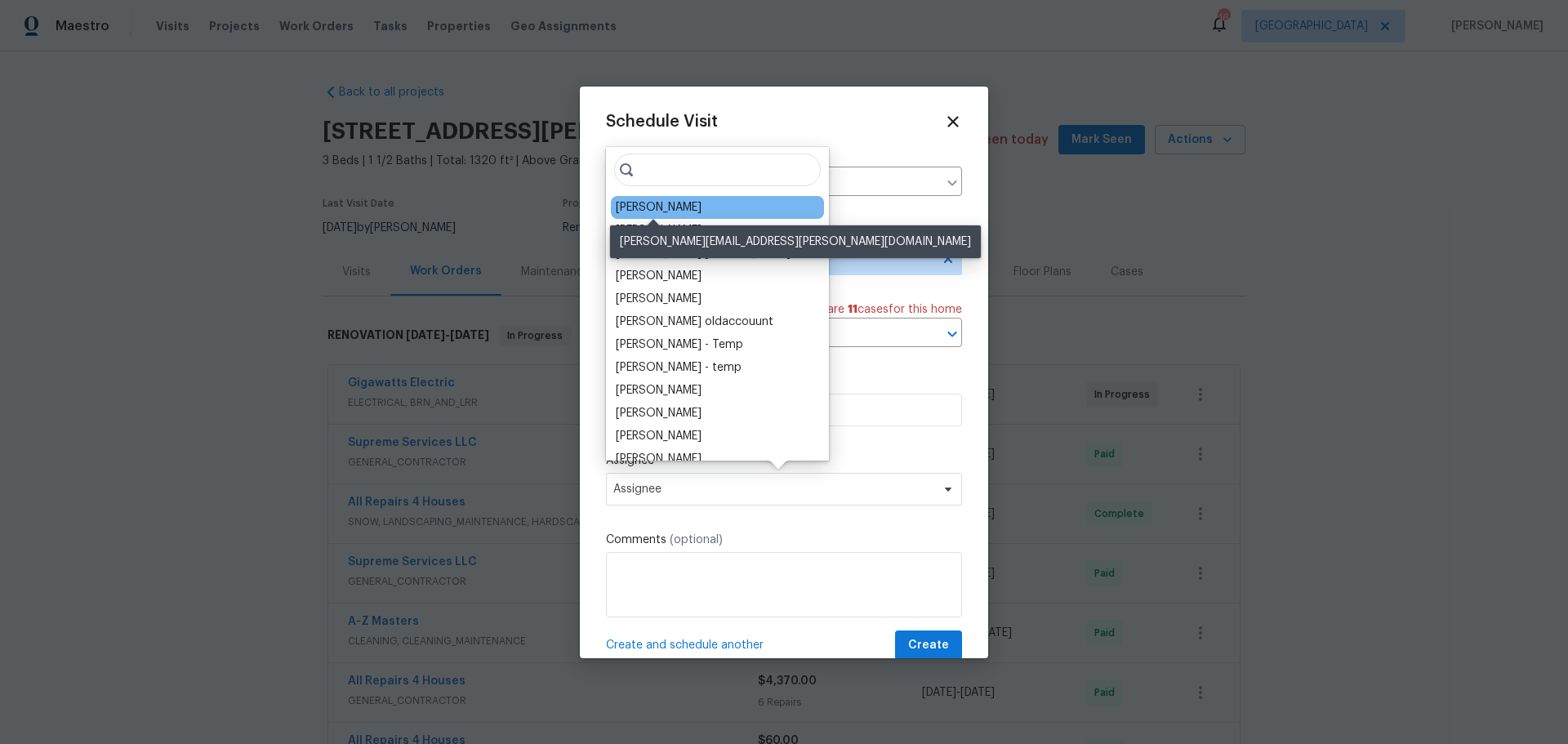
click at [688, 210] on div "[PERSON_NAME]" at bounding box center [658, 207] width 85 height 17
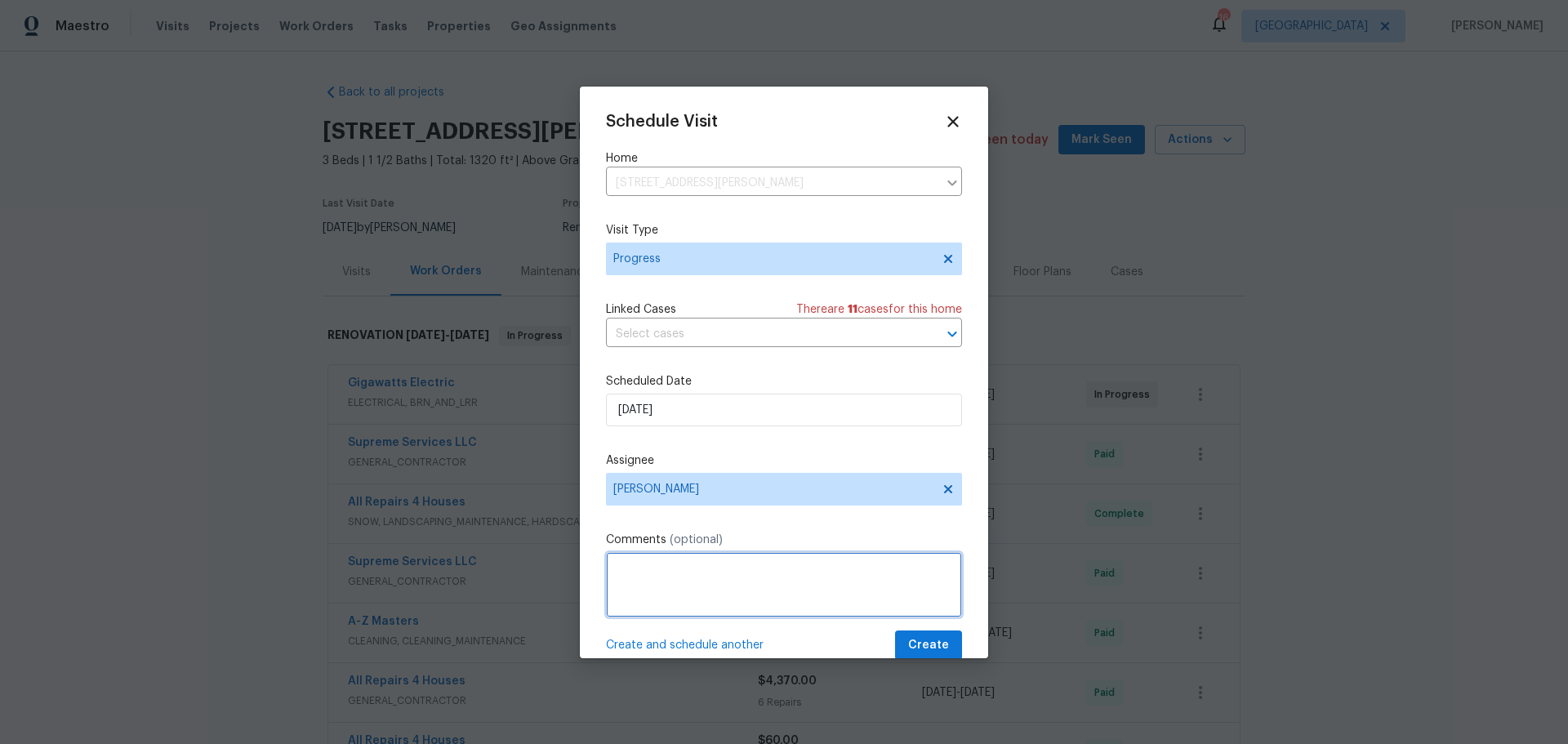
click at [668, 606] on textarea at bounding box center [784, 585] width 356 height 66
type textarea "check oi list"
click at [921, 642] on span "Create" at bounding box center [928, 646] width 41 height 21
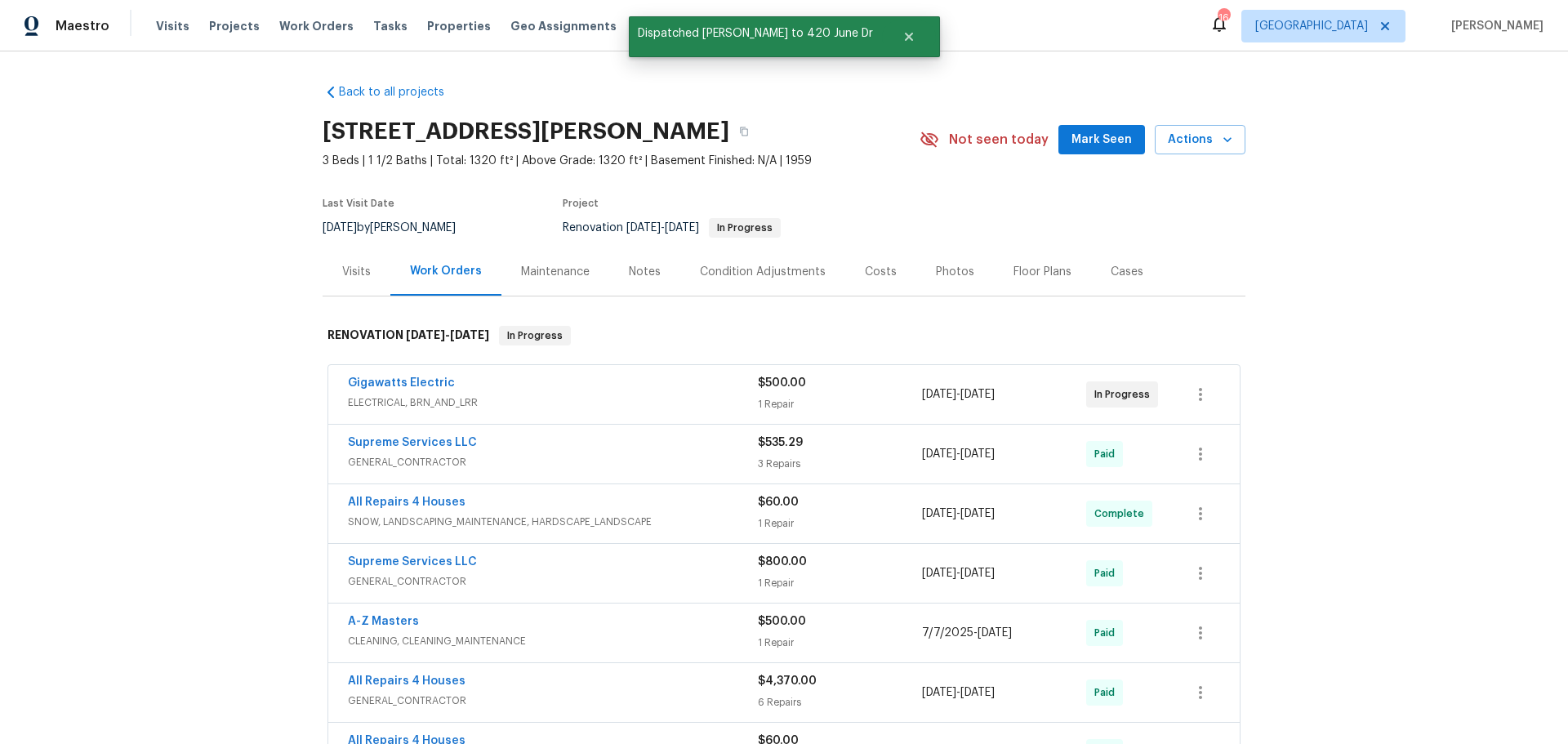
click at [423, 372] on div "Gigawatts Electric ELECTRICAL, BRN_AND_LRR $500.00 1 Repair [DATE] - [DATE] In …" at bounding box center [784, 395] width 912 height 59
click at [411, 383] on link "Gigawatts Electric" at bounding box center [401, 383] width 107 height 12
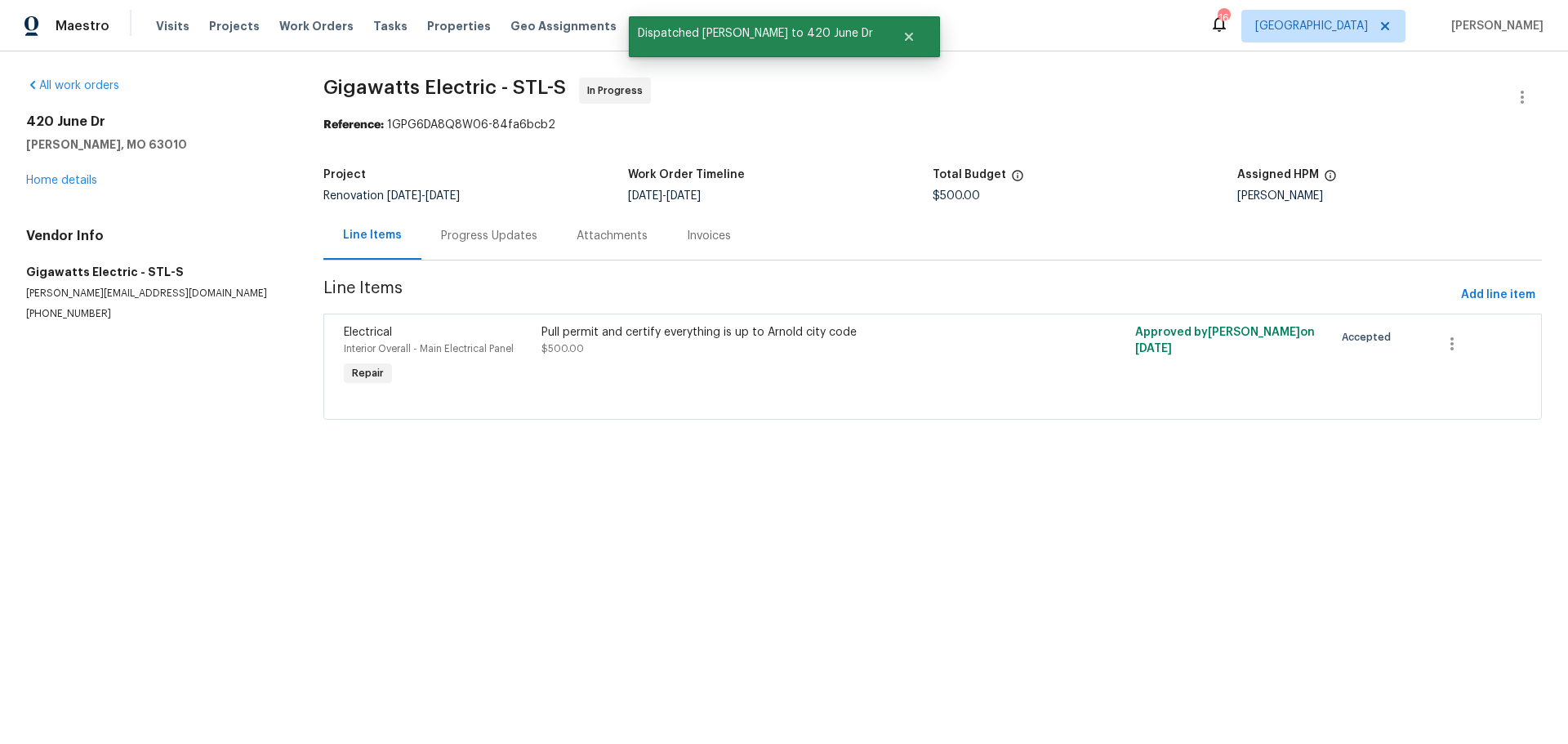
click at [476, 230] on div "Progress Updates" at bounding box center [489, 236] width 96 height 17
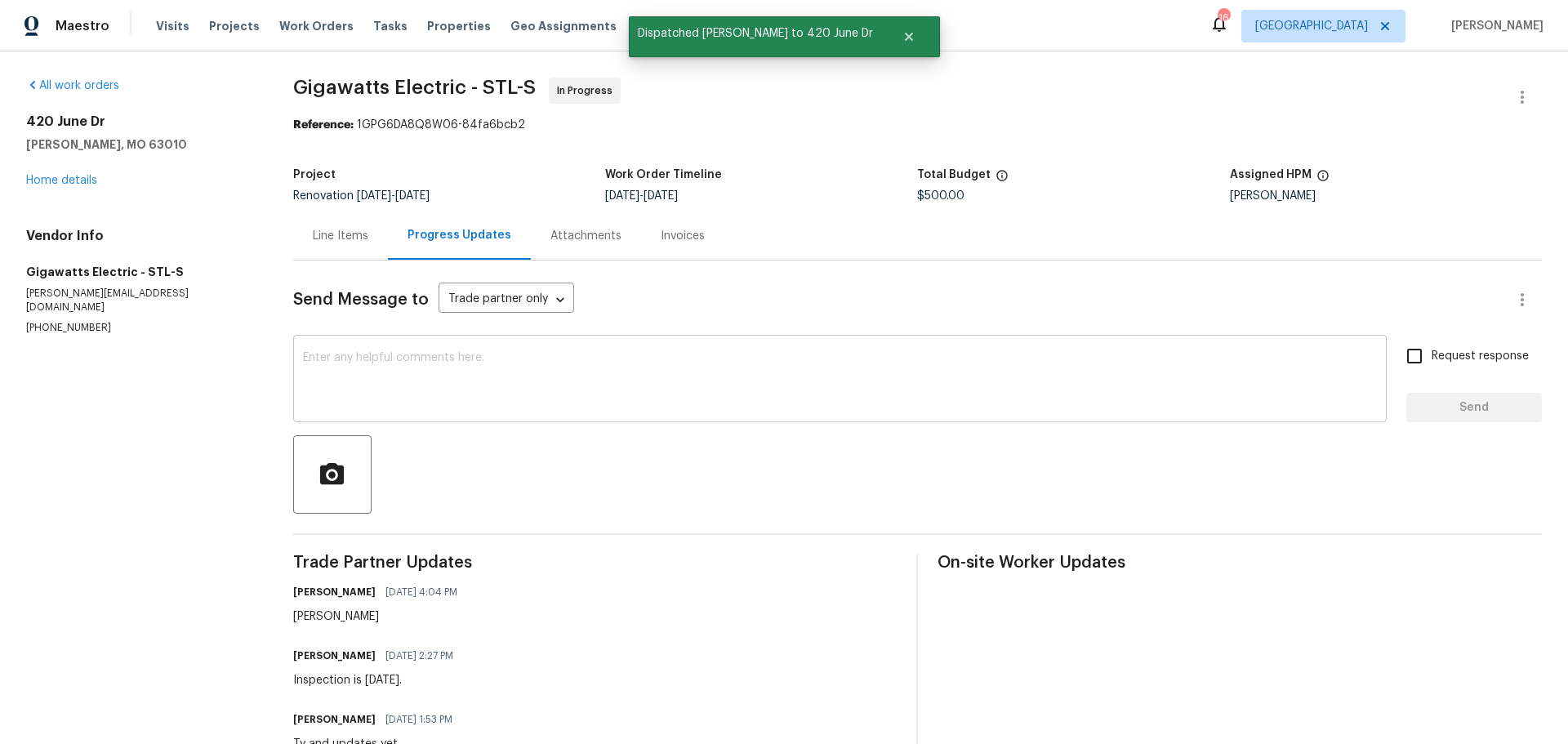
click at [458, 402] on textarea at bounding box center [839, 380] width 1074 height 57
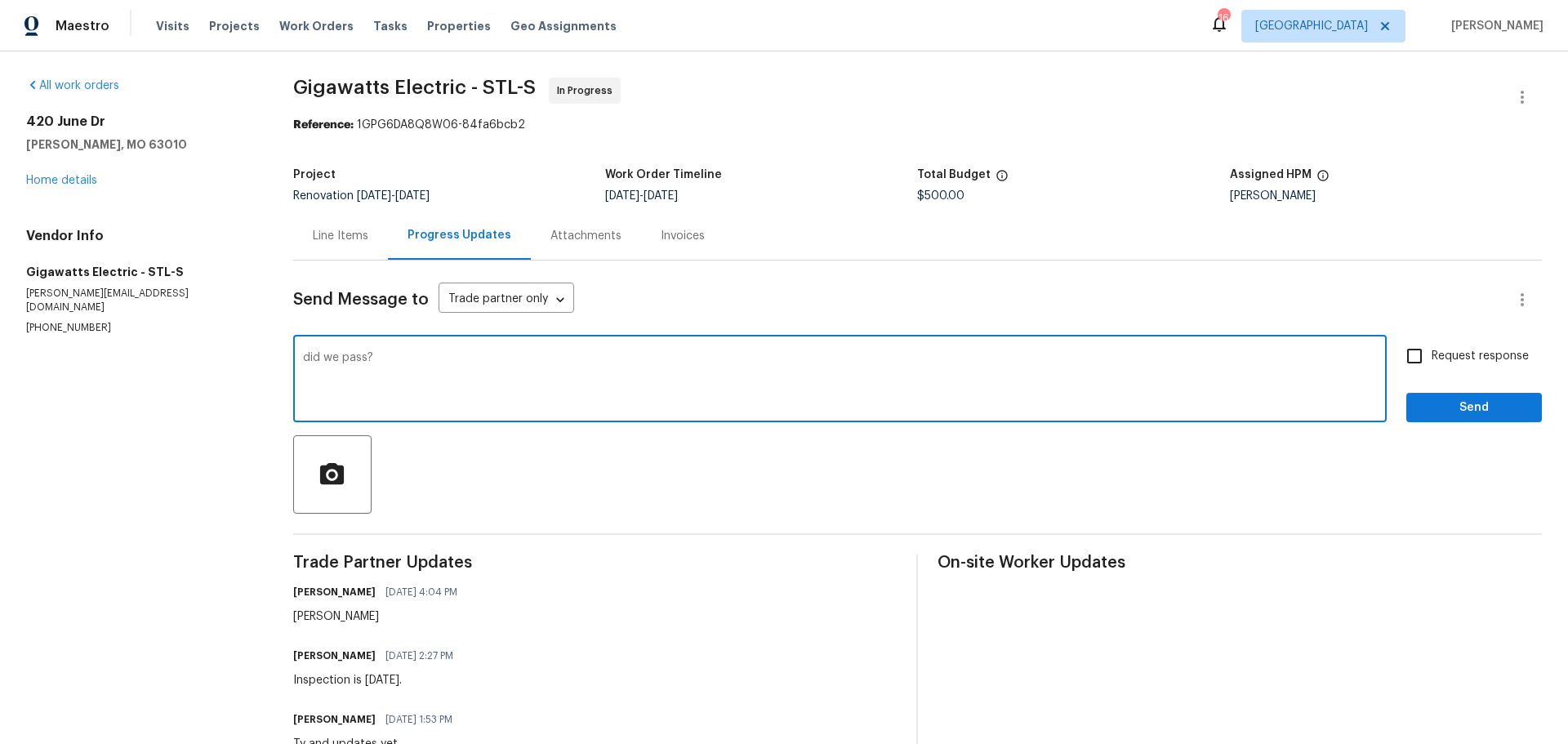
type textarea "did we pass?"
click at [1408, 359] on input "Request response" at bounding box center [1414, 356] width 34 height 34
checkbox input "true"
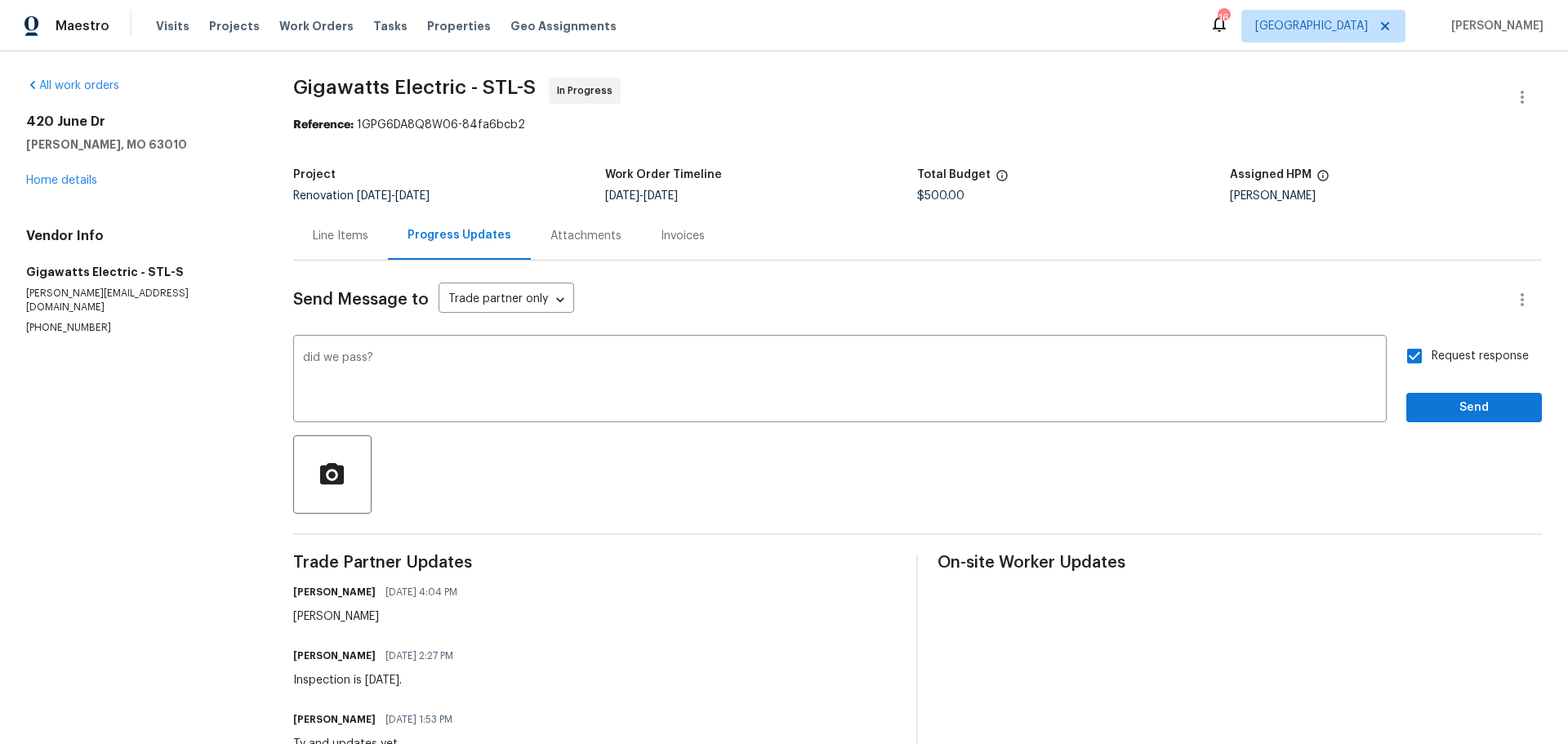
click at [1432, 449] on div at bounding box center [917, 475] width 1249 height 79
click at [1432, 411] on span "Send" at bounding box center [1474, 408] width 109 height 21
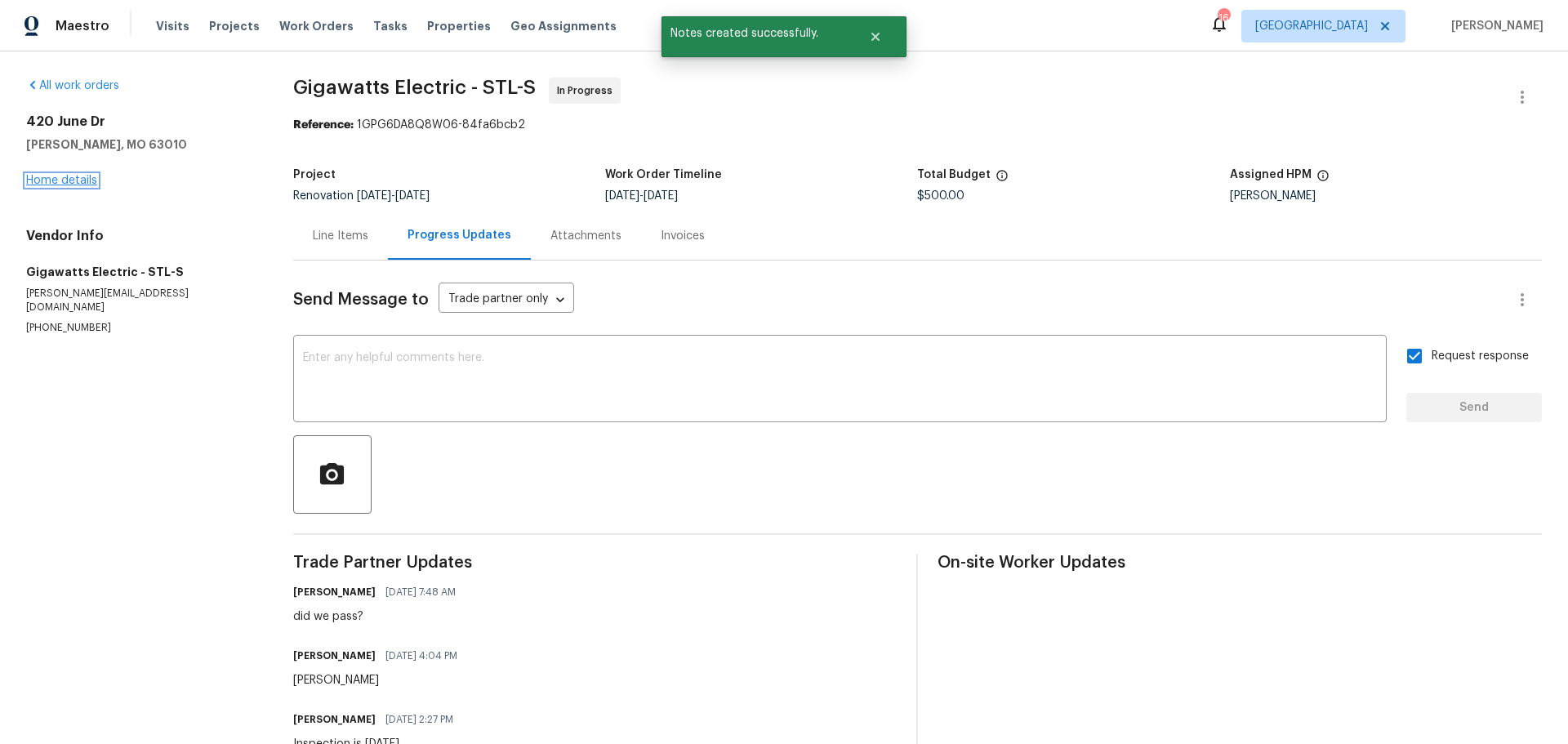
click at [48, 181] on link "Home details" at bounding box center [62, 181] width 71 height 12
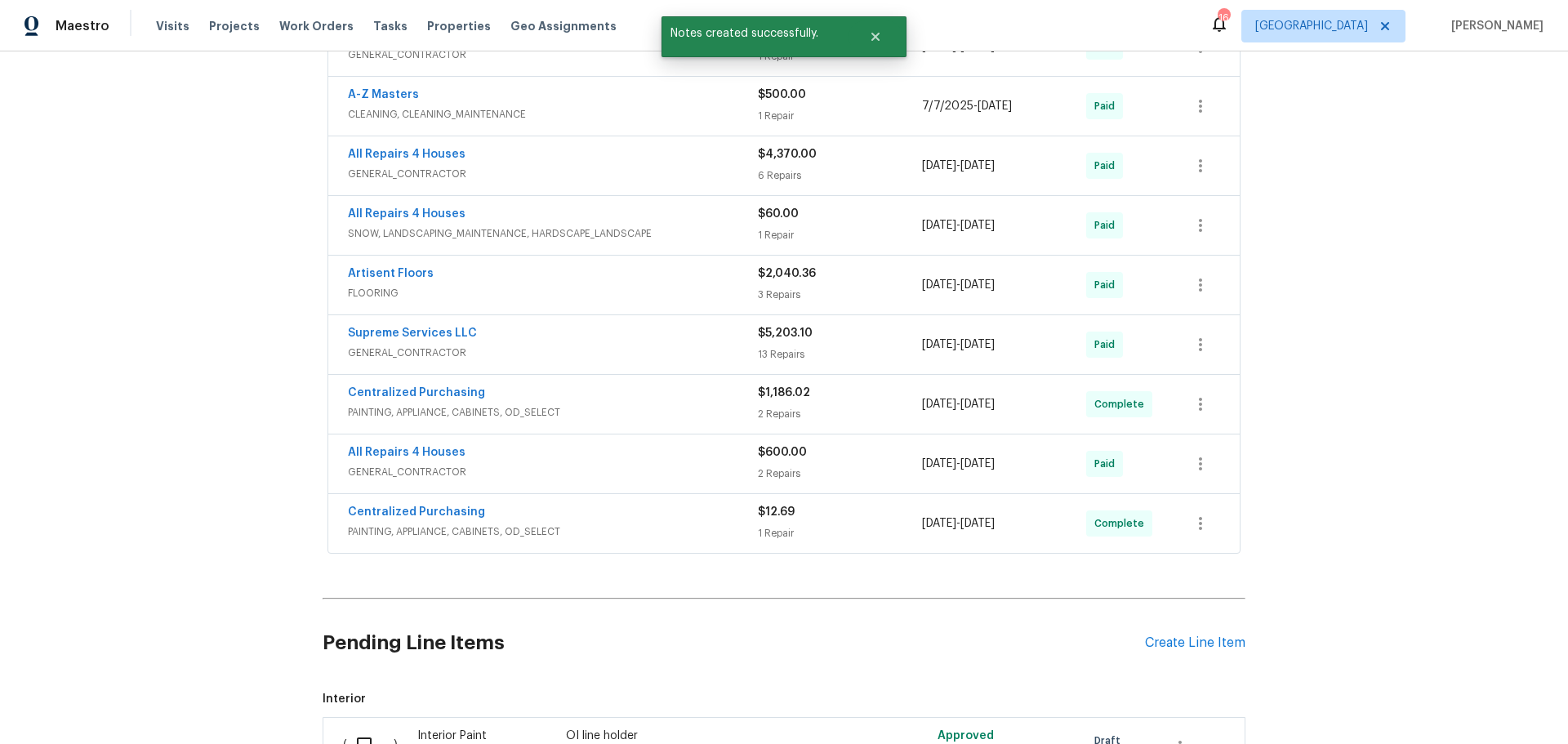
scroll to position [729, 0]
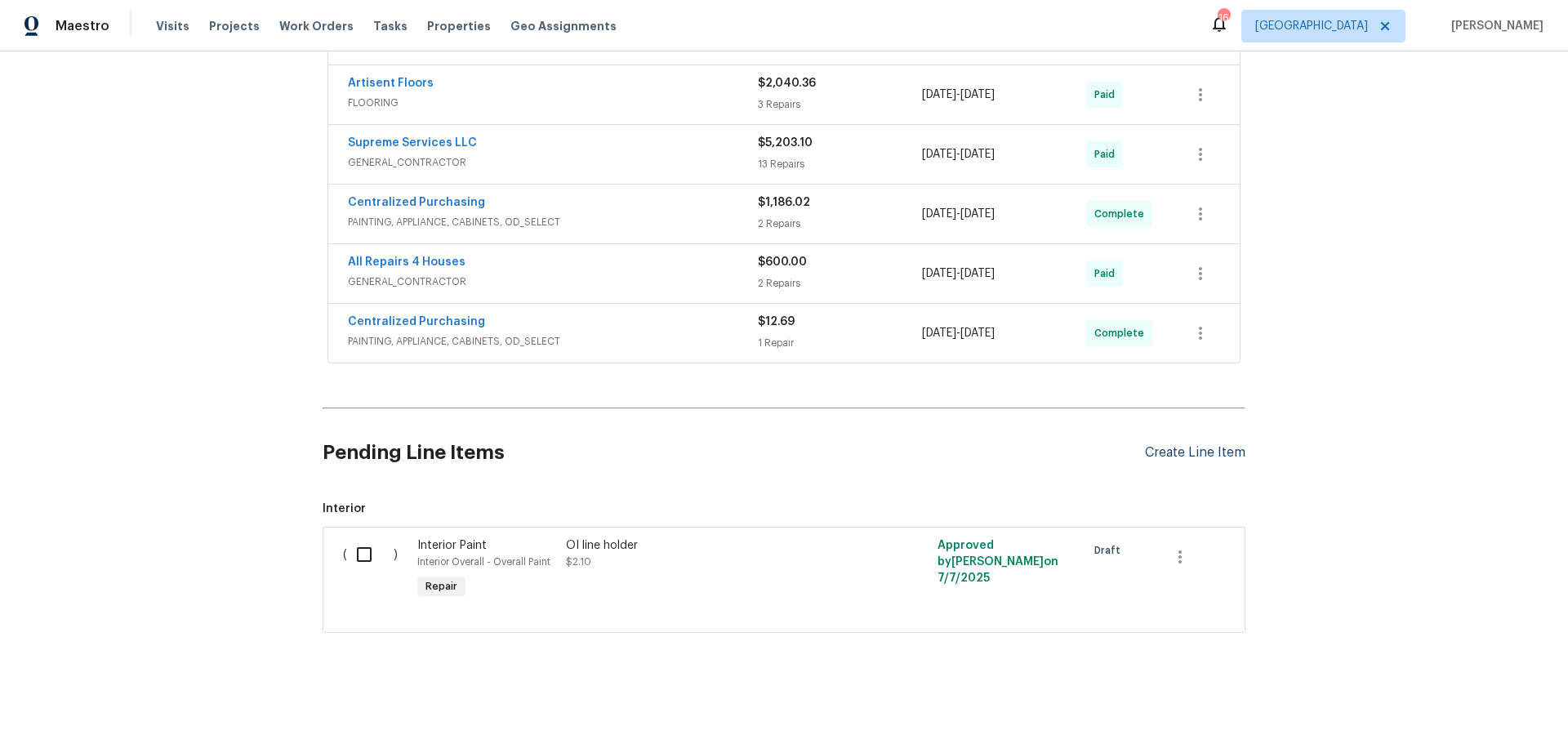
click at [1179, 445] on div "Create Line Item" at bounding box center [1196, 453] width 100 height 16
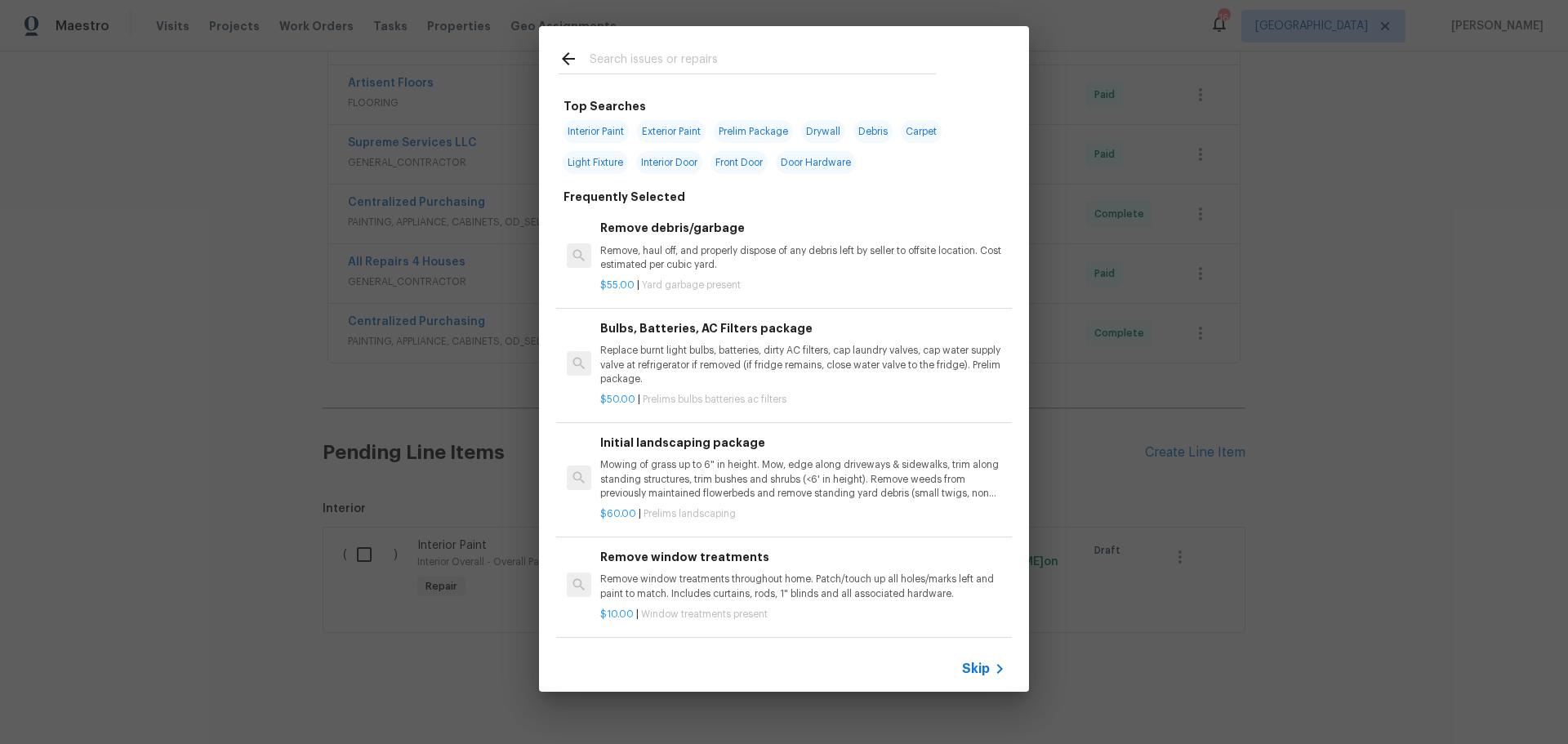
click at [643, 60] on input "text" at bounding box center [762, 61] width 346 height 25
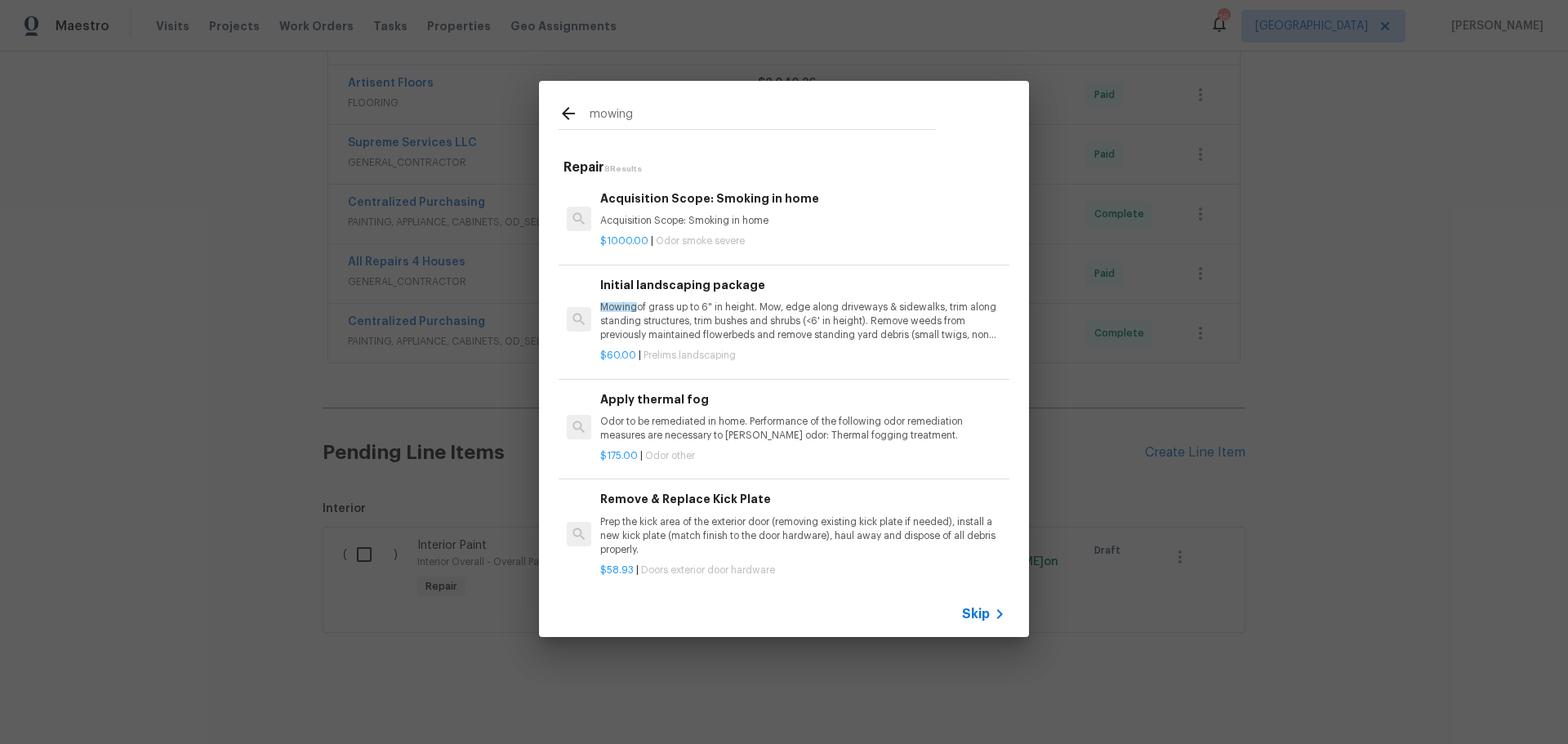
type input "mowing"
click at [714, 324] on p "Mowing of grass up to 6" in height. Mow, edge along driveways & sidewalks, trim…" at bounding box center [803, 321] width 405 height 41
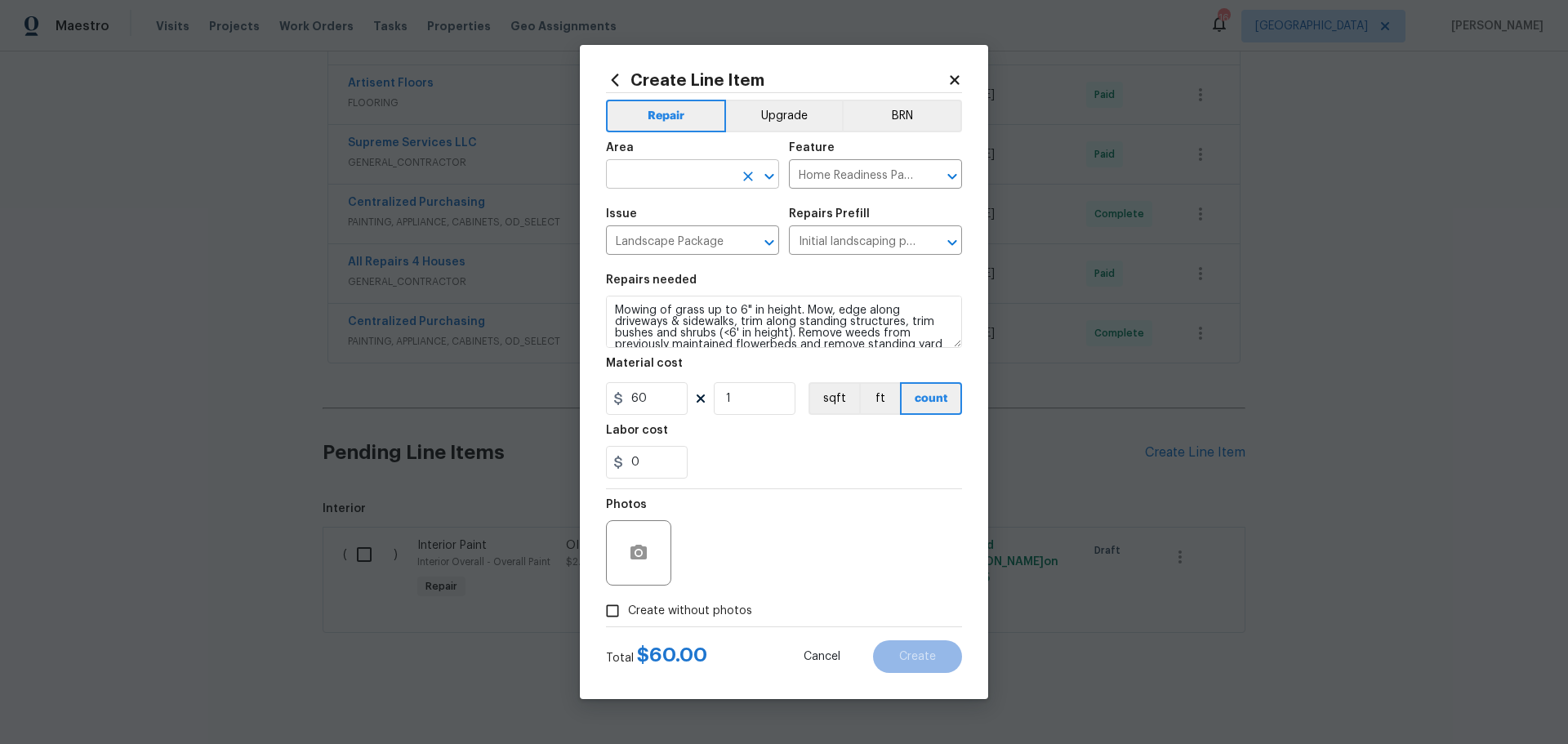
click at [779, 179] on button "Open" at bounding box center [769, 176] width 23 height 23
click at [661, 244] on li "Exterior Overall" at bounding box center [693, 238] width 173 height 27
type input "Exterior Overall"
click at [632, 559] on icon "button" at bounding box center [639, 552] width 17 height 15
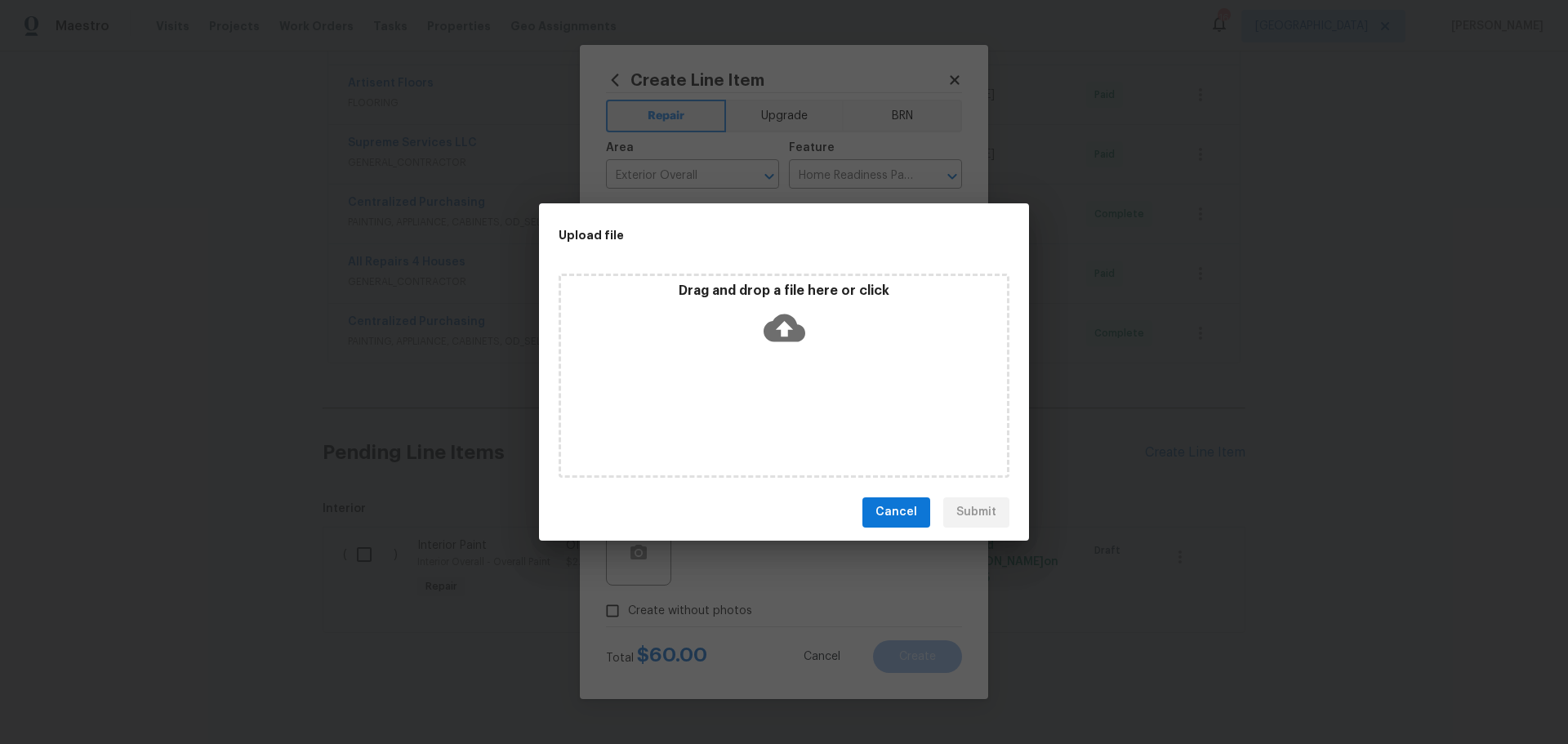
click at [718, 328] on div "Drag and drop a file here or click" at bounding box center [784, 317] width 446 height 70
click at [898, 512] on span "Cancel" at bounding box center [896, 512] width 41 height 21
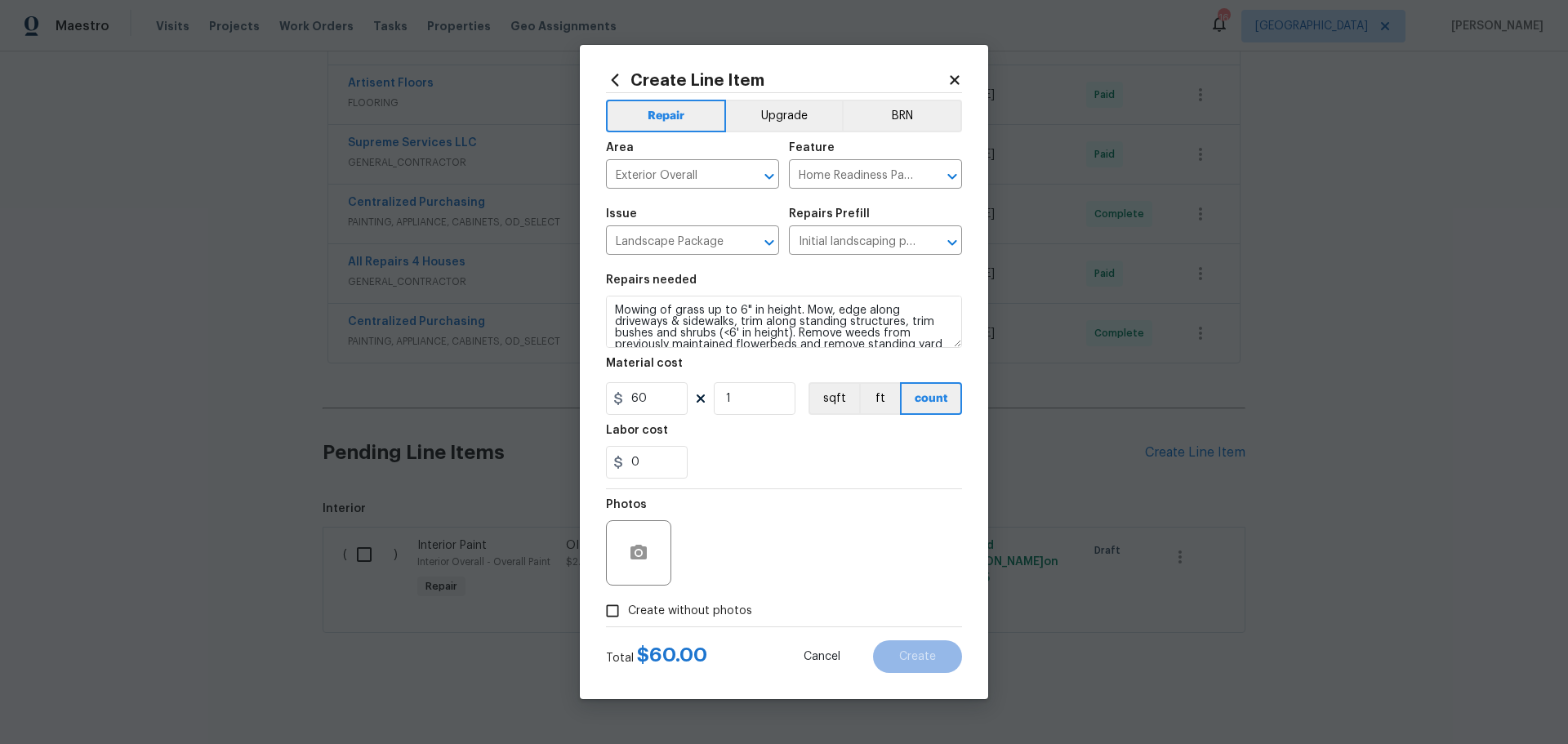
drag, startPoint x: 614, startPoint y: 596, endPoint x: 632, endPoint y: 596, distance: 18.0
click at [615, 596] on input "Create without photos" at bounding box center [613, 611] width 31 height 31
checkbox input "true"
click at [852, 590] on div "Reason*" at bounding box center [823, 543] width 278 height 106
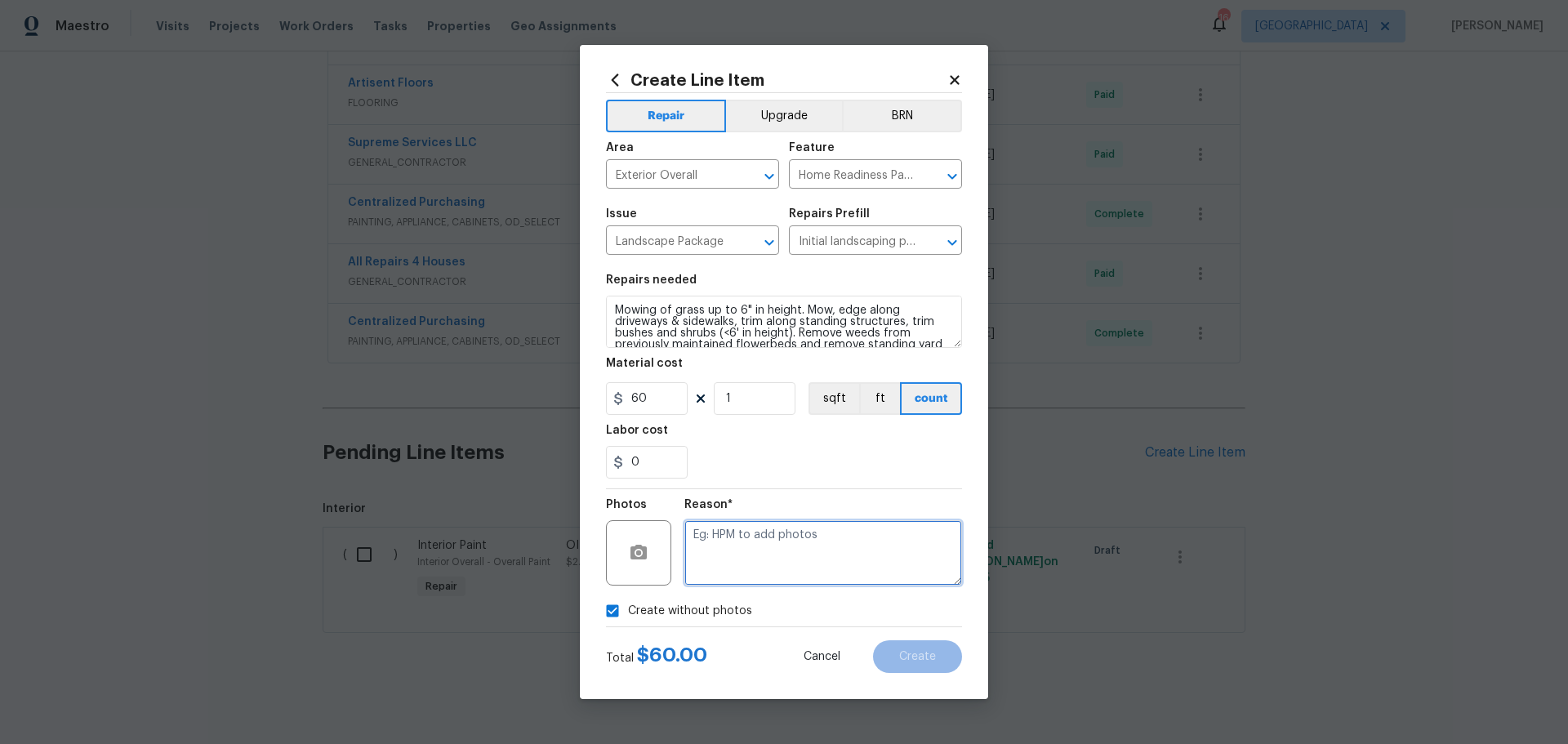
click at [822, 540] on textarea at bounding box center [823, 553] width 278 height 66
type textarea "1"
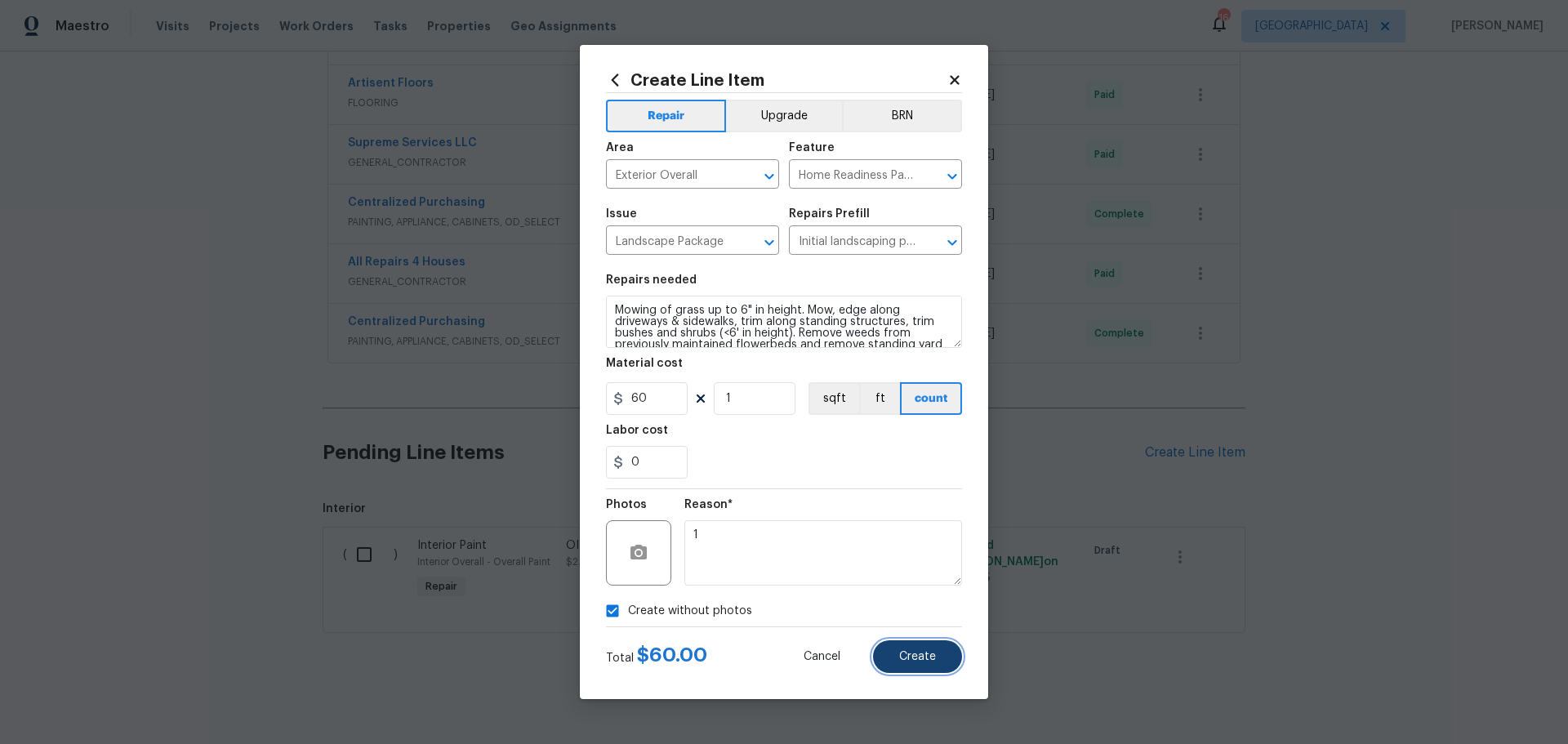
click at [892, 667] on button "Create" at bounding box center [918, 657] width 89 height 32
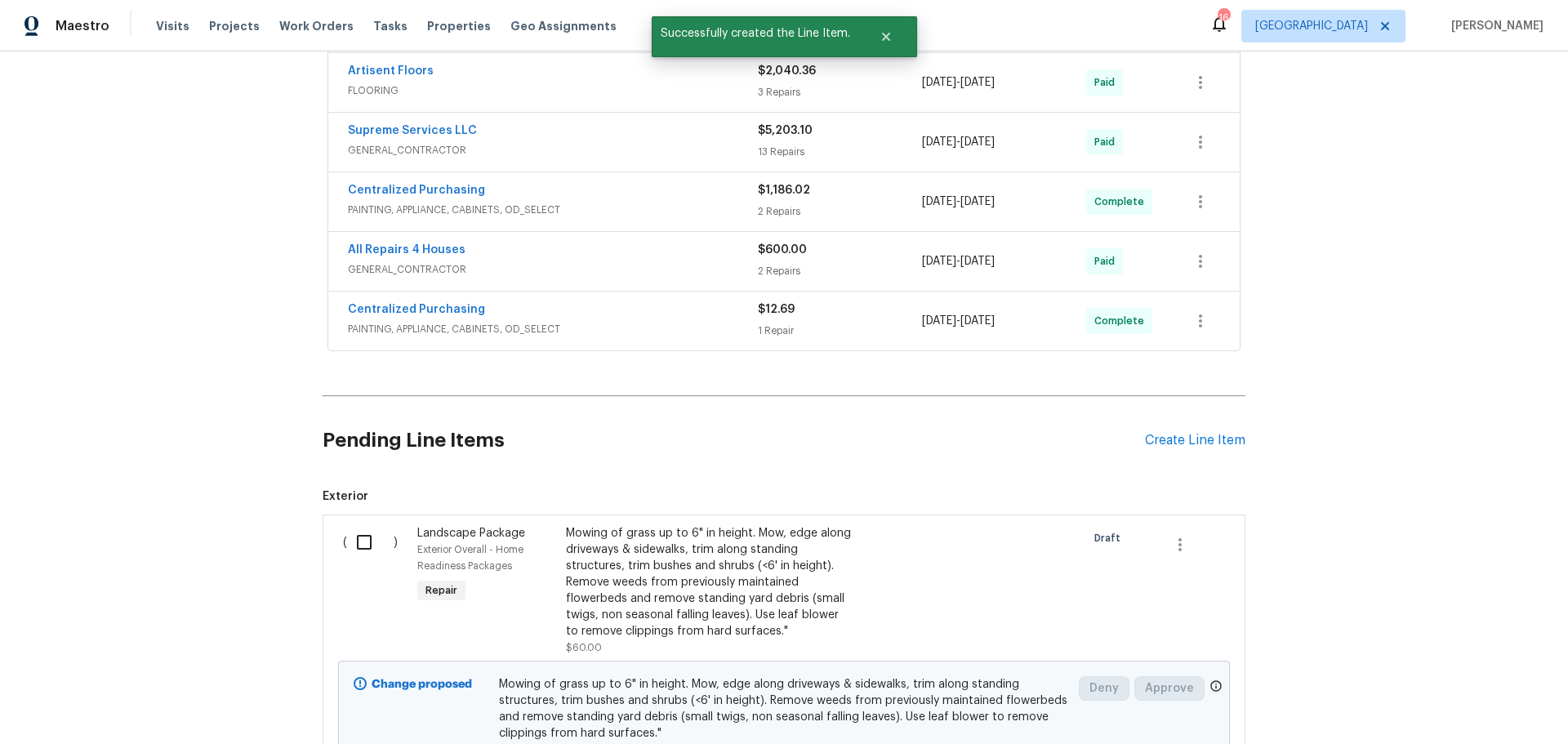
click at [347, 531] on input "checkbox" at bounding box center [369, 543] width 46 height 34
checkbox input "true"
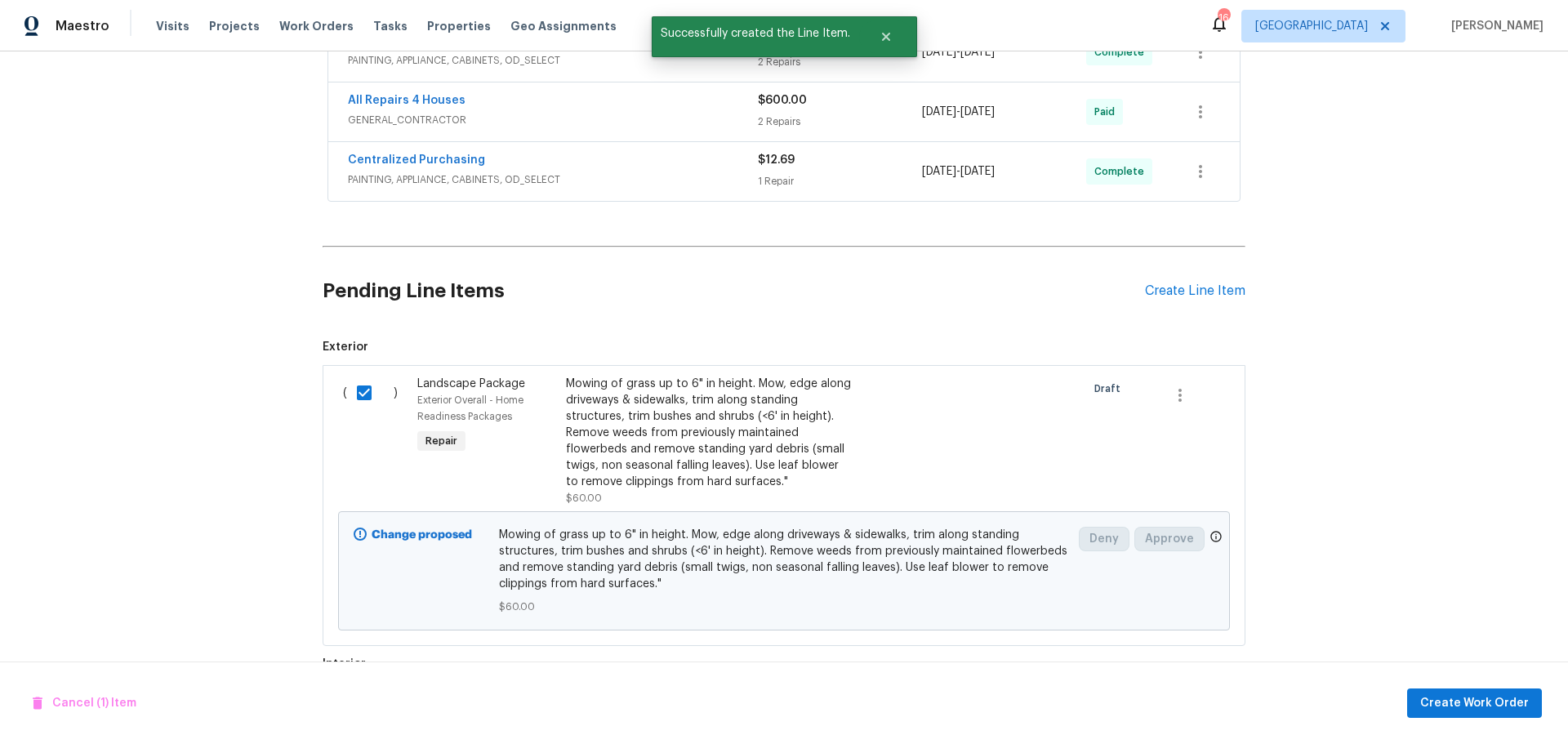
scroll to position [893, 0]
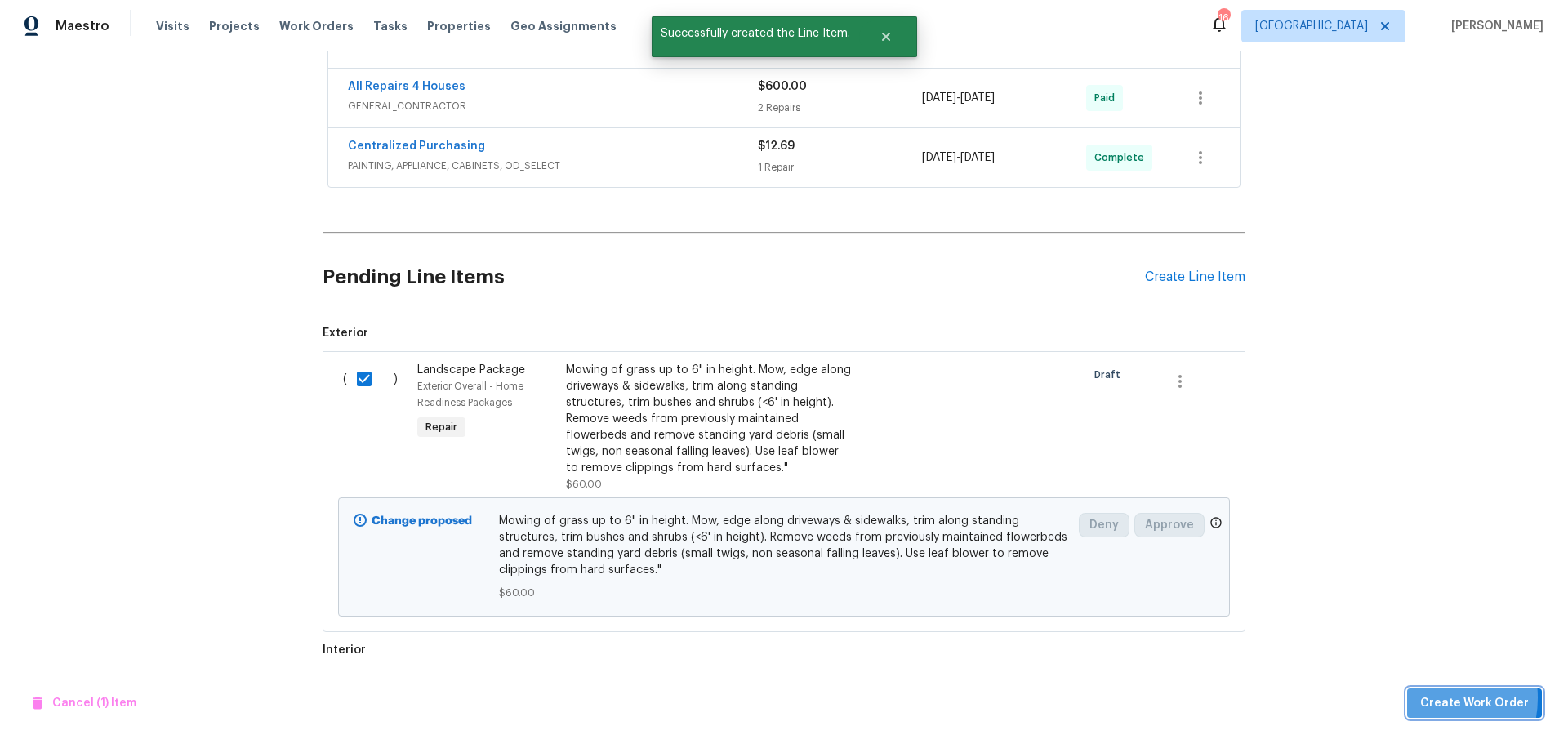
click at [1429, 698] on span "Create Work Order" at bounding box center [1475, 704] width 109 height 21
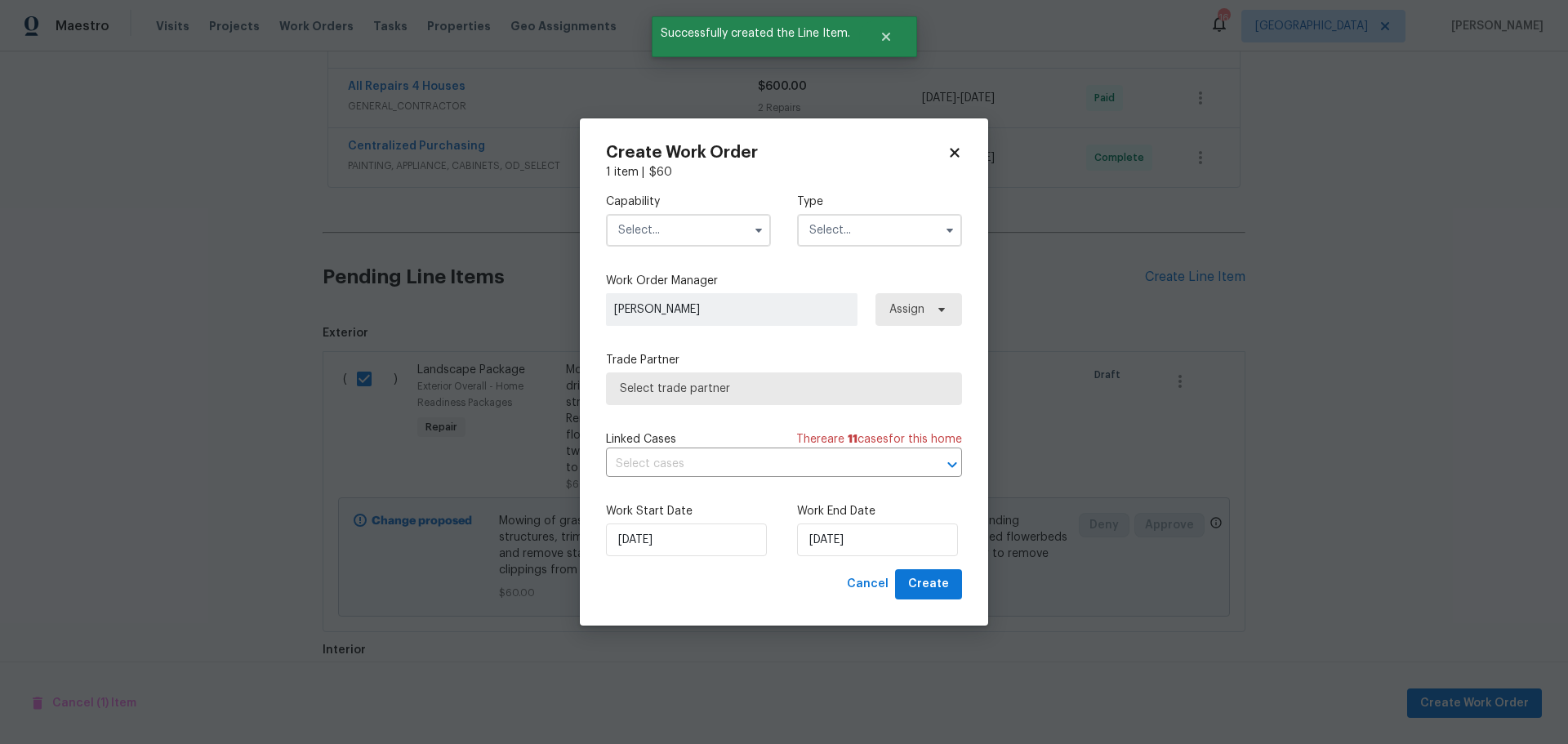
click at [706, 238] on input "text" at bounding box center [689, 230] width 165 height 32
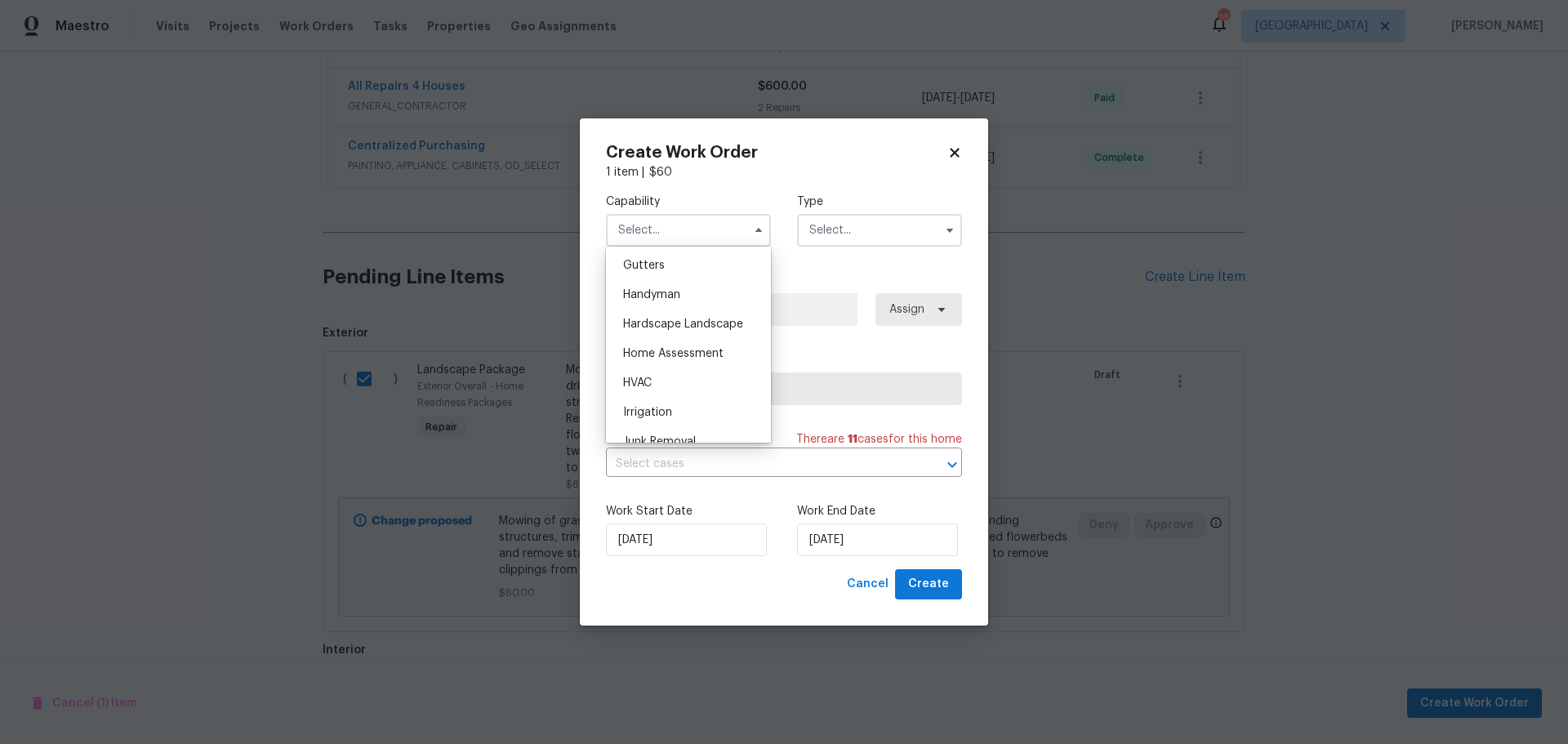
scroll to position [898, 0]
click at [672, 301] on span "Hardscape Landscape" at bounding box center [683, 295] width 120 height 12
type input "Hardscape Landscape"
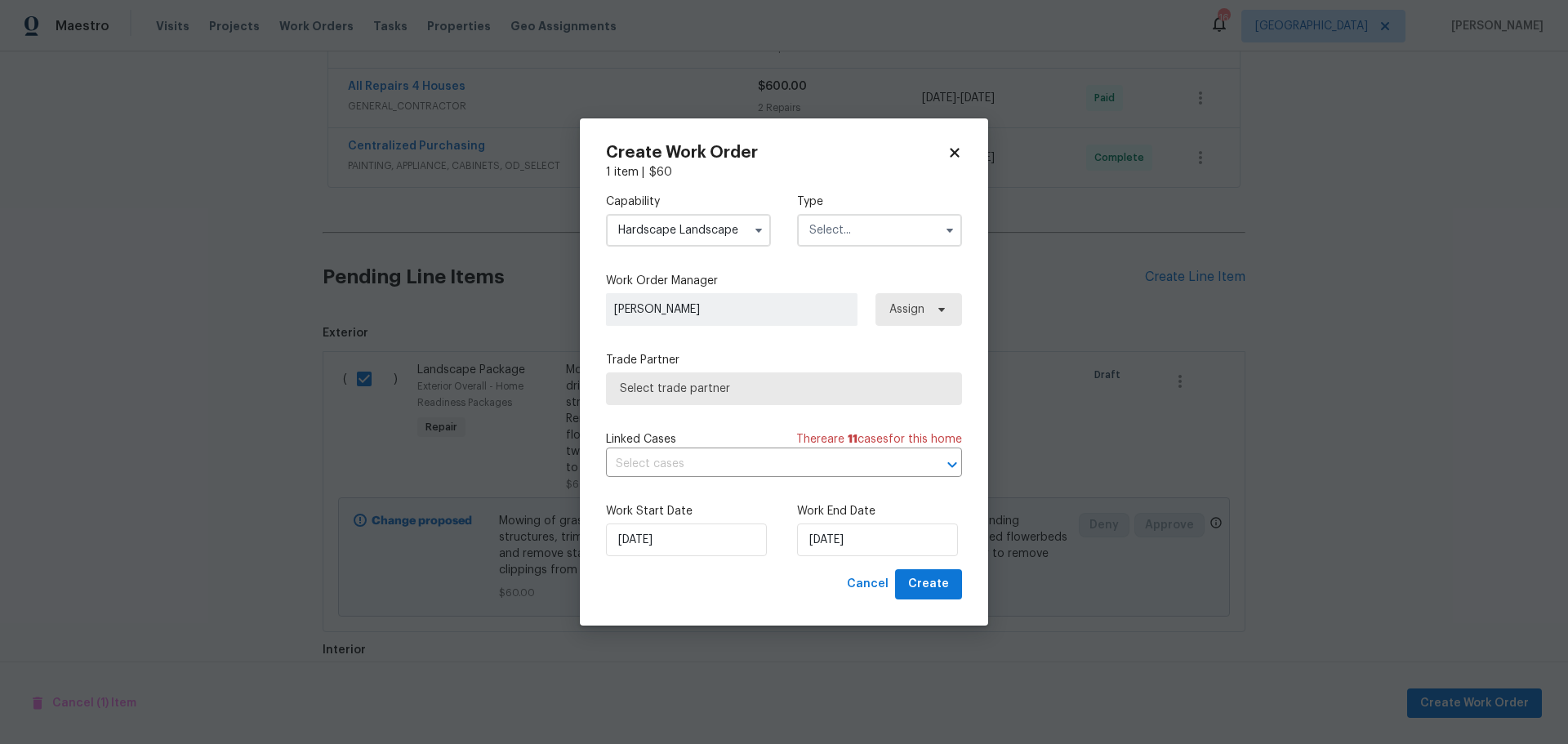
click at [836, 232] on input "text" at bounding box center [879, 230] width 165 height 32
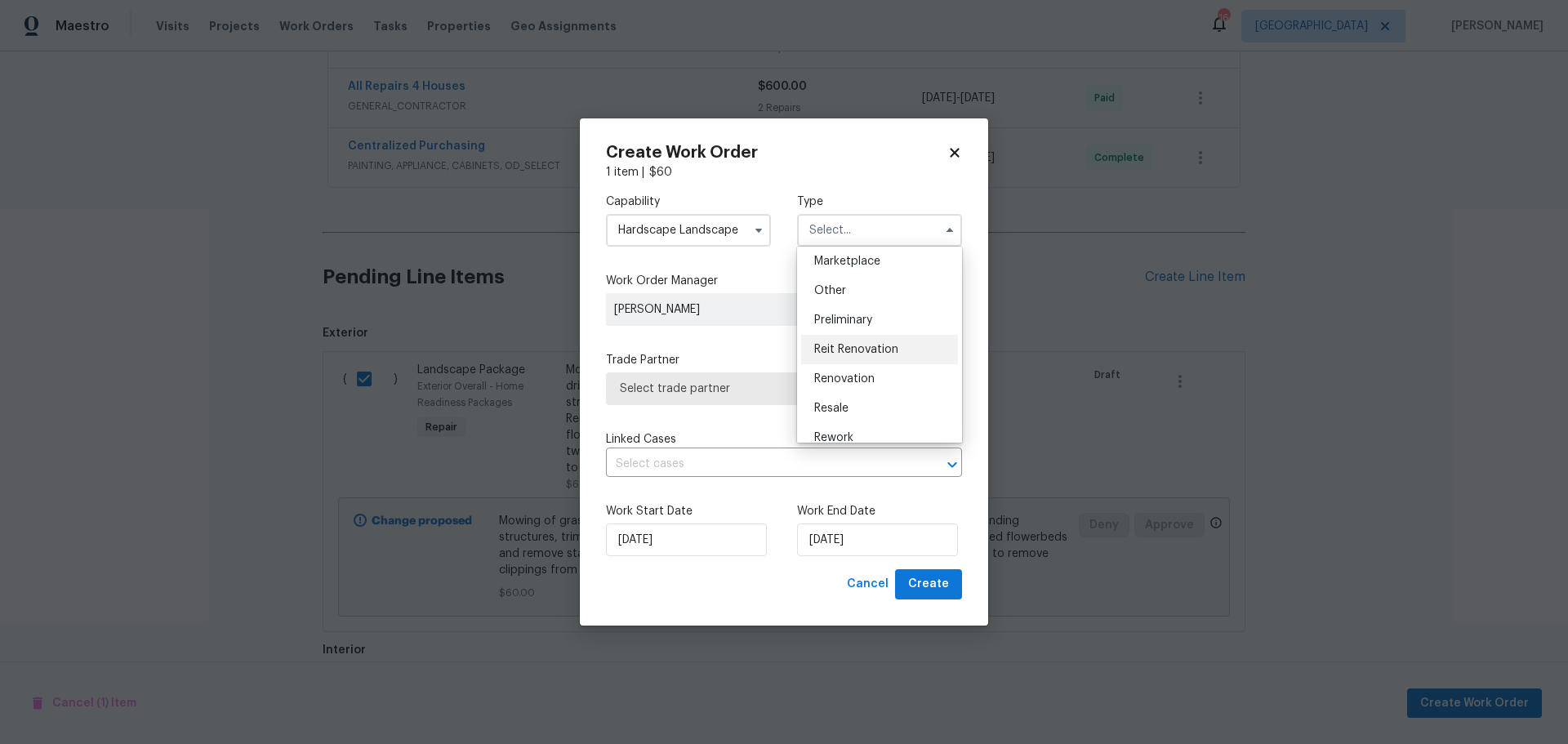
scroll to position [371, 0]
click at [859, 313] on div "Renovation" at bounding box center [880, 307] width 157 height 29
type input "Renovation"
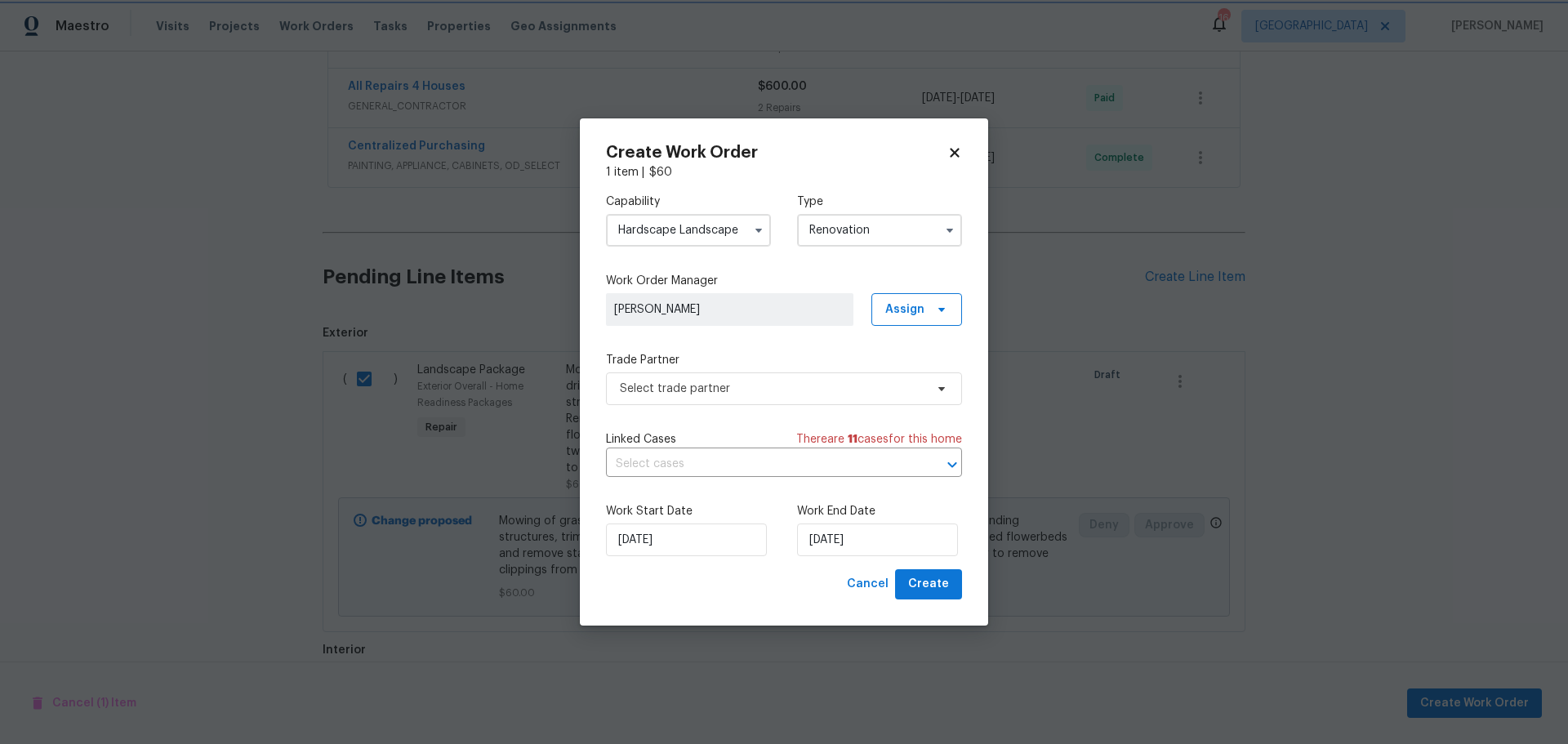
scroll to position [0, 0]
click at [756, 382] on span "Select trade partner" at bounding box center [772, 388] width 305 height 17
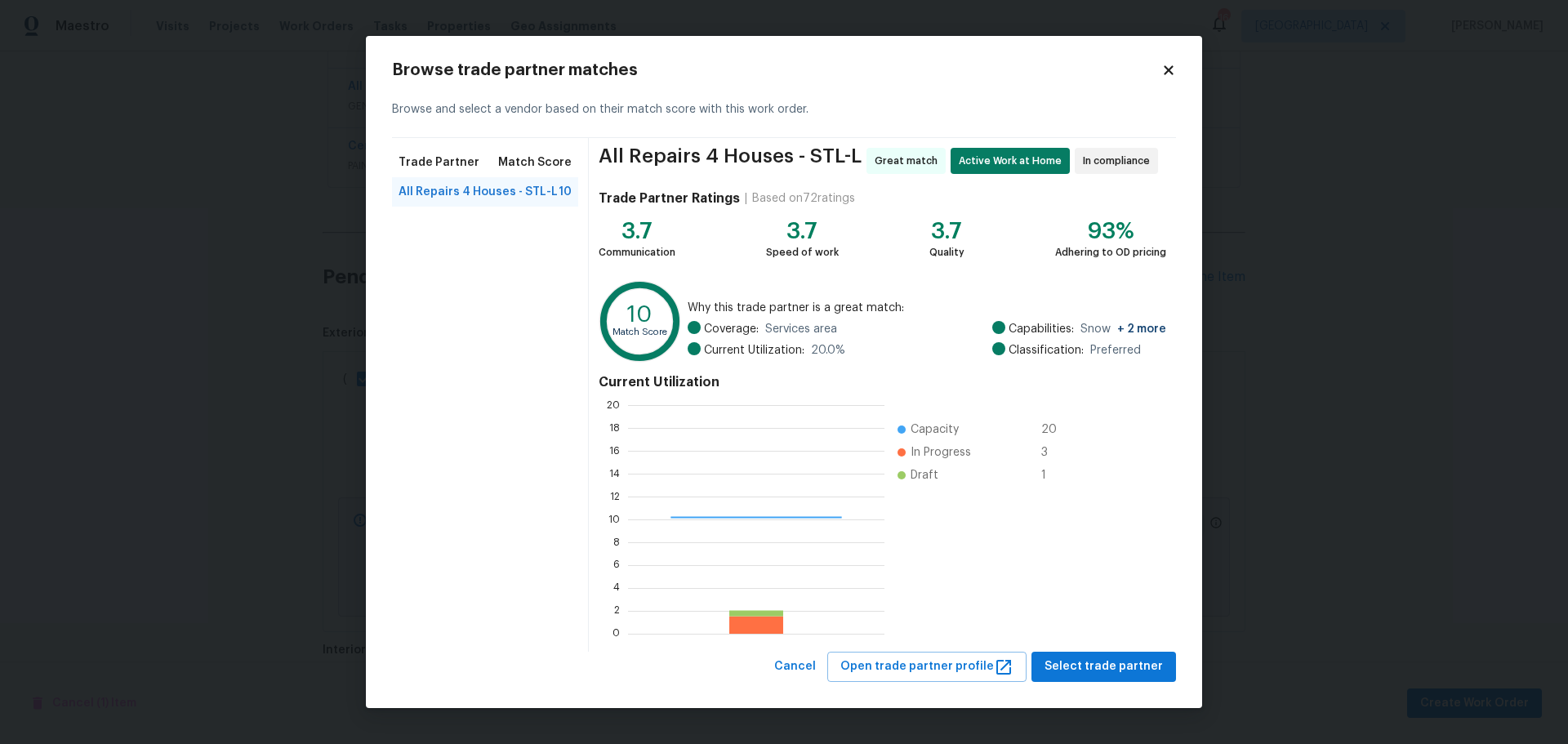
scroll to position [216, 245]
click at [1123, 663] on span "Select trade partner" at bounding box center [1103, 666] width 119 height 21
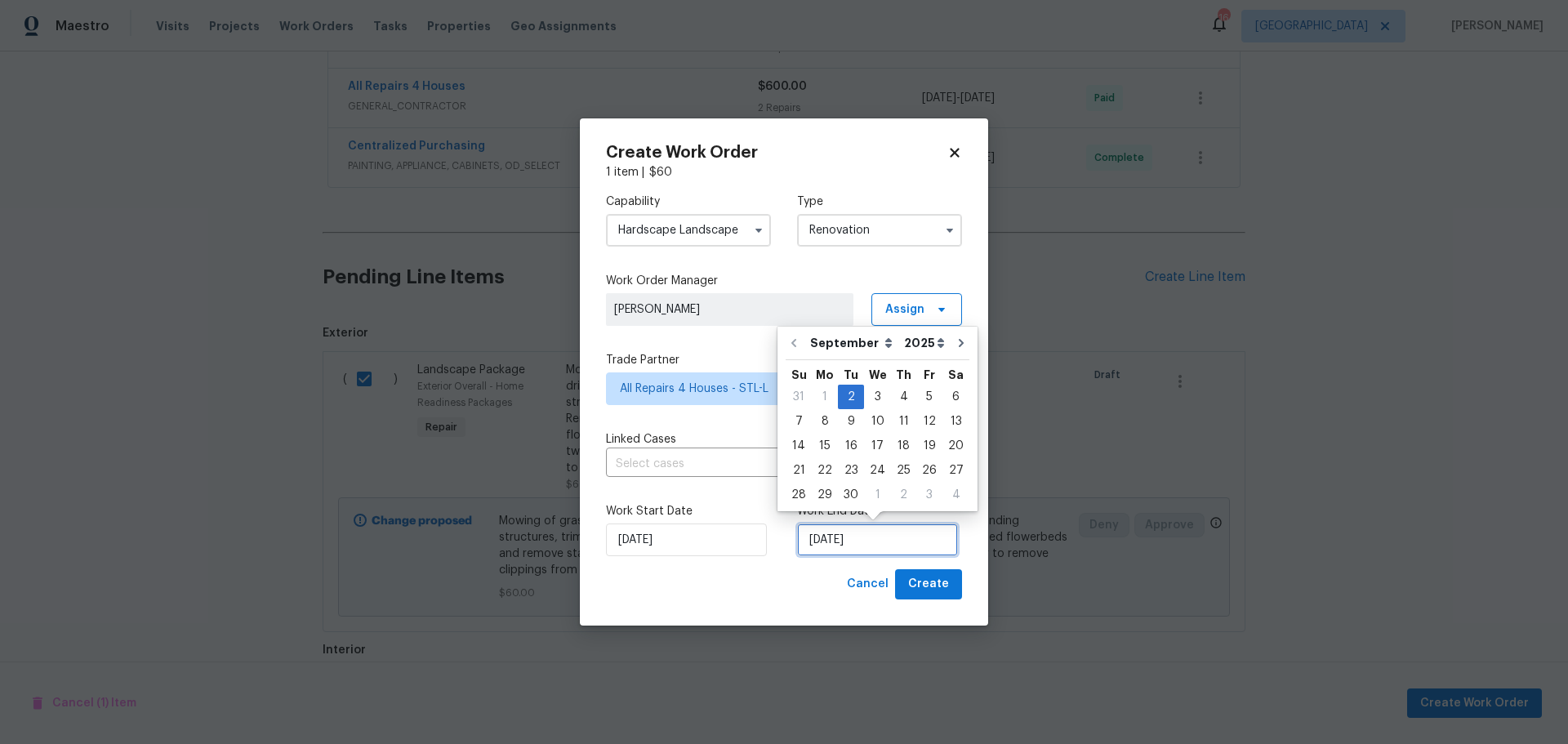
click at [896, 541] on input "[DATE]" at bounding box center [877, 540] width 161 height 32
click at [920, 394] on div "5" at bounding box center [929, 396] width 27 height 23
type input "[DATE]"
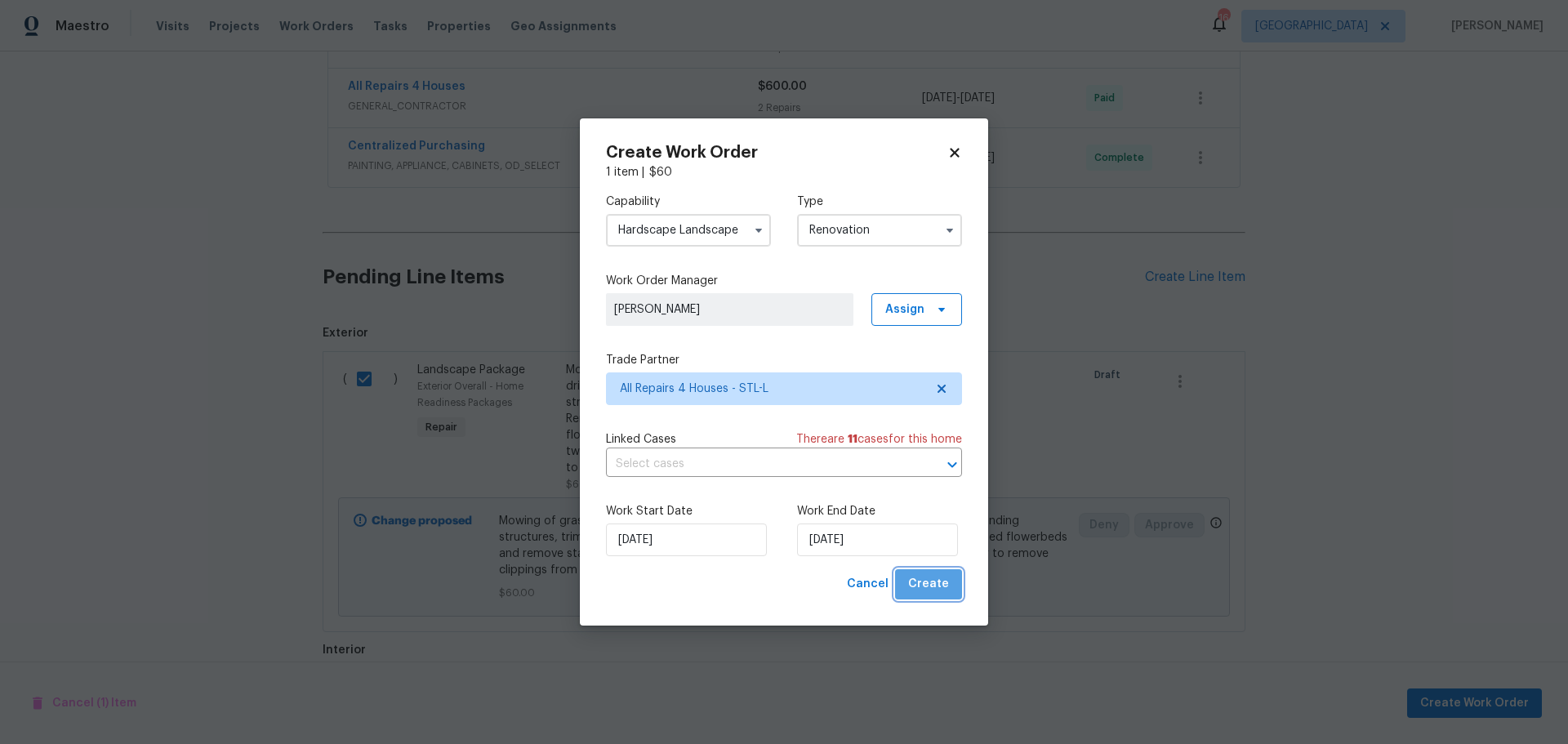
click at [948, 591] on span "Create" at bounding box center [928, 584] width 41 height 21
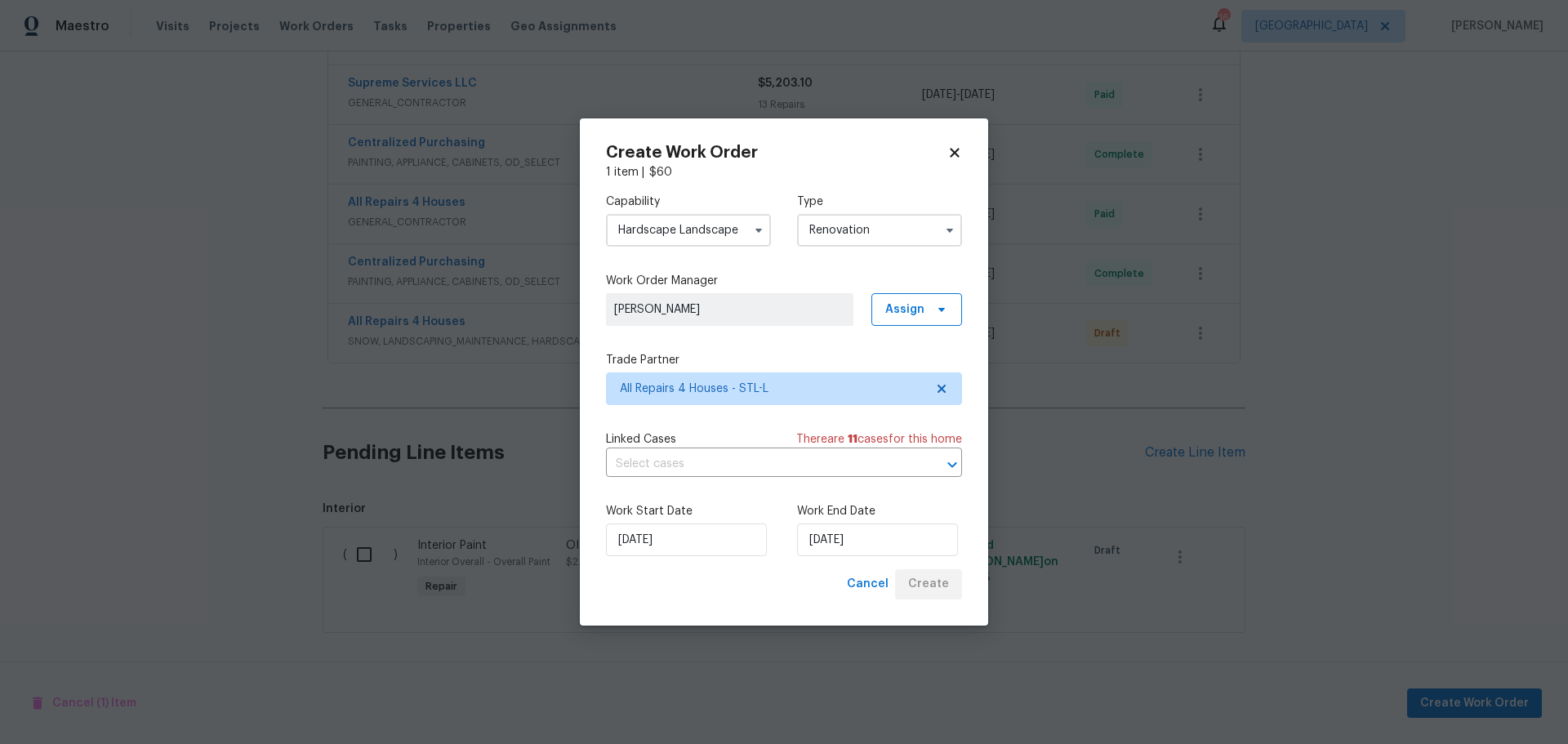
scroll to position [789, 0]
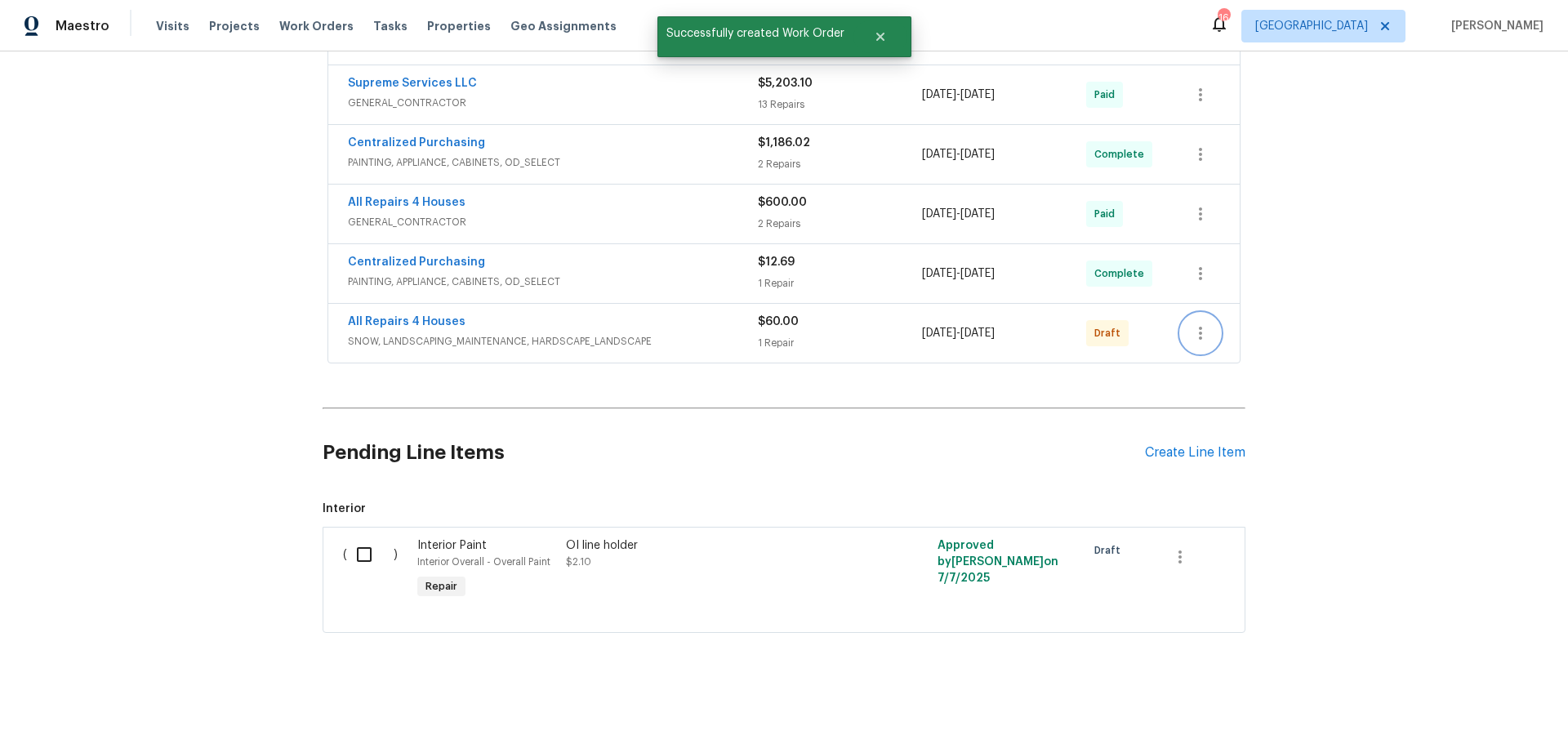
click at [1197, 323] on icon "button" at bounding box center [1201, 333] width 20 height 20
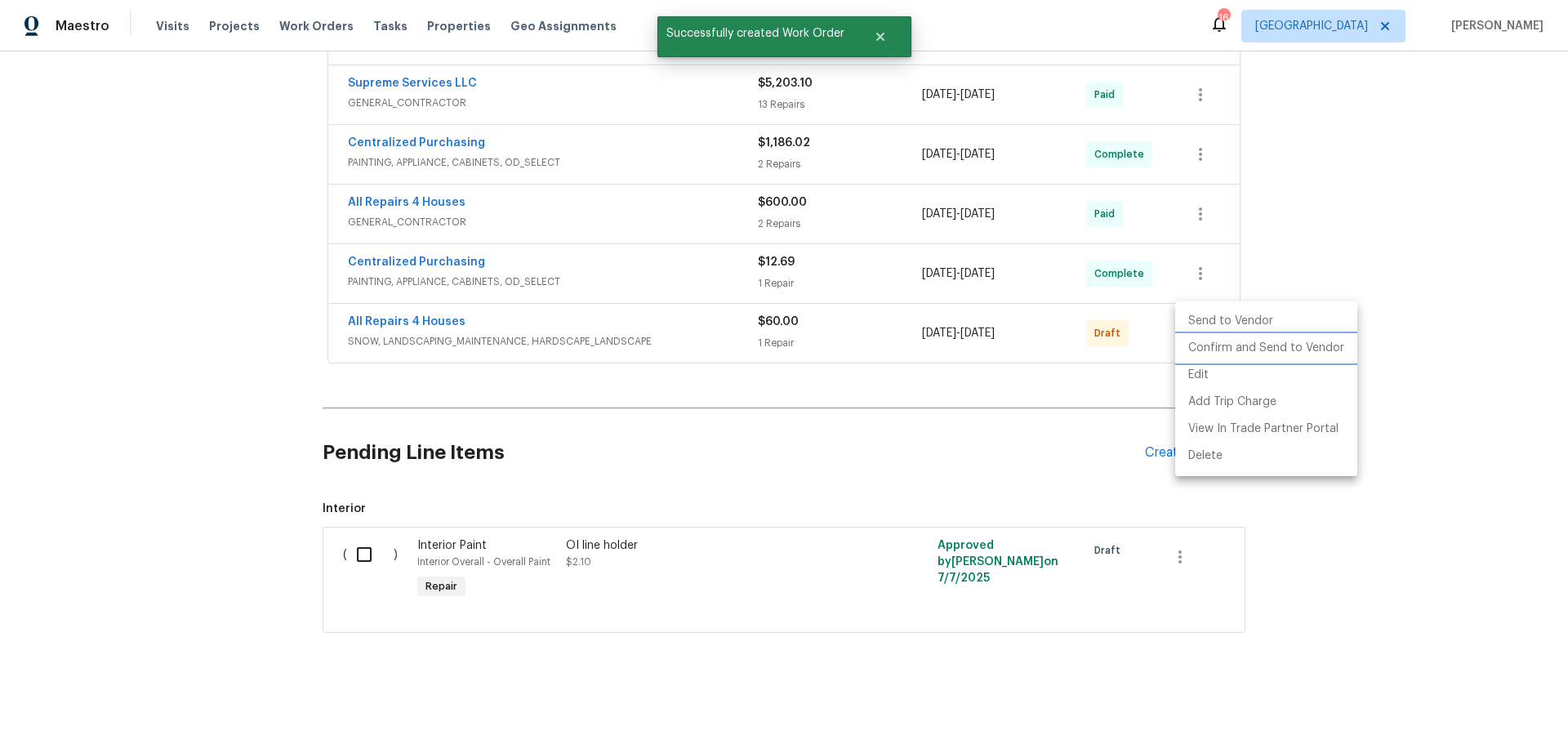
click at [1213, 354] on li "Confirm and Send to Vendor" at bounding box center [1265, 348] width 182 height 27
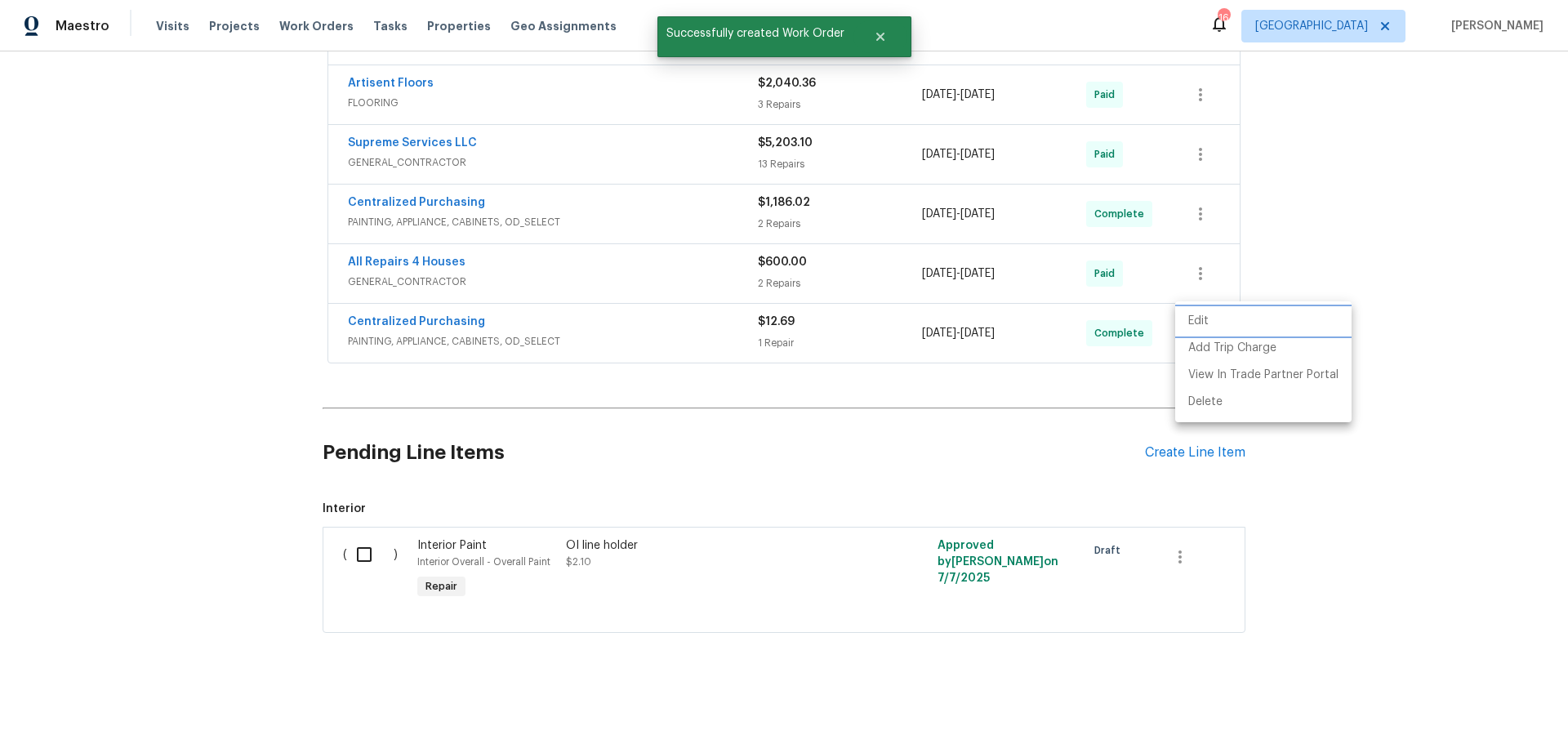
scroll to position [134, 0]
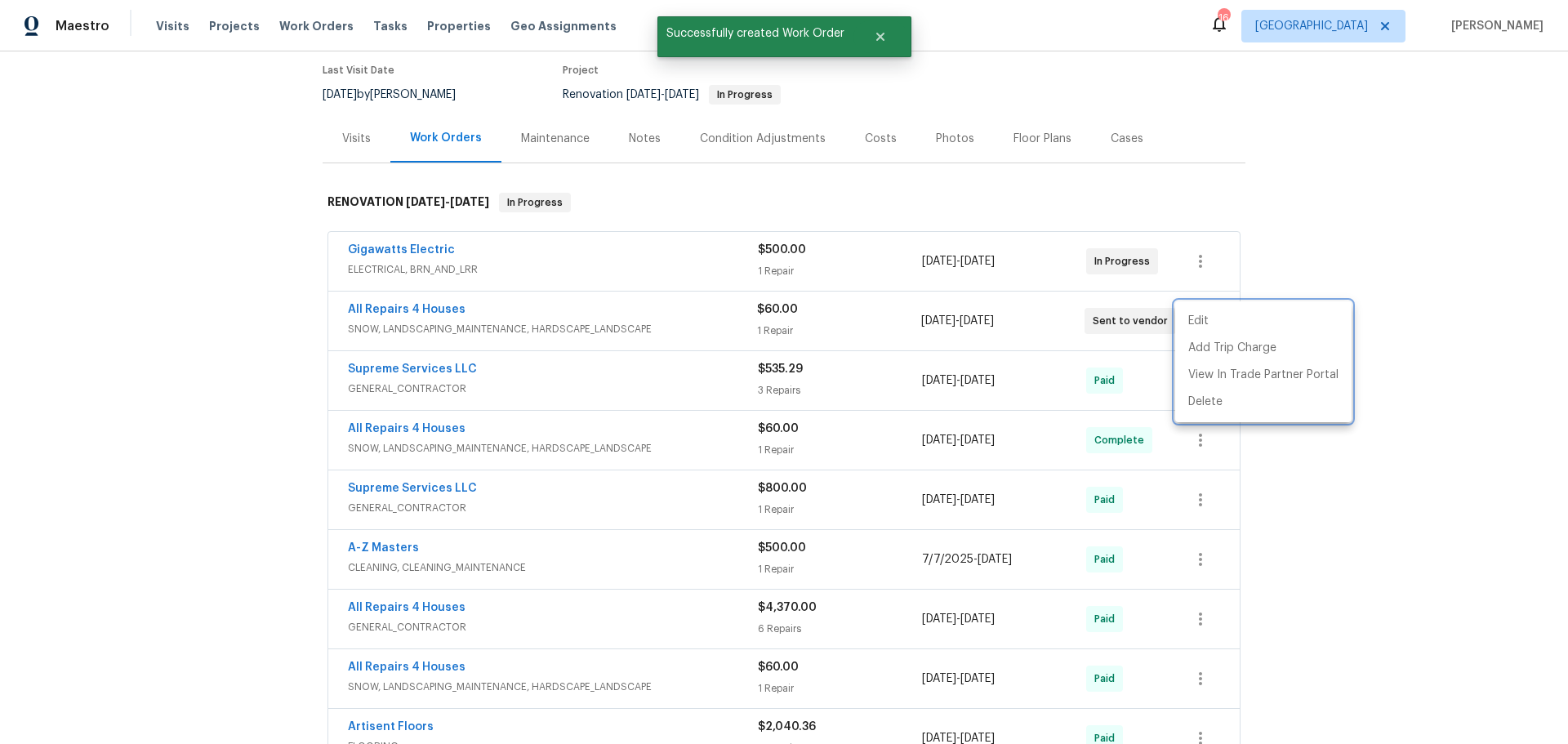
click at [728, 207] on div at bounding box center [784, 372] width 1568 height 744
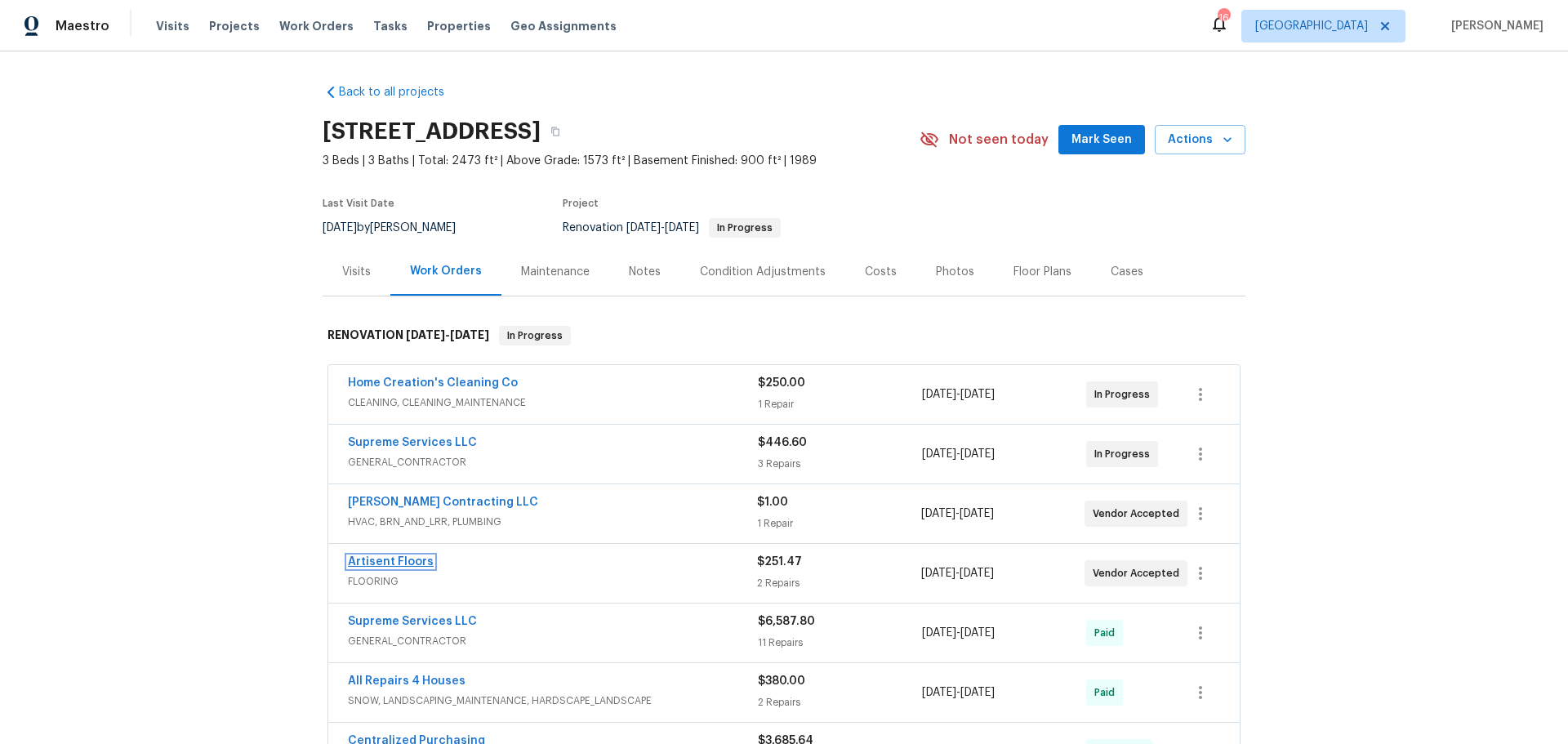
click at [413, 561] on link "Artisent Floors" at bounding box center [390, 562] width 85 height 12
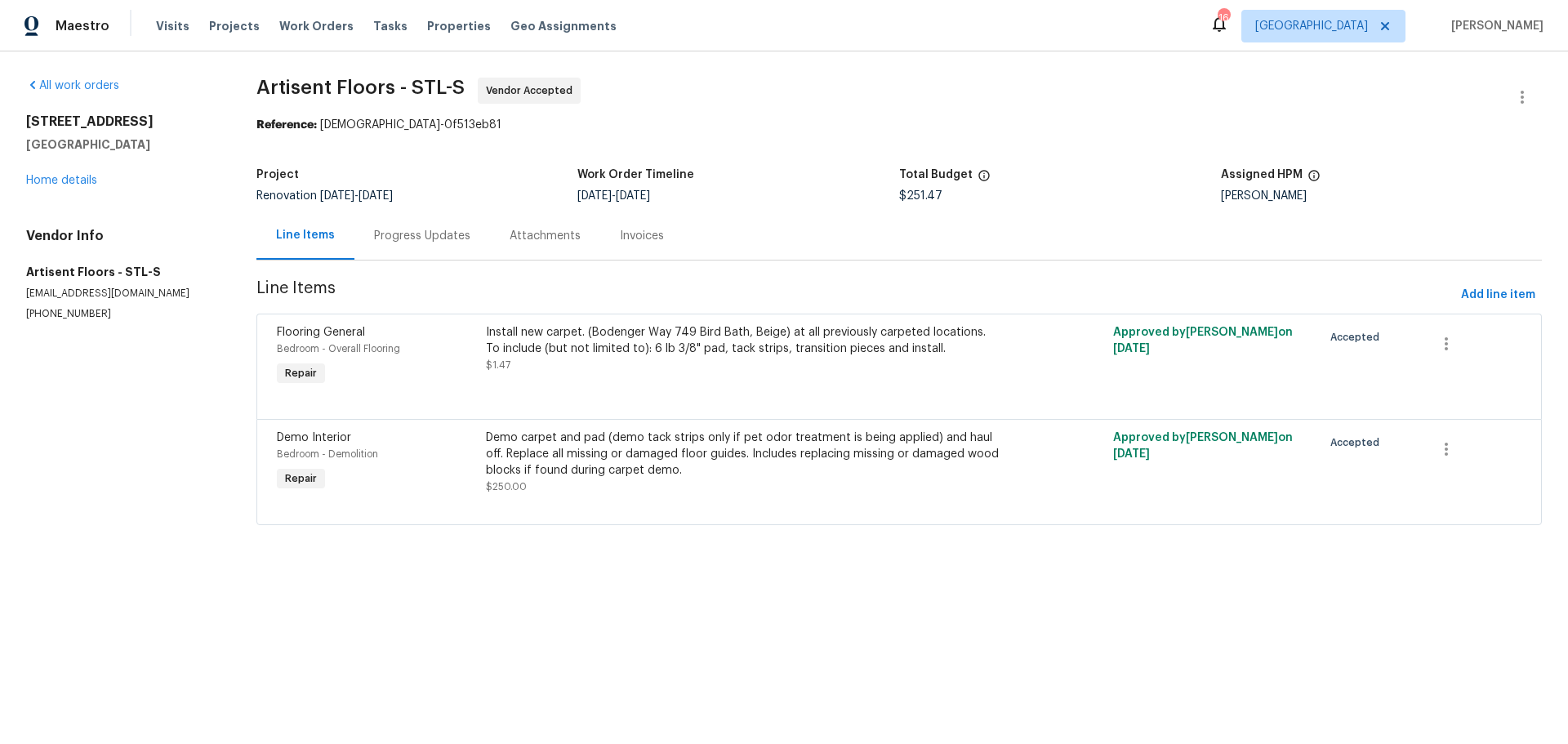
click at [436, 245] on div "Progress Updates" at bounding box center [422, 235] width 136 height 48
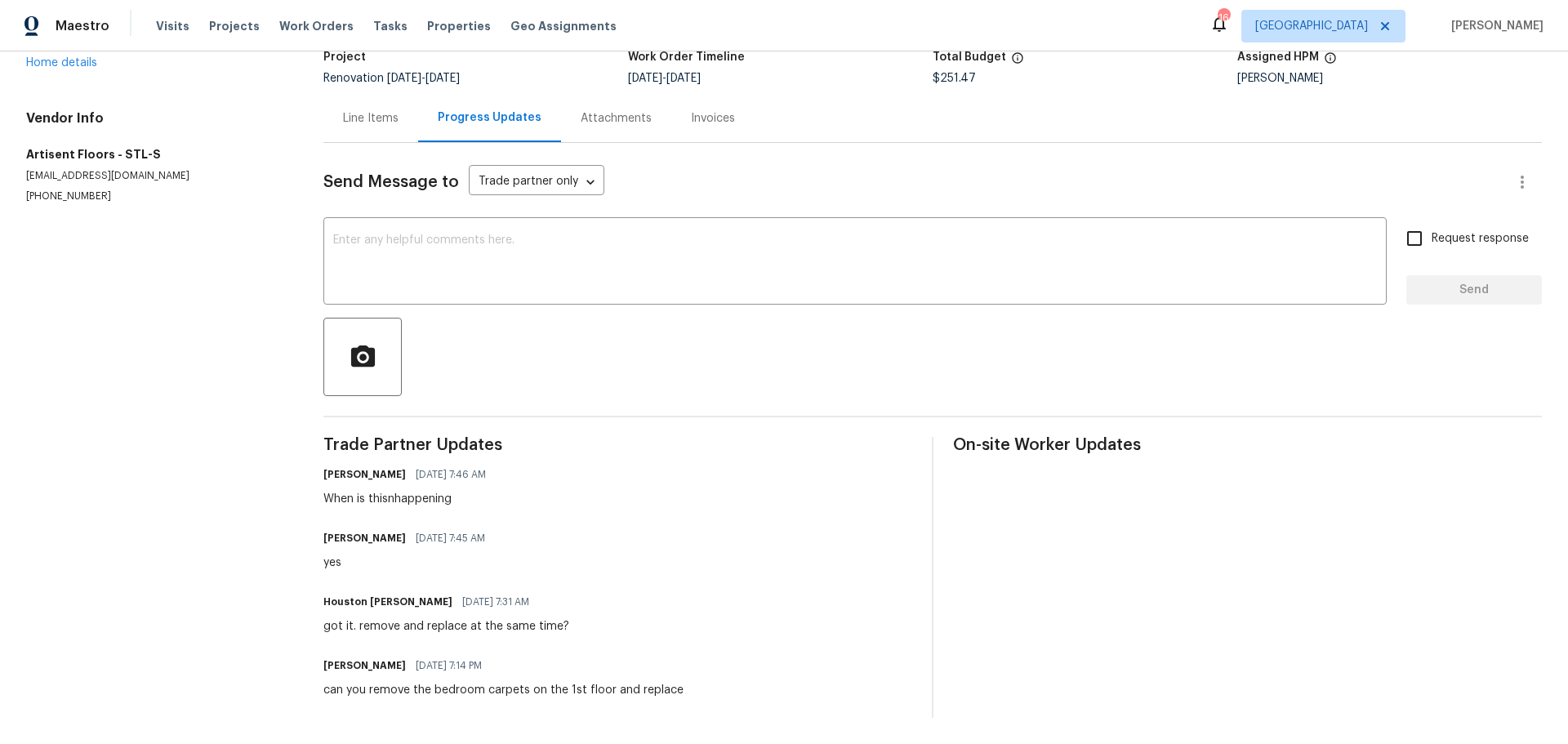
scroll to position [130, 0]
click at [461, 251] on textarea at bounding box center [855, 263] width 1043 height 57
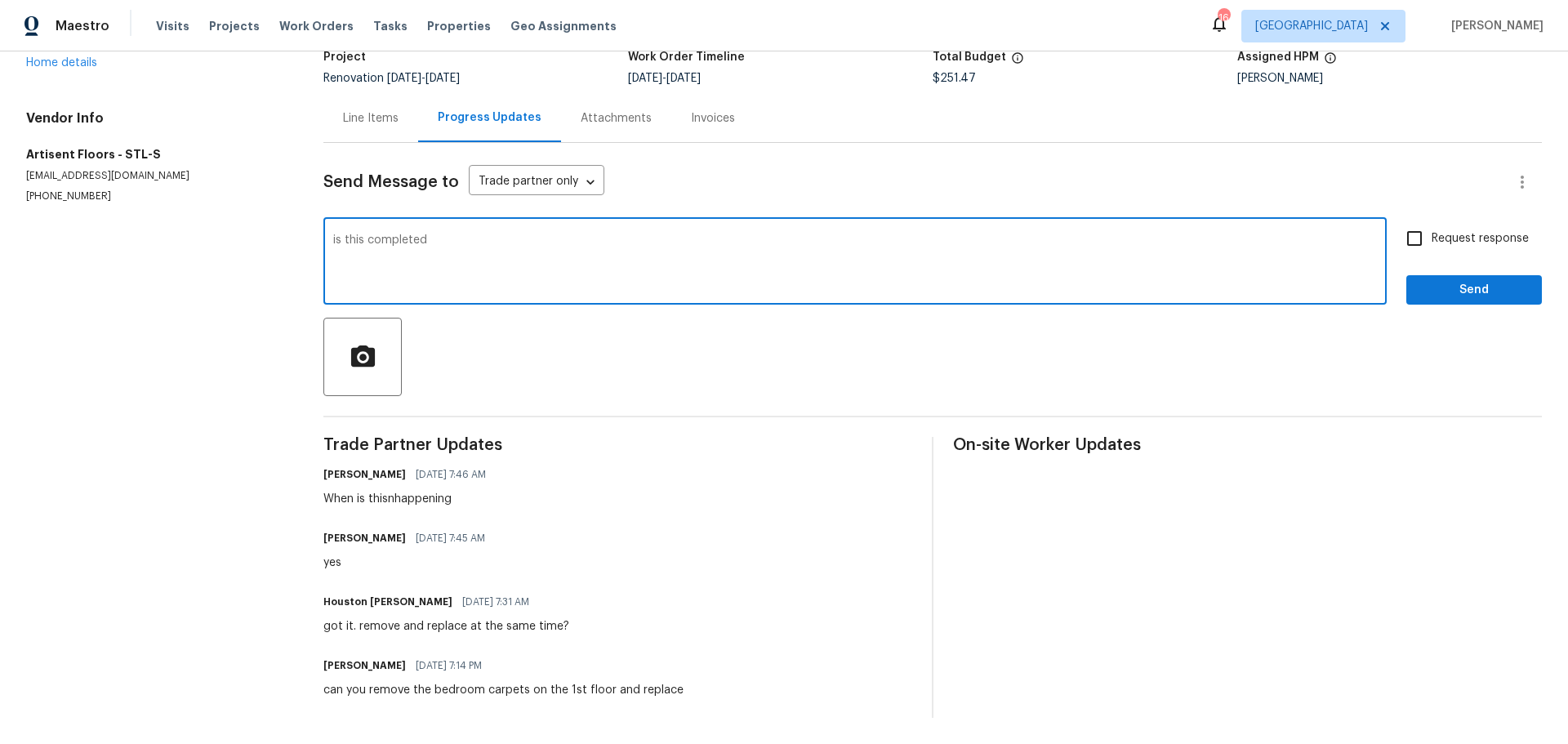
type textarea "?"
click at [559, 221] on div "is this completed x ​" at bounding box center [855, 262] width 1063 height 84
click at [428, 247] on textarea "is this completed" at bounding box center [855, 263] width 1043 height 57
type textarea "is this completed?"
click at [1412, 227] on input "Request response" at bounding box center [1414, 238] width 34 height 34
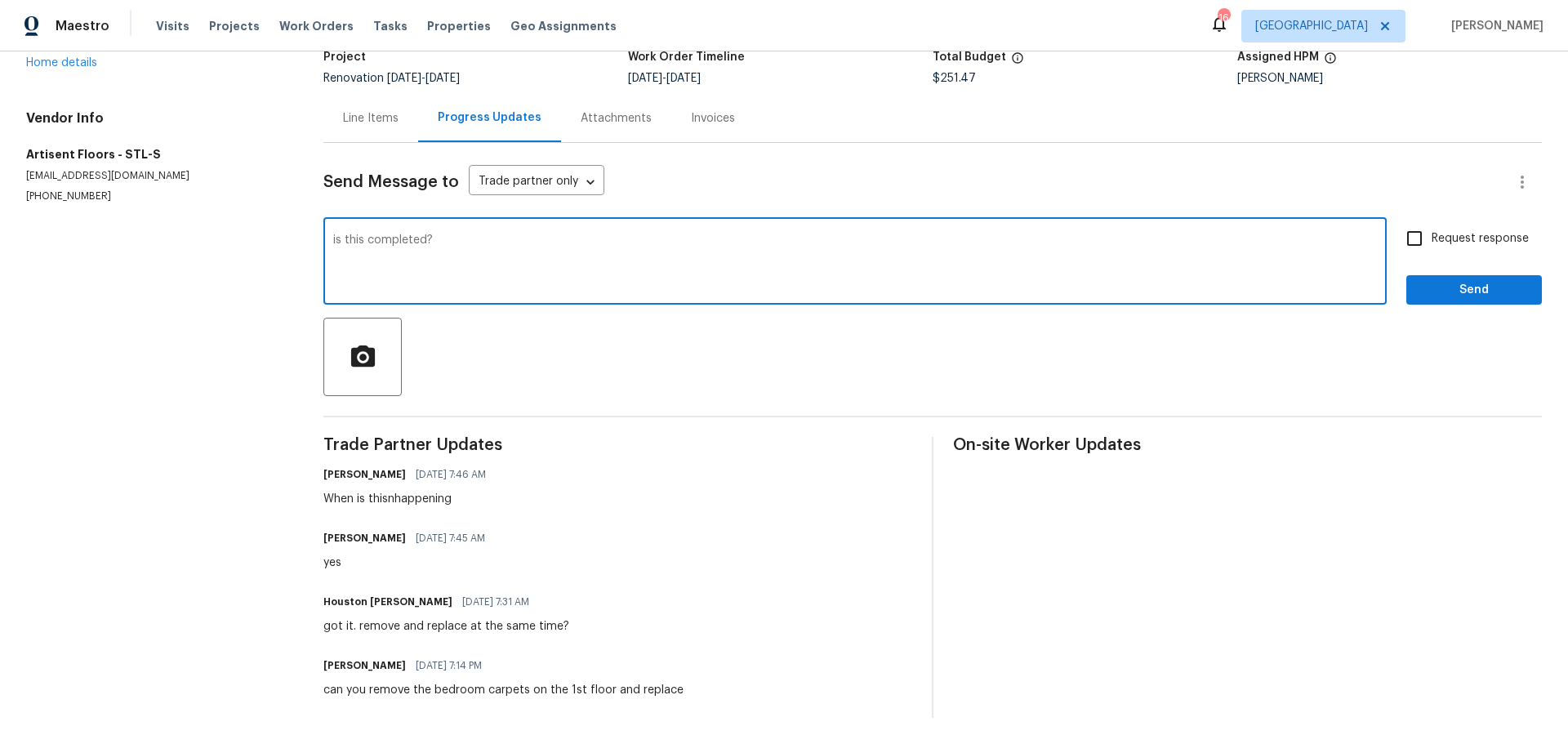
checkbox input "true"
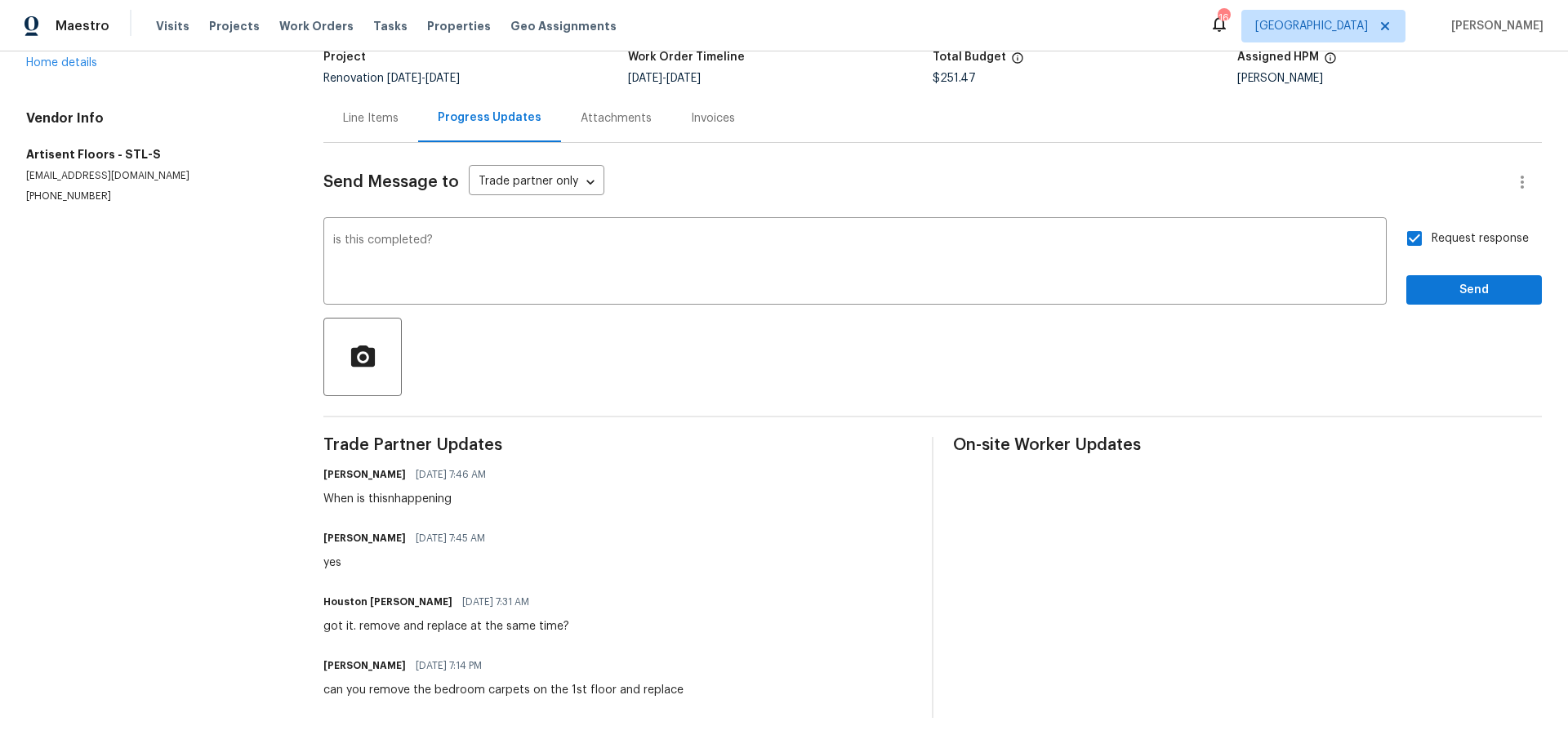
click at [1430, 294] on div "Send Message to Trade partner only Trade partner only ​ is this completed? x ​ …" at bounding box center [932, 429] width 1218 height 575
click at [1427, 285] on span "Send" at bounding box center [1474, 290] width 109 height 21
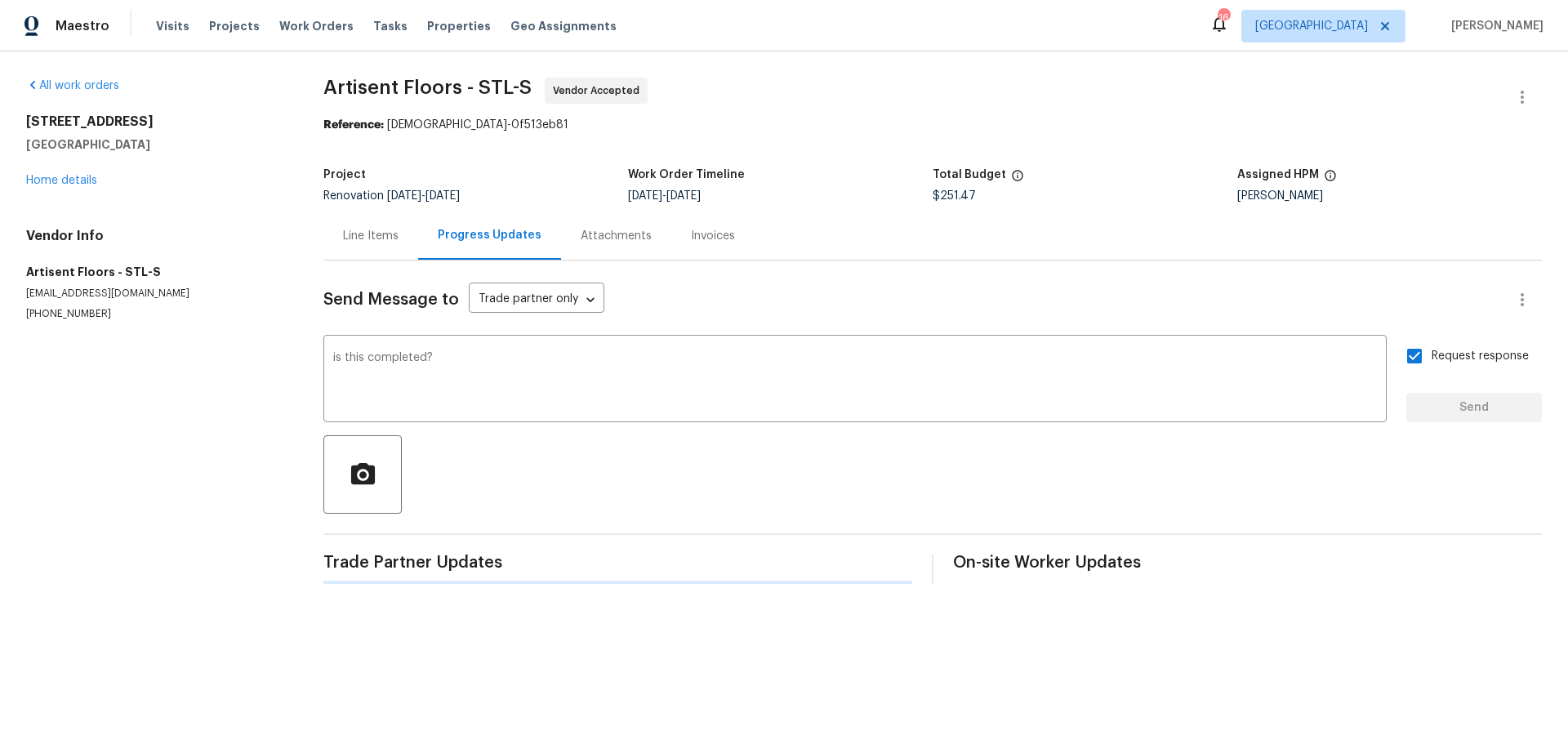
scroll to position [0, 0]
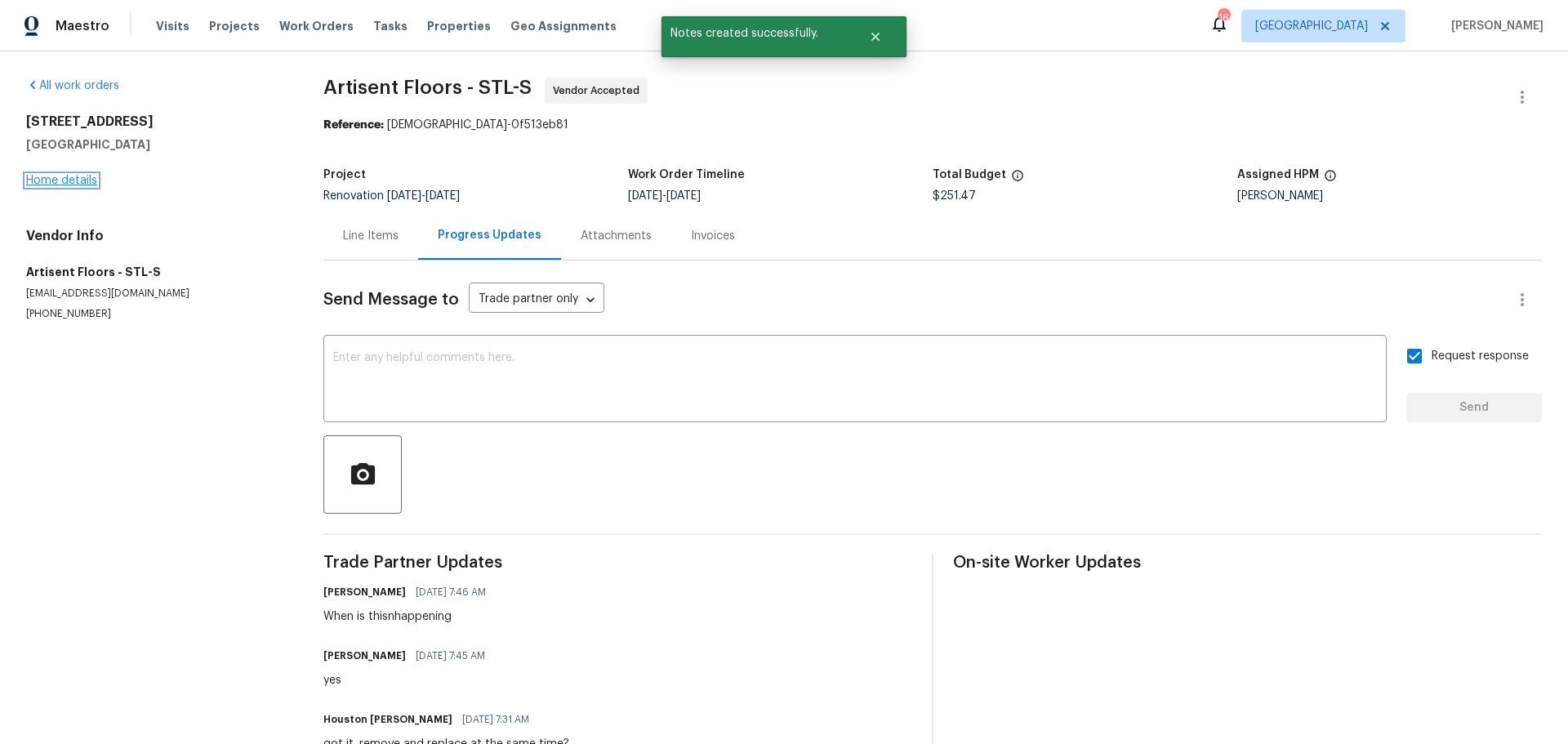
click at [89, 186] on link "Home details" at bounding box center [62, 181] width 71 height 12
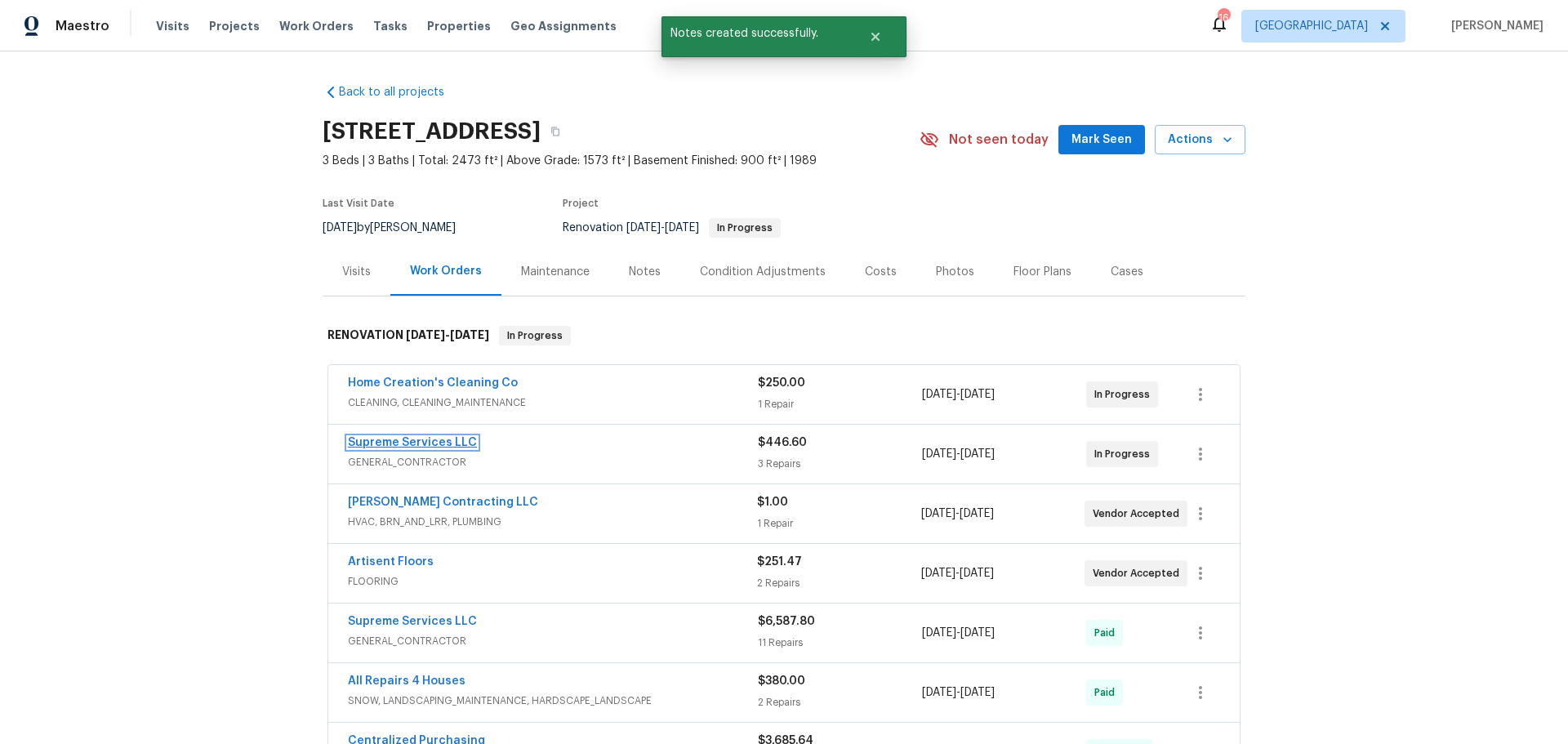
click at [445, 440] on link "Supreme Services LLC" at bounding box center [412, 443] width 129 height 12
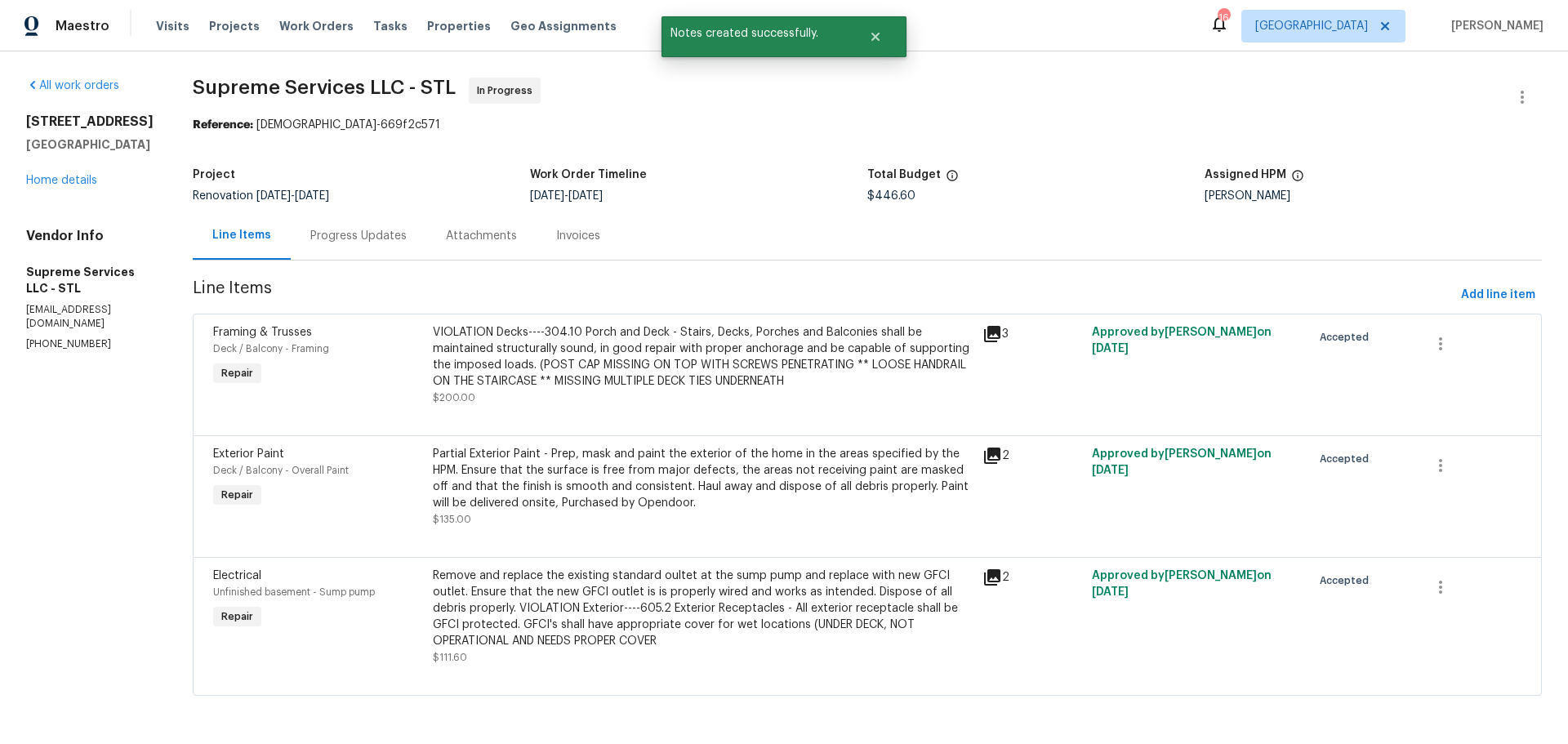
click at [328, 231] on div "Progress Updates" at bounding box center [359, 236] width 96 height 17
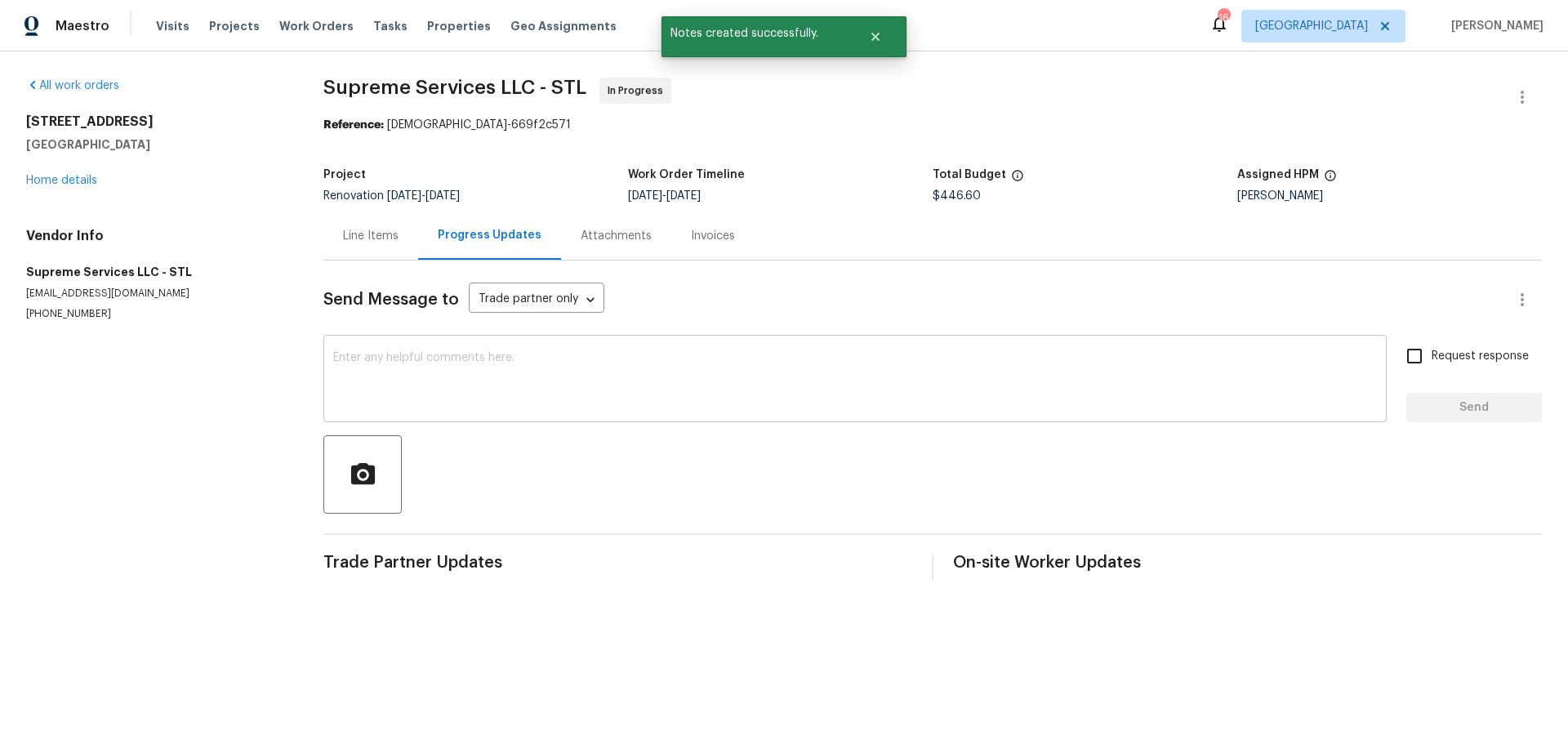
click at [473, 366] on textarea at bounding box center [855, 380] width 1043 height 57
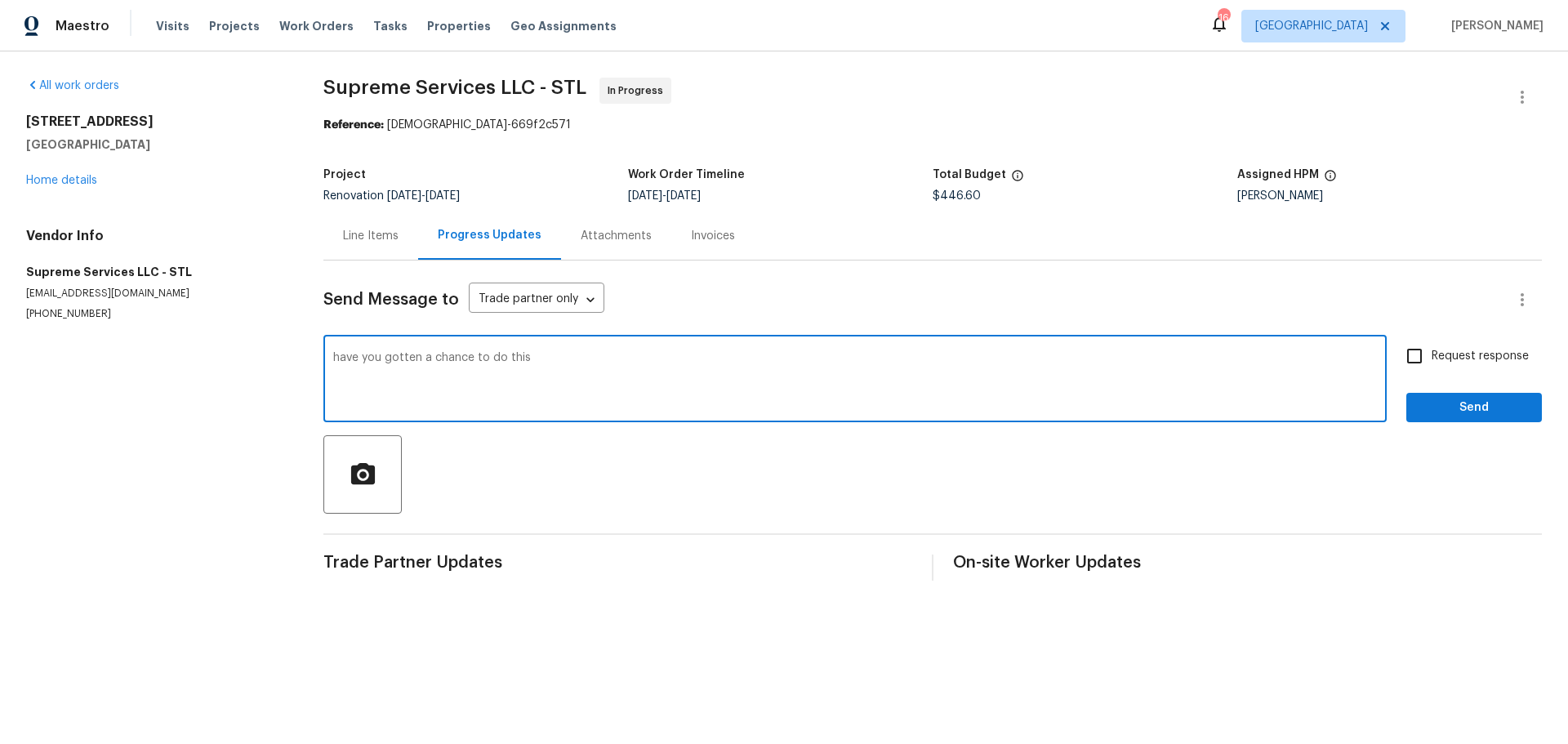
type textarea "have you gotten a chance to do this"
click at [1407, 361] on input "Request response" at bounding box center [1414, 356] width 34 height 34
checkbox input "true"
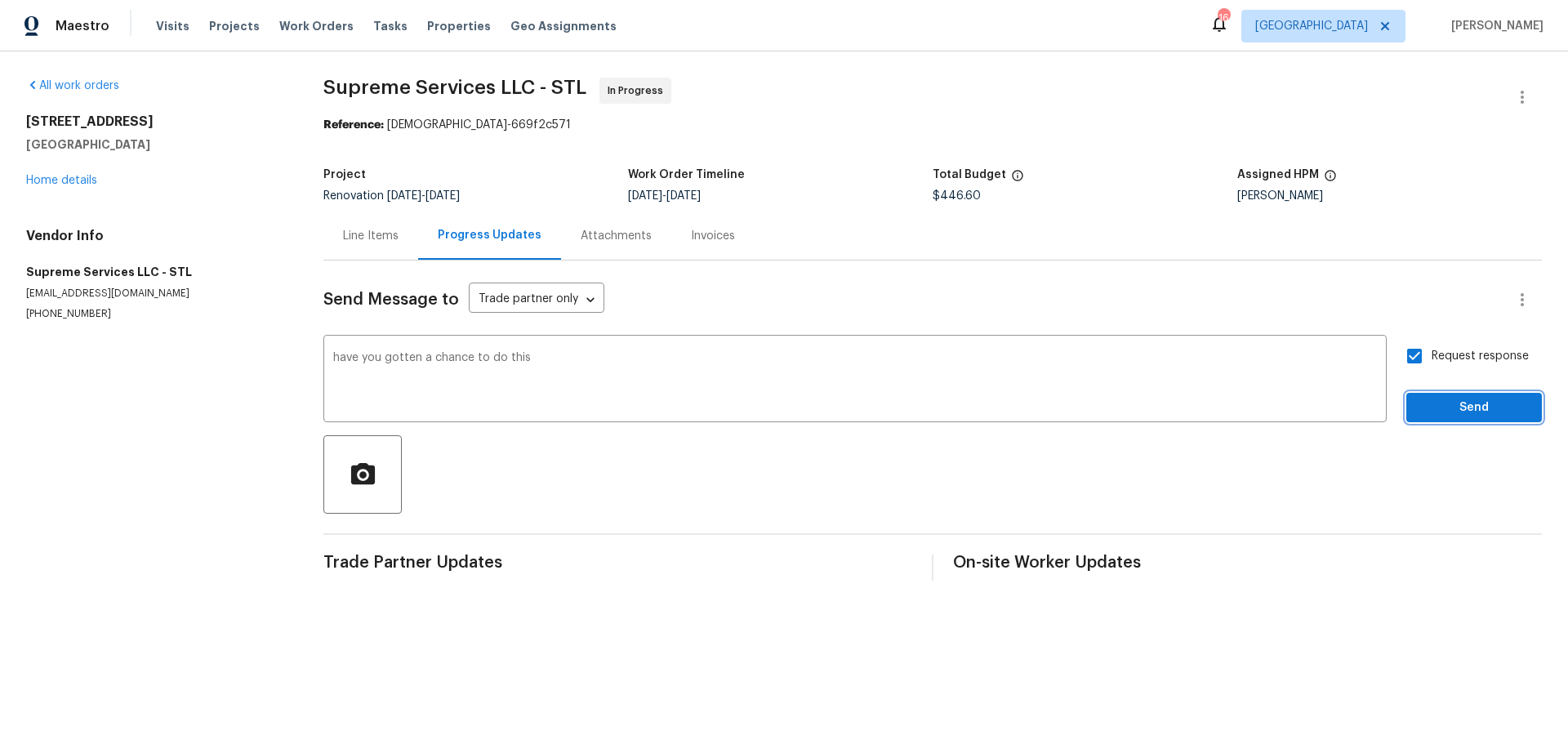
click at [1454, 418] on button "Send" at bounding box center [1475, 408] width 136 height 30
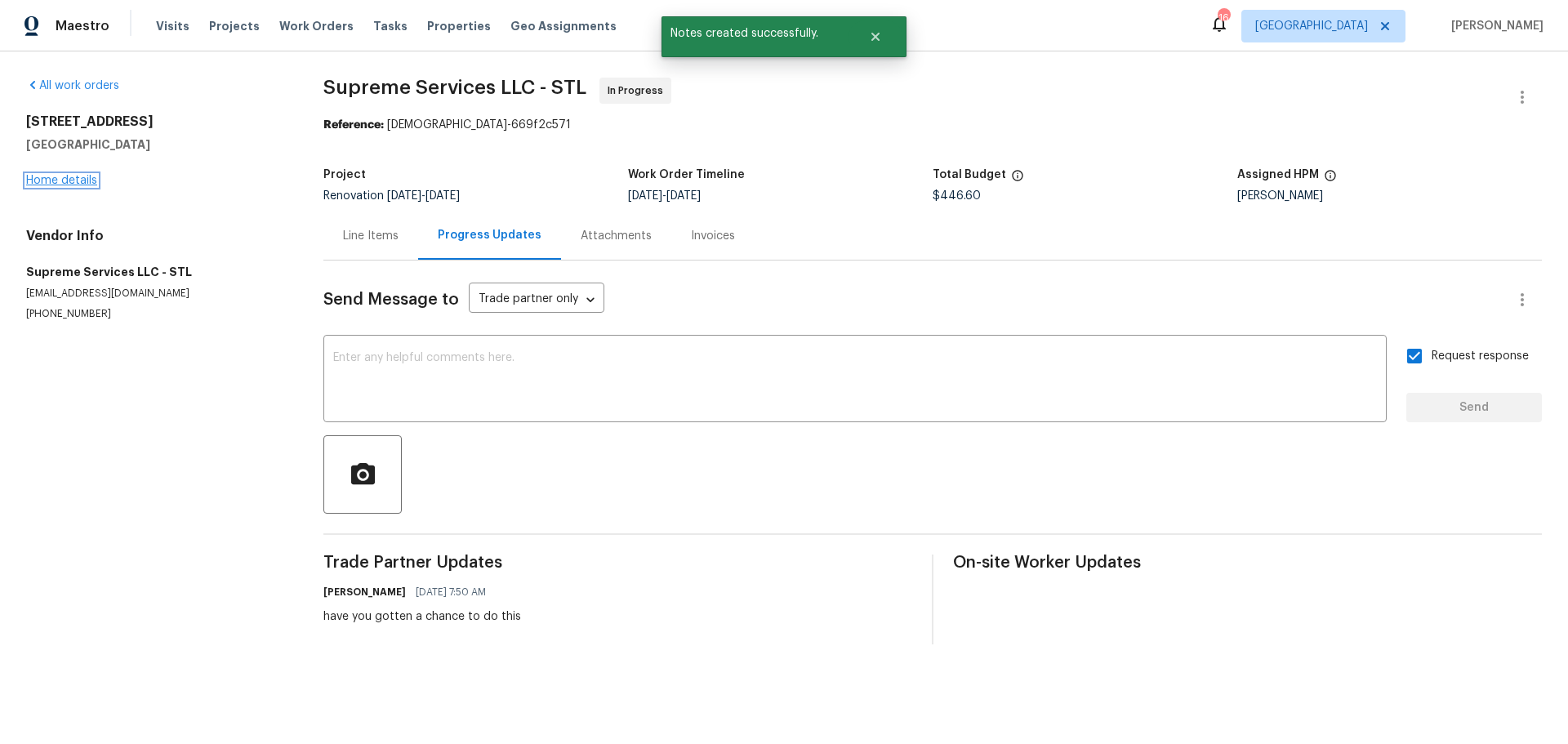
click at [51, 176] on link "Home details" at bounding box center [62, 181] width 71 height 12
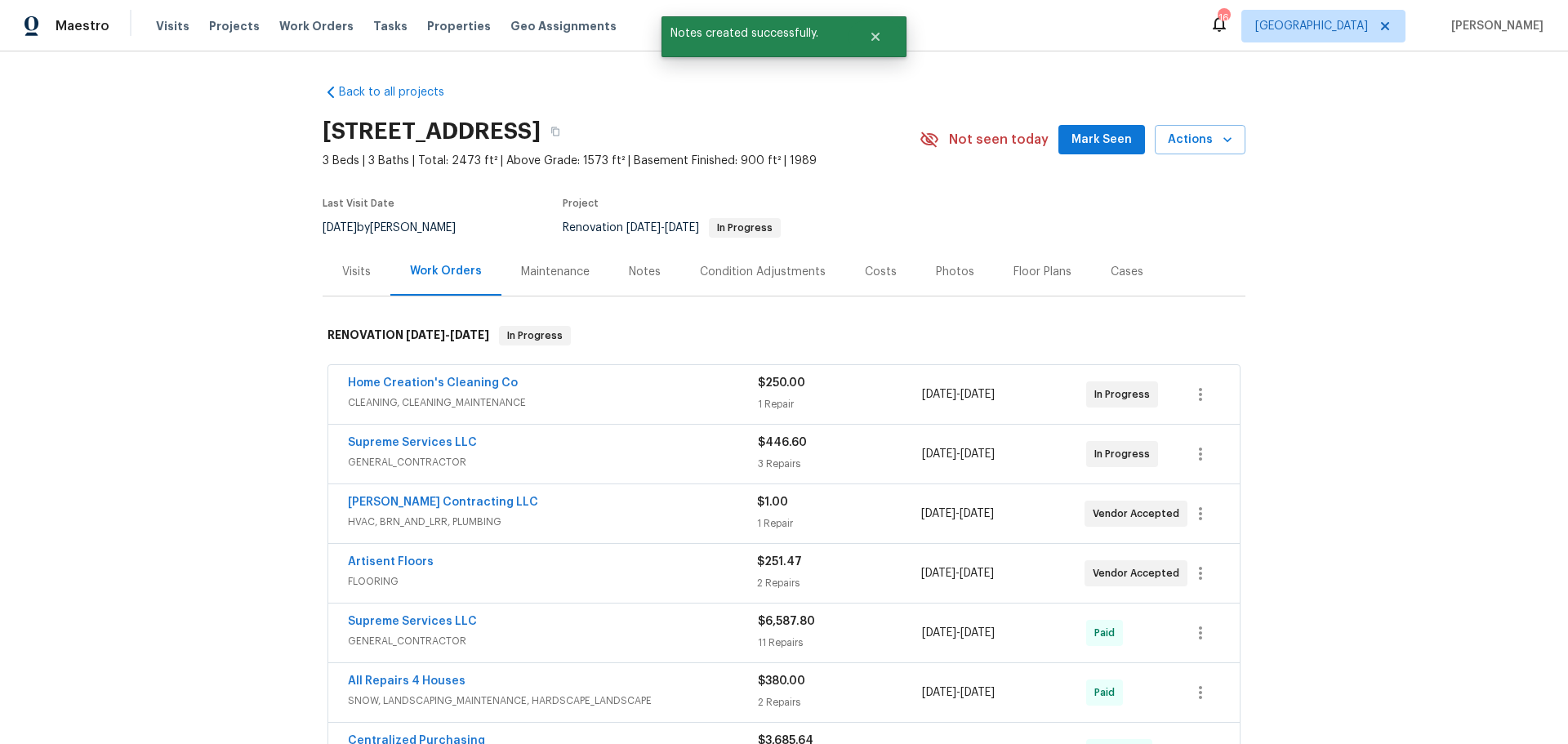
click at [1120, 138] on span "Mark Seen" at bounding box center [1102, 140] width 61 height 21
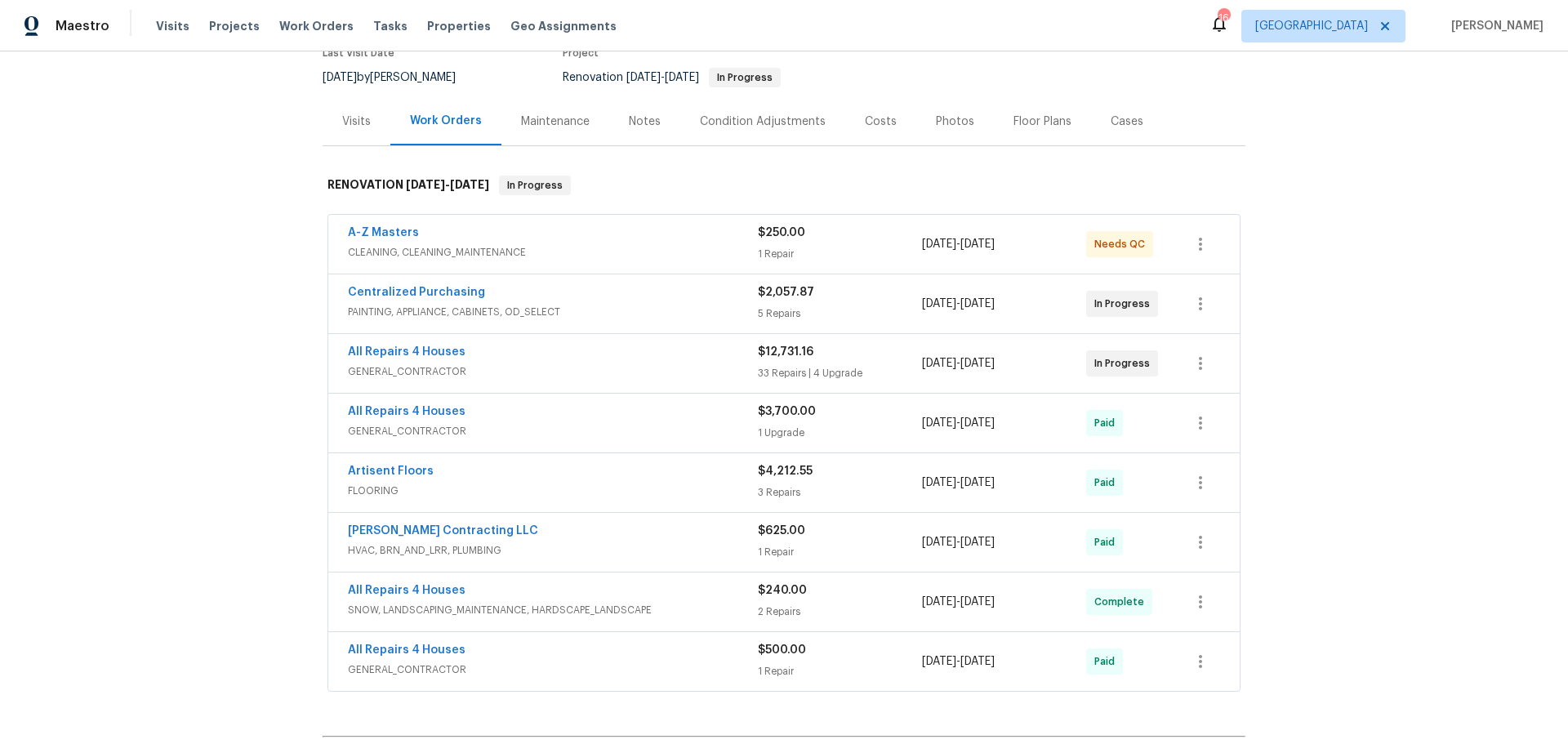
scroll to position [245, 0]
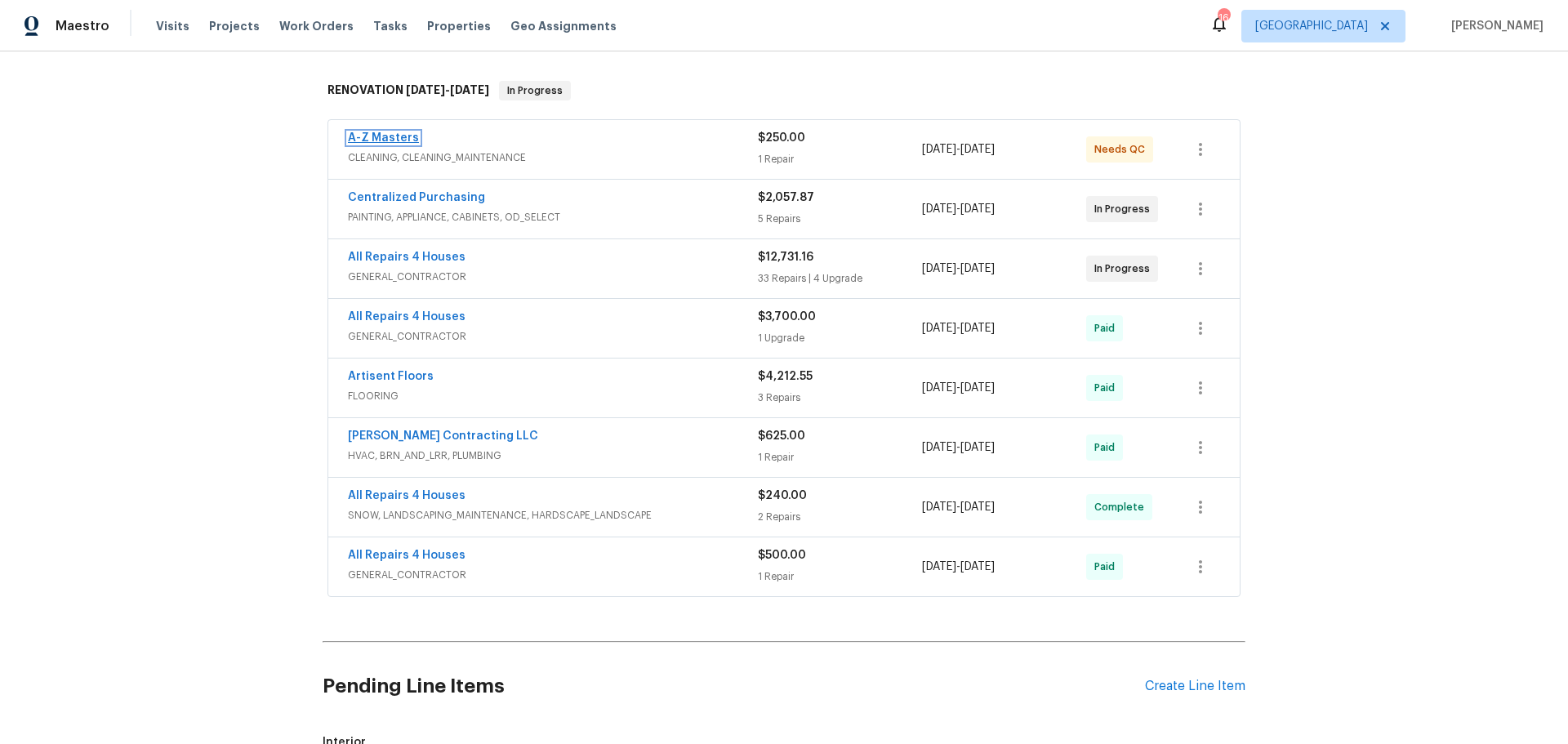
click at [388, 136] on link "A-Z Masters" at bounding box center [383, 139] width 71 height 12
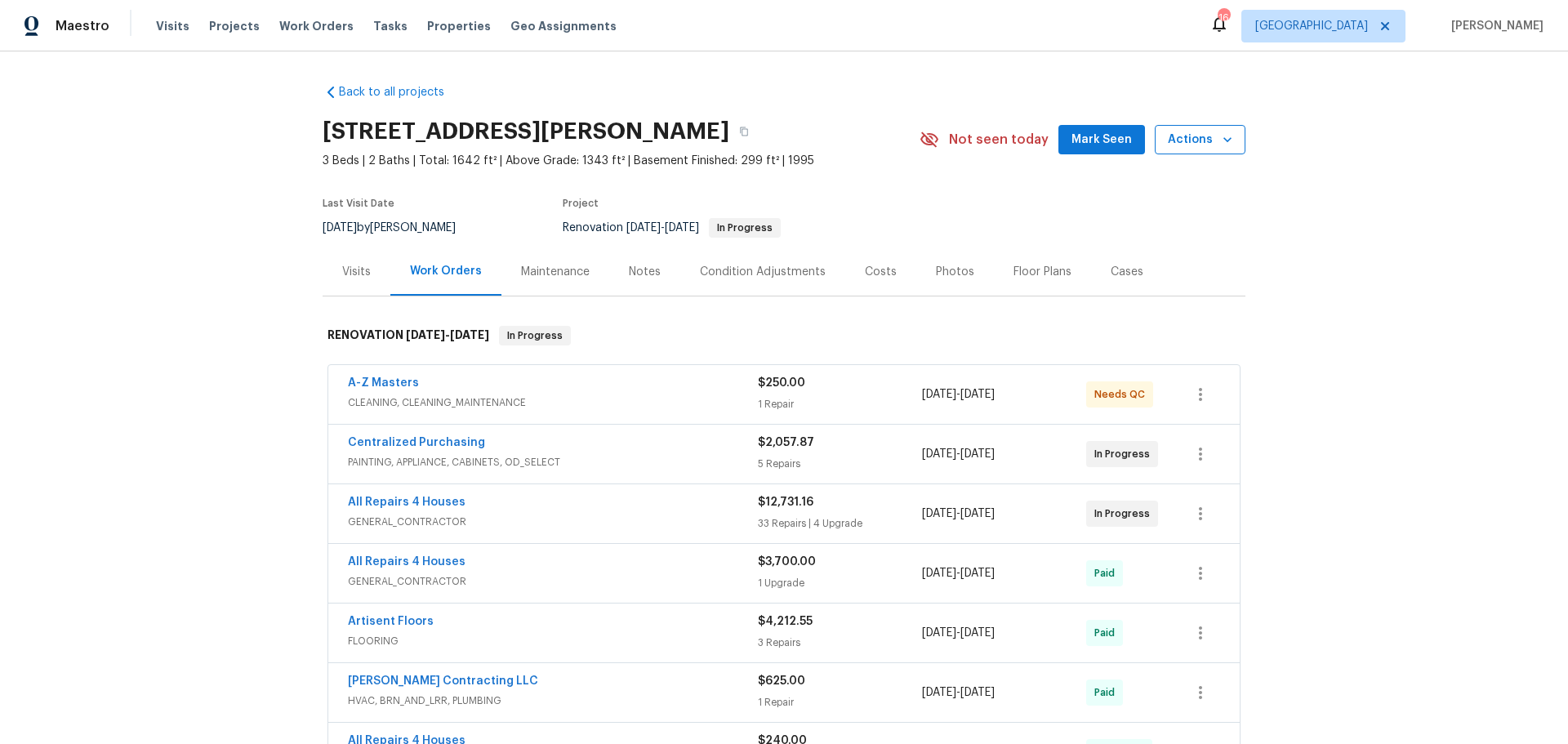
click at [1220, 138] on icon "button" at bounding box center [1227, 140] width 17 height 17
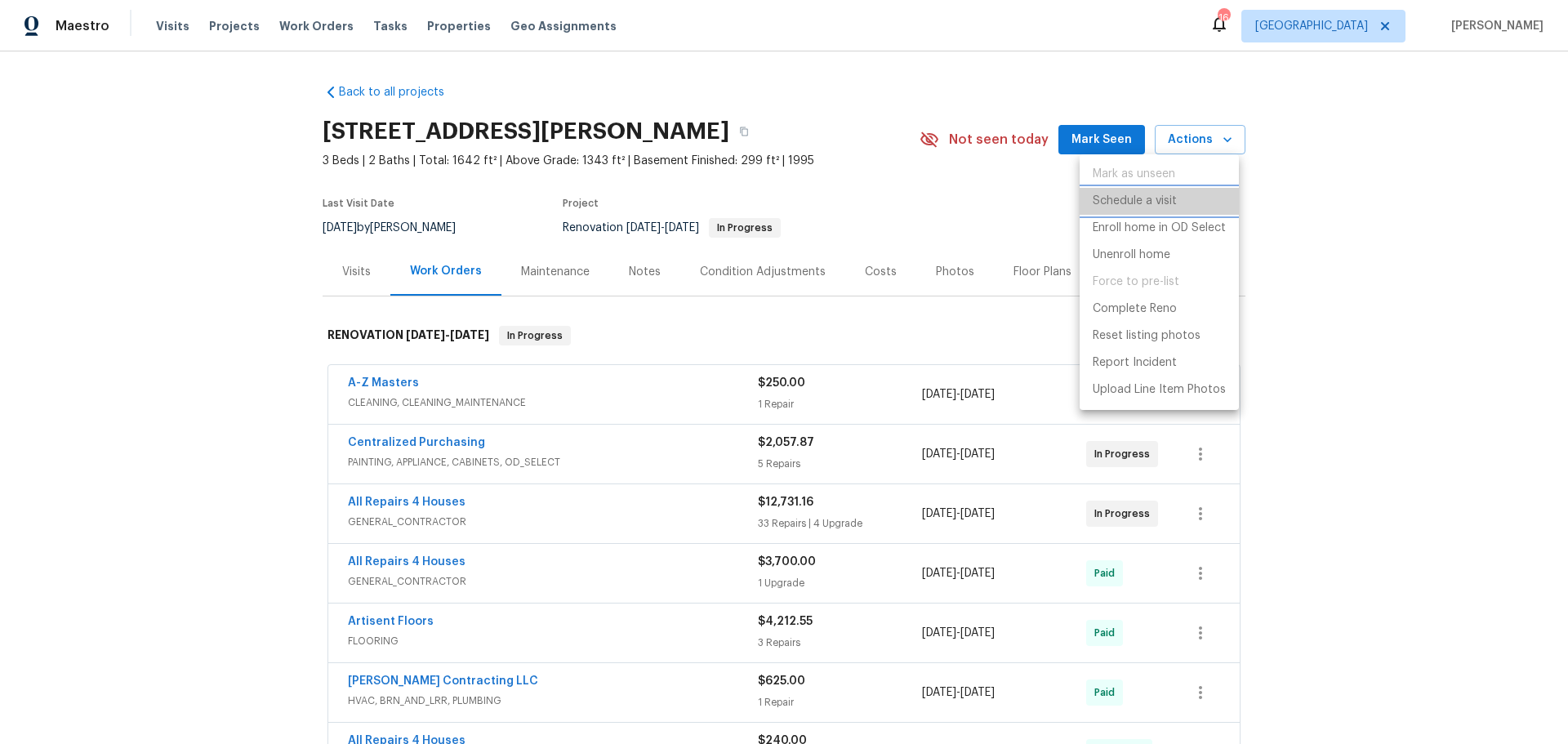
click at [1189, 196] on li "Schedule a visit" at bounding box center [1159, 200] width 159 height 27
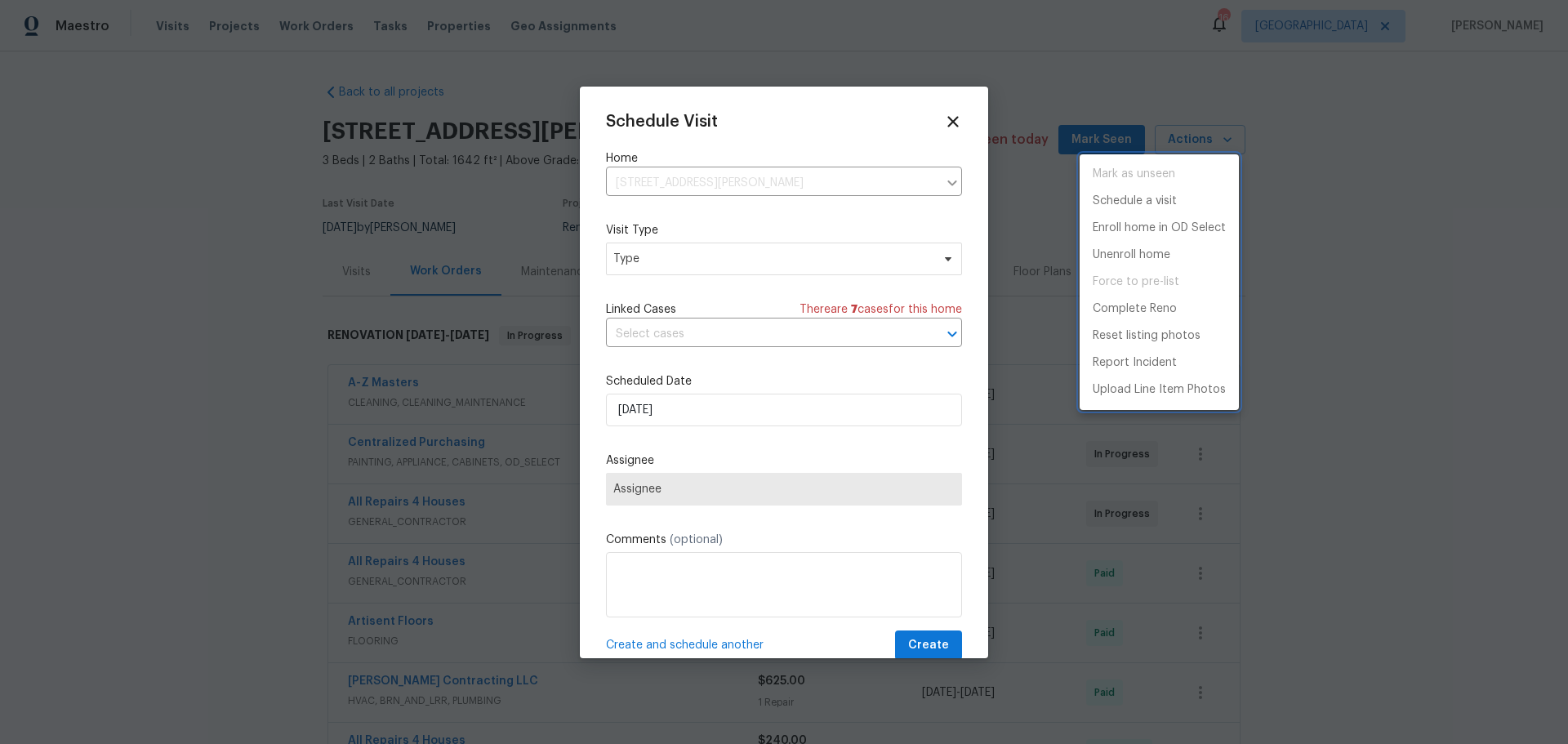
click at [723, 270] on div at bounding box center [784, 372] width 1568 height 744
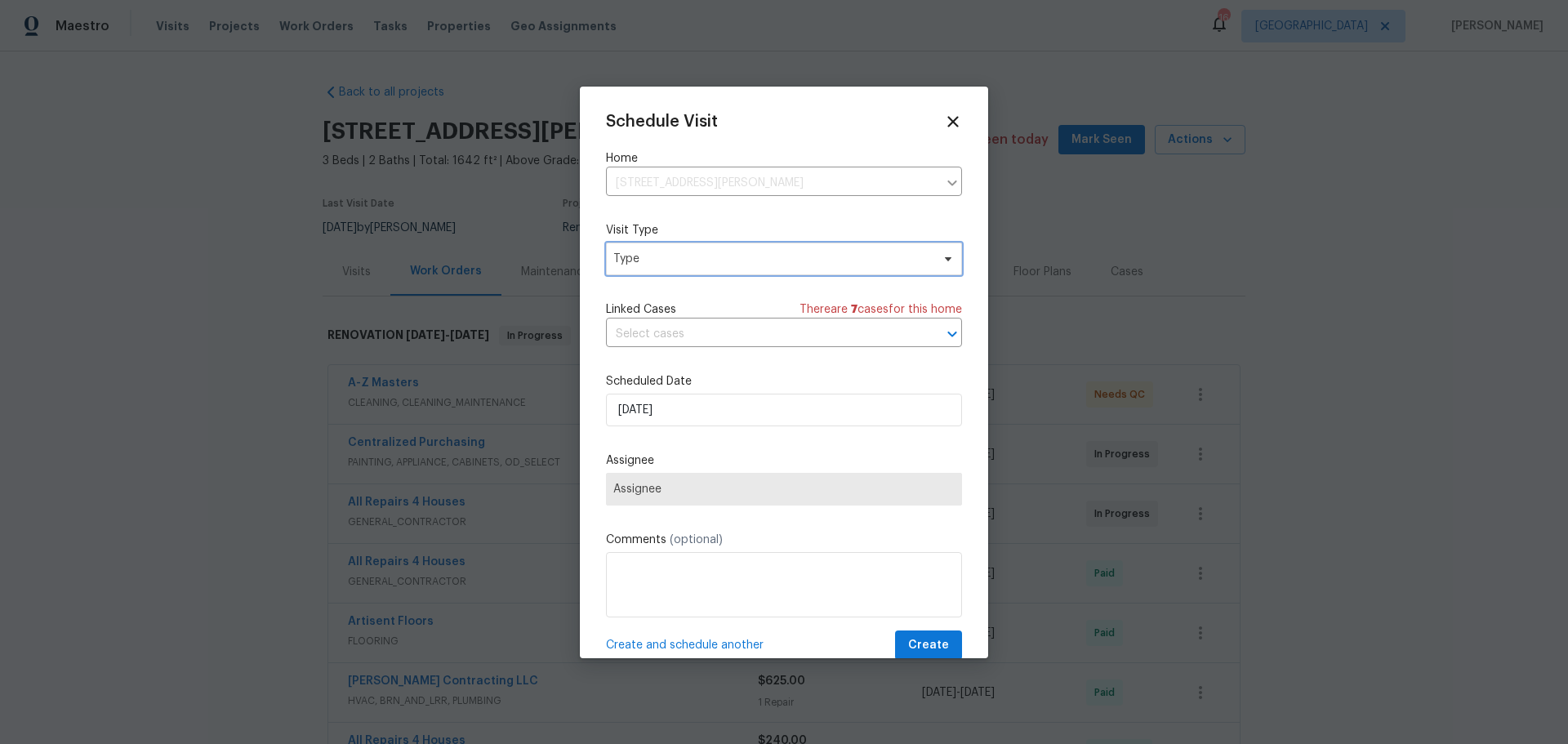
click at [698, 264] on span "Type" at bounding box center [771, 258] width 317 height 17
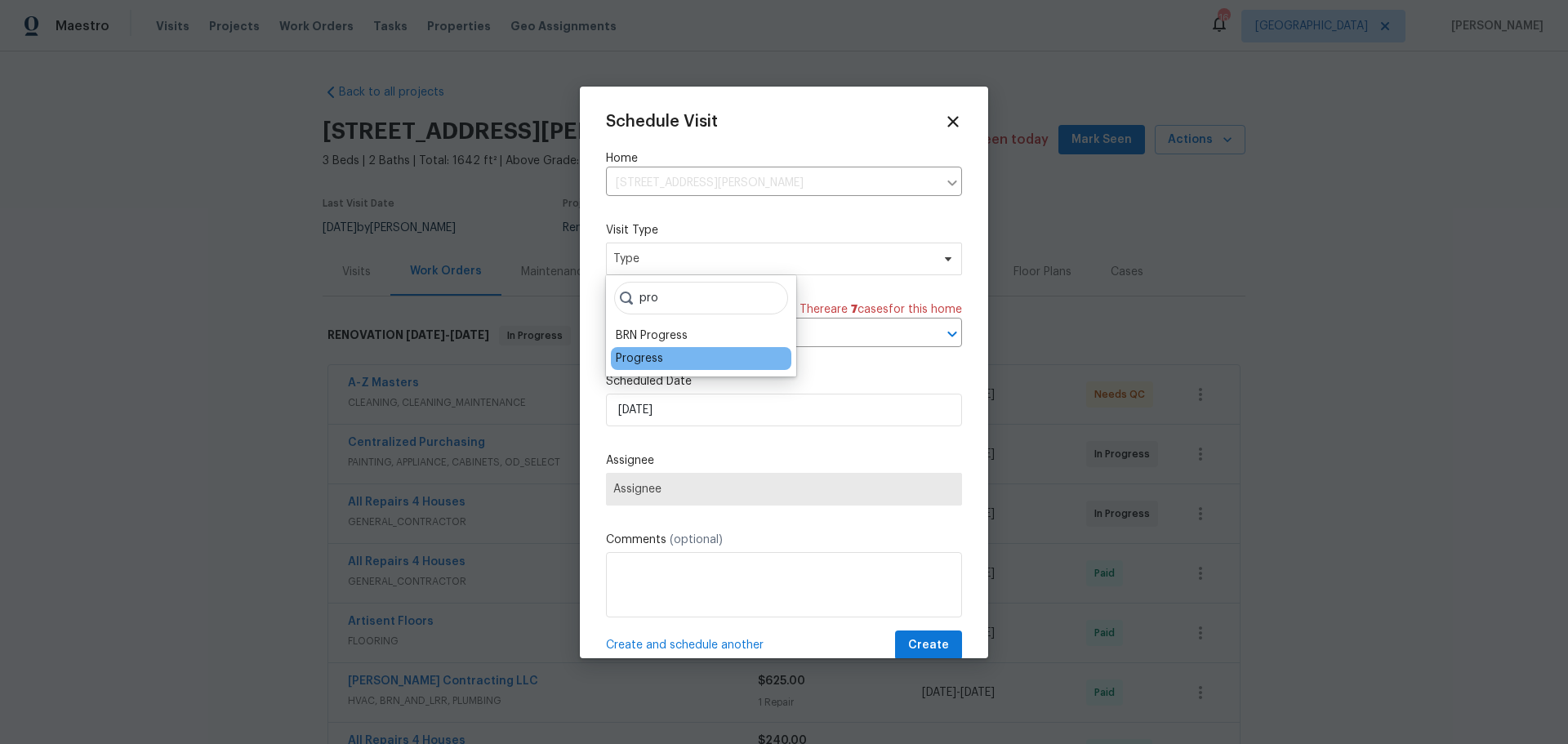
type input "pro"
click at [662, 360] on div "Progress" at bounding box center [701, 358] width 181 height 23
click at [634, 369] on div "Progress" at bounding box center [701, 358] width 181 height 23
click at [635, 365] on div "Progress" at bounding box center [640, 359] width 47 height 17
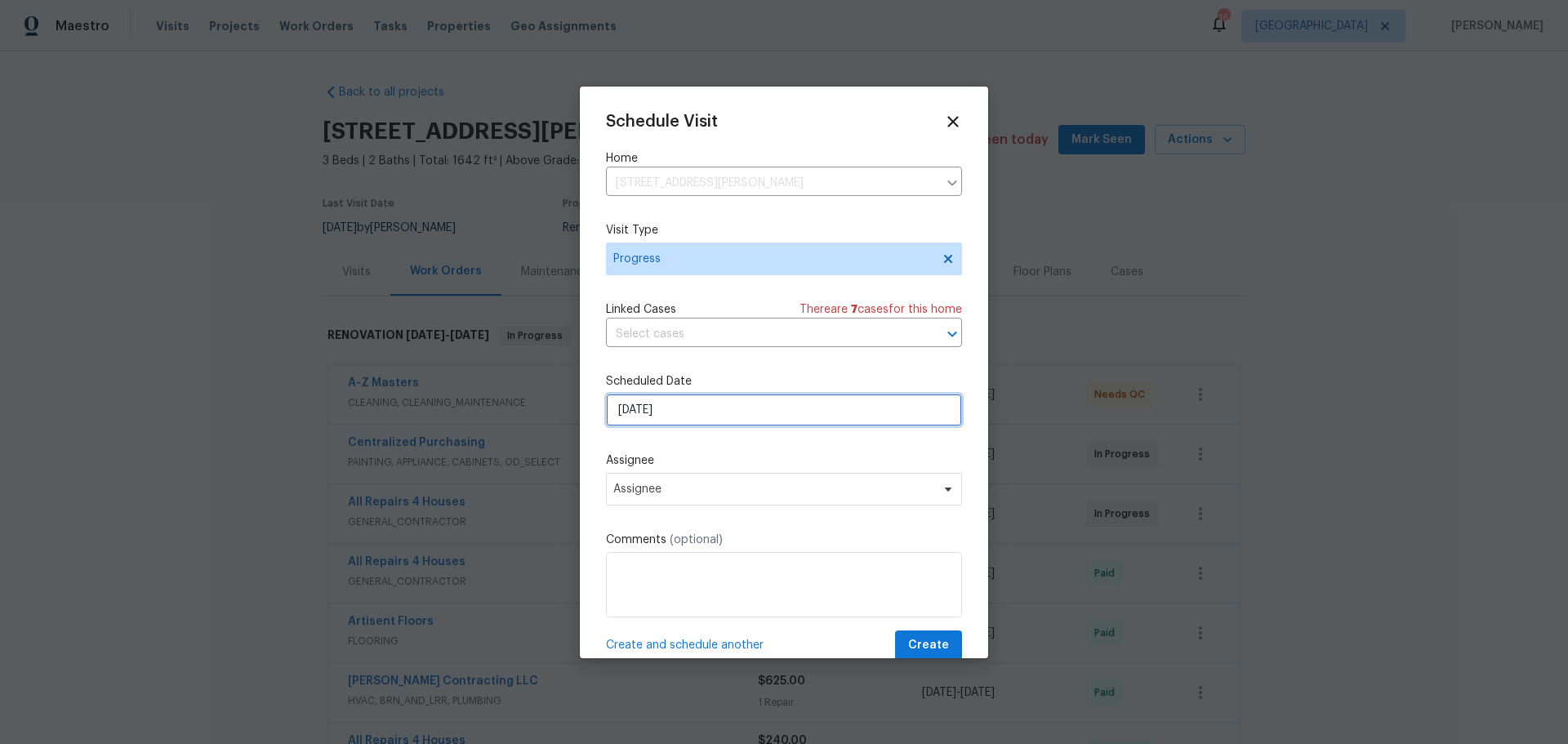
click at [666, 408] on input "9/2/2025" at bounding box center [784, 410] width 356 height 32
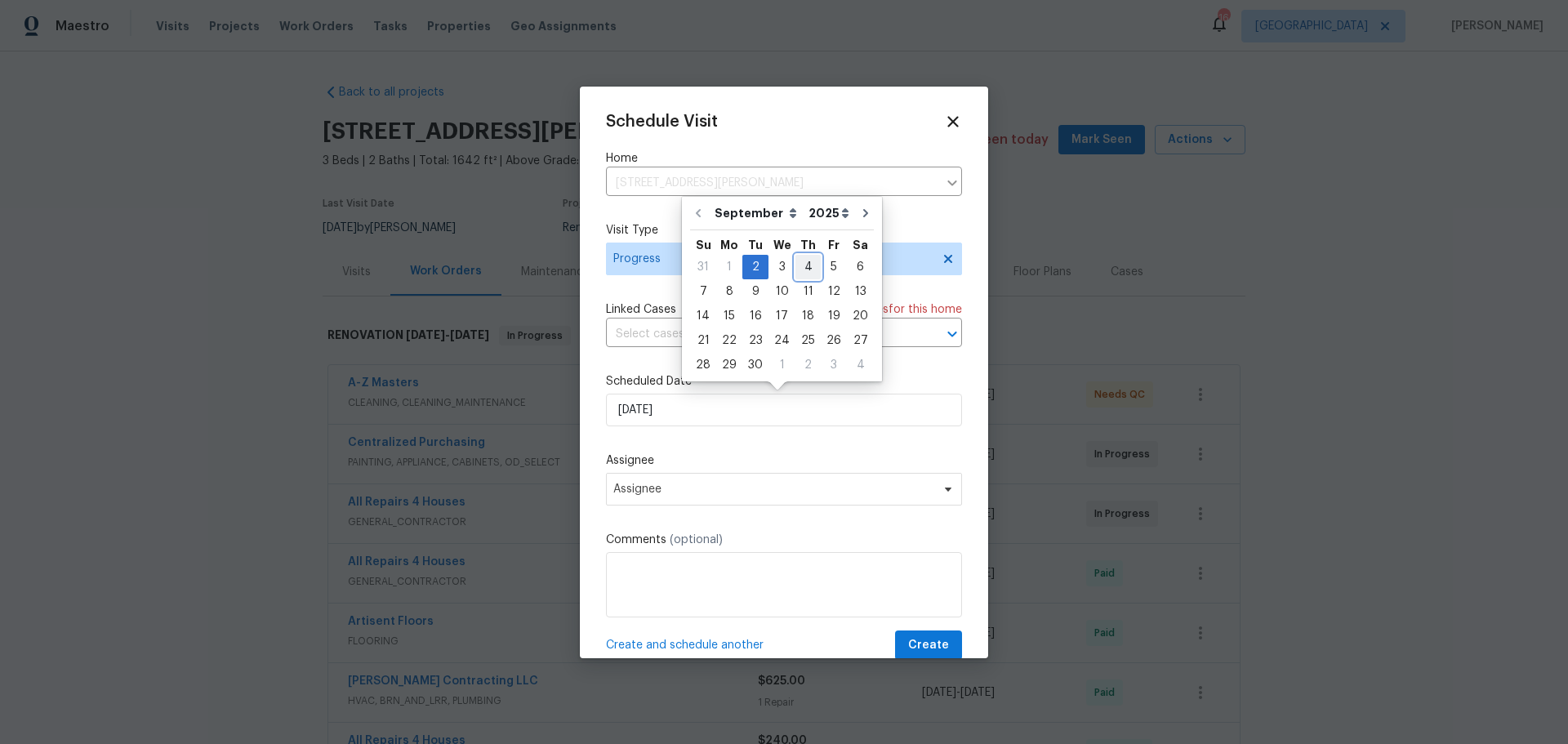
click at [799, 277] on div "4" at bounding box center [809, 266] width 26 height 23
type input "9/4/2025"
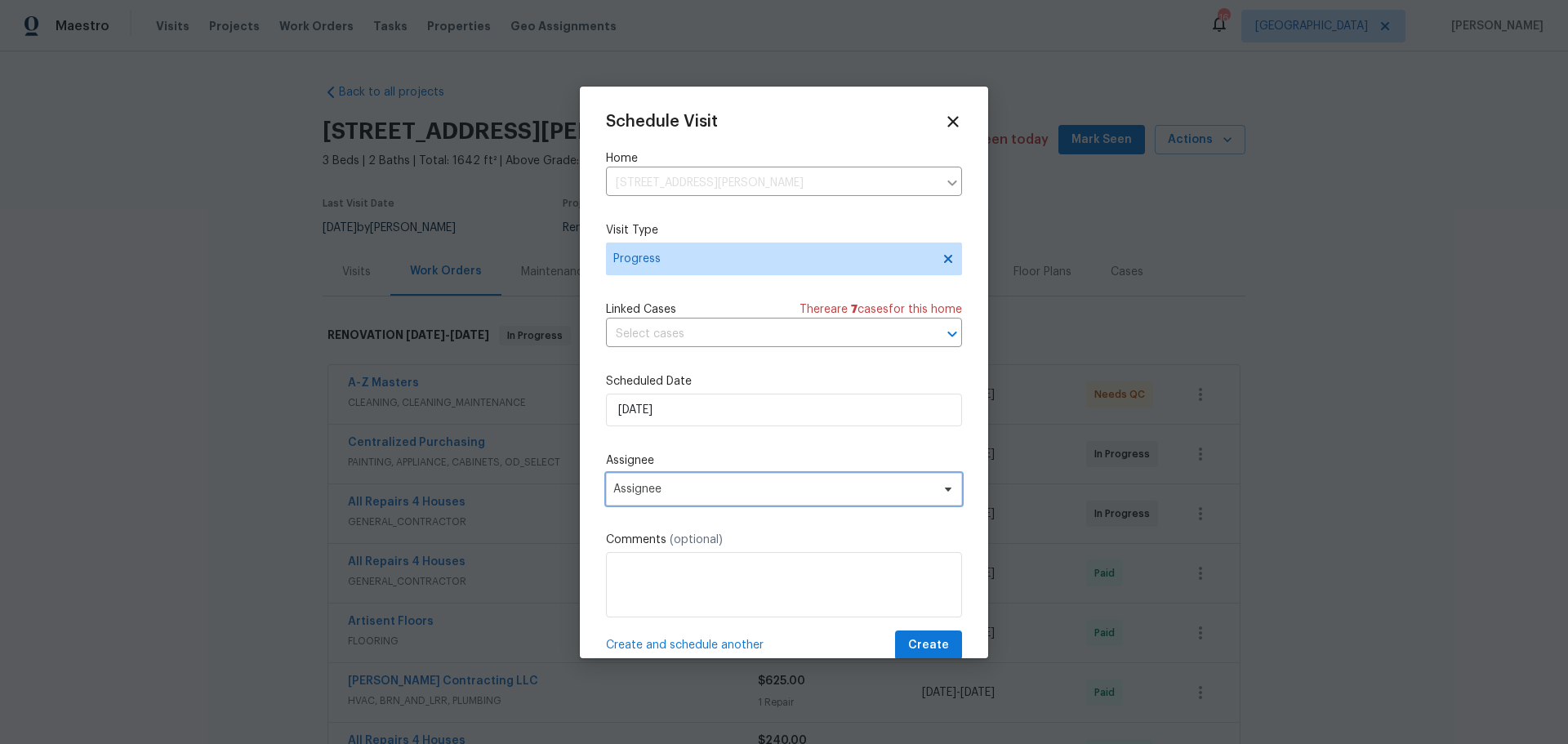
click at [735, 491] on span "Assignee" at bounding box center [773, 488] width 320 height 13
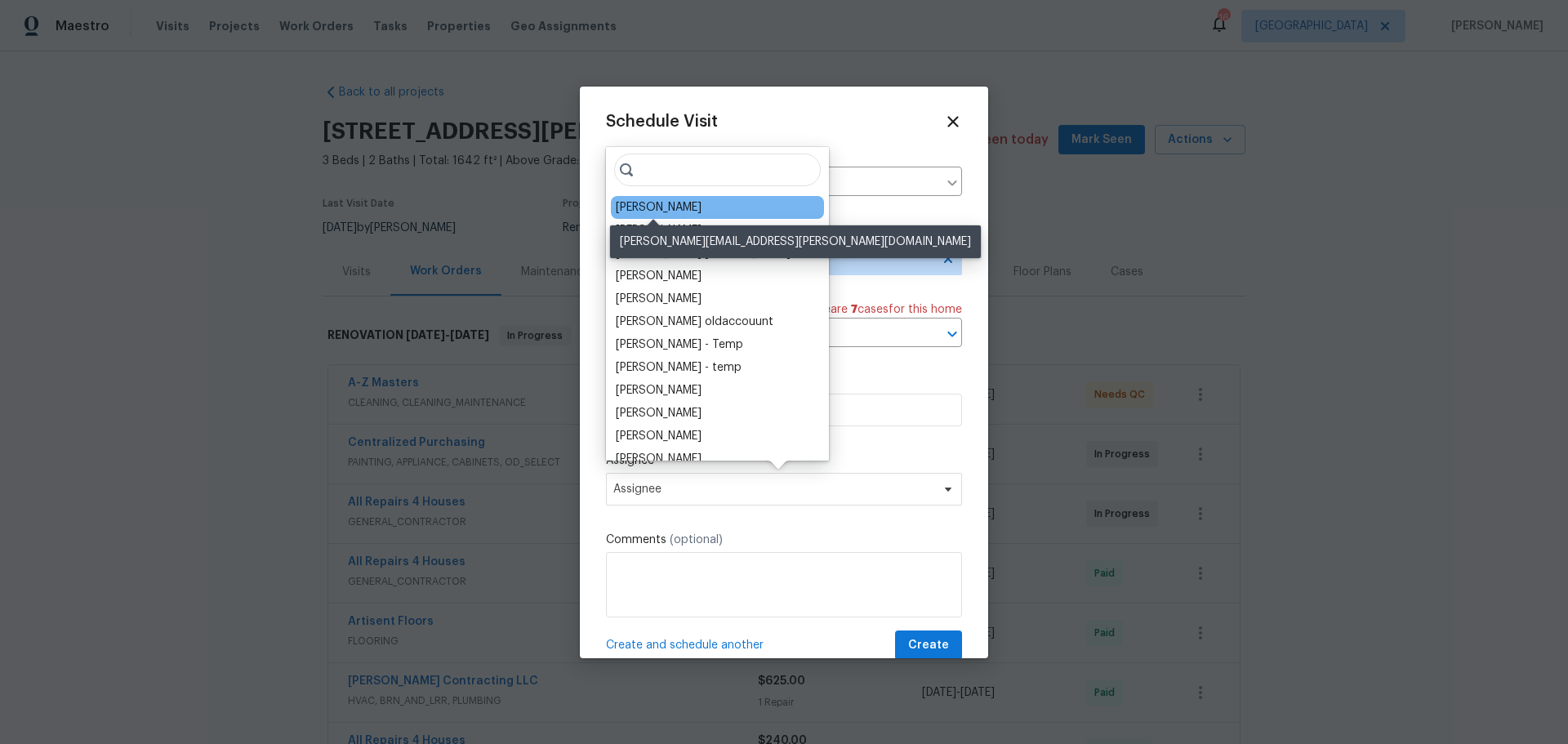
click at [687, 210] on div "[PERSON_NAME]" at bounding box center [658, 207] width 85 height 17
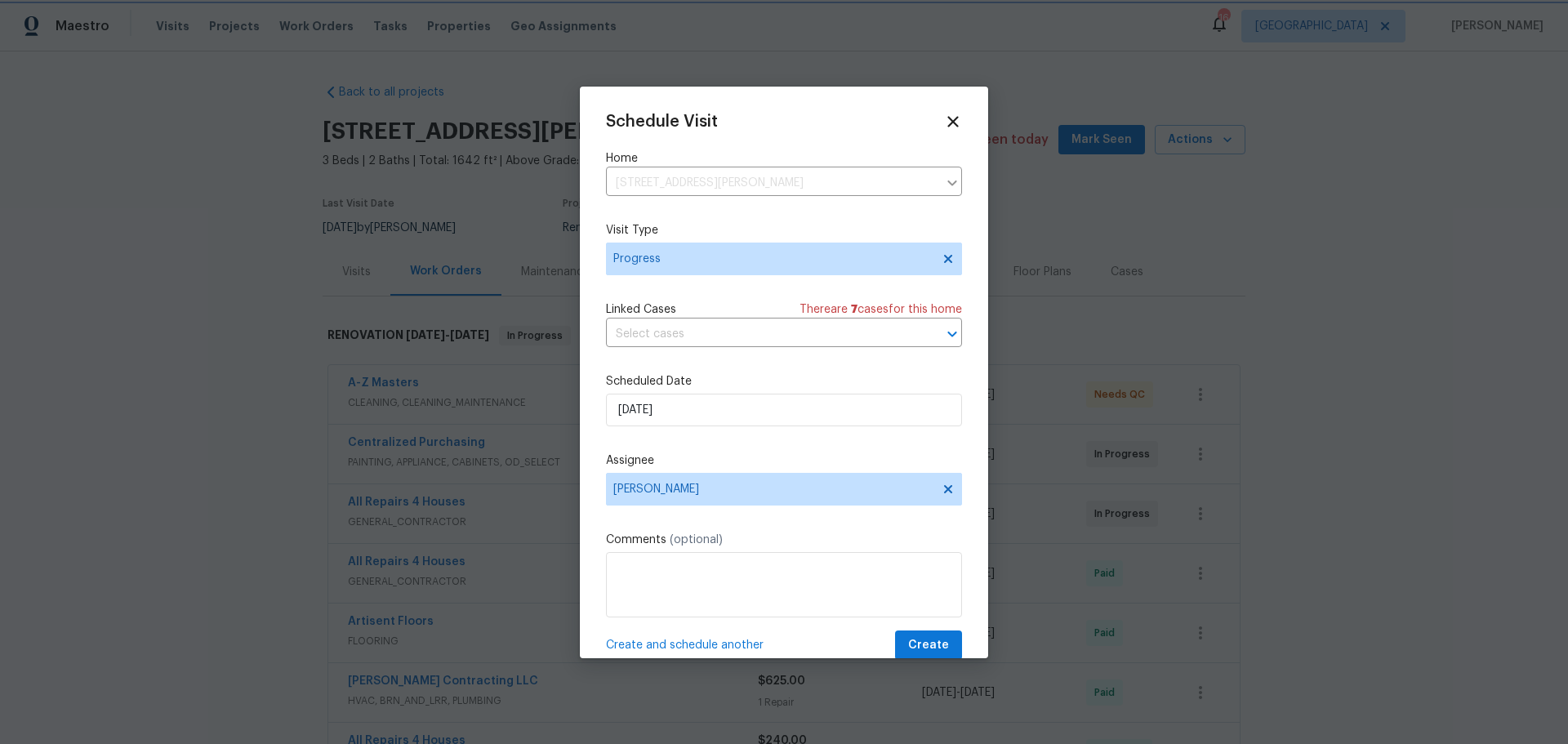
scroll to position [28, 0]
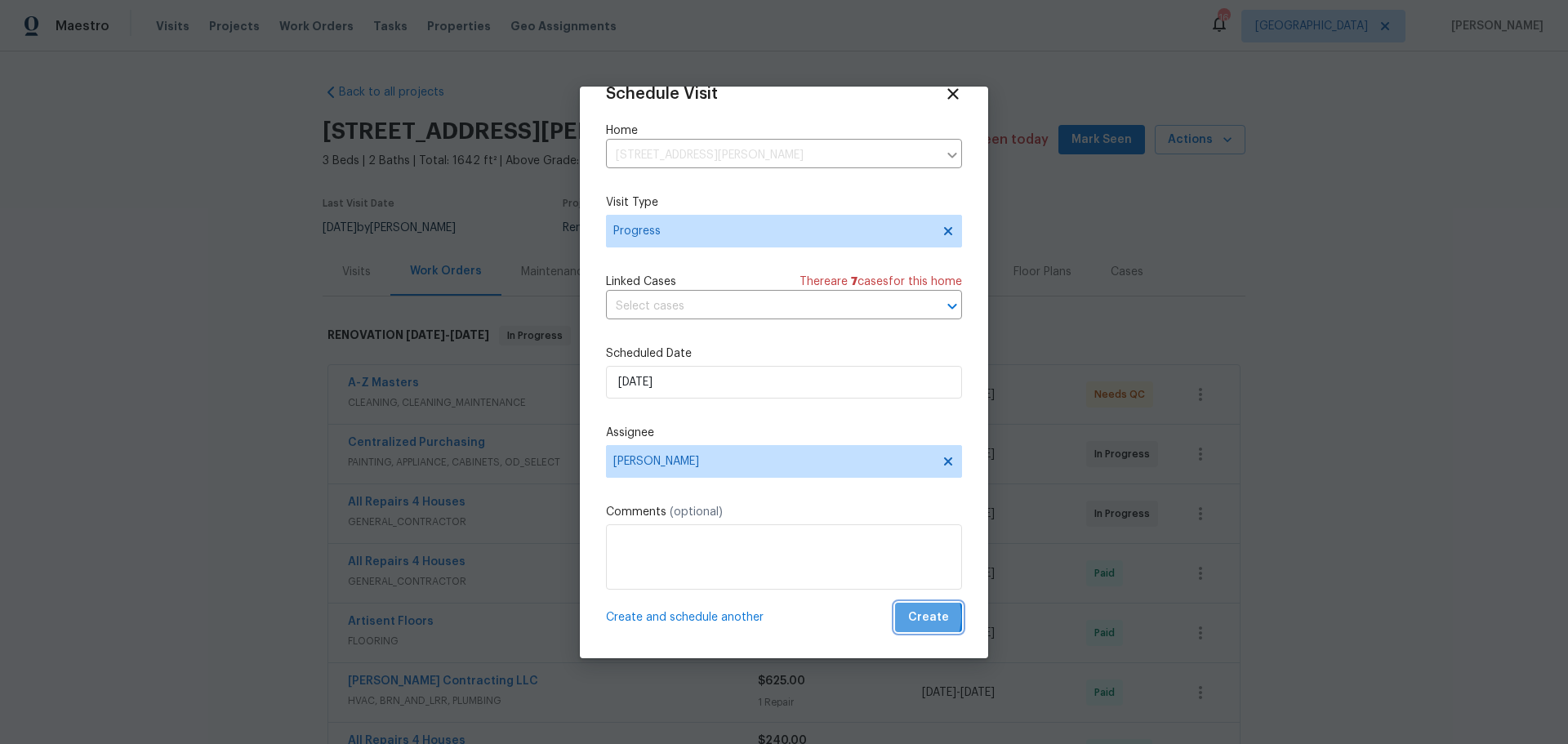
click at [895, 616] on button "Create" at bounding box center [928, 618] width 67 height 30
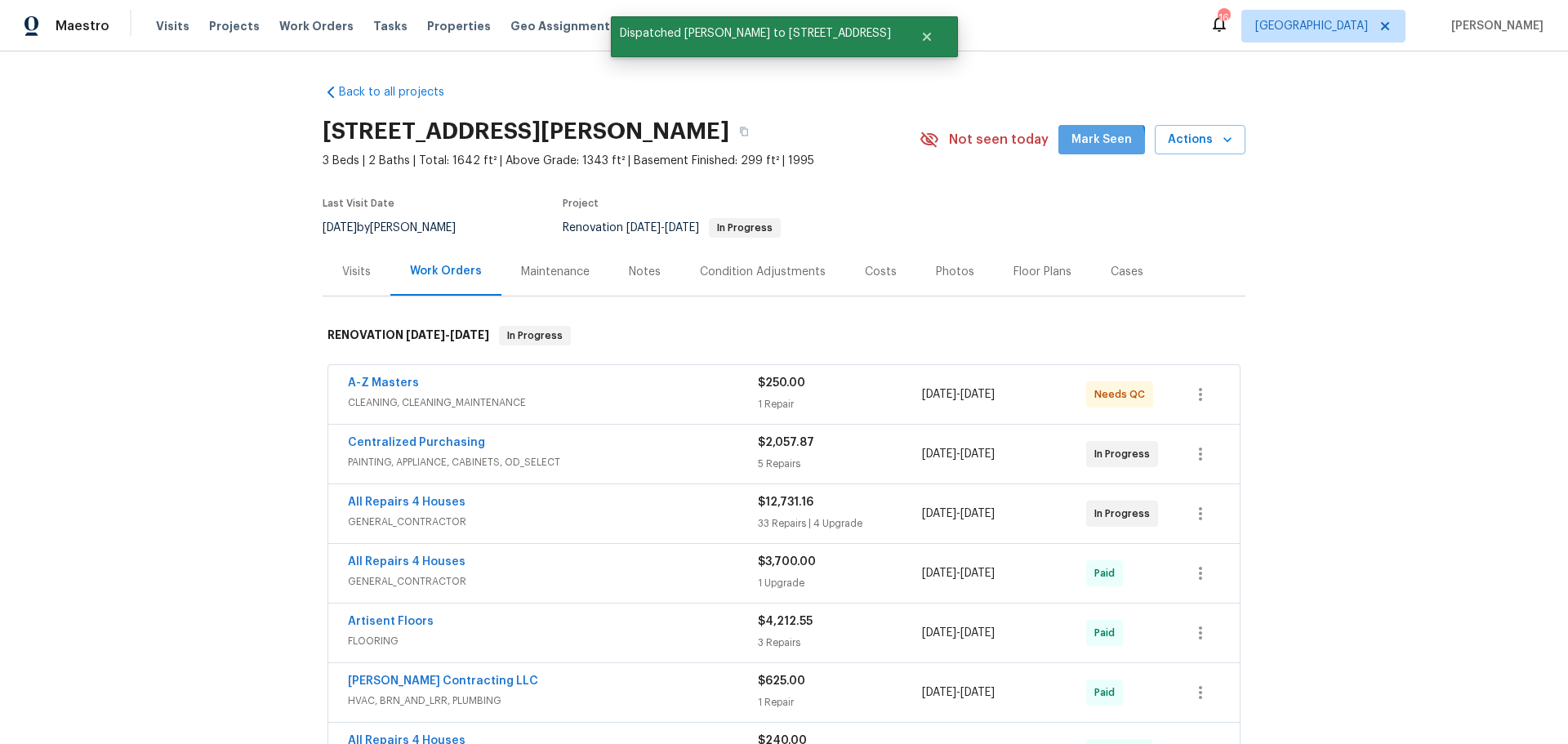
click at [1078, 145] on span "Mark Seen" at bounding box center [1102, 140] width 61 height 21
click at [433, 26] on span "Properties" at bounding box center [459, 26] width 64 height 17
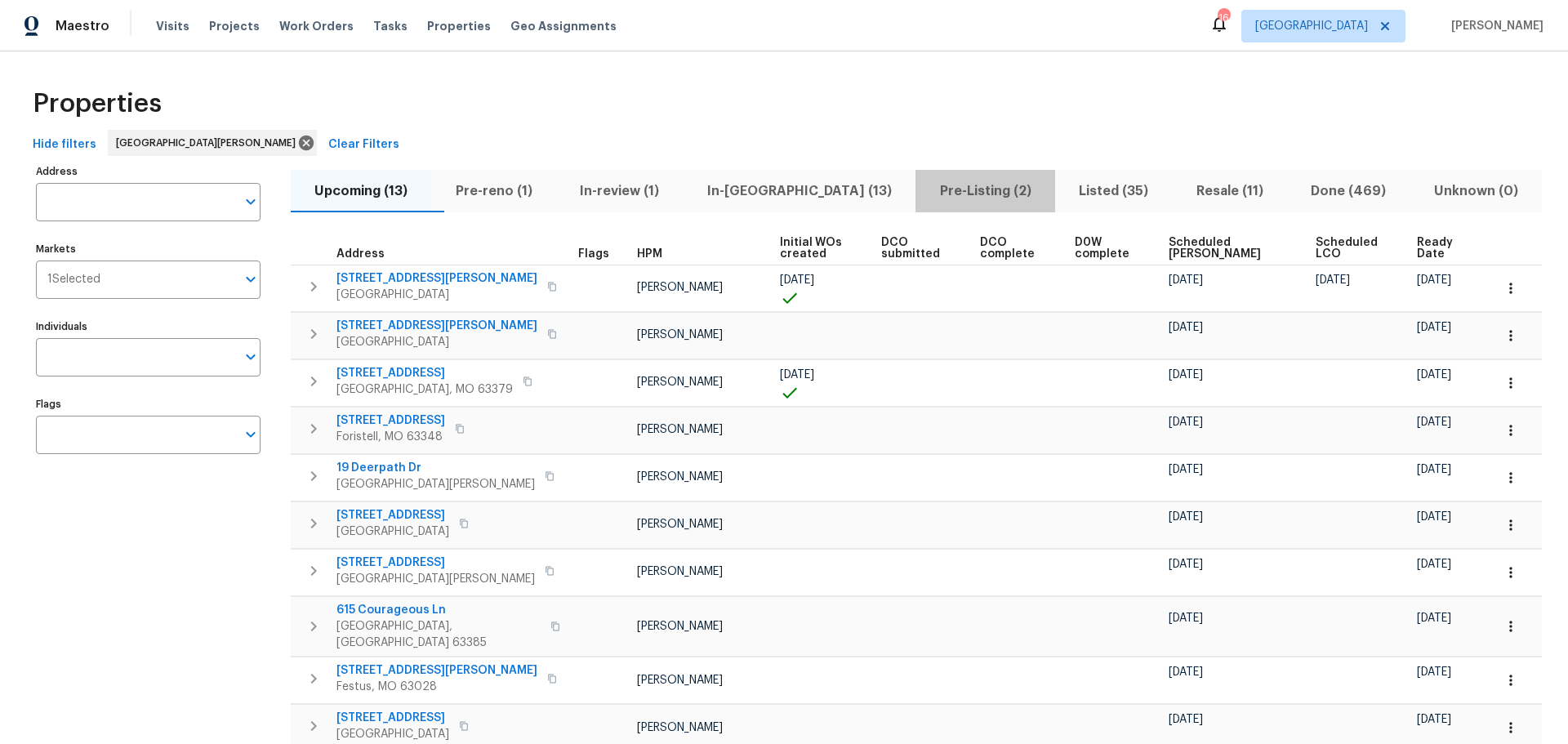
click at [931, 185] on span "Pre-Listing (2)" at bounding box center [985, 191] width 120 height 23
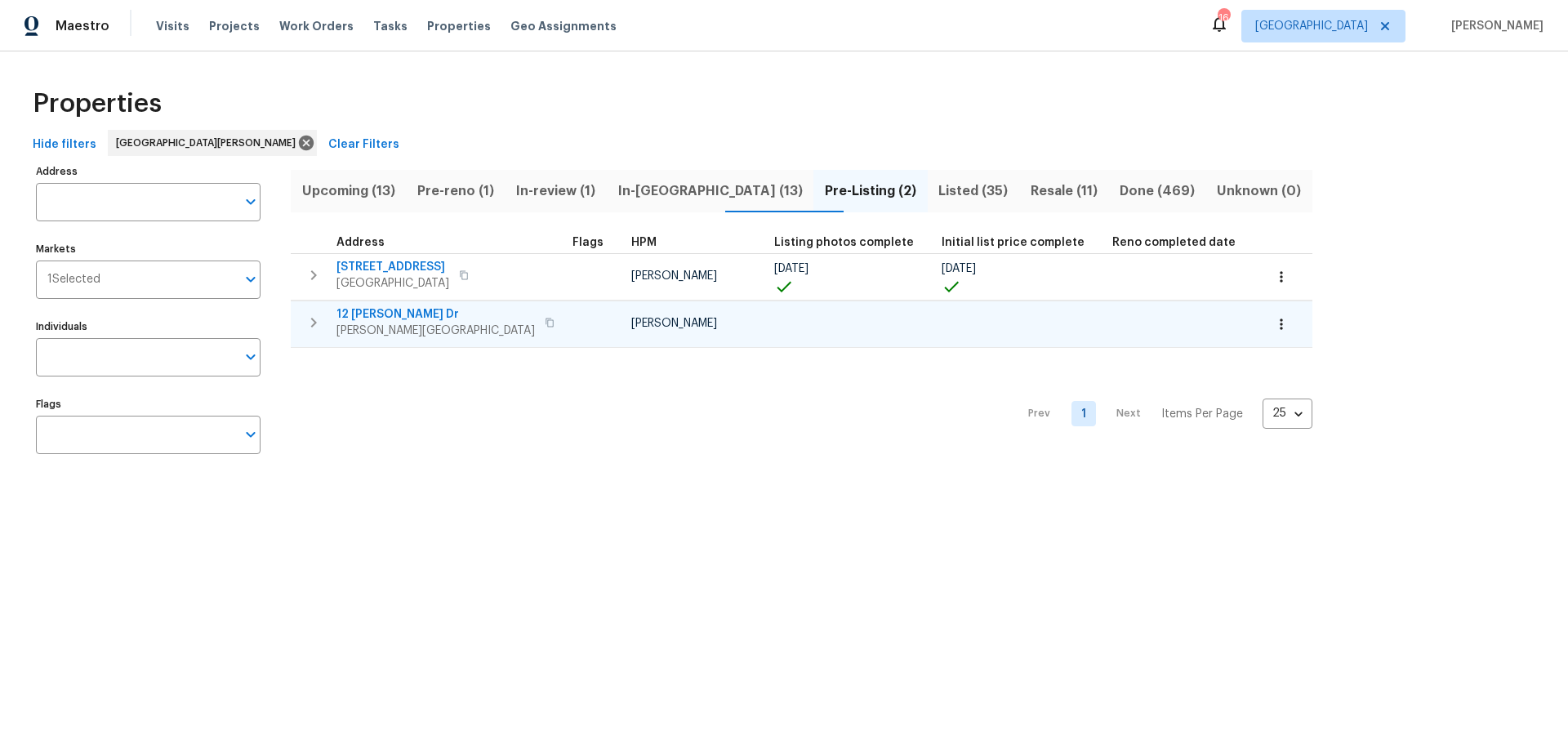
click at [367, 317] on span "12 Wallach Dr" at bounding box center [436, 315] width 198 height 17
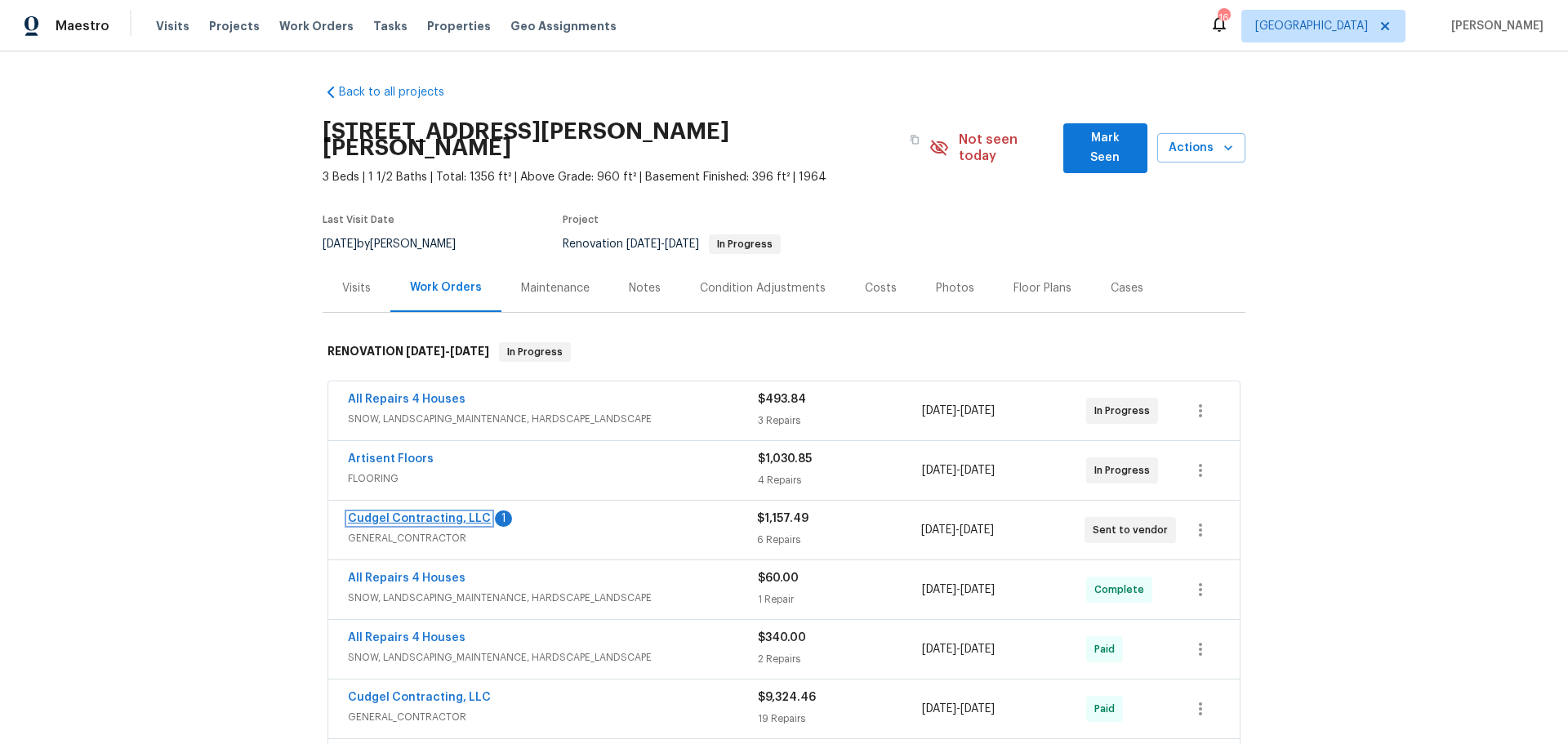
click at [467, 513] on link "Cudgel Contracting, LLC" at bounding box center [419, 519] width 142 height 12
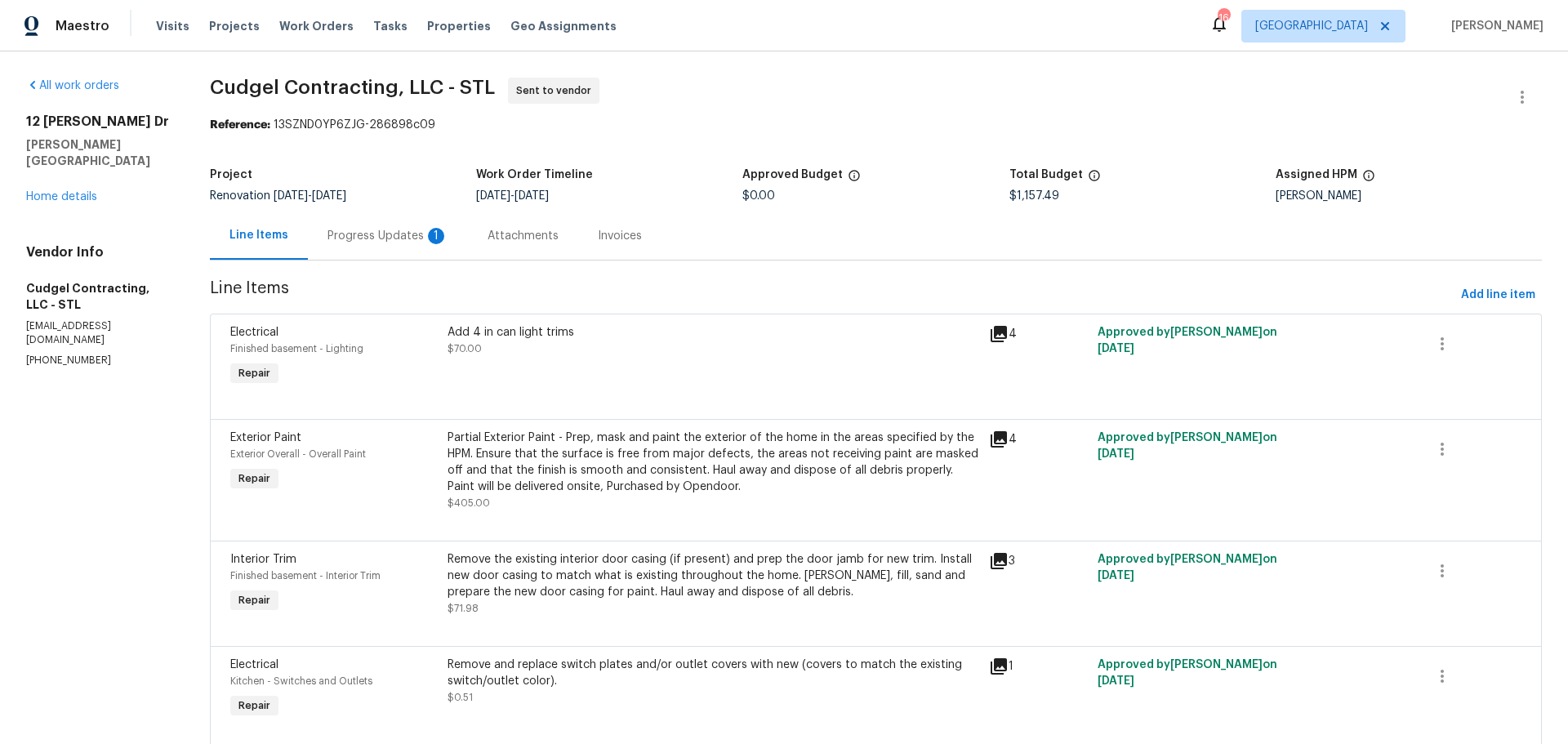
click at [395, 237] on div "Progress Updates 1" at bounding box center [387, 236] width 121 height 17
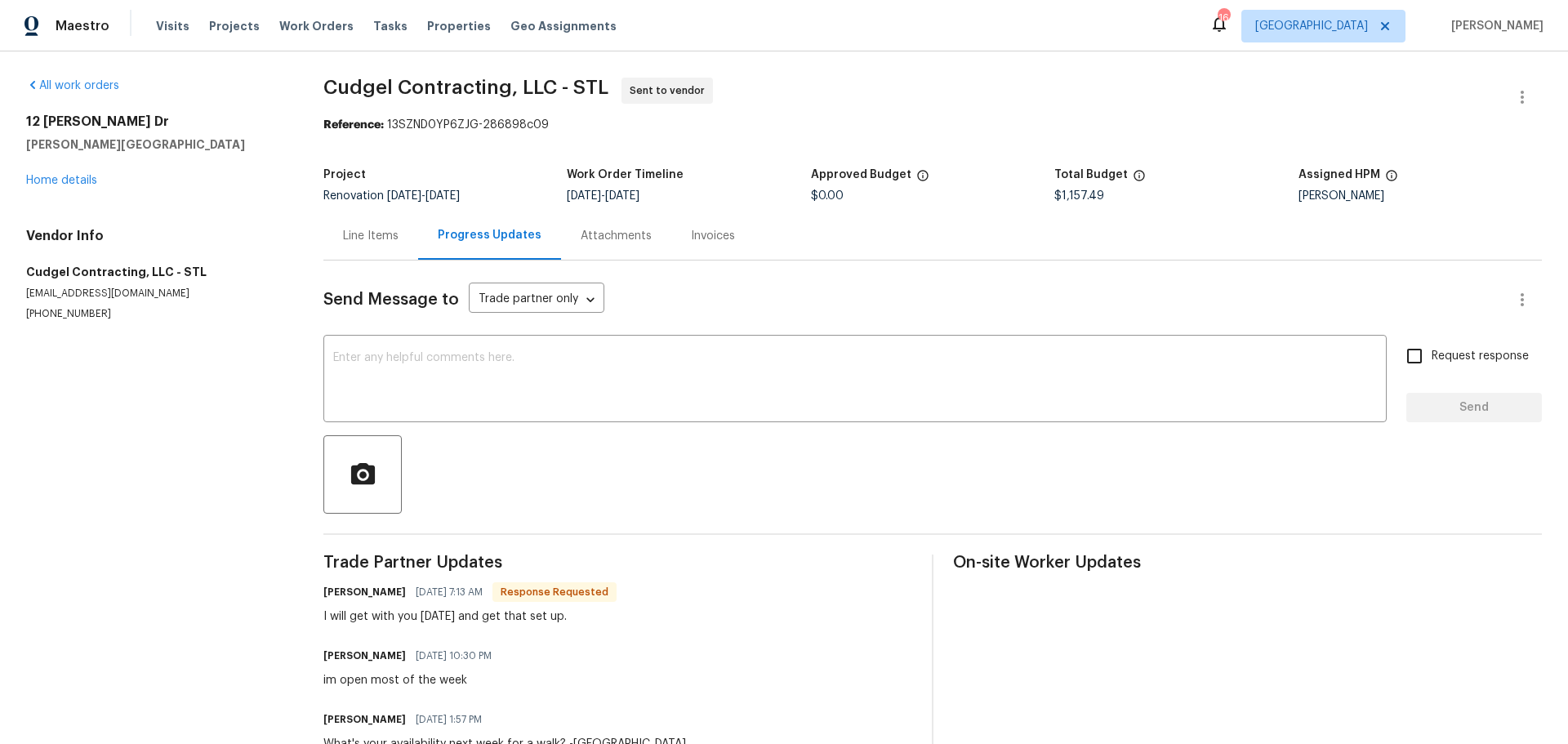
scroll to position [82, 0]
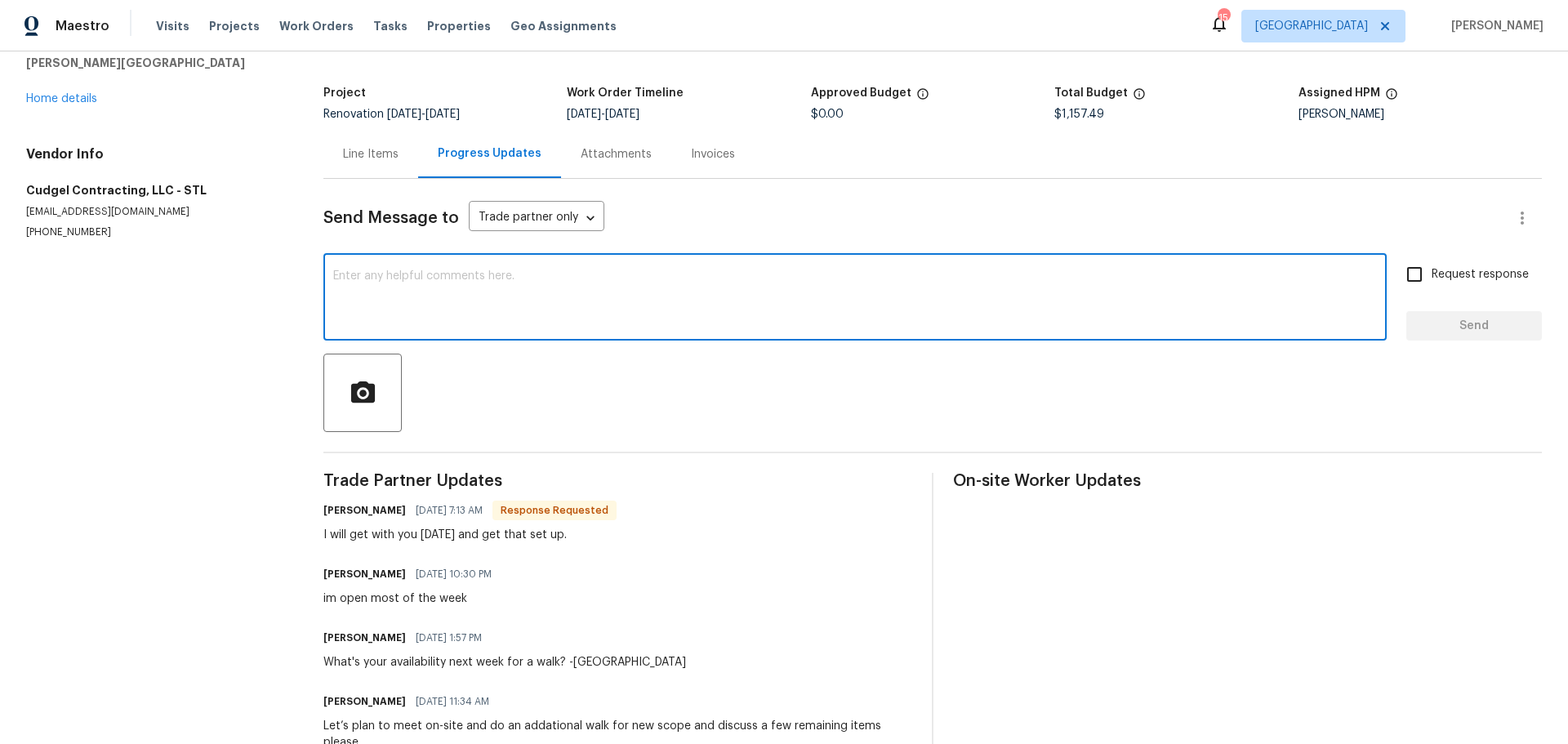
click at [569, 315] on textarea at bounding box center [855, 299] width 1043 height 57
type textarea "missed your call i suppose just let me know what day this week works"
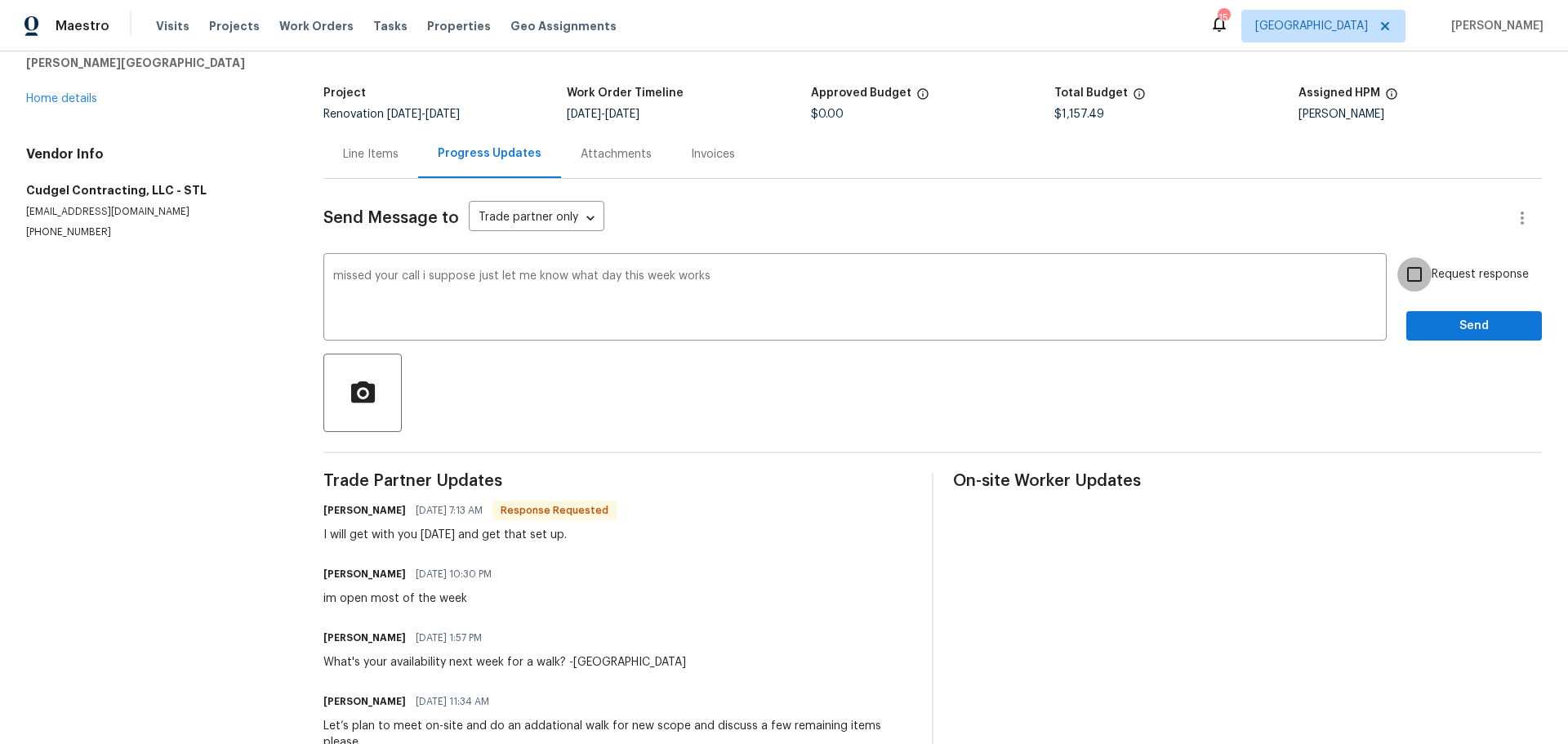
drag, startPoint x: 1401, startPoint y: 272, endPoint x: 1443, endPoint y: 331, distance: 72.4
click at [1402, 271] on input "Request response" at bounding box center [1414, 274] width 34 height 34
checkbox input "true"
click at [1445, 335] on span "Send" at bounding box center [1474, 326] width 109 height 21
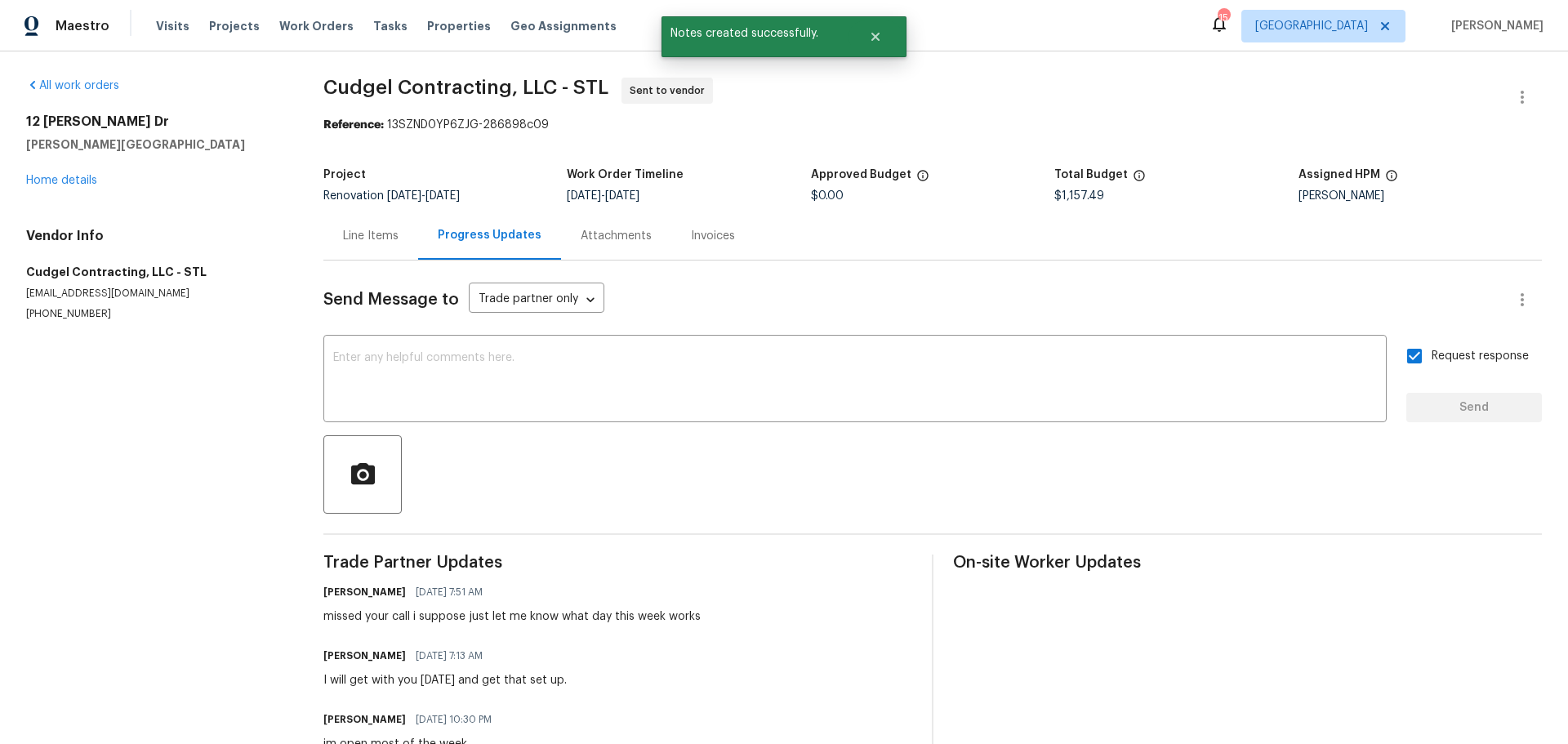
click at [442, 17] on div "Visits Projects Work Orders Tasks Properties Geo Assignments" at bounding box center [396, 26] width 480 height 32
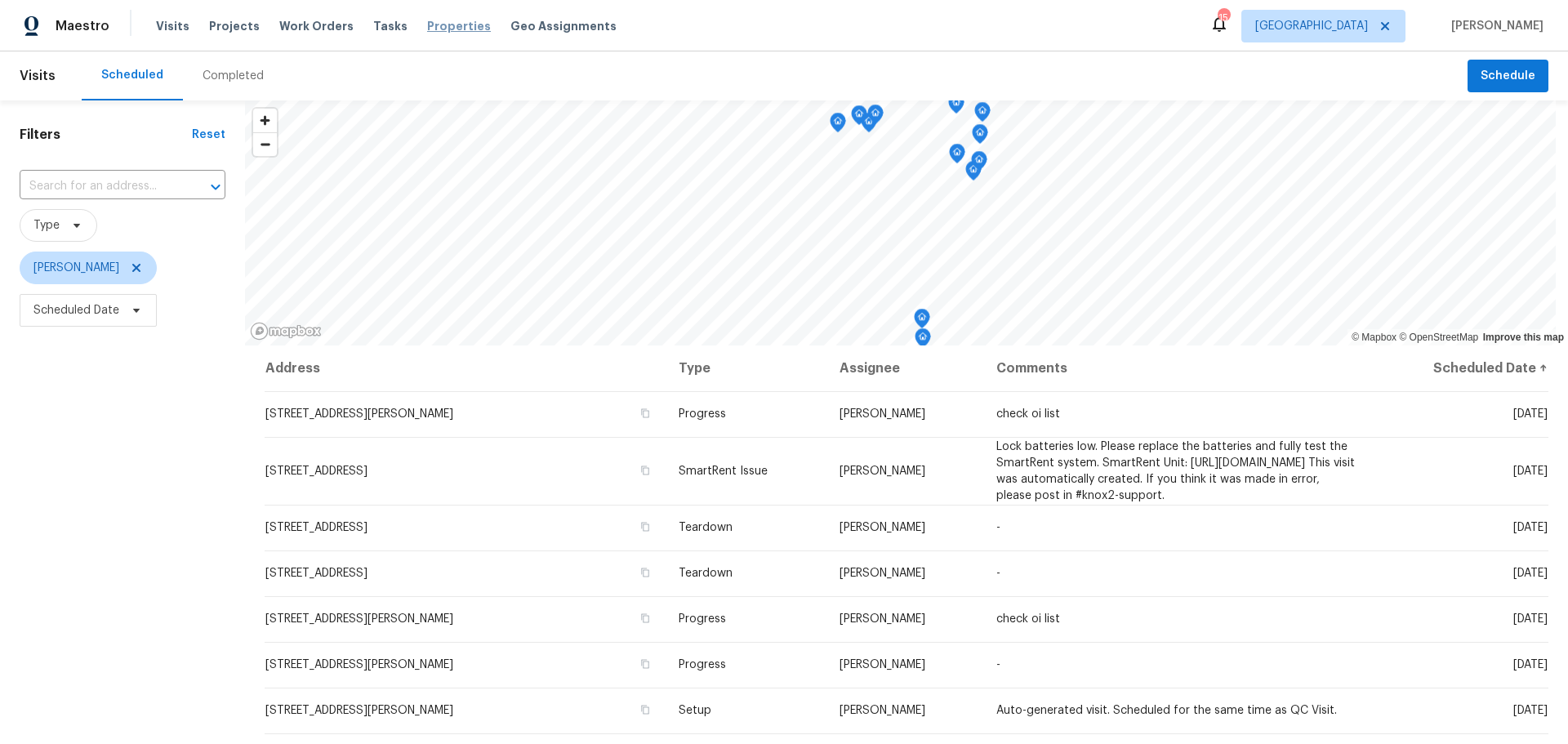
click at [451, 31] on span "Properties" at bounding box center [459, 26] width 64 height 17
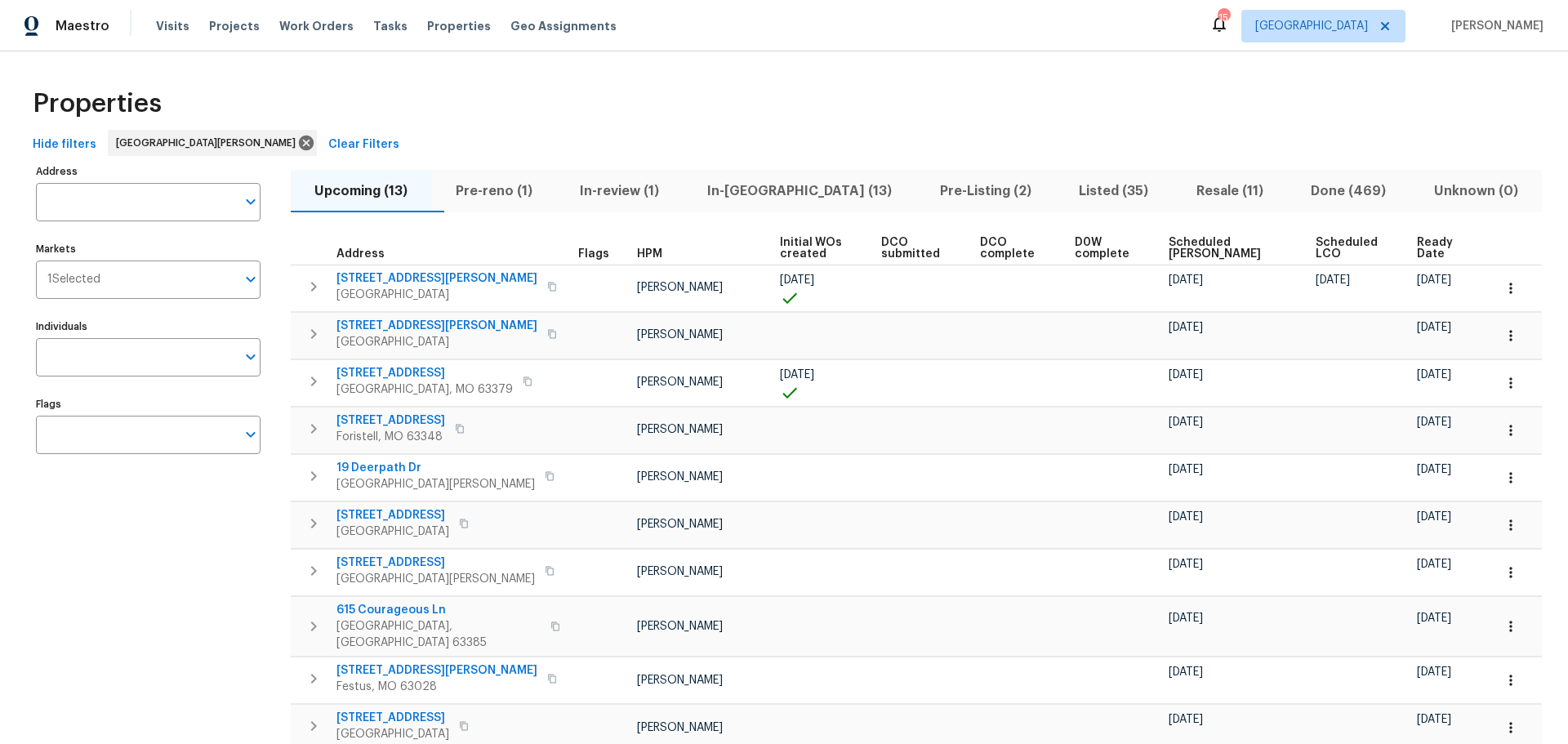
click at [631, 246] on th "HPM" at bounding box center [701, 249] width 142 height 33
click at [637, 251] on span "HPM" at bounding box center [649, 255] width 26 height 12
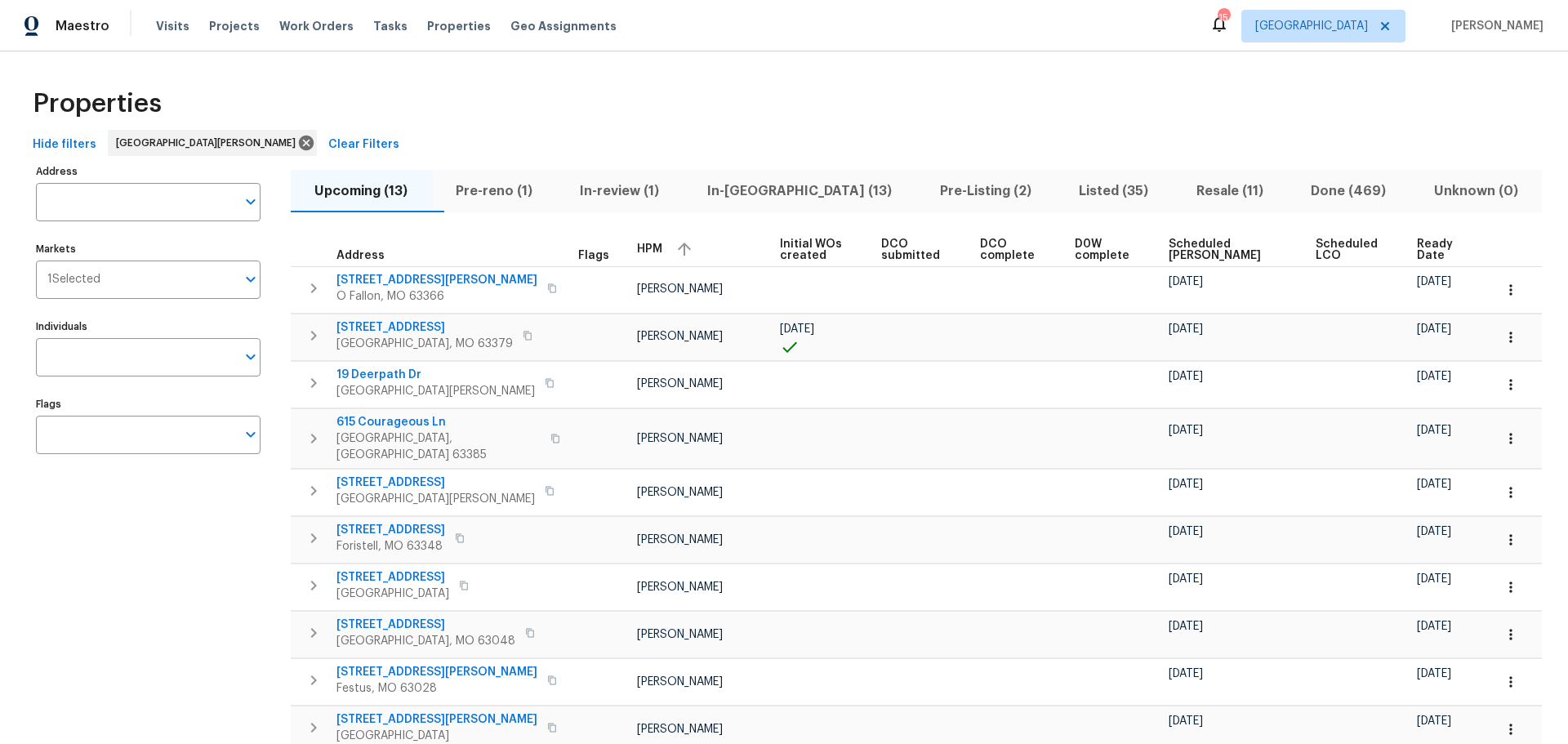
click at [1069, 187] on span "Listed (35)" at bounding box center [1114, 191] width 98 height 23
